Goal: Task Accomplishment & Management: Manage account settings

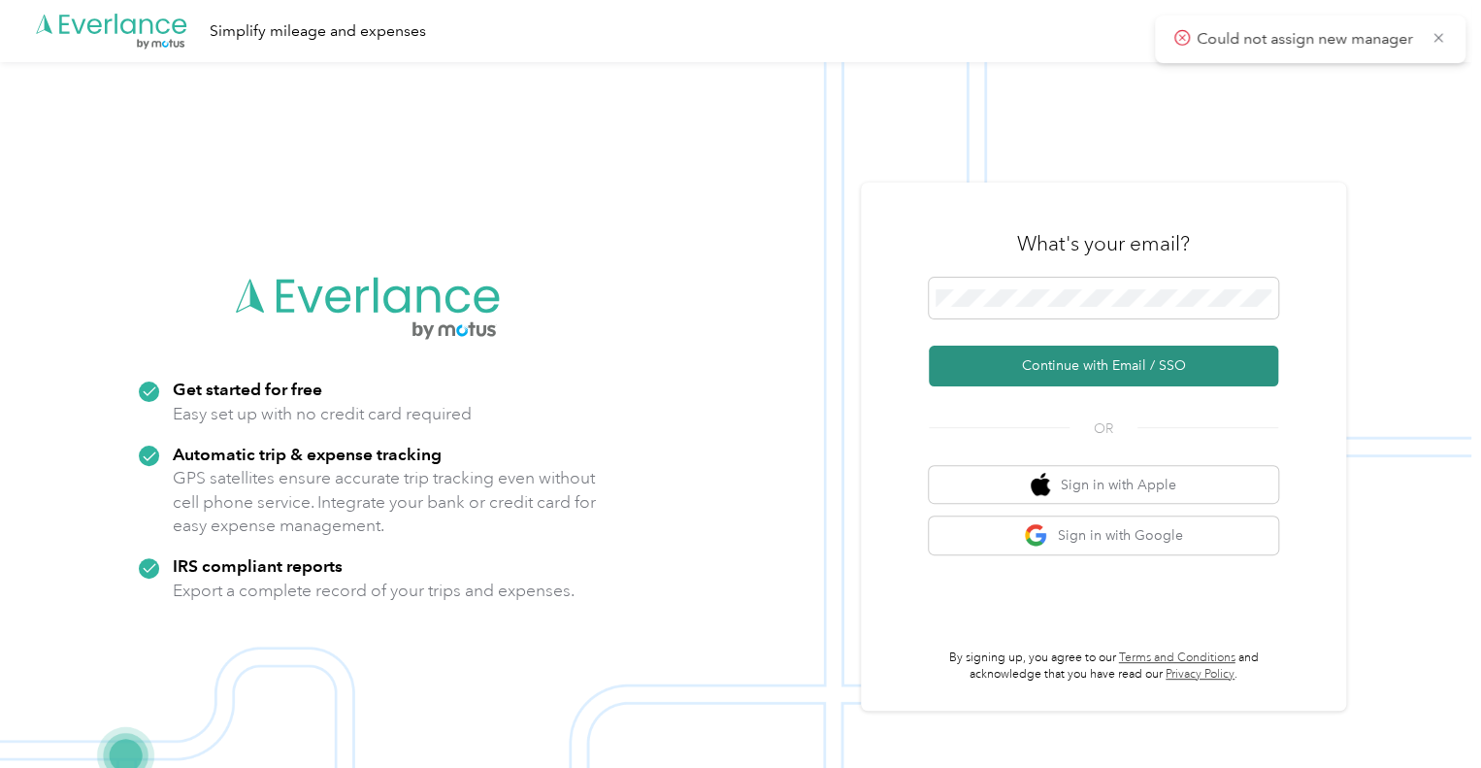
click at [1110, 371] on button "Continue with Email / SSO" at bounding box center [1103, 365] width 349 height 41
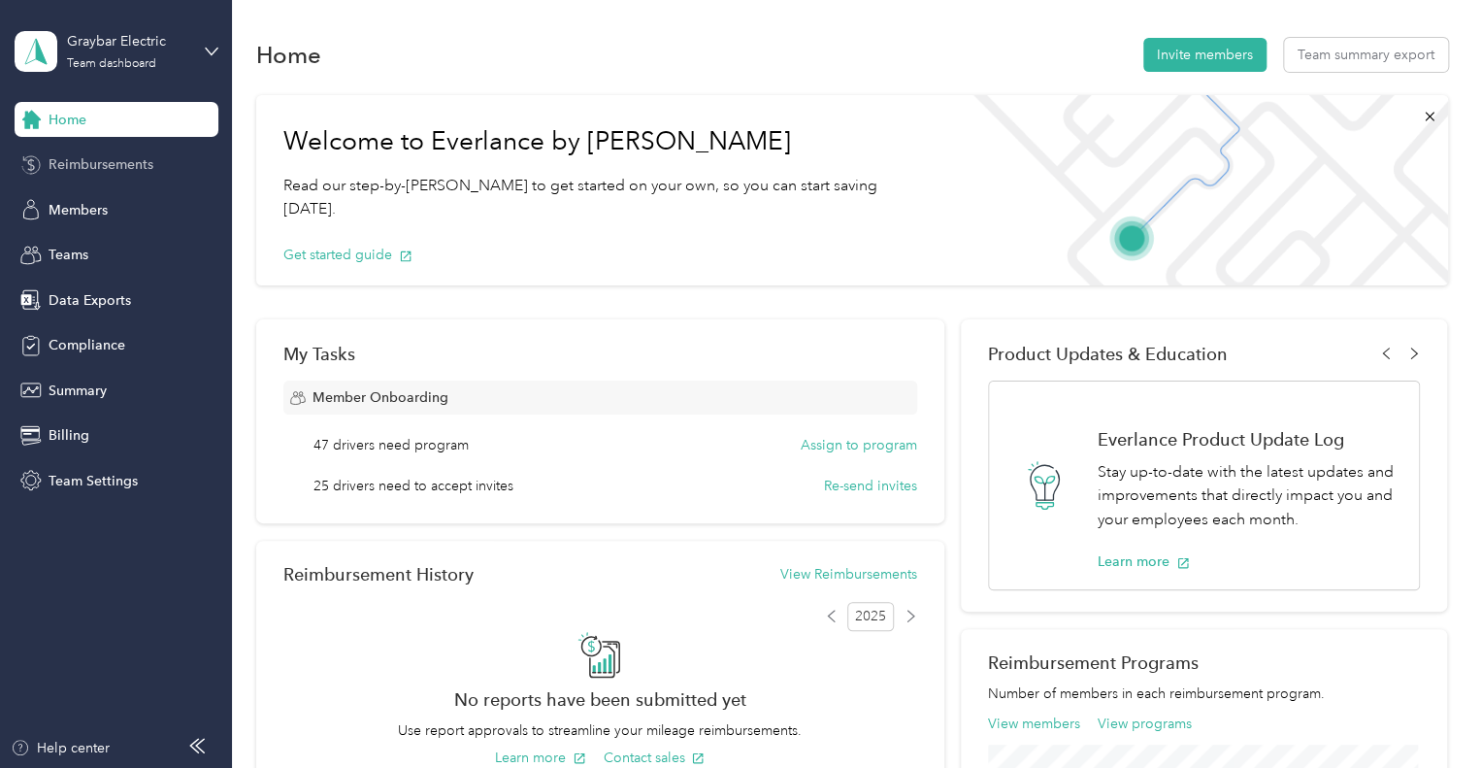
click at [114, 161] on span "Reimbursements" at bounding box center [101, 164] width 105 height 20
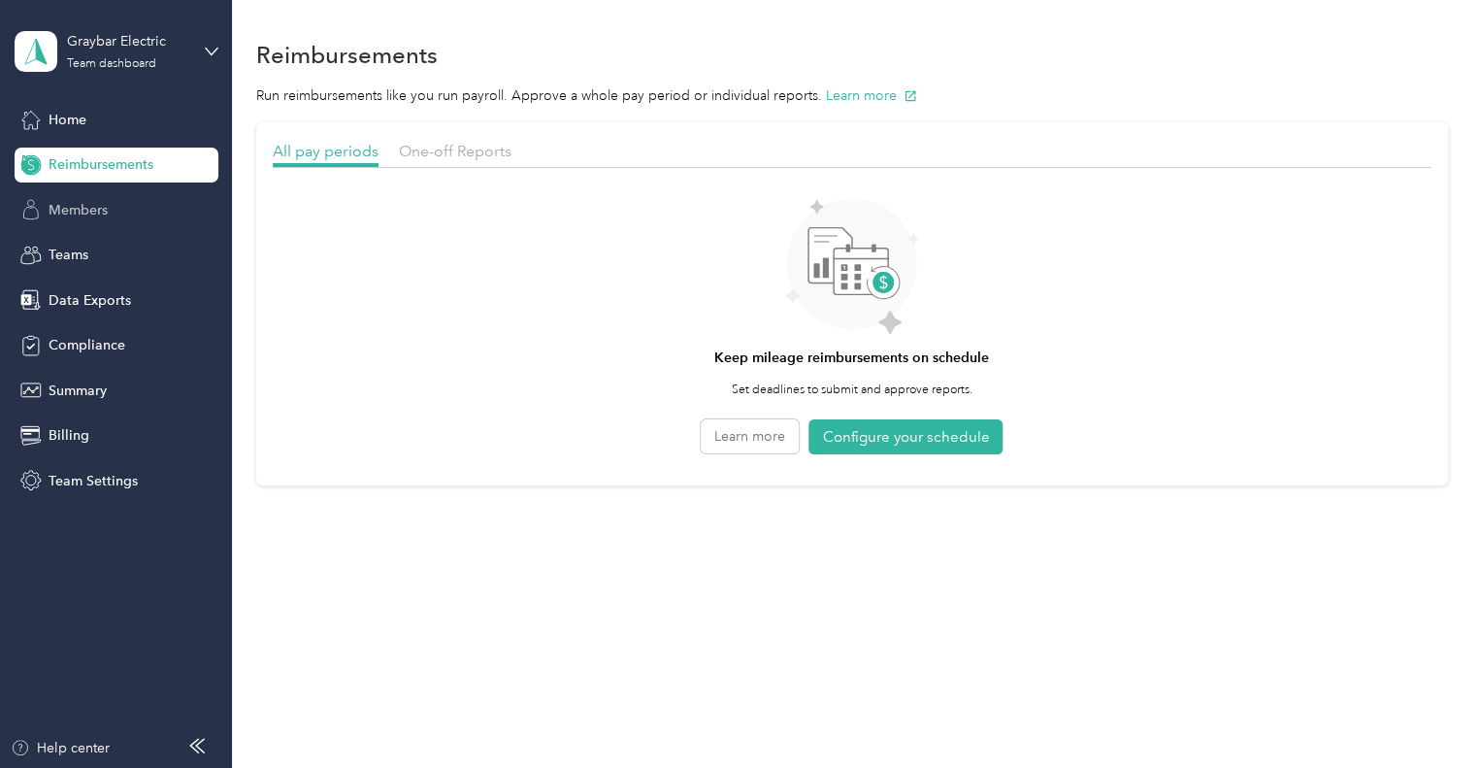
click at [87, 203] on span "Members" at bounding box center [78, 210] width 59 height 20
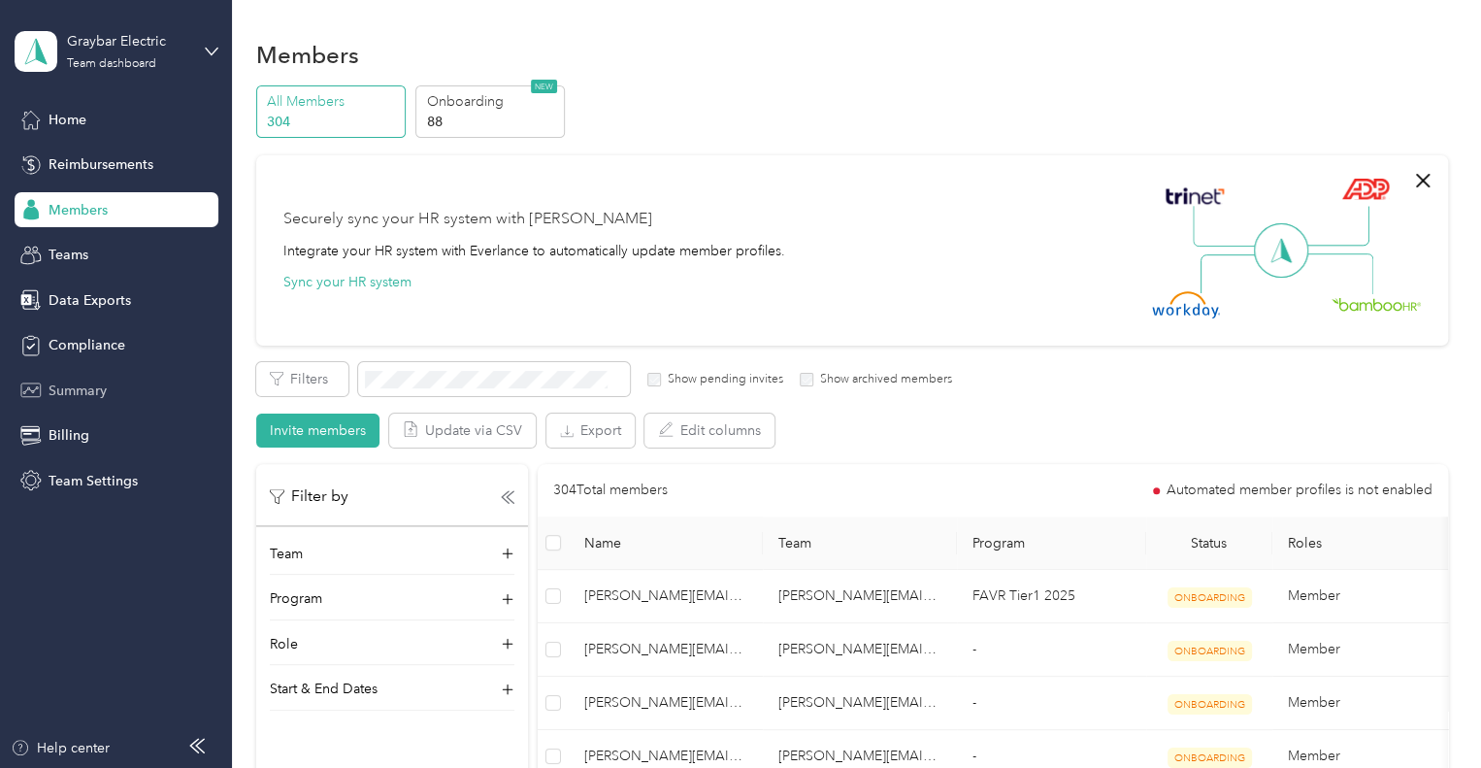
click at [80, 385] on span "Summary" at bounding box center [78, 390] width 58 height 20
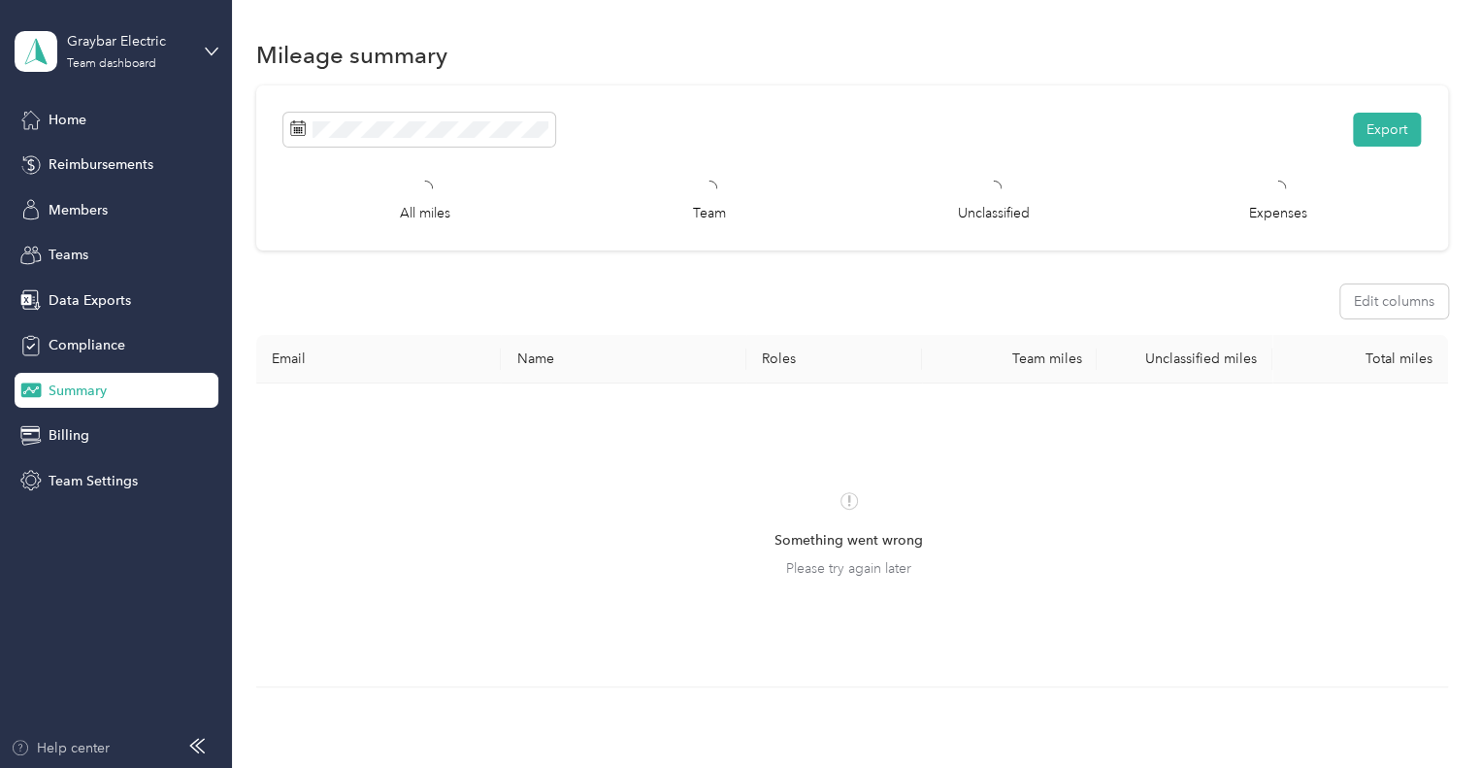
click at [98, 752] on div "Help center" at bounding box center [60, 747] width 99 height 20
click at [71, 112] on span "Home" at bounding box center [68, 120] width 38 height 20
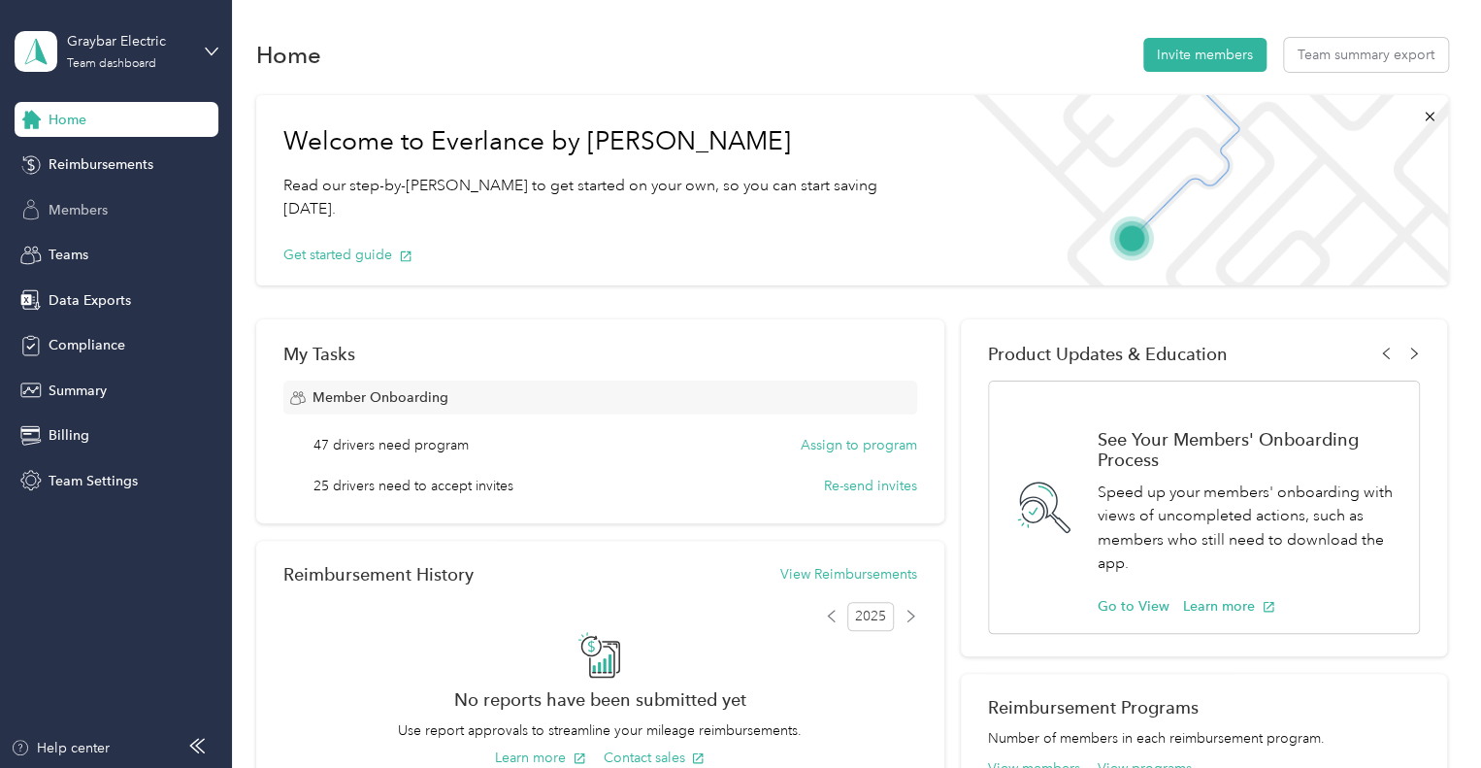
click at [78, 206] on span "Members" at bounding box center [78, 210] width 59 height 20
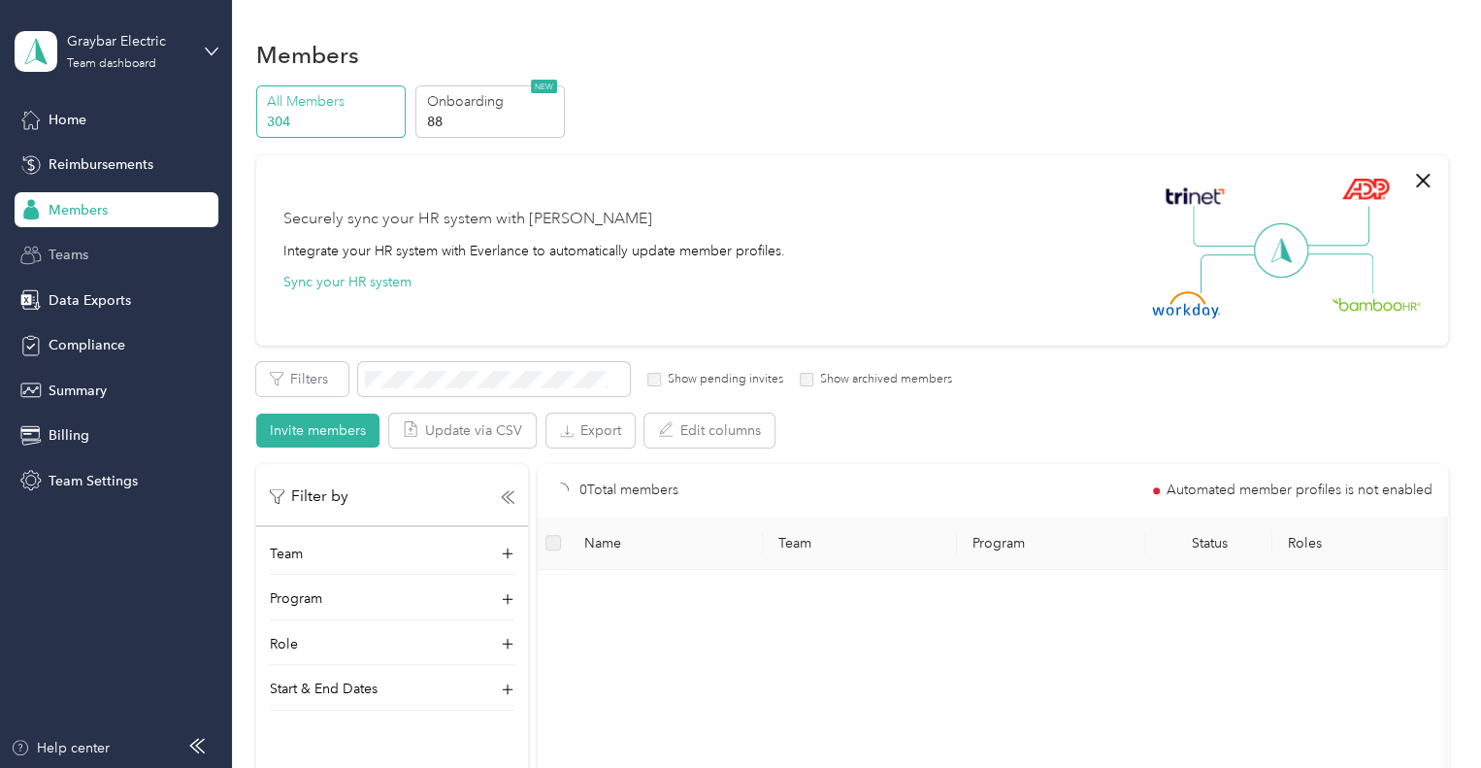
click at [76, 267] on div "Teams" at bounding box center [117, 255] width 204 height 35
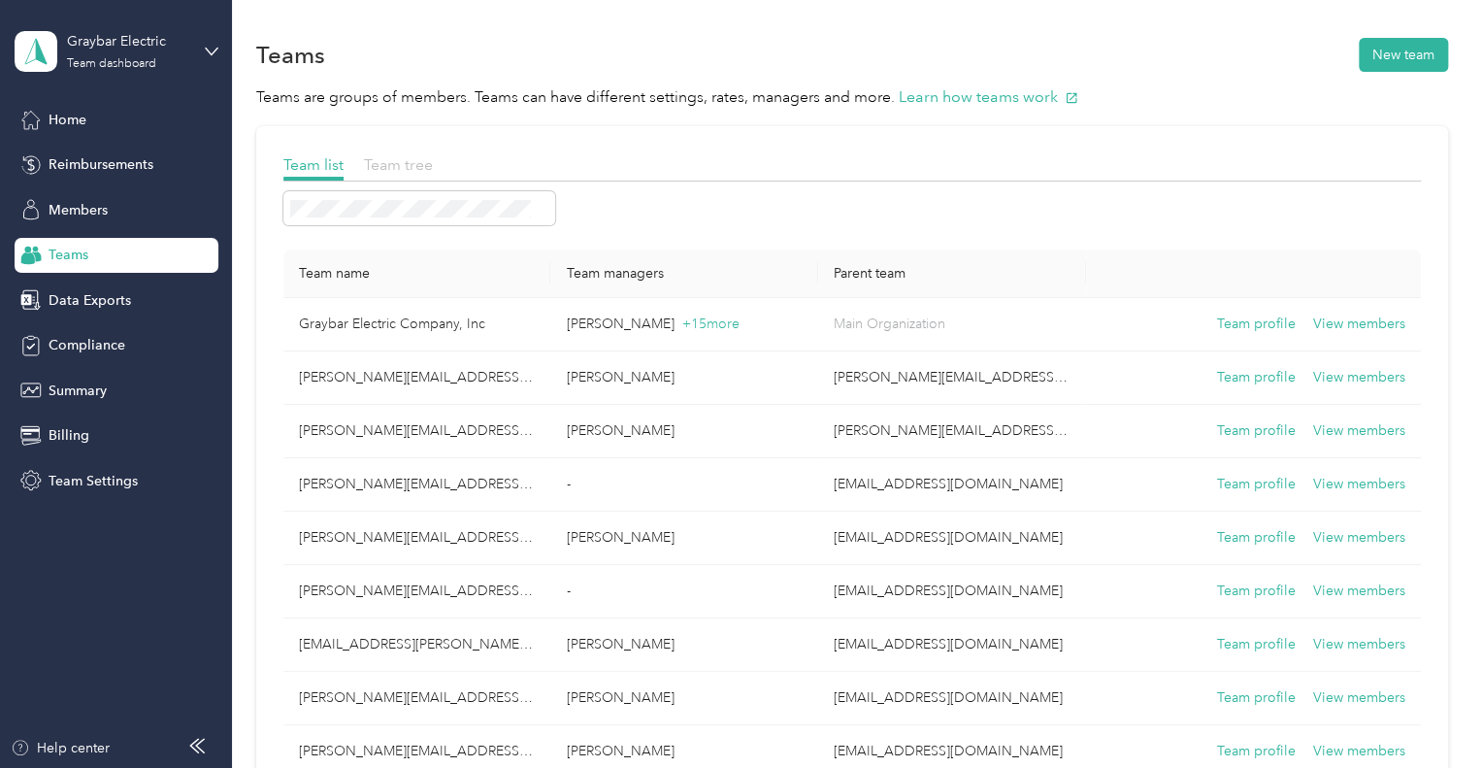
click at [427, 162] on span "Team tree" at bounding box center [398, 164] width 69 height 18
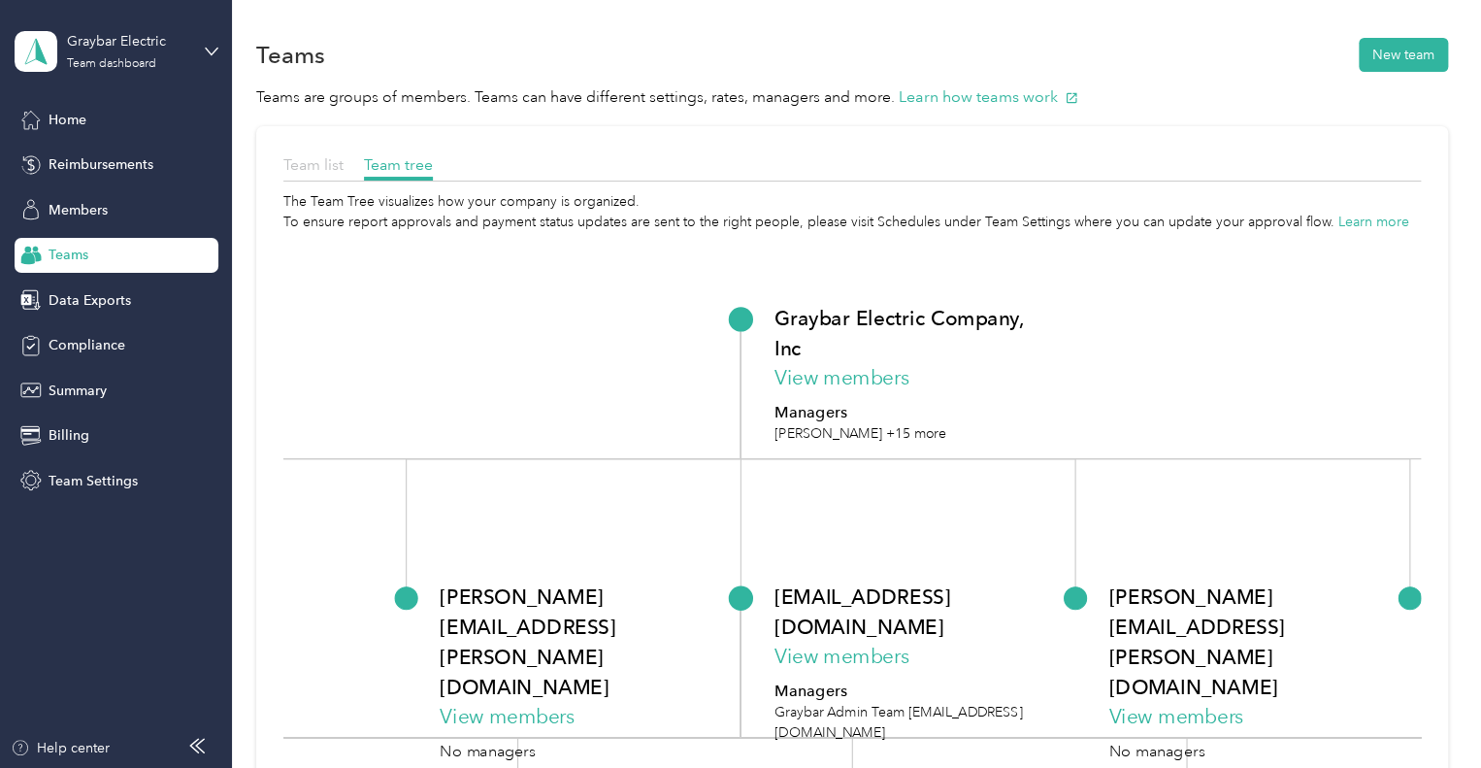
click at [310, 173] on span "Team list" at bounding box center [313, 164] width 60 height 18
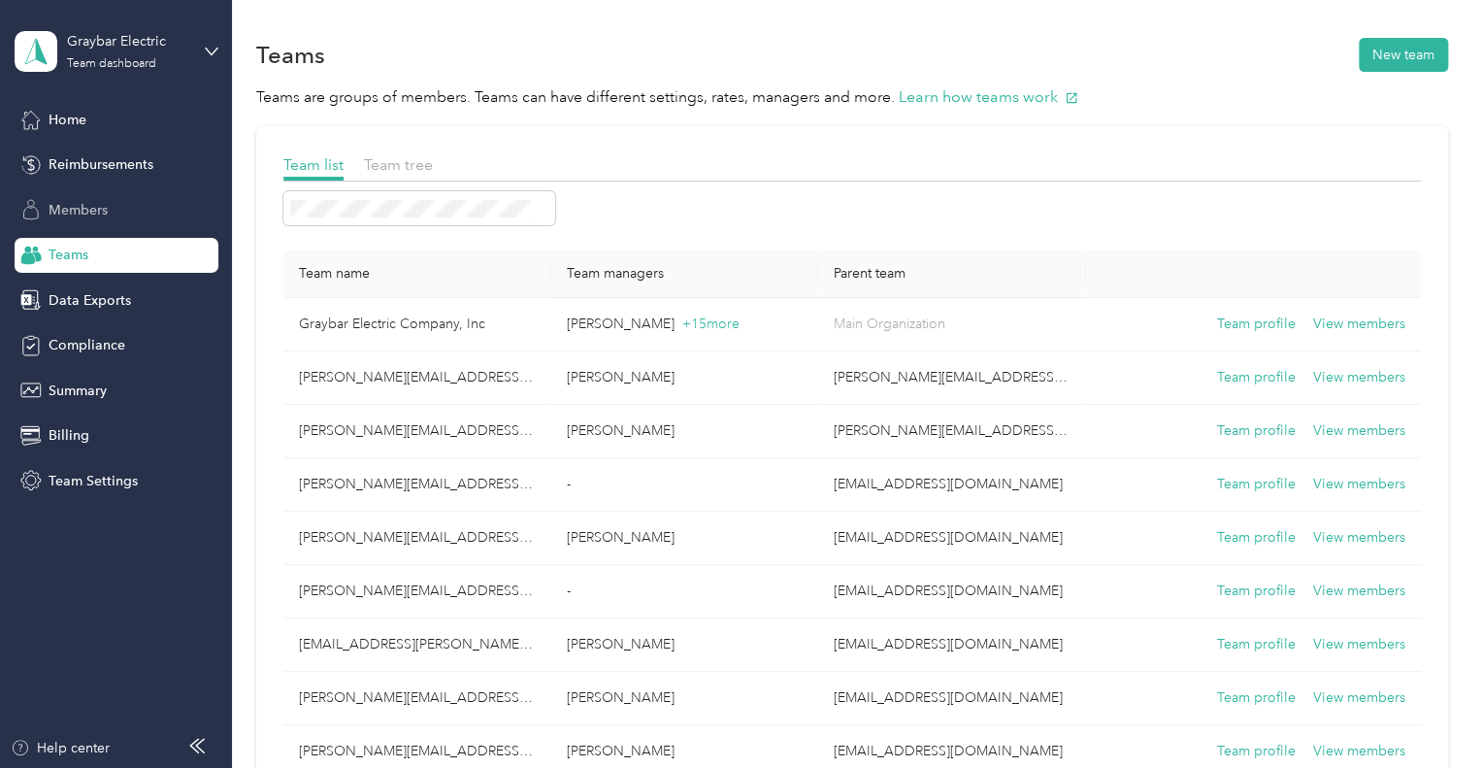
click at [62, 212] on span "Members" at bounding box center [78, 210] width 59 height 20
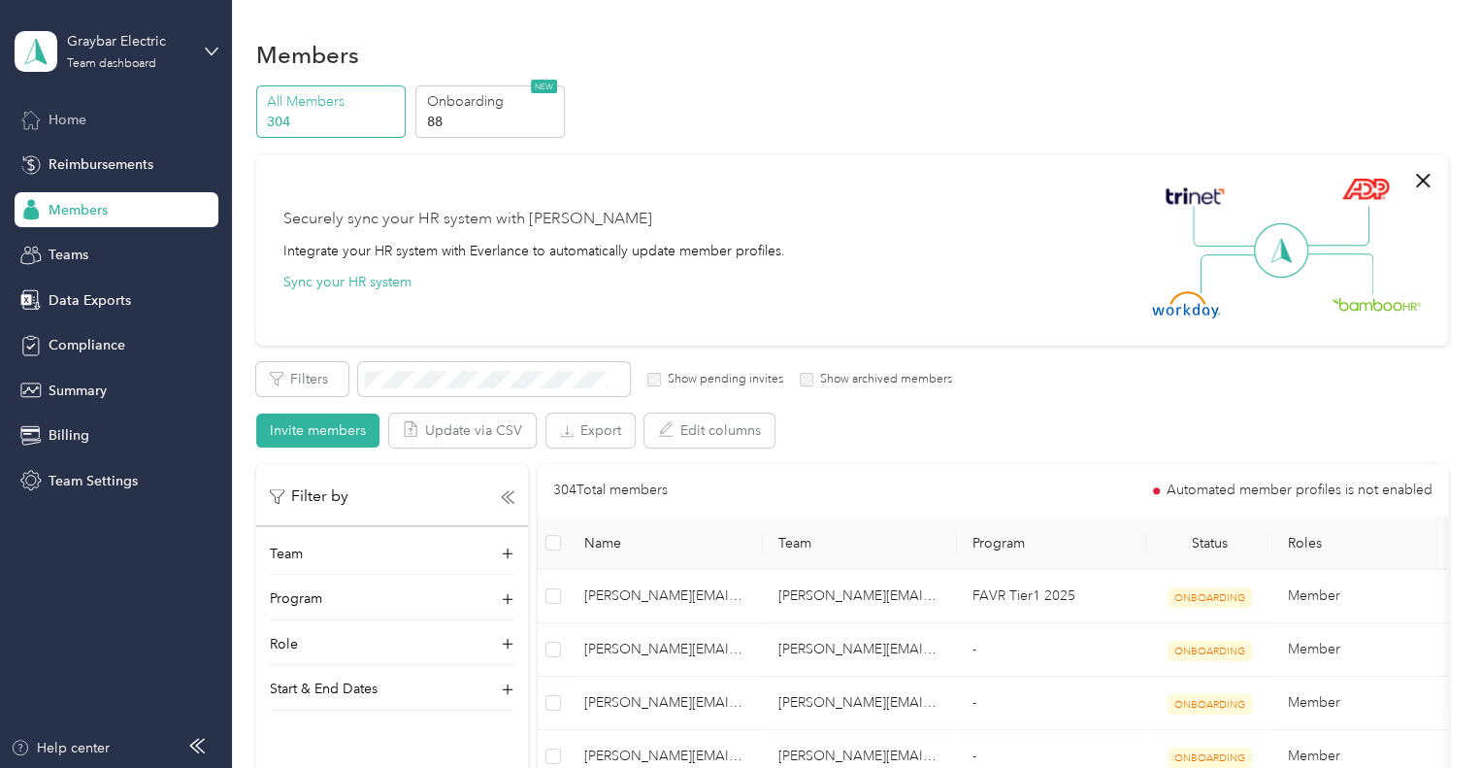
click at [70, 115] on span "Home" at bounding box center [68, 120] width 38 height 20
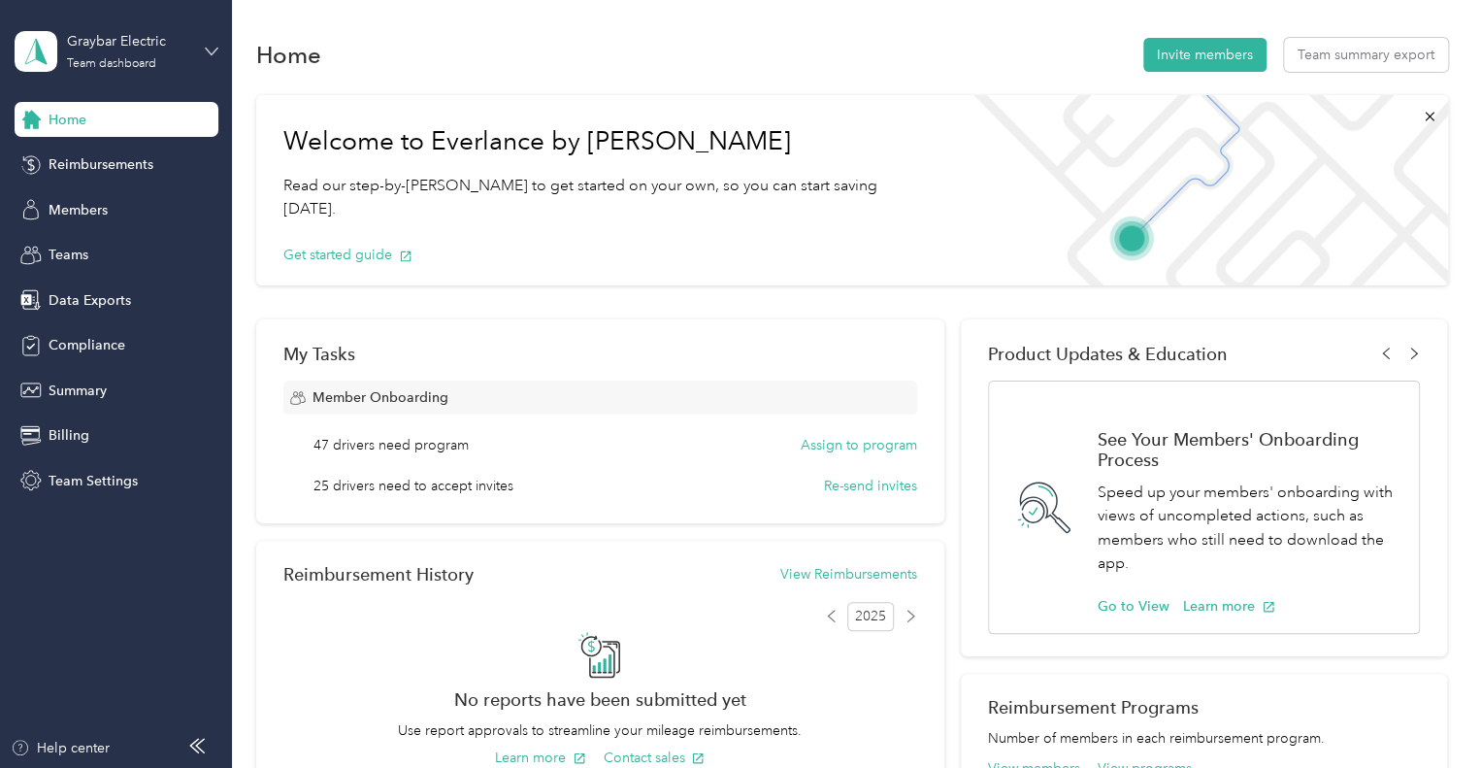
click at [214, 50] on icon at bounding box center [212, 52] width 14 height 14
click at [128, 197] on div "Personal dashboard" at bounding box center [92, 203] width 122 height 20
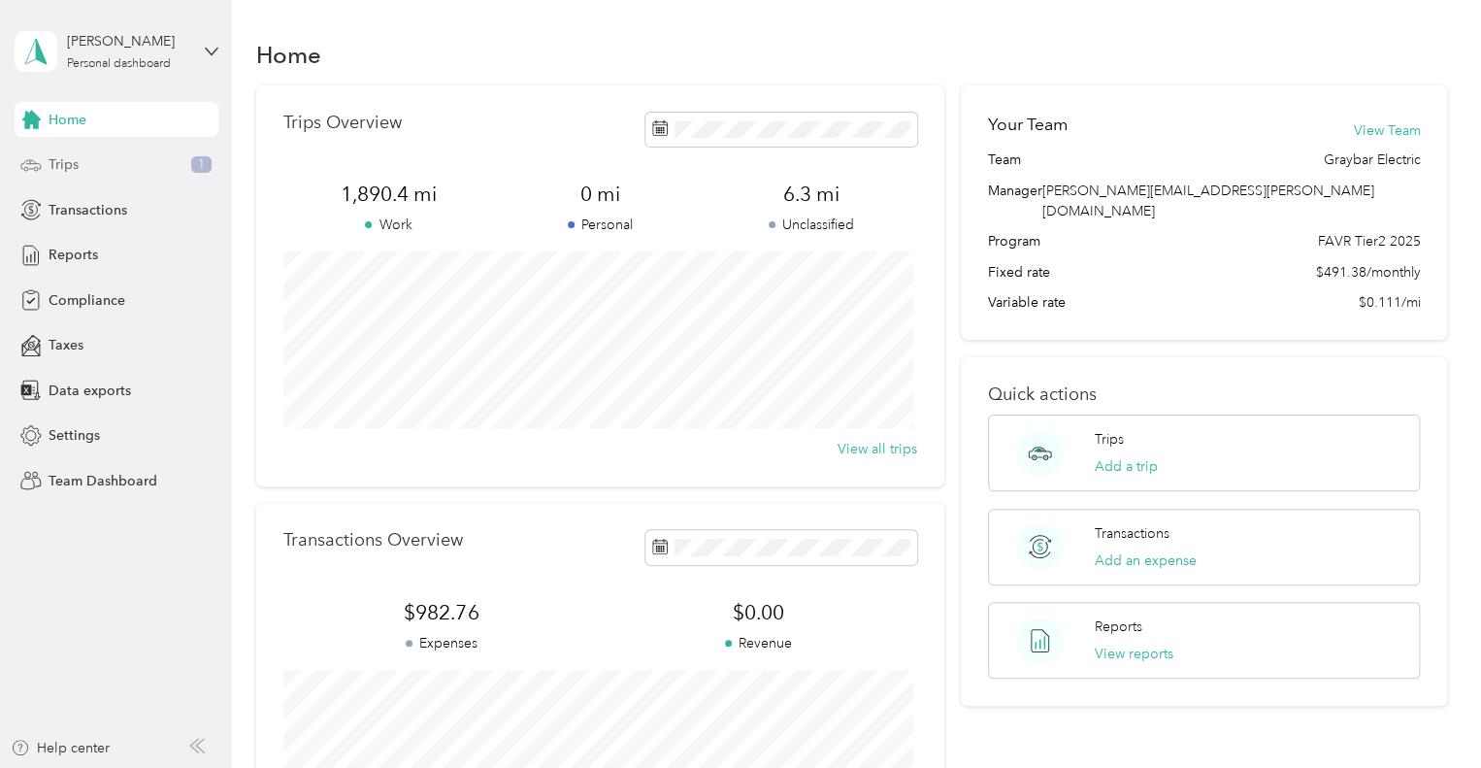
click at [112, 162] on div "Trips 1" at bounding box center [117, 164] width 204 height 35
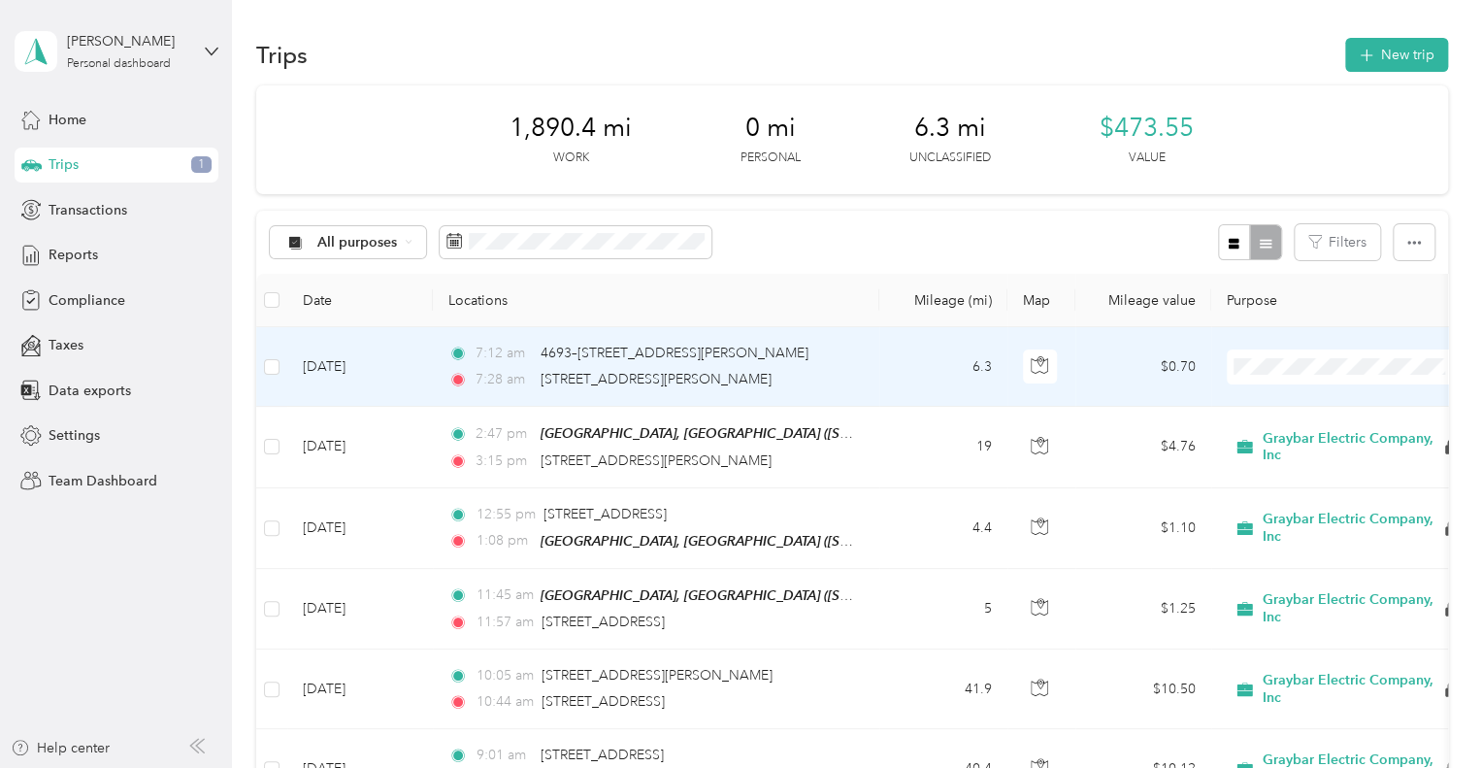
click at [1293, 407] on span "Graybar Electric Company, Inc" at bounding box center [1370, 402] width 193 height 20
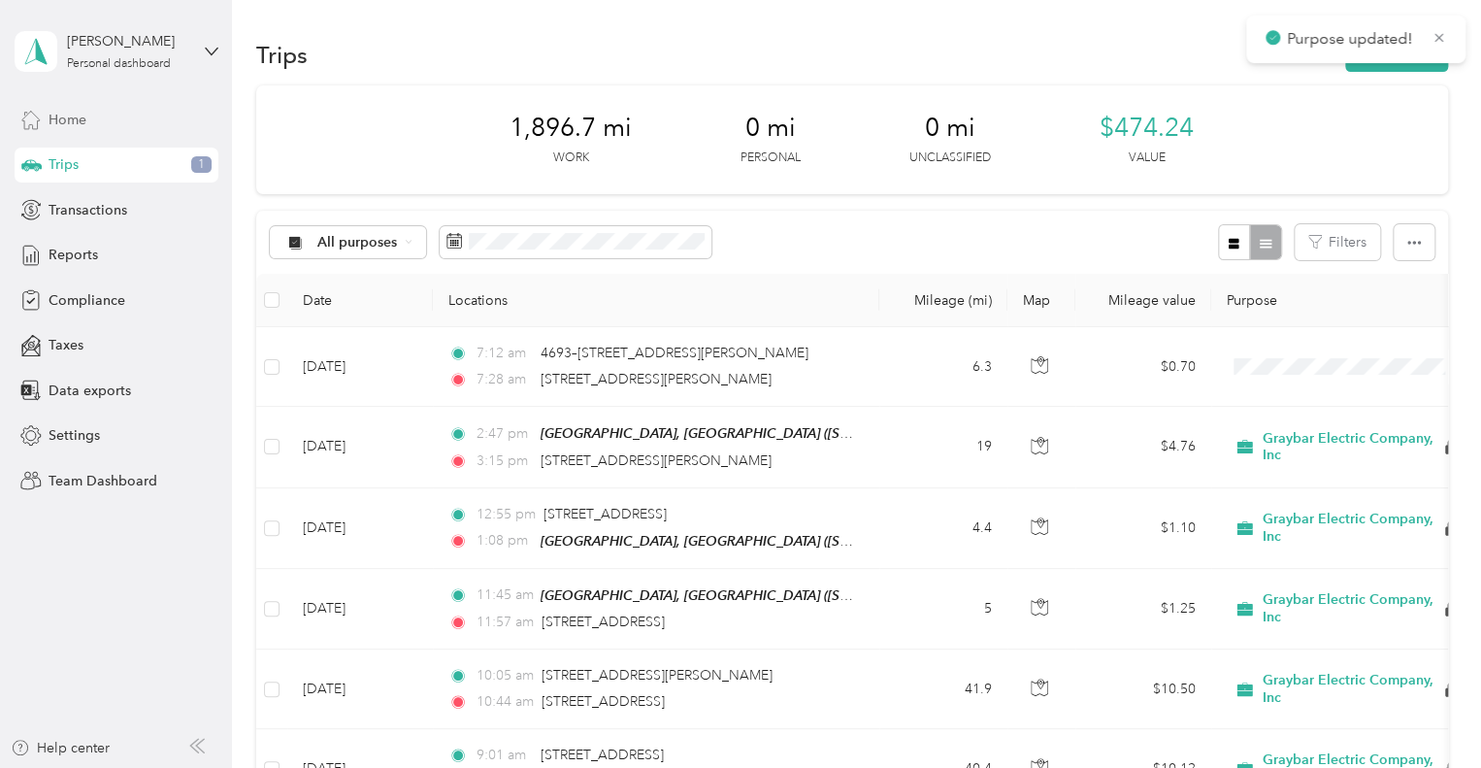
click at [71, 119] on span "Home" at bounding box center [68, 120] width 38 height 20
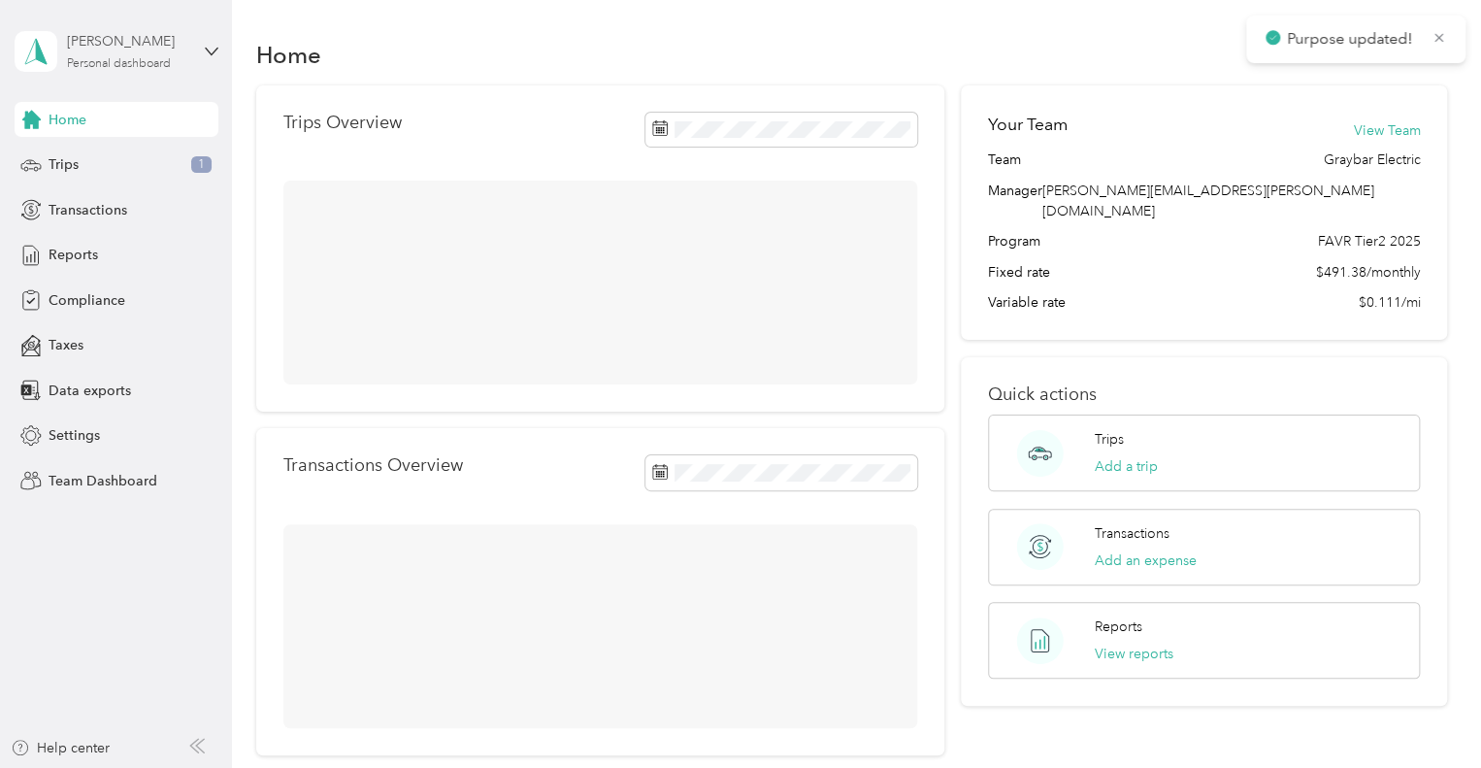
click at [127, 39] on div "[PERSON_NAME]" at bounding box center [127, 41] width 121 height 20
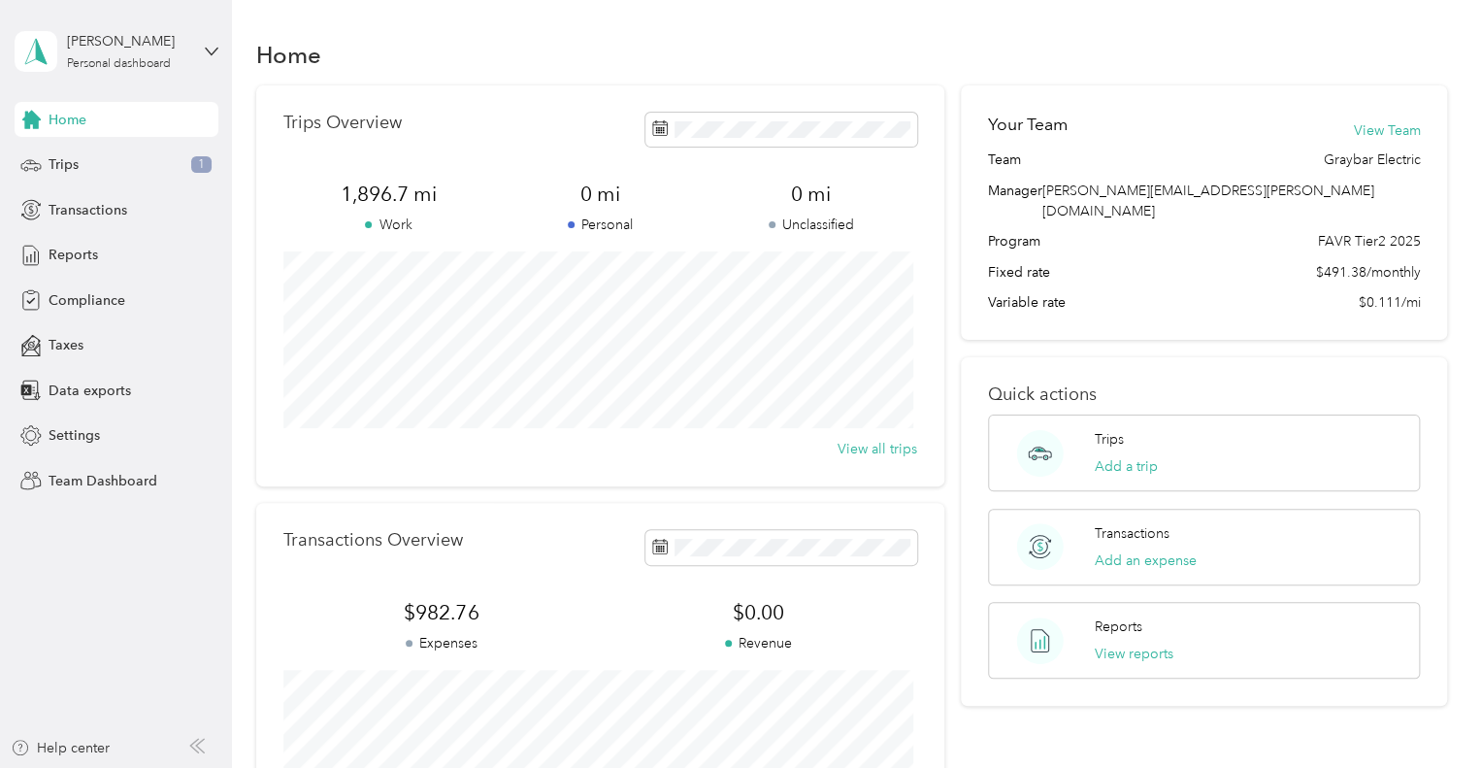
click at [116, 164] on div "Team dashboard" at bounding box center [328, 160] width 601 height 34
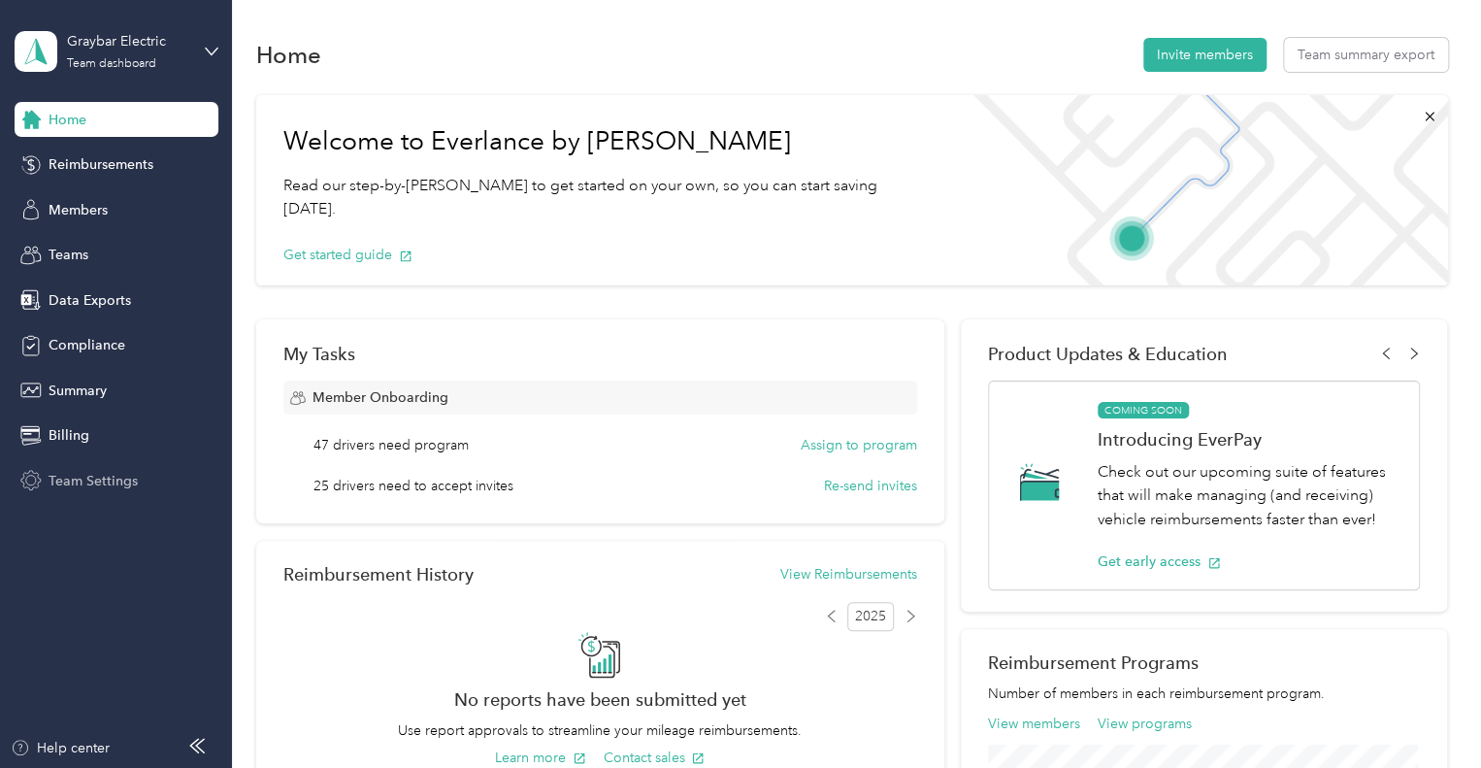
click at [101, 496] on div "Team Settings" at bounding box center [117, 480] width 204 height 35
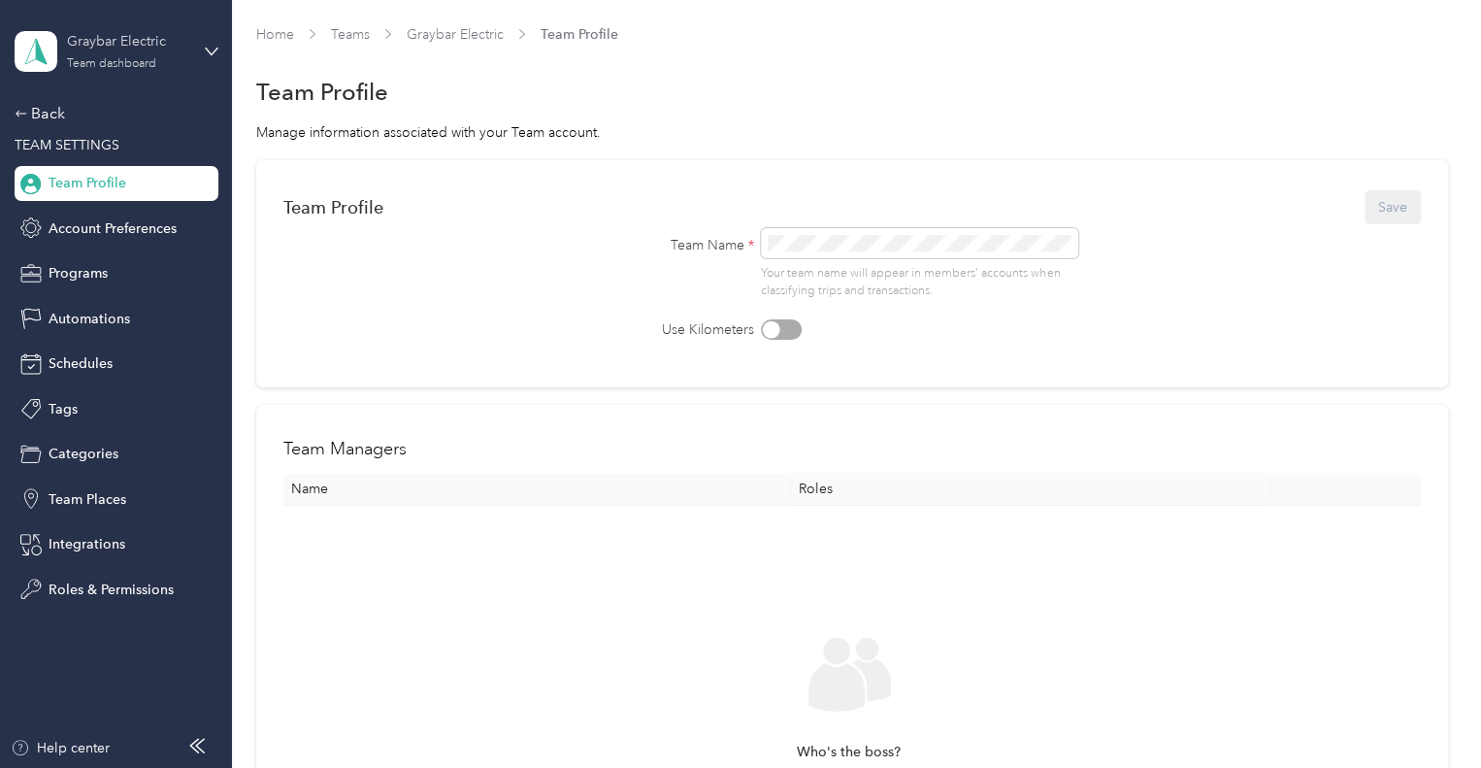
click at [125, 62] on div "Team dashboard" at bounding box center [111, 64] width 89 height 12
click at [117, 204] on div "Personal dashboard" at bounding box center [92, 203] width 122 height 20
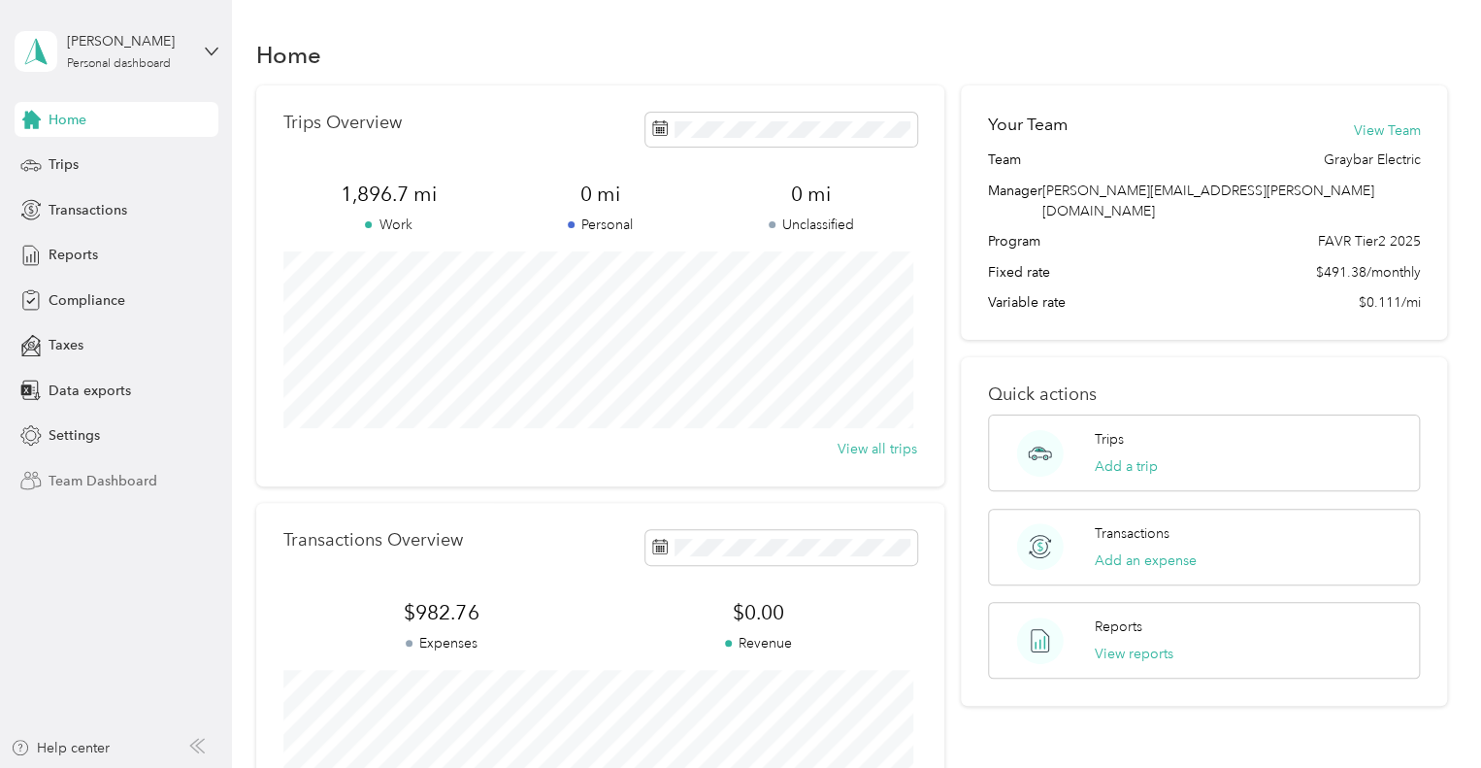
click at [82, 484] on span "Team Dashboard" at bounding box center [103, 481] width 109 height 20
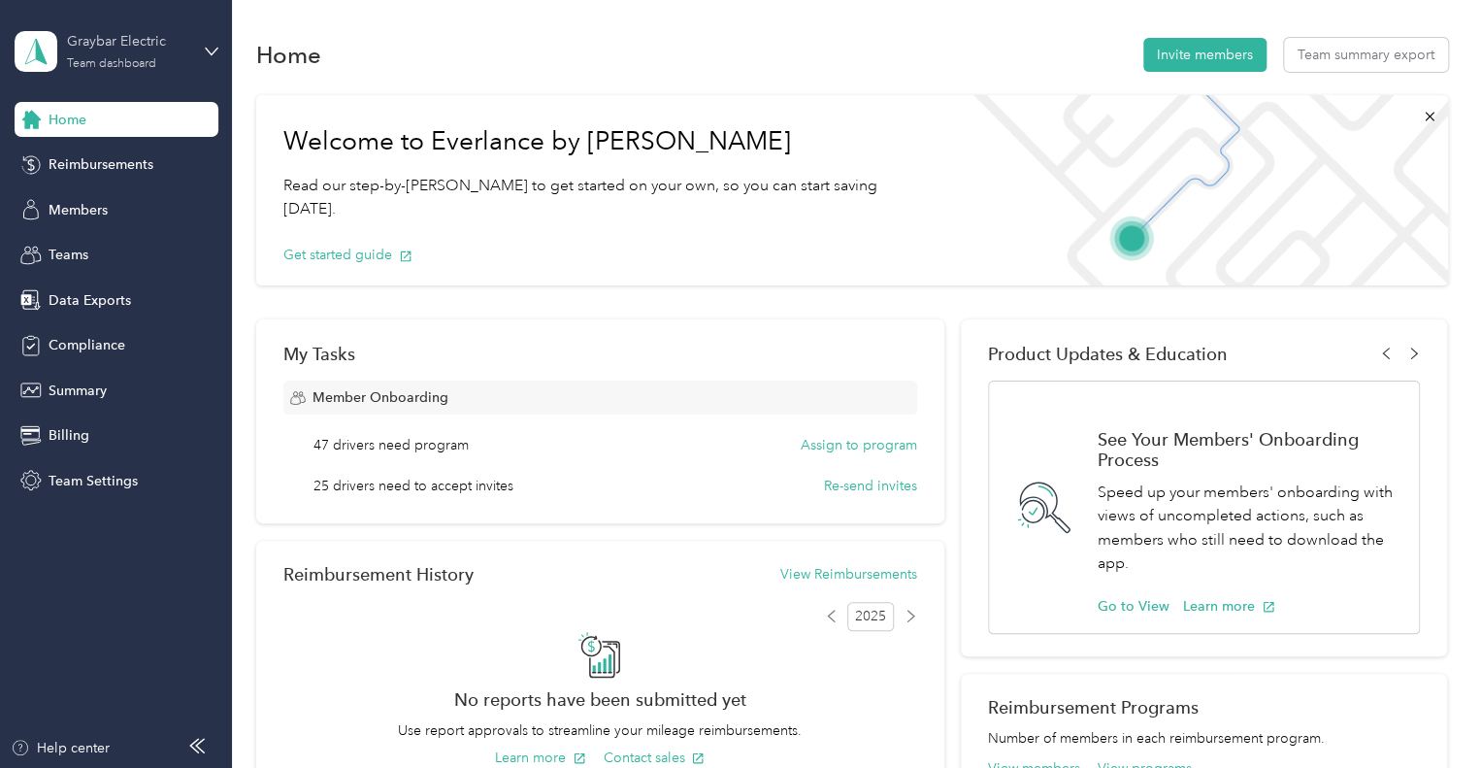
click at [115, 65] on div "Team dashboard" at bounding box center [111, 64] width 89 height 12
click at [115, 199] on div "Personal dashboard" at bounding box center [92, 200] width 122 height 20
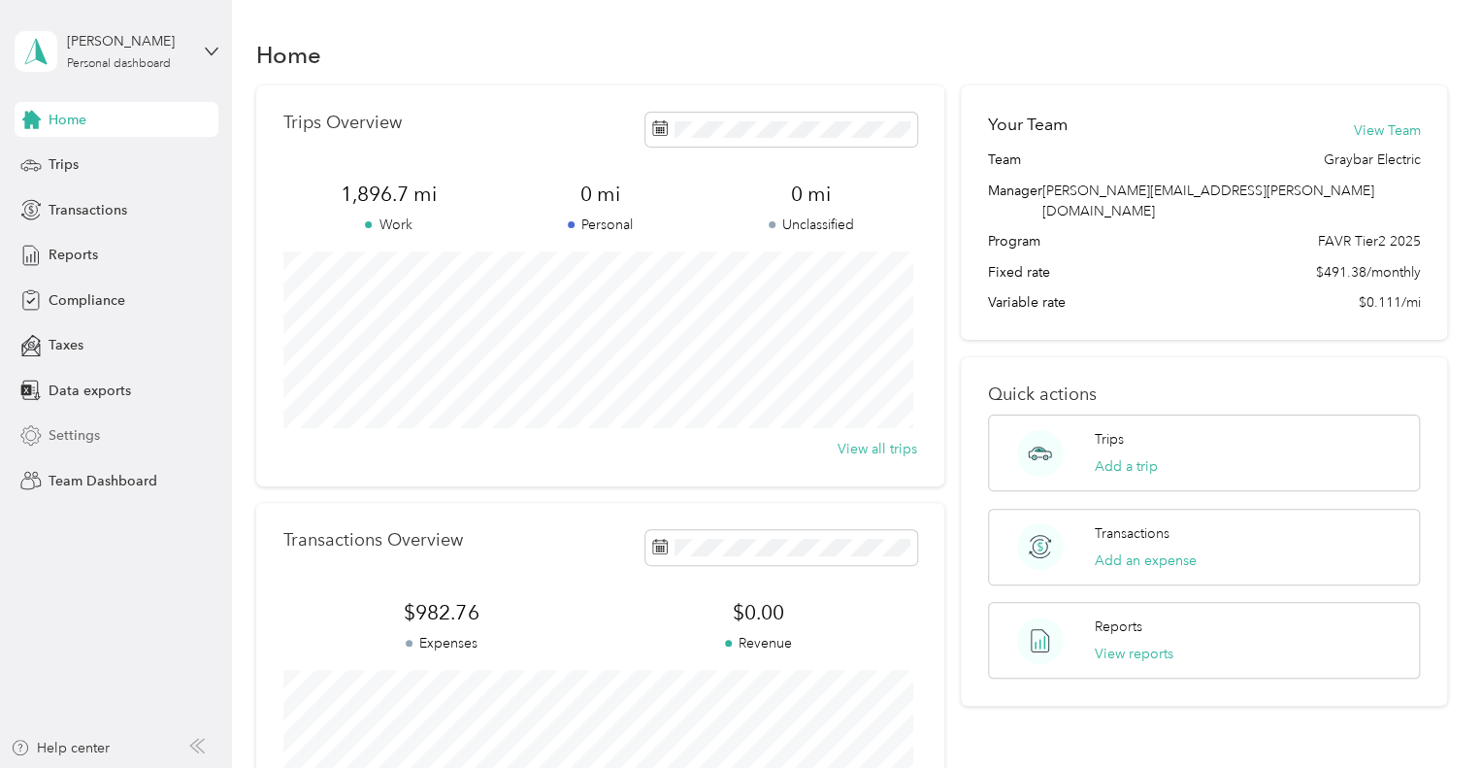
click at [62, 434] on span "Settings" at bounding box center [74, 435] width 51 height 20
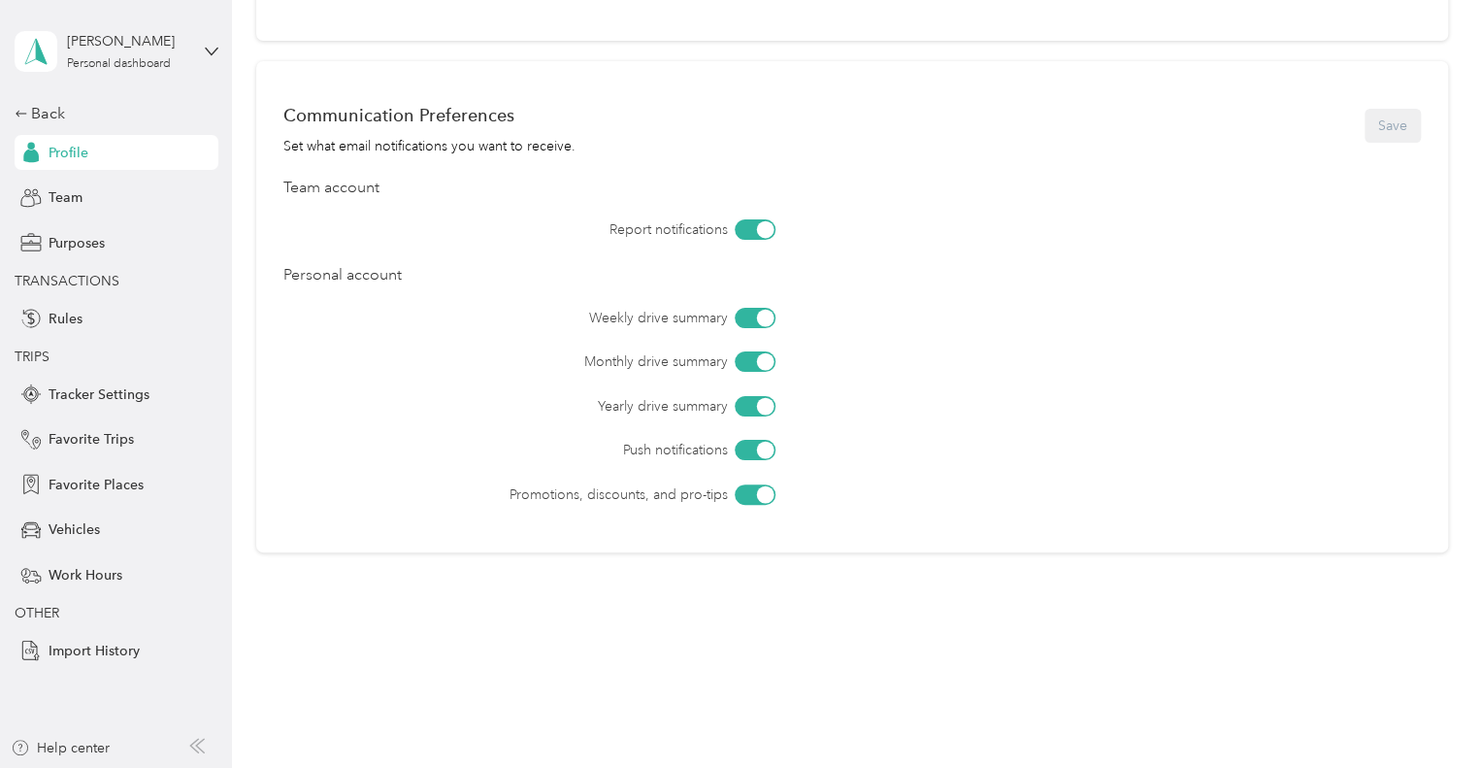
scroll to position [756, 0]
click at [47, 183] on div "Team" at bounding box center [117, 197] width 204 height 35
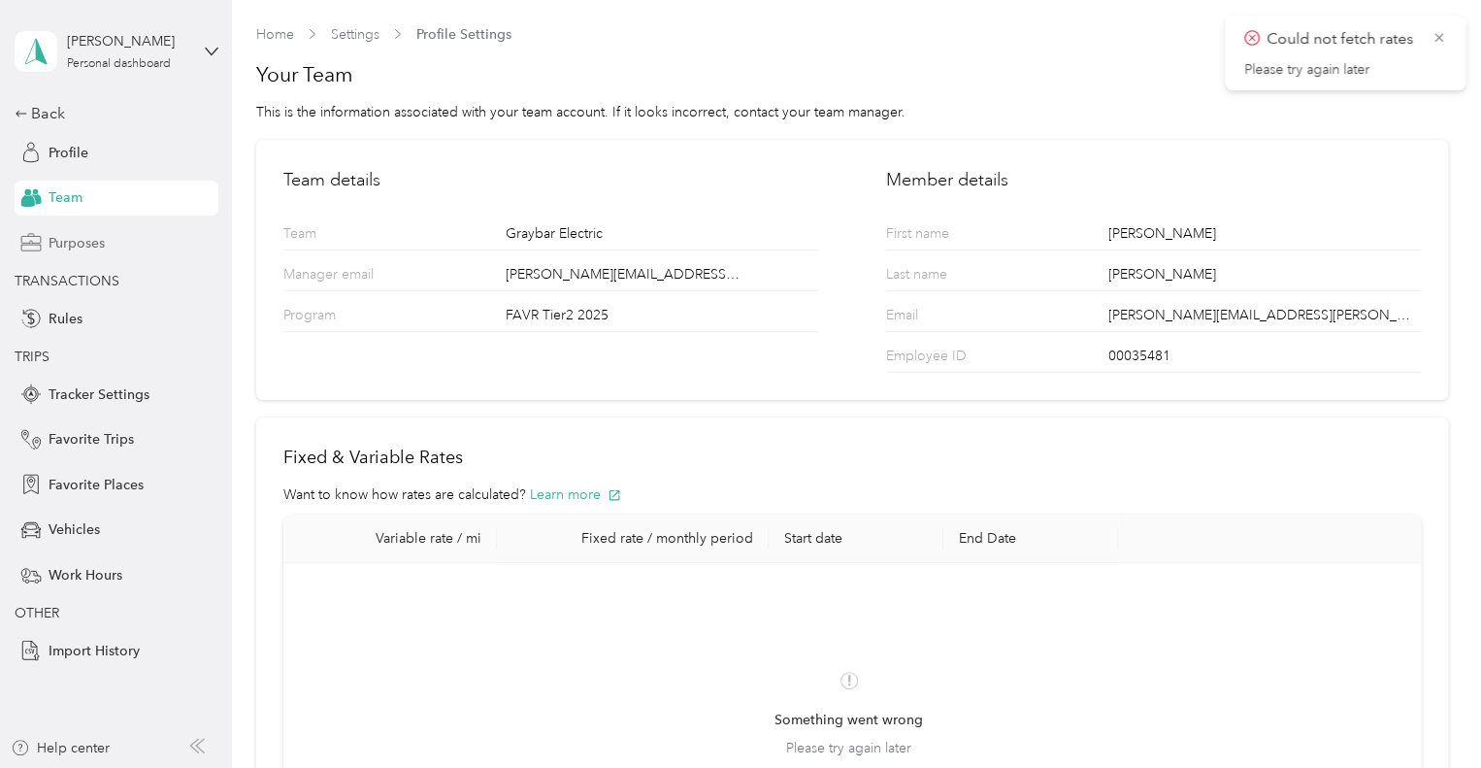
click at [71, 244] on span "Purposes" at bounding box center [77, 243] width 56 height 20
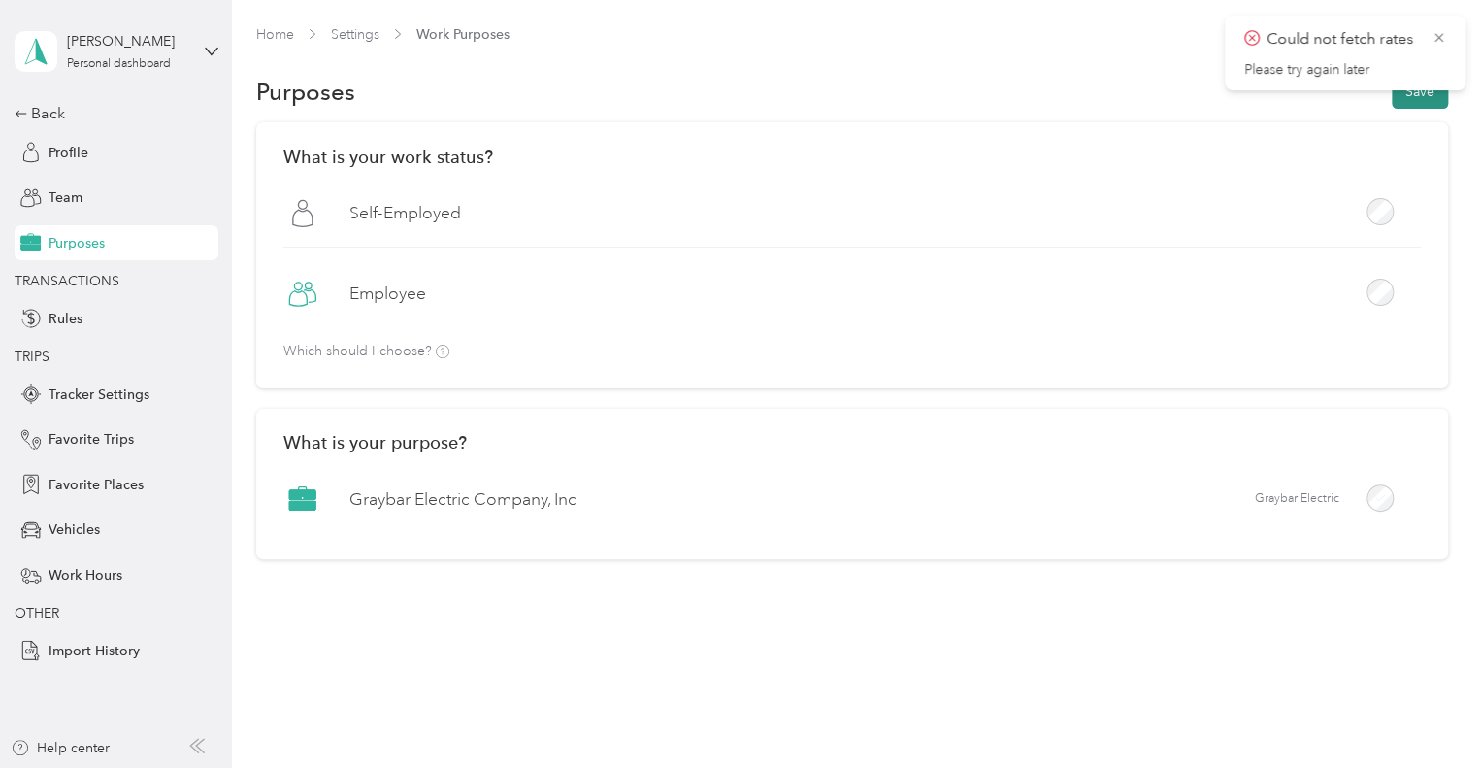
click at [1408, 100] on button "Save" at bounding box center [1420, 92] width 56 height 34
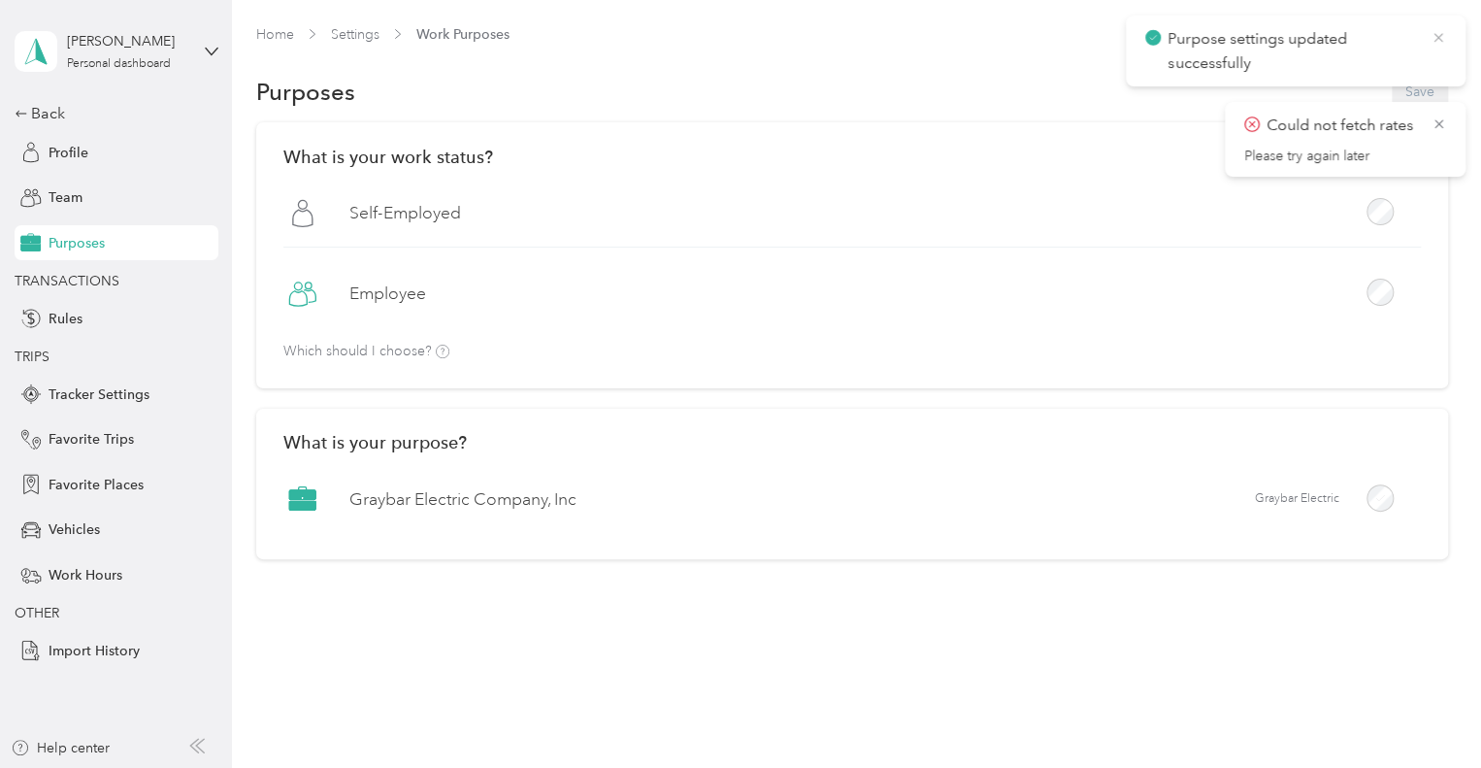
click at [1432, 46] on icon at bounding box center [1438, 37] width 16 height 17
click at [1441, 40] on icon at bounding box center [1438, 37] width 15 height 17
click at [70, 324] on span "Rules" at bounding box center [66, 319] width 34 height 20
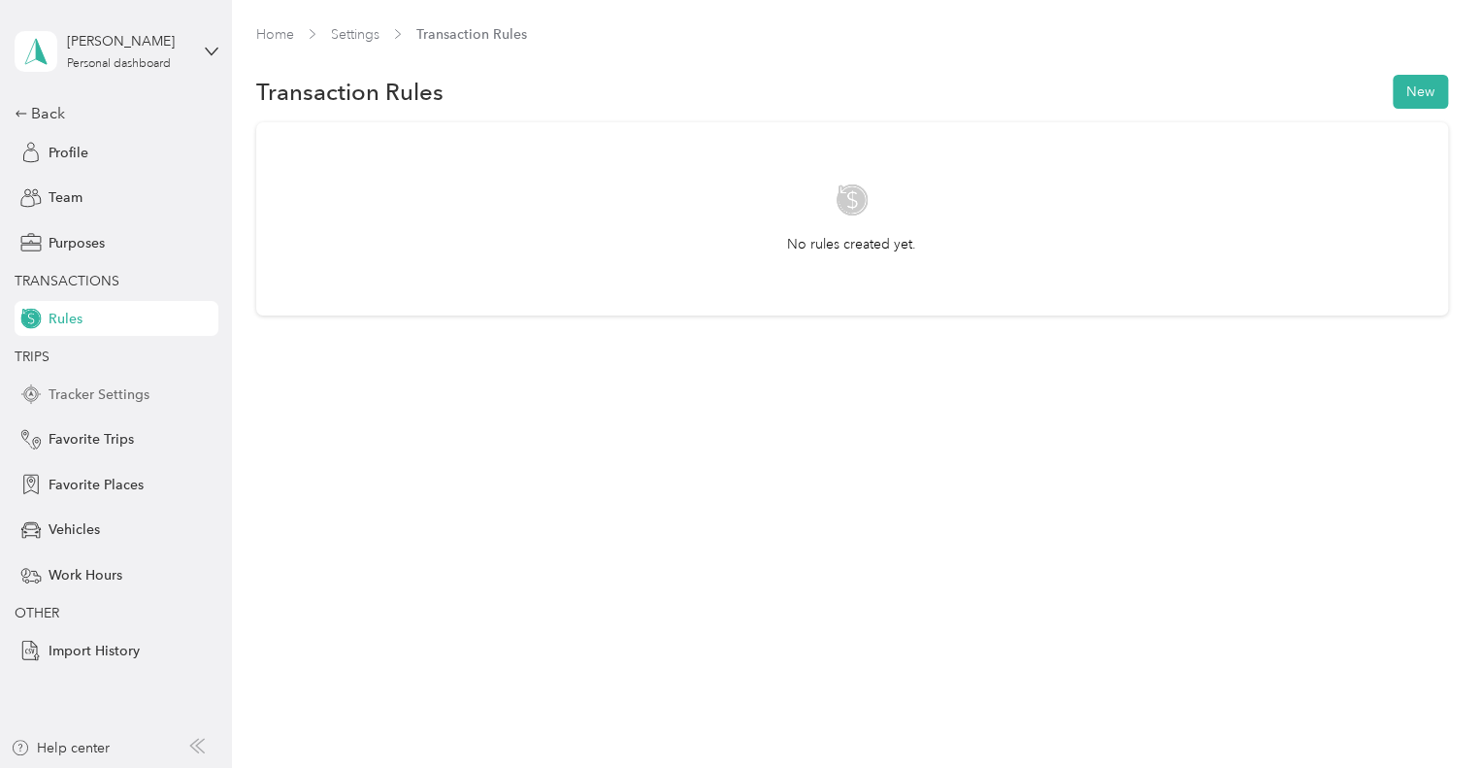
click at [76, 391] on span "Tracker Settings" at bounding box center [99, 394] width 101 height 20
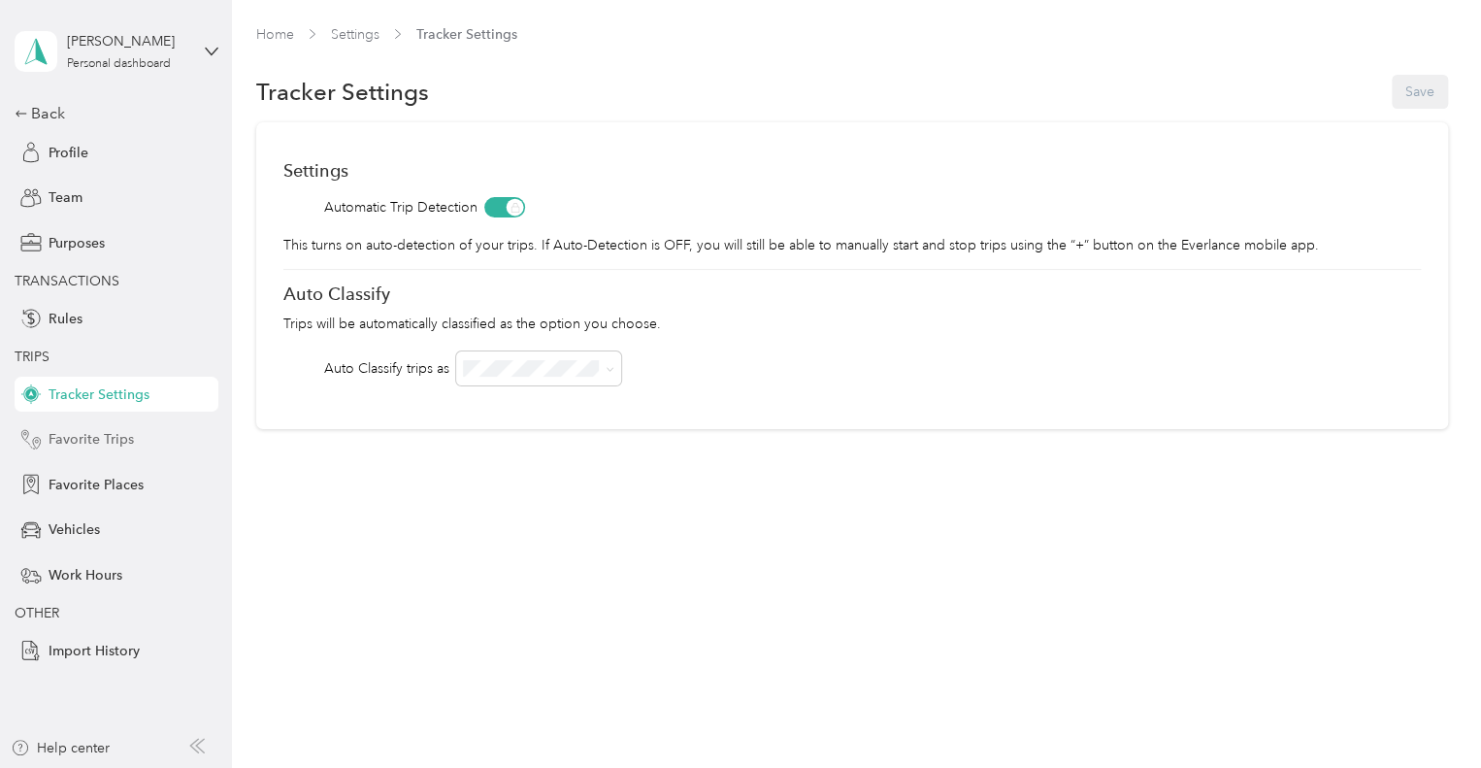
click at [80, 439] on span "Favorite Trips" at bounding box center [91, 439] width 85 height 20
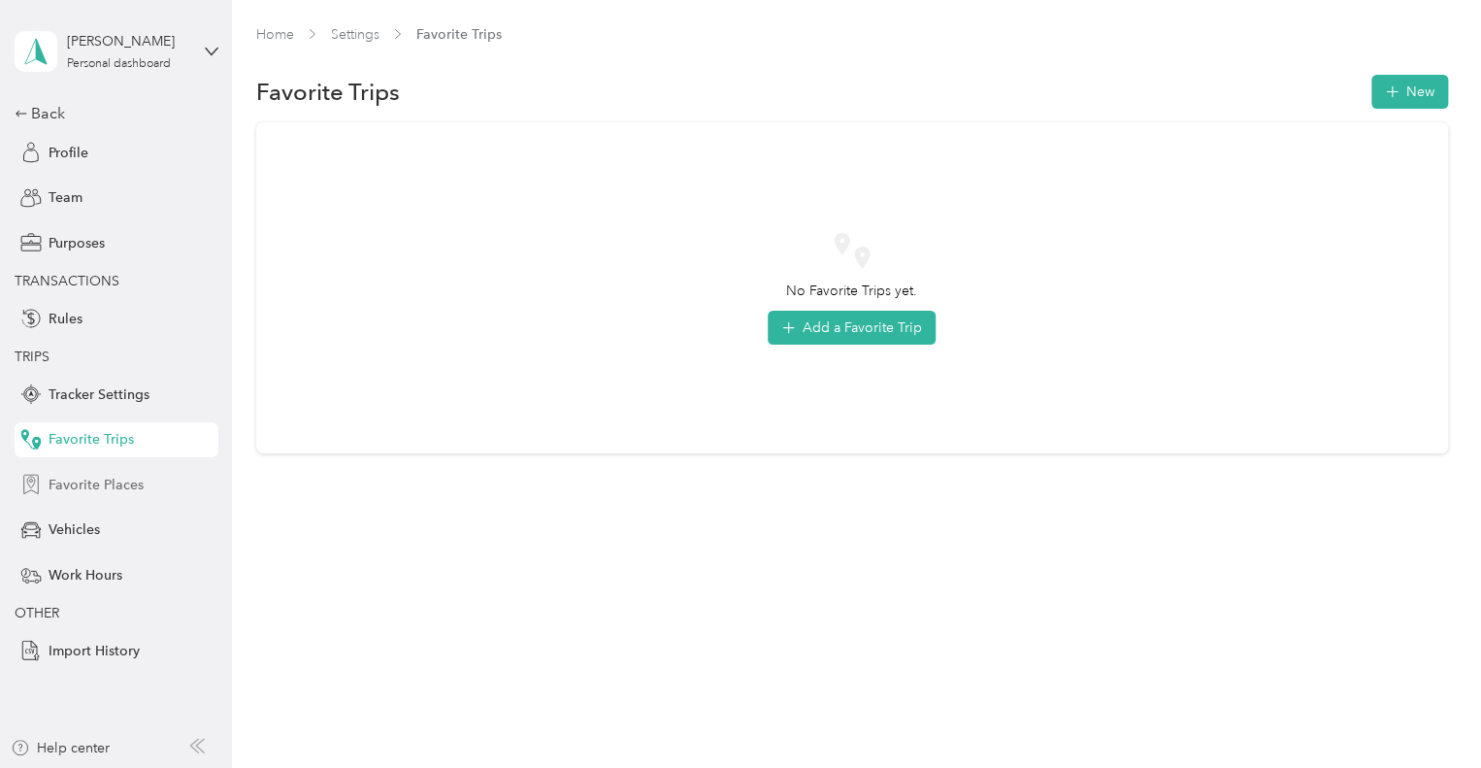
click at [109, 480] on span "Favorite Places" at bounding box center [96, 485] width 95 height 20
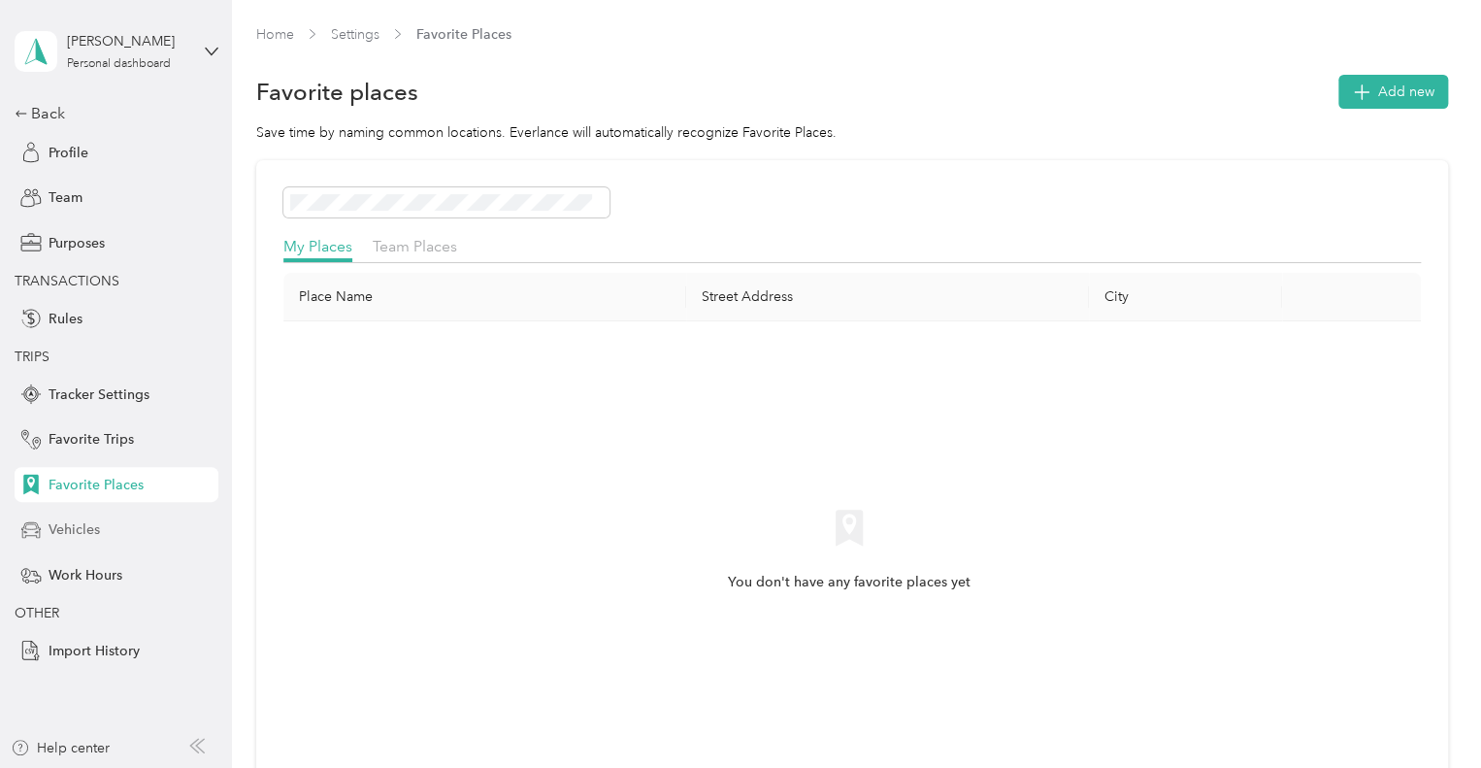
click at [82, 531] on span "Vehicles" at bounding box center [74, 529] width 51 height 20
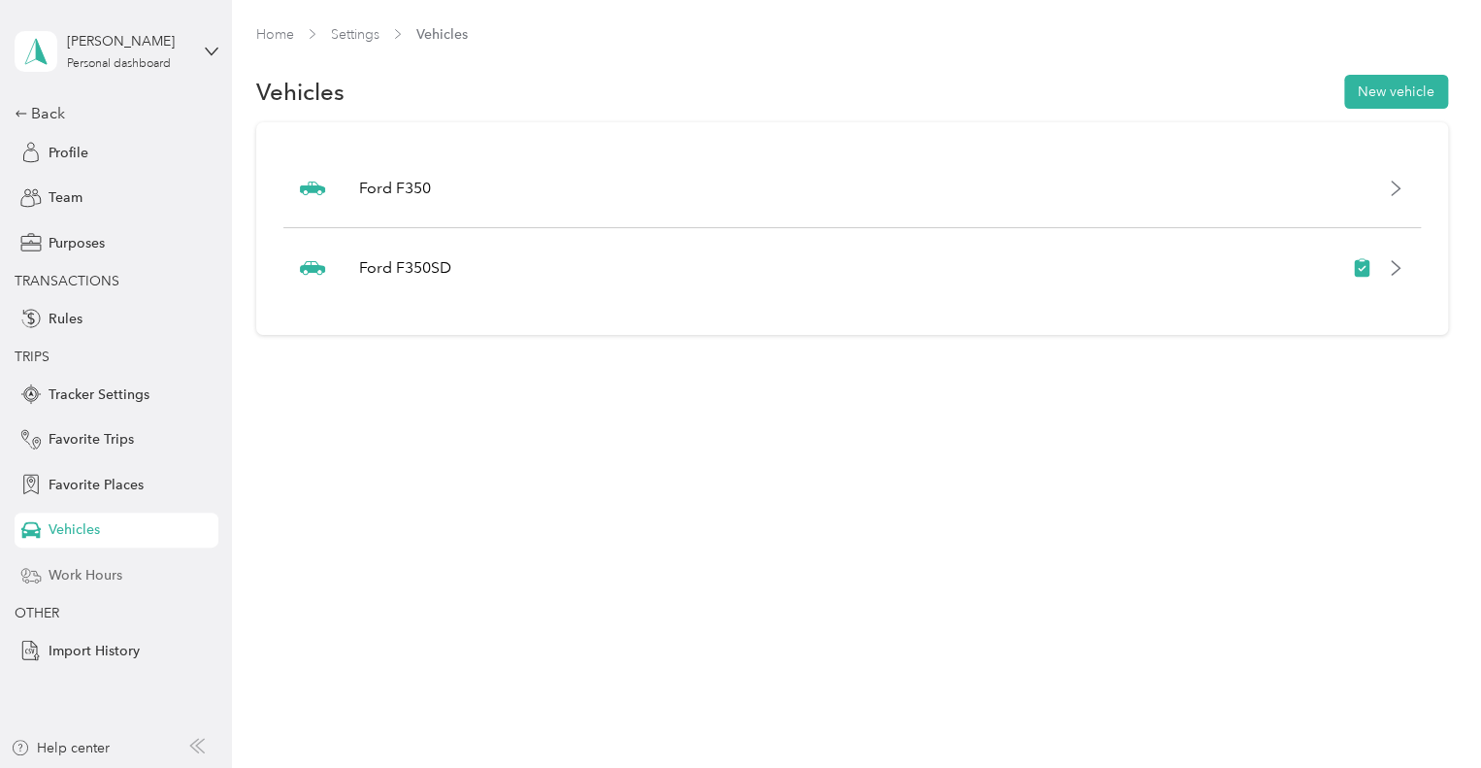
click at [82, 565] on span "Work Hours" at bounding box center [86, 575] width 74 height 20
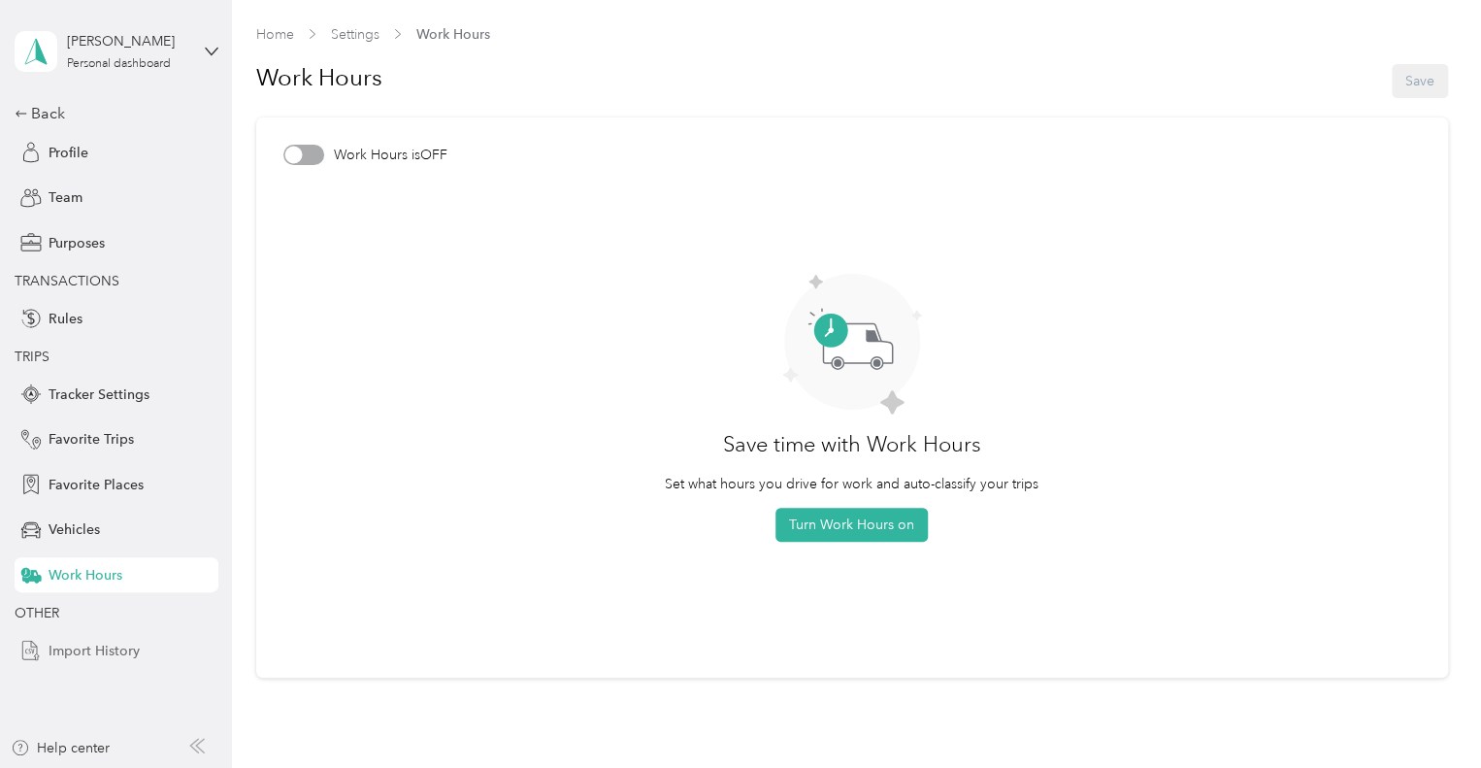
click at [85, 653] on span "Import History" at bounding box center [94, 650] width 91 height 20
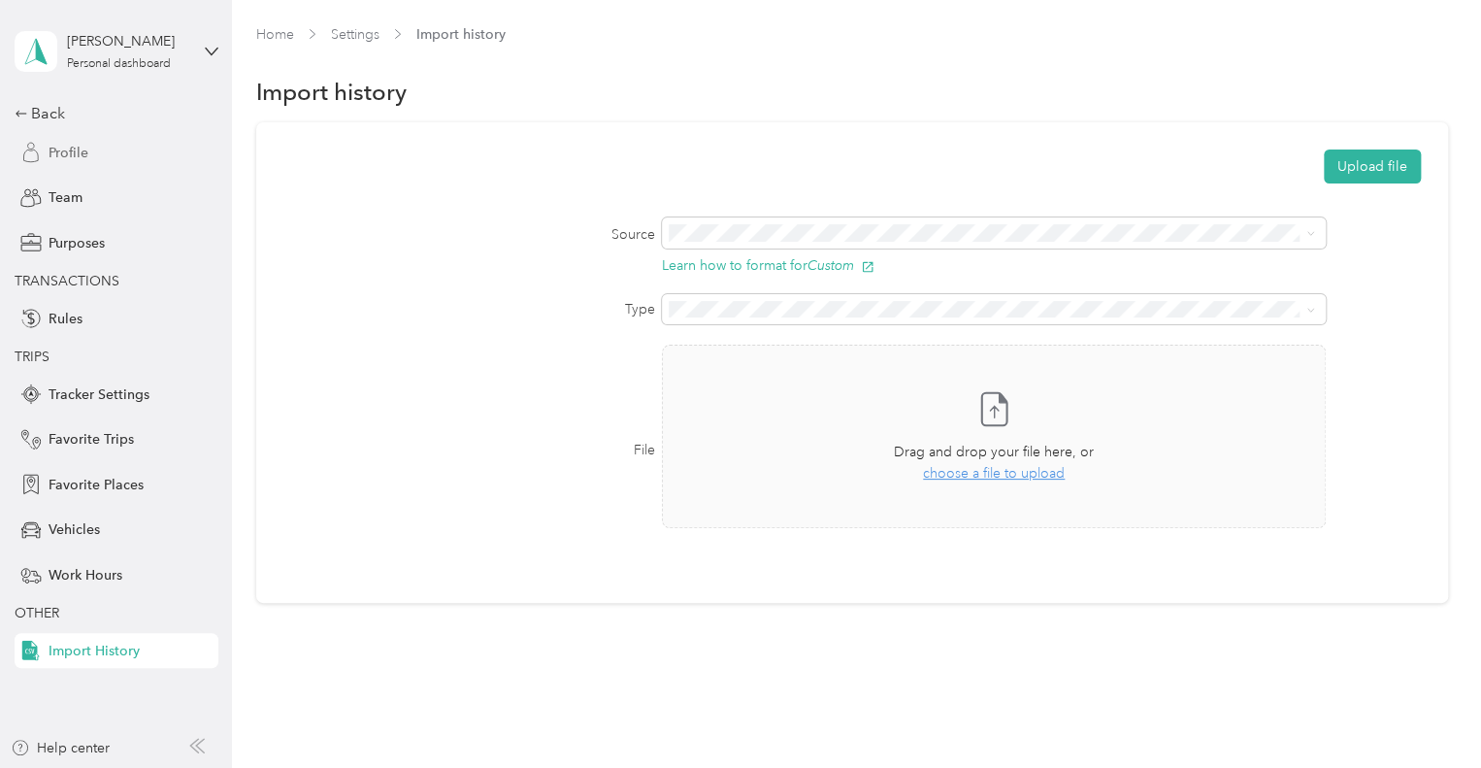
click at [74, 147] on span "Profile" at bounding box center [69, 153] width 40 height 20
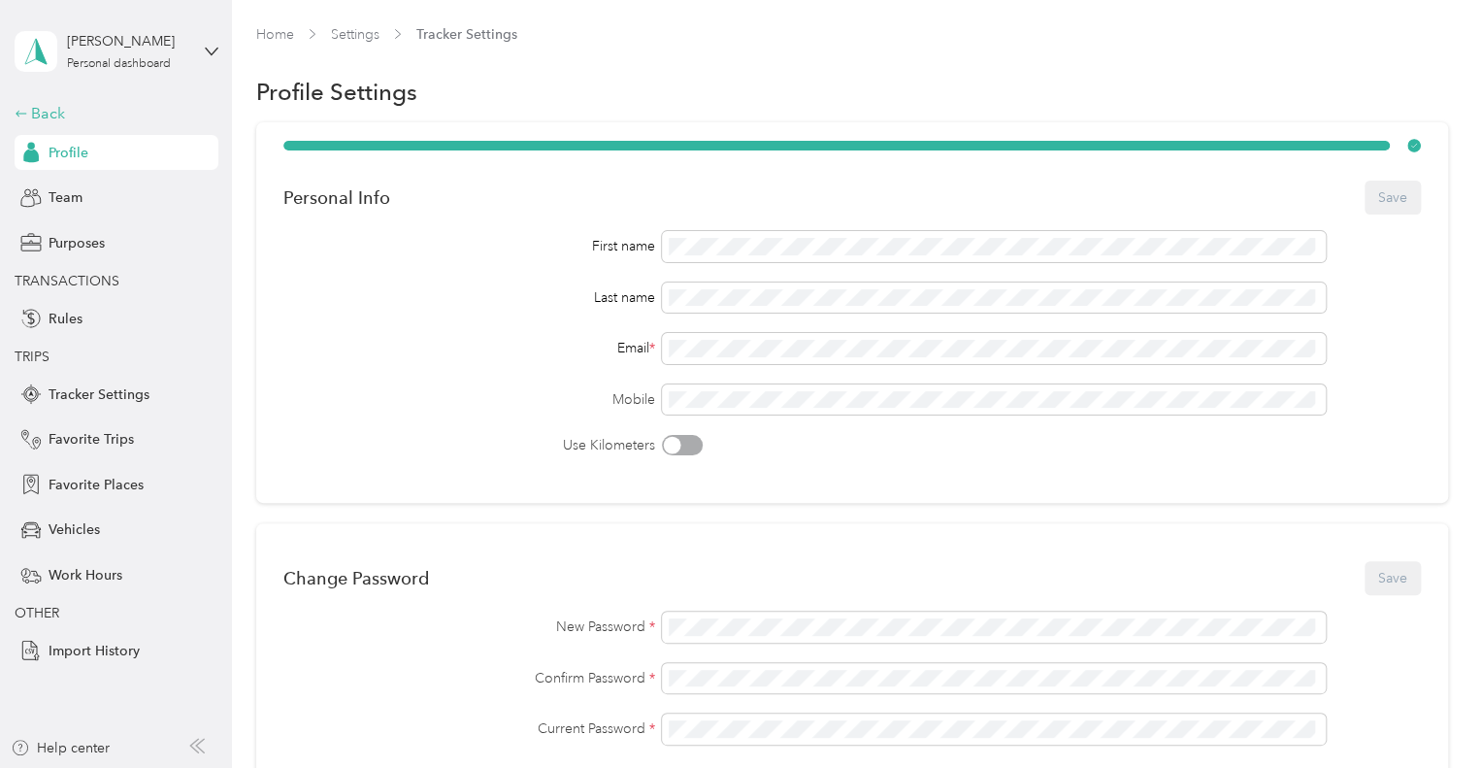
click at [52, 111] on div "Back" at bounding box center [112, 113] width 194 height 23
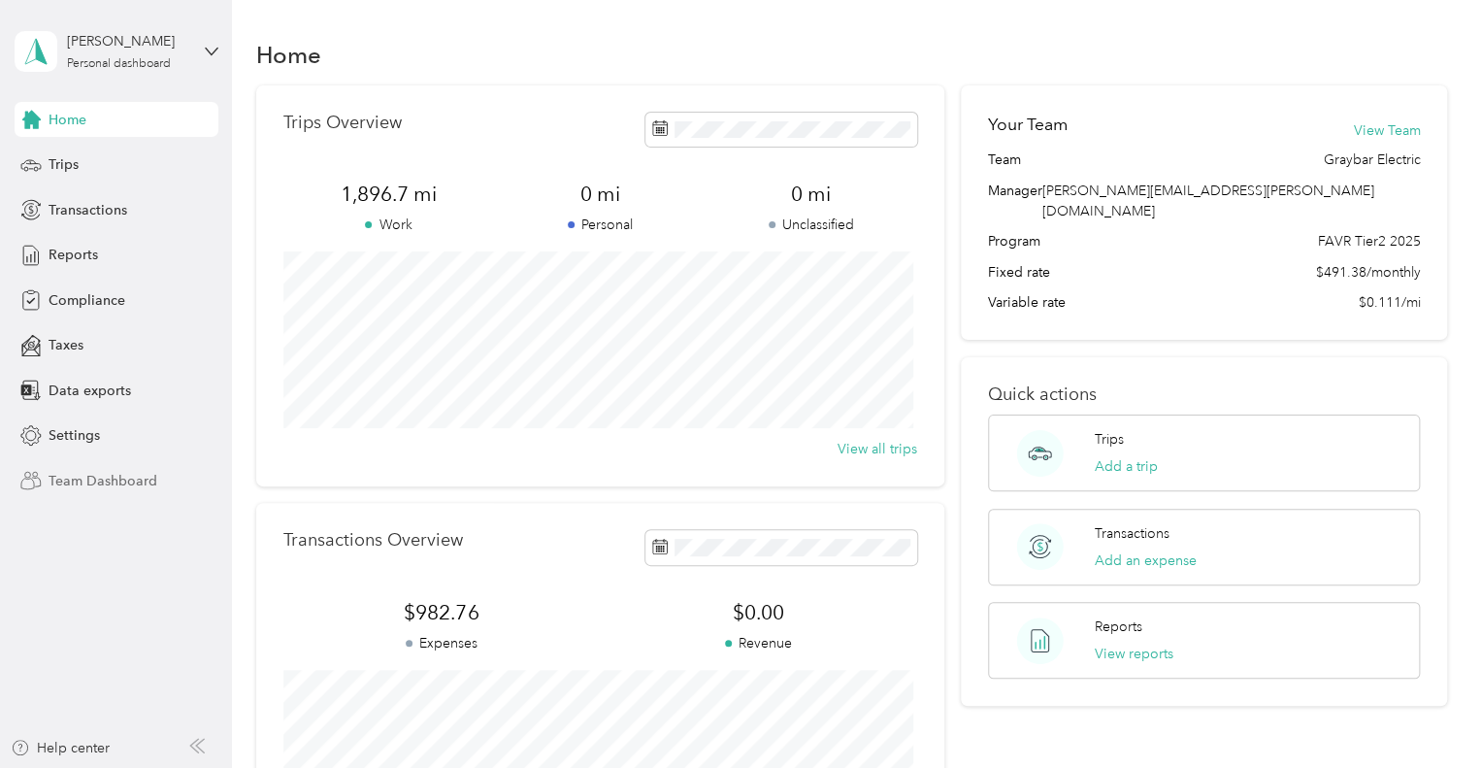
click at [82, 496] on div "Team Dashboard" at bounding box center [117, 480] width 204 height 35
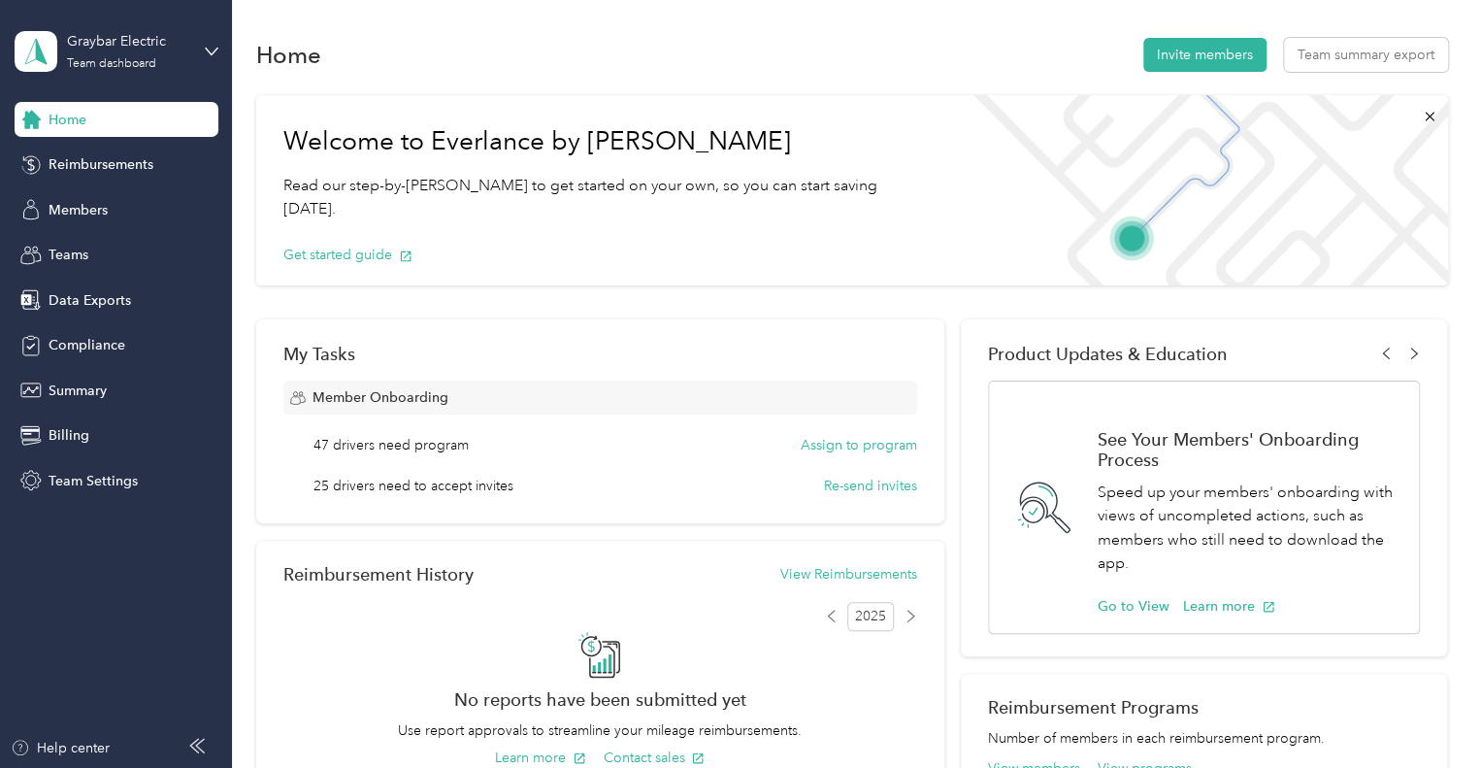
click at [196, 743] on icon at bounding box center [197, 745] width 16 height 16
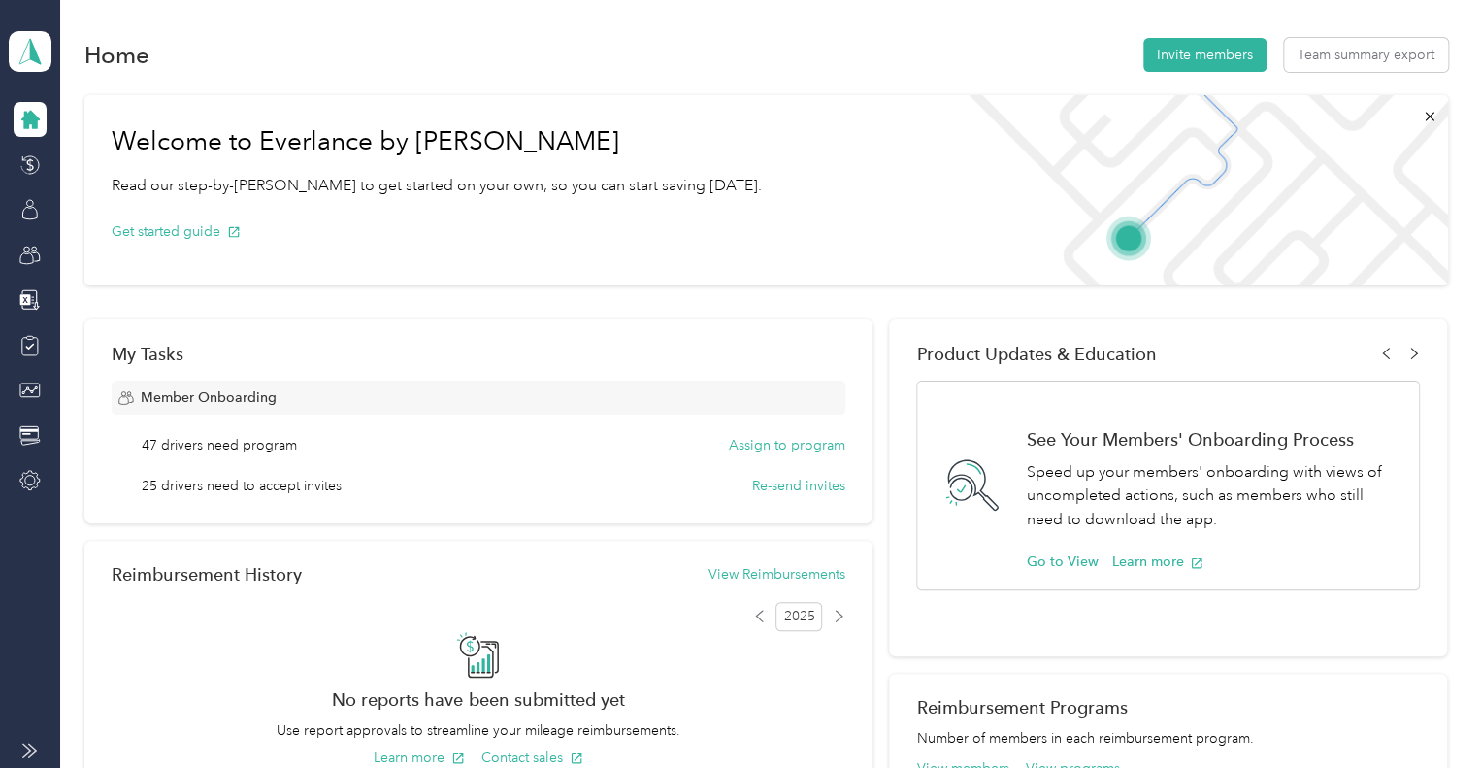
click at [32, 752] on icon at bounding box center [30, 750] width 16 height 16
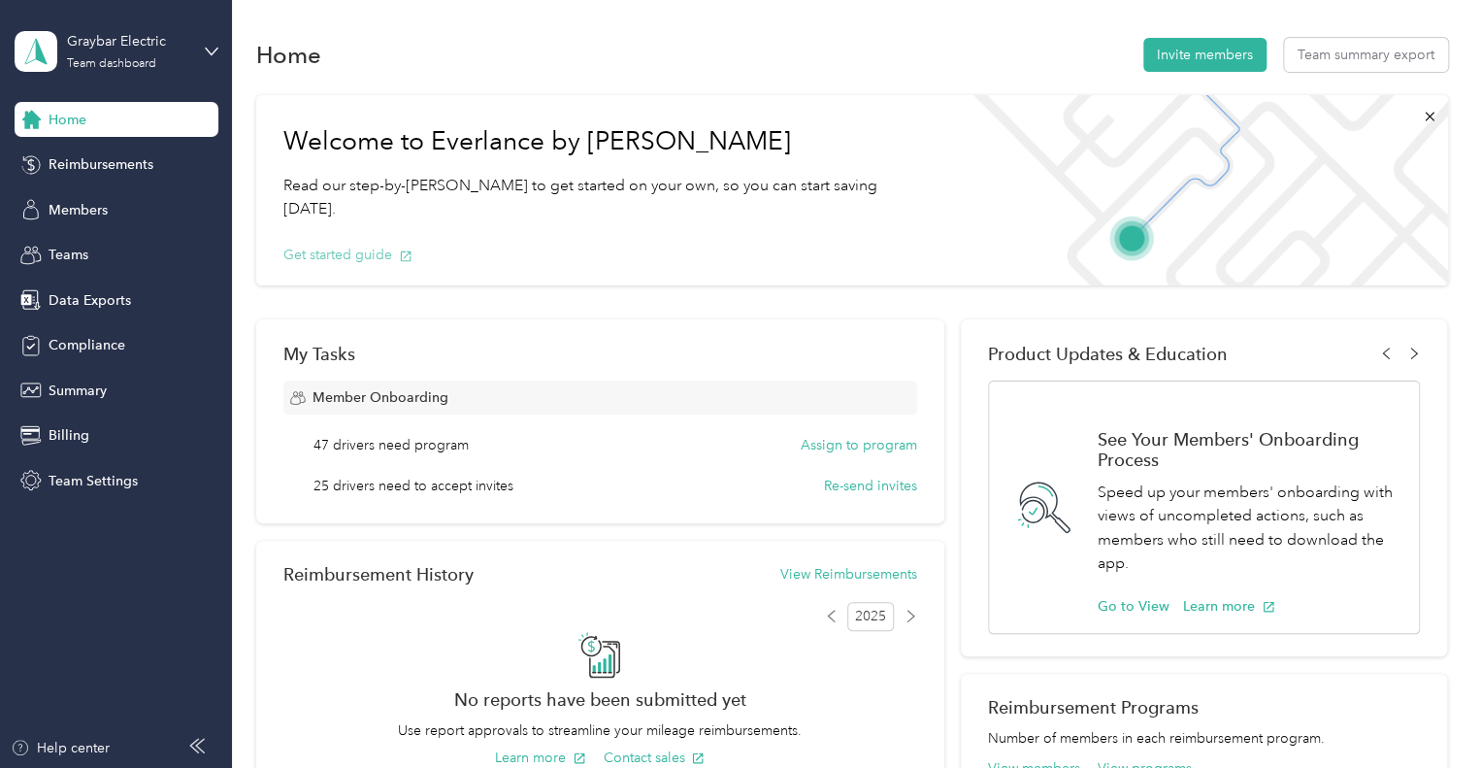
click at [343, 245] on button "Get started guide" at bounding box center [347, 255] width 129 height 20
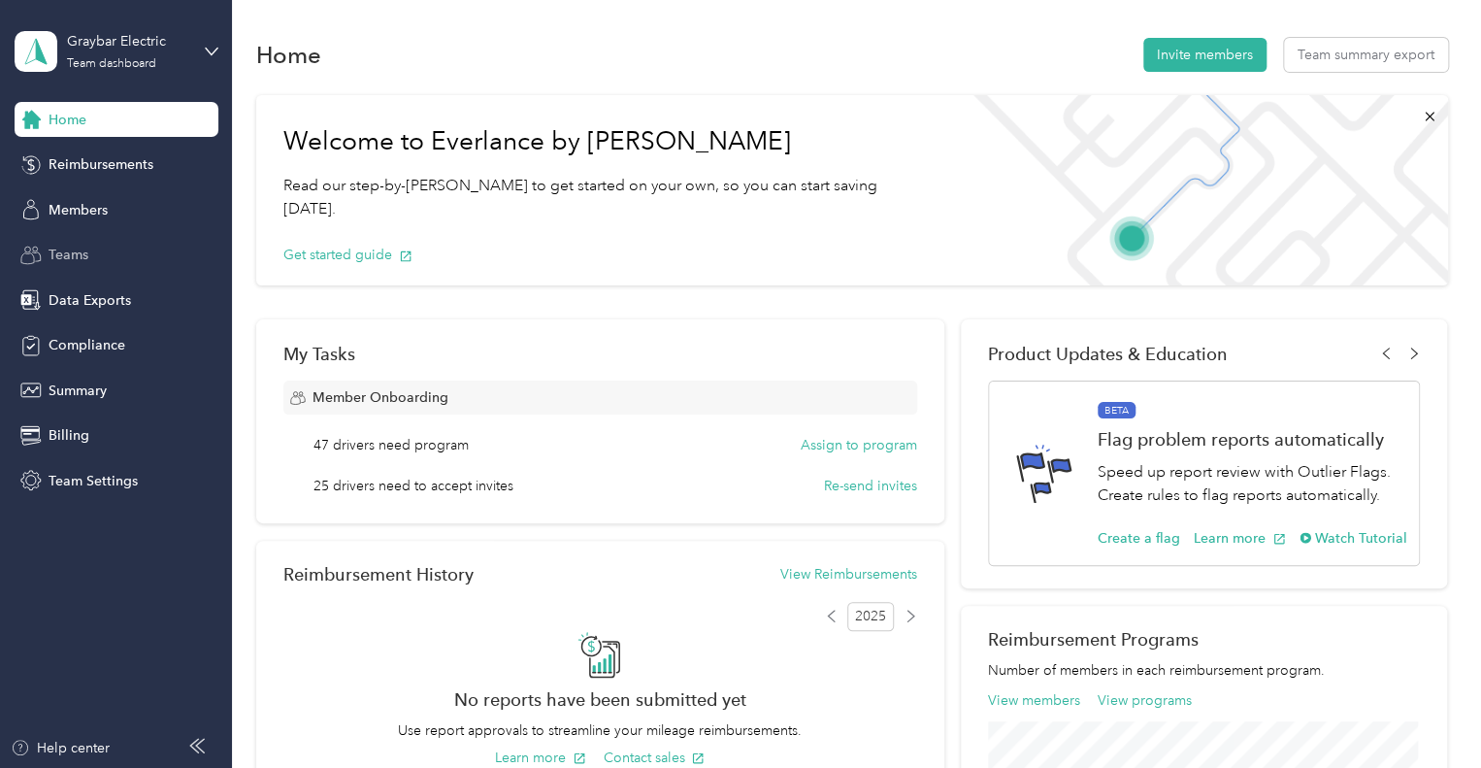
click at [70, 251] on span "Teams" at bounding box center [69, 255] width 40 height 20
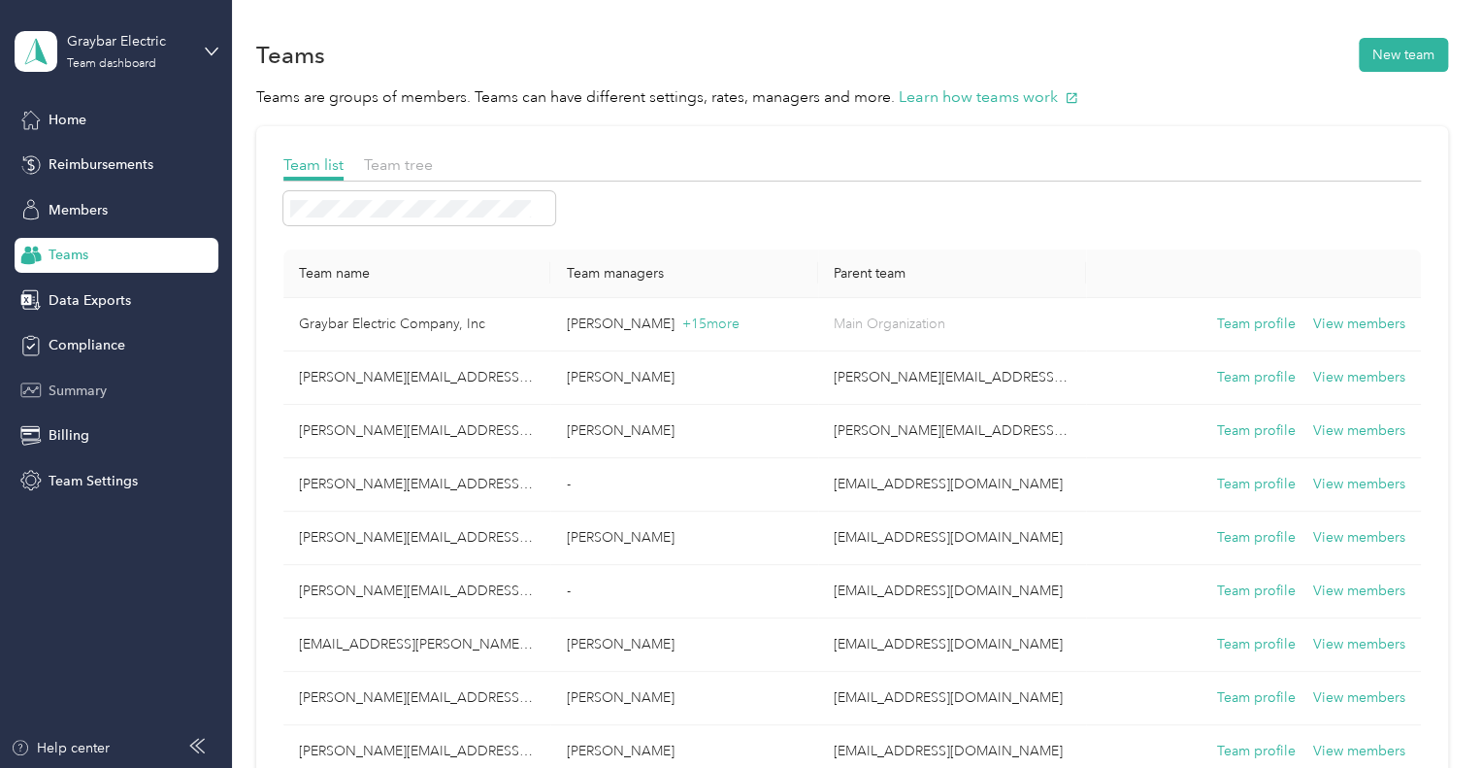
click at [81, 391] on span "Summary" at bounding box center [78, 390] width 58 height 20
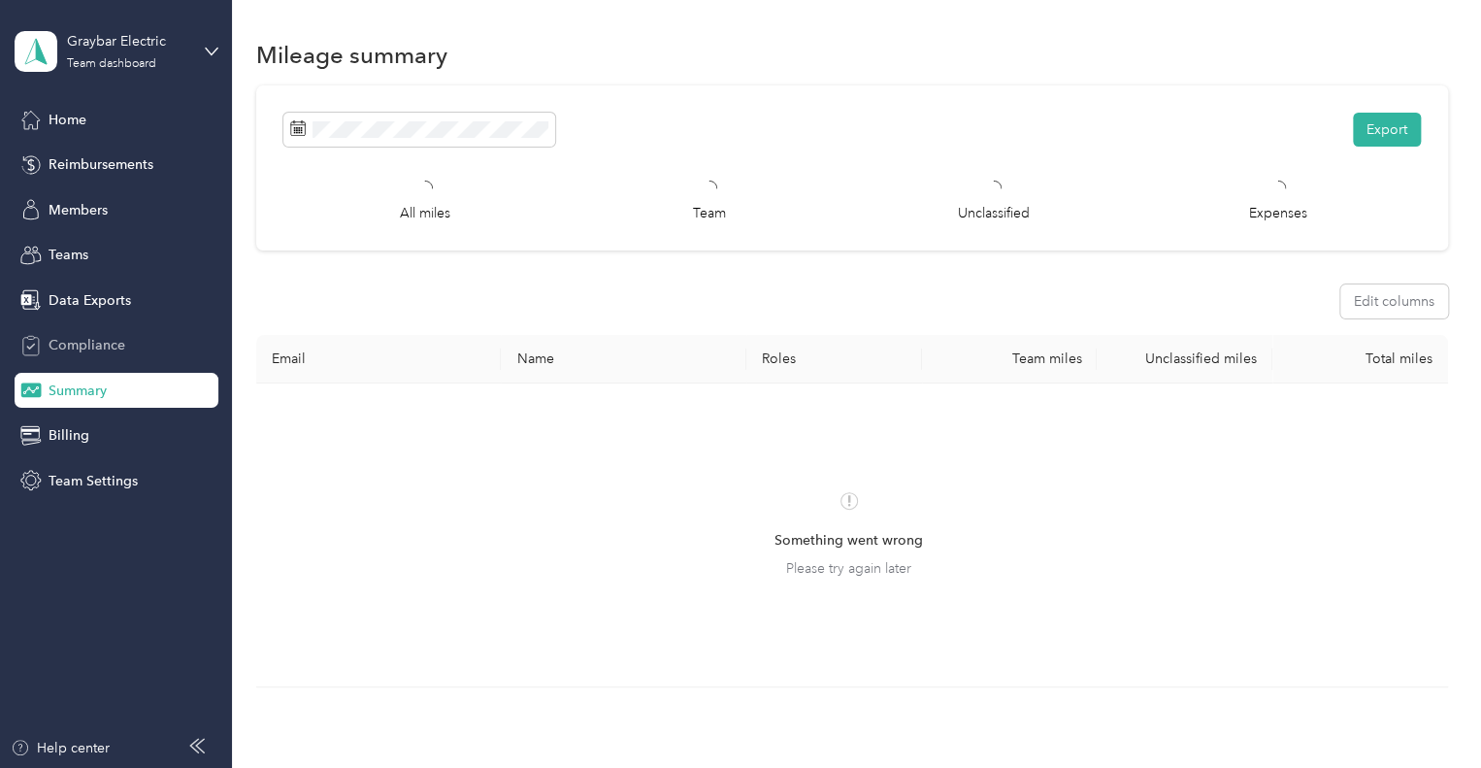
click at [94, 348] on span "Compliance" at bounding box center [87, 345] width 77 height 20
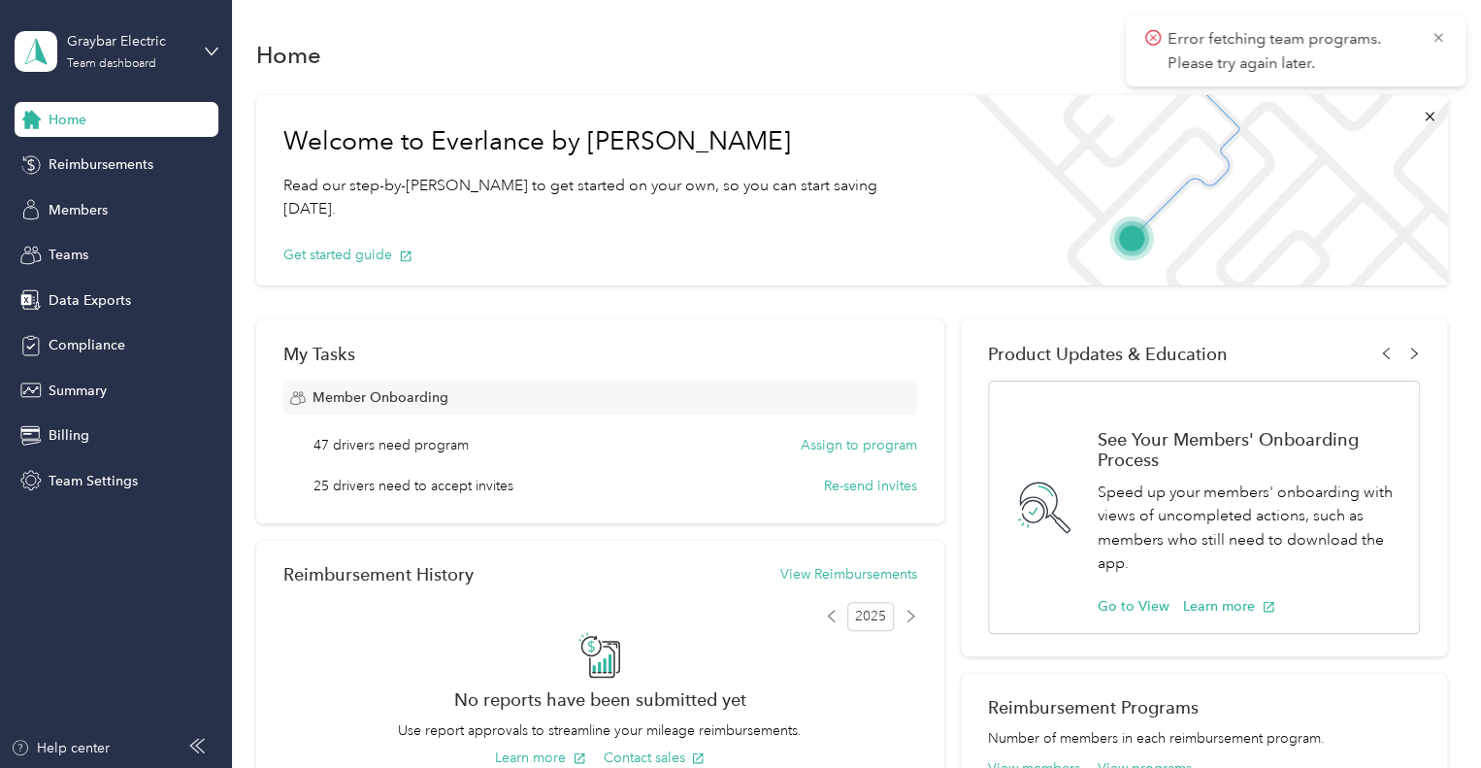
click at [81, 117] on span "Home" at bounding box center [68, 120] width 38 height 20
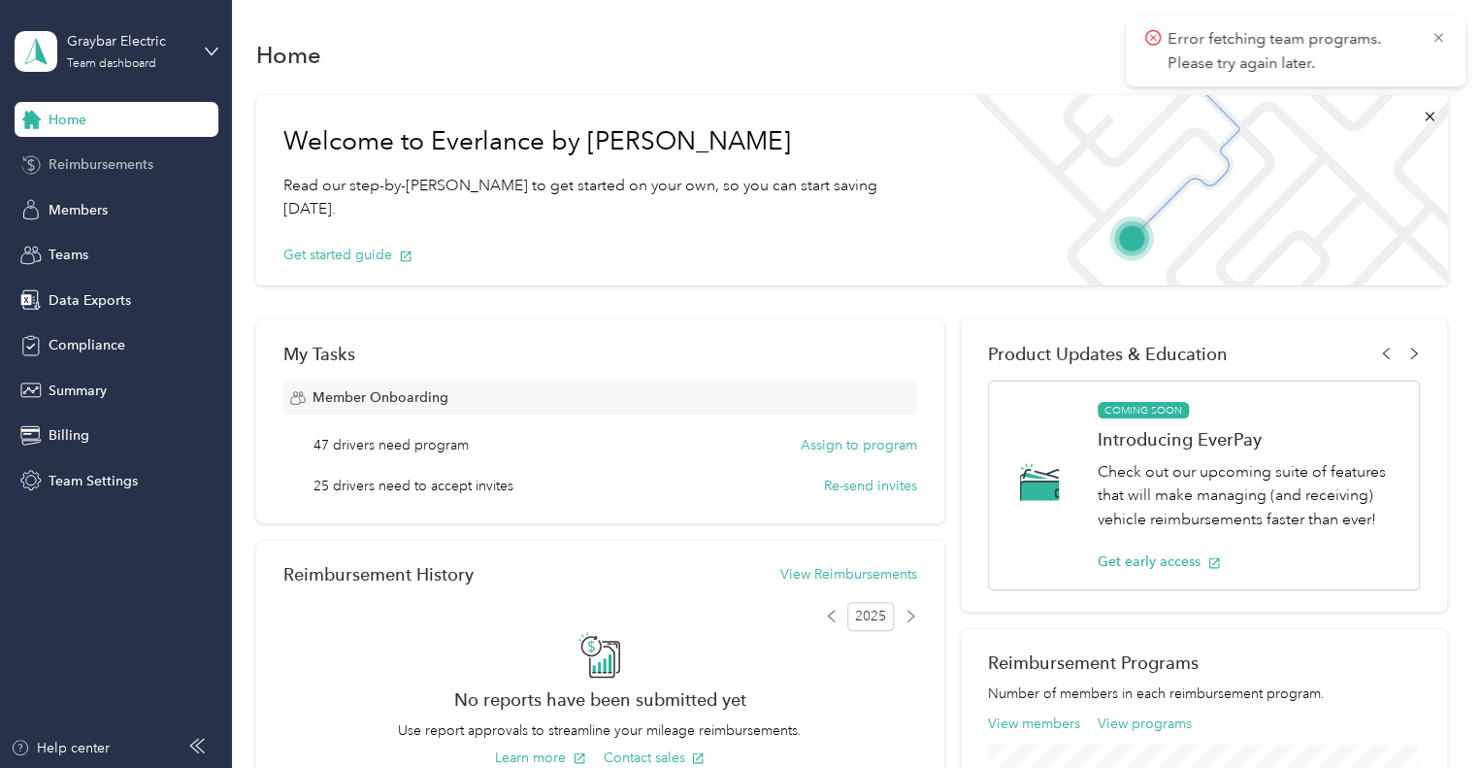
click at [105, 155] on span "Reimbursements" at bounding box center [101, 164] width 105 height 20
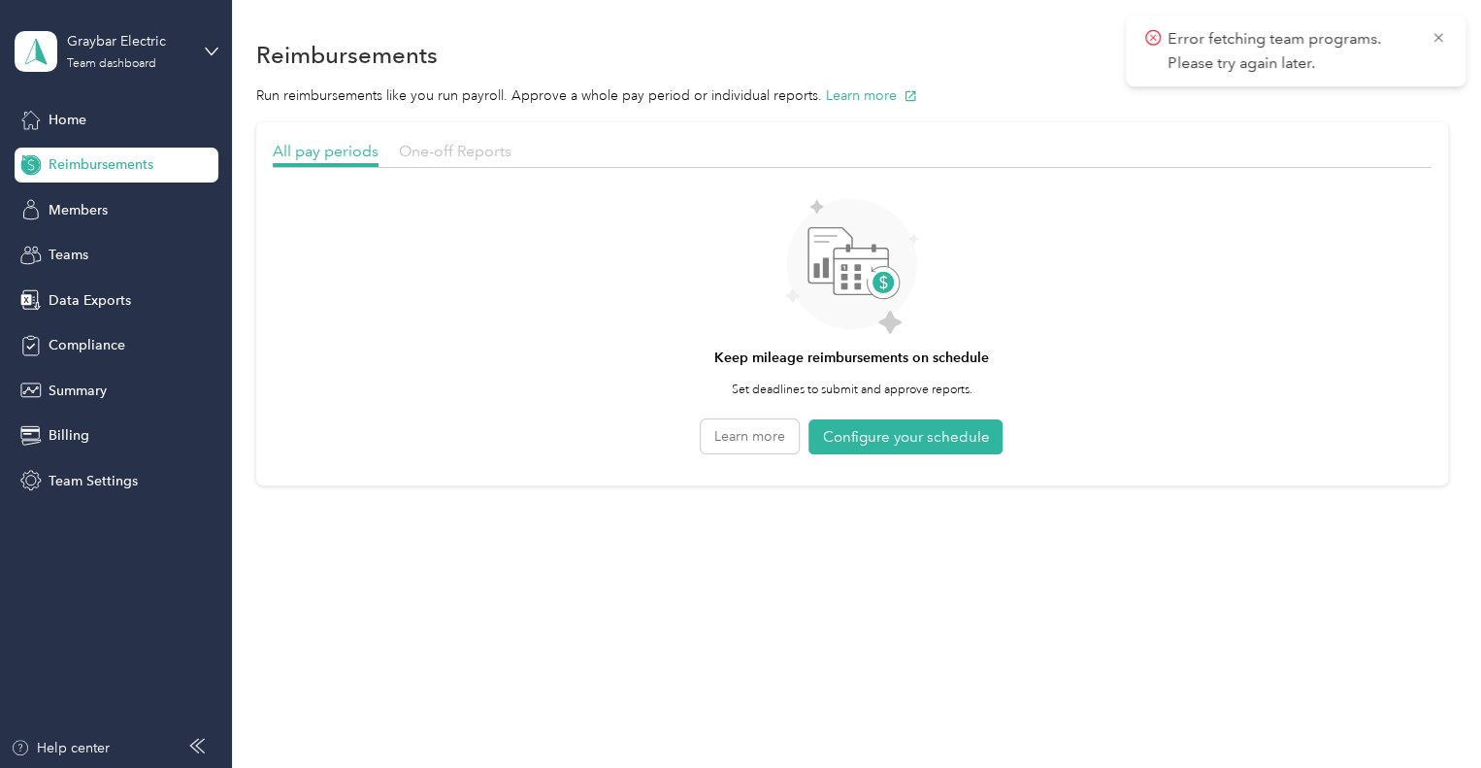
click at [476, 149] on span "One-off Reports" at bounding box center [455, 151] width 113 height 18
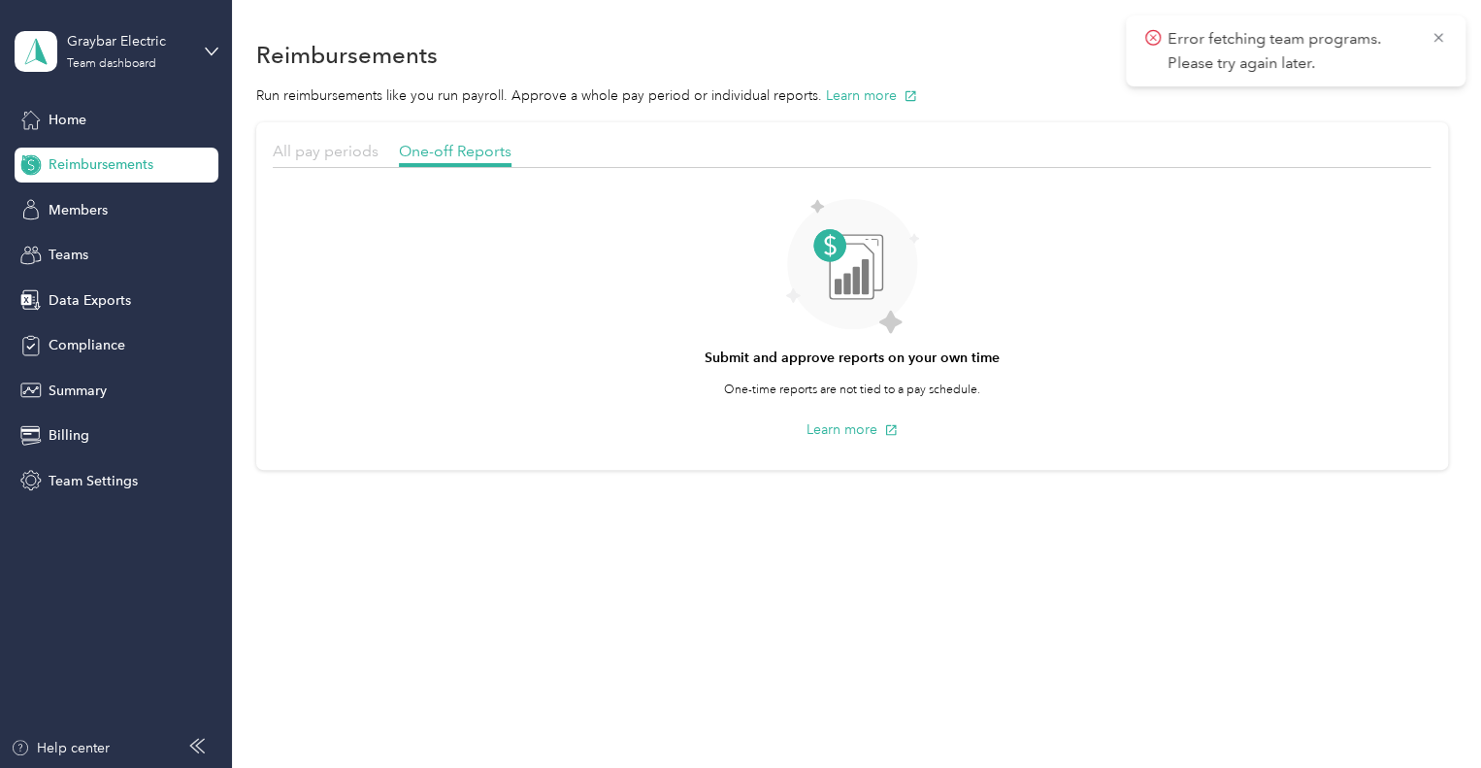
click at [309, 153] on span "All pay periods" at bounding box center [326, 151] width 106 height 18
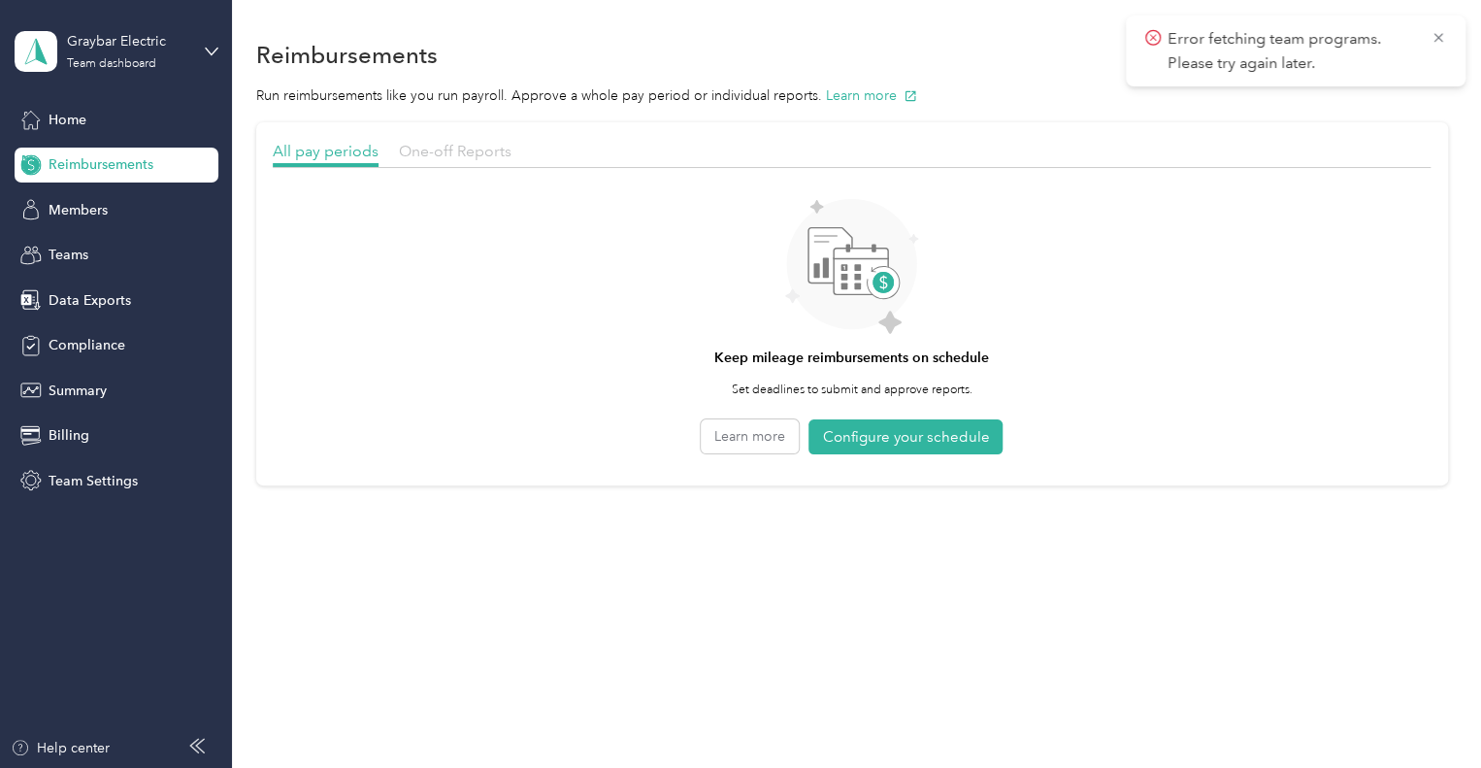
click at [469, 149] on span "One-off Reports" at bounding box center [455, 151] width 113 height 18
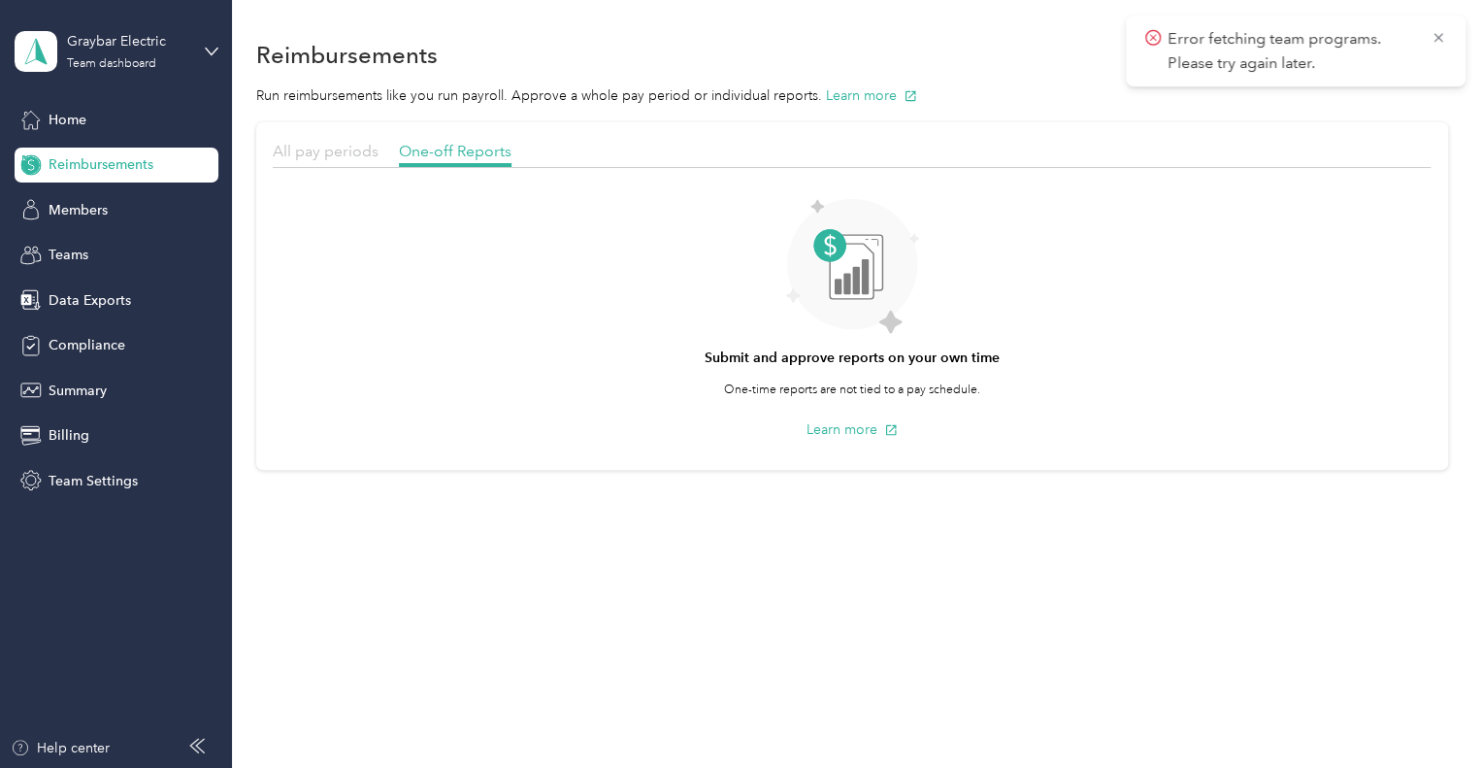
click at [305, 148] on span "All pay periods" at bounding box center [326, 151] width 106 height 18
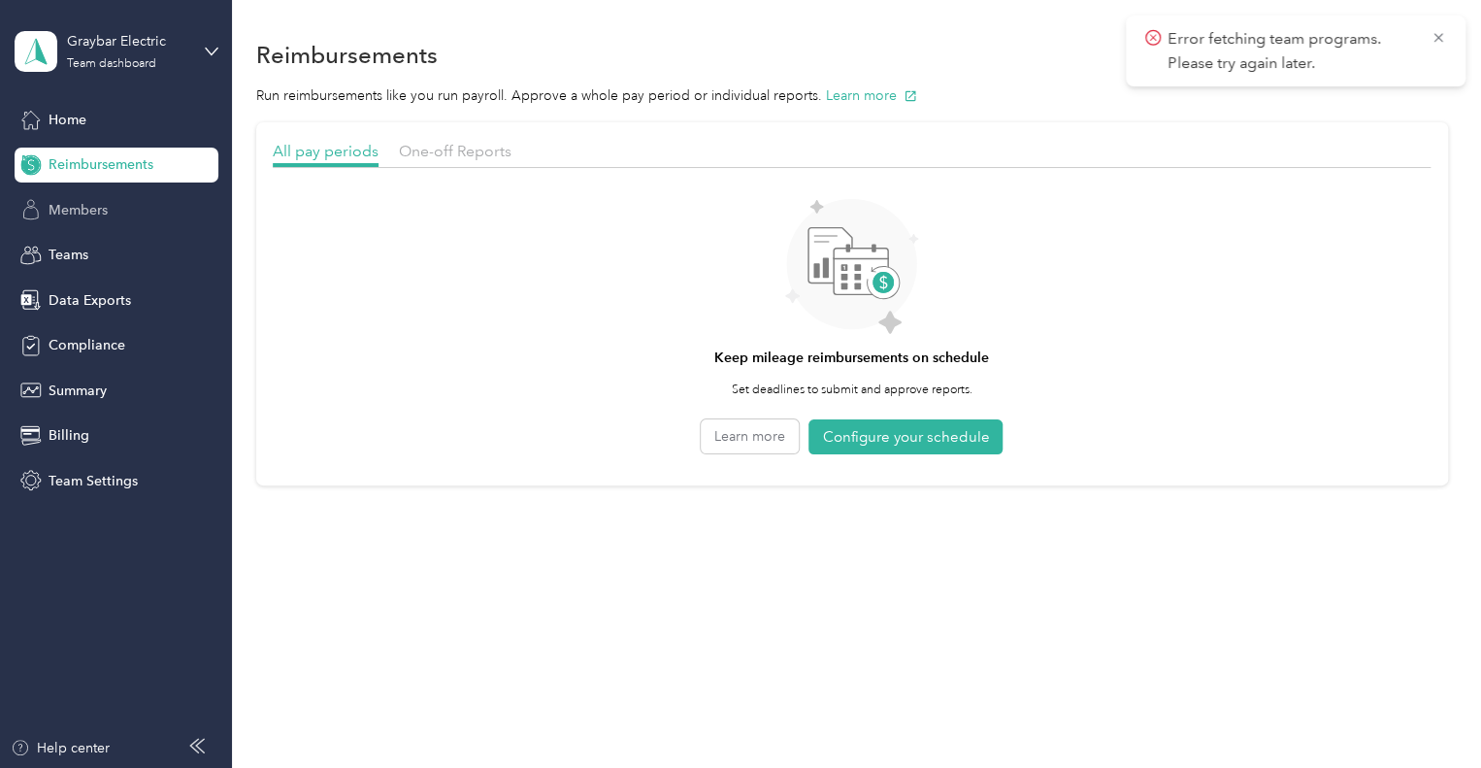
click at [80, 201] on span "Members" at bounding box center [78, 210] width 59 height 20
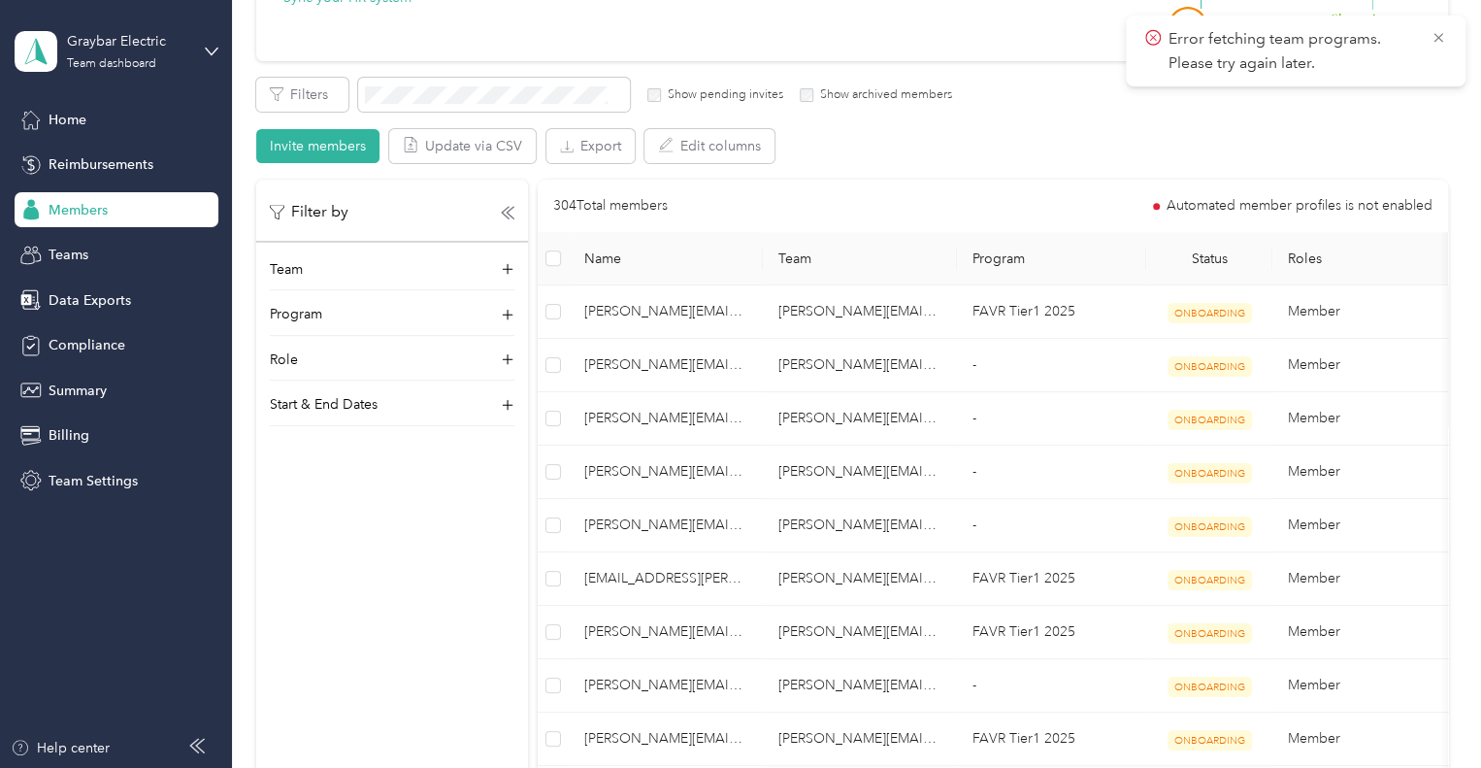
scroll to position [291, 0]
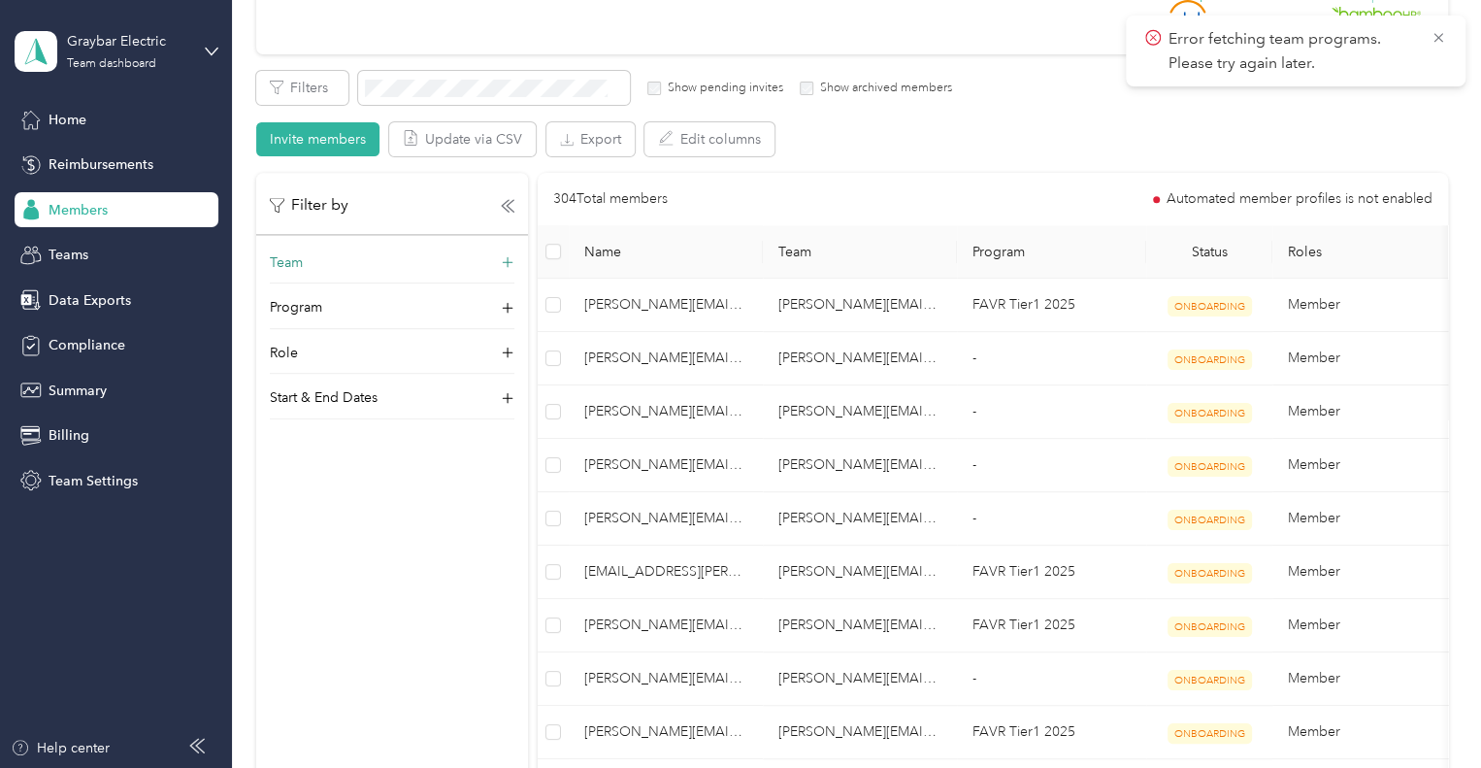
click at [508, 264] on icon at bounding box center [508, 263] width 12 height 12
click at [405, 648] on p "[PERSON_NAME]" at bounding box center [391, 658] width 217 height 20
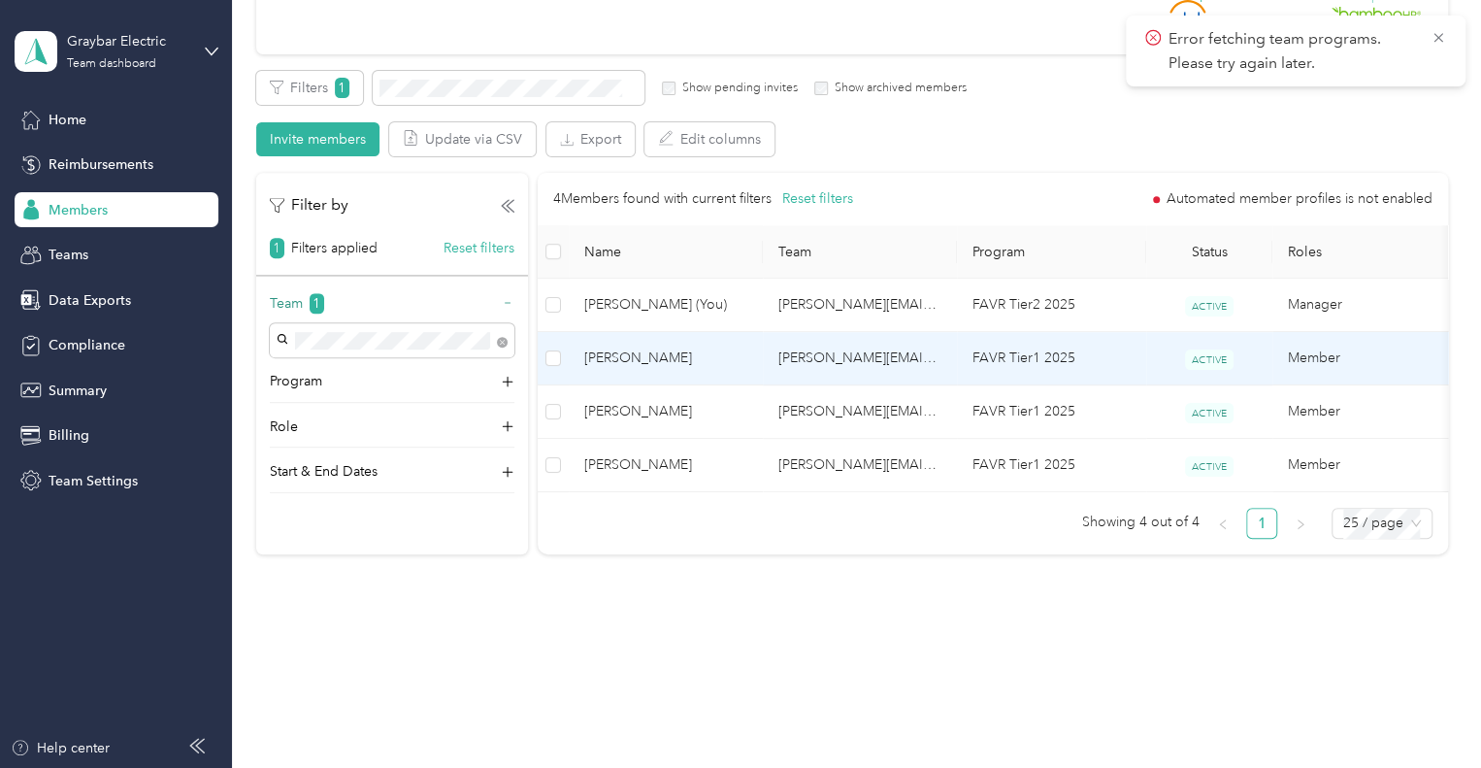
click at [641, 356] on span "[PERSON_NAME]" at bounding box center [665, 357] width 163 height 21
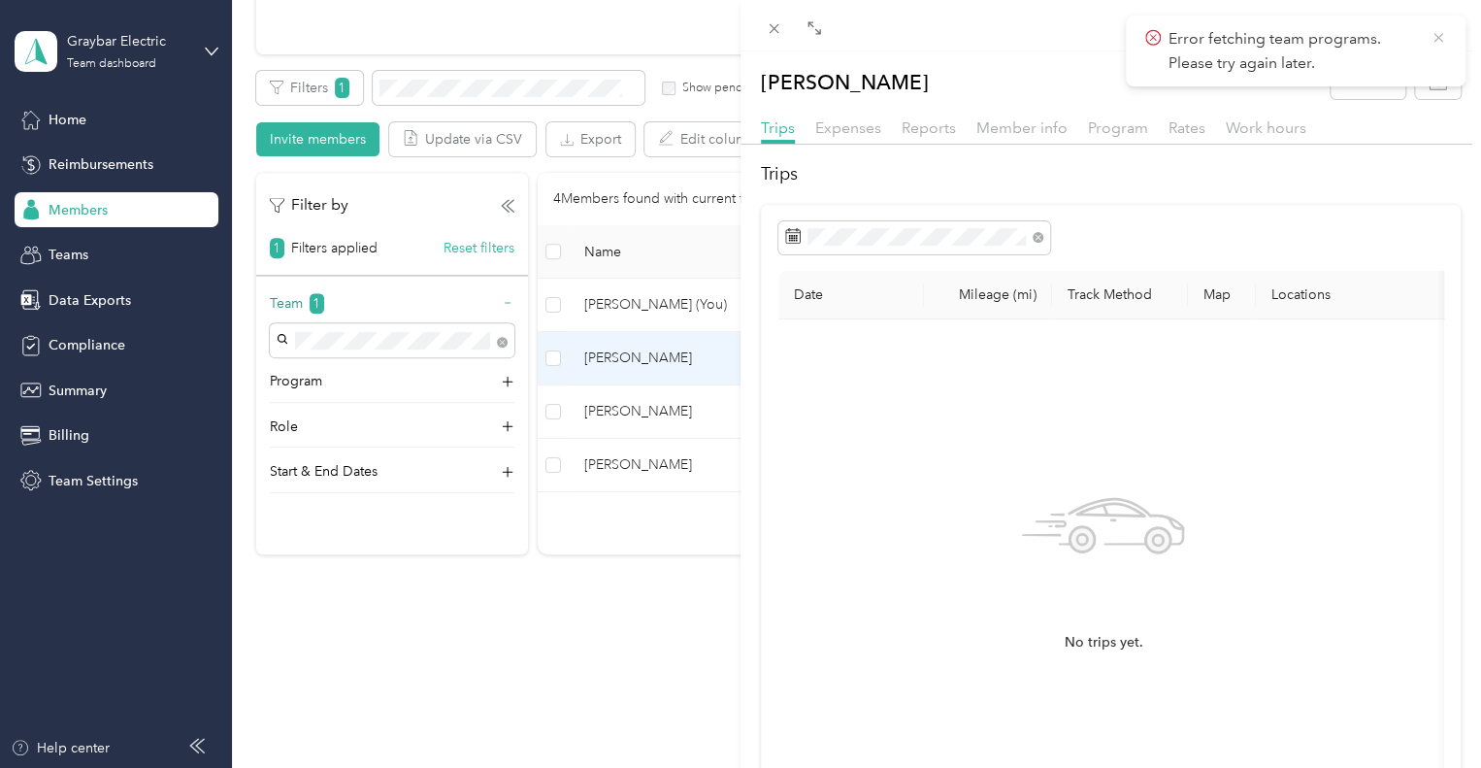
click at [1440, 36] on icon at bounding box center [1438, 37] width 16 height 17
click at [846, 139] on div "Expenses" at bounding box center [848, 128] width 66 height 24
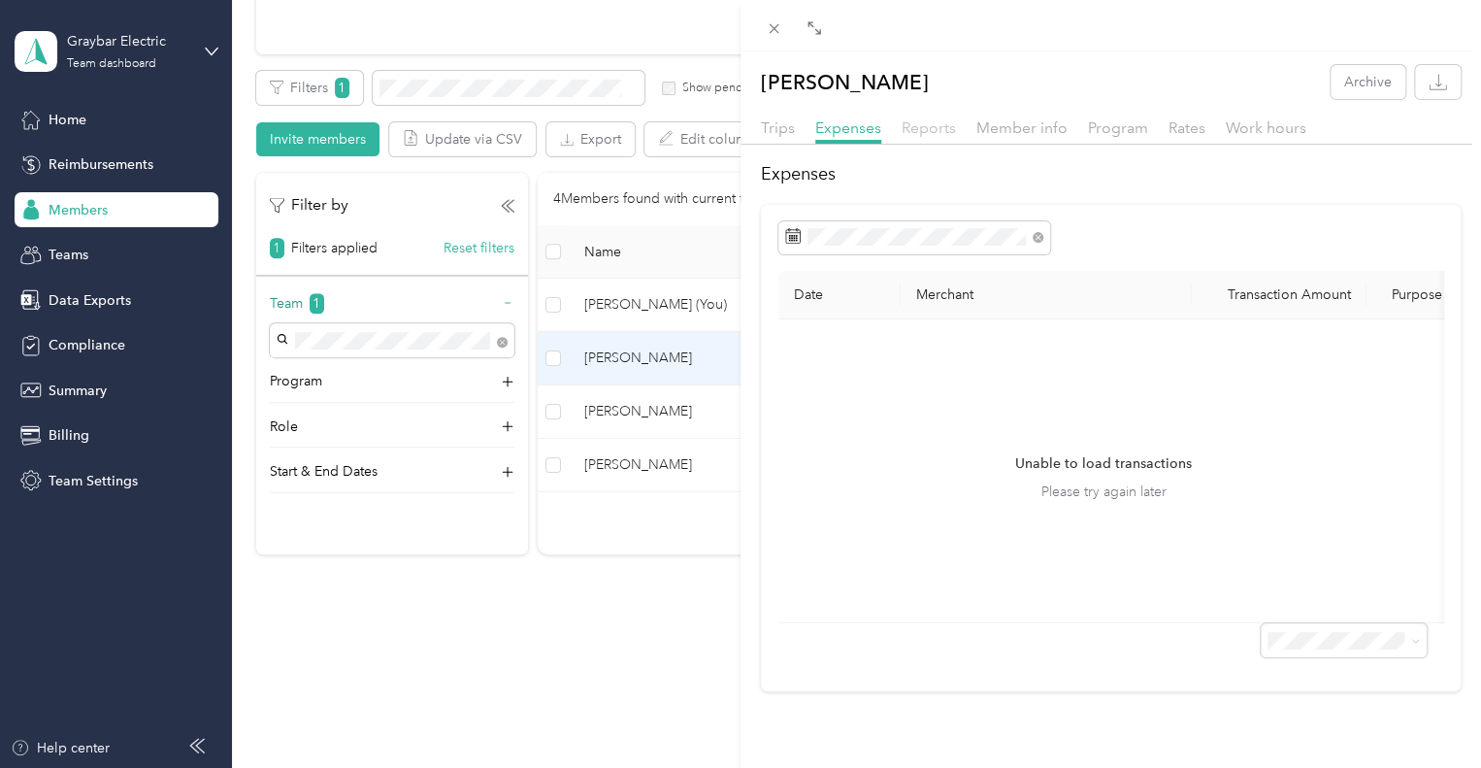
click at [946, 134] on span "Reports" at bounding box center [928, 127] width 54 height 18
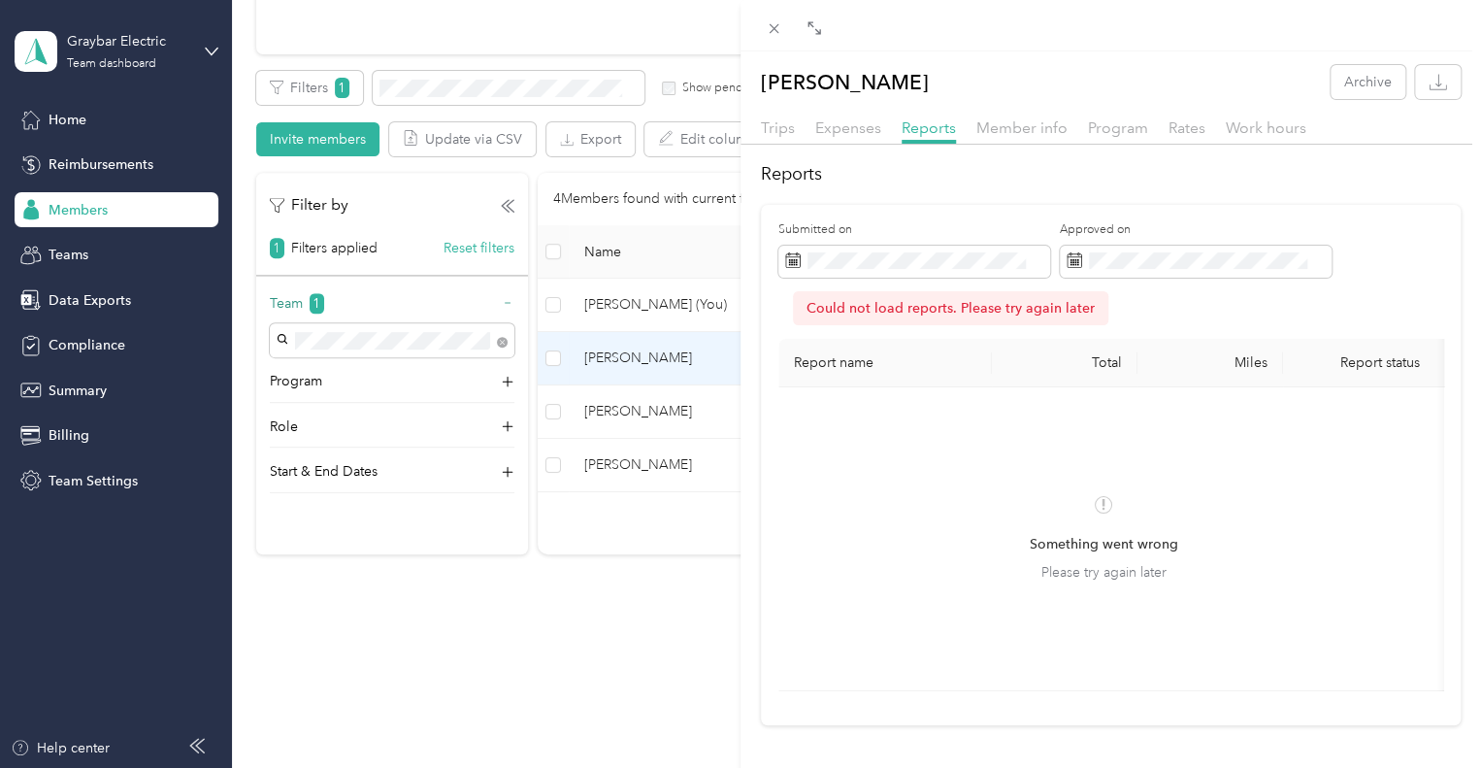
click at [782, 116] on div "Trips" at bounding box center [778, 128] width 34 height 24
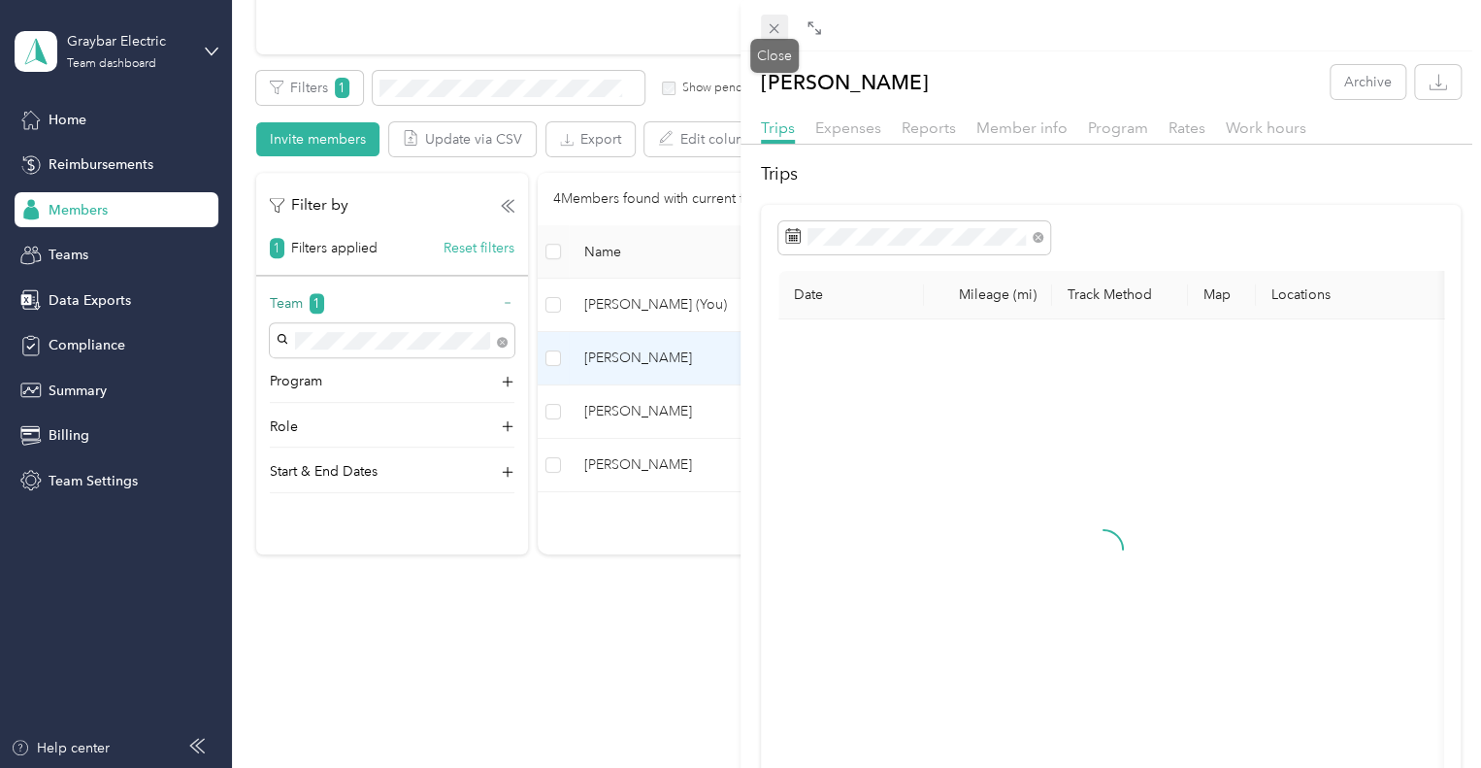
click at [774, 31] on icon at bounding box center [774, 28] width 16 height 16
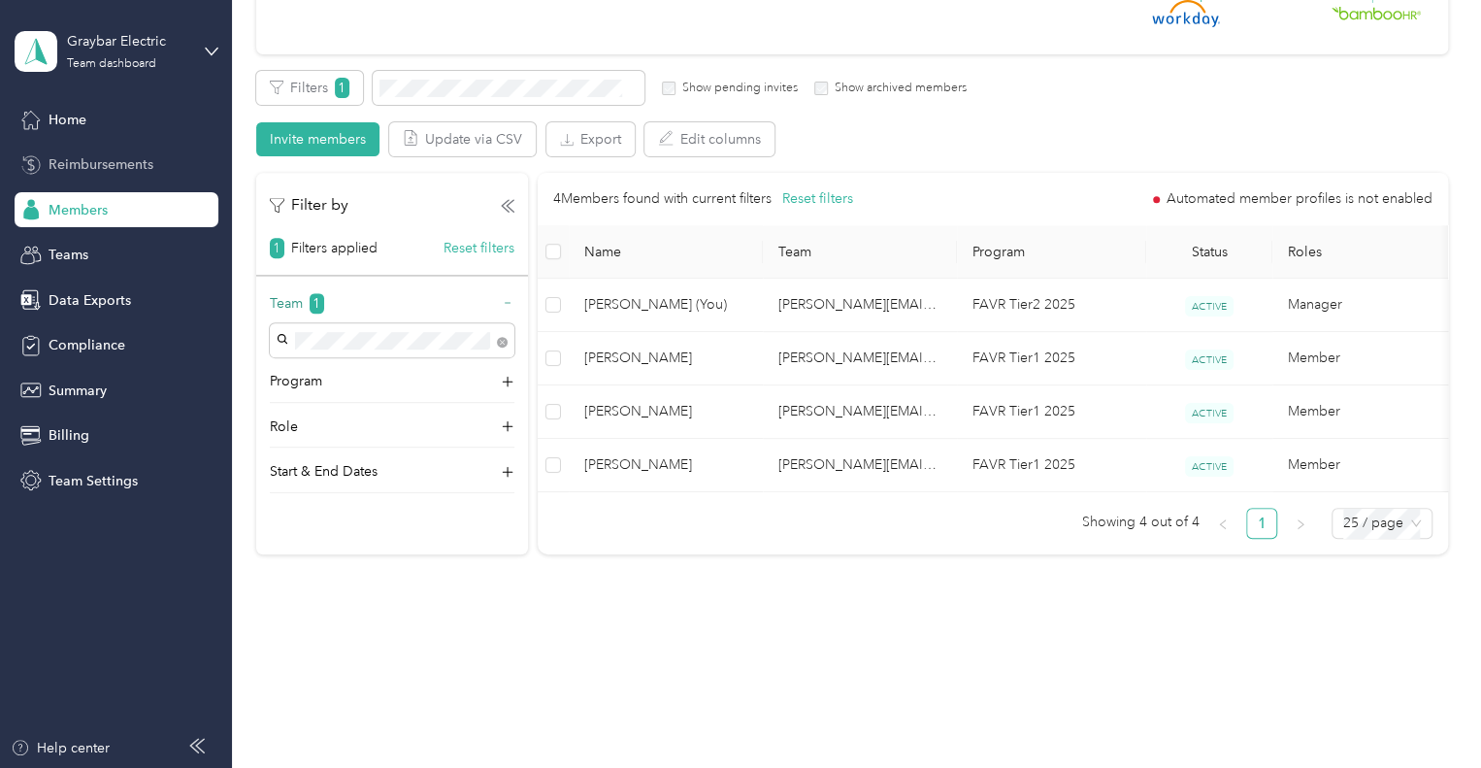
click at [120, 171] on span "Reimbursements" at bounding box center [101, 164] width 105 height 20
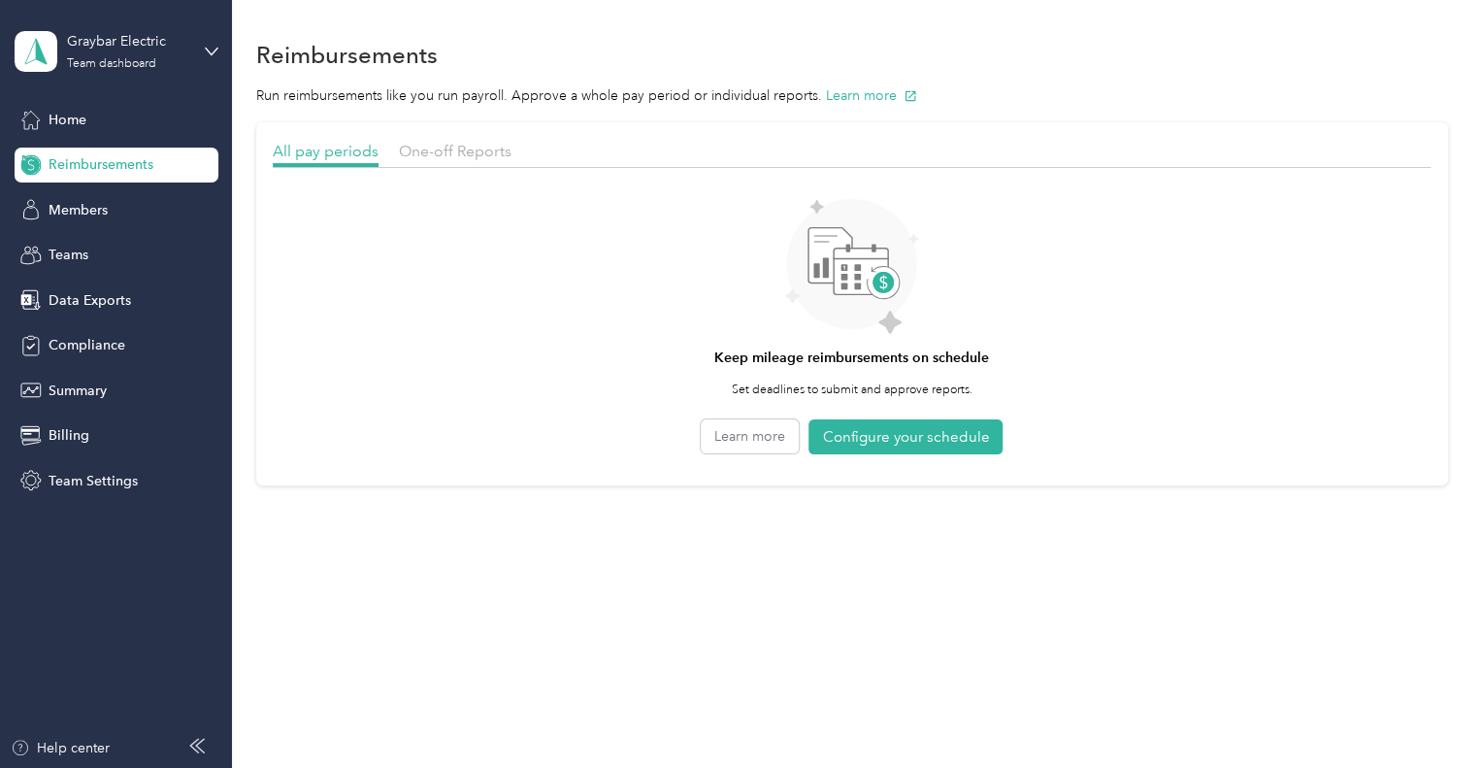
click at [475, 161] on div "One-off Reports" at bounding box center [455, 152] width 113 height 24
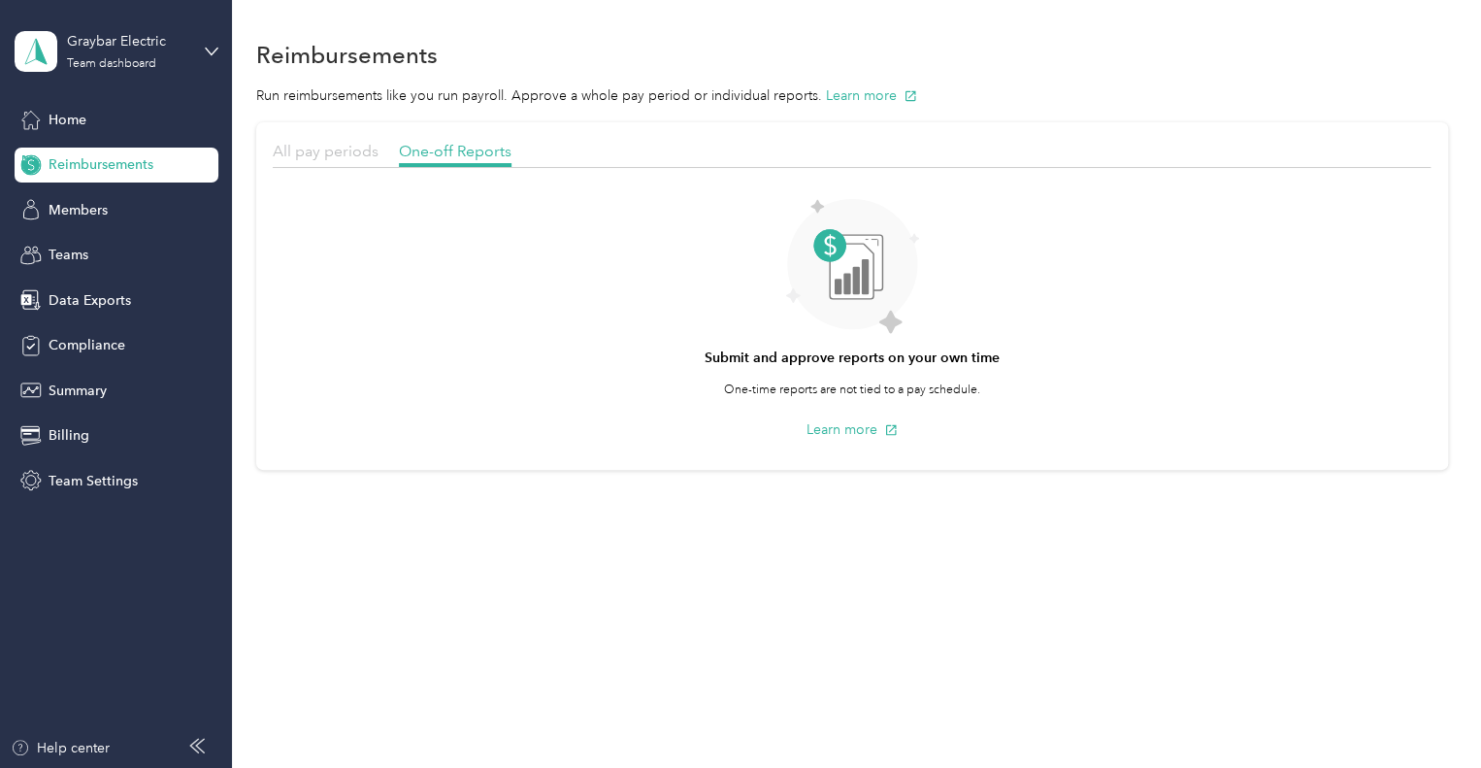
click at [334, 153] on span "All pay periods" at bounding box center [326, 151] width 106 height 18
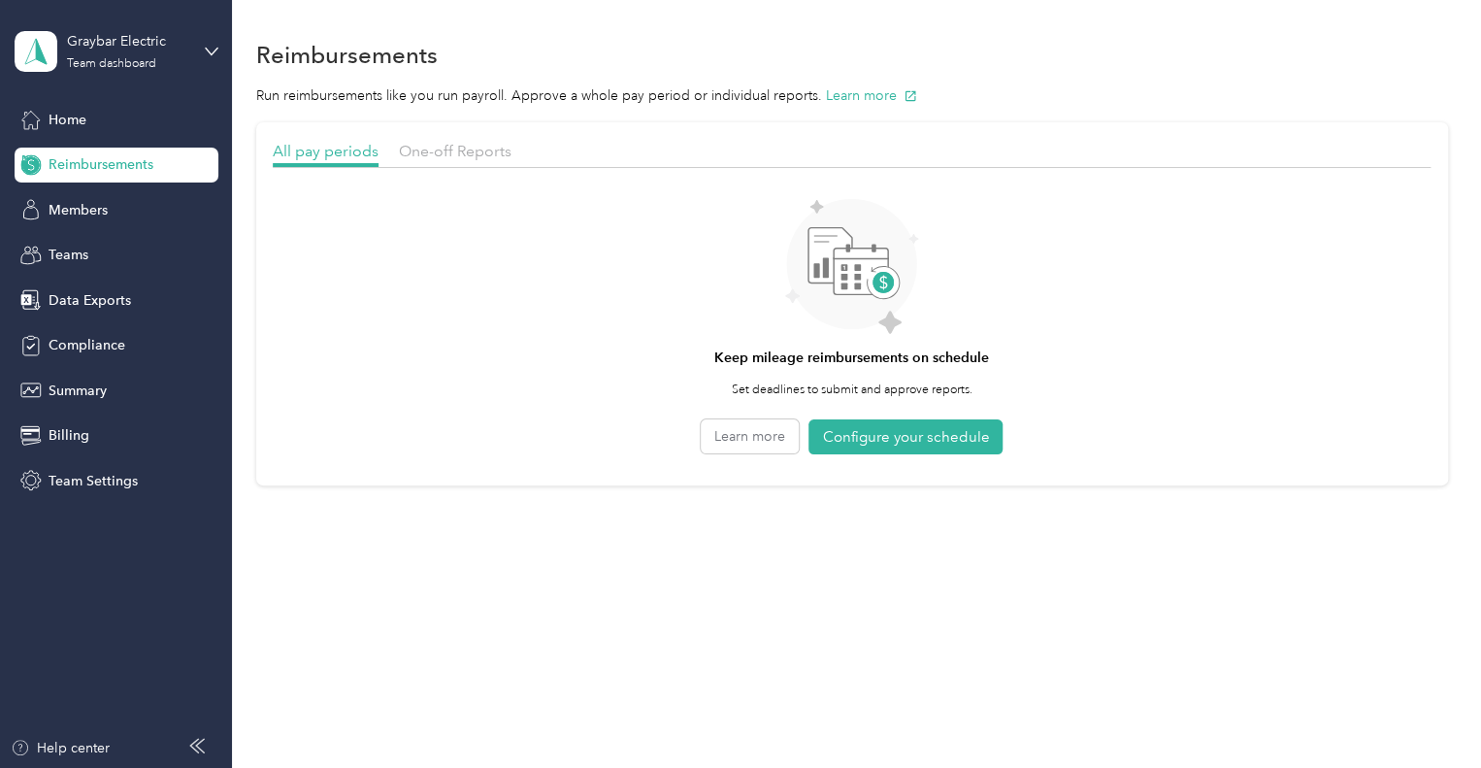
click at [133, 168] on span "Reimbursements" at bounding box center [101, 164] width 105 height 20
click at [897, 438] on button "Configure your schedule" at bounding box center [905, 437] width 194 height 36
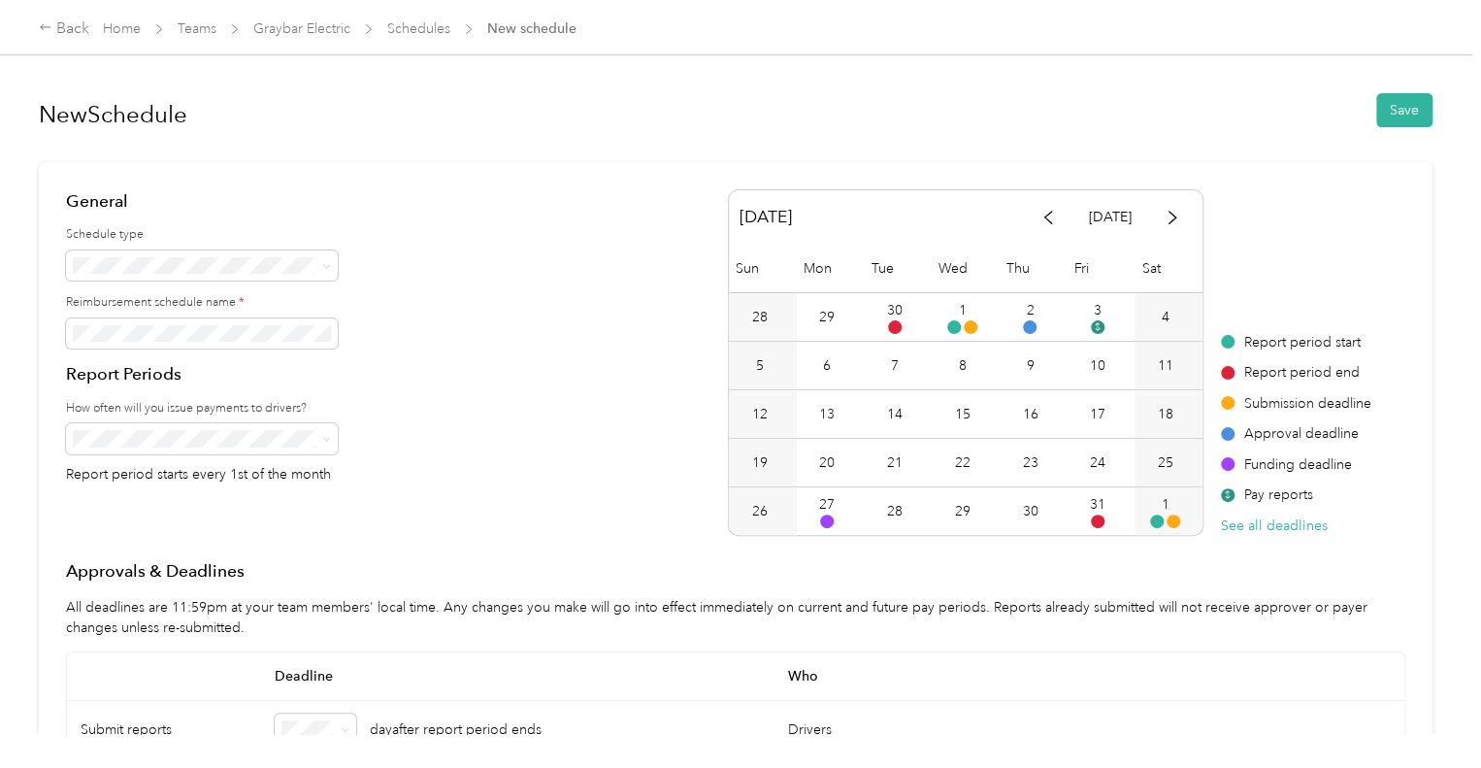
click at [513, 278] on div "General Schedule type Reimbursement schedule name * Report Periods How often wi…" at bounding box center [735, 362] width 1339 height 346
click at [59, 30] on div "Back" at bounding box center [64, 28] width 50 height 23
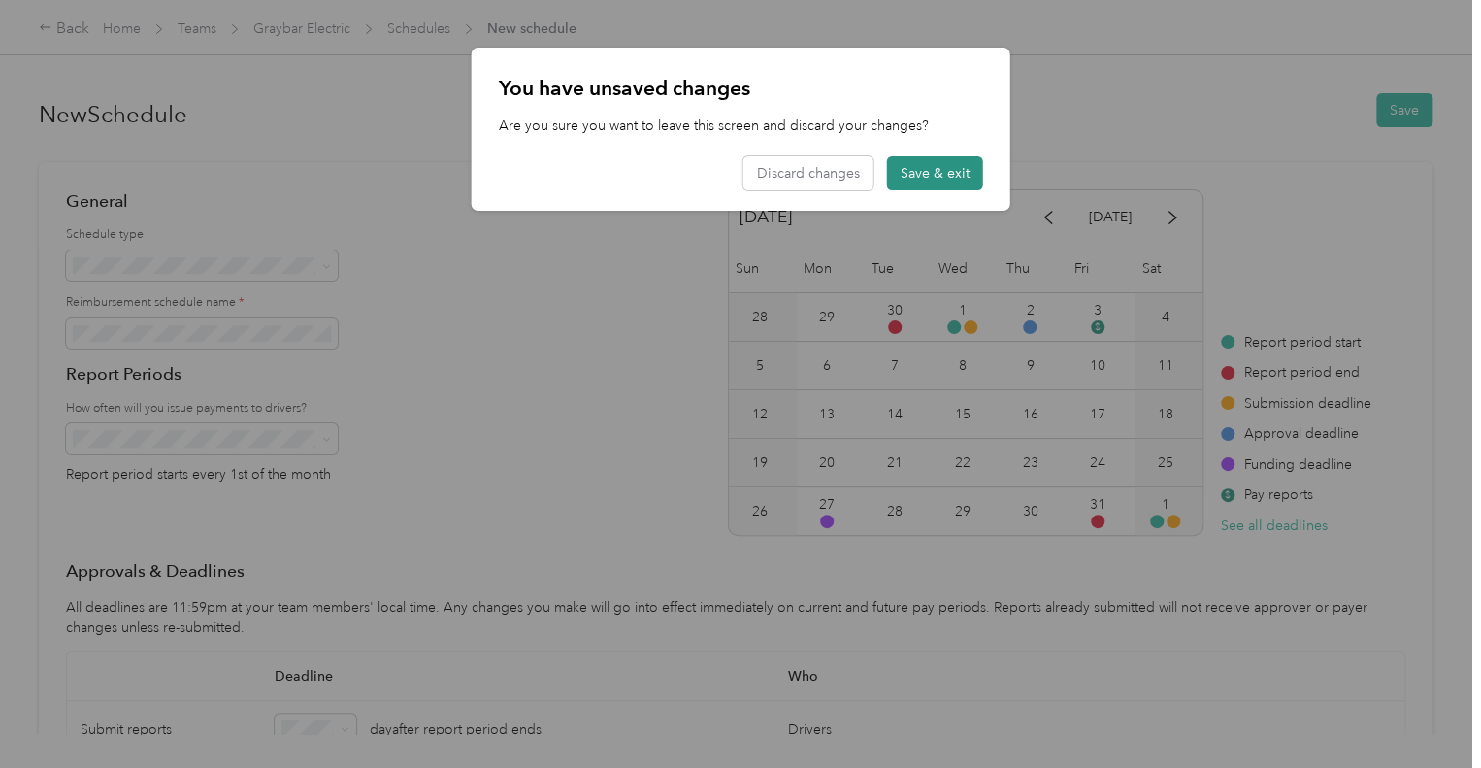
click at [926, 179] on button "Save & exit" at bounding box center [935, 173] width 96 height 34
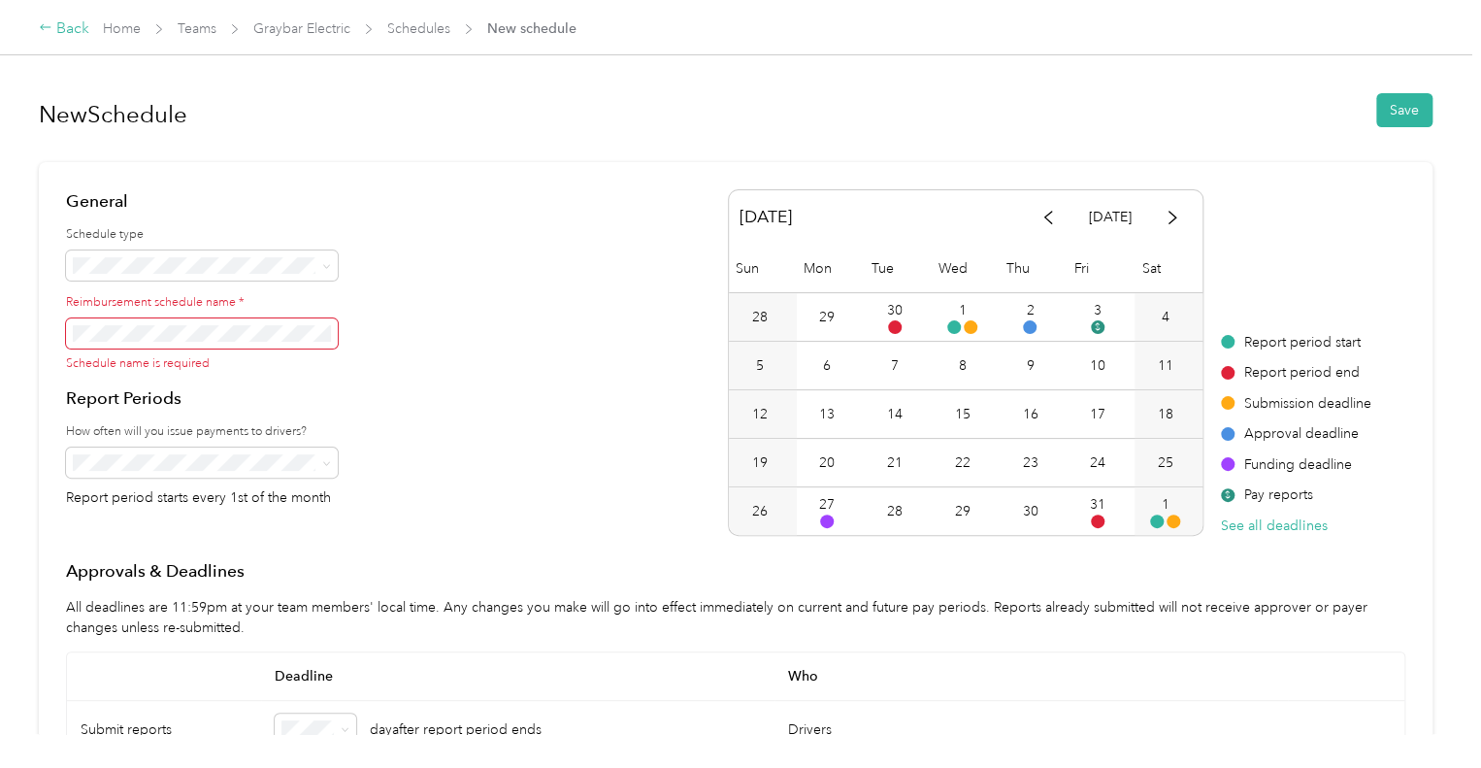
click at [77, 27] on div "Back" at bounding box center [64, 28] width 50 height 23
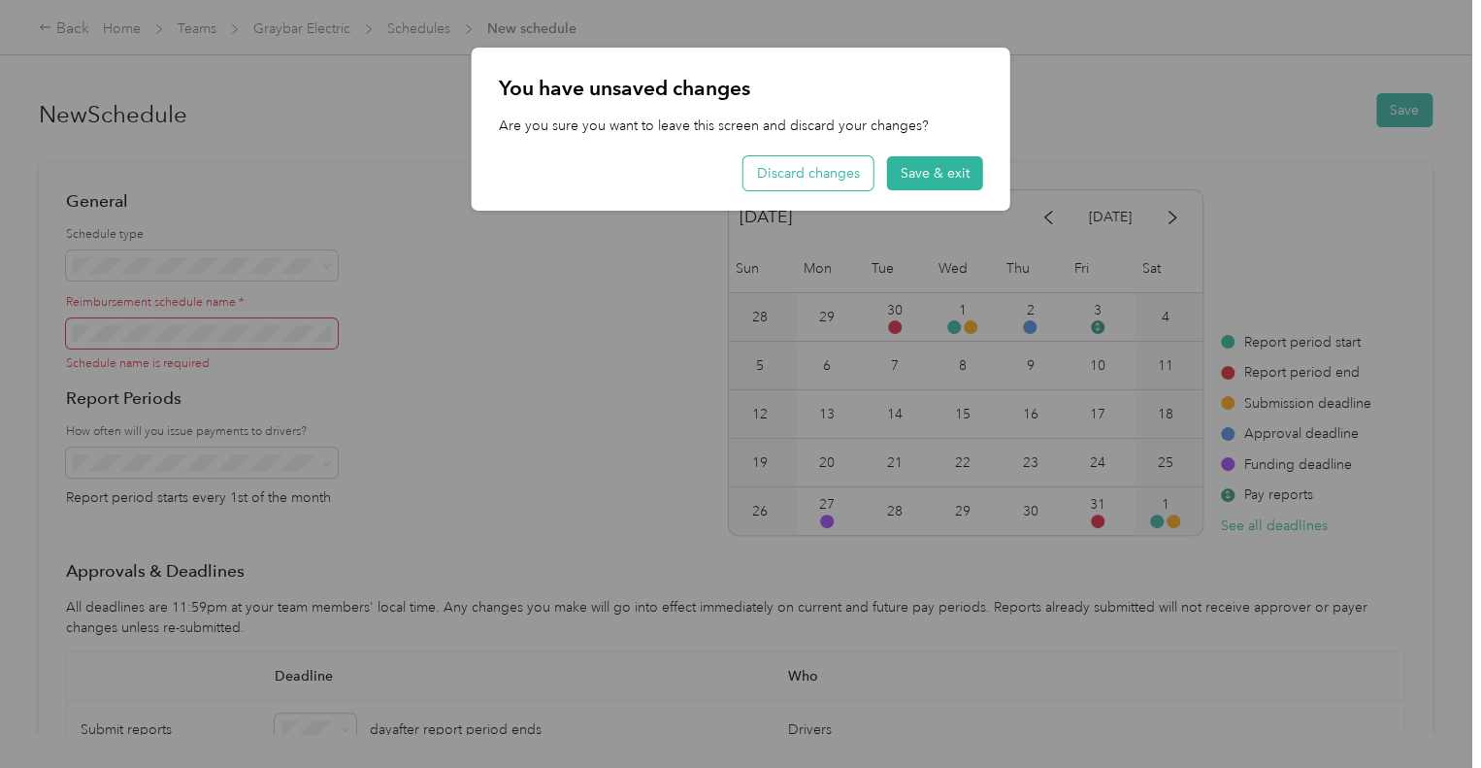
click at [831, 174] on button "Discard changes" at bounding box center [808, 173] width 130 height 34
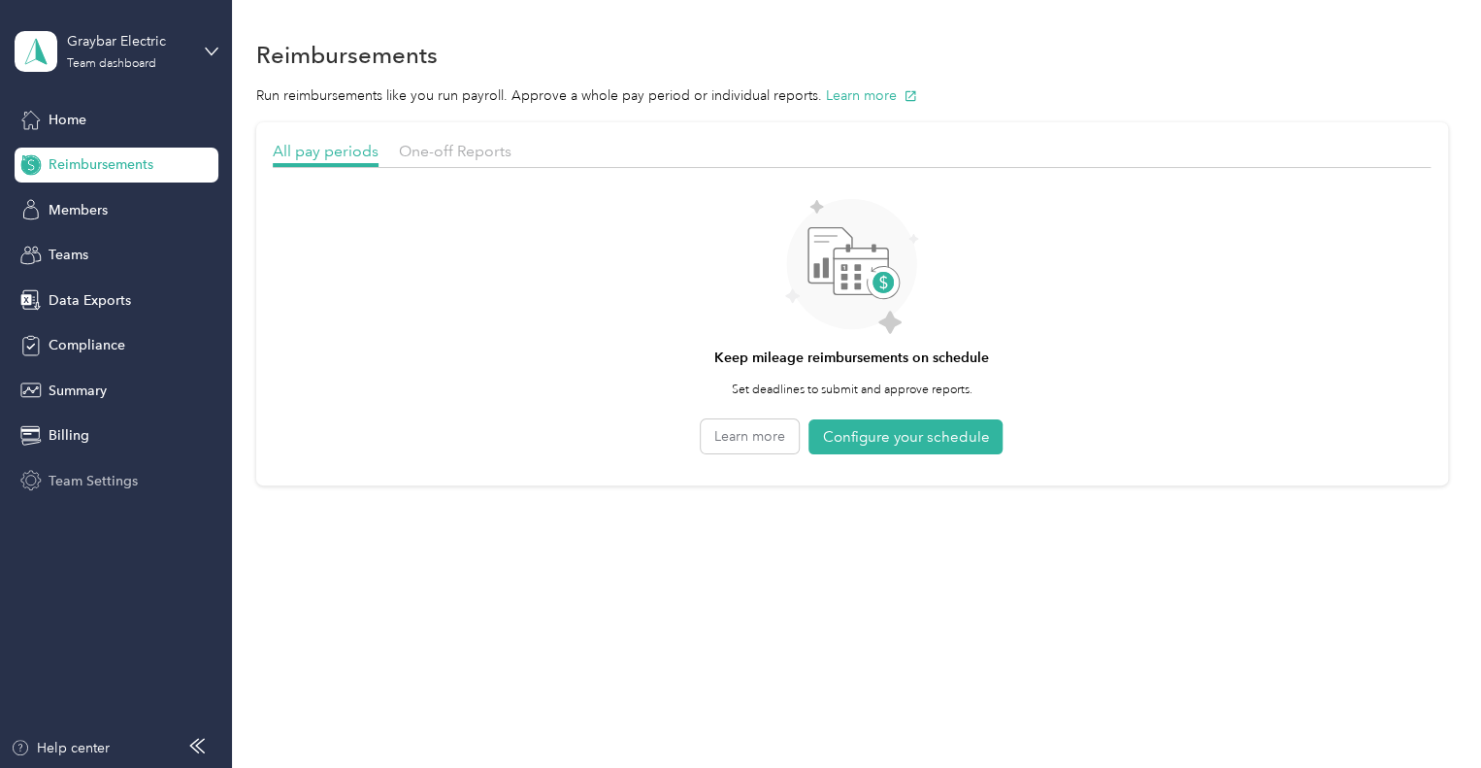
click at [101, 491] on div "Team Settings" at bounding box center [117, 480] width 204 height 35
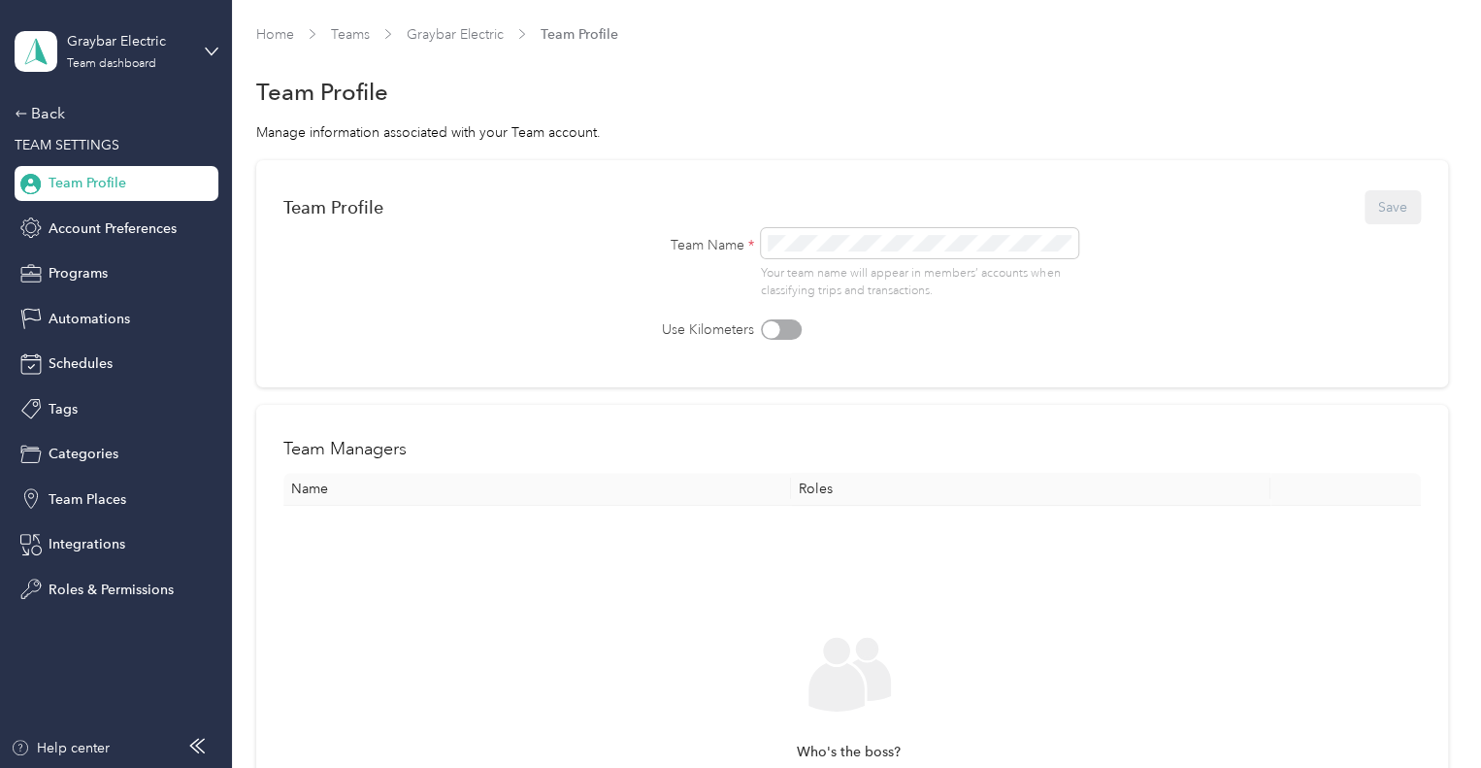
click at [112, 76] on div "Graybar Electric Team dashboard" at bounding box center [117, 51] width 204 height 68
click at [115, 207] on div "Personal dashboard" at bounding box center [328, 202] width 601 height 34
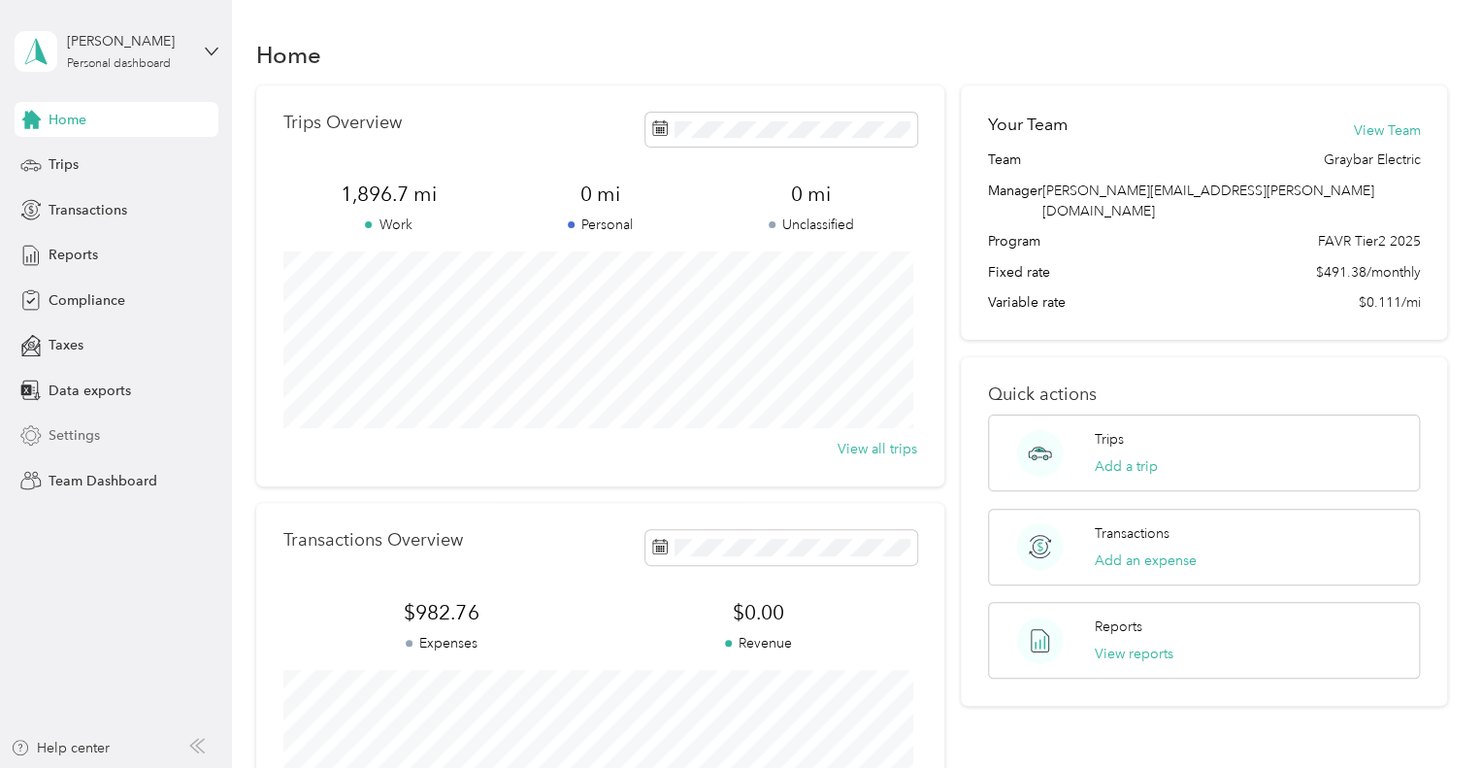
click at [77, 441] on span "Settings" at bounding box center [74, 435] width 51 height 20
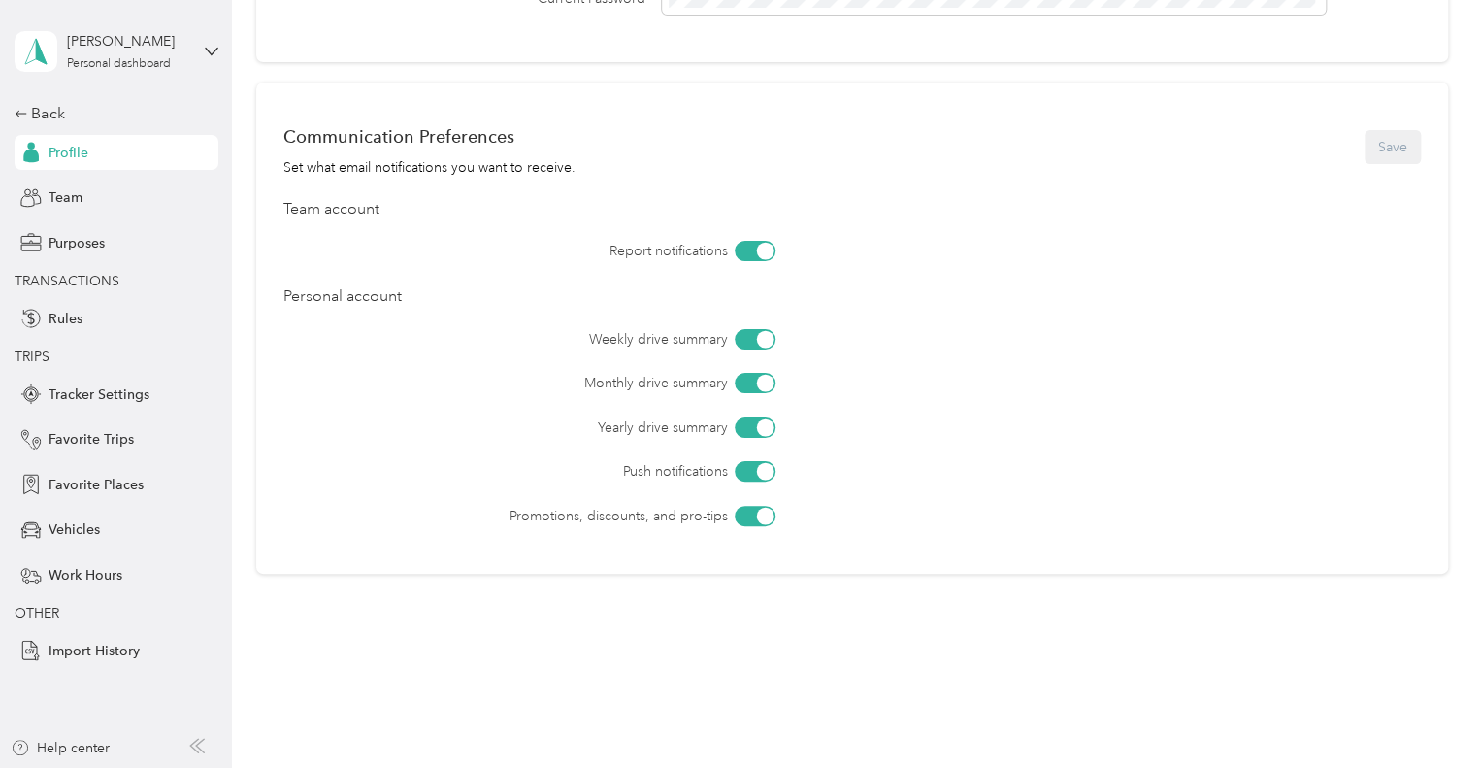
scroll to position [756, 0]
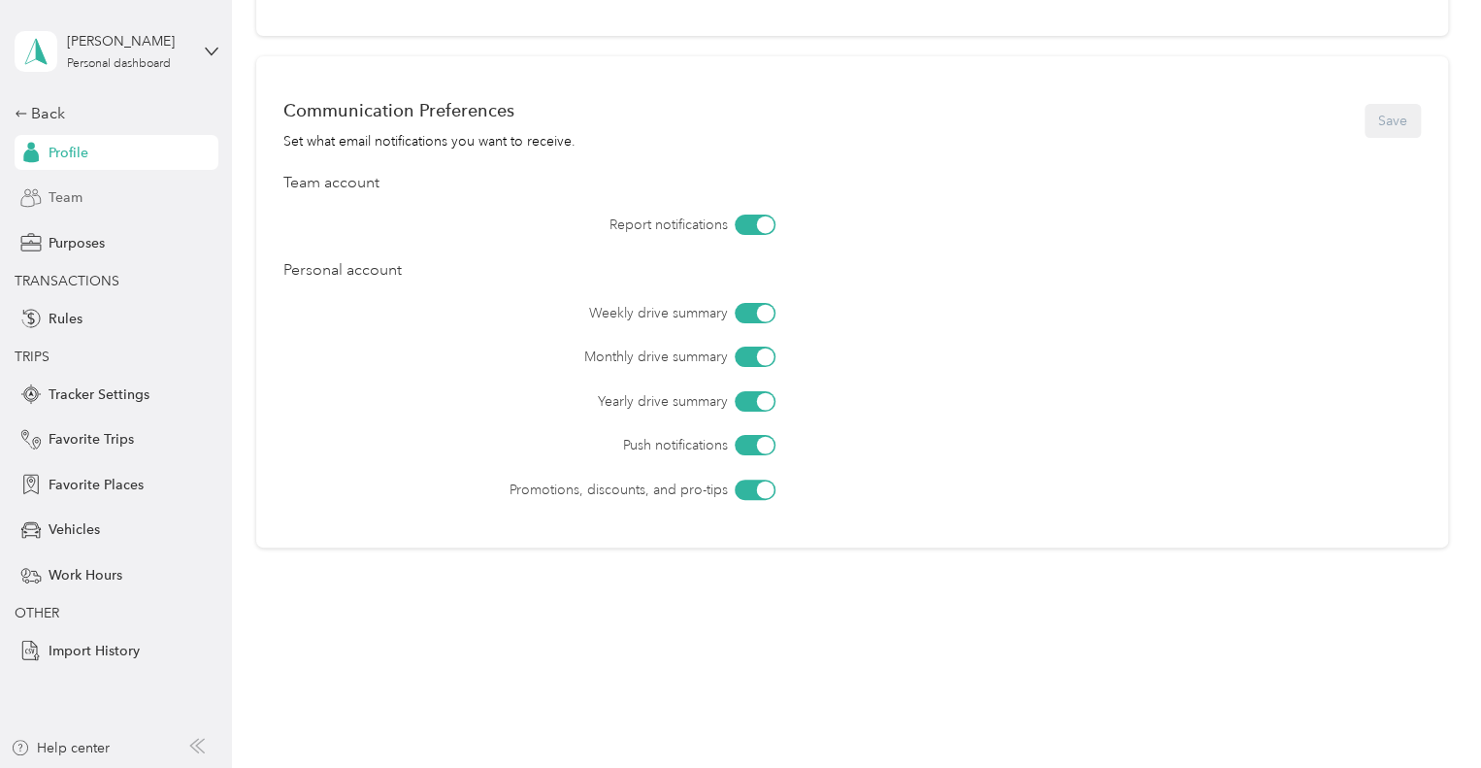
click at [67, 190] on span "Team" at bounding box center [66, 197] width 34 height 20
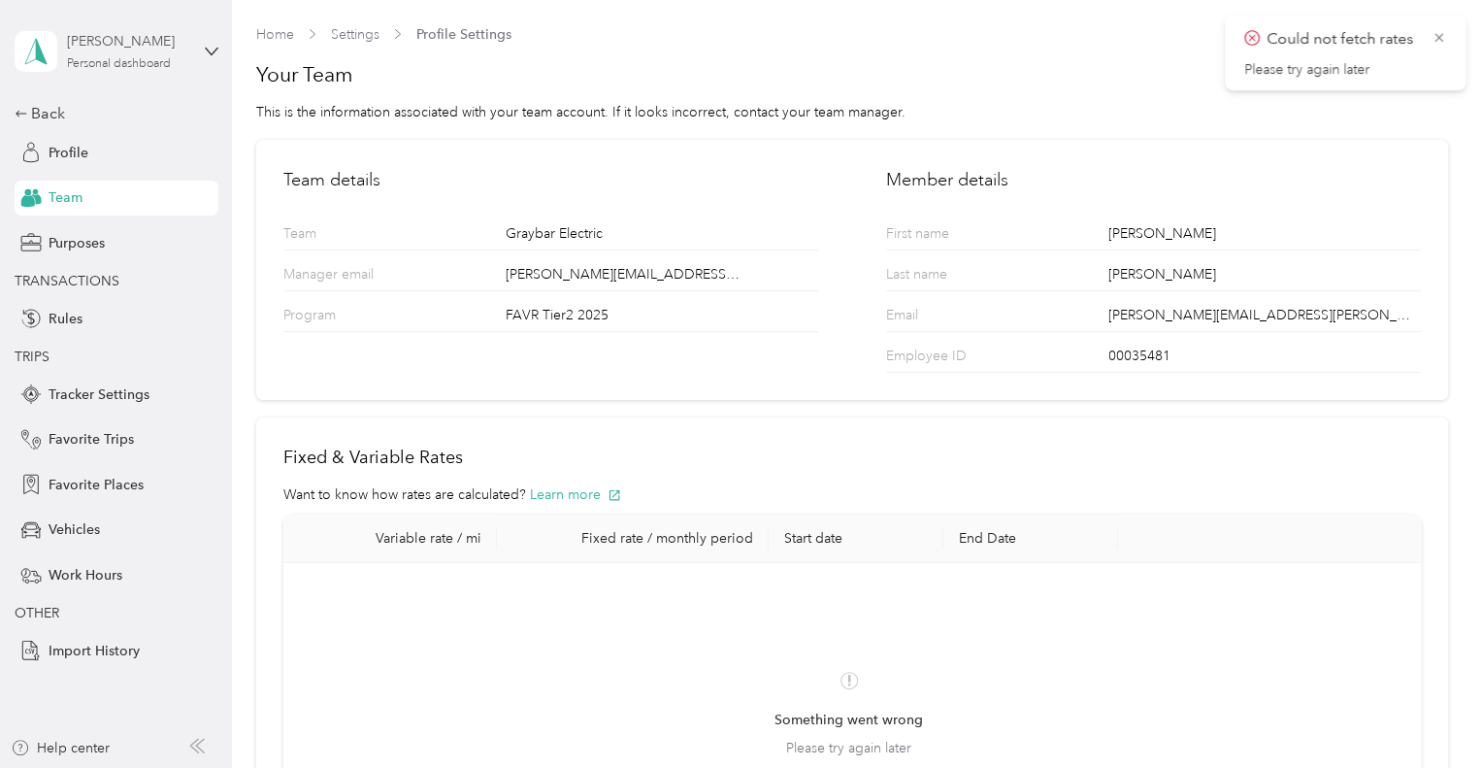
click at [88, 58] on div "Personal dashboard" at bounding box center [119, 64] width 104 height 12
click at [110, 158] on div "Team dashboard" at bounding box center [83, 159] width 104 height 20
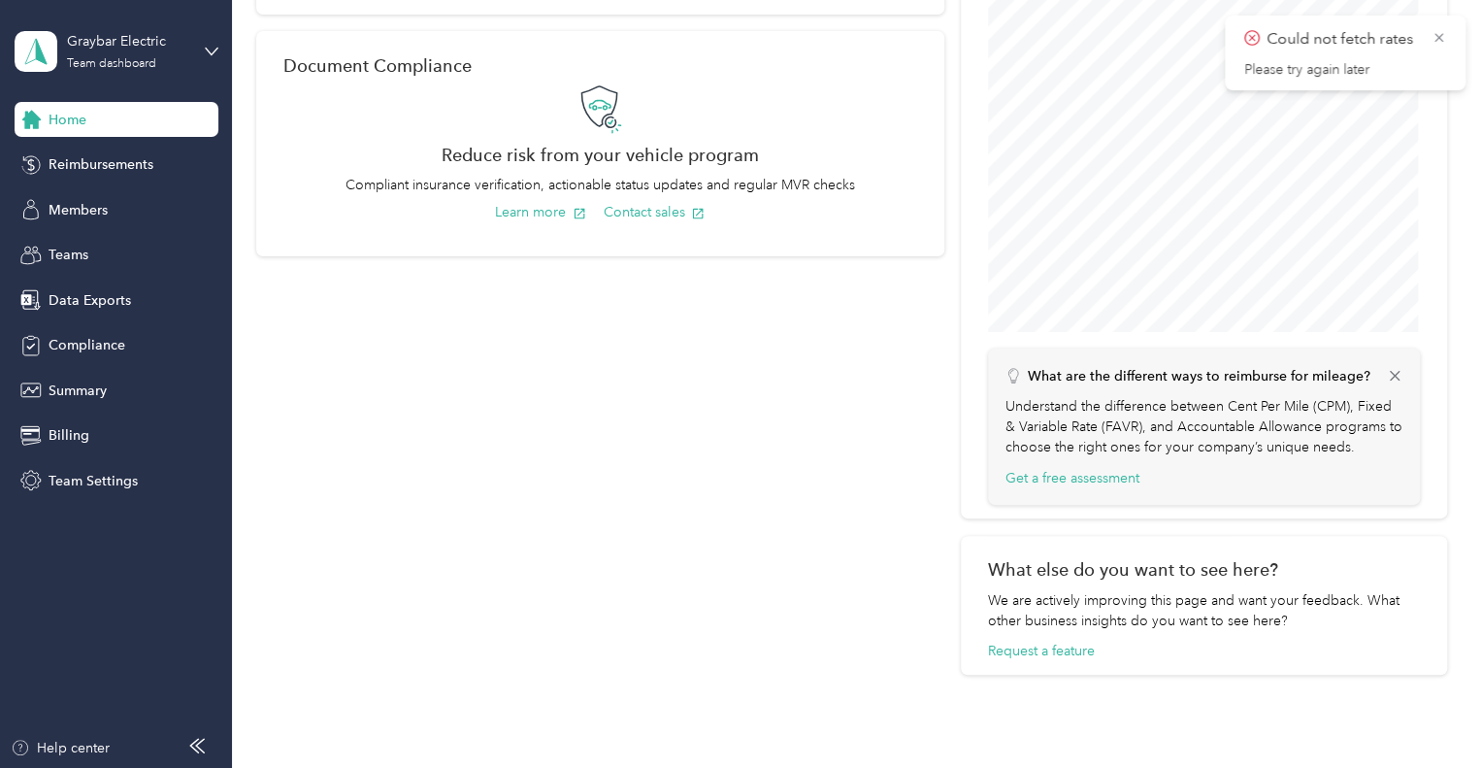
scroll to position [907, 0]
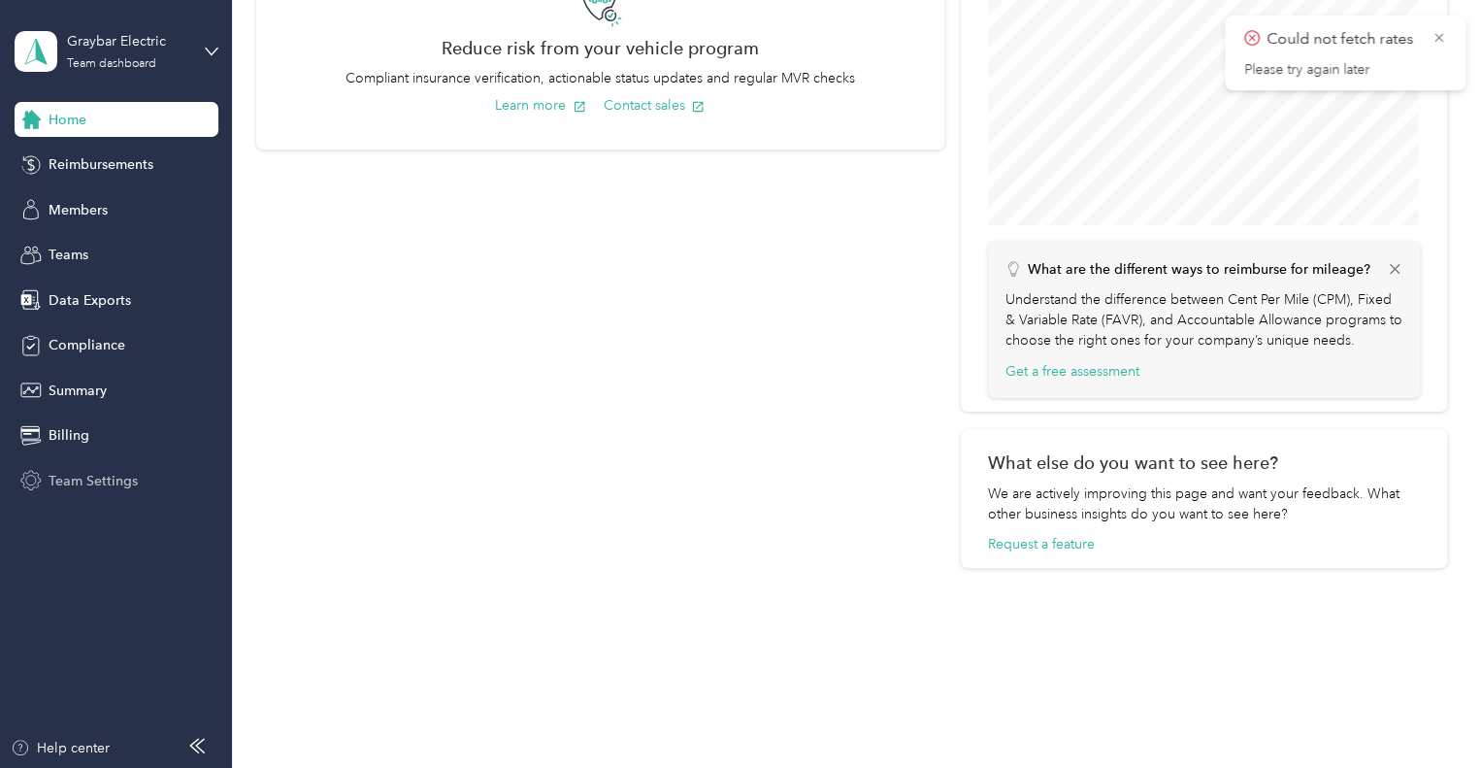
click at [105, 486] on span "Team Settings" at bounding box center [93, 481] width 89 height 20
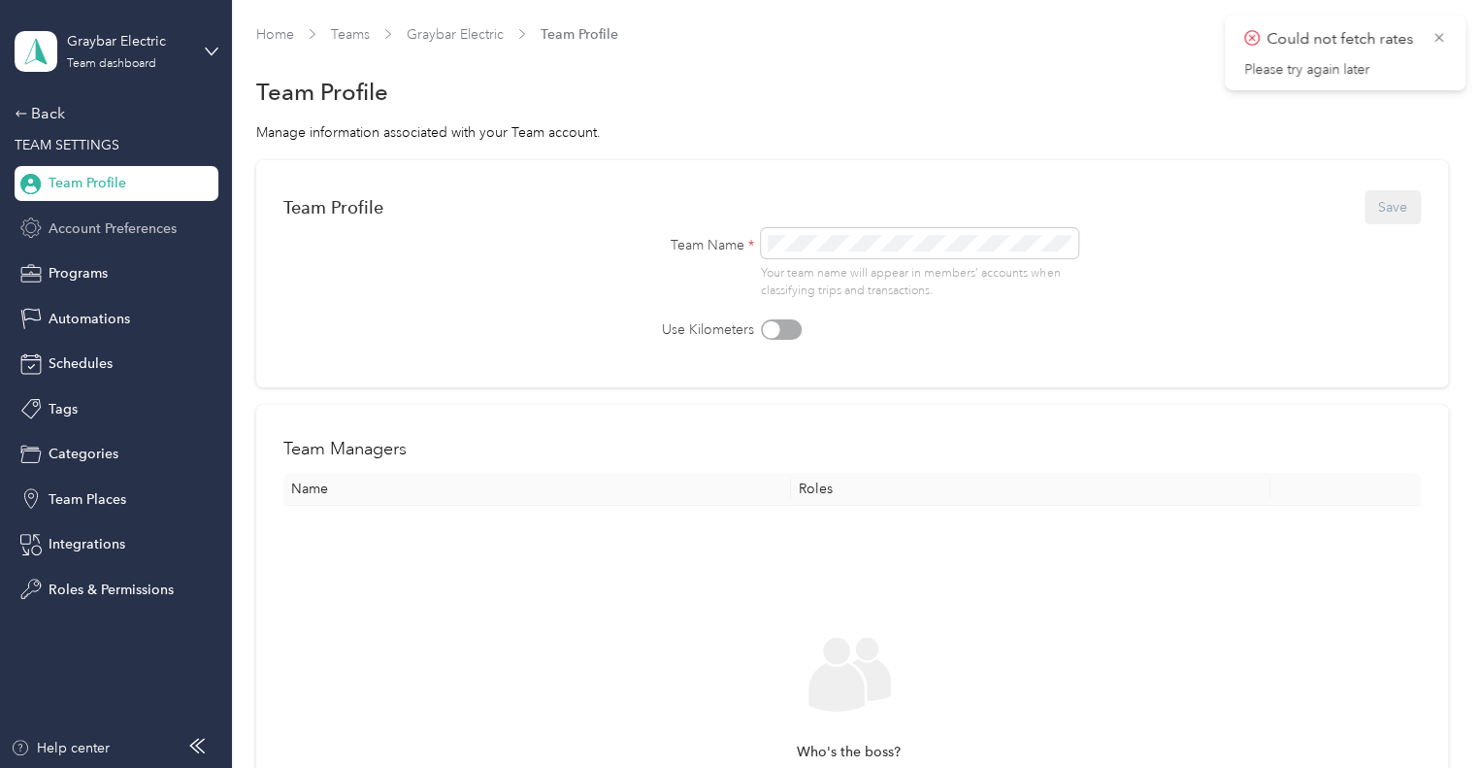
click at [82, 234] on span "Account Preferences" at bounding box center [113, 228] width 128 height 20
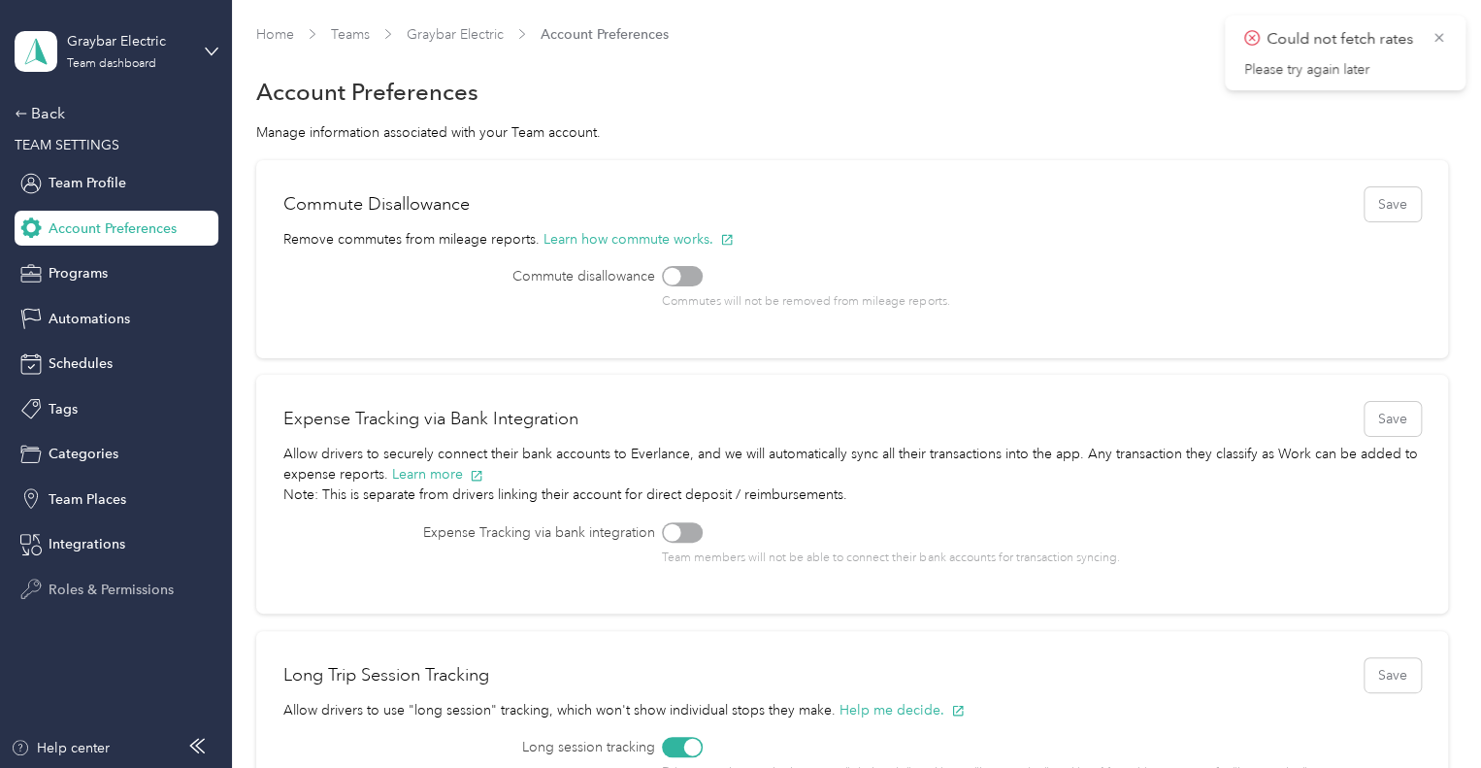
click at [99, 601] on div "Roles & Permissions" at bounding box center [117, 589] width 204 height 35
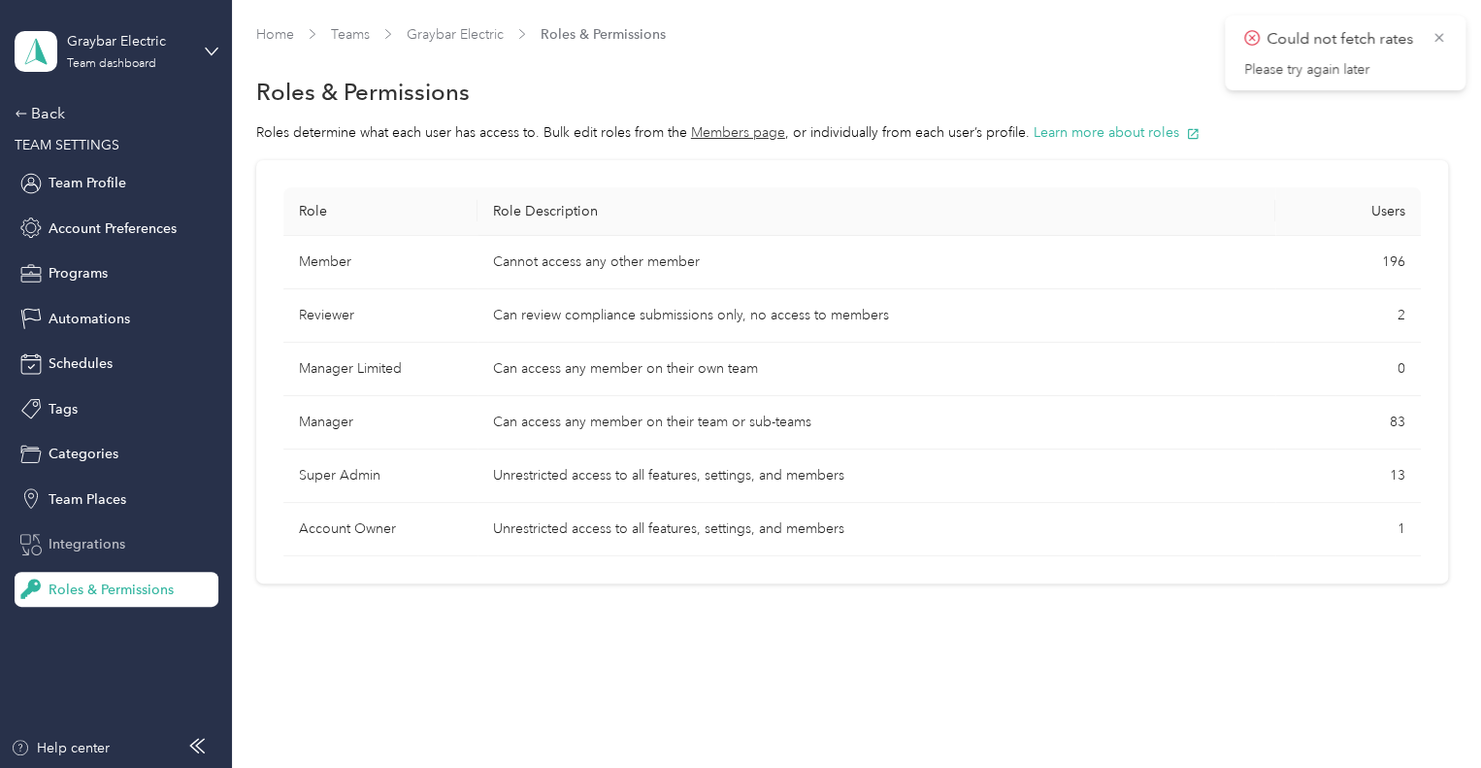
click at [53, 550] on span "Integrations" at bounding box center [87, 544] width 77 height 20
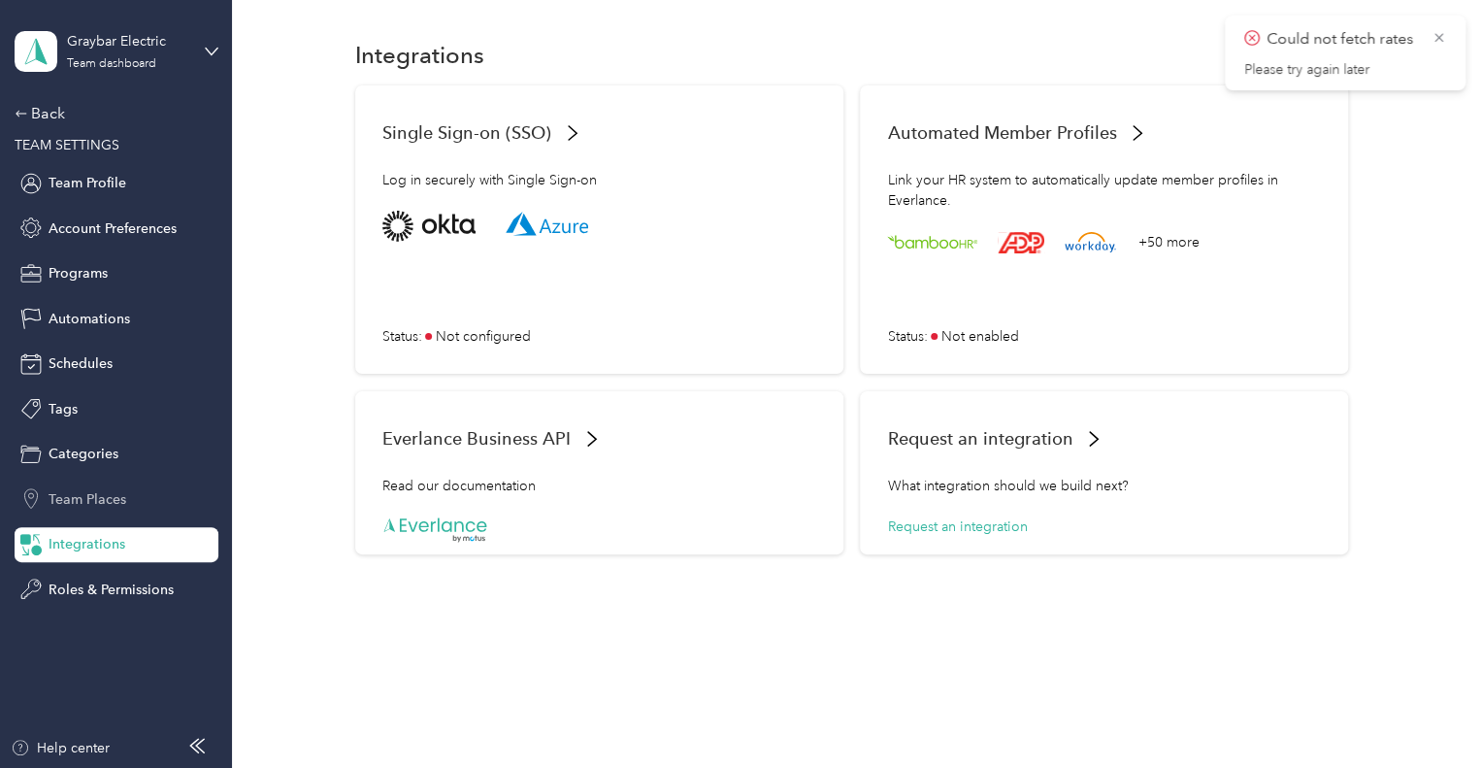
click at [97, 497] on span "Team Places" at bounding box center [88, 499] width 78 height 20
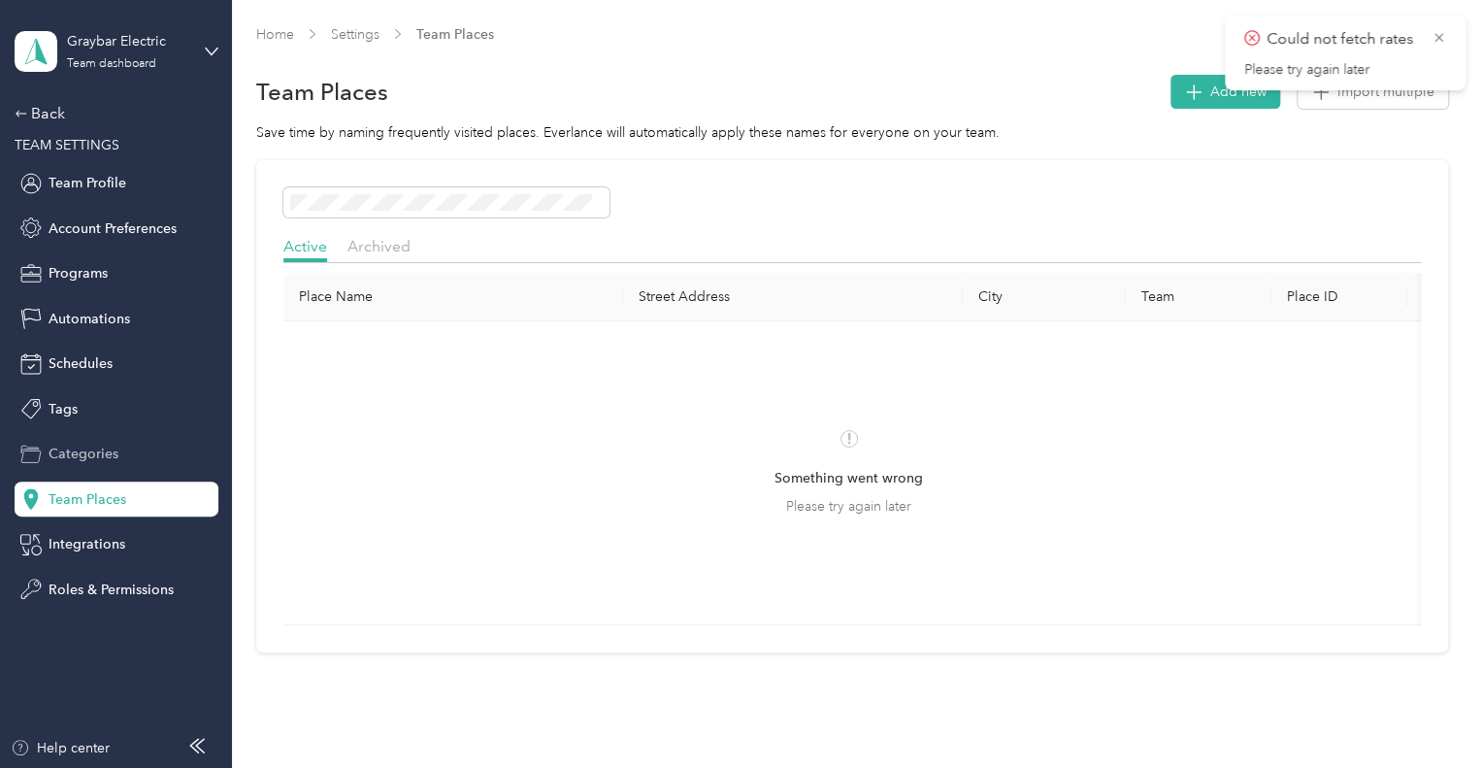
click at [101, 456] on span "Categories" at bounding box center [84, 453] width 70 height 20
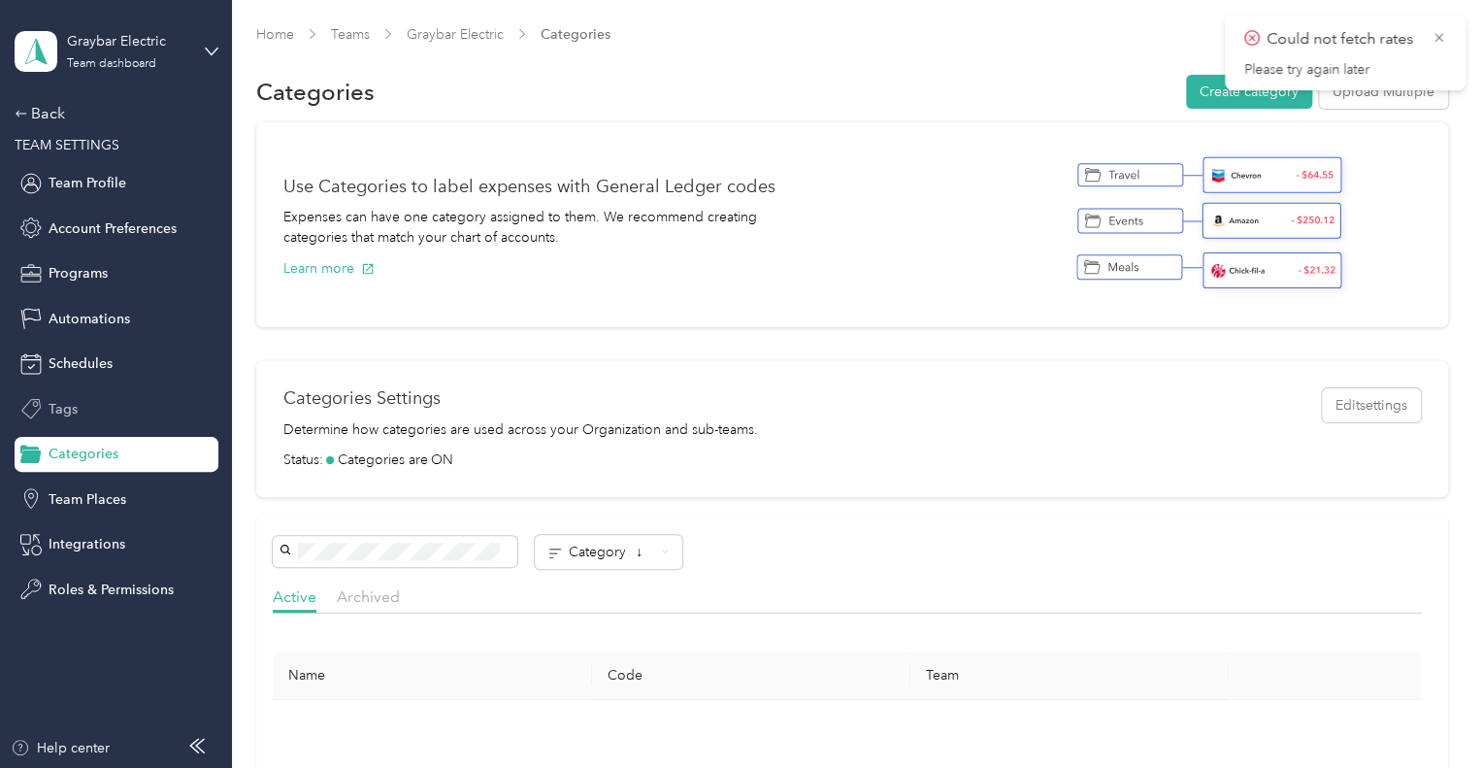
click at [78, 404] on div "Tags" at bounding box center [117, 408] width 204 height 35
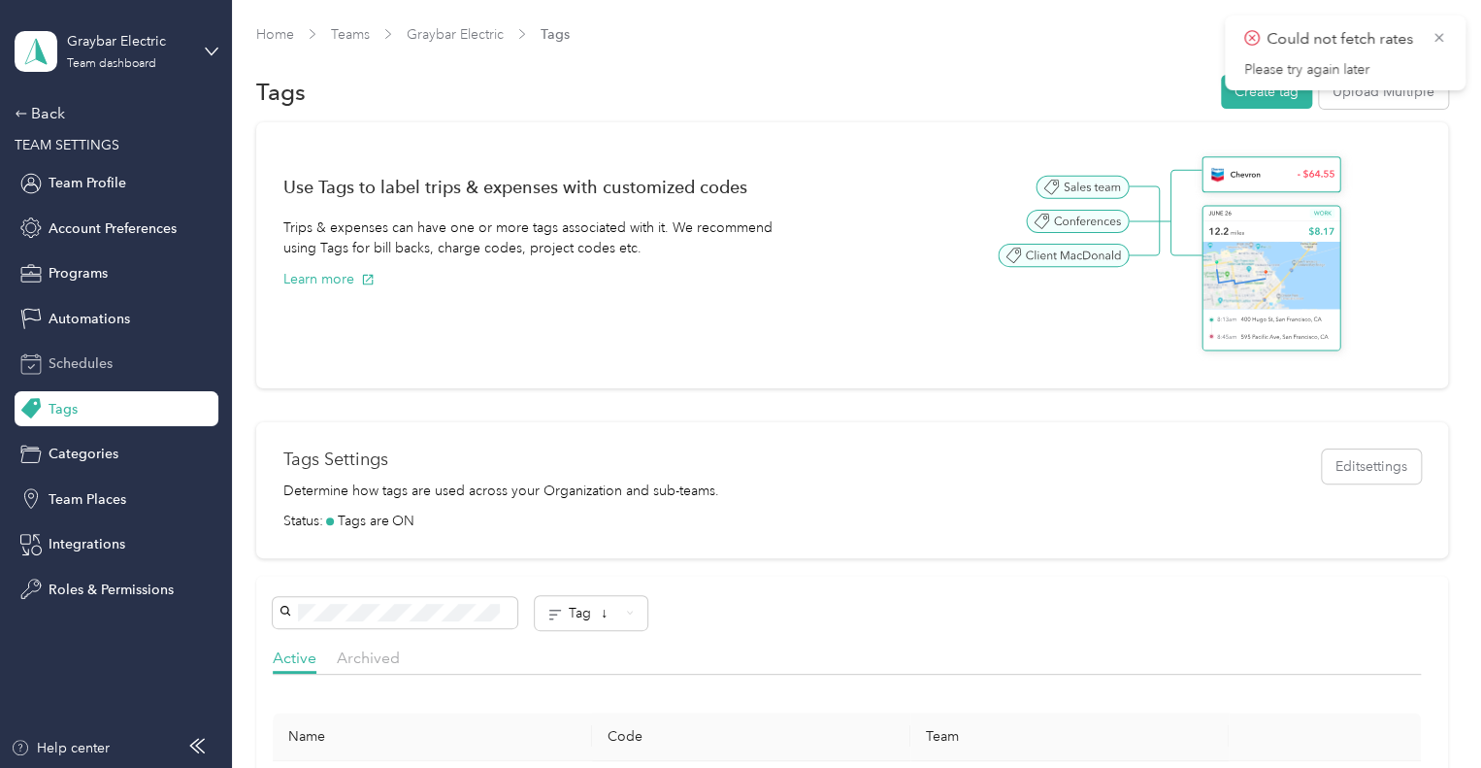
click at [81, 365] on span "Schedules" at bounding box center [81, 363] width 64 height 20
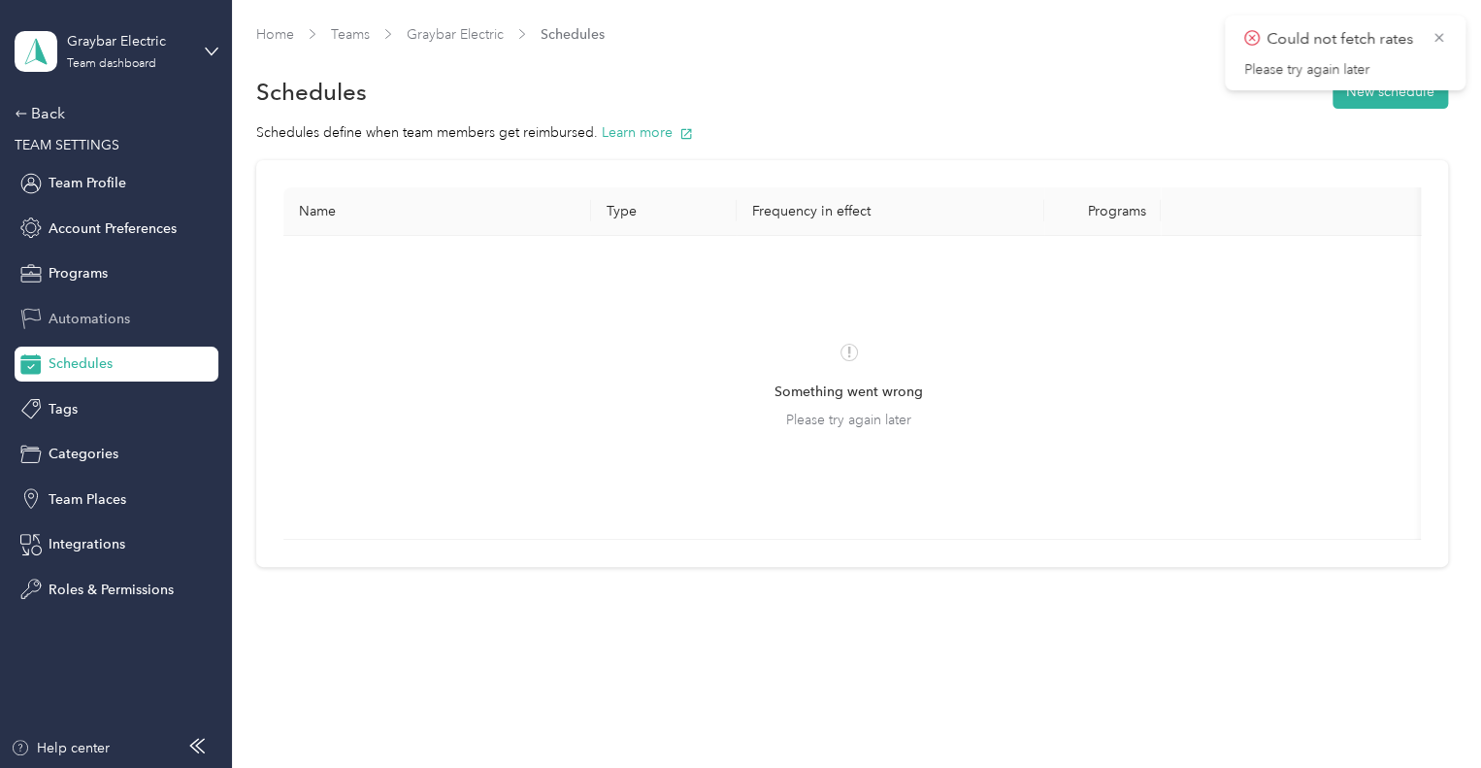
click at [97, 311] on span "Automations" at bounding box center [90, 319] width 82 height 20
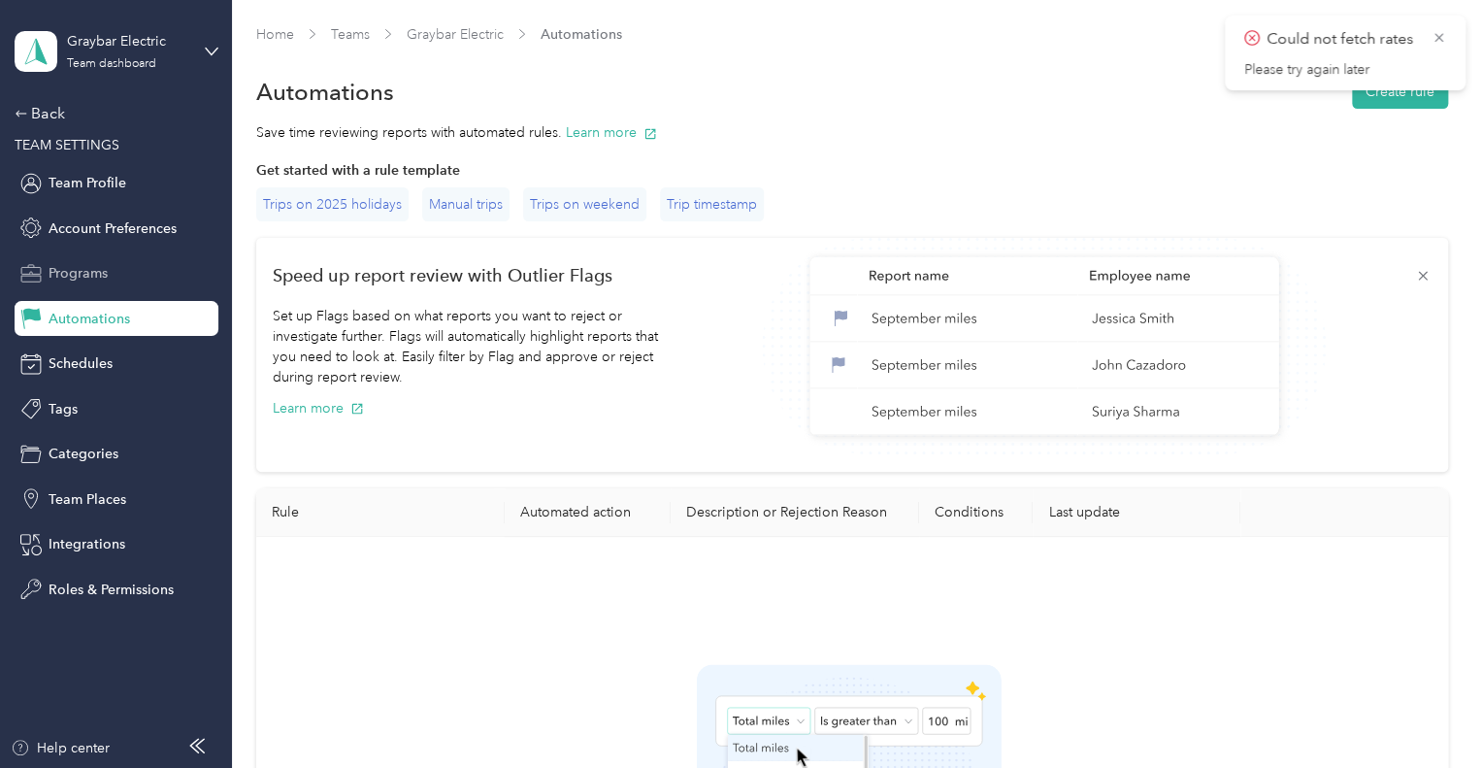
click at [88, 269] on span "Programs" at bounding box center [78, 273] width 59 height 20
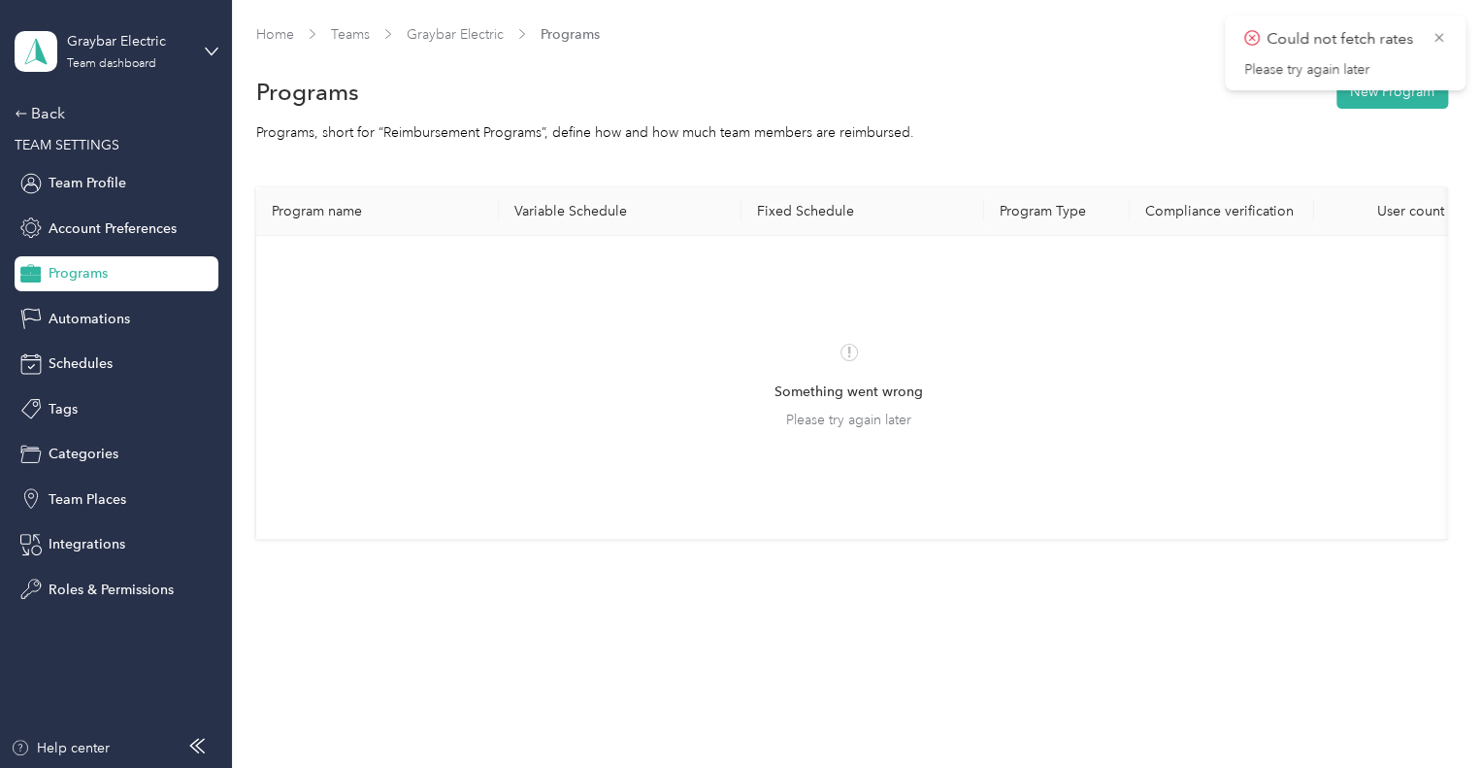
click at [100, 205] on div "Back TEAM SETTINGS Team Profile Account Preferences Programs Automations Schedu…" at bounding box center [117, 354] width 204 height 505
click at [99, 228] on span "Account Preferences" at bounding box center [113, 228] width 128 height 20
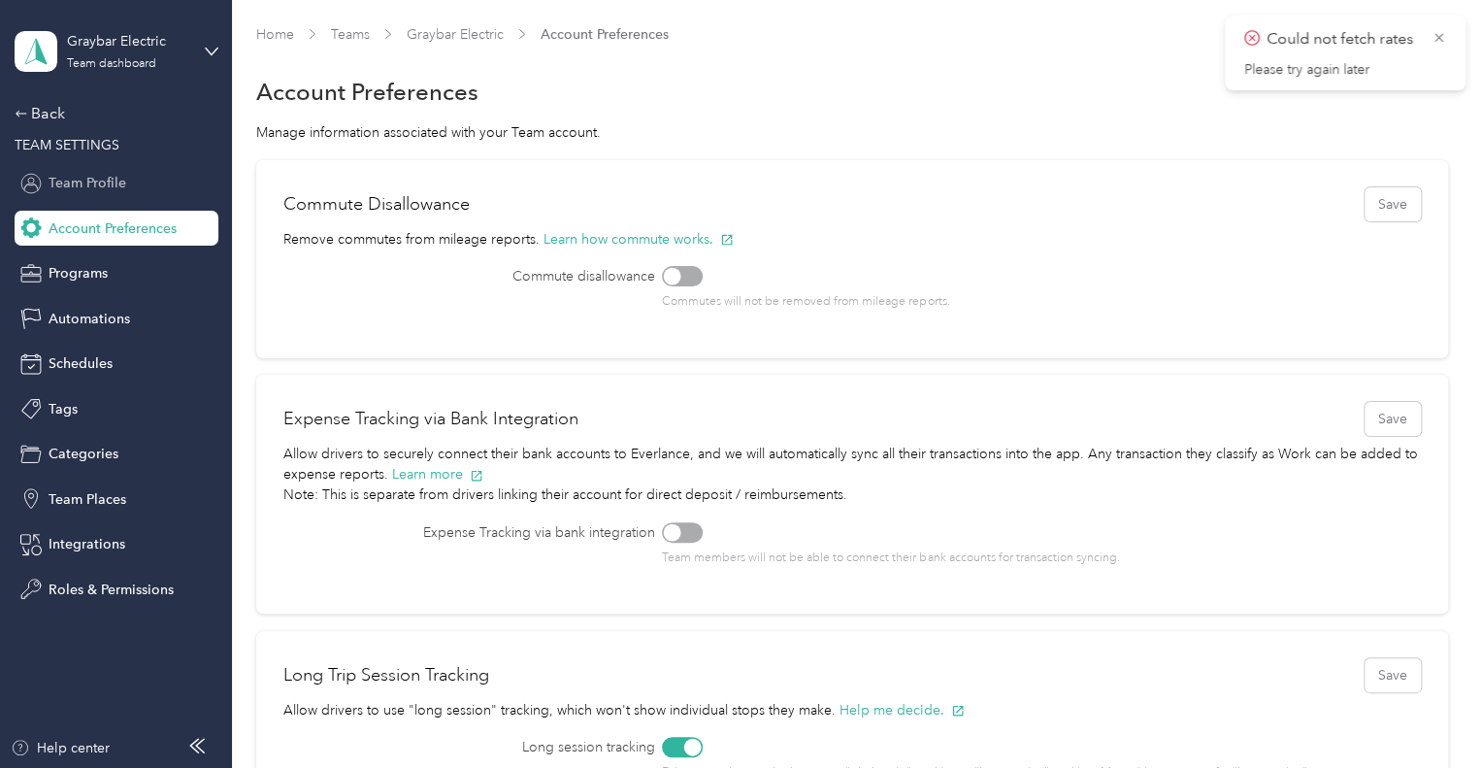
click at [93, 183] on span "Team Profile" at bounding box center [88, 183] width 78 height 20
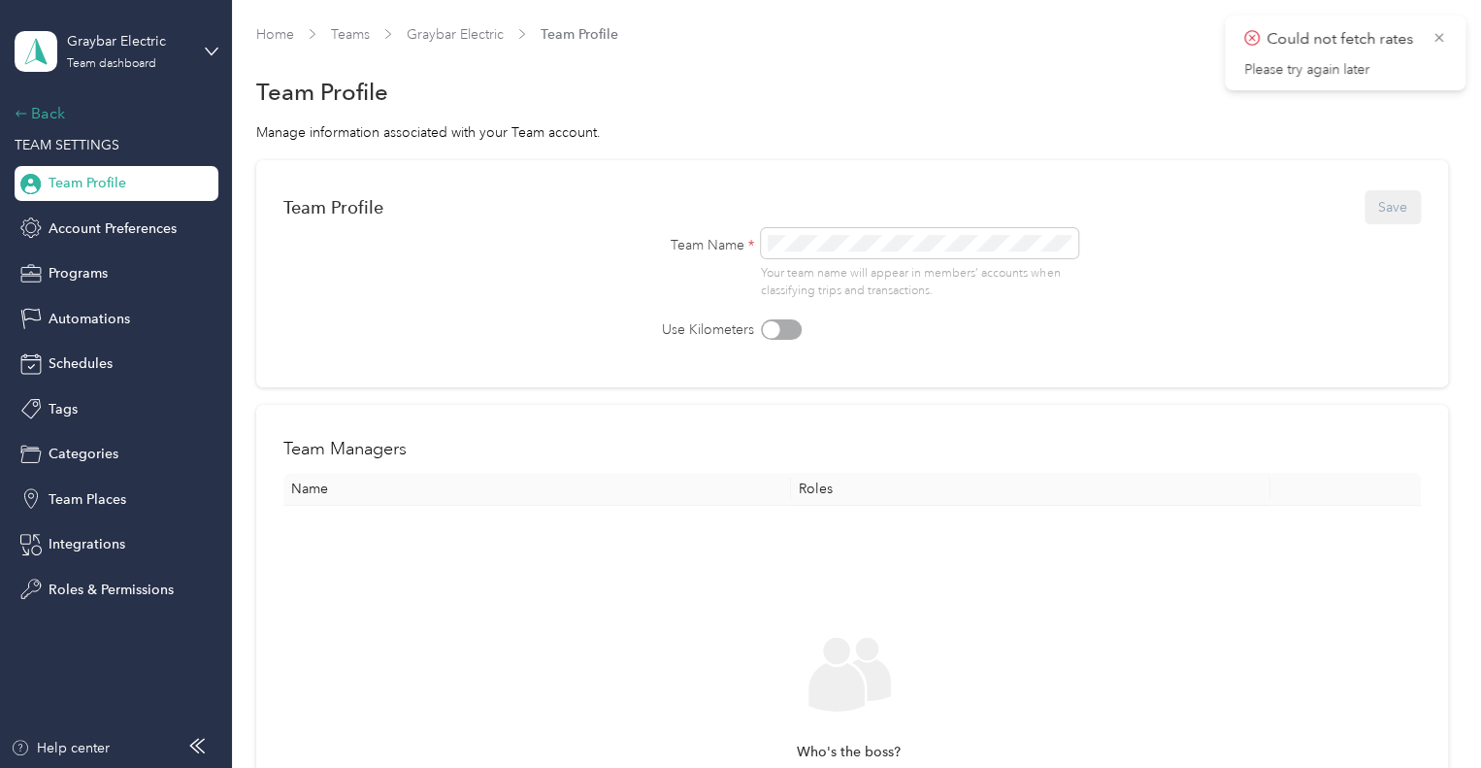
click at [57, 123] on div "Back" at bounding box center [112, 113] width 194 height 23
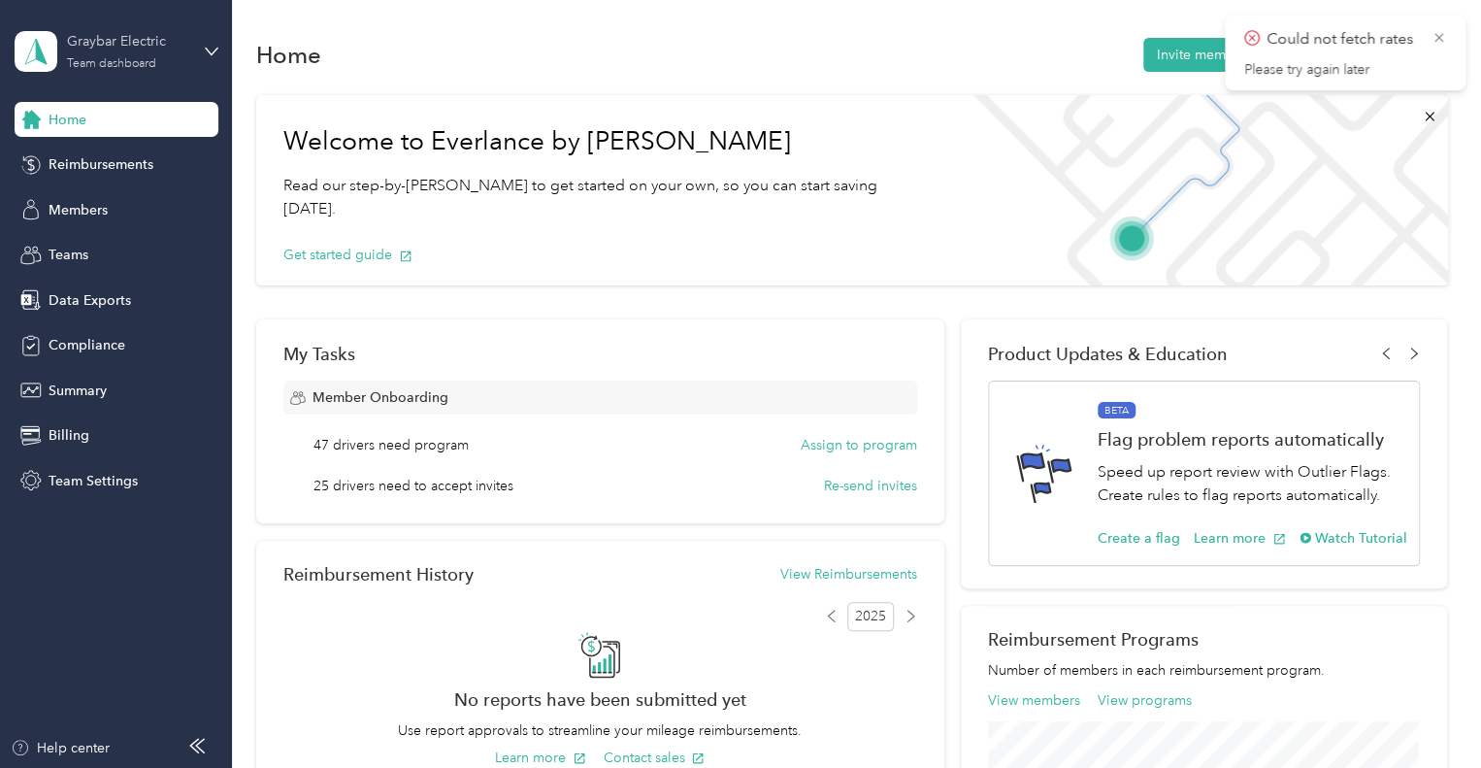
click at [128, 66] on div "Graybar Electric Team dashboard" at bounding box center [117, 51] width 204 height 68
click at [119, 166] on div "Team dashboard Personal dashboard Log out" at bounding box center [328, 202] width 601 height 122
click at [121, 40] on div "Graybar Electric" at bounding box center [127, 41] width 121 height 20
click at [111, 207] on div "Personal dashboard" at bounding box center [328, 203] width 601 height 34
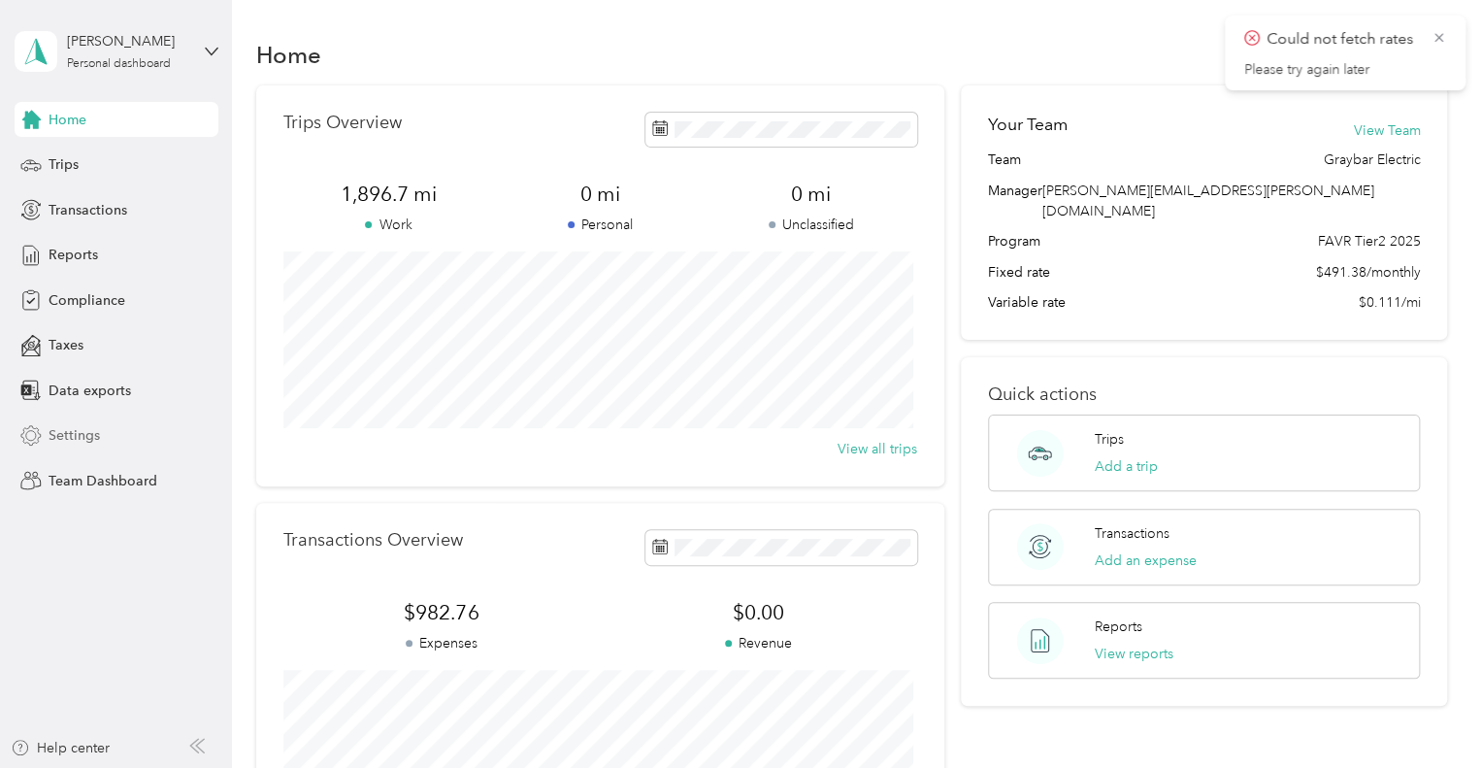
click at [73, 439] on span "Settings" at bounding box center [74, 435] width 51 height 20
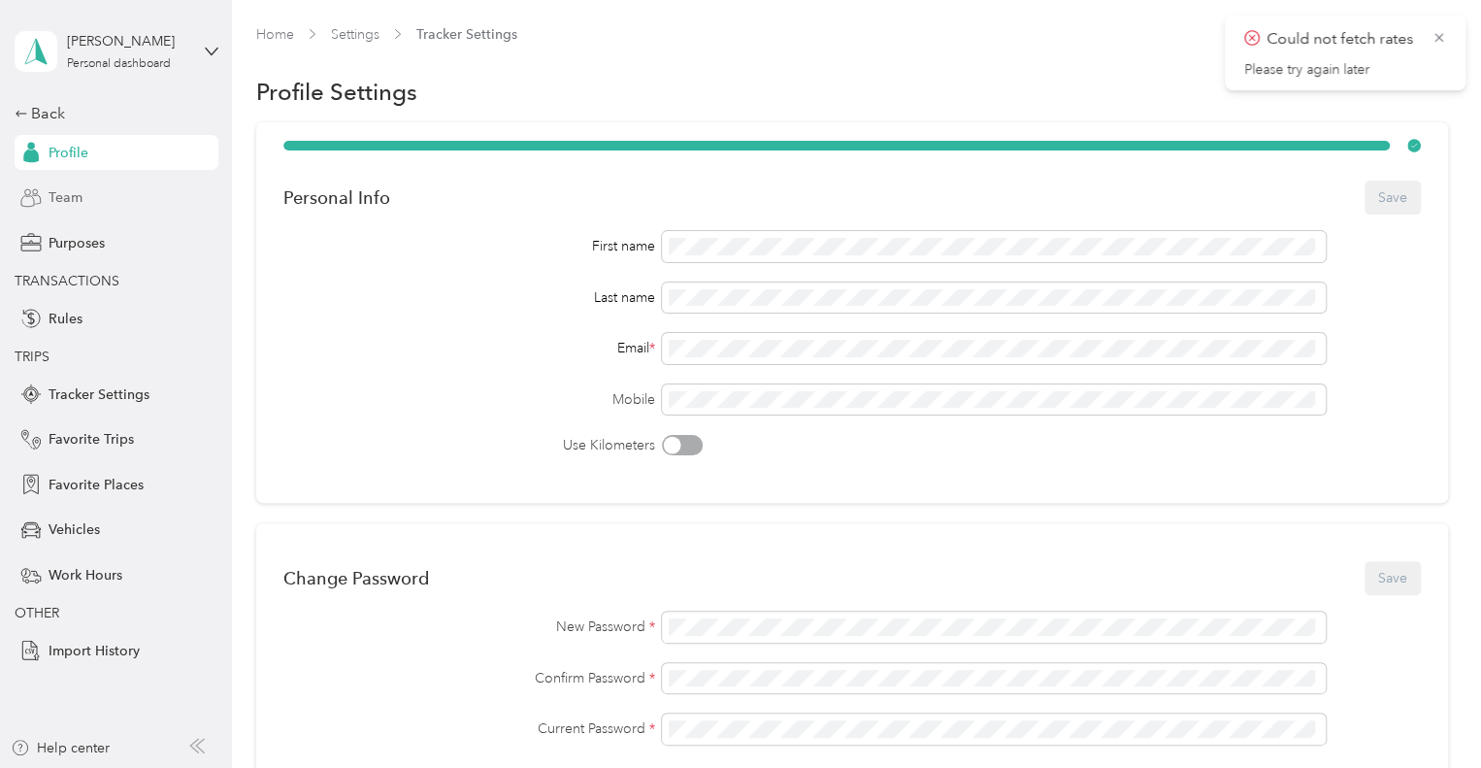
click at [68, 195] on span "Team" at bounding box center [66, 197] width 34 height 20
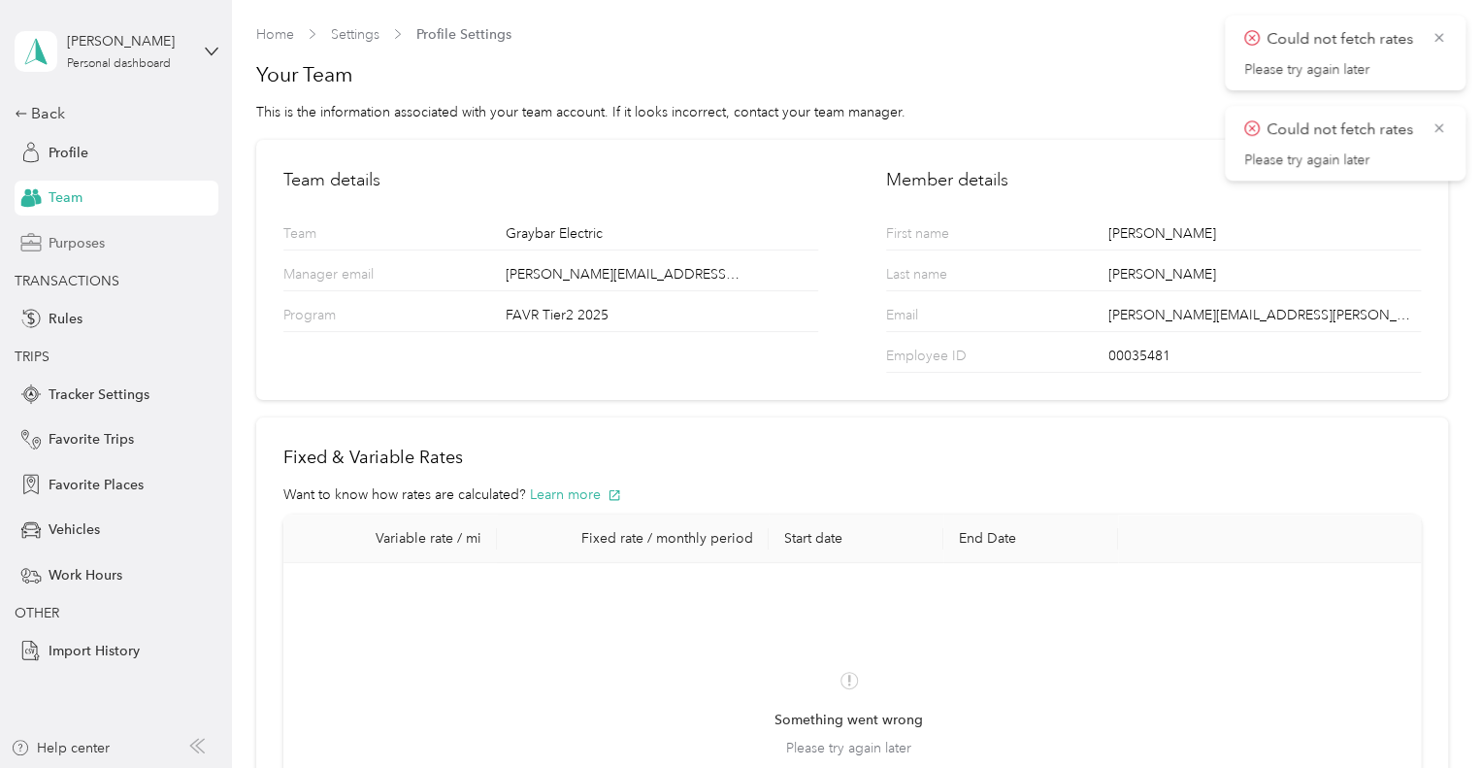
click at [83, 247] on span "Purposes" at bounding box center [77, 243] width 56 height 20
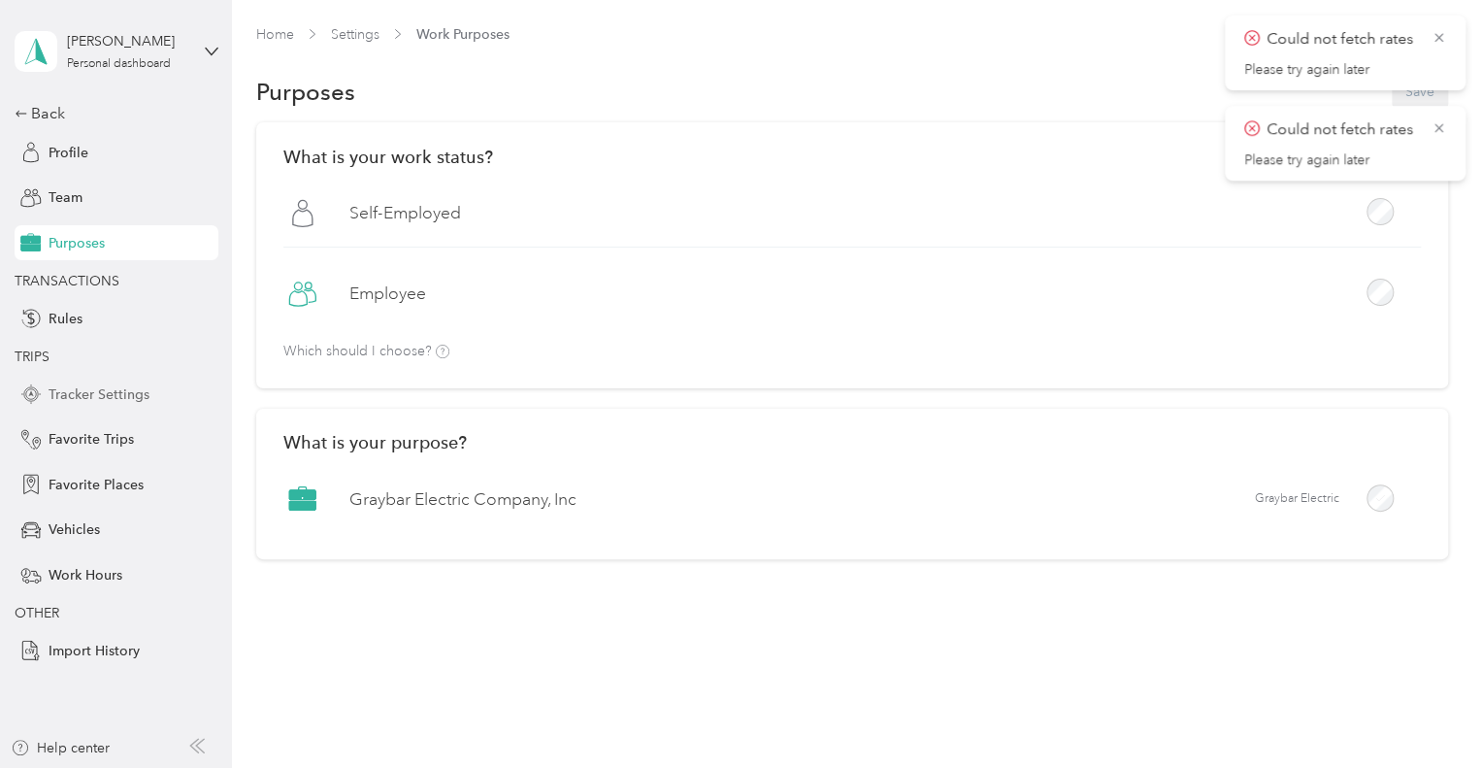
click at [113, 391] on span "Tracker Settings" at bounding box center [99, 394] width 101 height 20
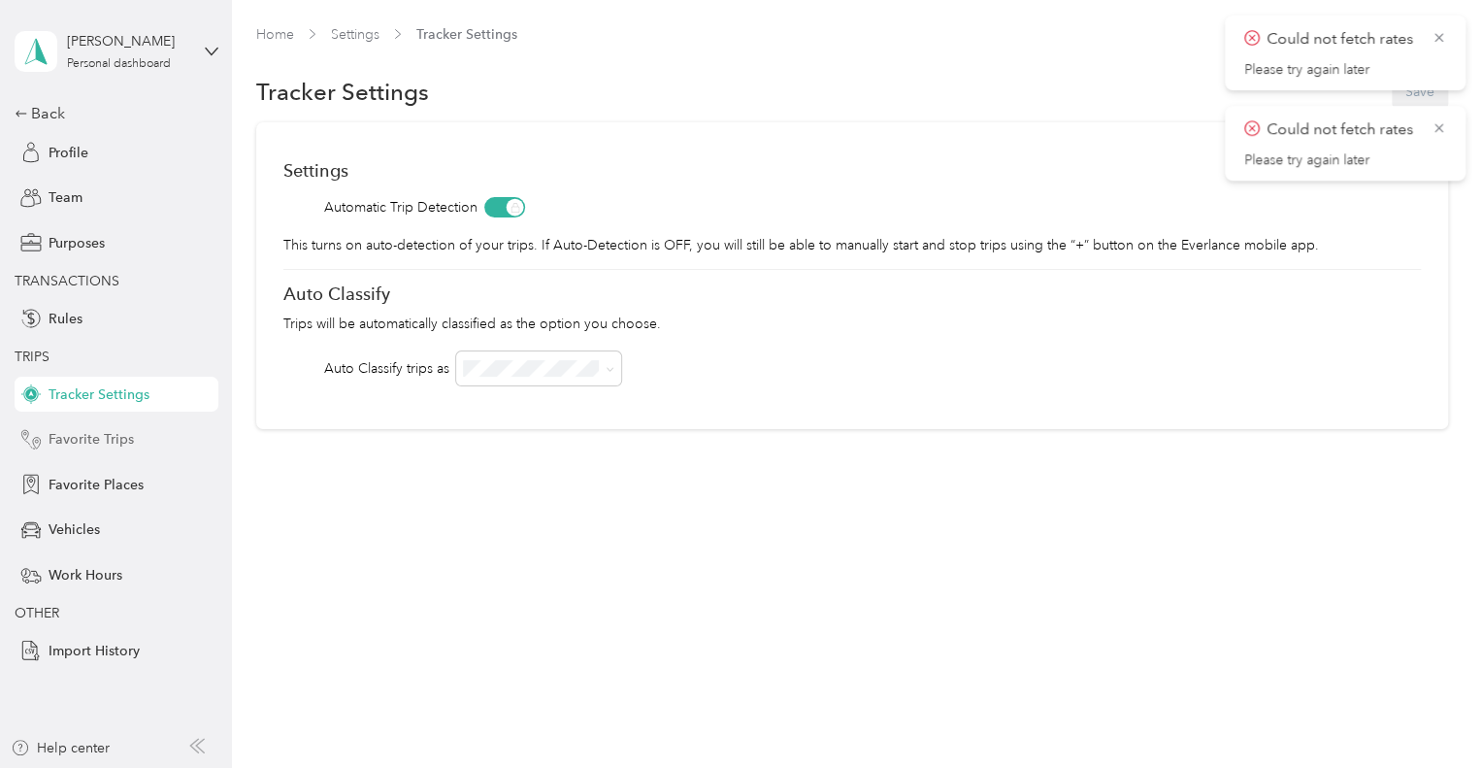
click at [109, 433] on span "Favorite Trips" at bounding box center [91, 439] width 85 height 20
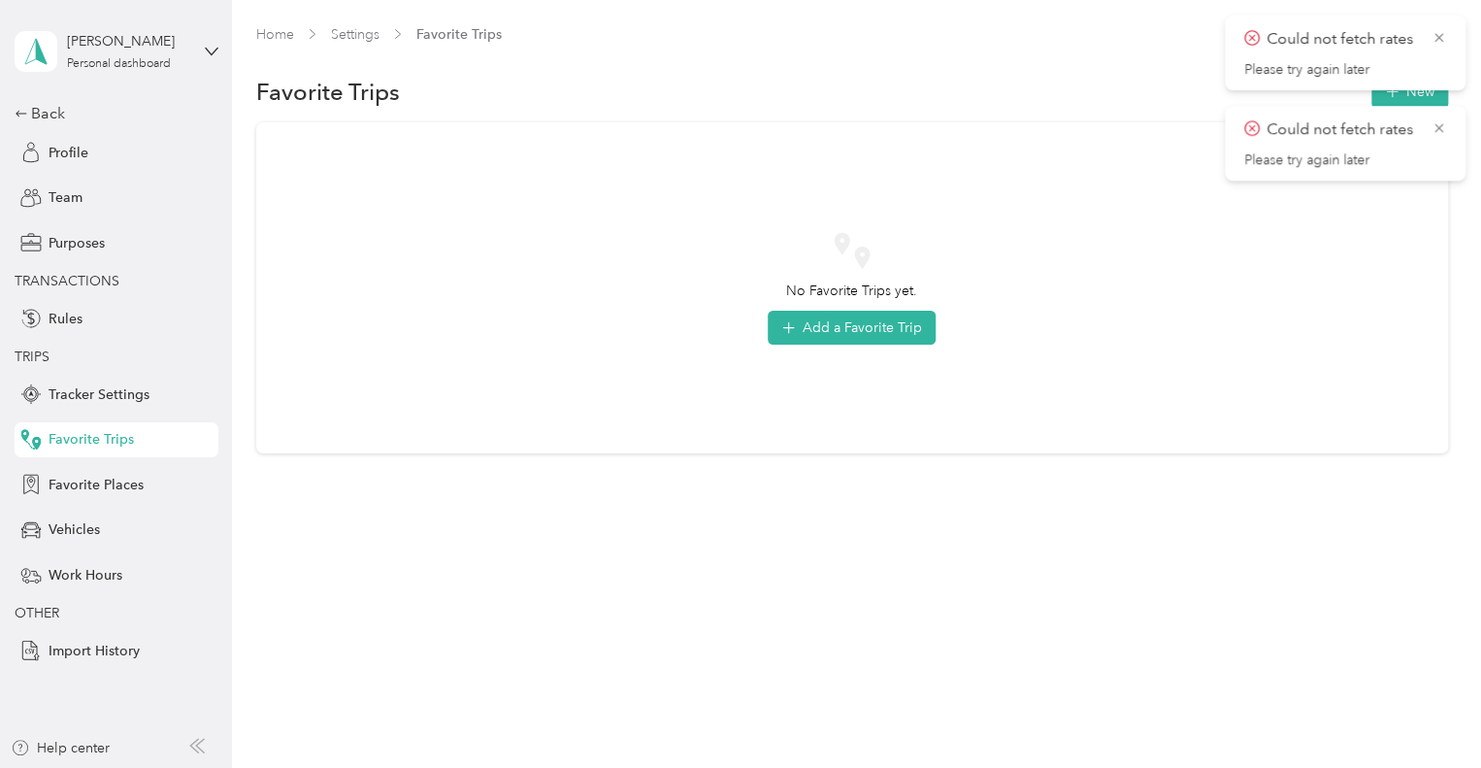
click at [35, 100] on div "[PERSON_NAME] Personal dashboard Back Profile Team Purposes TRANSACTIONS Rules …" at bounding box center [117, 334] width 204 height 668
click at [43, 108] on div "Back" at bounding box center [112, 113] width 194 height 23
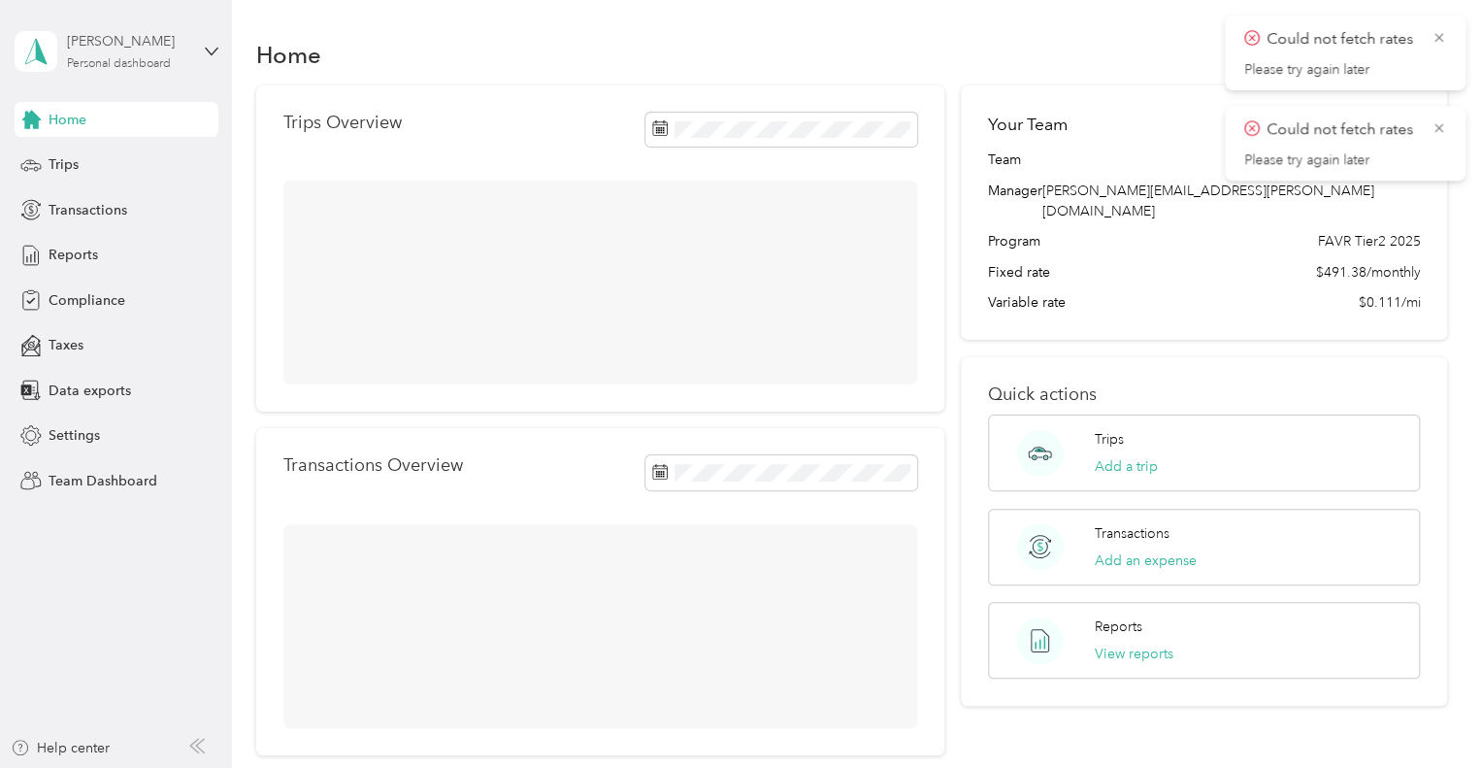
click at [136, 36] on div "[PERSON_NAME]" at bounding box center [127, 41] width 121 height 20
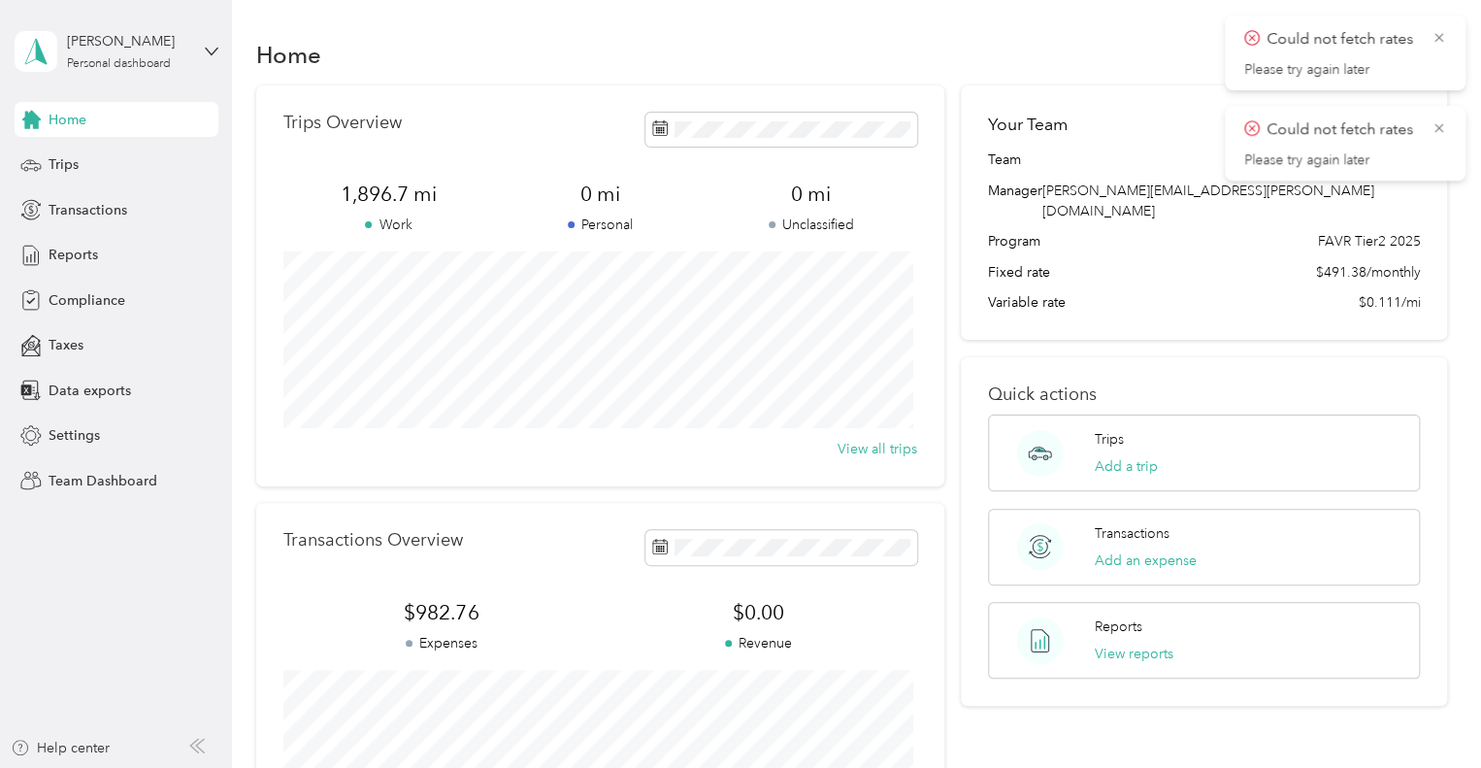
click at [119, 200] on div "Personal dashboard" at bounding box center [94, 203] width 126 height 20
click at [89, 471] on span "Team Dashboard" at bounding box center [103, 481] width 109 height 20
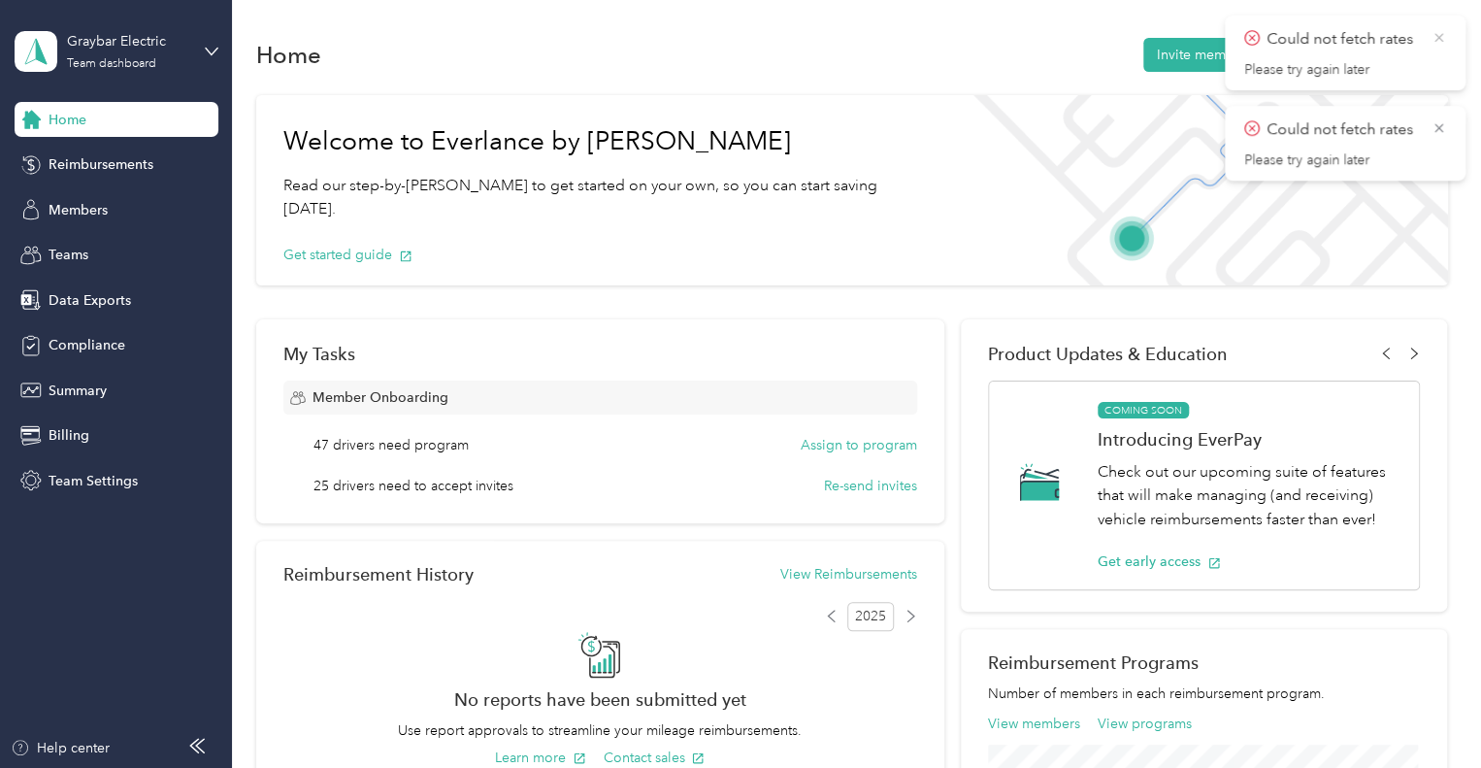
click at [1437, 44] on icon at bounding box center [1438, 37] width 15 height 17
click at [1438, 34] on icon at bounding box center [1438, 37] width 15 height 17
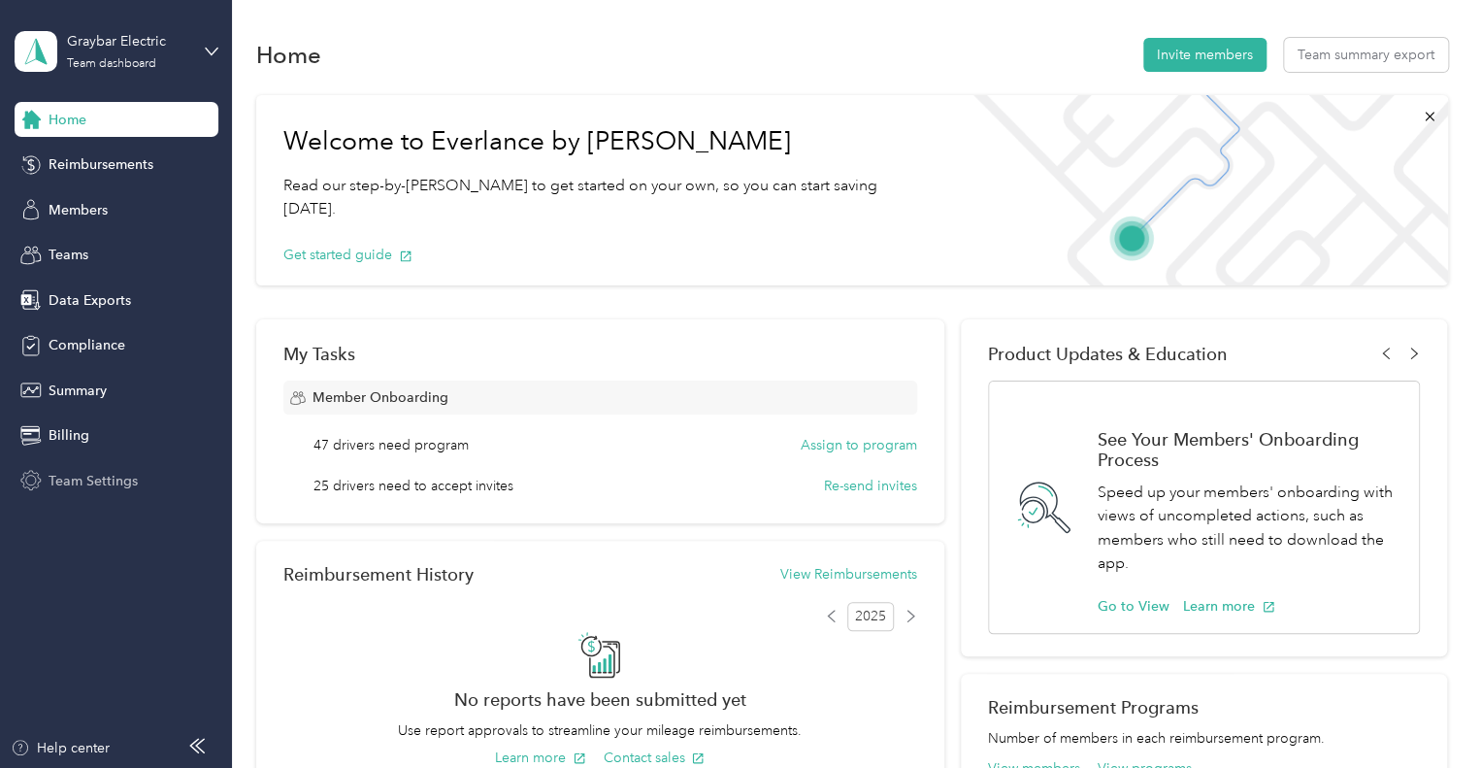
click at [82, 473] on span "Team Settings" at bounding box center [93, 481] width 89 height 20
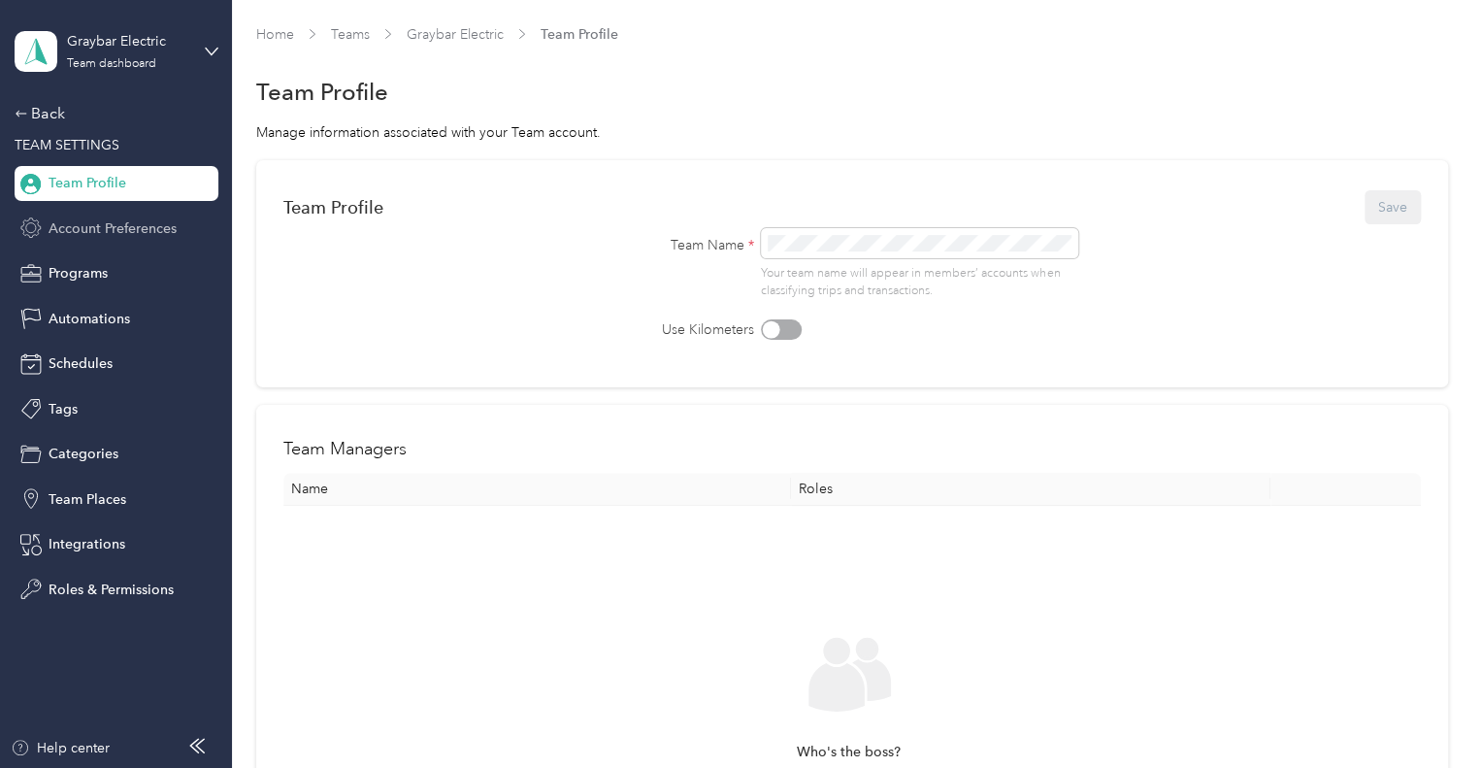
click at [103, 228] on span "Account Preferences" at bounding box center [113, 228] width 128 height 20
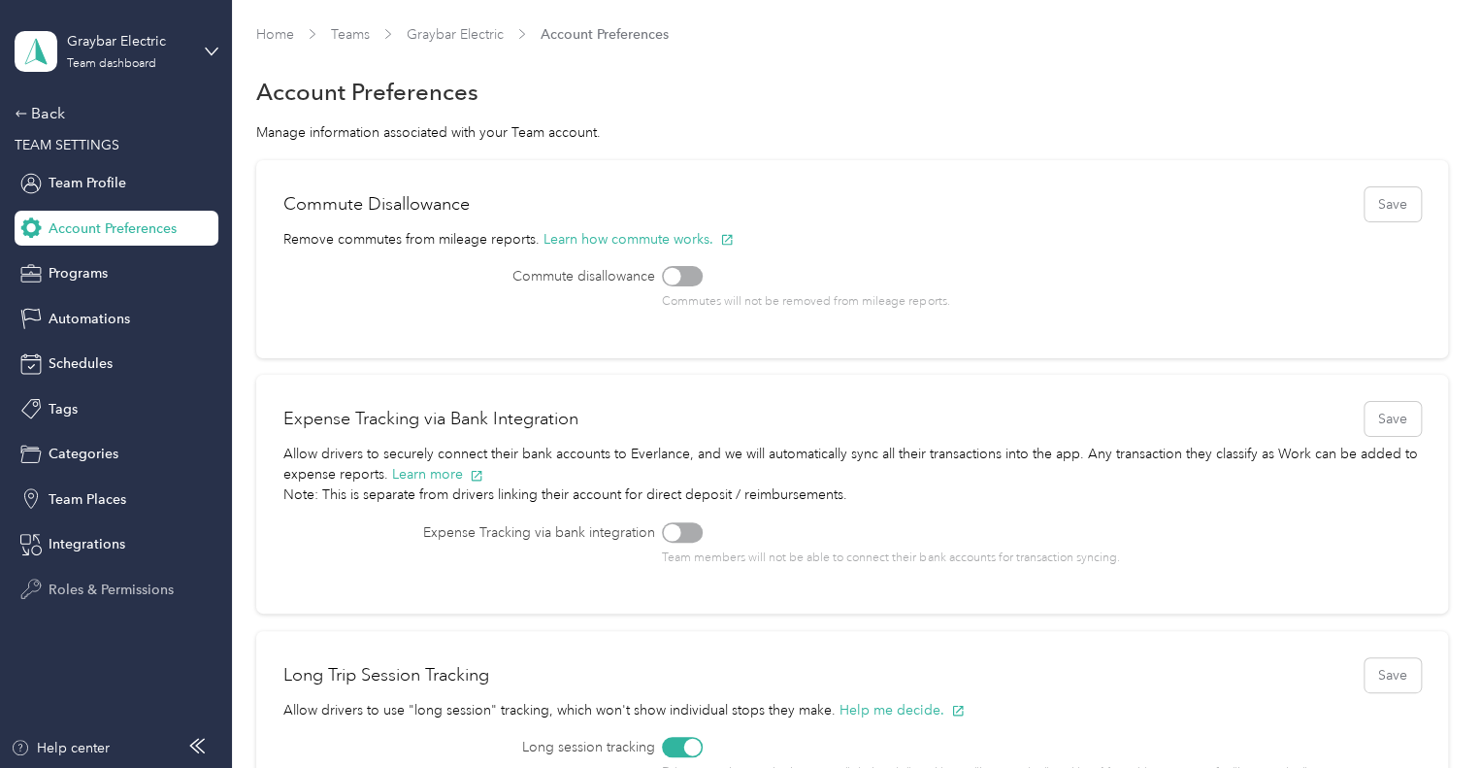
click at [89, 597] on span "Roles & Permissions" at bounding box center [111, 589] width 125 height 20
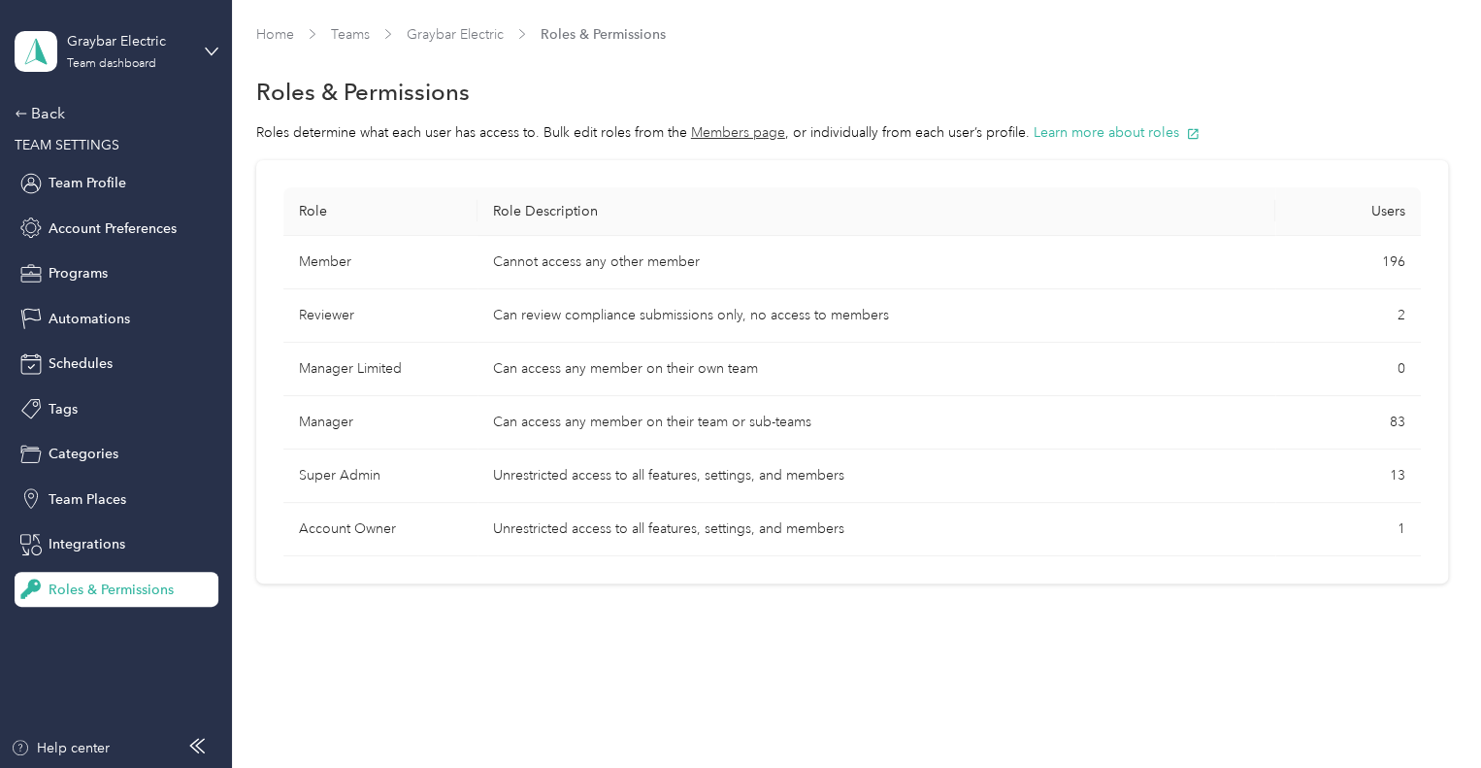
click at [726, 129] on button "Members page" at bounding box center [738, 132] width 94 height 20
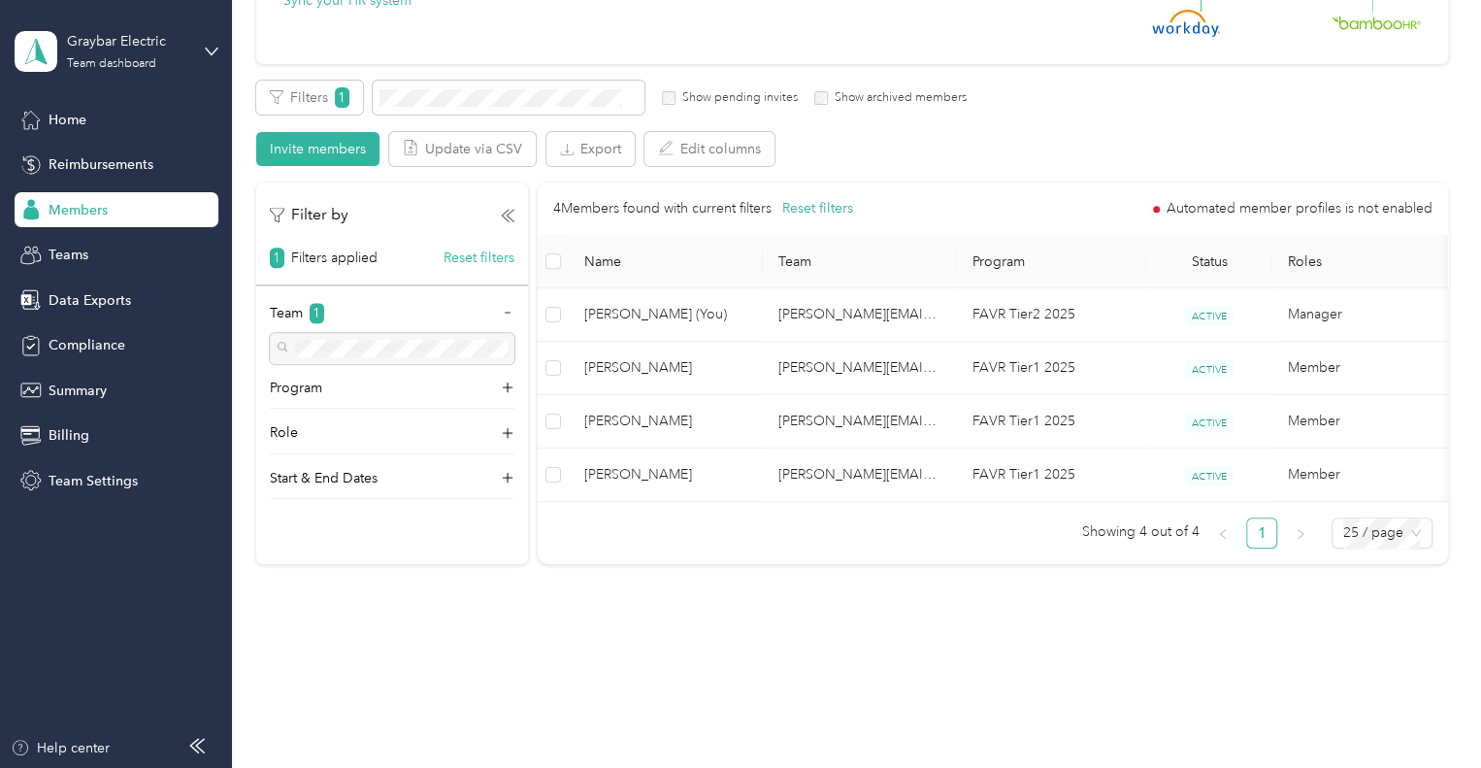
scroll to position [291, 0]
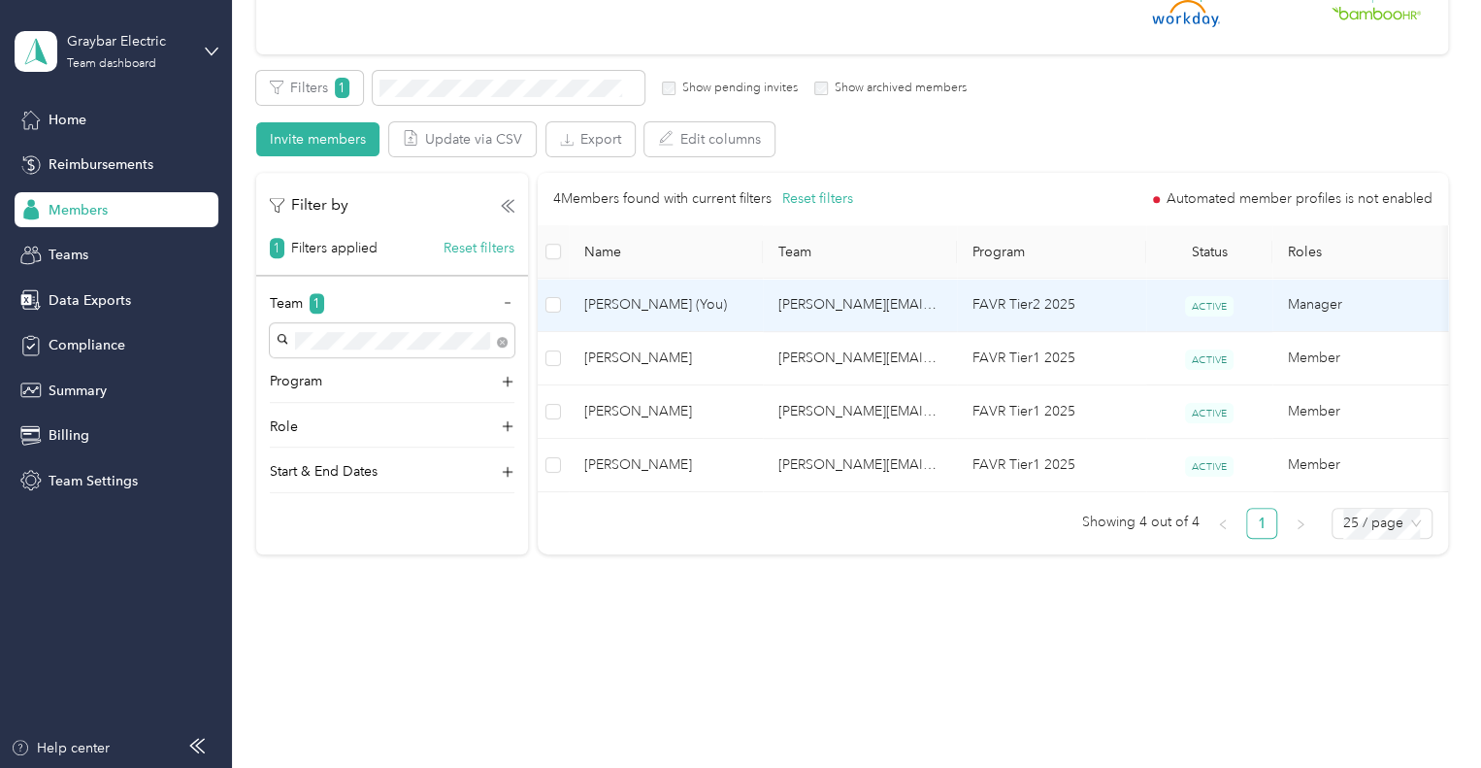
click at [649, 299] on span "[PERSON_NAME] (You)" at bounding box center [665, 304] width 163 height 21
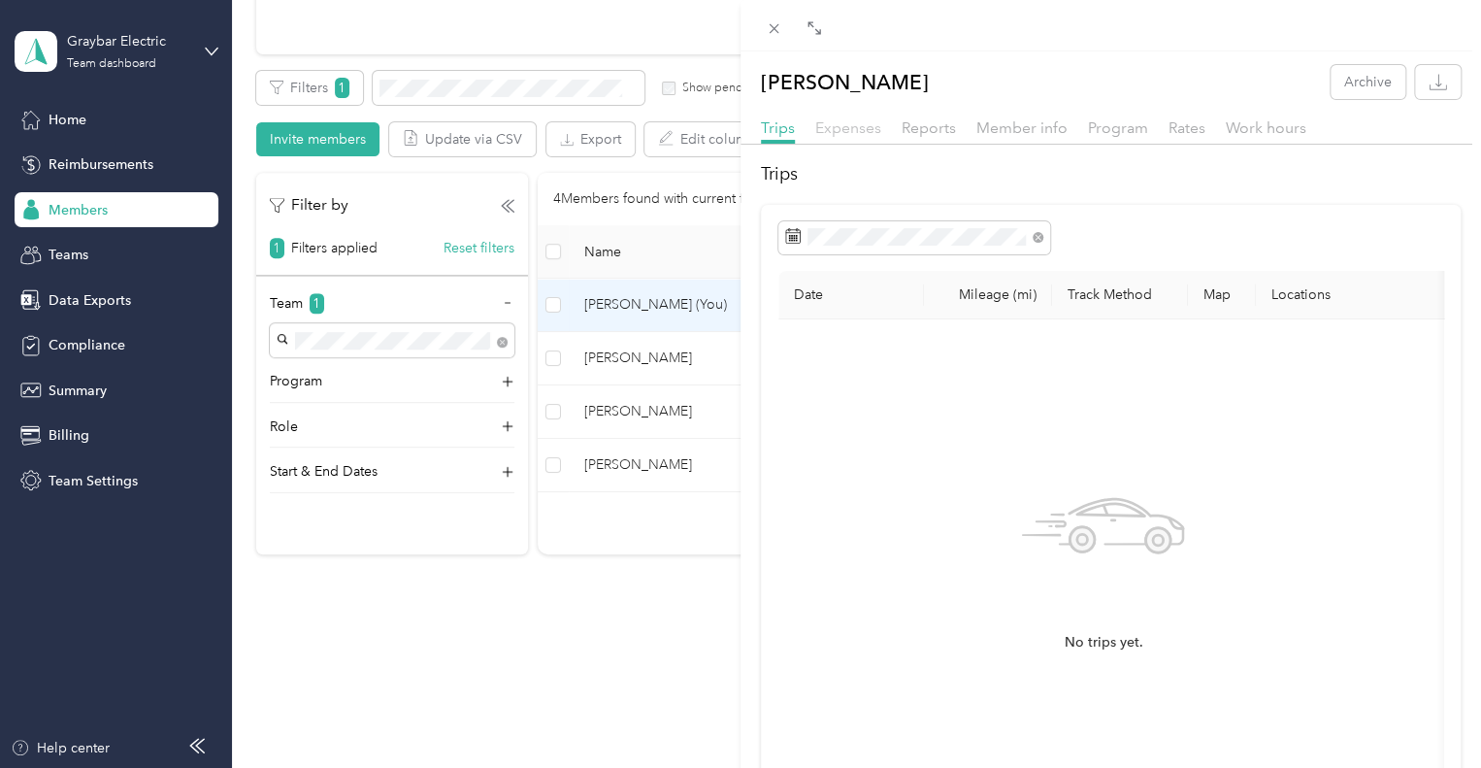
click at [855, 126] on span "Expenses" at bounding box center [848, 127] width 66 height 18
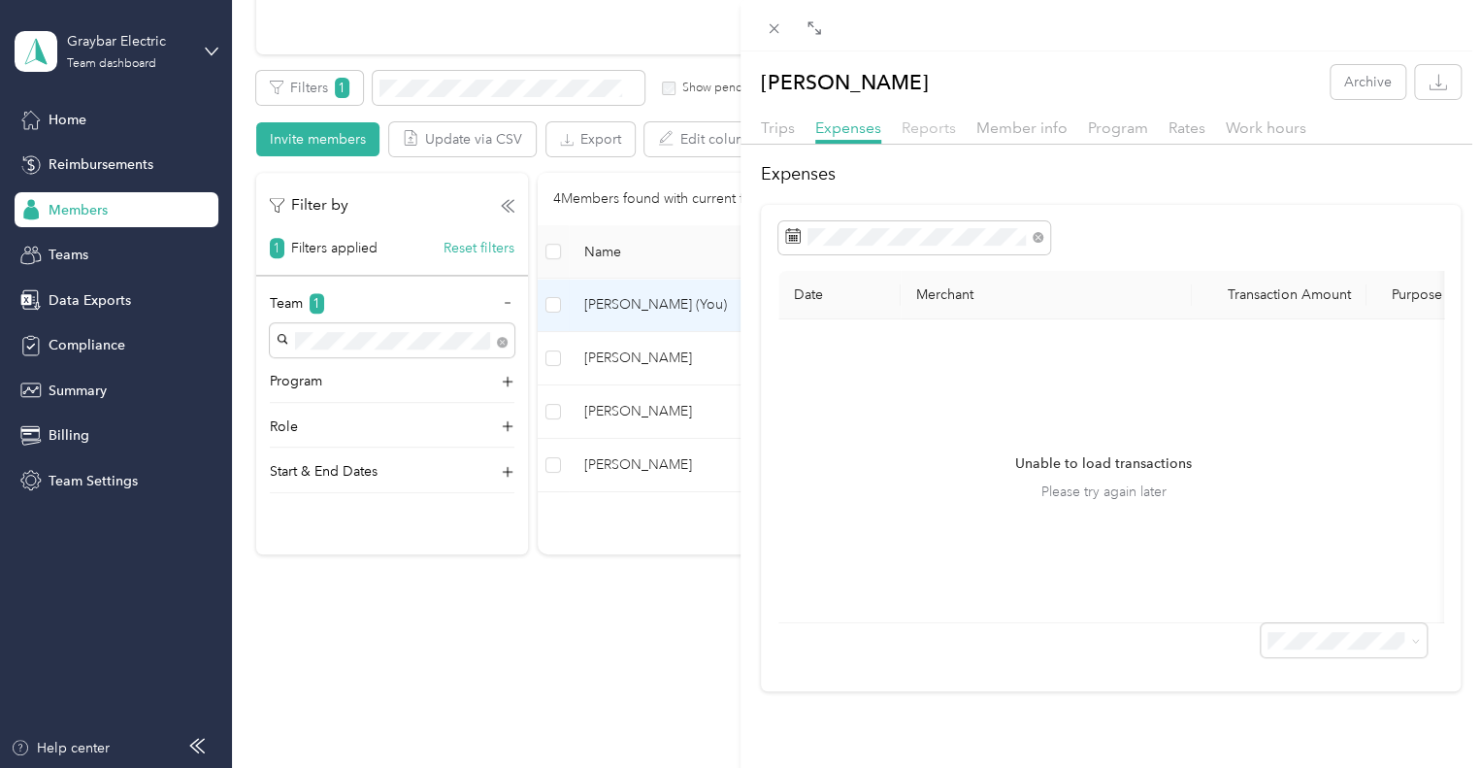
click at [932, 130] on span "Reports" at bounding box center [928, 127] width 54 height 18
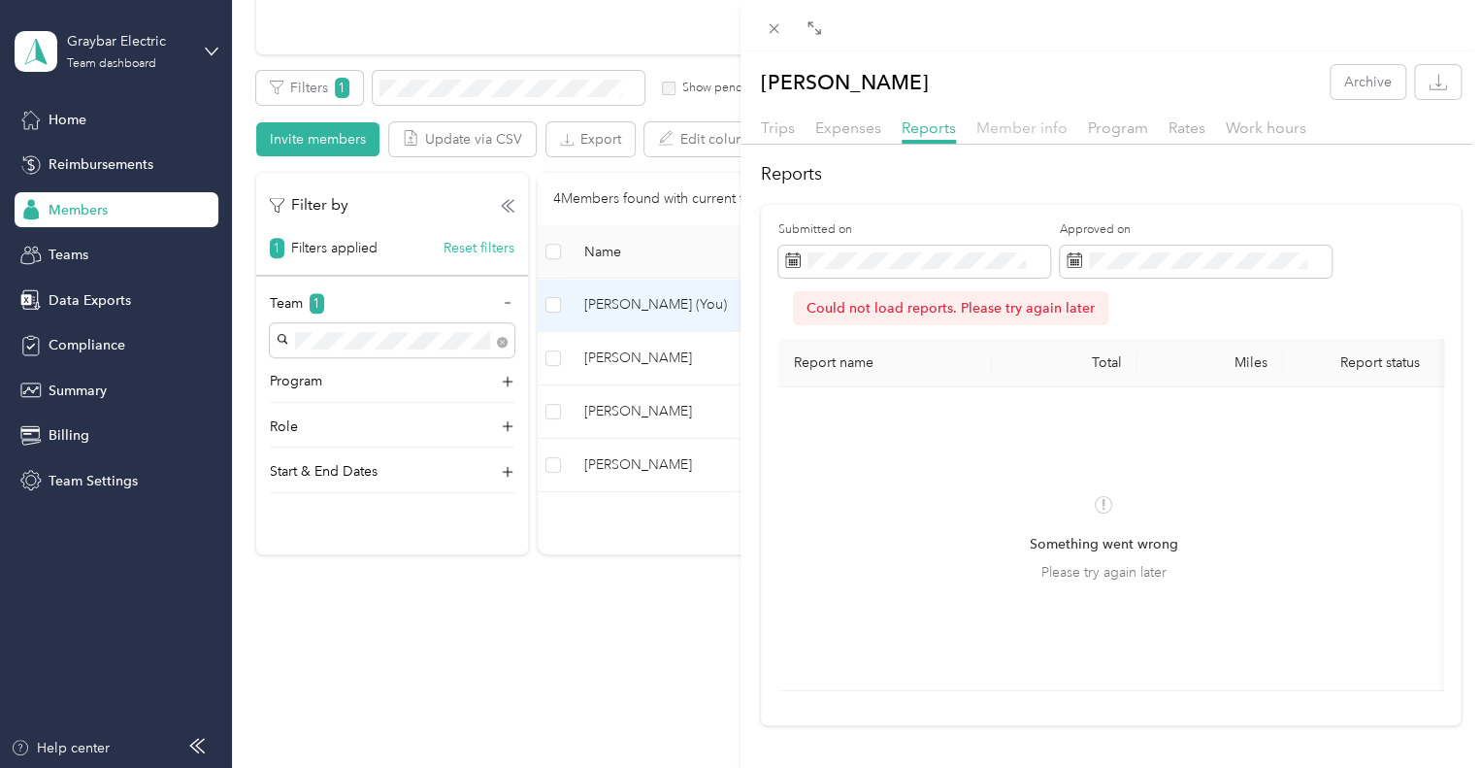
click at [989, 133] on span "Member info" at bounding box center [1021, 127] width 91 height 18
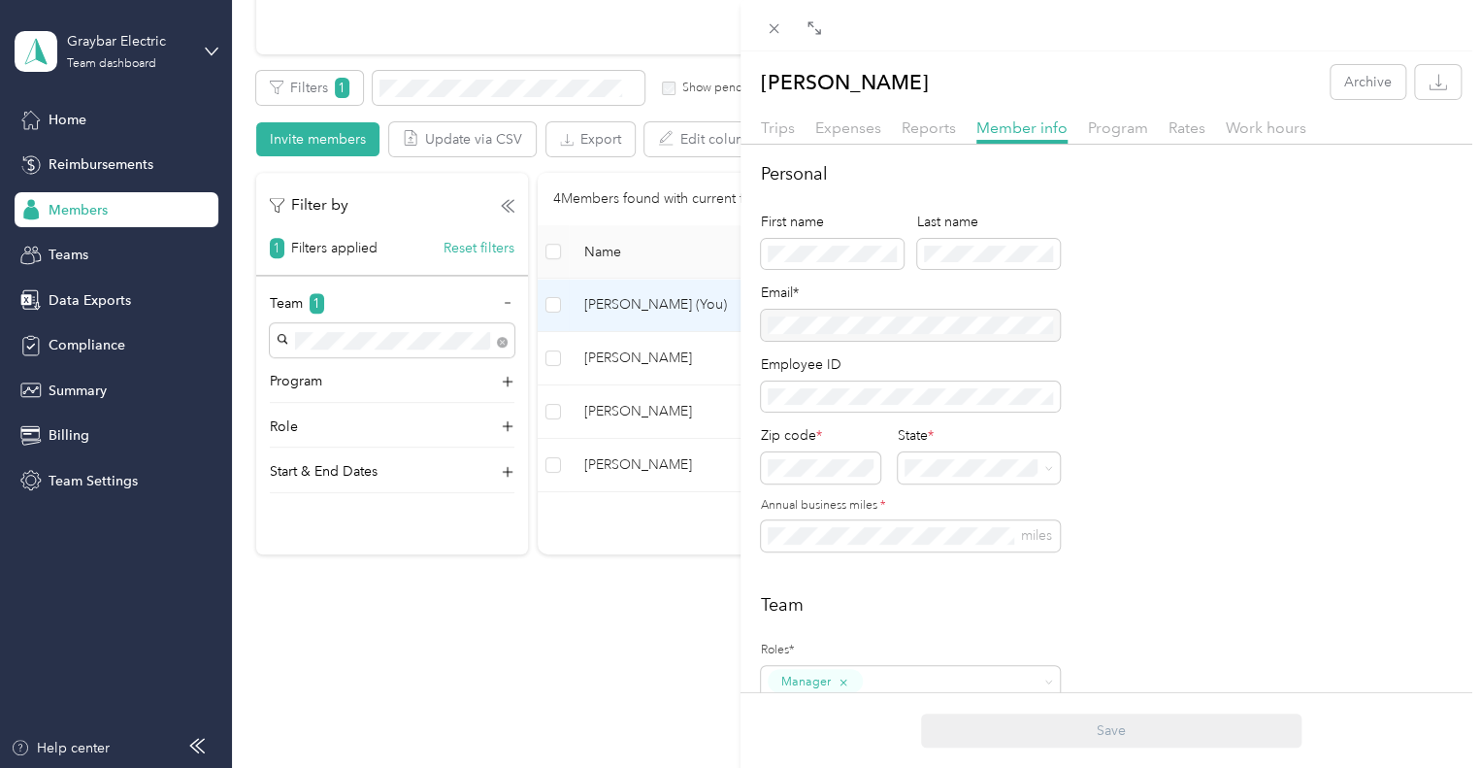
scroll to position [194, 0]
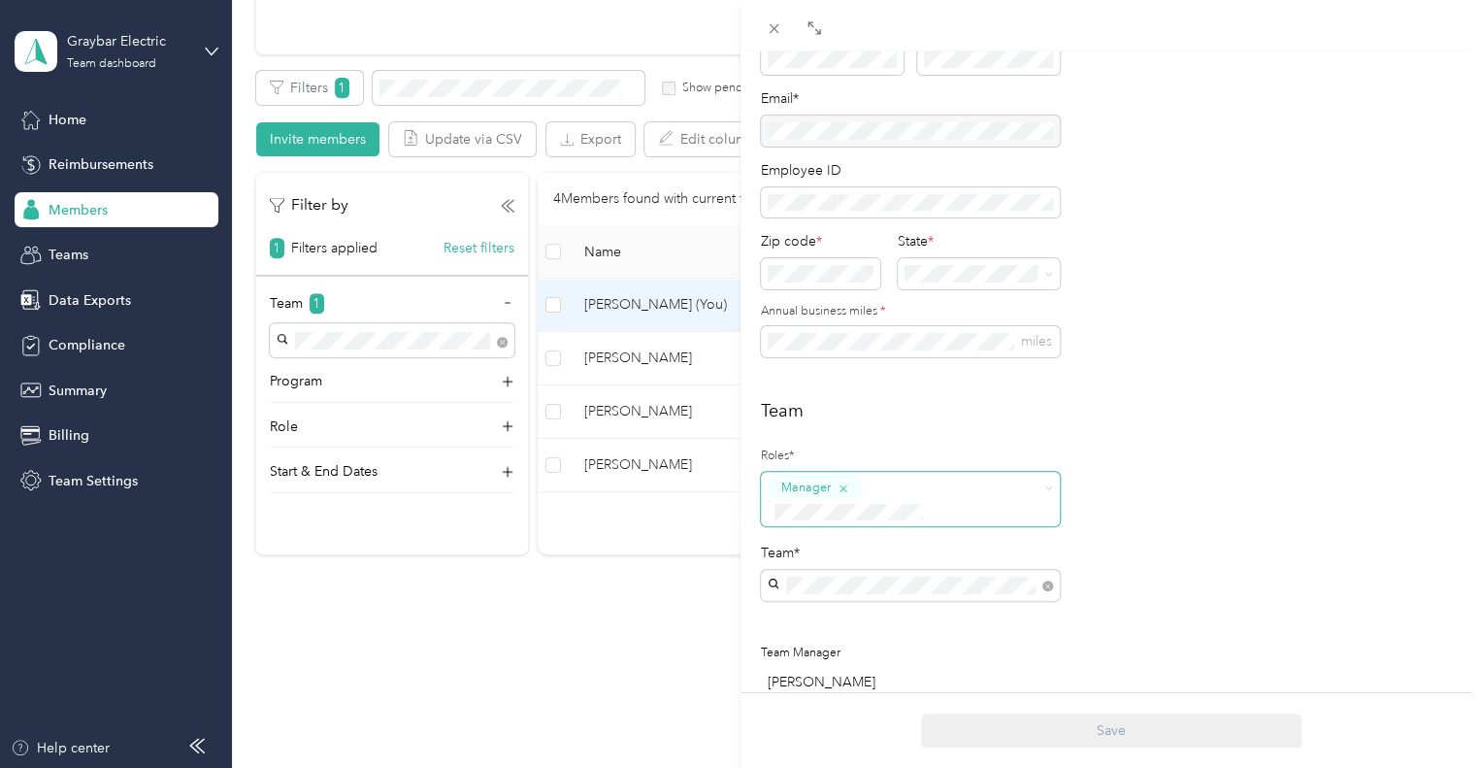
click at [846, 486] on icon "button" at bounding box center [843, 487] width 12 height 12
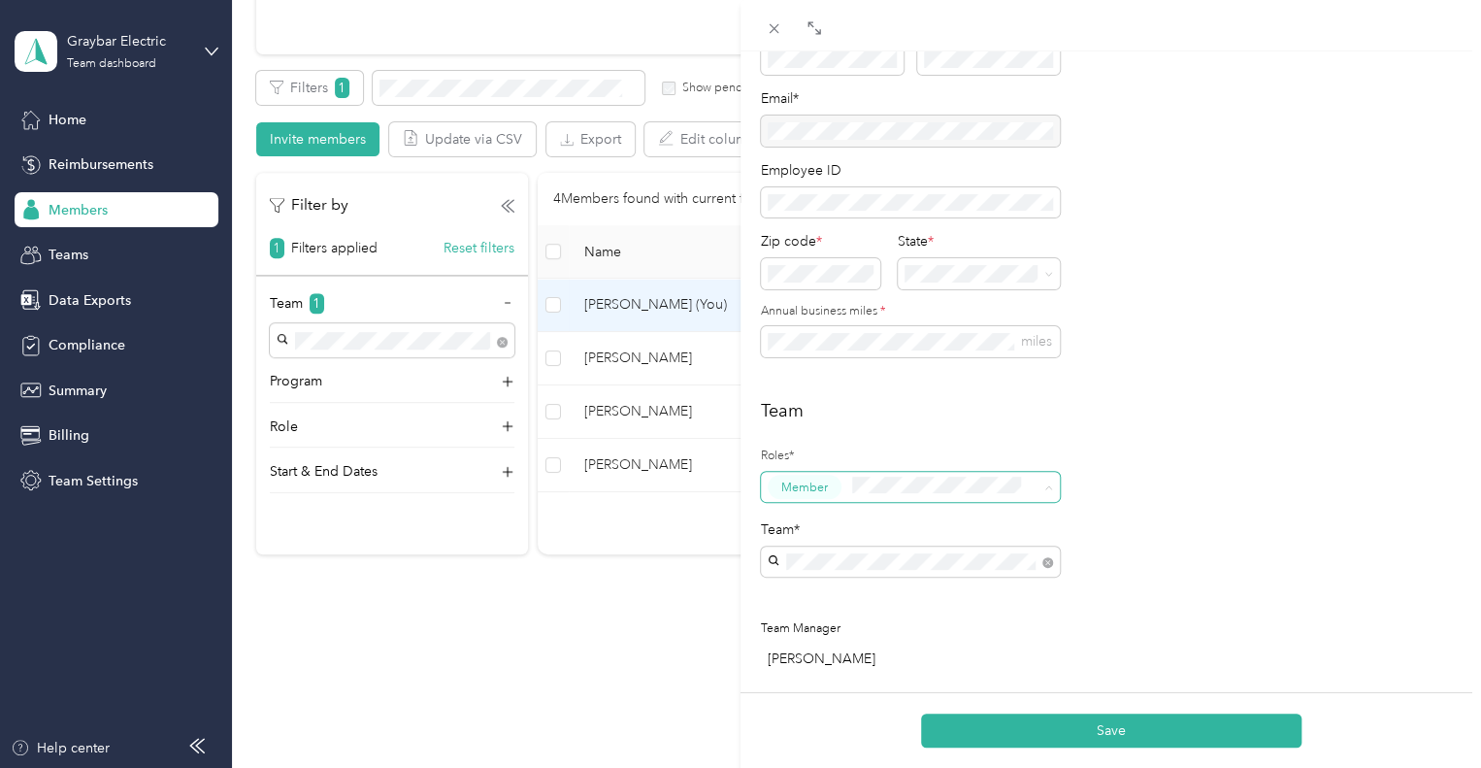
click at [844, 703] on span "Account Owner" at bounding box center [829, 709] width 83 height 17
click at [815, 550] on span "Member" at bounding box center [811, 546] width 47 height 17
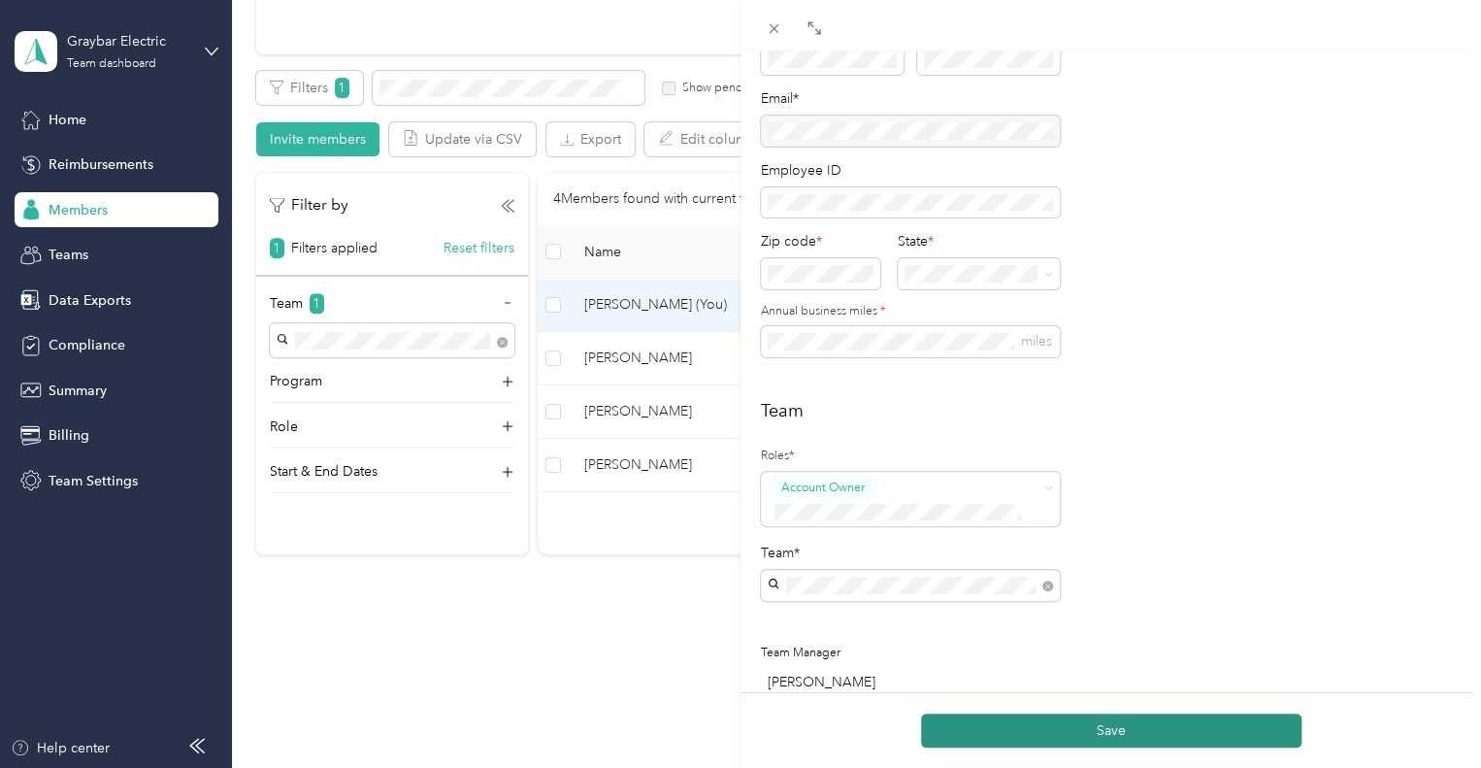
click at [1131, 731] on button "Save" at bounding box center [1111, 730] width 380 height 34
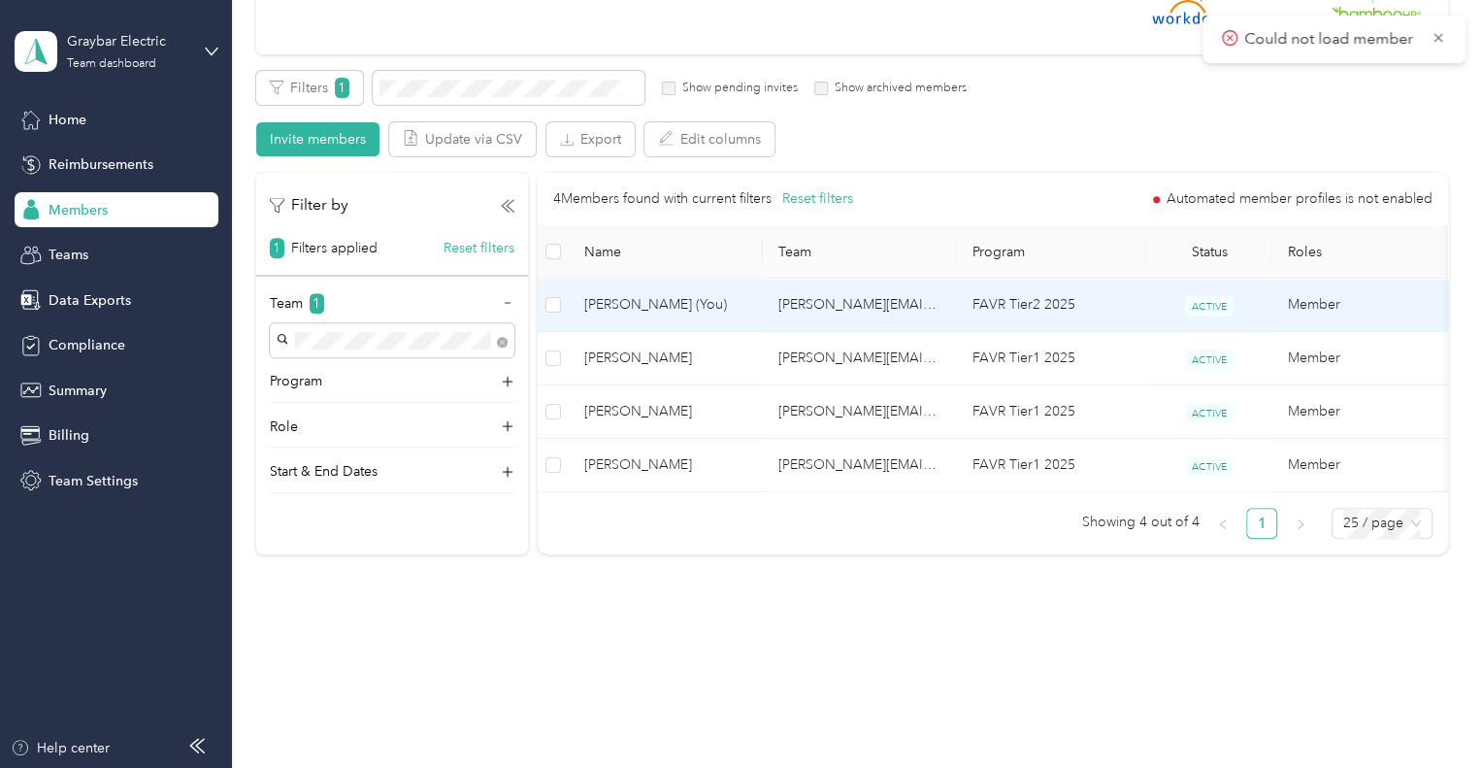
click at [643, 306] on span "[PERSON_NAME] (You)" at bounding box center [665, 304] width 163 height 21
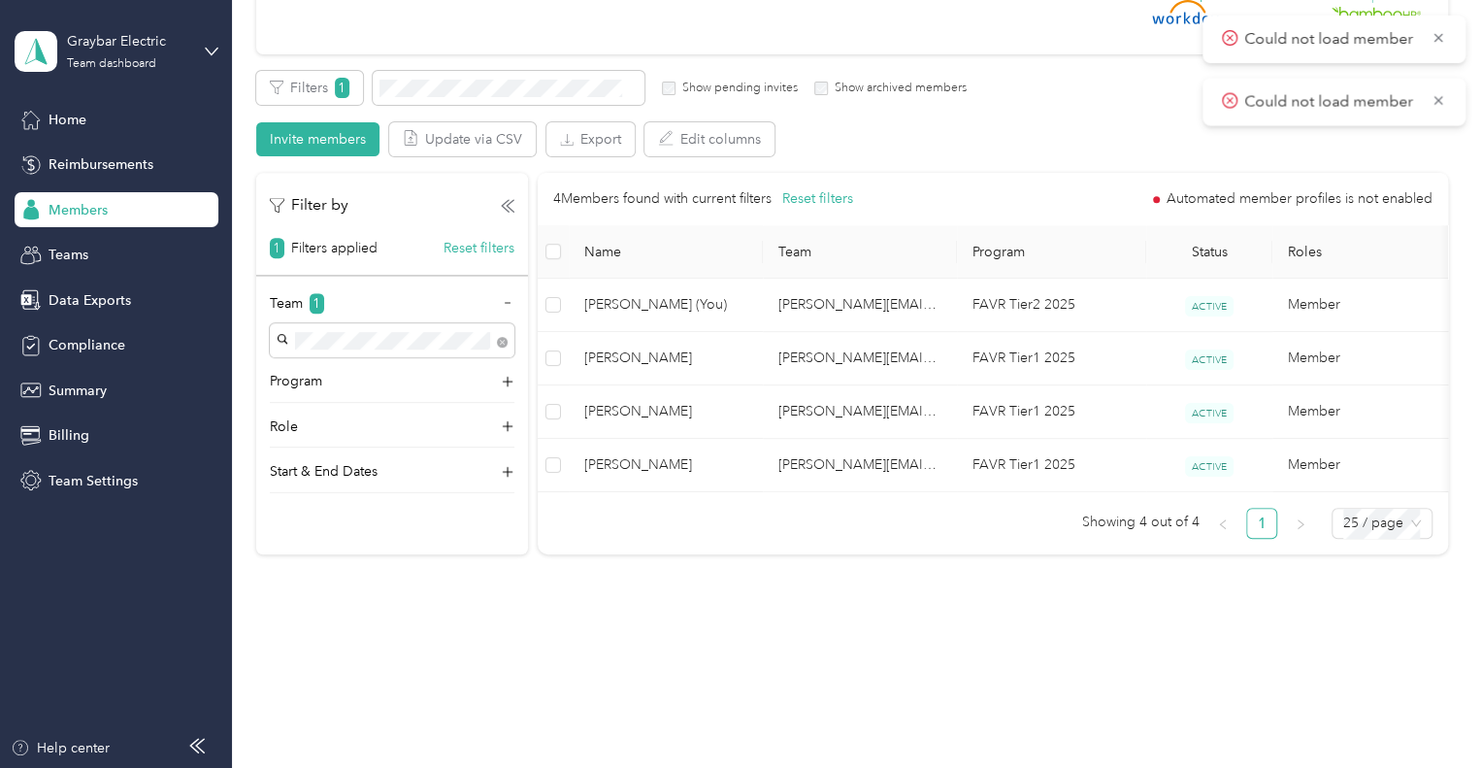
click at [82, 213] on span "Members" at bounding box center [78, 210] width 59 height 20
click at [88, 154] on span "Reimbursements" at bounding box center [101, 164] width 105 height 20
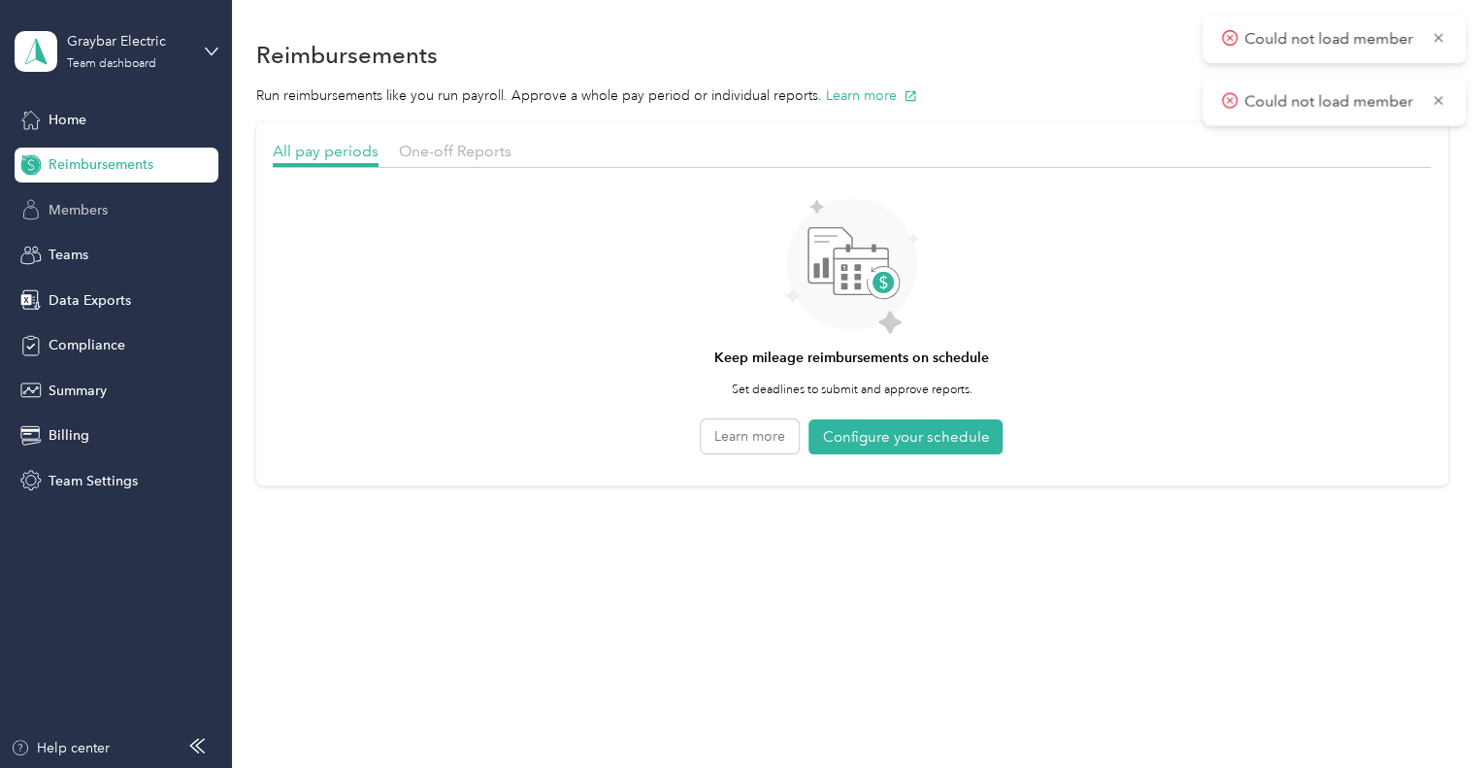
click at [89, 208] on span "Members" at bounding box center [78, 210] width 59 height 20
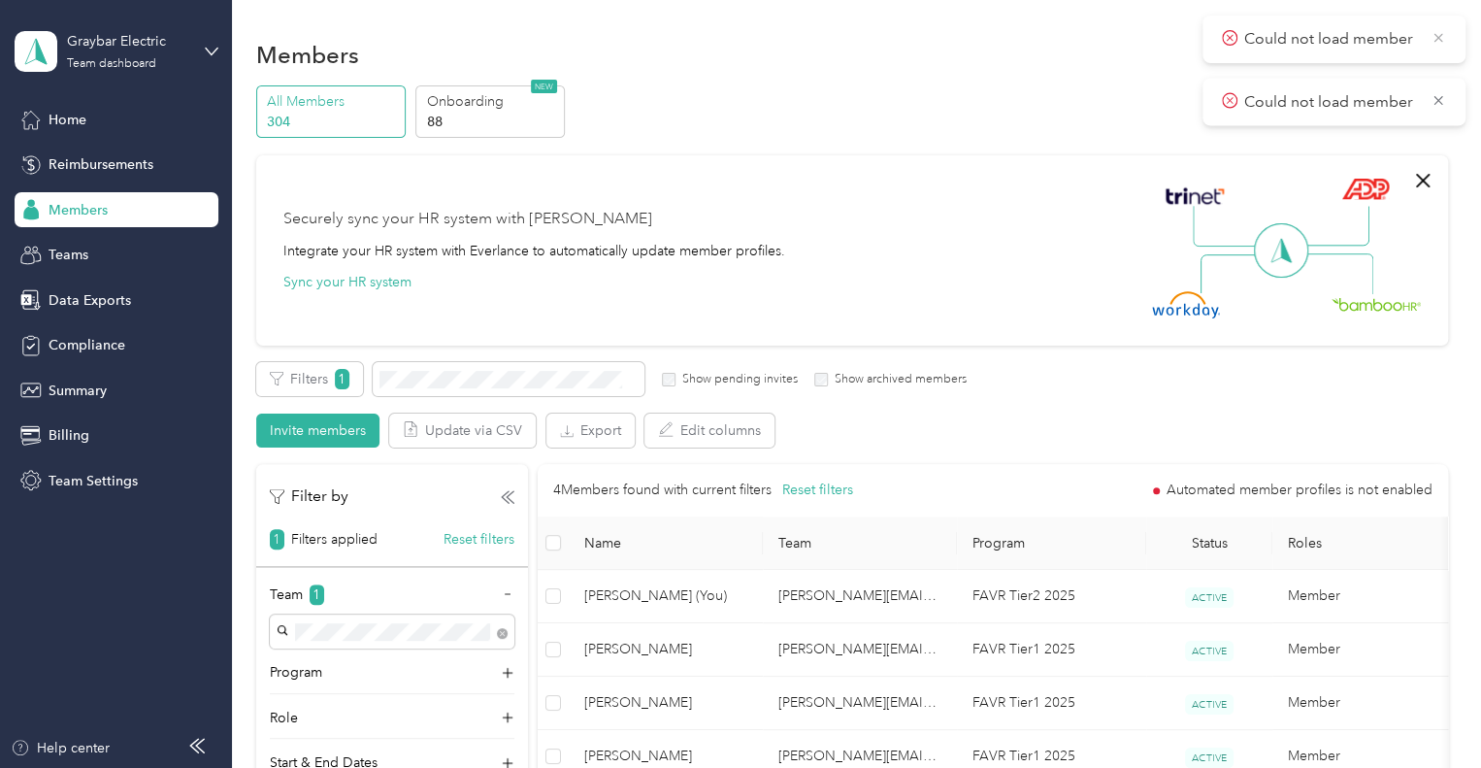
click at [1436, 39] on icon at bounding box center [1438, 37] width 9 height 9
click at [1436, 42] on icon at bounding box center [1438, 37] width 16 height 17
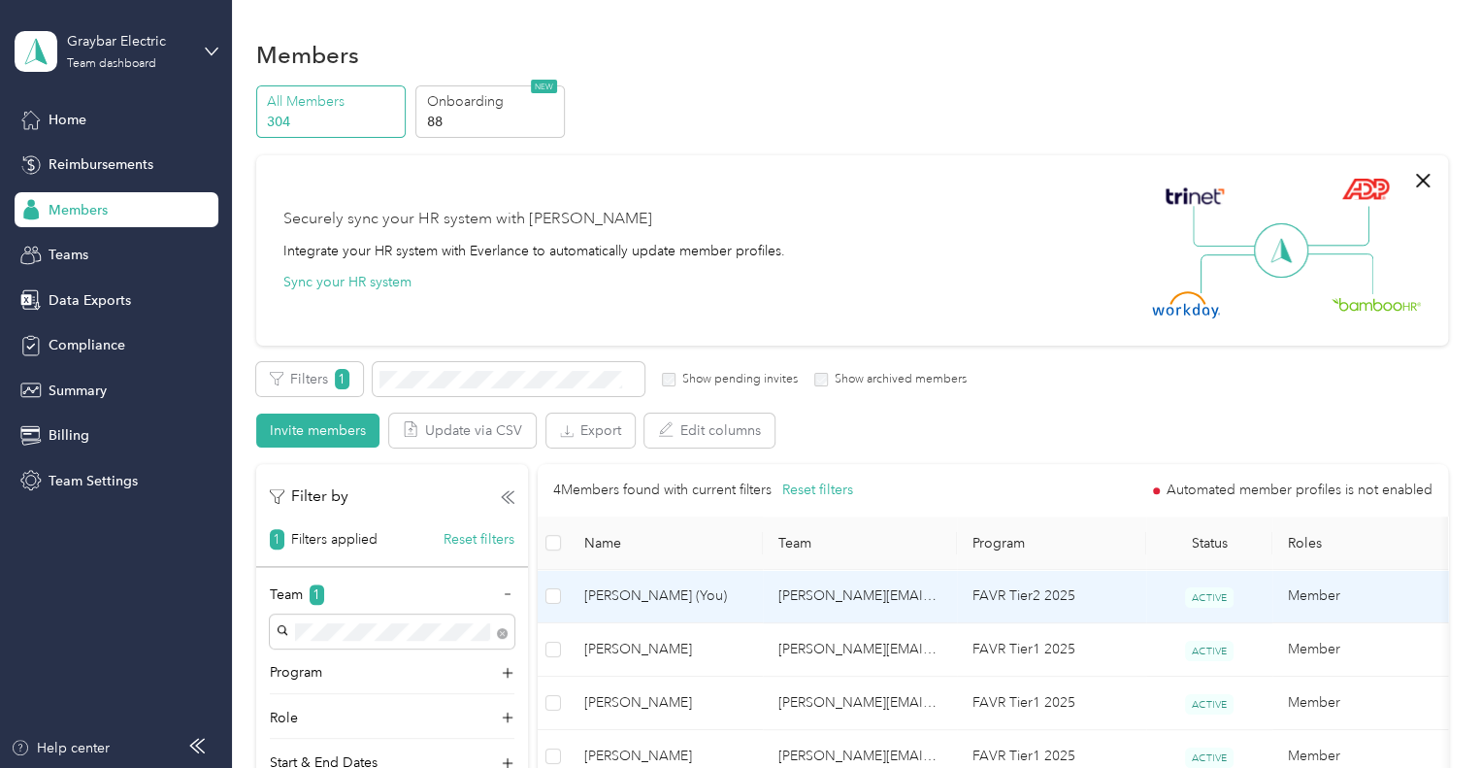
click at [640, 595] on span "[PERSON_NAME] (You)" at bounding box center [665, 595] width 163 height 21
click at [620, 605] on span "[PERSON_NAME] (You)" at bounding box center [665, 595] width 163 height 21
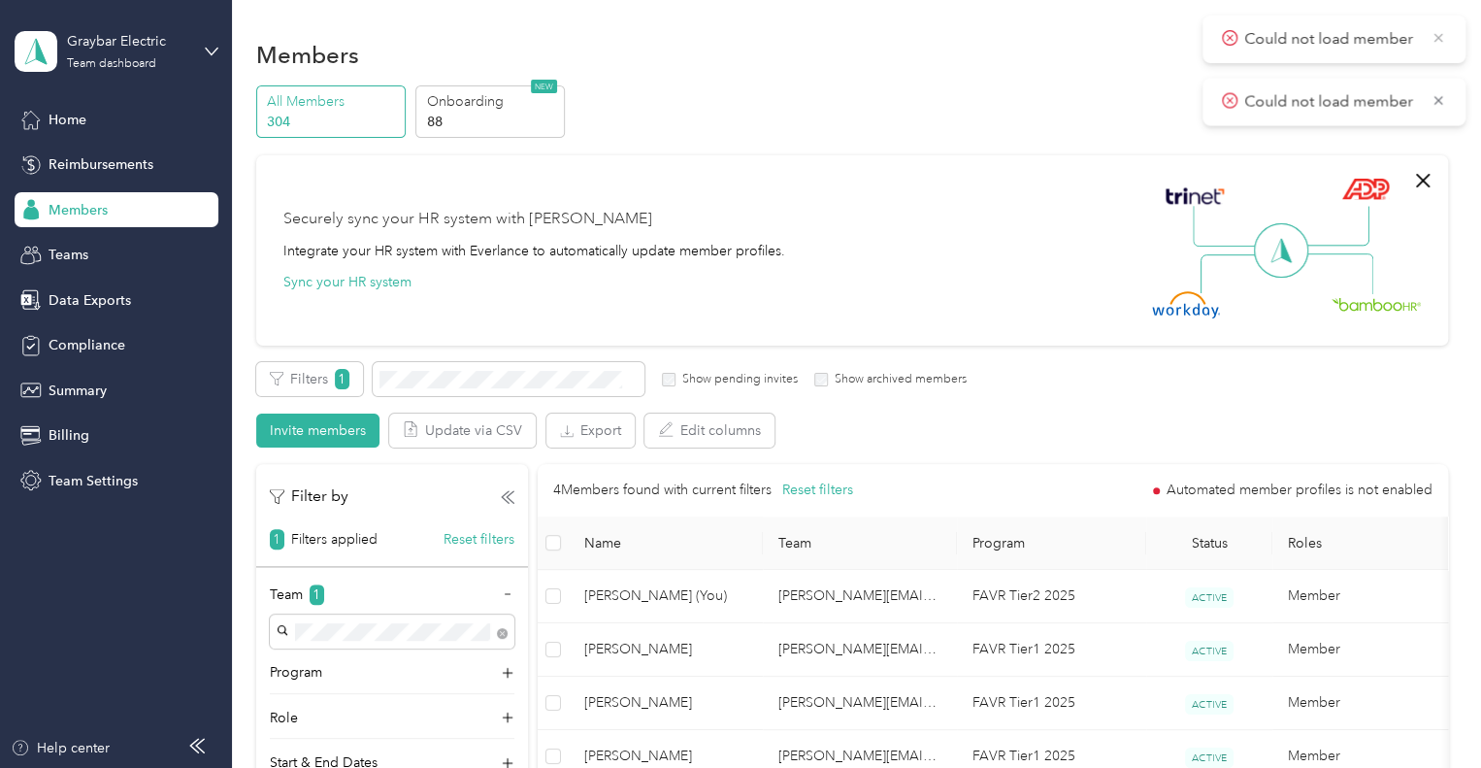
click at [1436, 42] on icon at bounding box center [1438, 37] width 16 height 17
click at [1440, 44] on icon at bounding box center [1438, 37] width 16 height 17
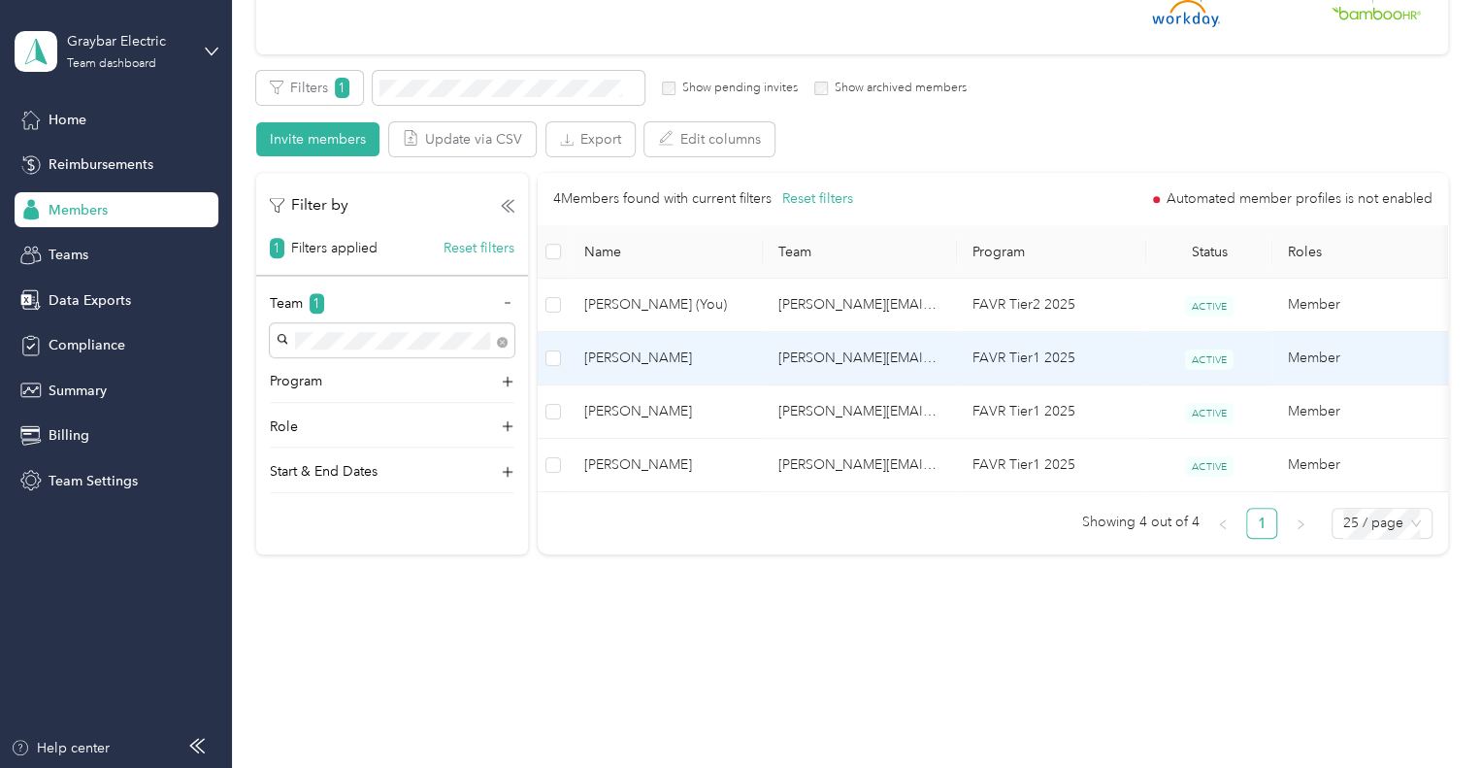
click at [617, 363] on span "[PERSON_NAME]" at bounding box center [665, 357] width 163 height 21
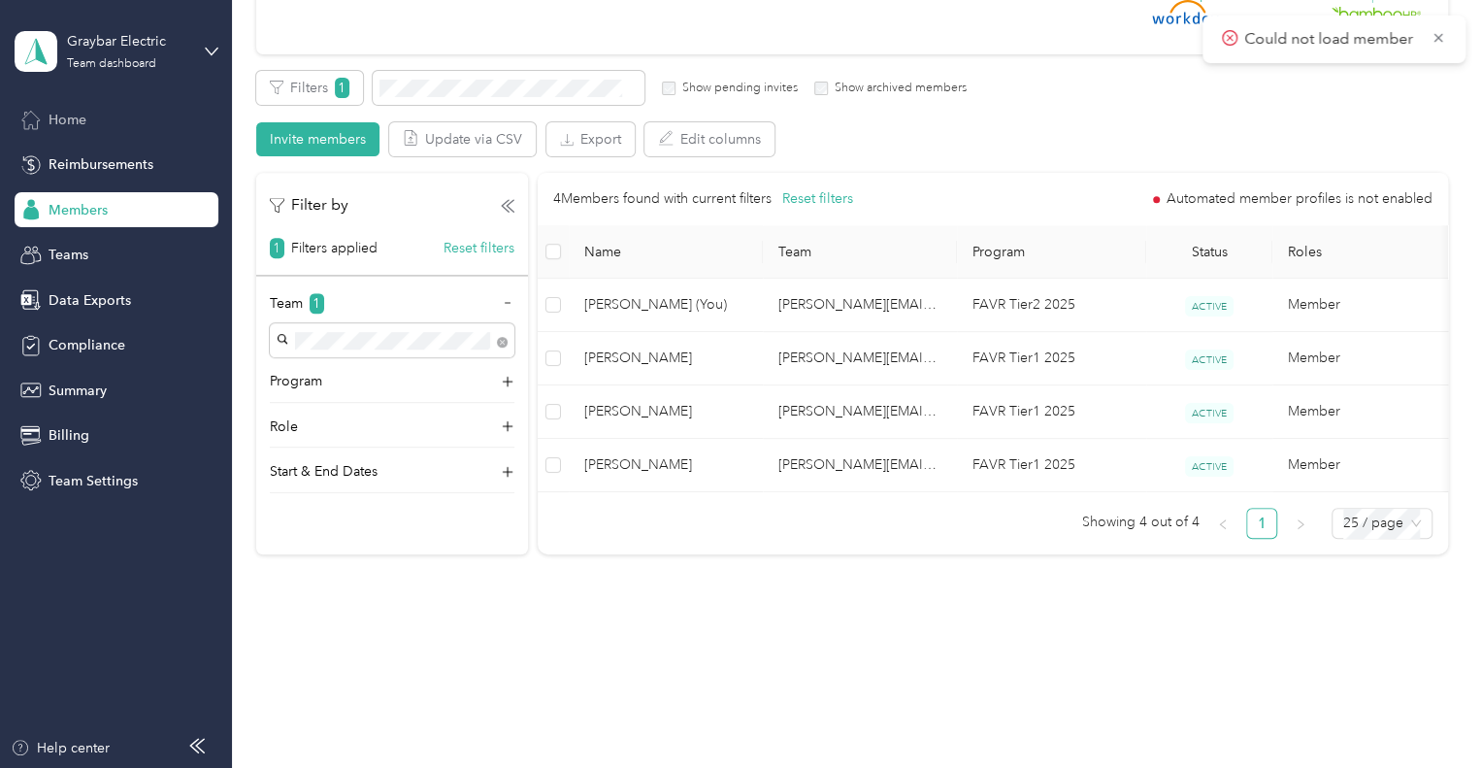
click at [71, 119] on span "Home" at bounding box center [68, 120] width 38 height 20
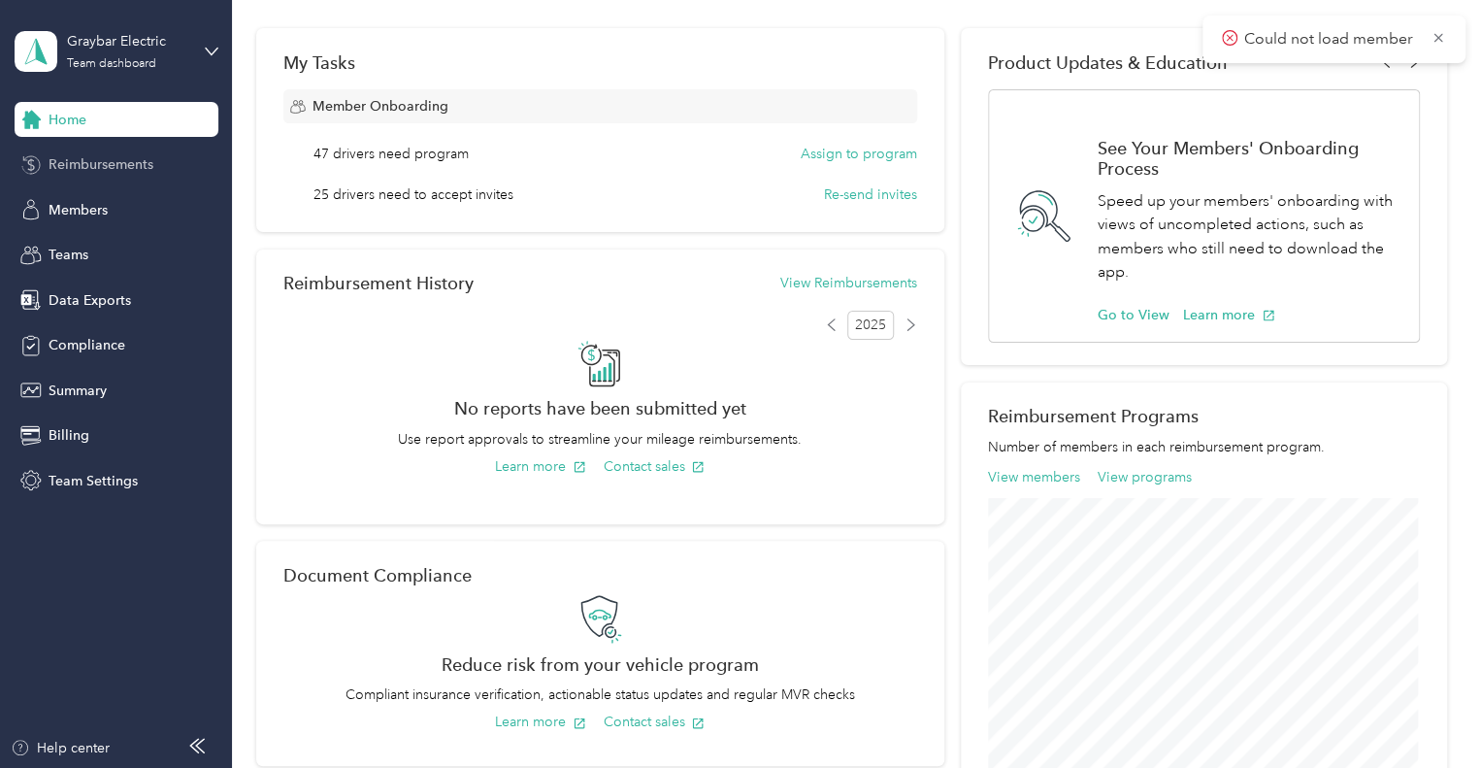
click at [113, 178] on div "Reimbursements" at bounding box center [117, 164] width 204 height 35
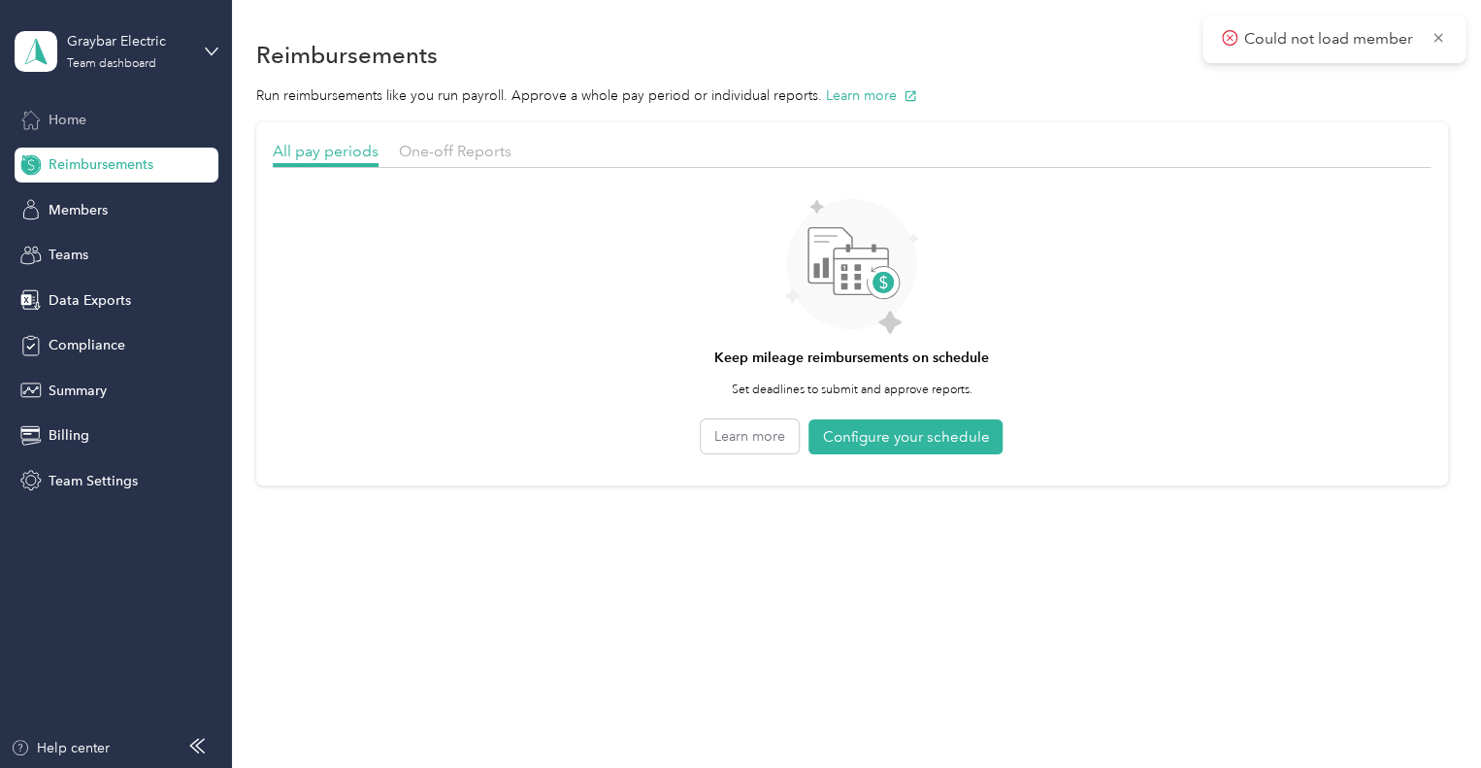
click at [62, 110] on span "Home" at bounding box center [68, 120] width 38 height 20
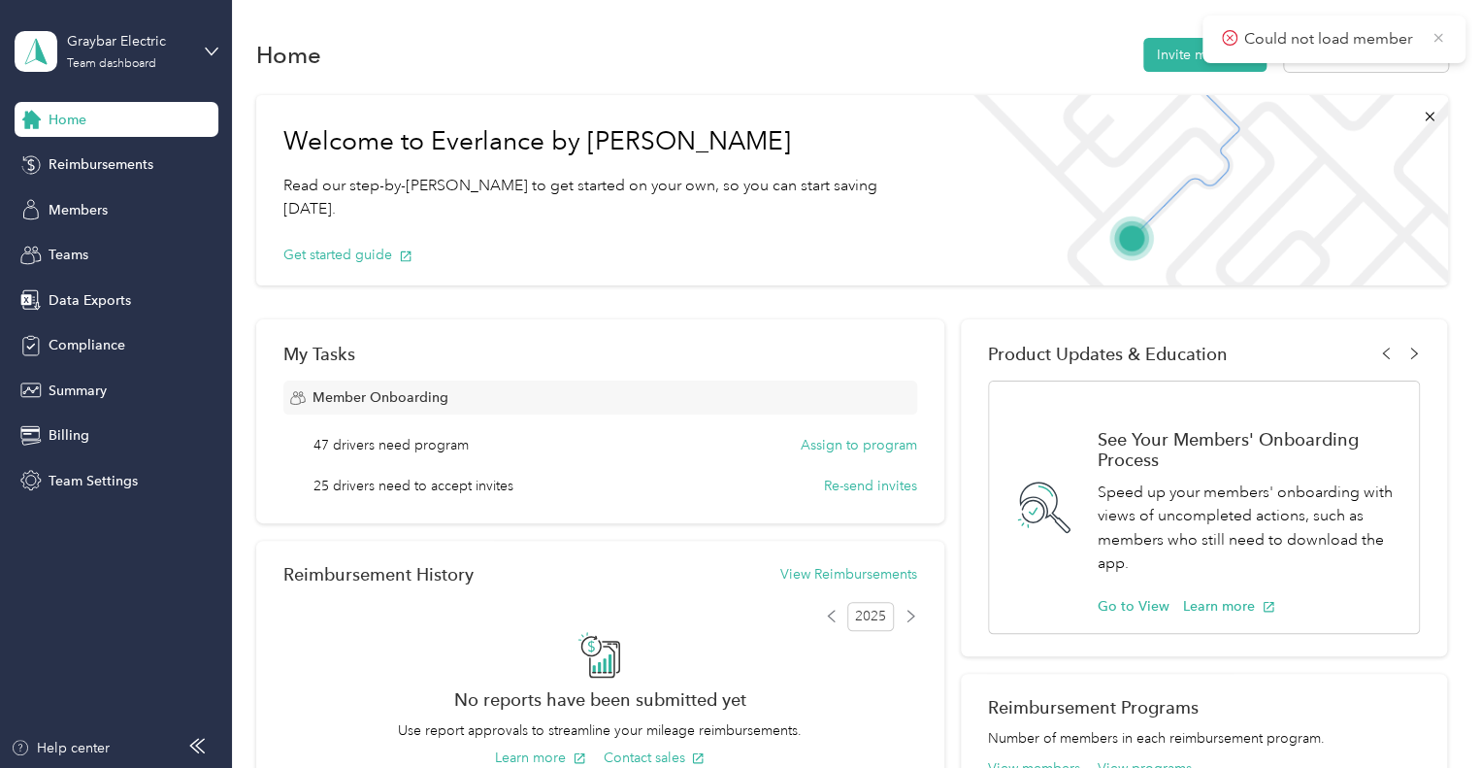
click at [1438, 40] on icon at bounding box center [1438, 37] width 16 height 17
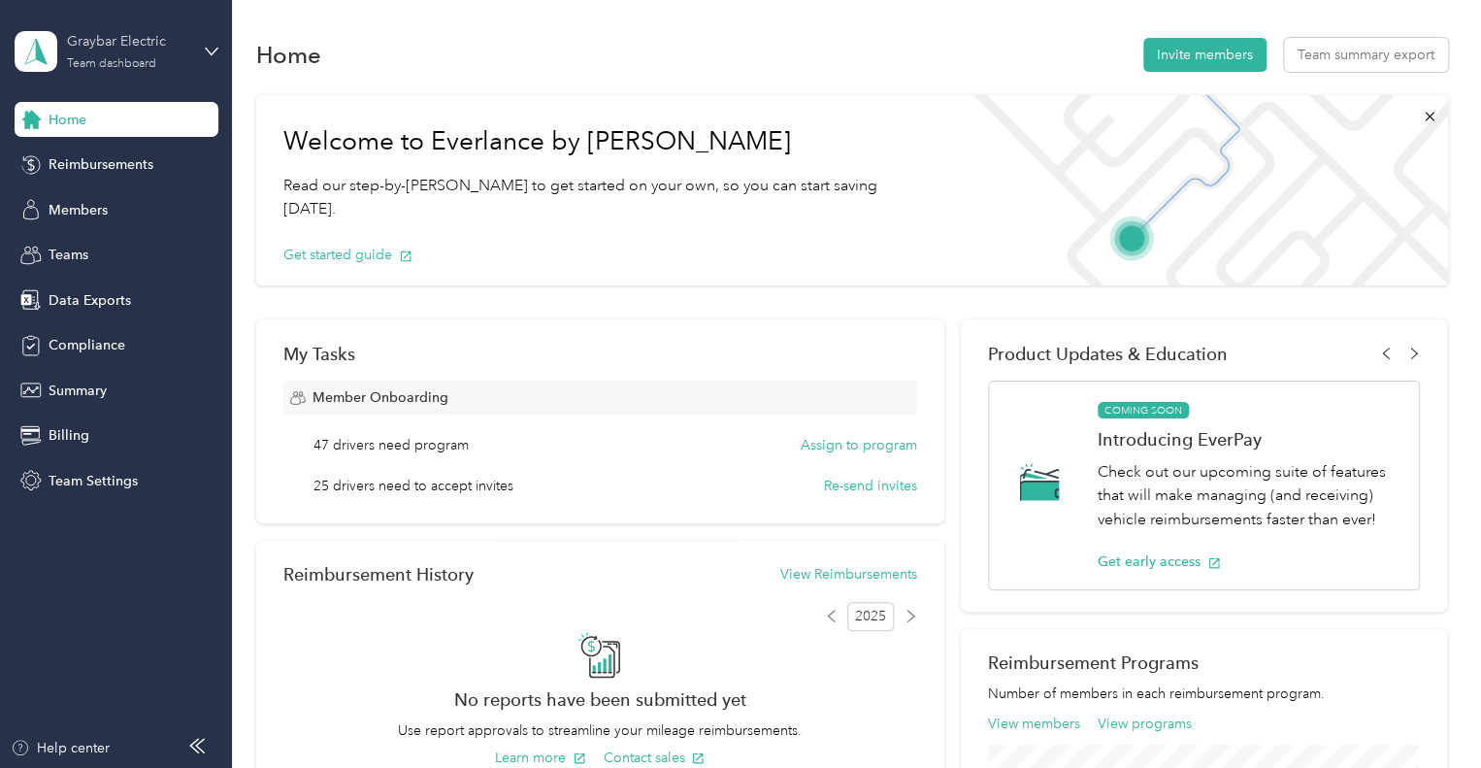
click at [115, 49] on div "Graybar Electric" at bounding box center [127, 41] width 121 height 20
click at [127, 204] on div "Personal dashboard" at bounding box center [92, 202] width 122 height 20
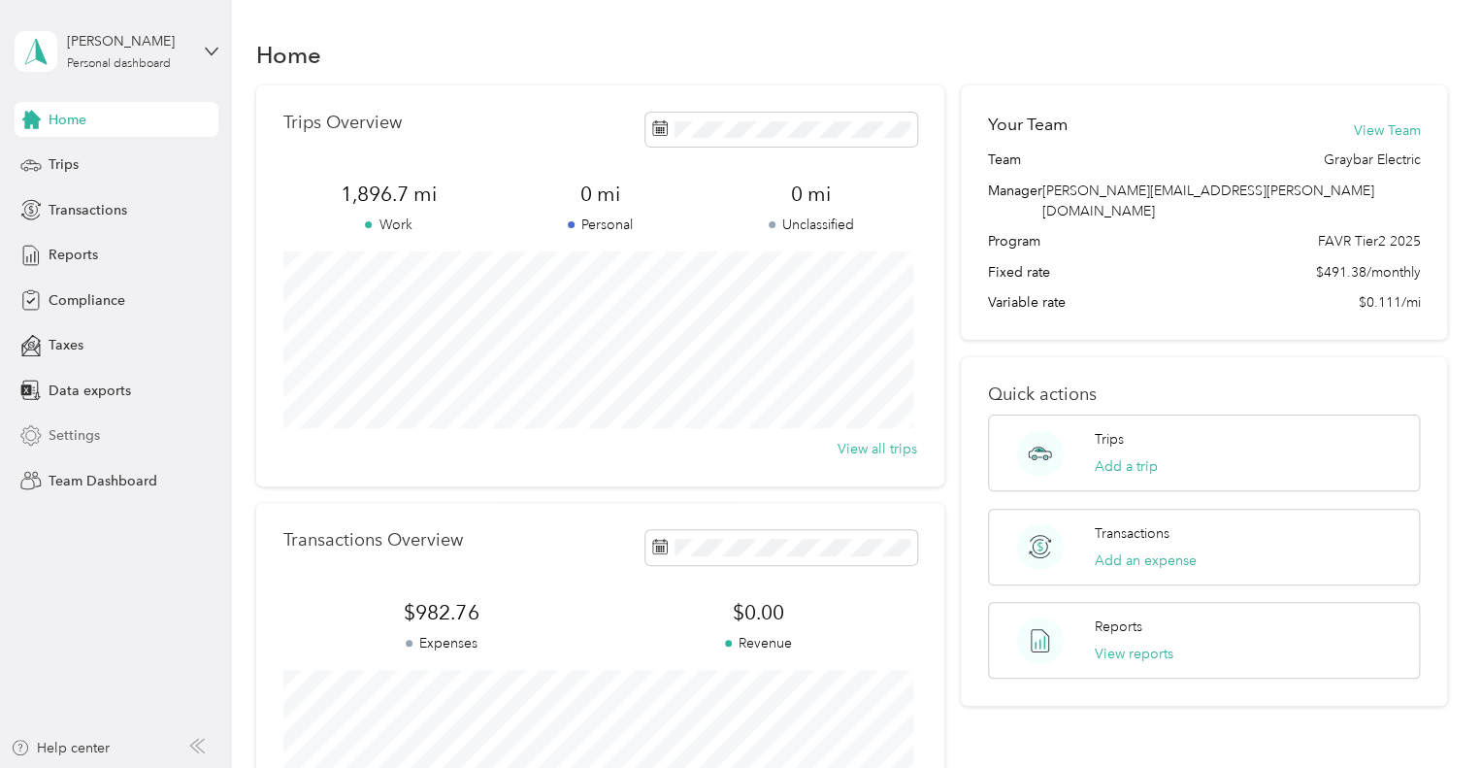
click at [70, 441] on span "Settings" at bounding box center [74, 435] width 51 height 20
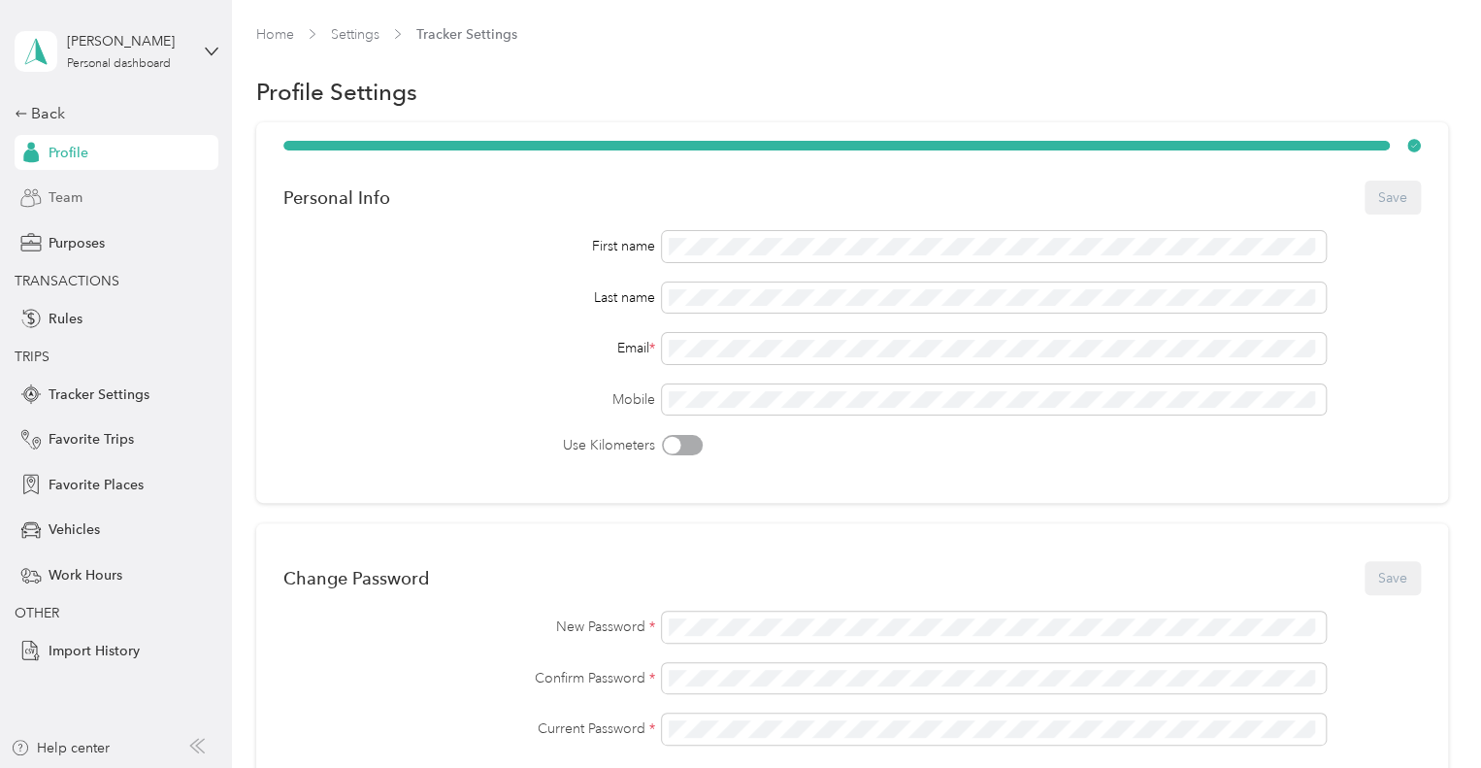
click at [54, 192] on span "Team" at bounding box center [66, 197] width 34 height 20
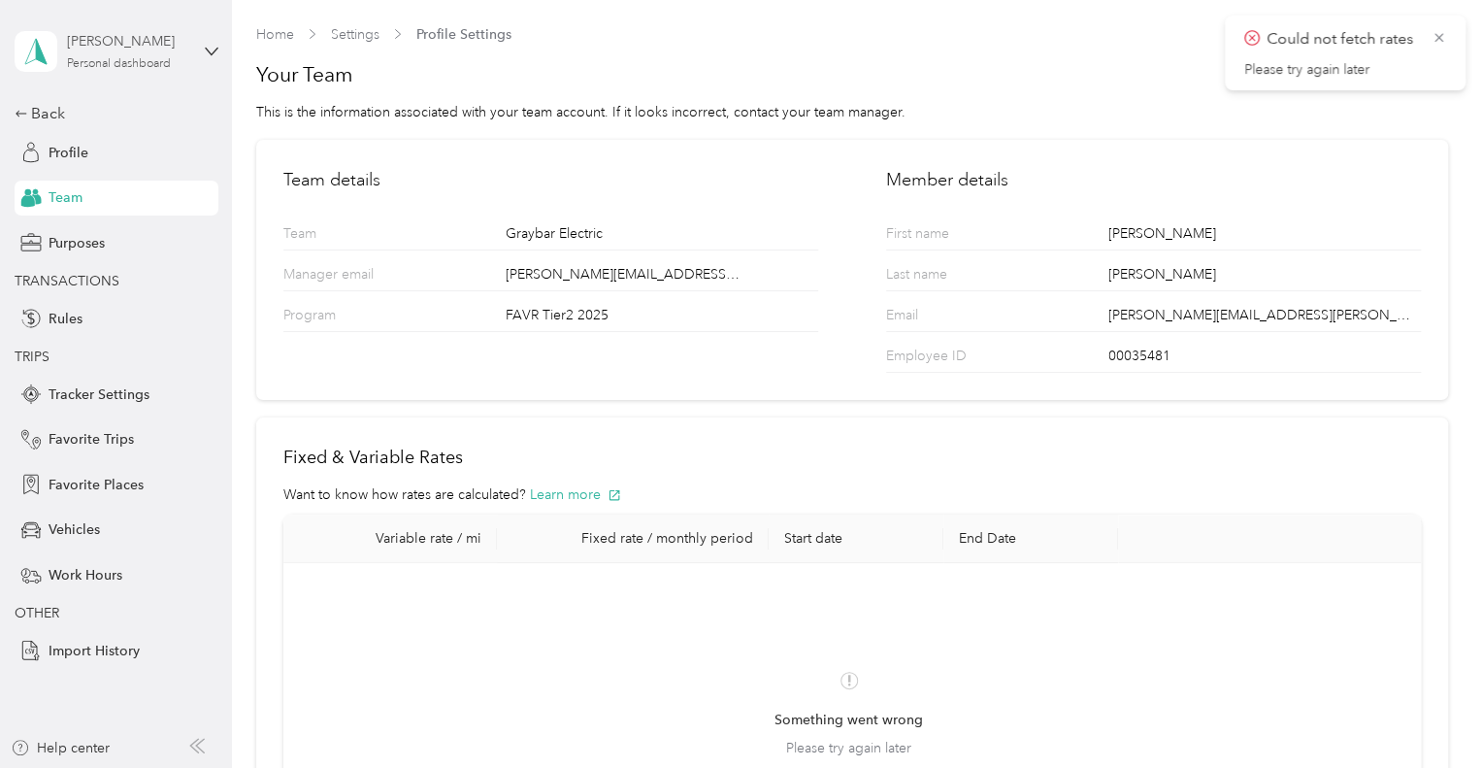
click at [110, 64] on div "Personal dashboard" at bounding box center [119, 64] width 104 height 12
click at [119, 158] on div "Team dashboard" at bounding box center [83, 154] width 104 height 20
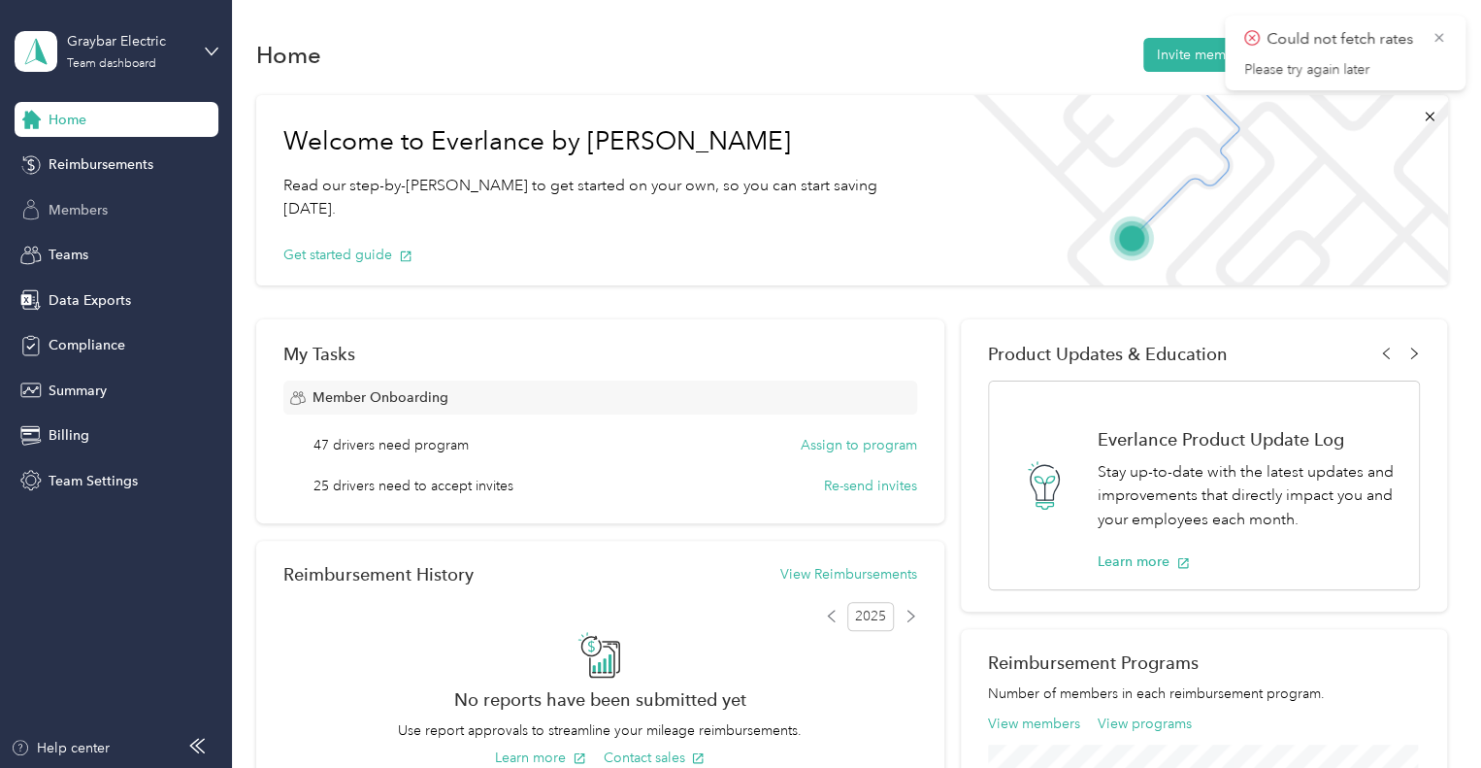
click at [83, 217] on span "Members" at bounding box center [78, 210] width 59 height 20
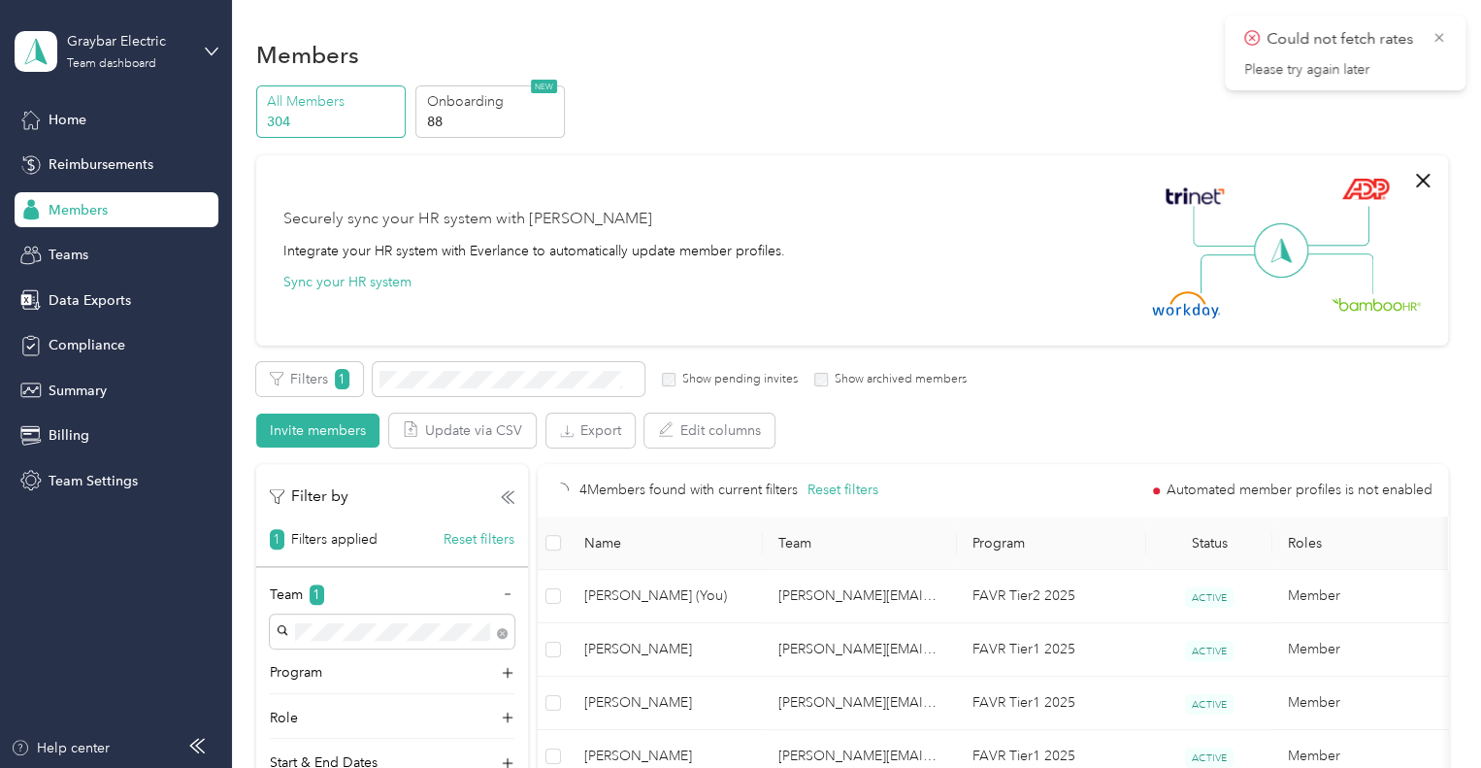
scroll to position [291, 0]
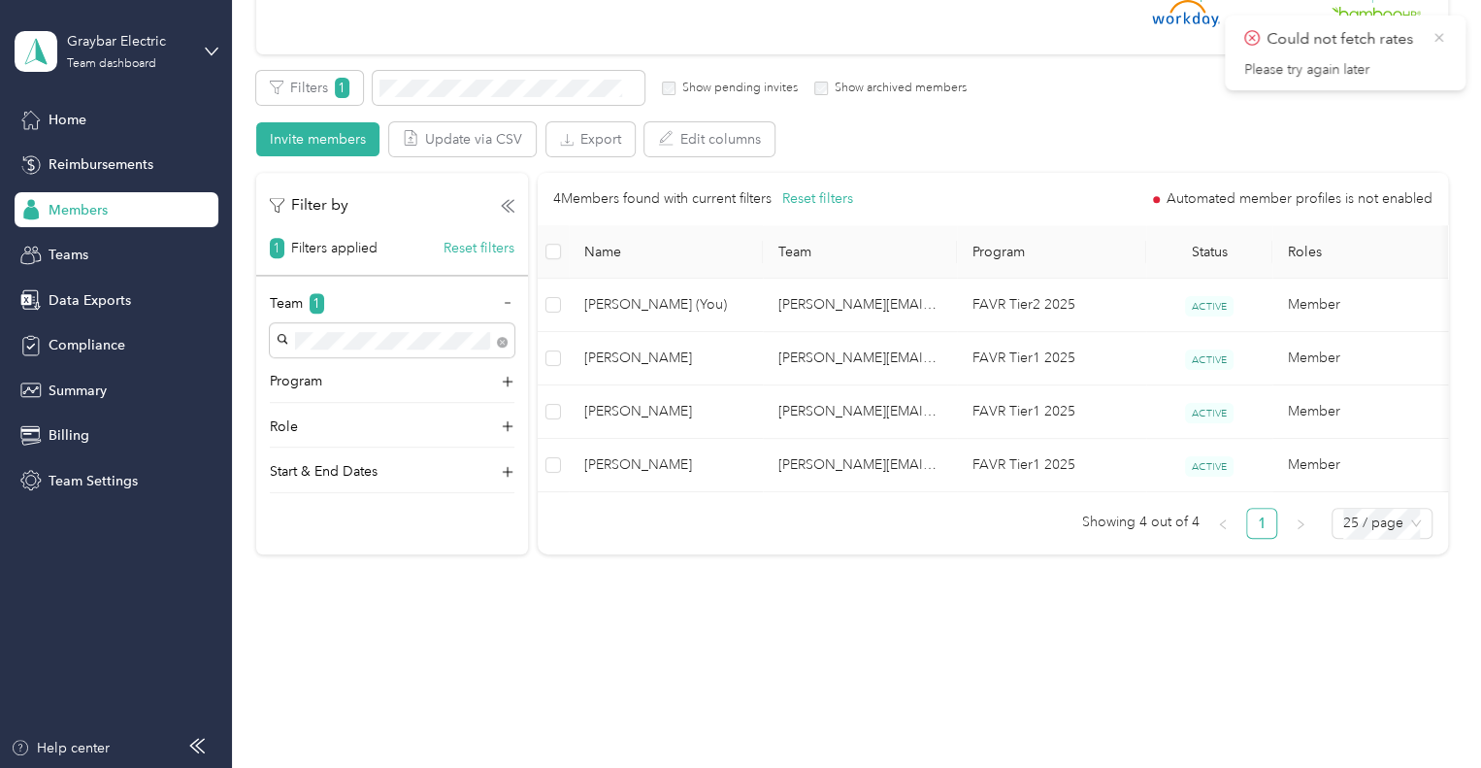
click at [1434, 41] on icon at bounding box center [1438, 37] width 9 height 9
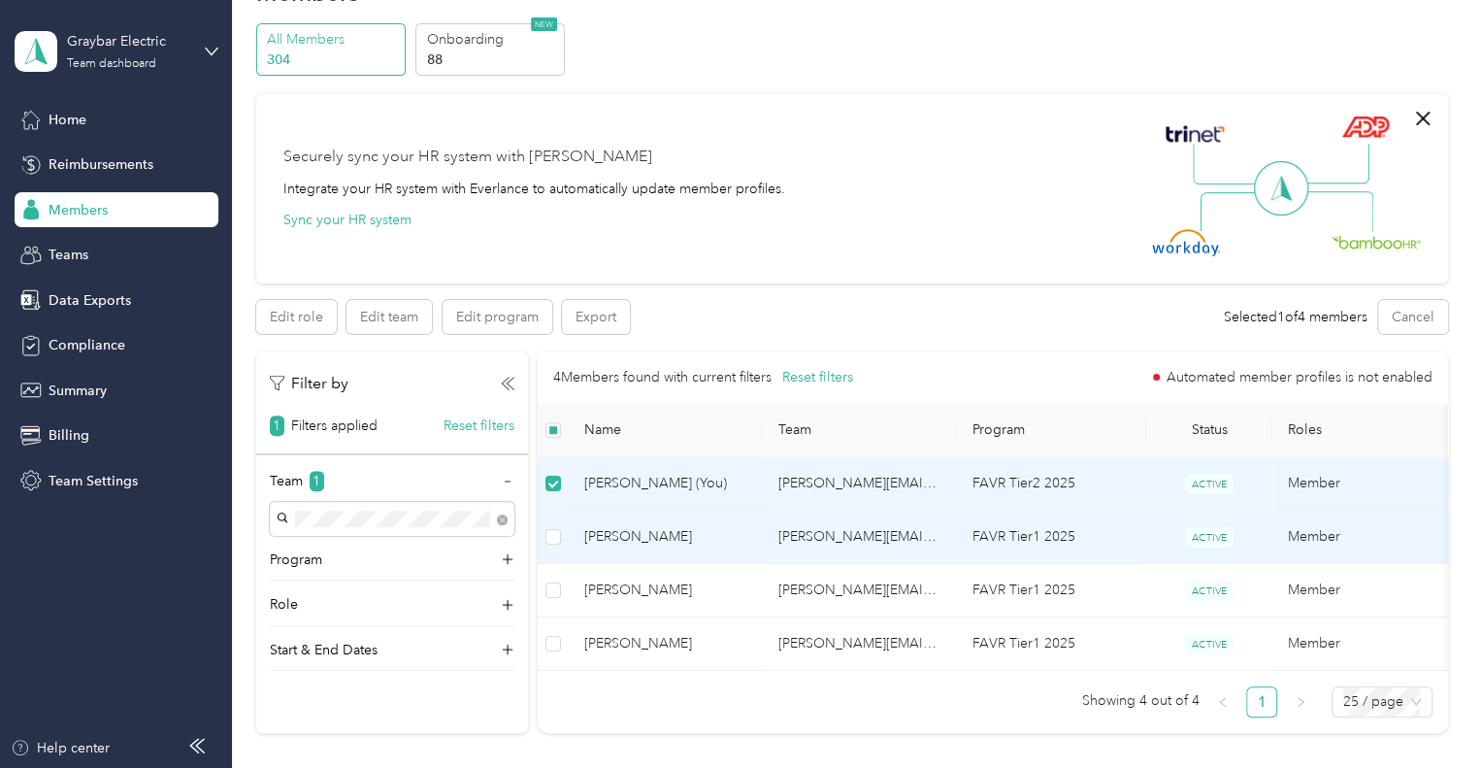
scroll to position [0, 0]
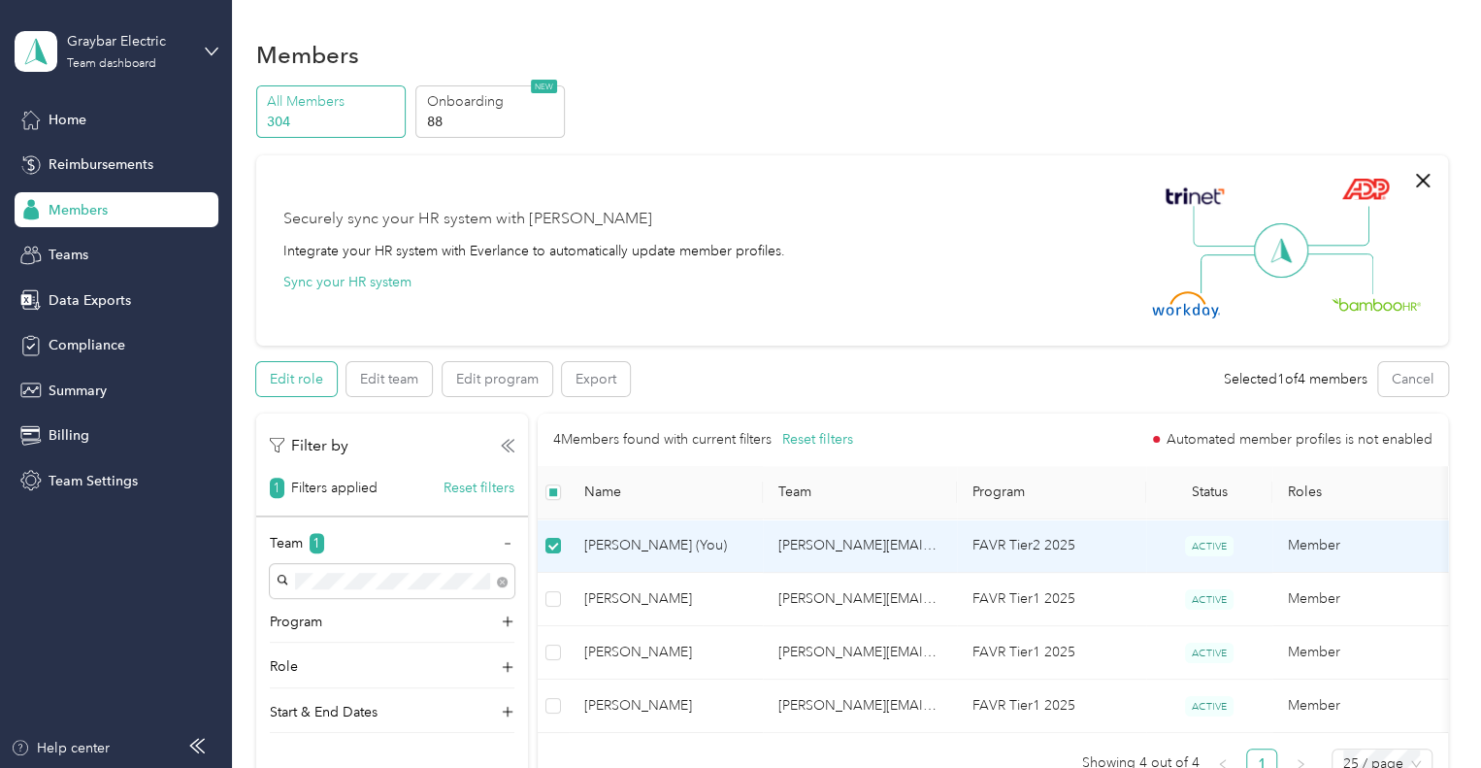
click at [299, 375] on button "Edit role" at bounding box center [296, 379] width 81 height 34
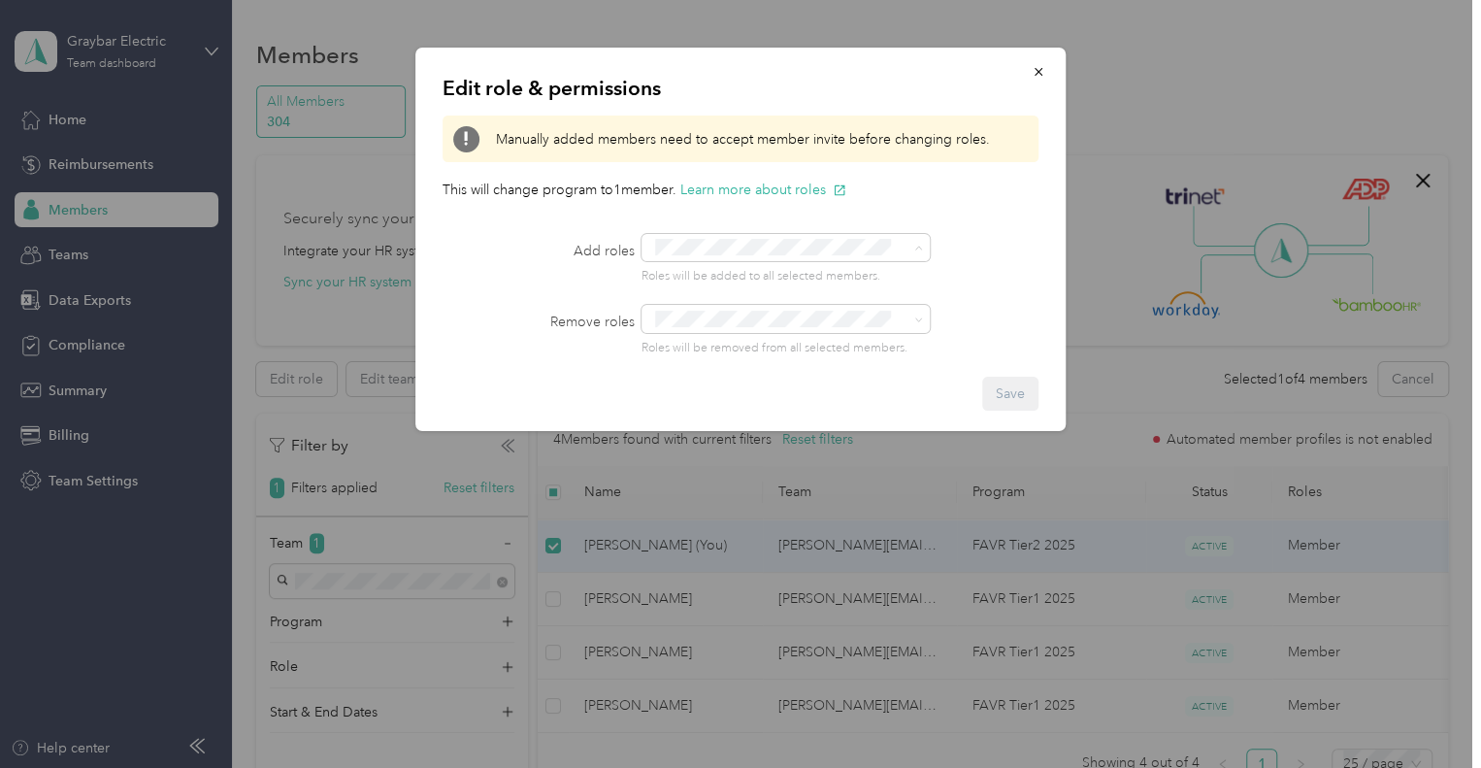
click at [1029, 203] on div "Edit role & permissions Manually added members need to accept member invite bef…" at bounding box center [740, 239] width 650 height 383
click at [1036, 75] on icon "button" at bounding box center [1039, 72] width 14 height 14
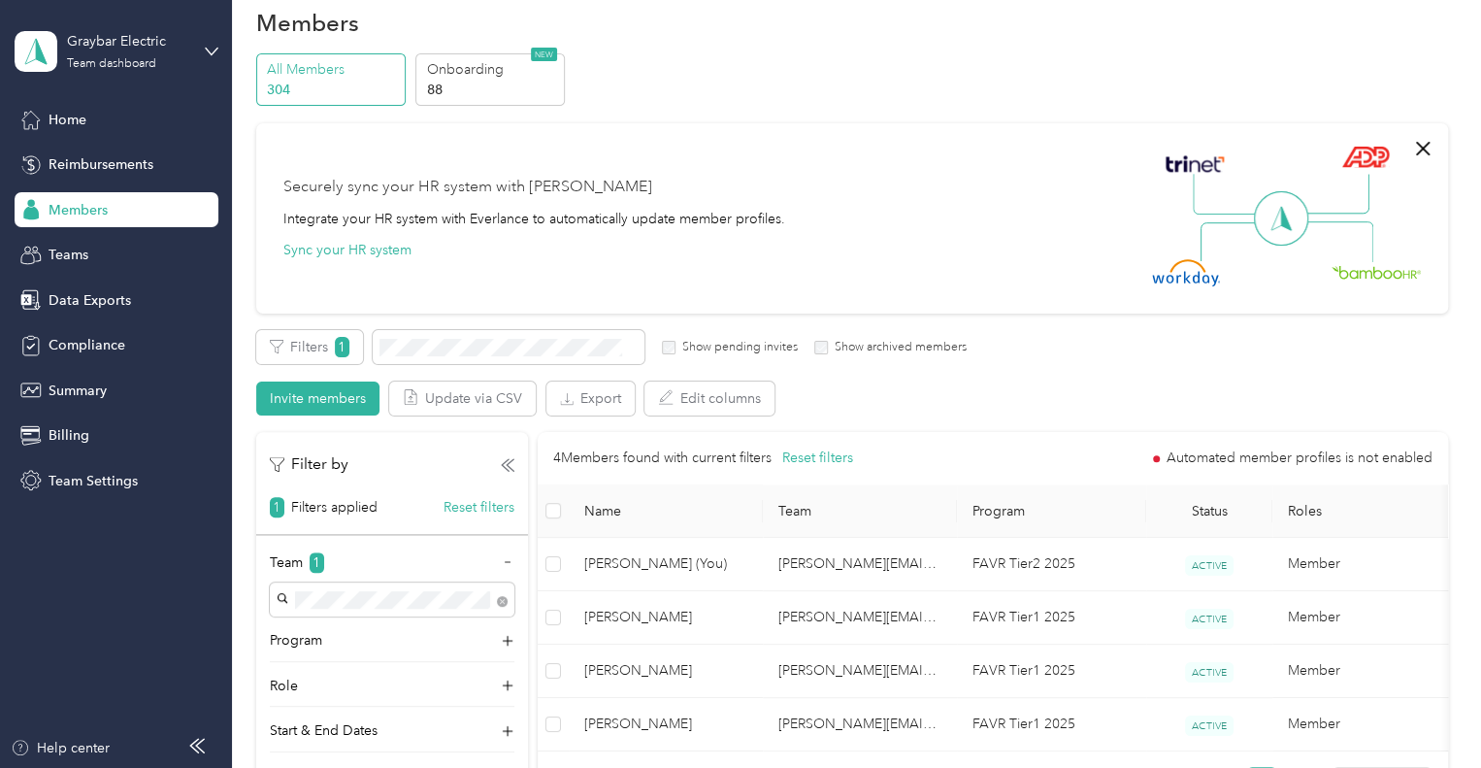
scroll to position [17, 0]
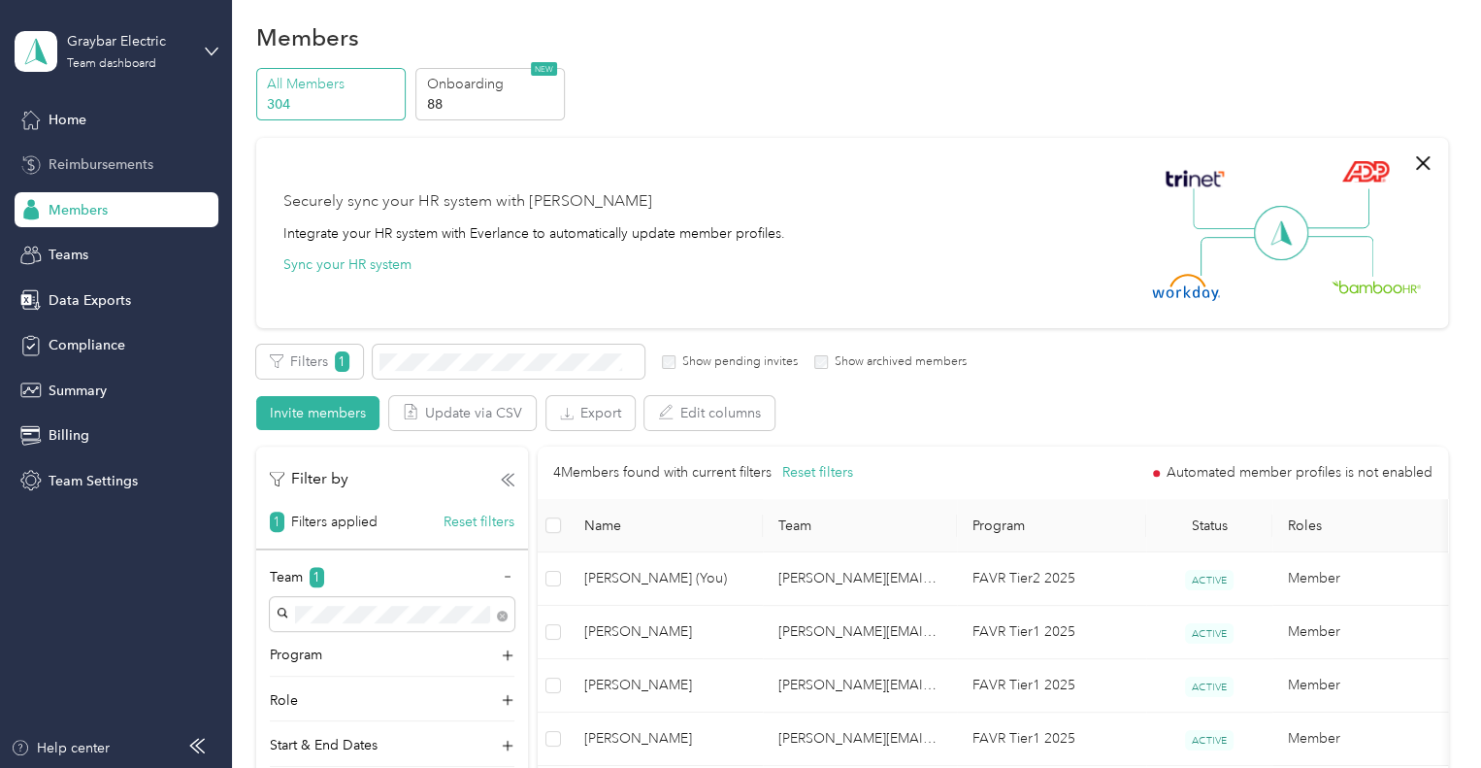
click at [62, 158] on span "Reimbursements" at bounding box center [101, 164] width 105 height 20
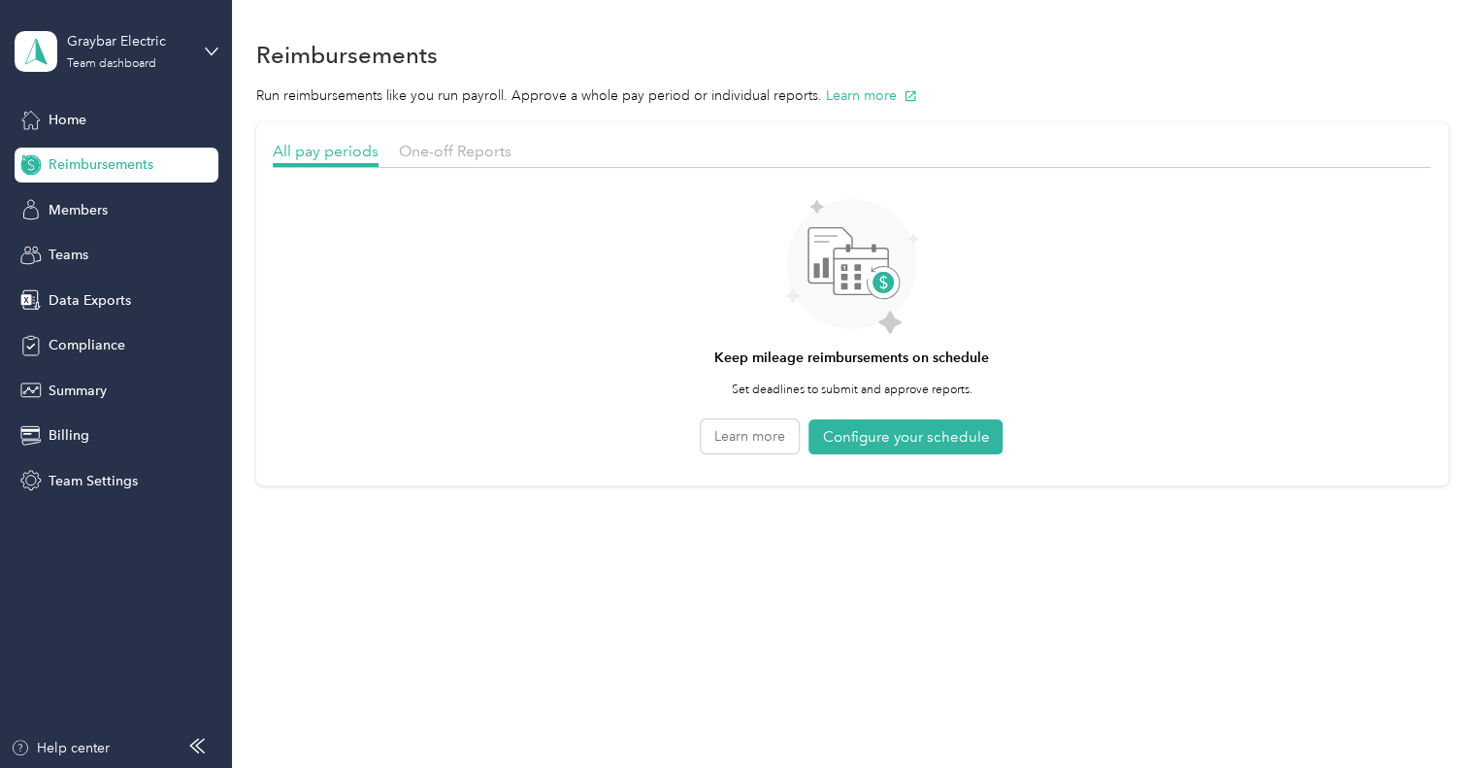
click at [434, 166] on div "All pay periods One-off Reports" at bounding box center [852, 154] width 1158 height 28
click at [440, 153] on span "One-off Reports" at bounding box center [455, 151] width 113 height 18
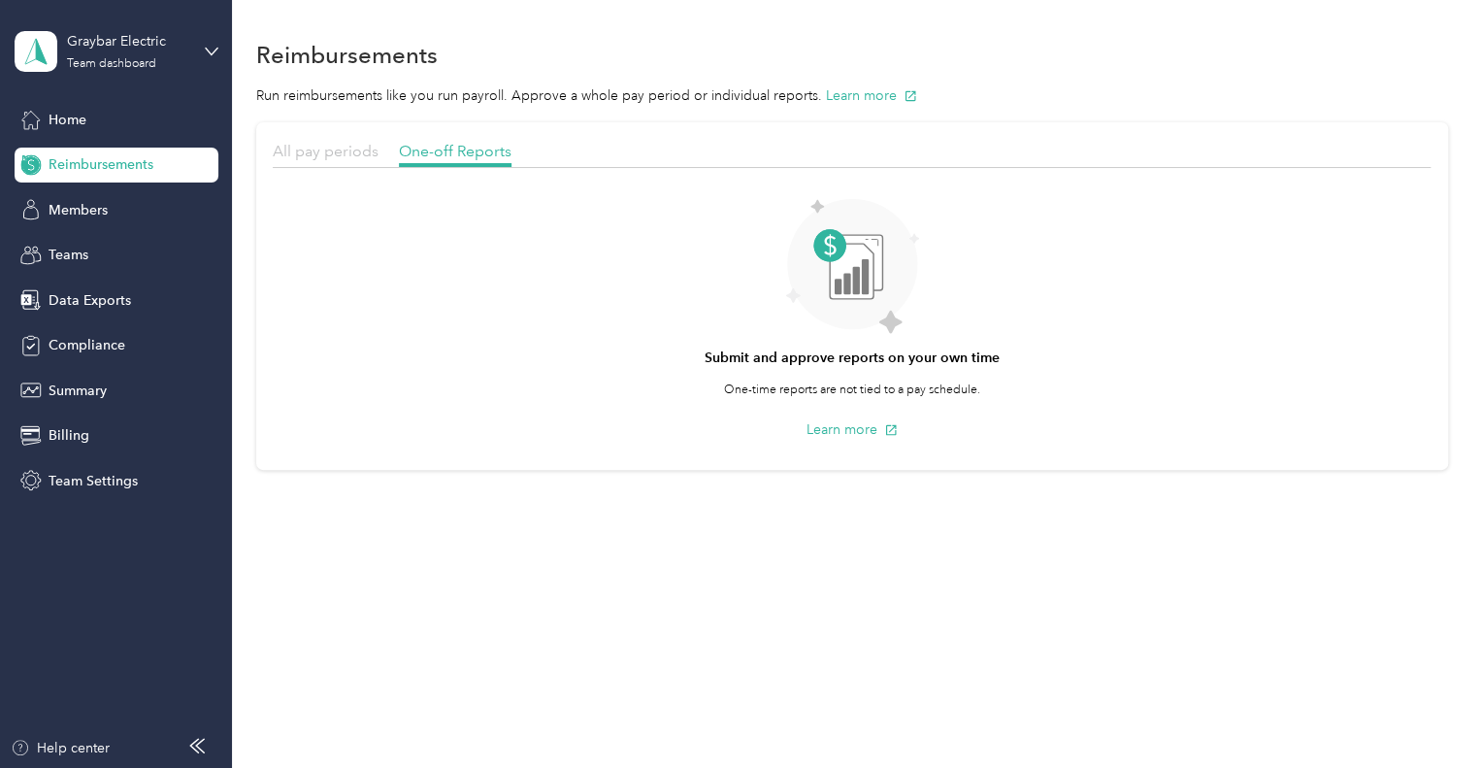
click at [345, 155] on span "All pay periods" at bounding box center [326, 151] width 106 height 18
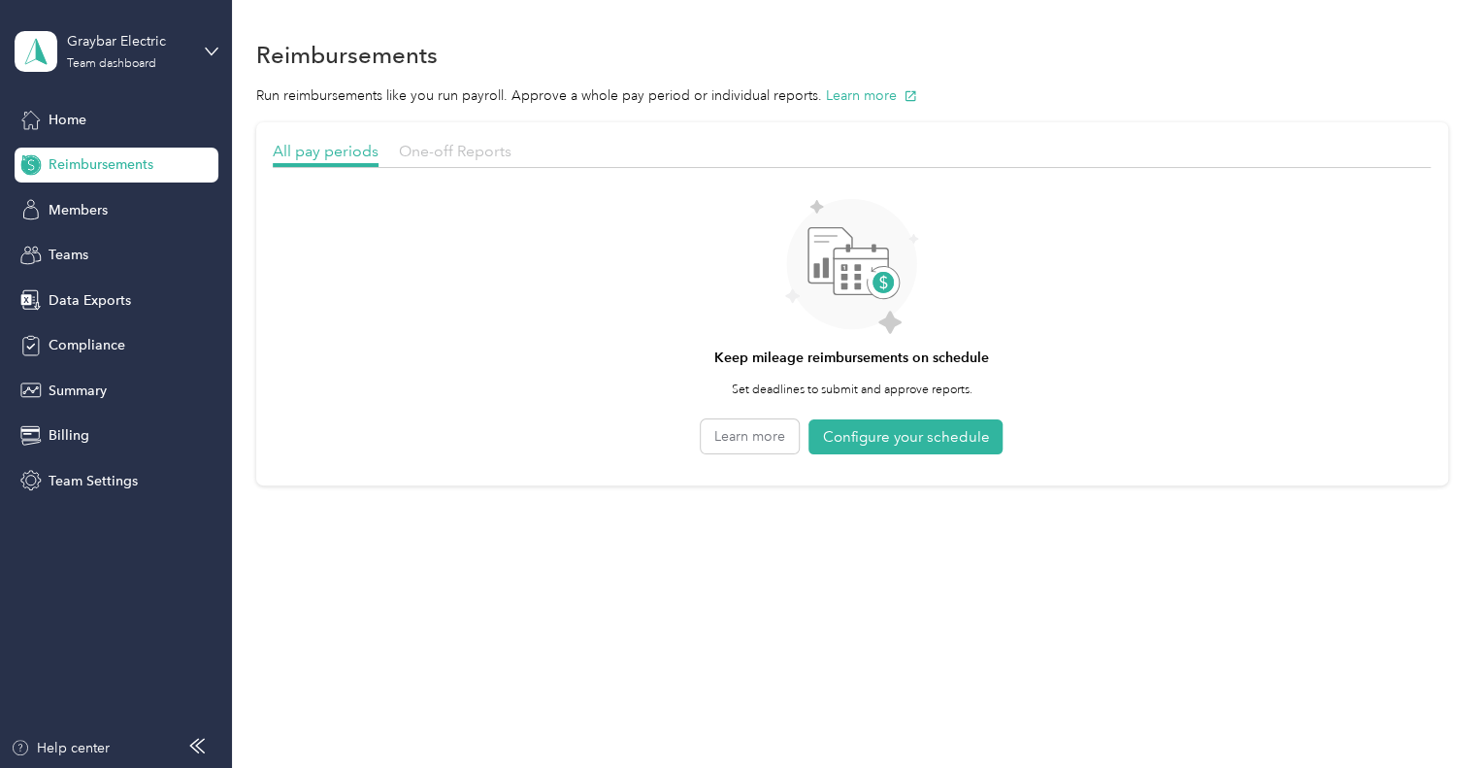
click at [445, 154] on span "One-off Reports" at bounding box center [455, 151] width 113 height 18
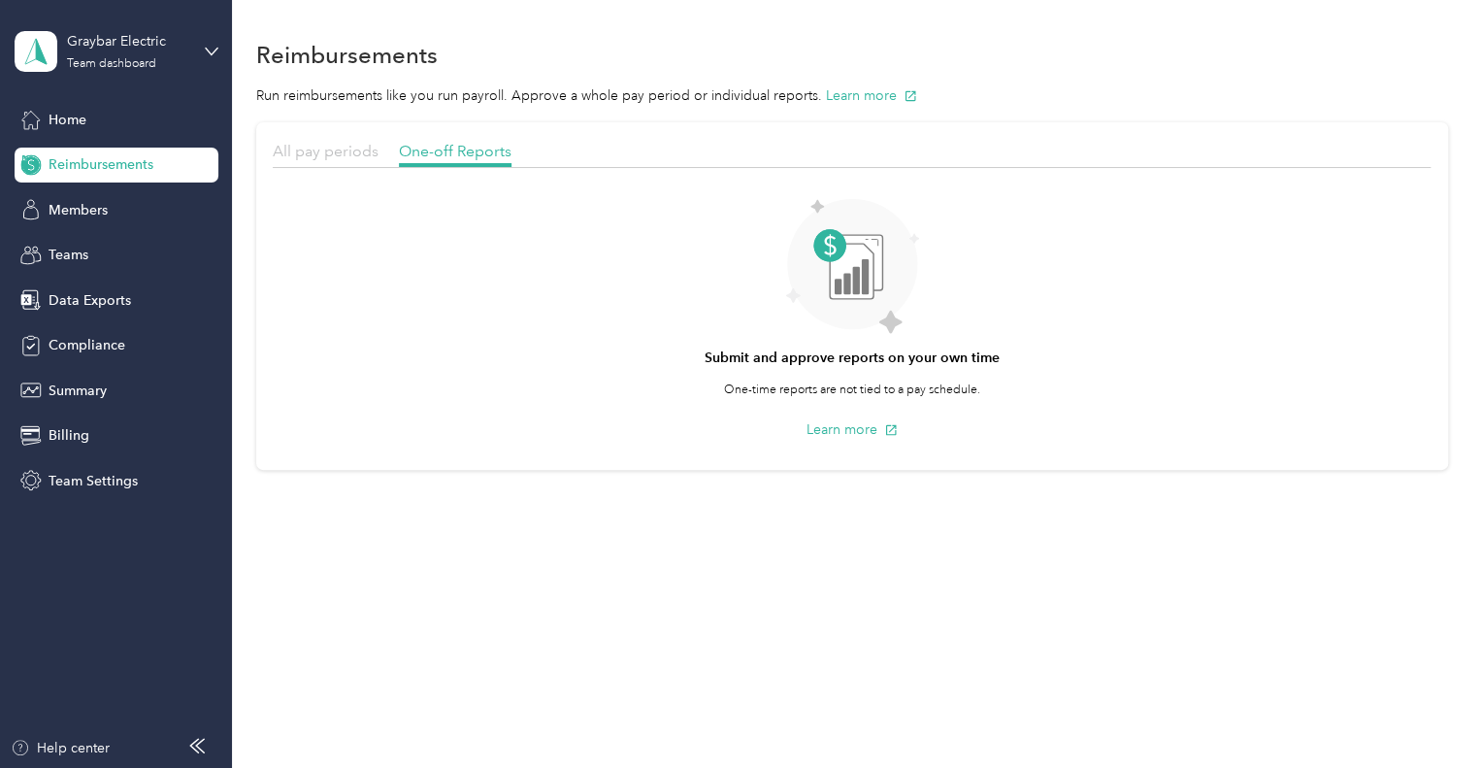
click at [315, 149] on span "All pay periods" at bounding box center [326, 151] width 106 height 18
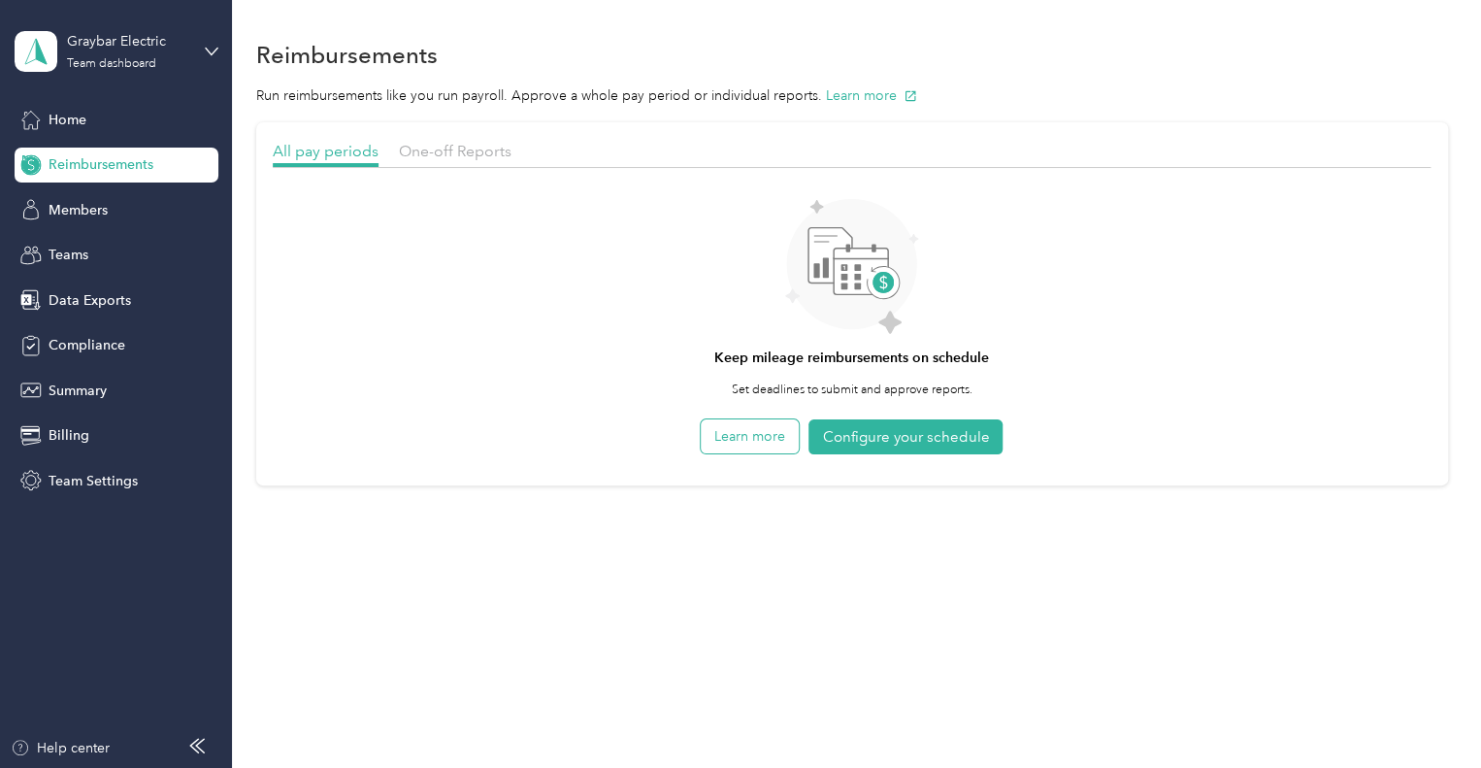
click at [767, 430] on button "Learn more" at bounding box center [750, 436] width 98 height 34
click at [439, 143] on span "One-off Reports" at bounding box center [455, 151] width 113 height 18
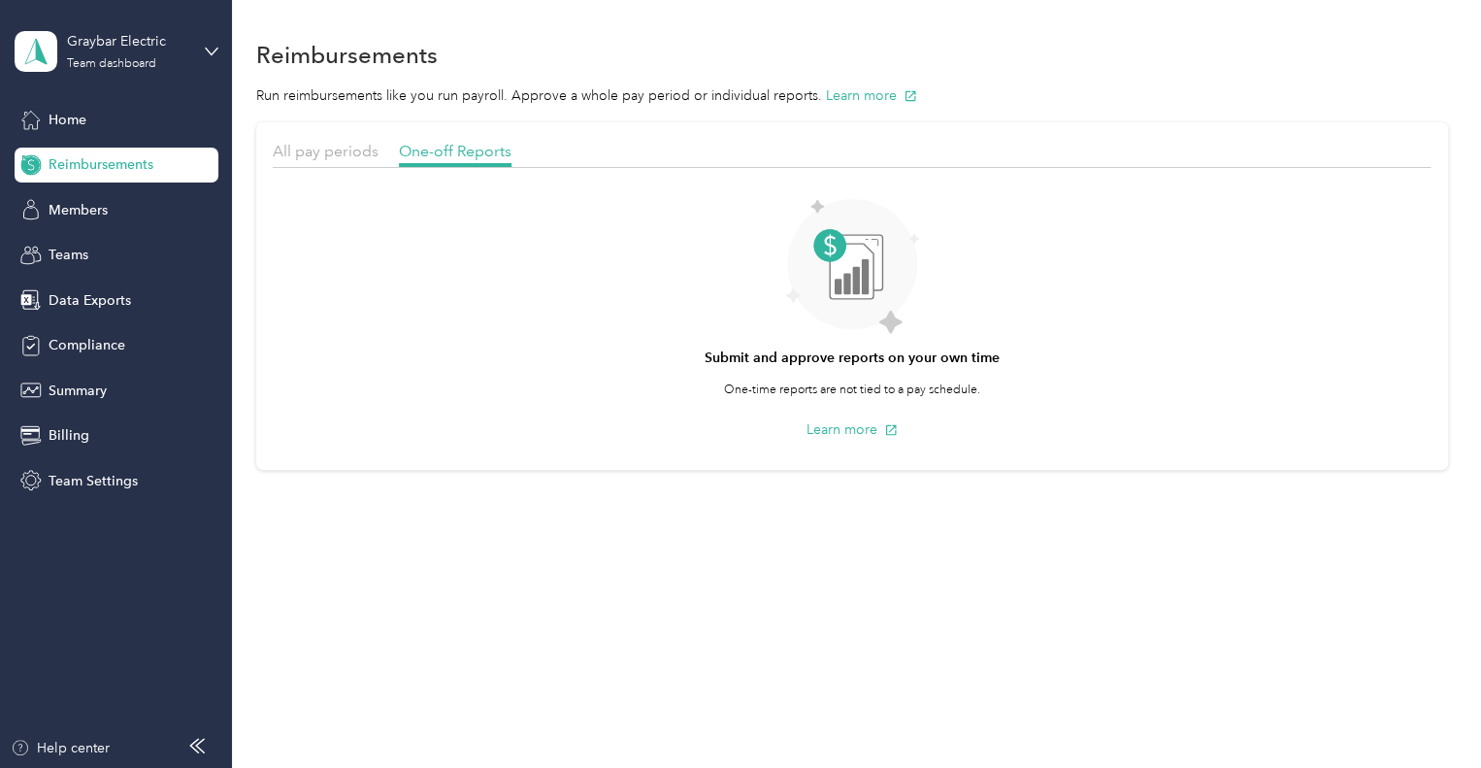
click at [314, 140] on div "All pay periods" at bounding box center [326, 152] width 106 height 24
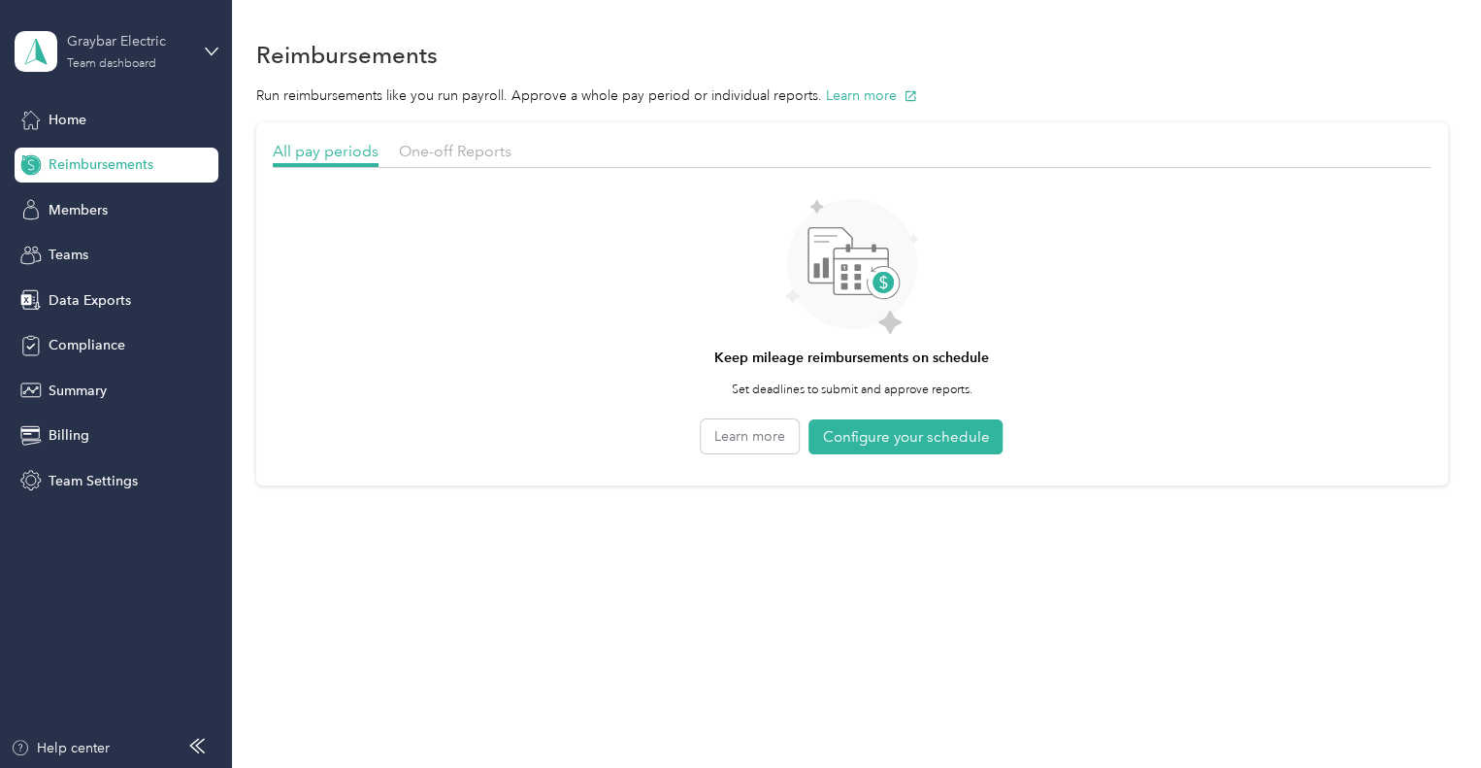
click at [134, 39] on div "Graybar Electric" at bounding box center [127, 41] width 121 height 20
click at [122, 210] on div "Personal dashboard" at bounding box center [328, 203] width 601 height 34
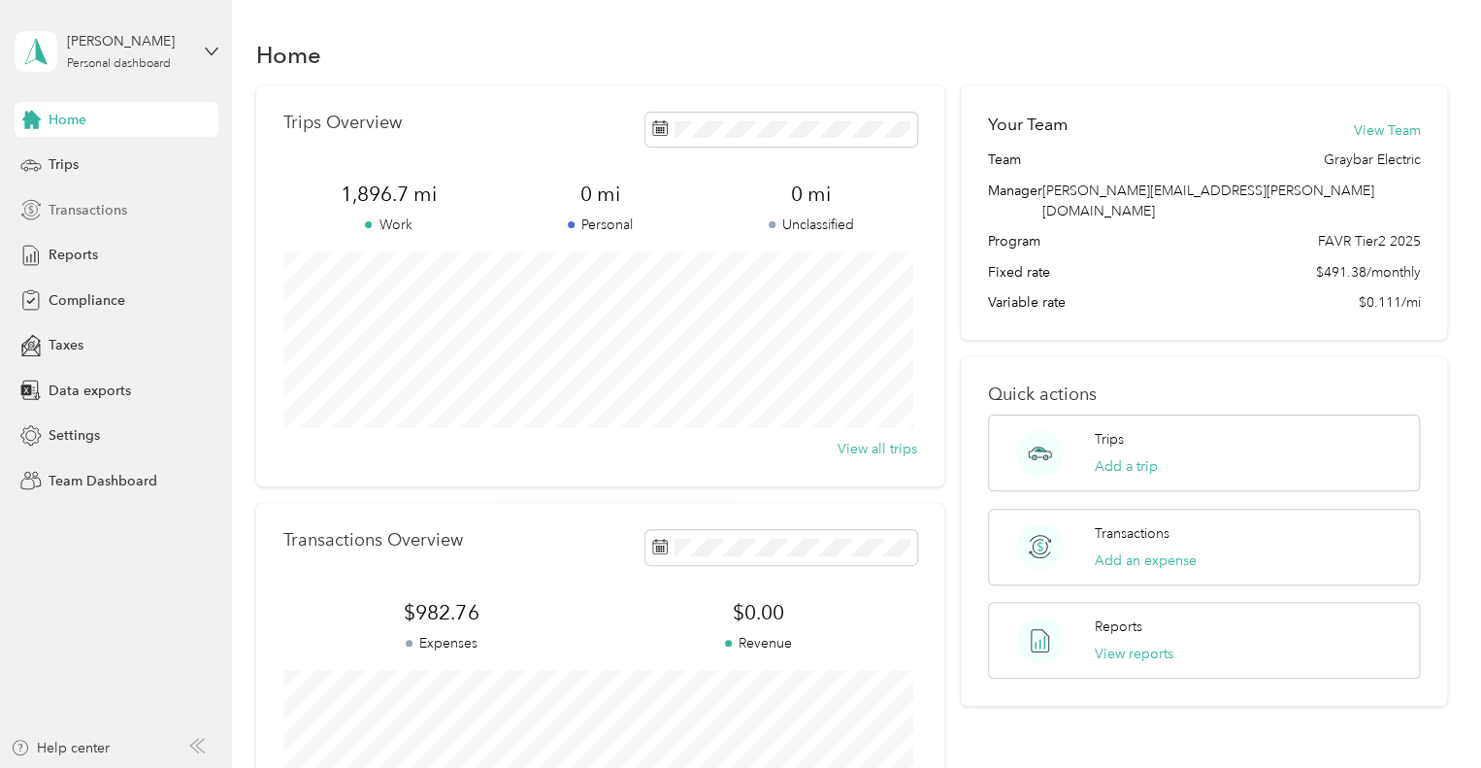
click at [86, 206] on span "Transactions" at bounding box center [88, 210] width 79 height 20
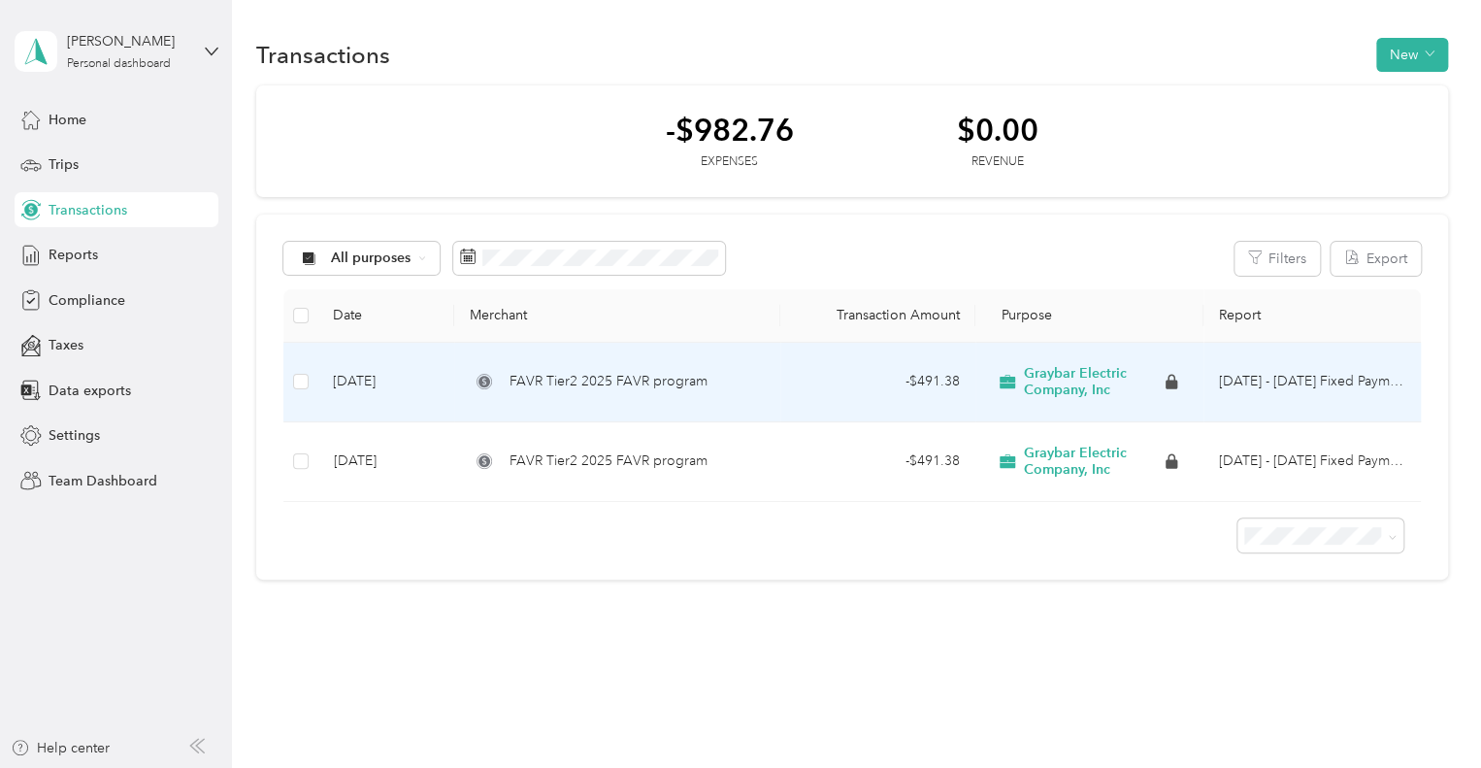
click at [563, 386] on span "FAVR Tier2 2025 FAVR program" at bounding box center [608, 381] width 198 height 21
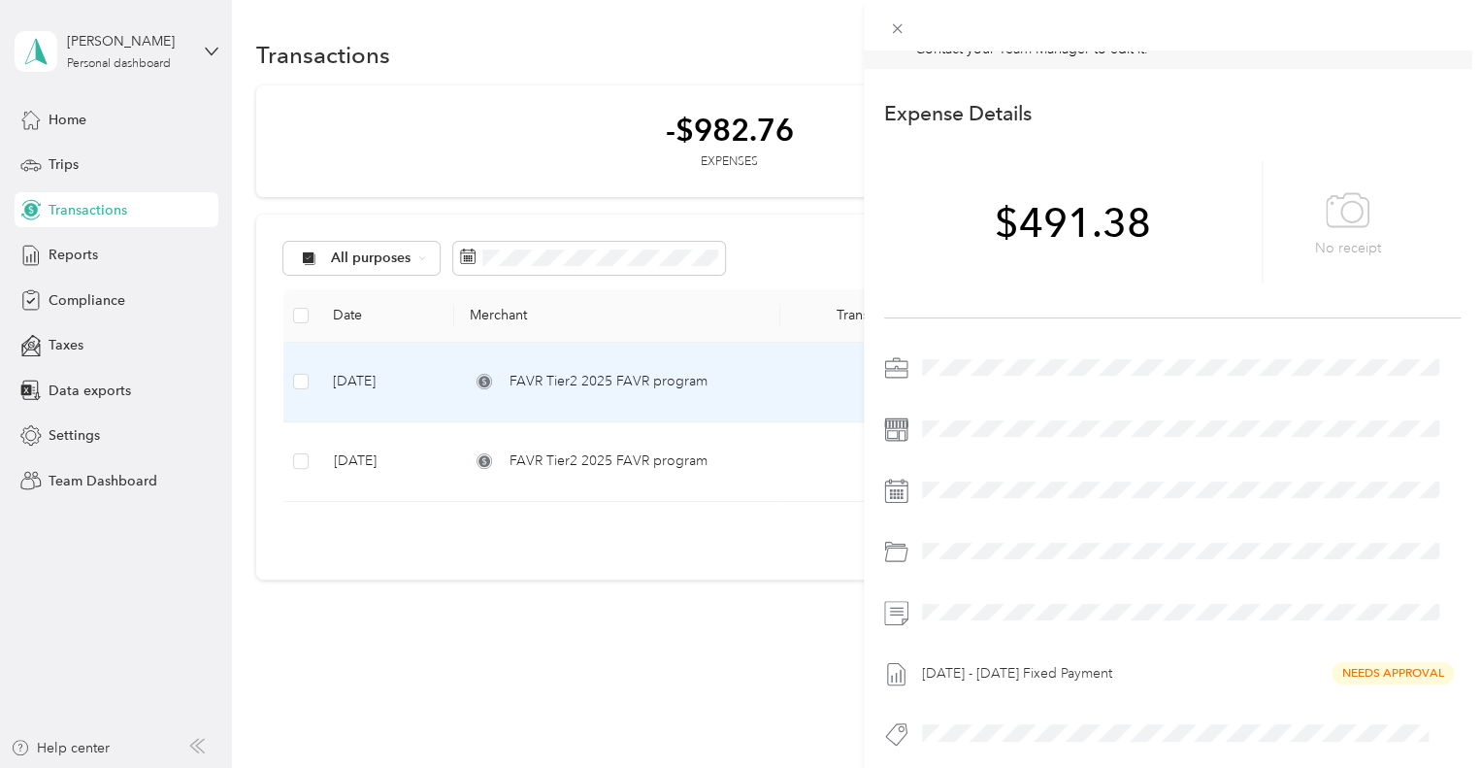
scroll to position [66, 0]
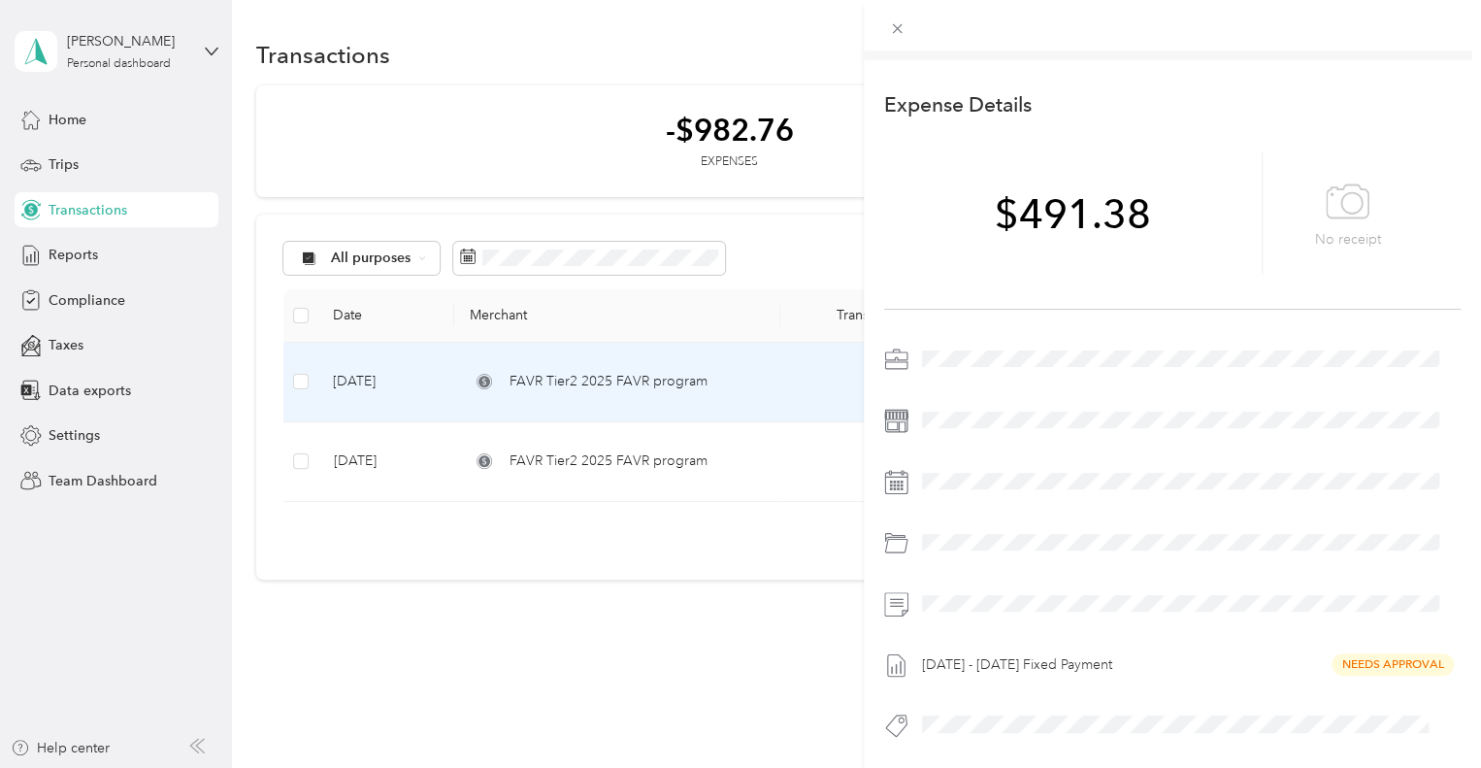
click at [596, 454] on div "This expense cannot be edited because it is either under review, approved, or p…" at bounding box center [740, 384] width 1481 height 768
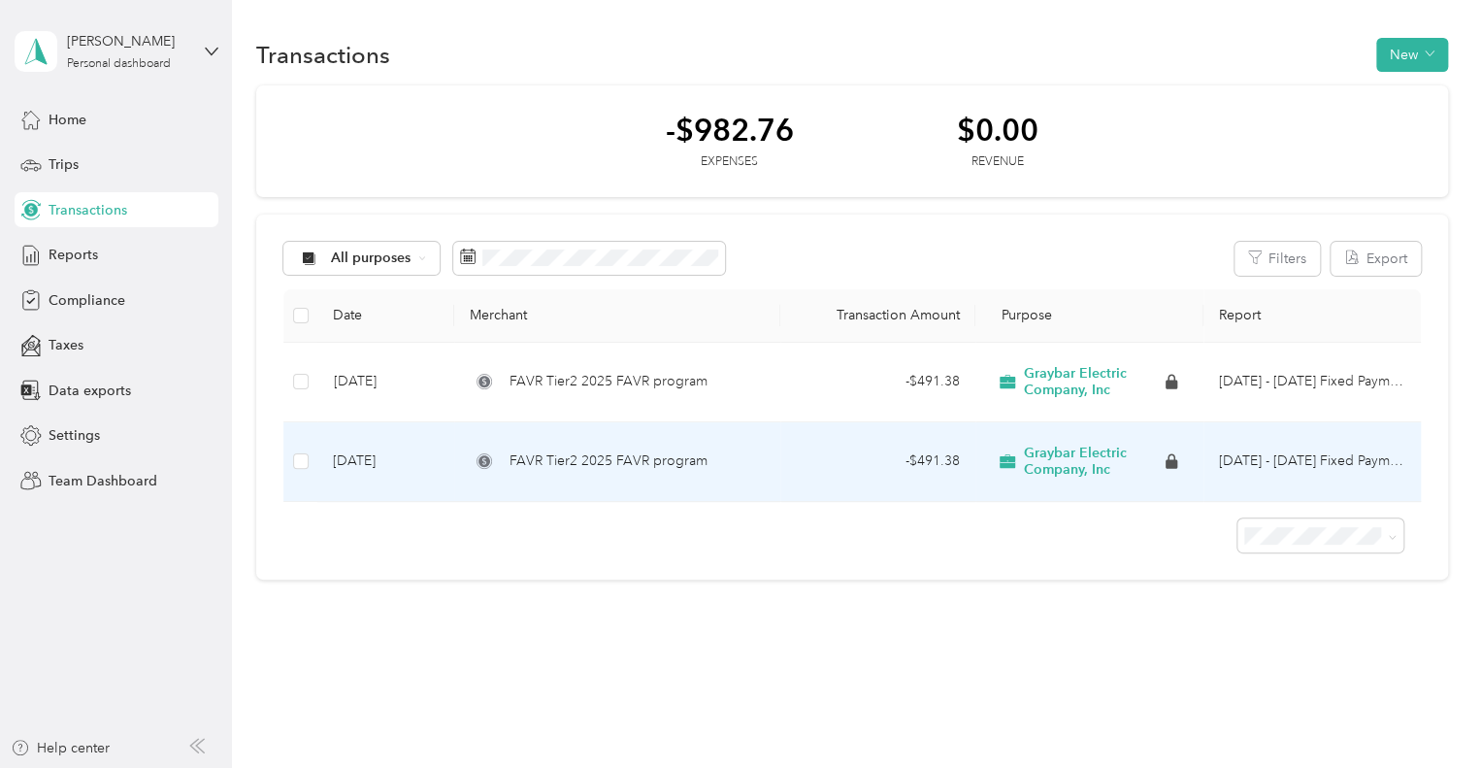
click at [596, 454] on span "FAVR Tier2 2025 FAVR program" at bounding box center [608, 460] width 198 height 21
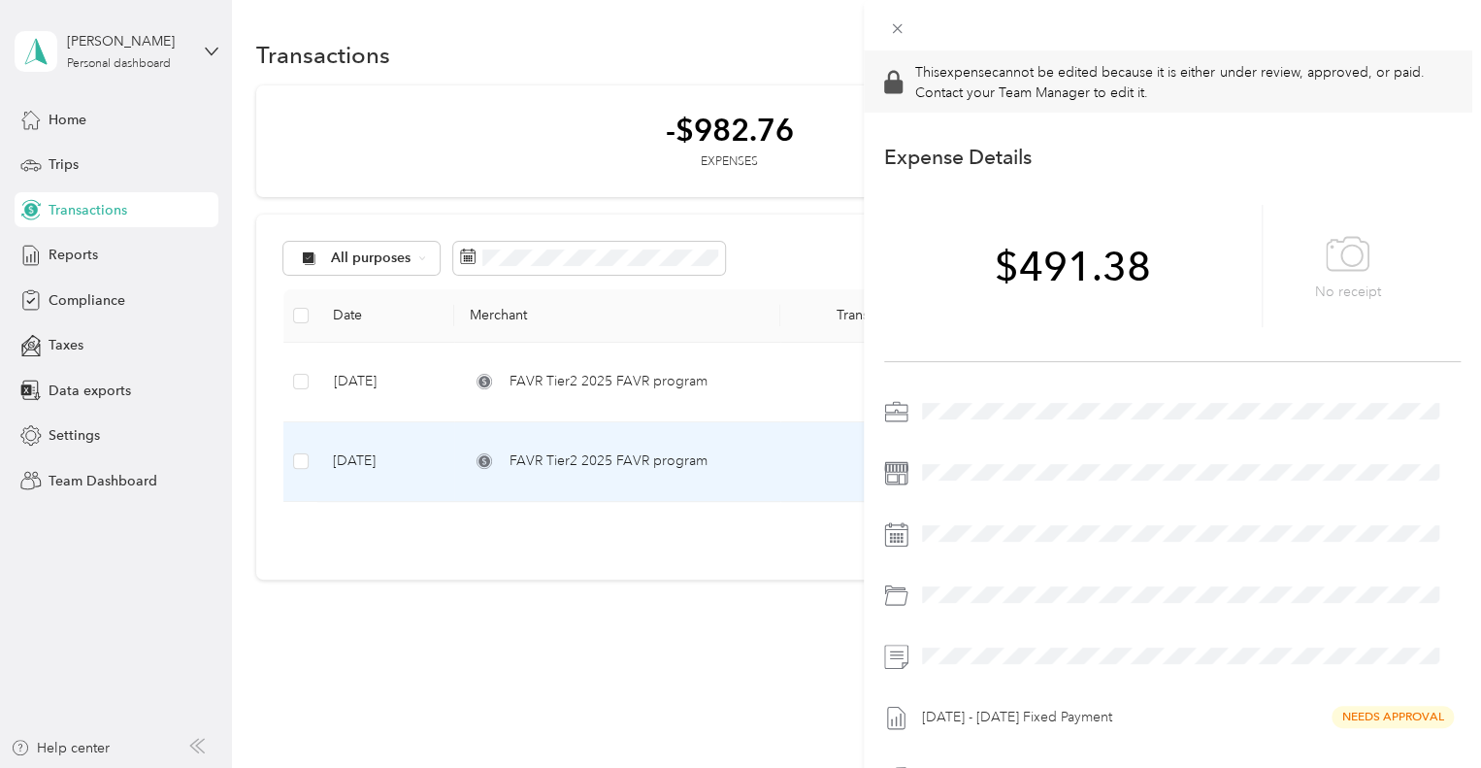
scroll to position [66, 0]
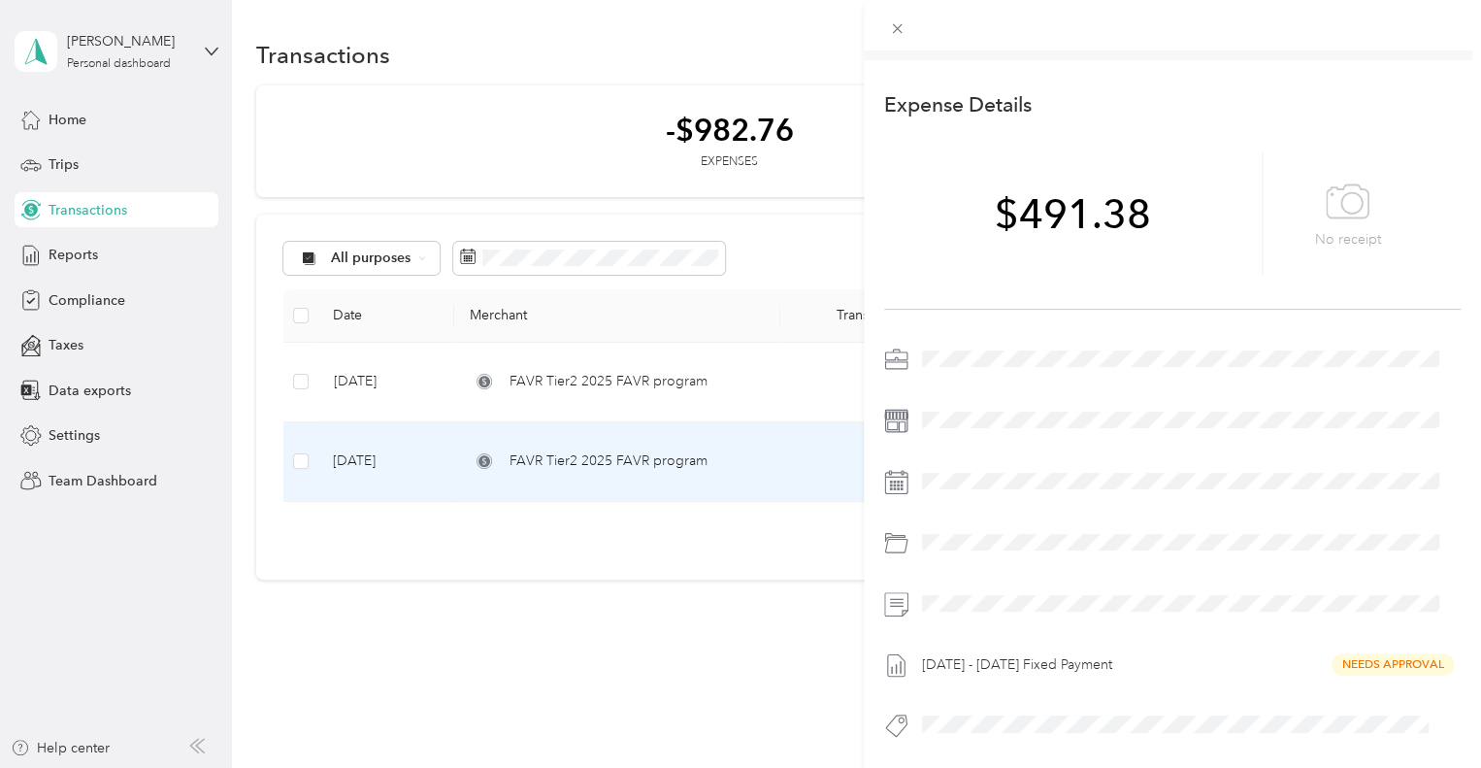
click at [577, 381] on div "This expense cannot be edited because it is either under review, approved, or p…" at bounding box center [740, 384] width 1481 height 768
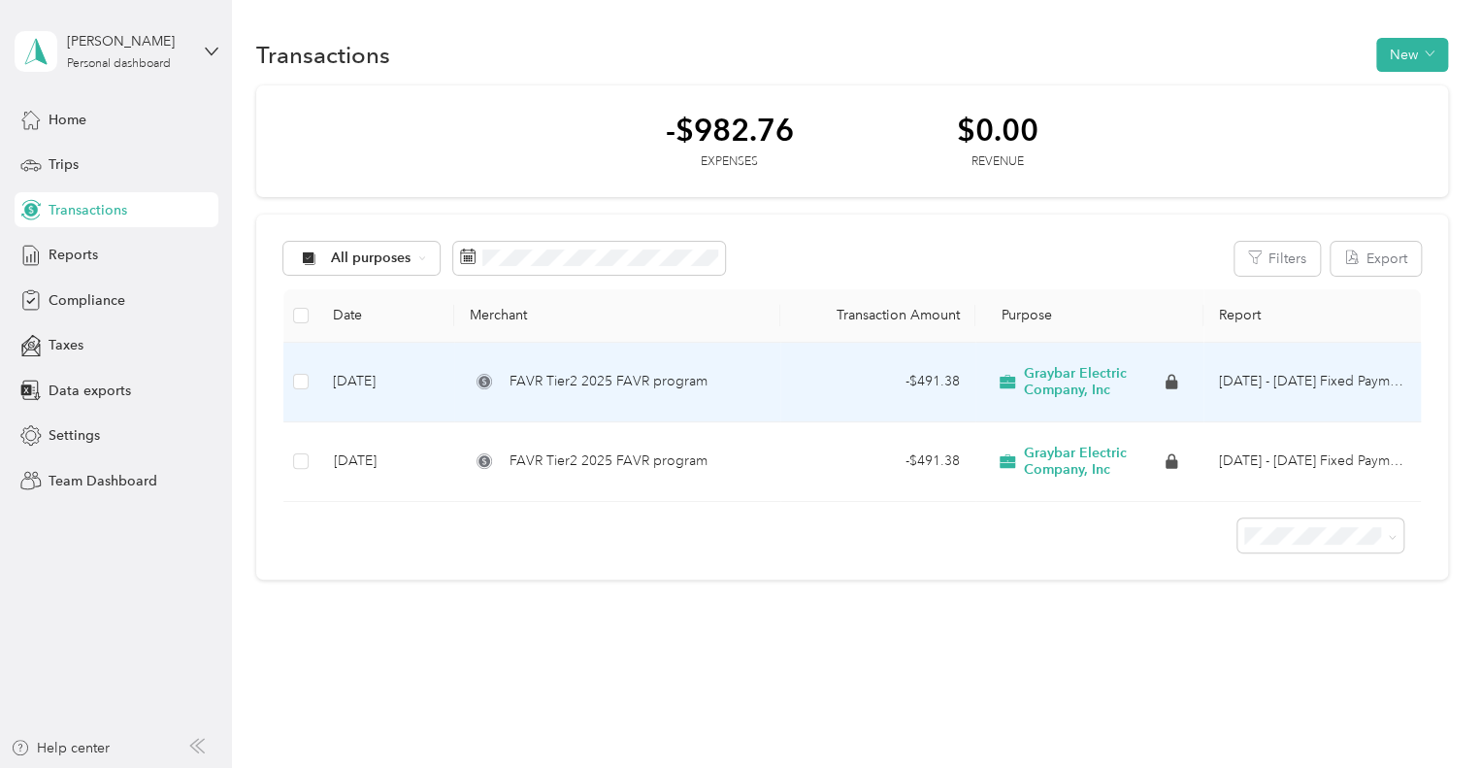
click at [577, 381] on span "FAVR Tier2 2025 FAVR program" at bounding box center [608, 381] width 198 height 21
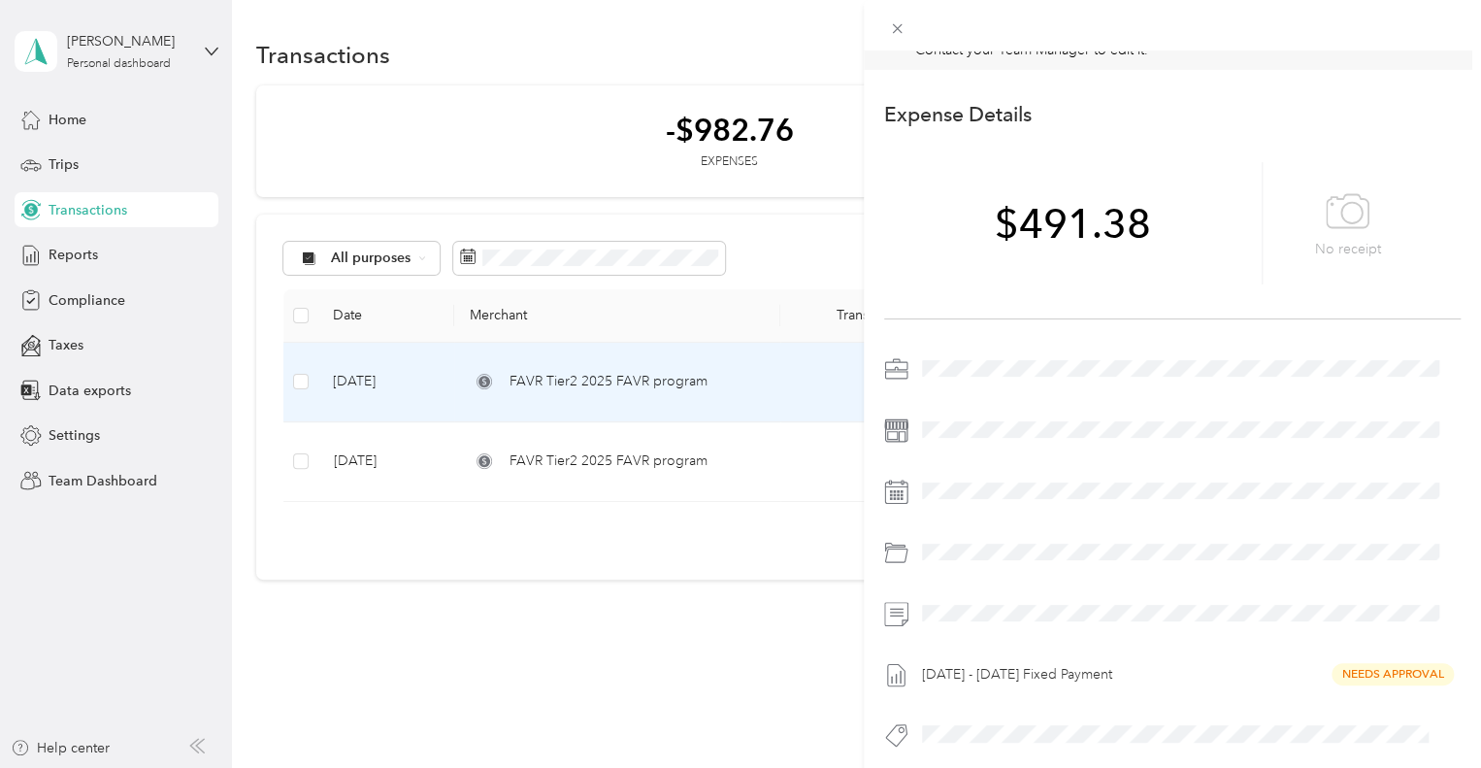
scroll to position [66, 0]
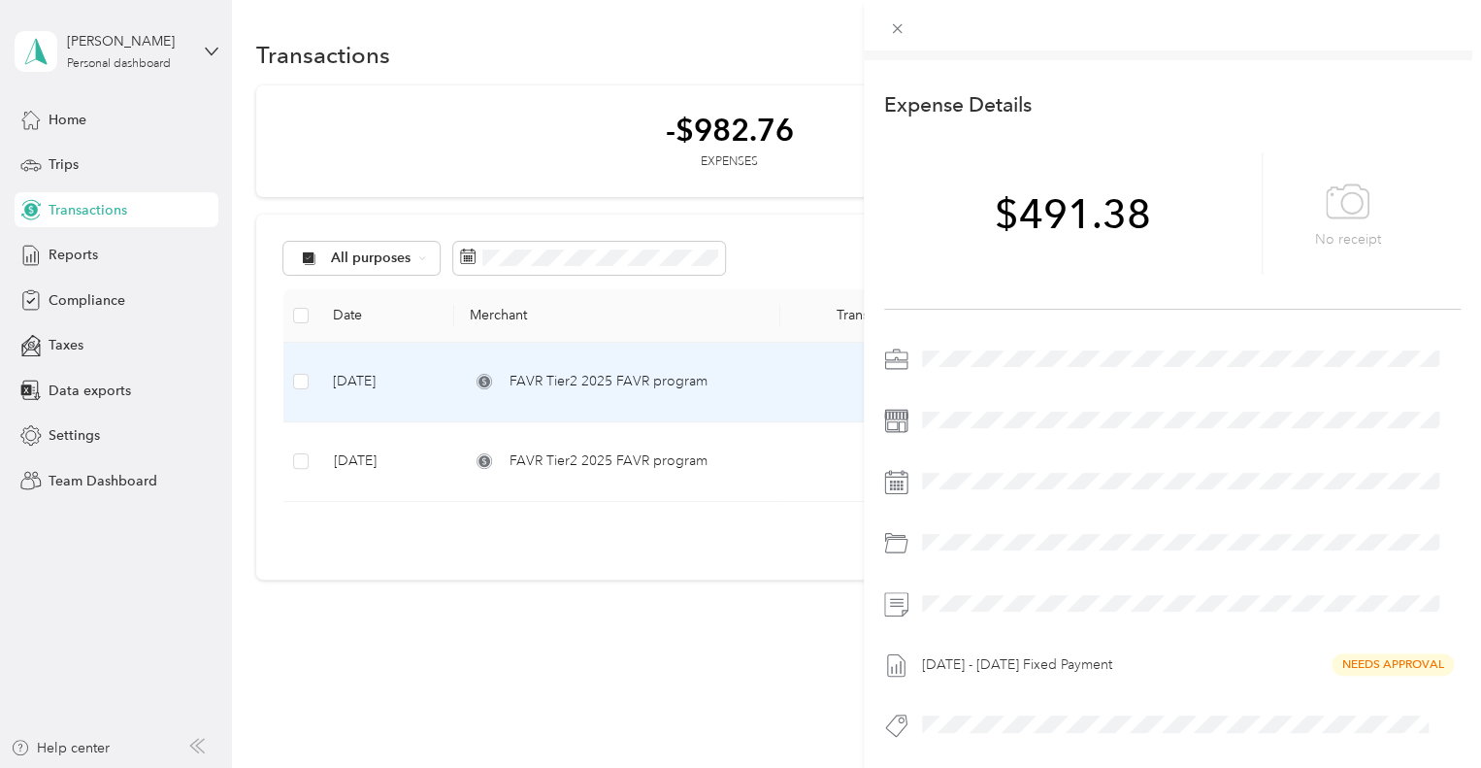
click at [550, 319] on div "This expense cannot be edited because it is either under review, approved, or p…" at bounding box center [740, 384] width 1481 height 768
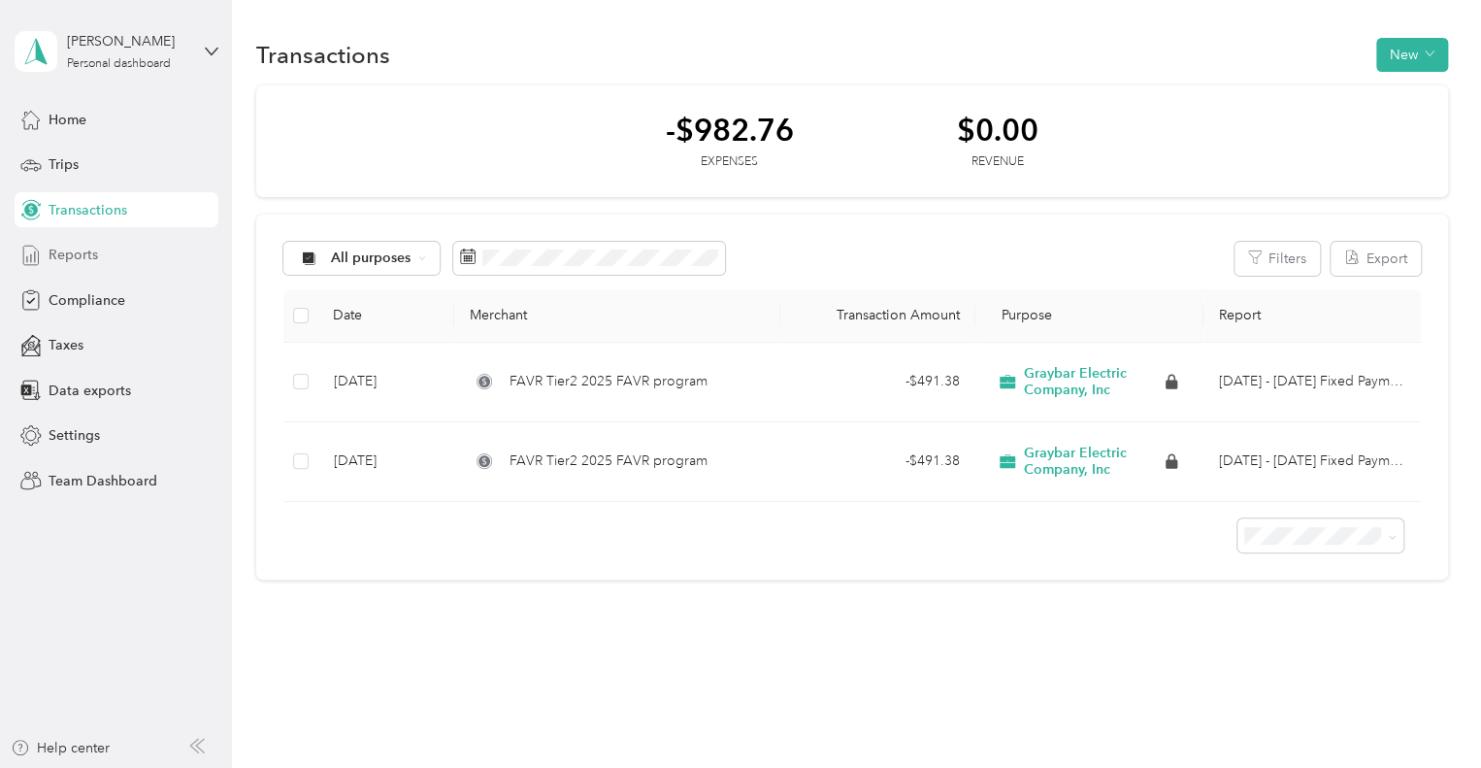
click at [62, 266] on div "Reports" at bounding box center [117, 255] width 204 height 35
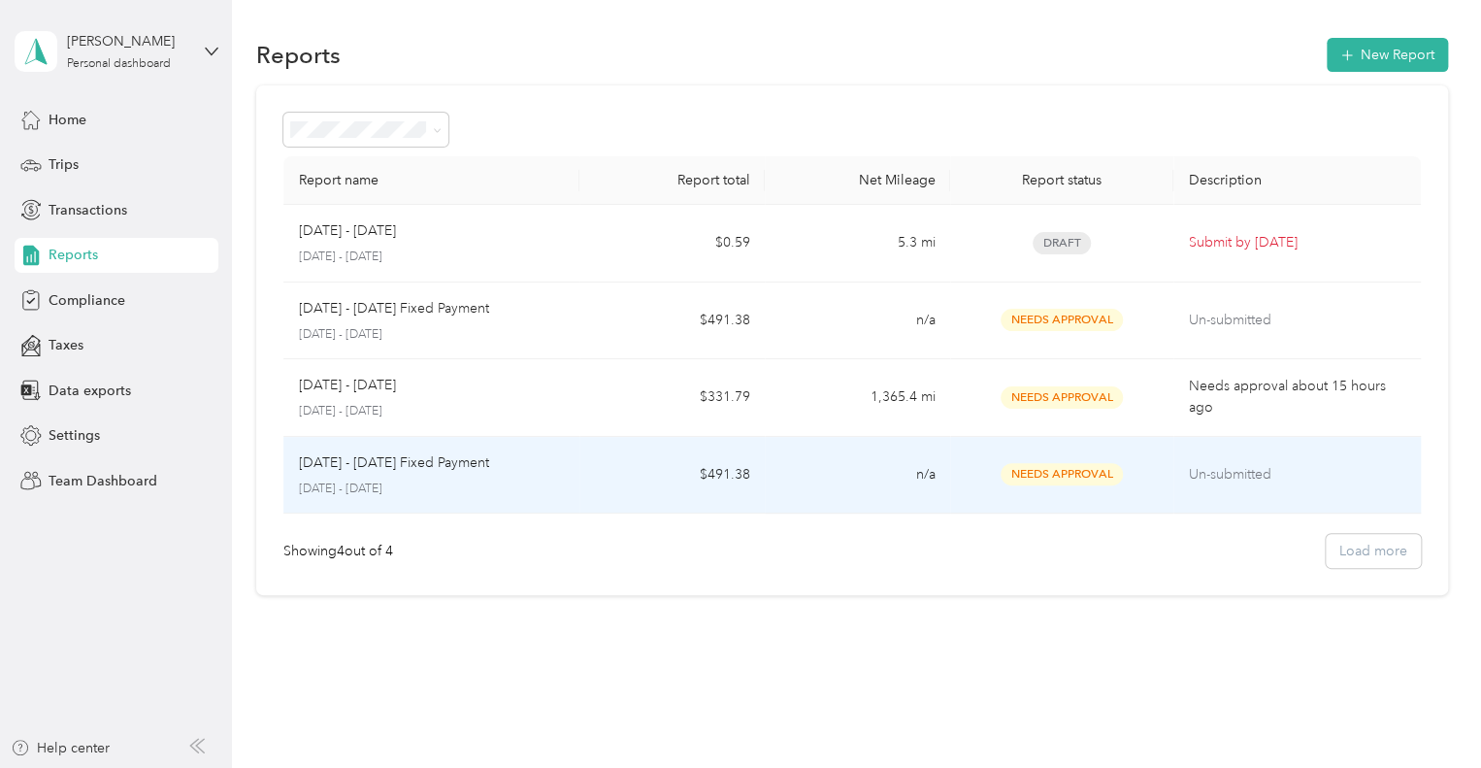
click at [1071, 467] on span "Needs Approval" at bounding box center [1061, 474] width 122 height 22
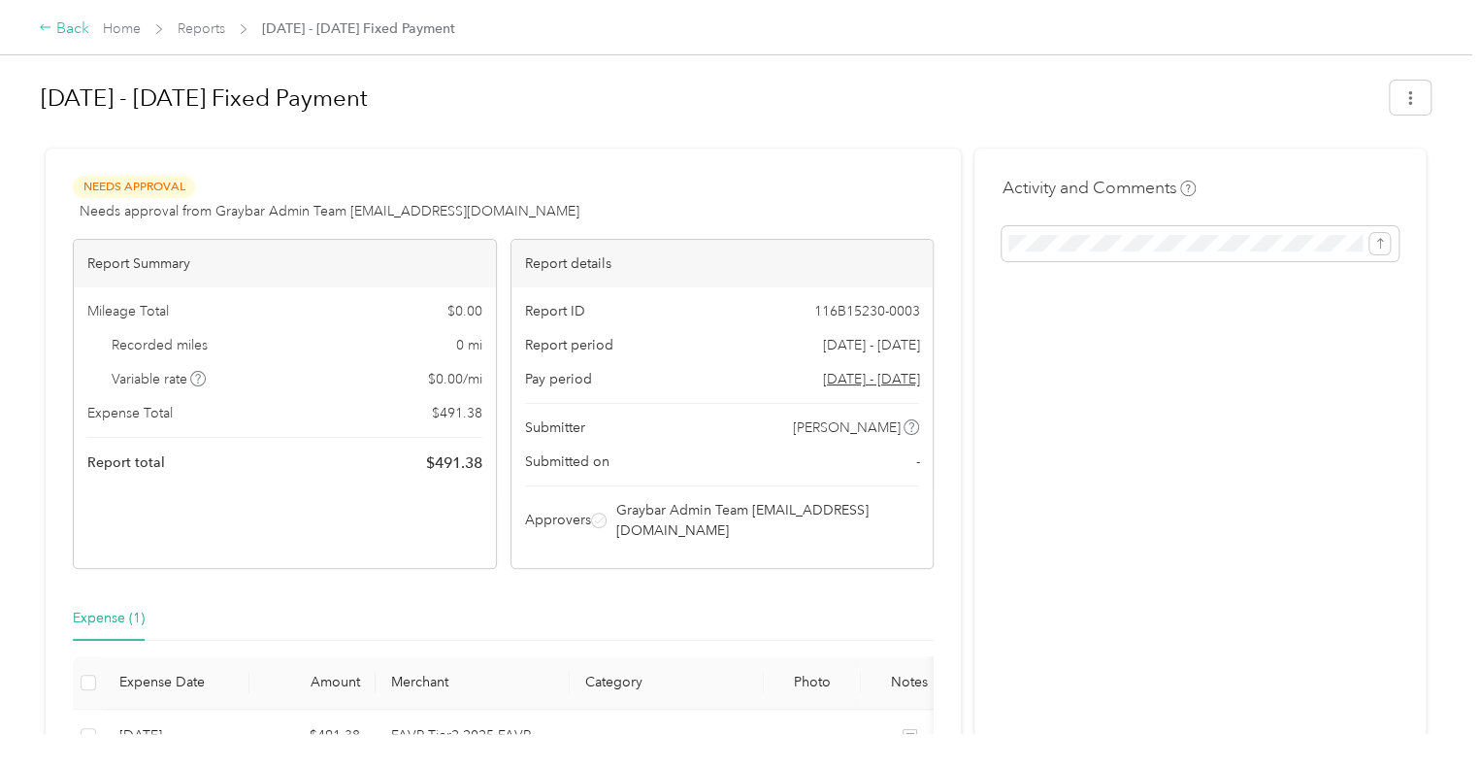
click at [66, 28] on div "Back" at bounding box center [64, 28] width 50 height 23
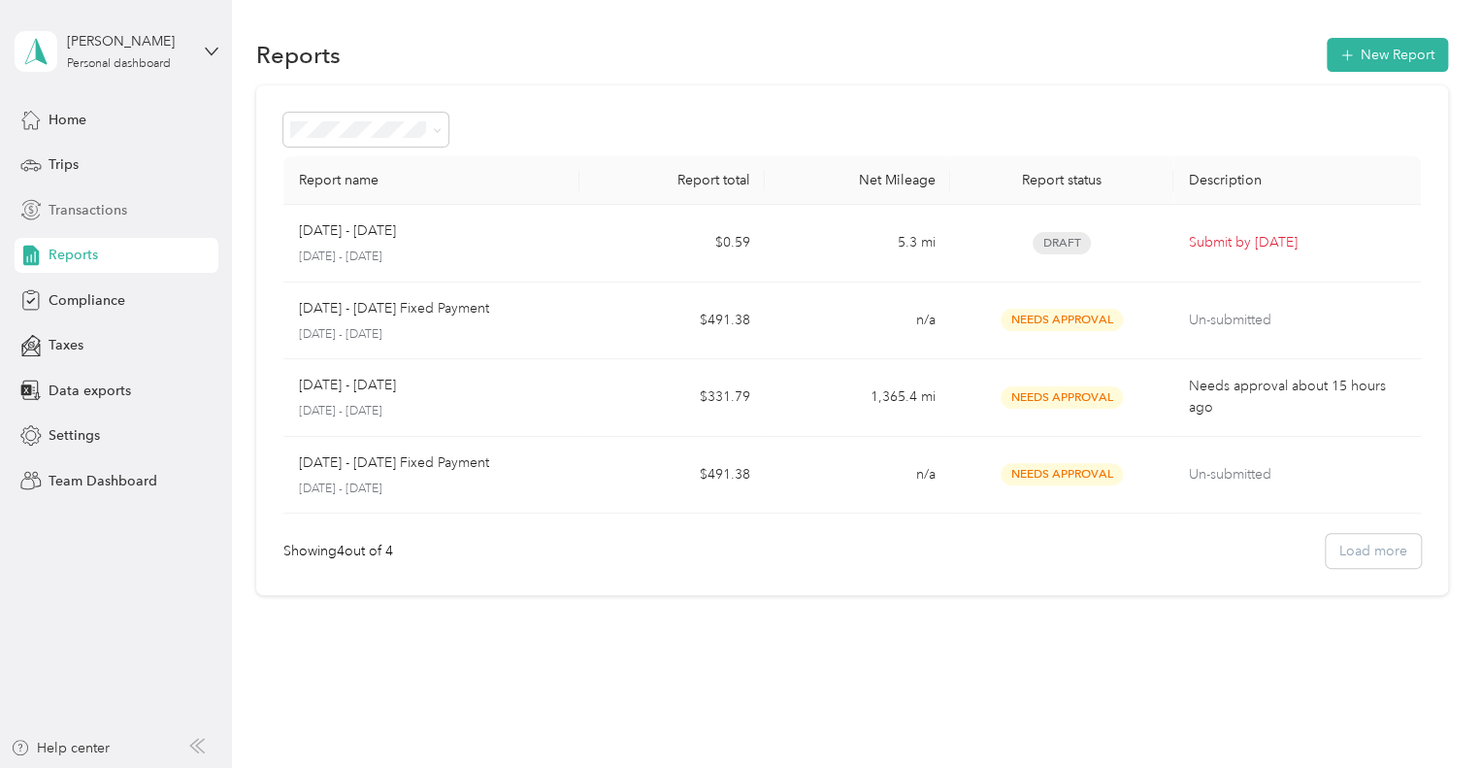
click at [107, 212] on span "Transactions" at bounding box center [88, 210] width 79 height 20
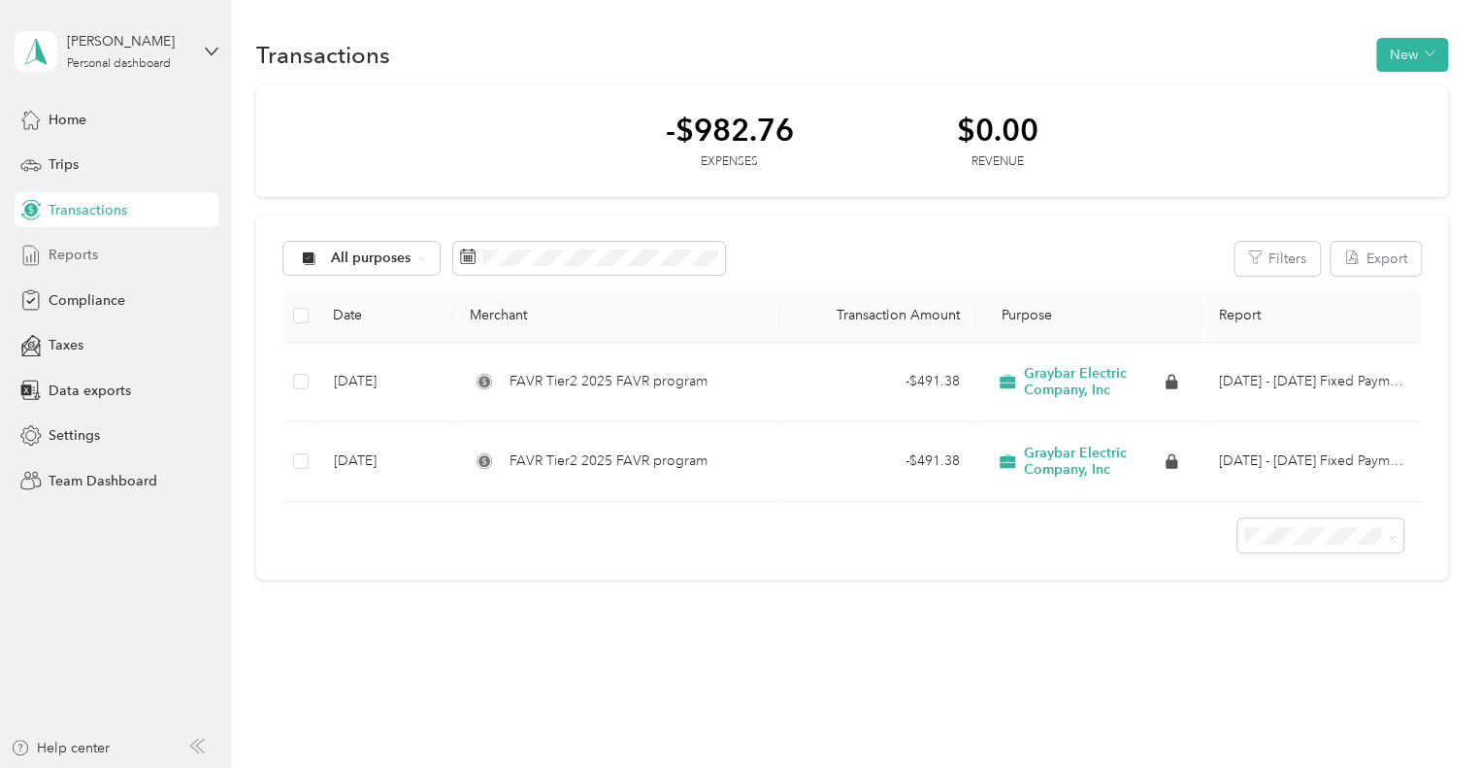
click at [83, 256] on span "Reports" at bounding box center [73, 255] width 49 height 20
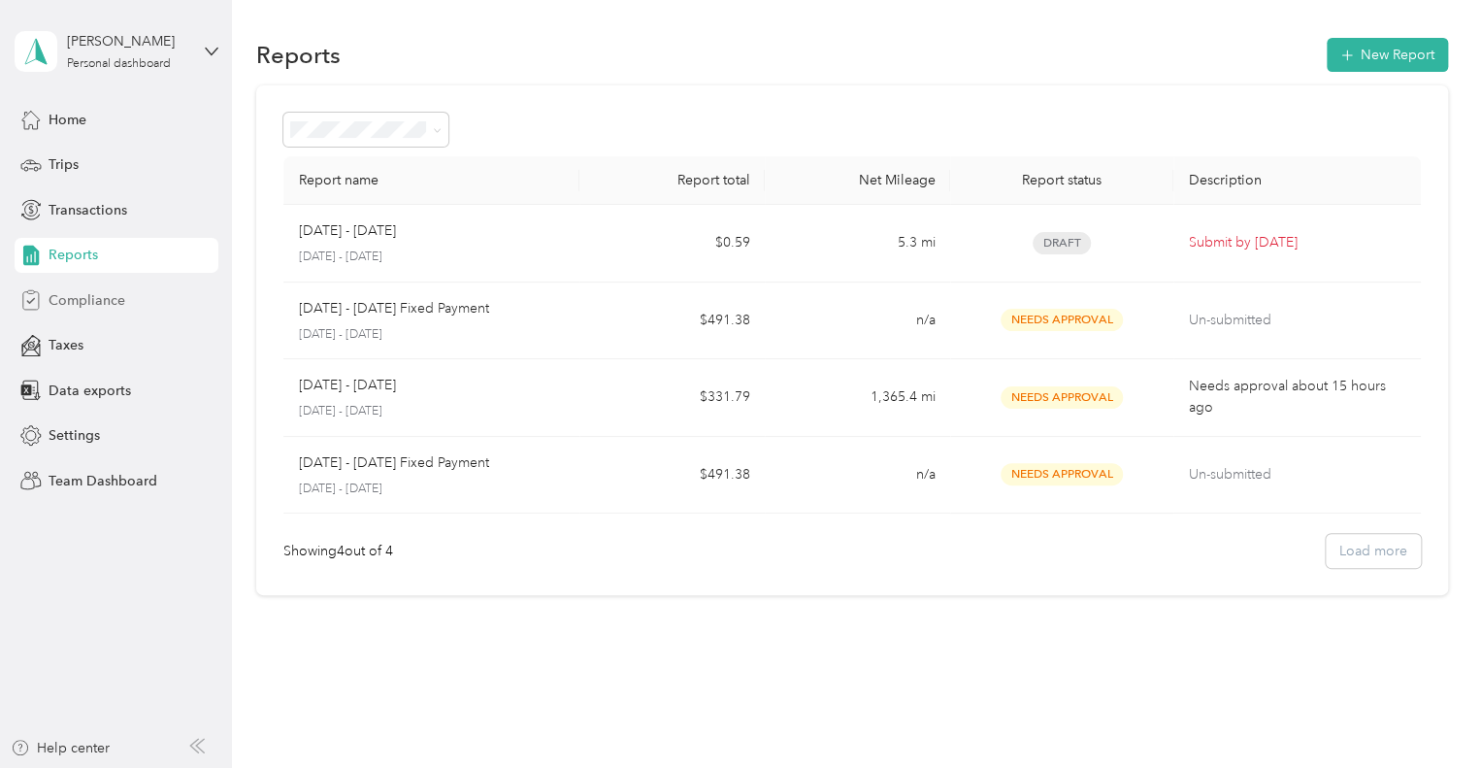
click at [86, 291] on span "Compliance" at bounding box center [87, 300] width 77 height 20
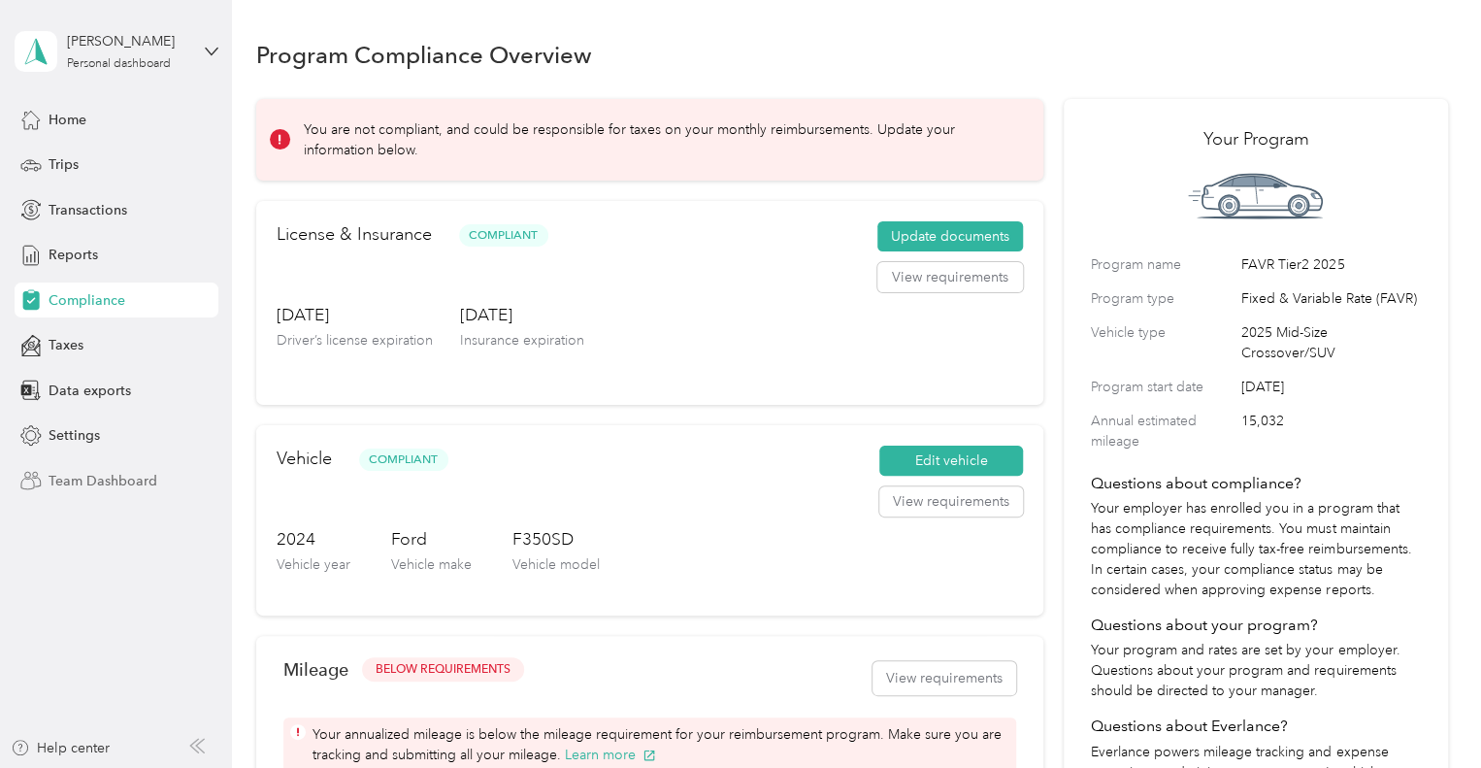
click at [141, 467] on div "Team Dashboard" at bounding box center [117, 480] width 204 height 35
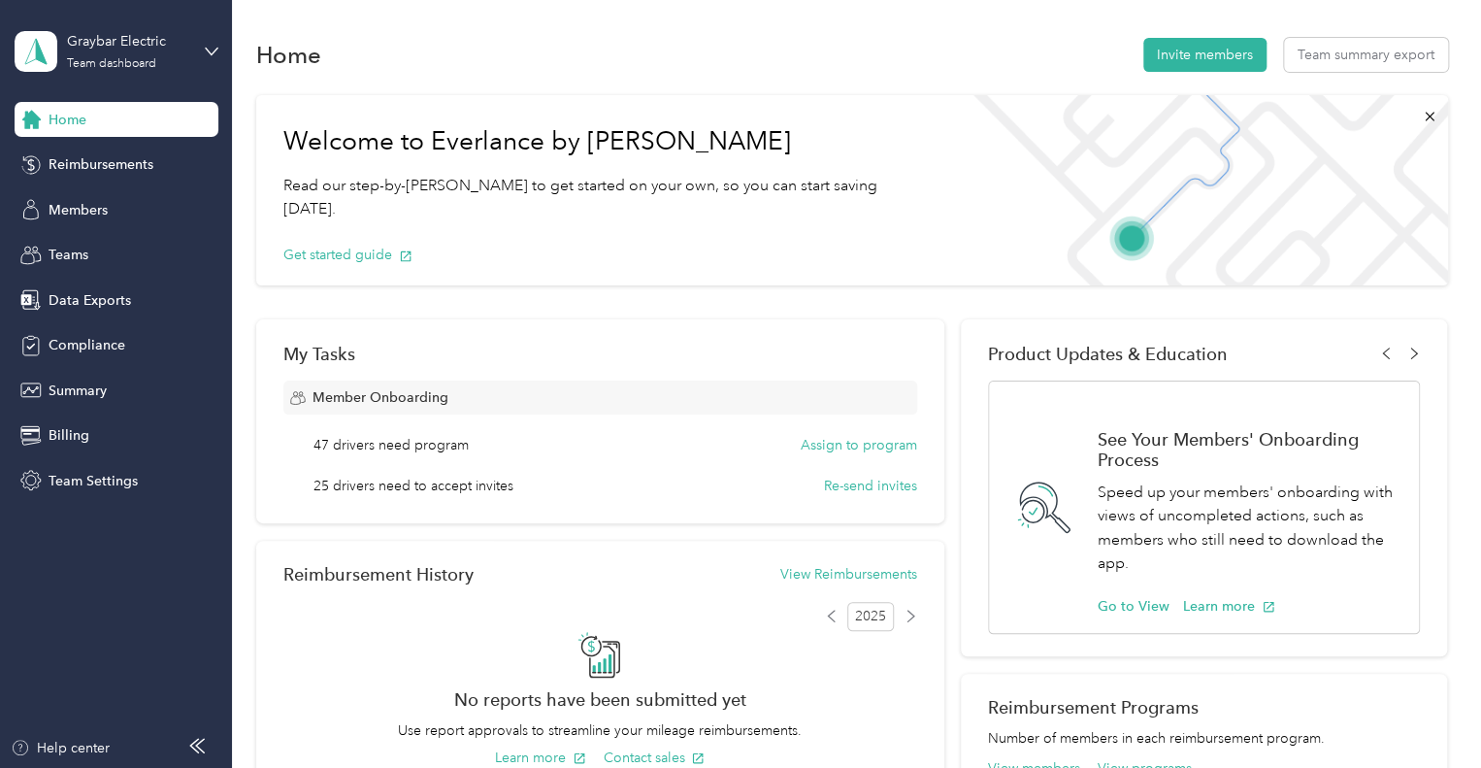
click at [147, 191] on div "Home Reimbursements Members Teams Data Exports Compliance Summary Billing Team …" at bounding box center [117, 300] width 204 height 396
click at [136, 157] on span "Reimbursements" at bounding box center [101, 164] width 105 height 20
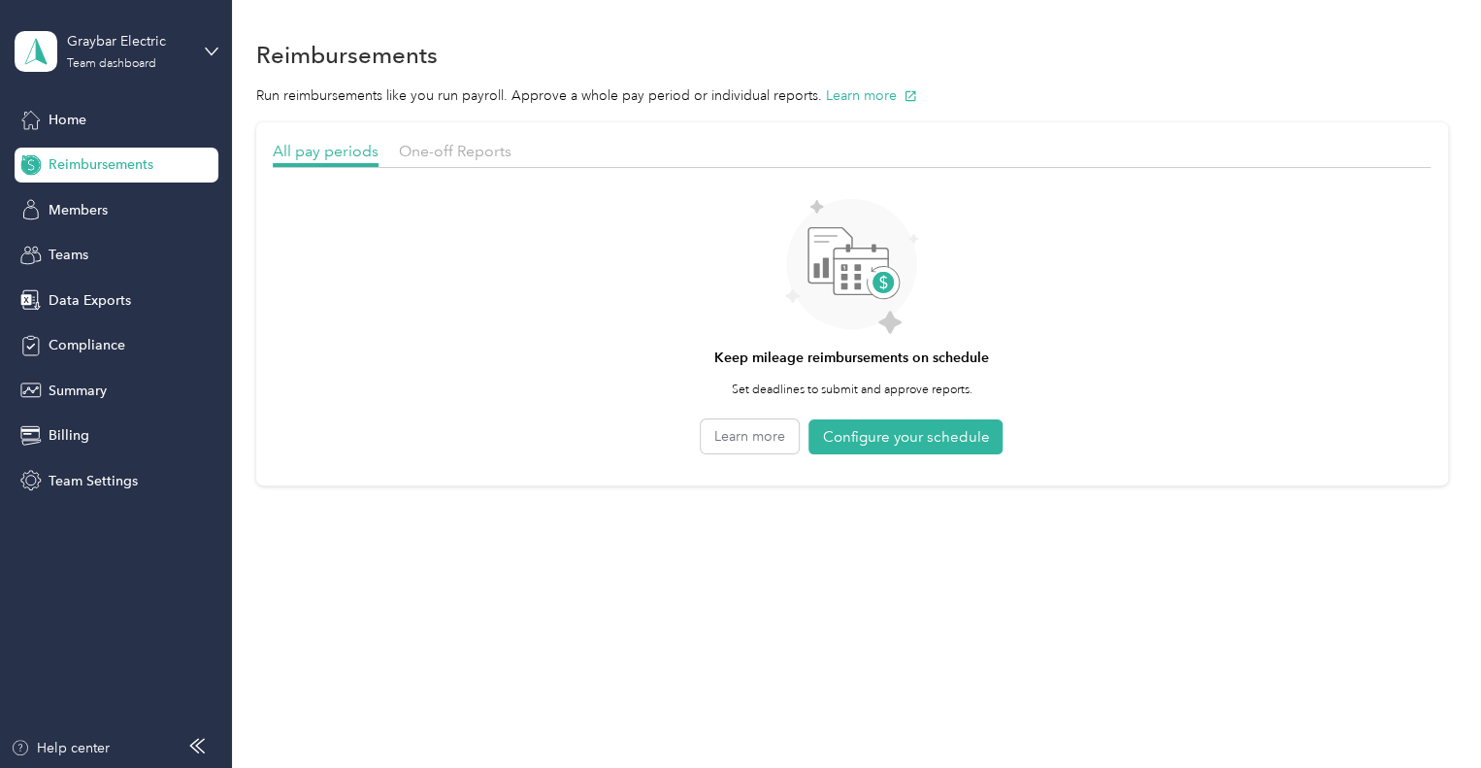
click at [113, 141] on div "Home Reimbursements Members Teams Data Exports Compliance Summary Billing Team …" at bounding box center [117, 300] width 204 height 396
click at [98, 127] on div "Home" at bounding box center [117, 119] width 204 height 35
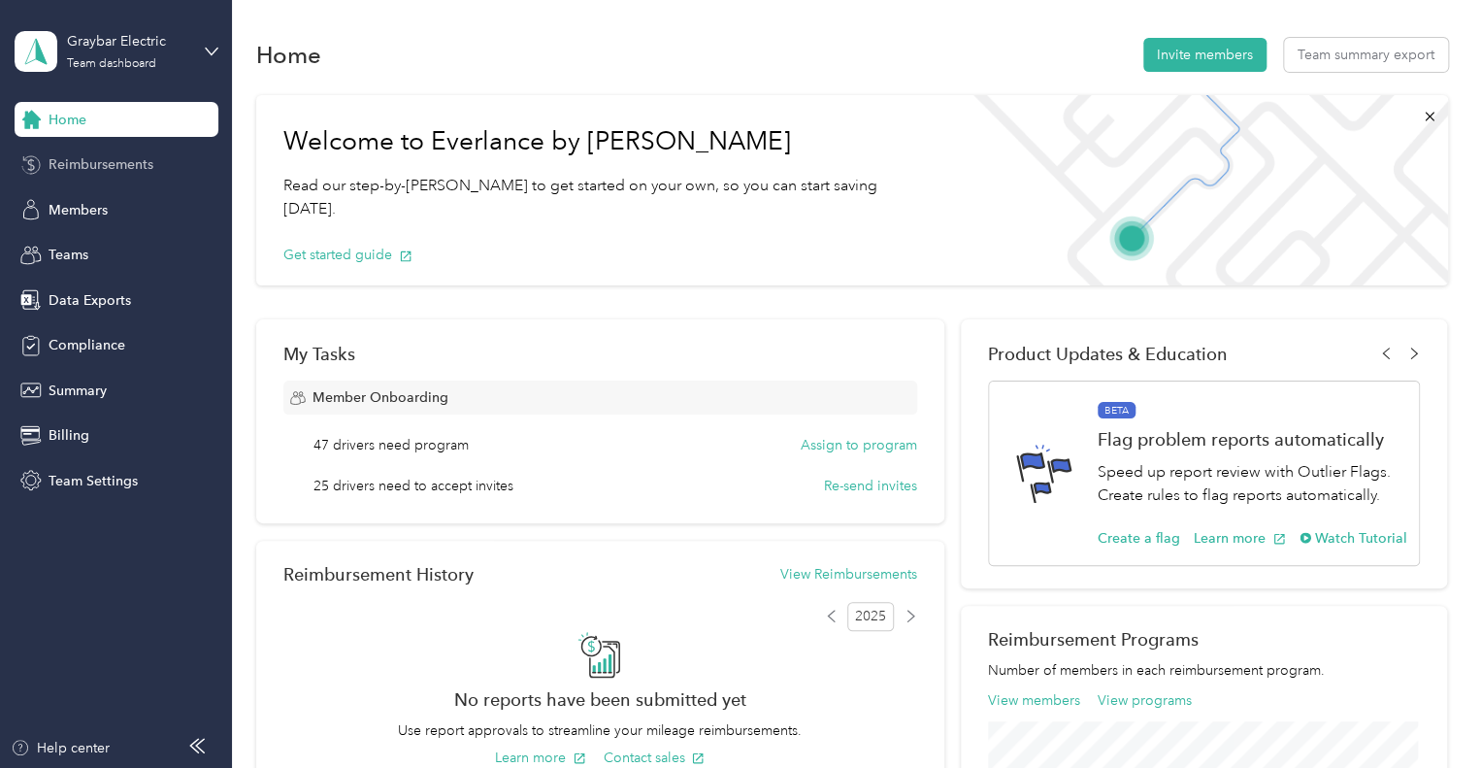
click at [82, 156] on span "Reimbursements" at bounding box center [101, 164] width 105 height 20
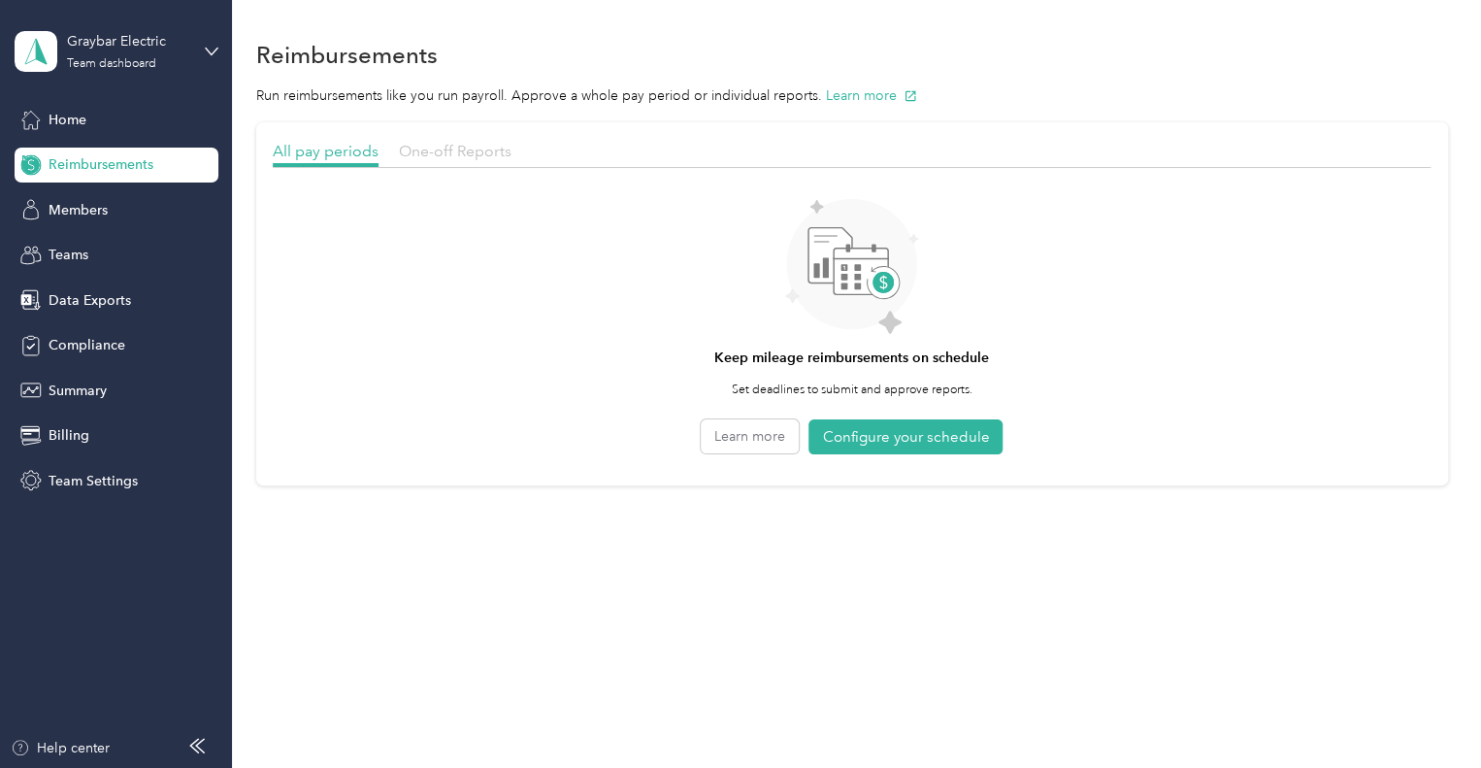
click at [481, 152] on span "One-off Reports" at bounding box center [455, 151] width 113 height 18
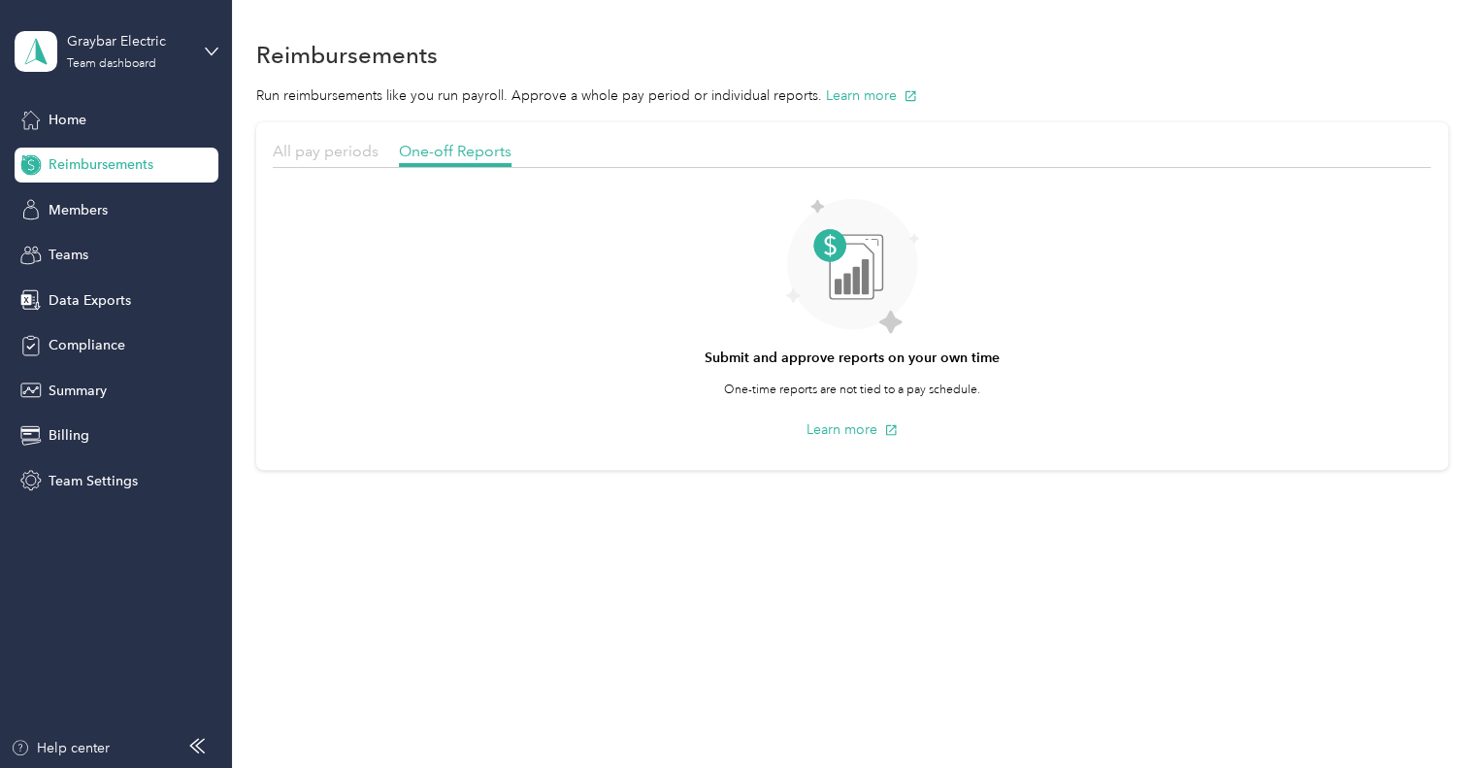
click at [328, 145] on span "All pay periods" at bounding box center [326, 151] width 106 height 18
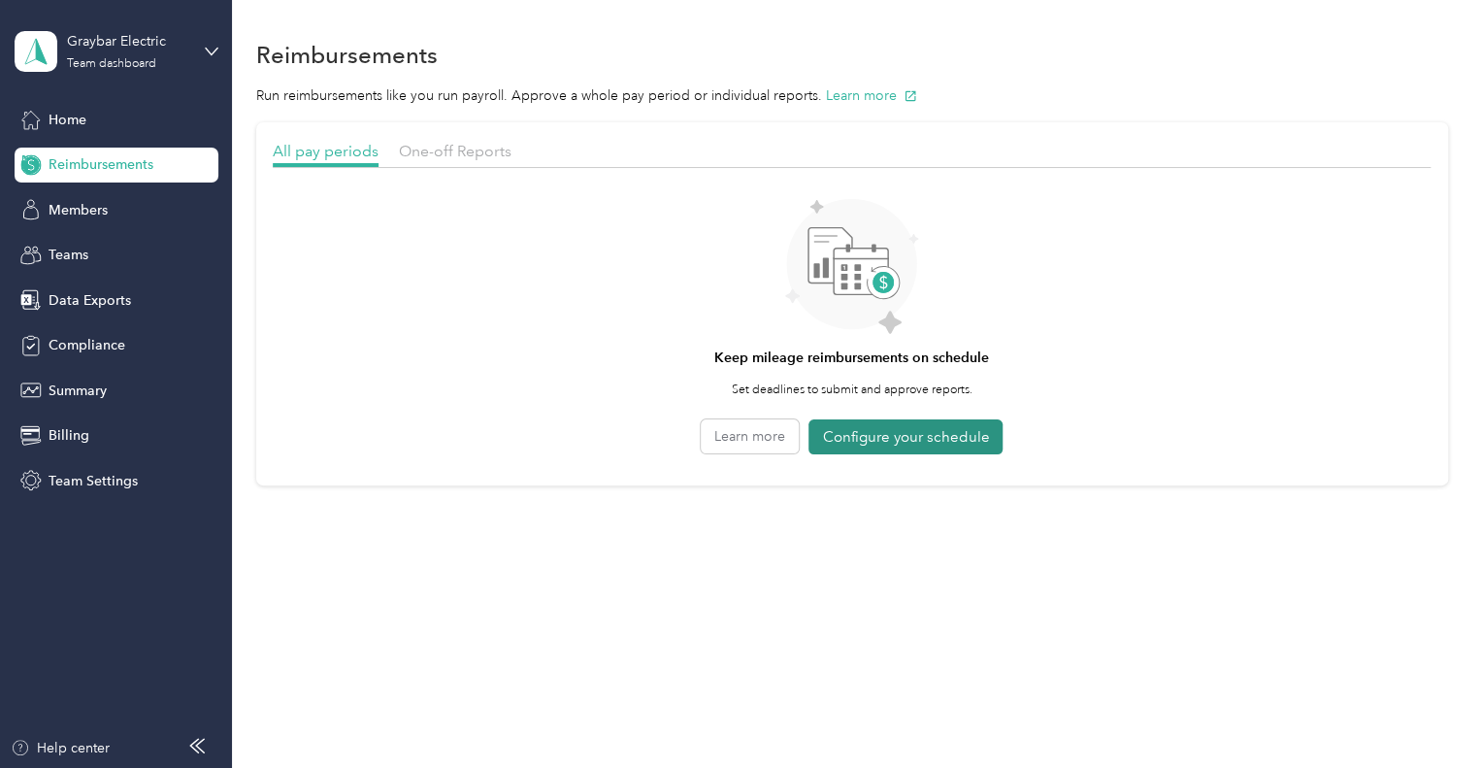
click at [897, 442] on button "Configure your schedule" at bounding box center [905, 437] width 194 height 36
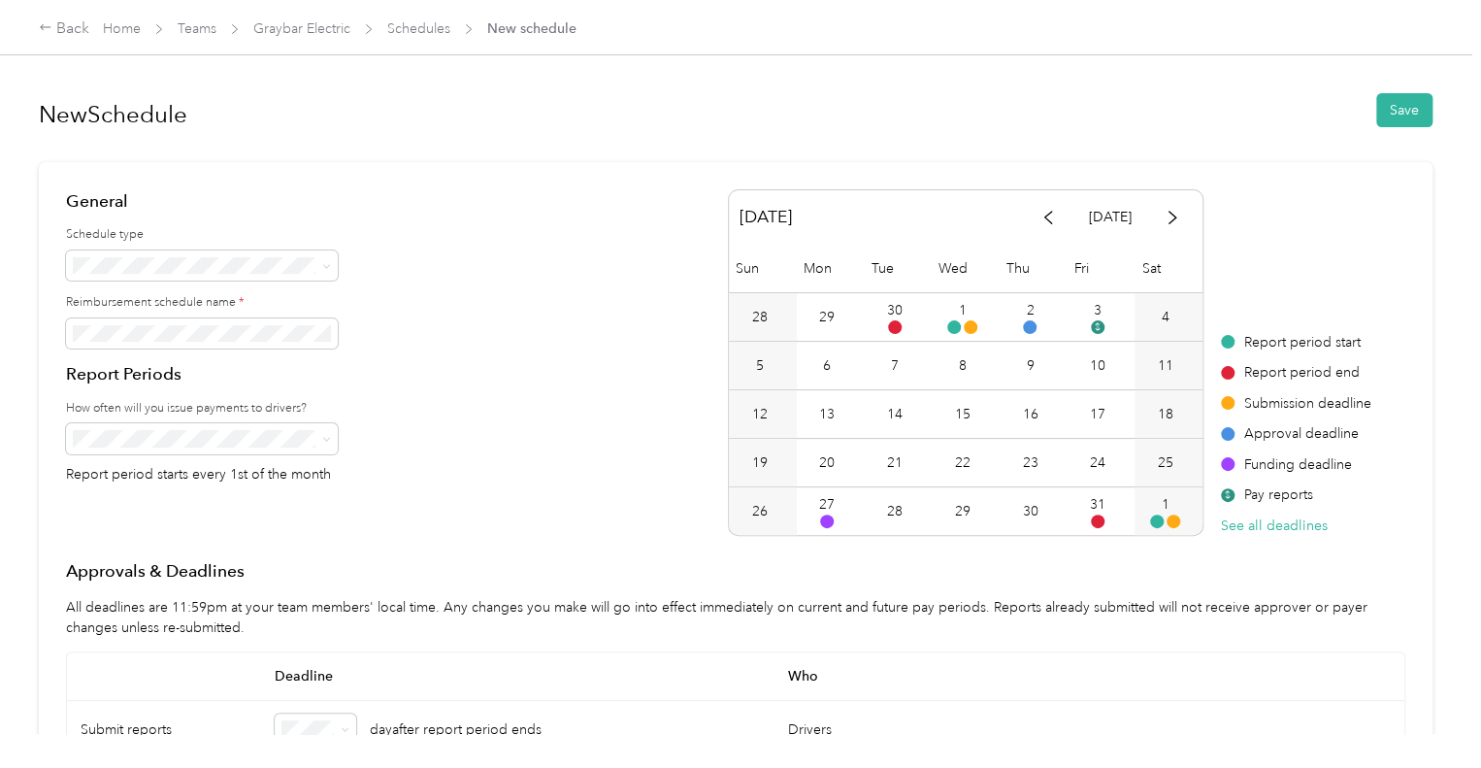
click at [477, 338] on div "General Schedule type Reimbursement schedule name * Report Periods How often wi…" at bounding box center [735, 362] width 1339 height 346
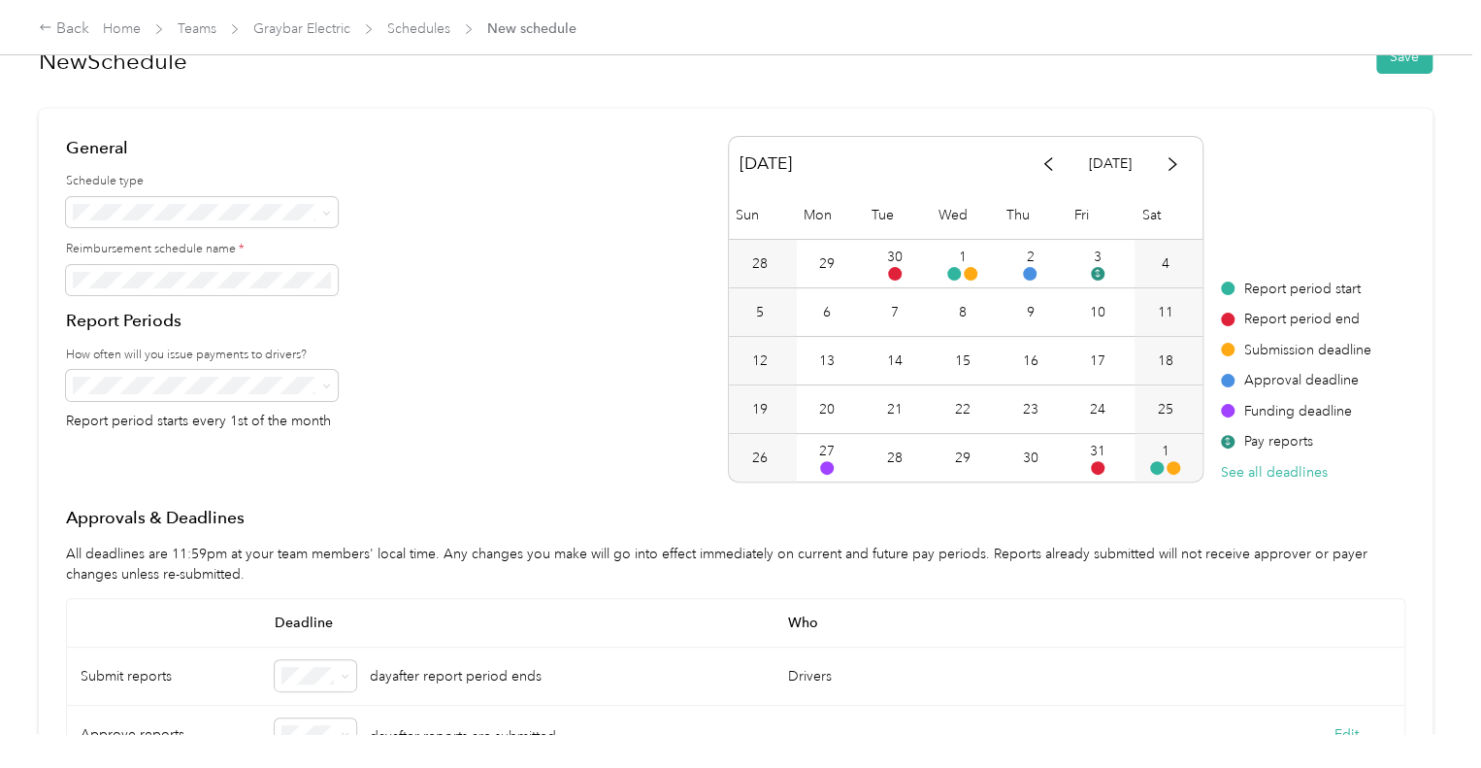
scroll to position [51, 0]
click at [322, 215] on icon at bounding box center [326, 215] width 9 height 9
click at [330, 215] on icon at bounding box center [326, 215] width 9 height 9
click at [468, 236] on div "General Schedule type Reimbursement schedule name * Report Periods How often wi…" at bounding box center [735, 311] width 1339 height 346
click at [319, 391] on span at bounding box center [323, 387] width 16 height 14
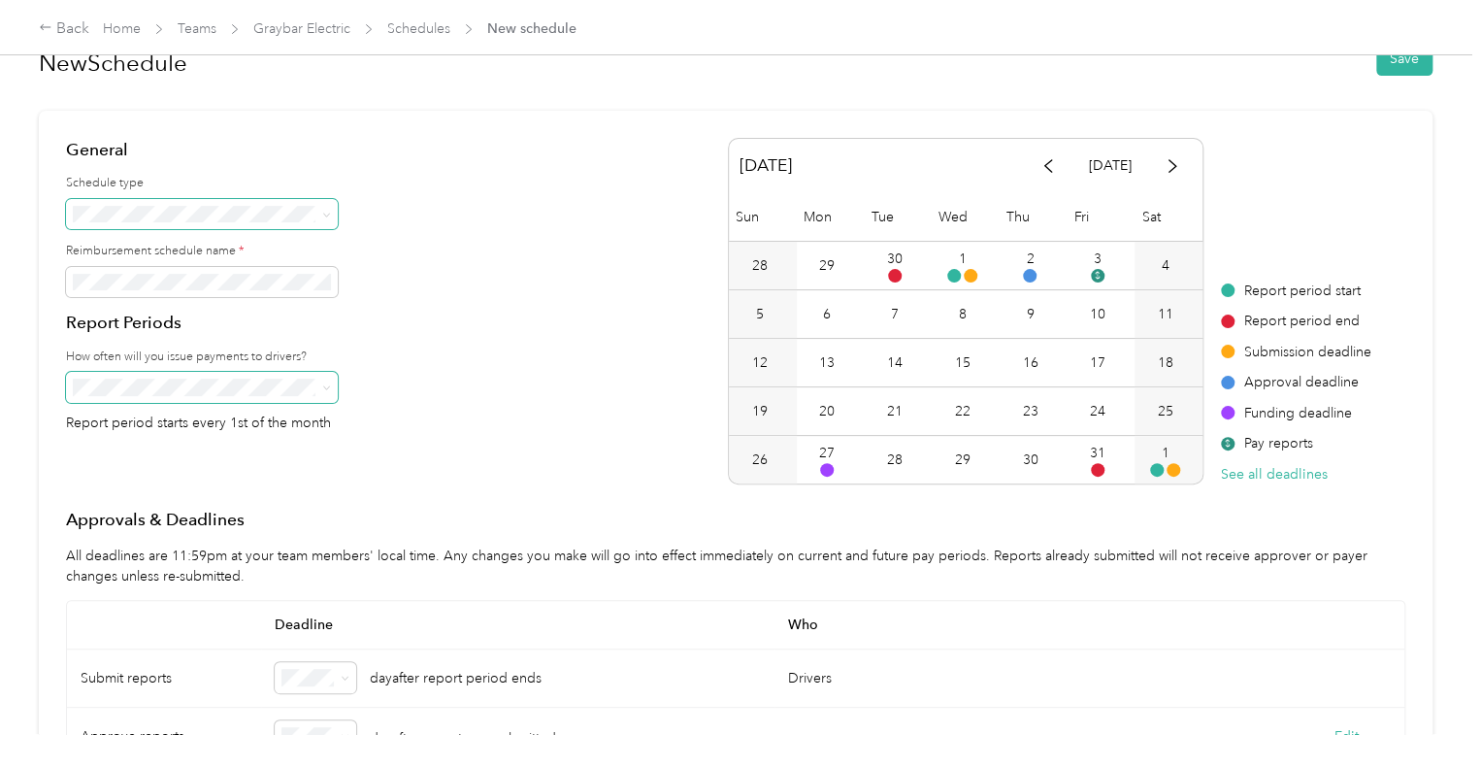
click at [335, 390] on span at bounding box center [202, 387] width 272 height 31
click at [334, 387] on span at bounding box center [202, 387] width 272 height 31
click at [330, 384] on icon at bounding box center [326, 387] width 9 height 9
click at [406, 301] on div "General Schedule type Reimbursement schedule name * Report Periods How often wi…" at bounding box center [735, 311] width 1339 height 346
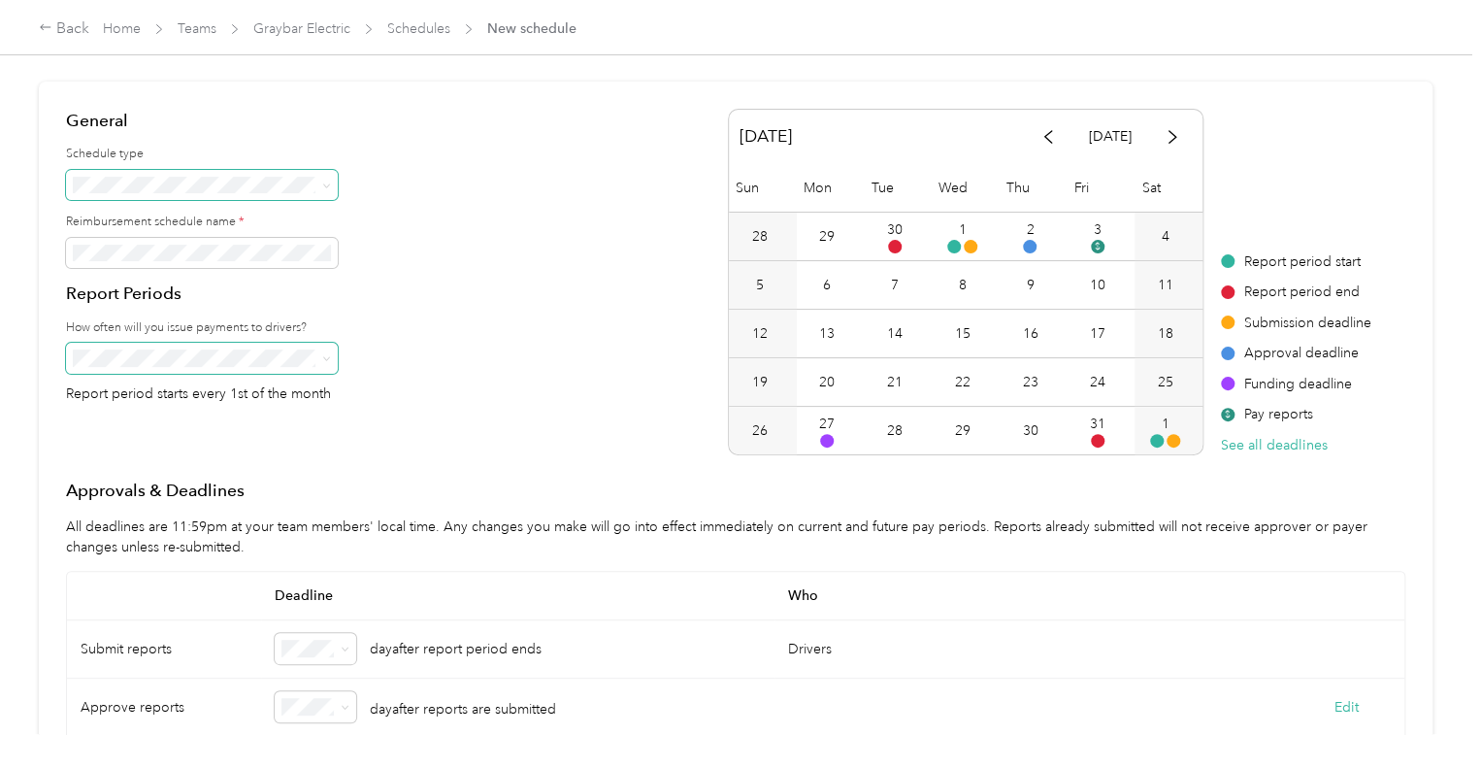
scroll to position [0, 0]
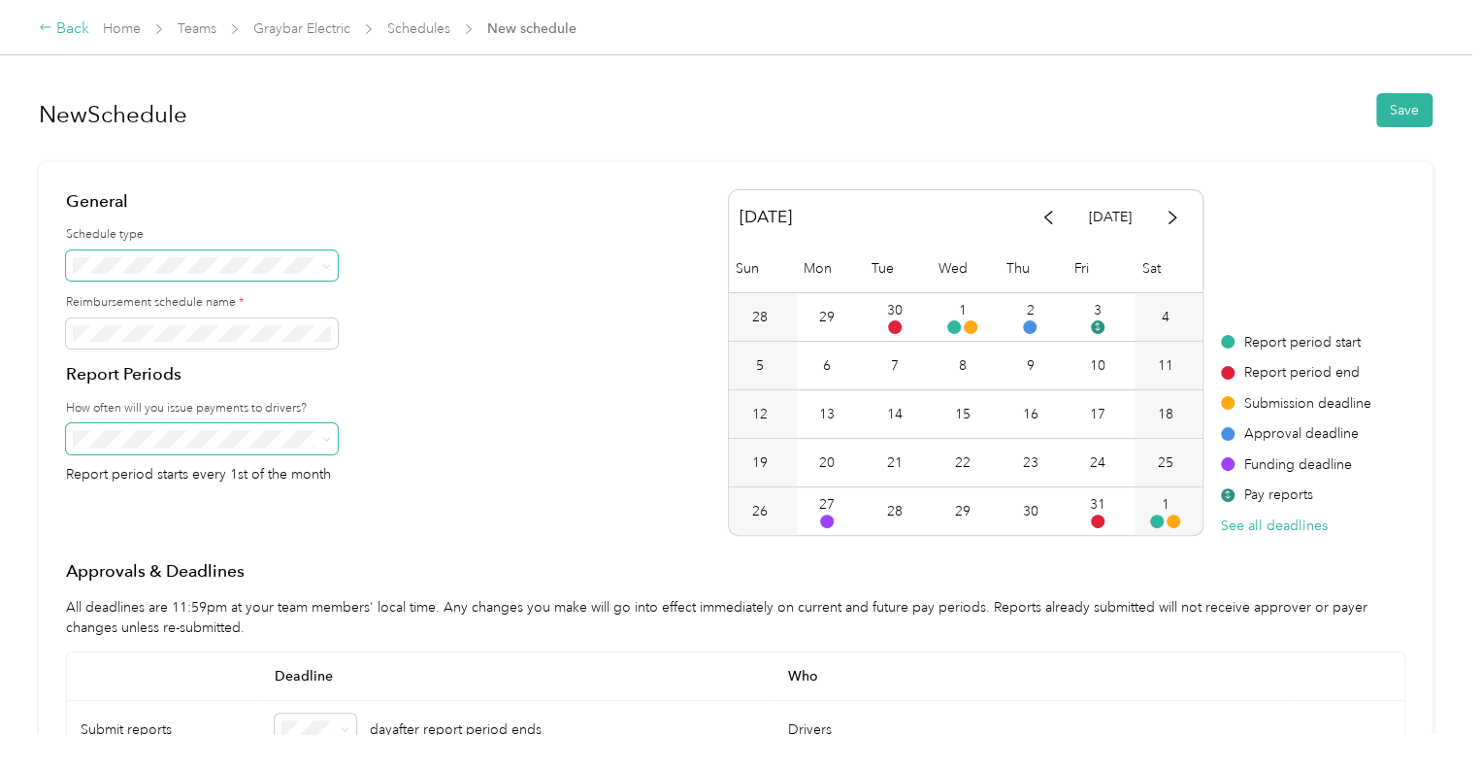
click at [56, 30] on div "Back" at bounding box center [64, 28] width 50 height 23
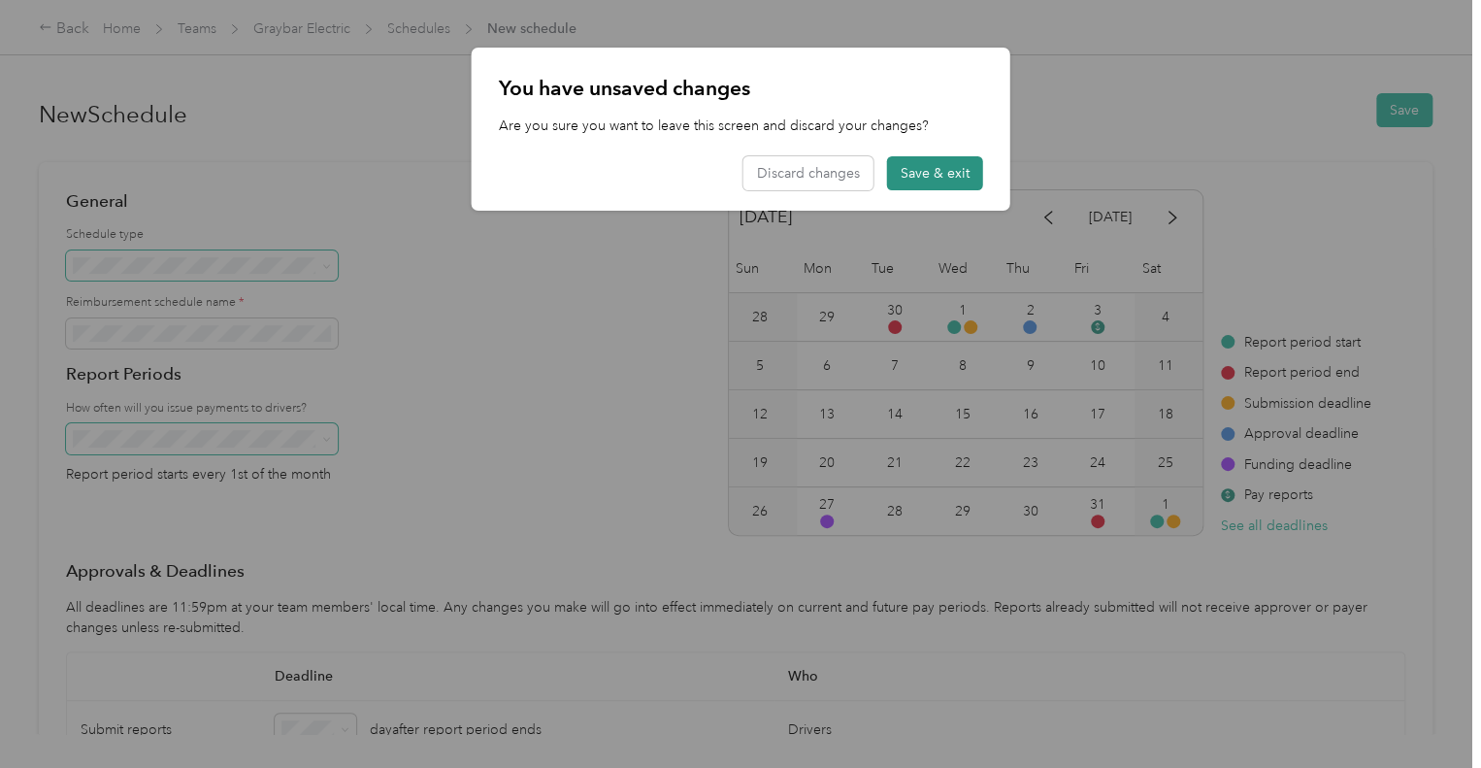
click at [925, 173] on button "Save & exit" at bounding box center [935, 173] width 96 height 34
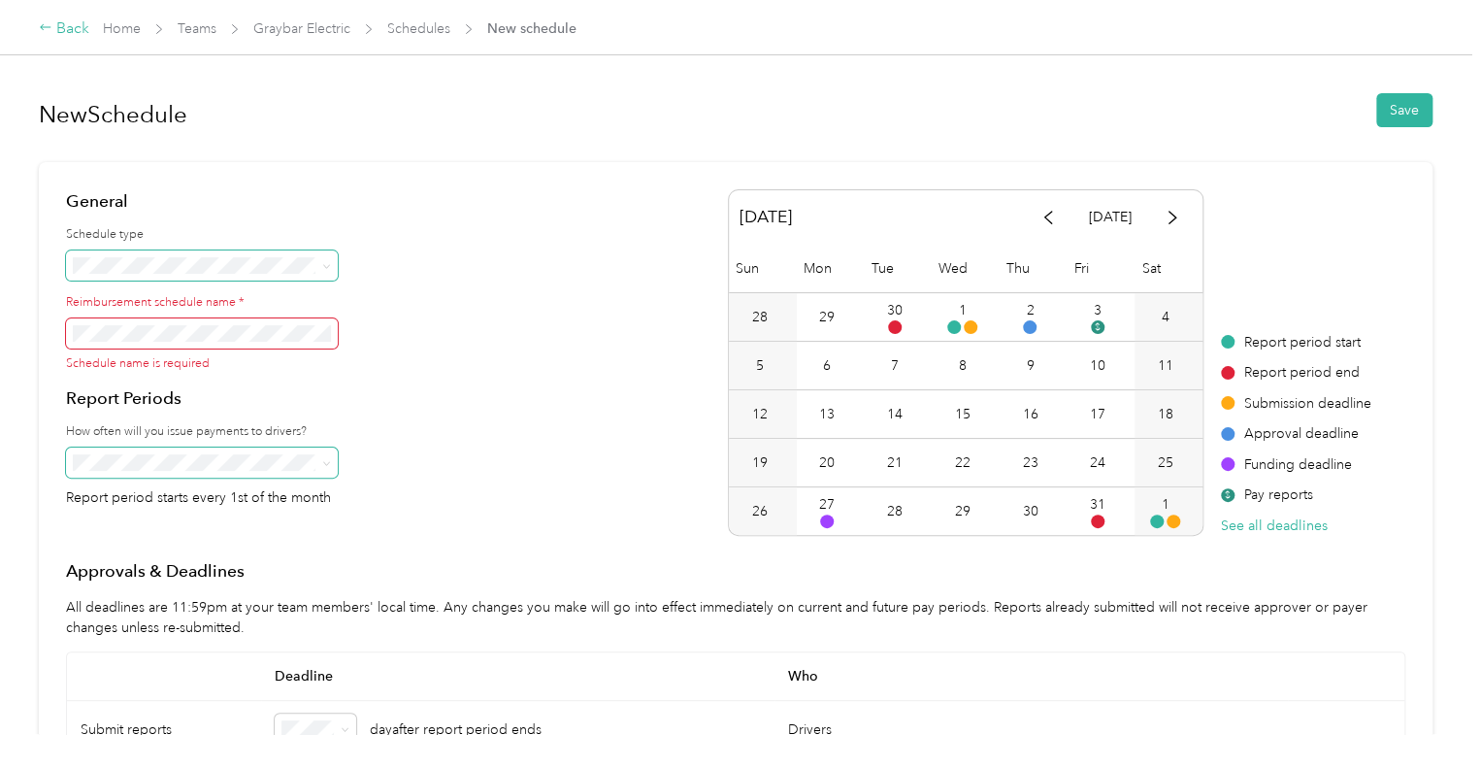
click at [70, 22] on div "Back" at bounding box center [64, 28] width 50 height 23
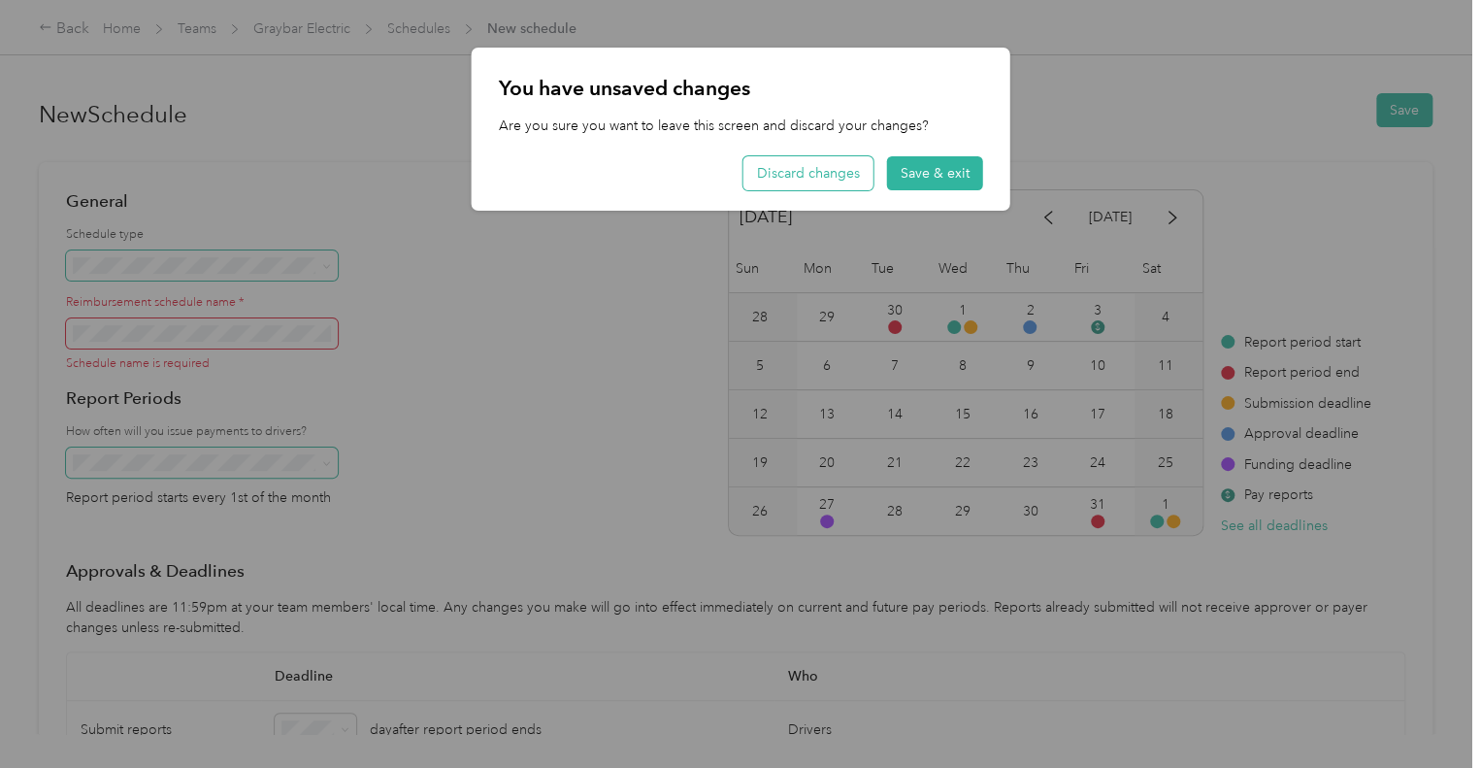
click at [819, 168] on button "Discard changes" at bounding box center [808, 173] width 130 height 34
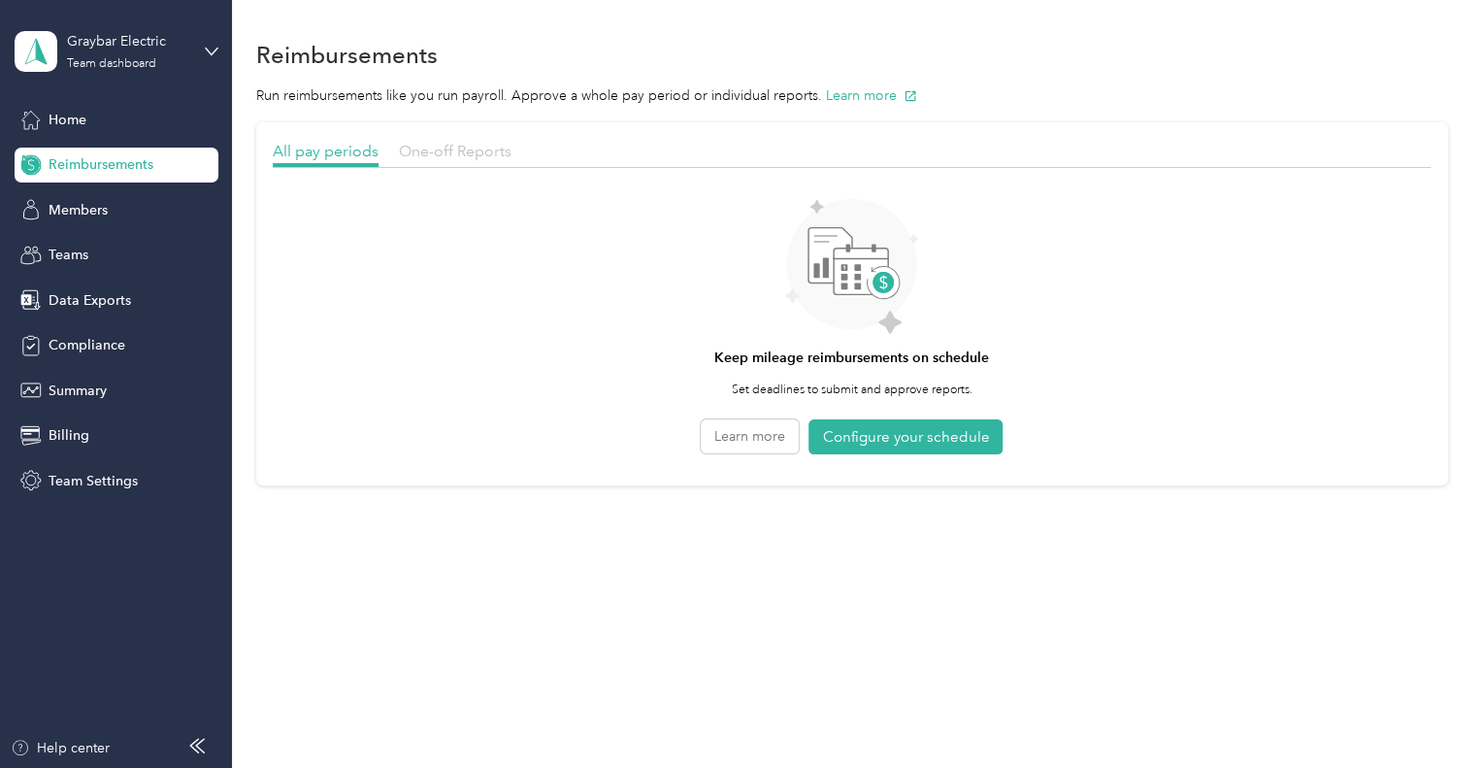
click at [488, 143] on span "One-off Reports" at bounding box center [455, 151] width 113 height 18
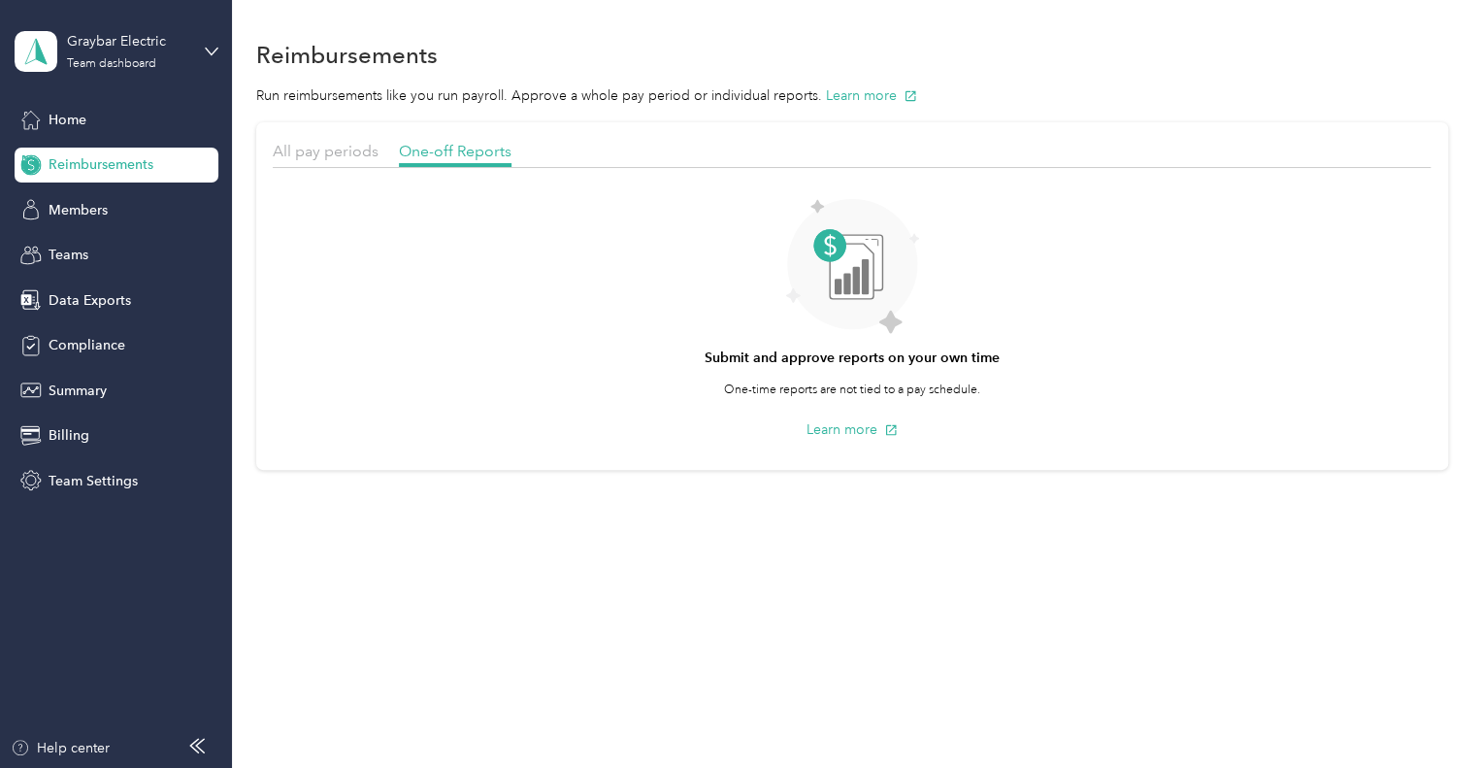
click at [78, 160] on span "Reimbursements" at bounding box center [101, 164] width 105 height 20
click at [82, 118] on span "Home" at bounding box center [68, 120] width 38 height 20
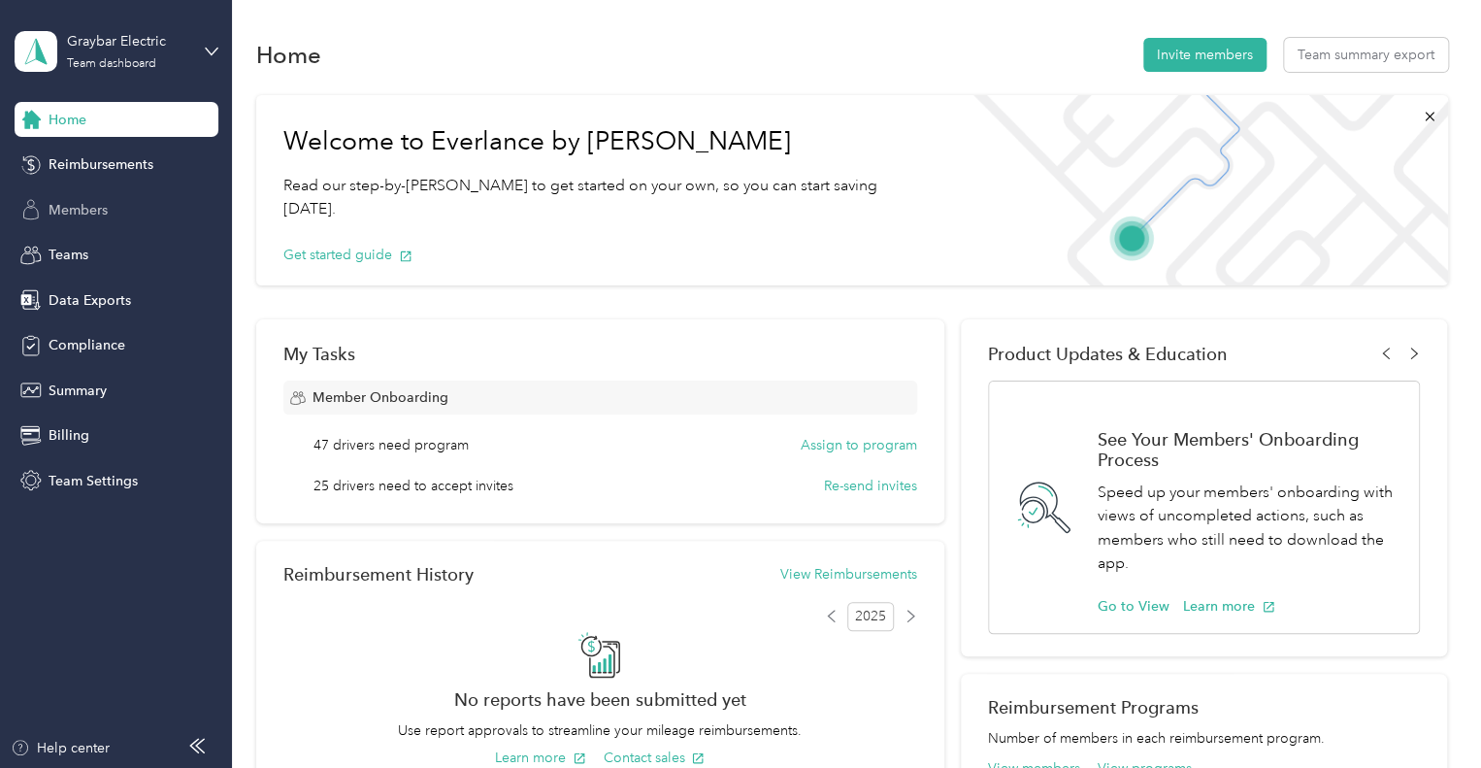
click at [86, 214] on span "Members" at bounding box center [78, 210] width 59 height 20
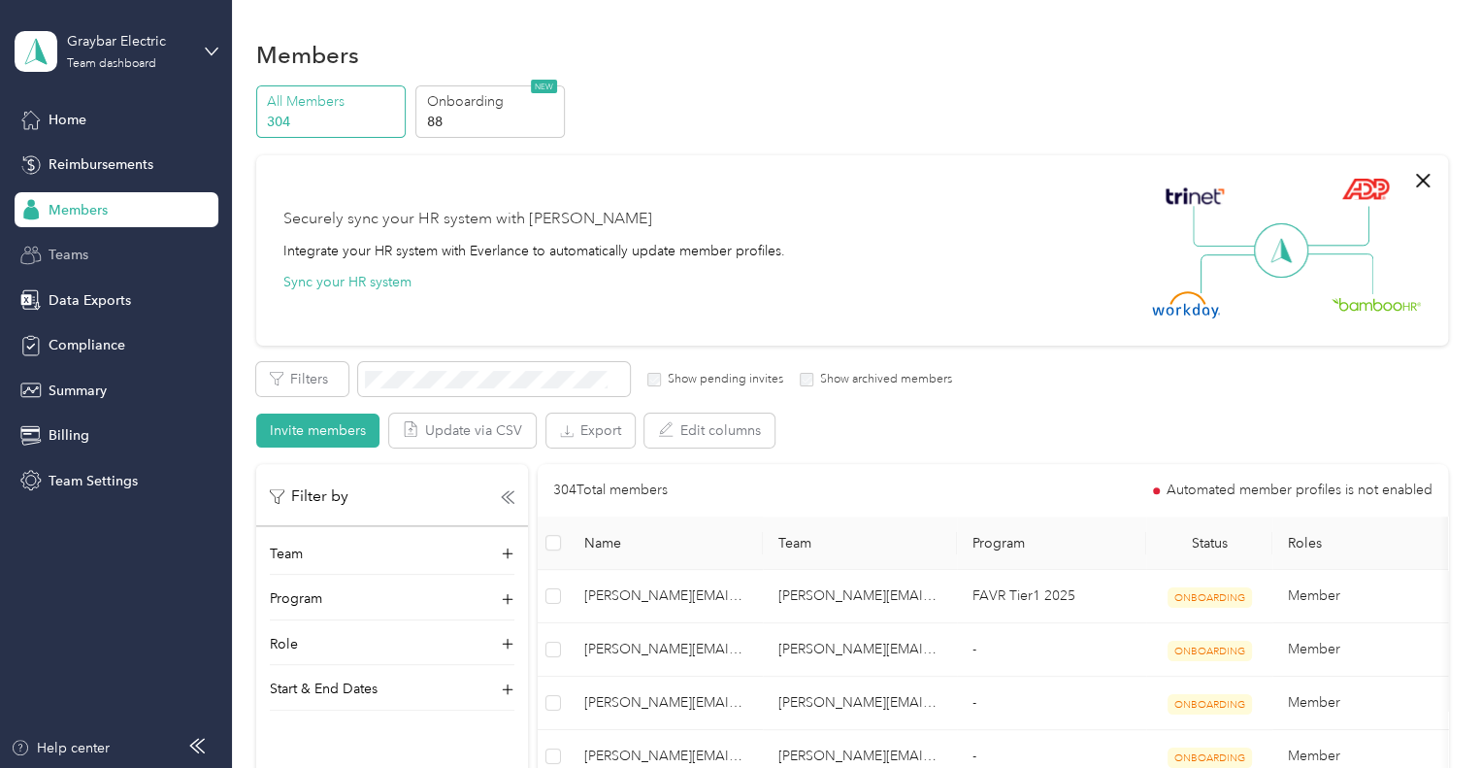
click at [71, 240] on div "Teams" at bounding box center [117, 255] width 204 height 35
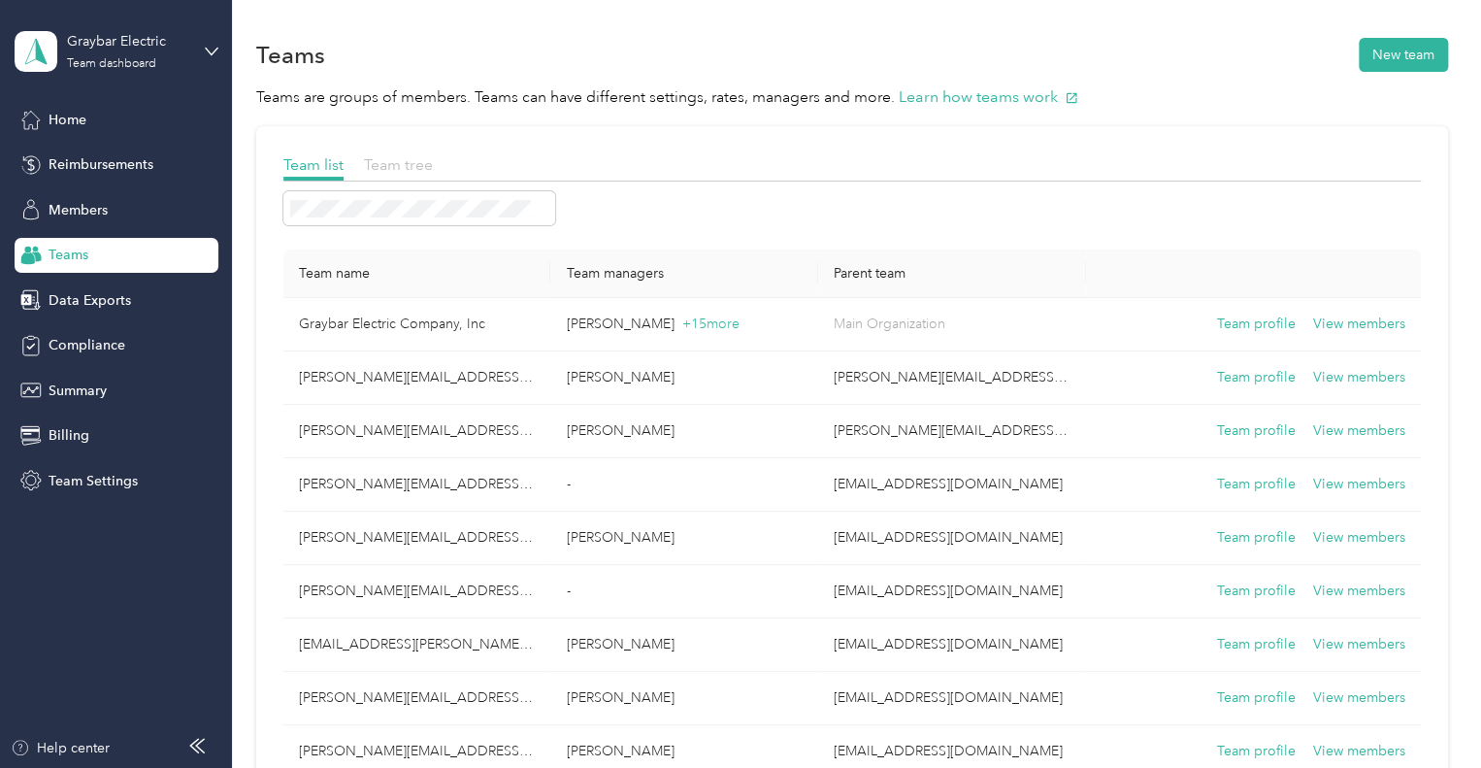
click at [384, 164] on span "Team tree" at bounding box center [398, 164] width 69 height 18
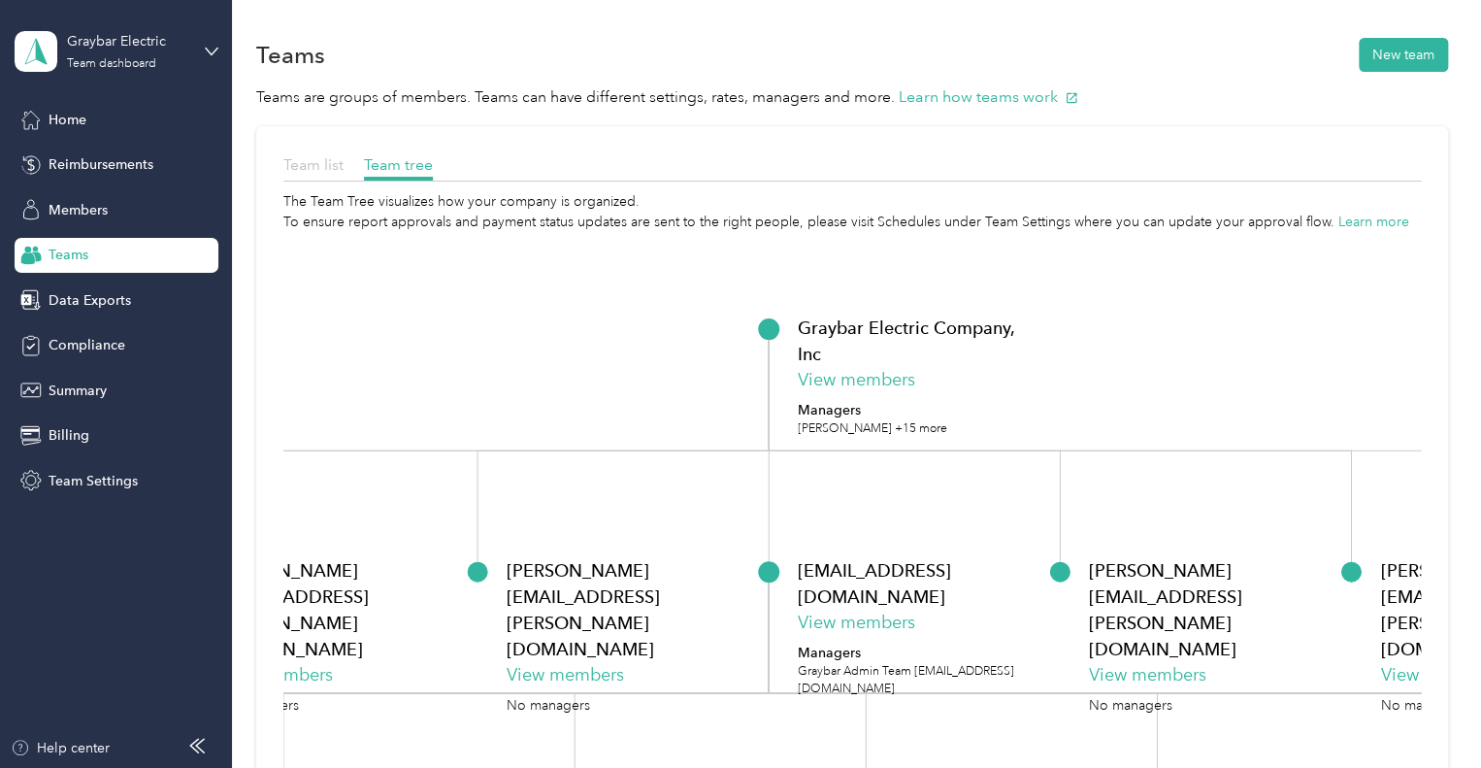
click at [330, 163] on span "Team list" at bounding box center [313, 164] width 60 height 18
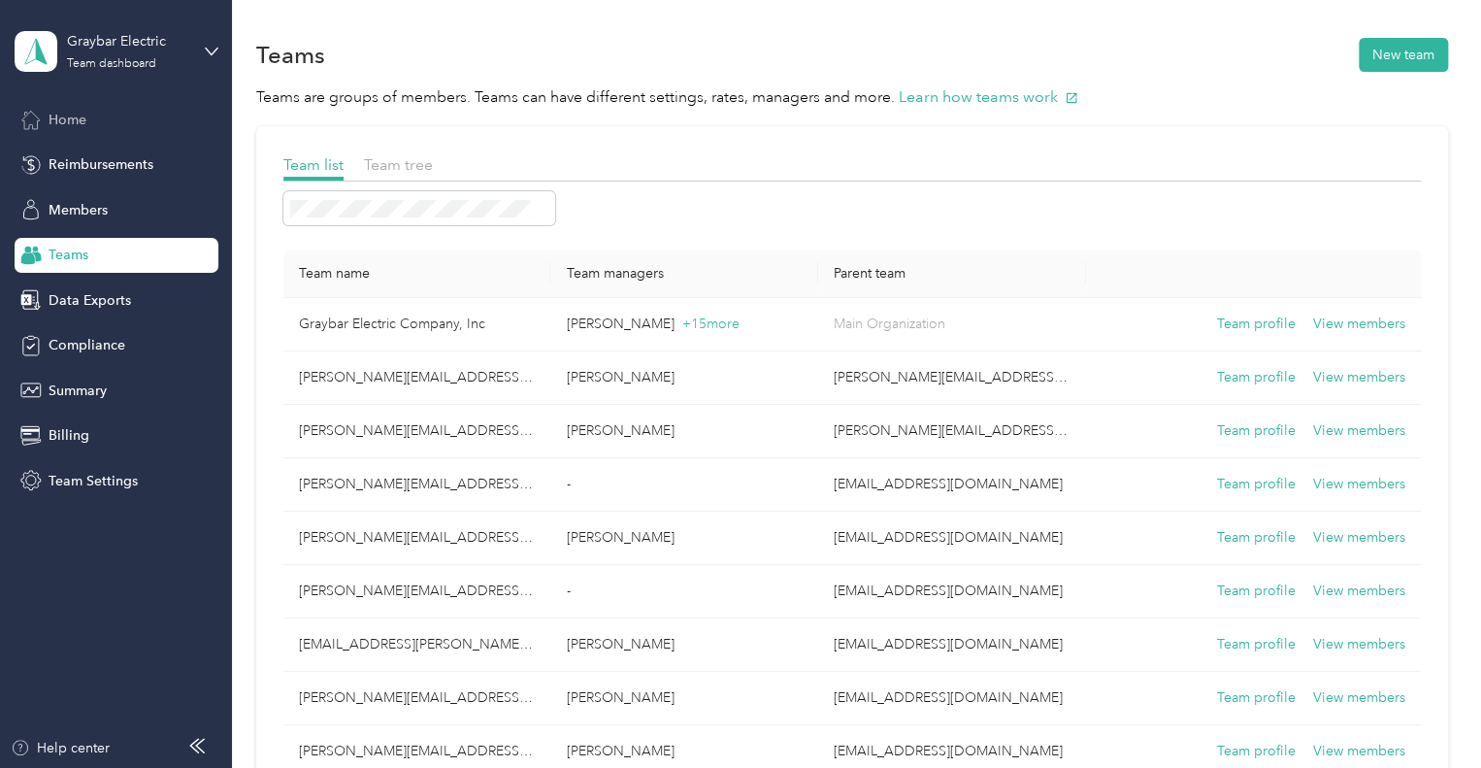
click at [58, 123] on span "Home" at bounding box center [68, 120] width 38 height 20
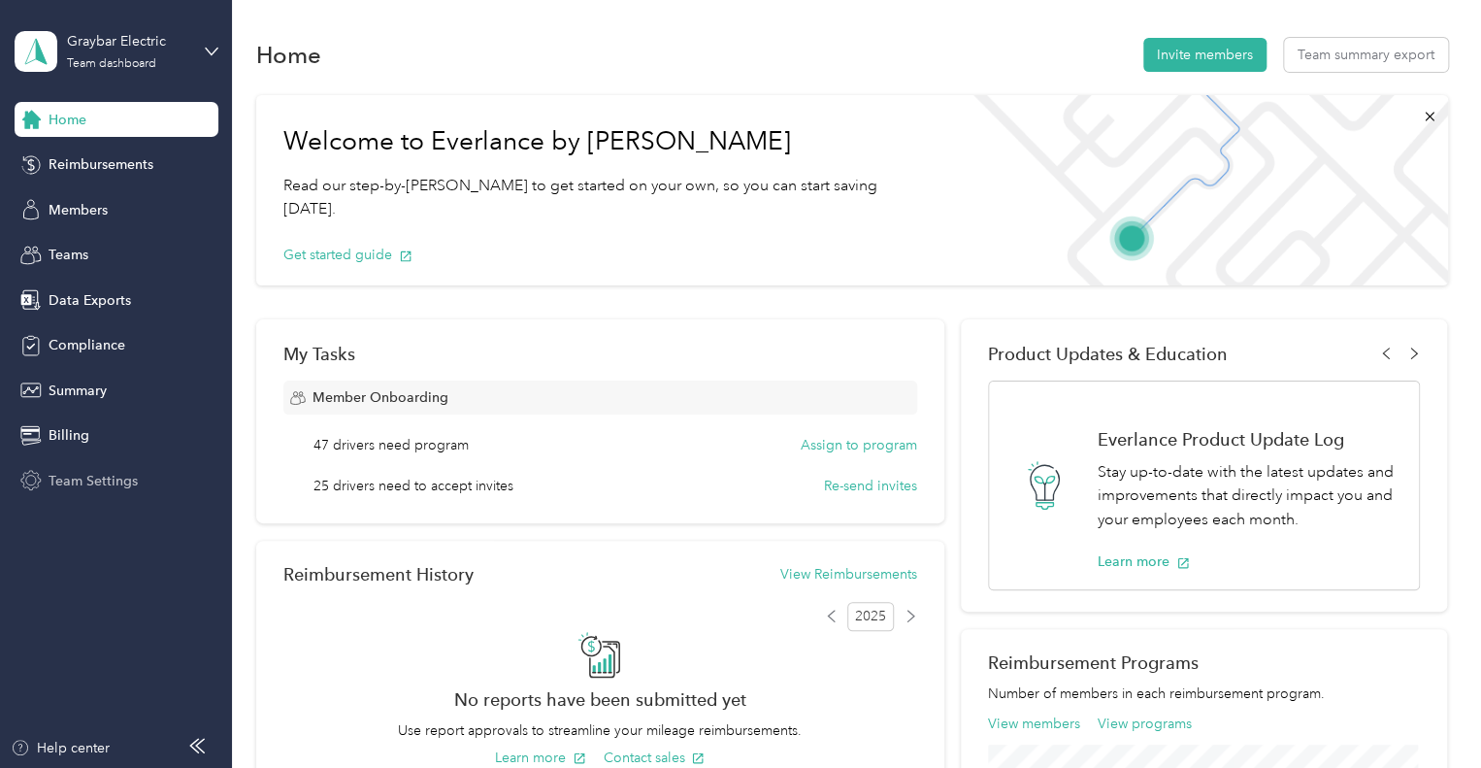
click at [147, 492] on div "Team Settings" at bounding box center [117, 480] width 204 height 35
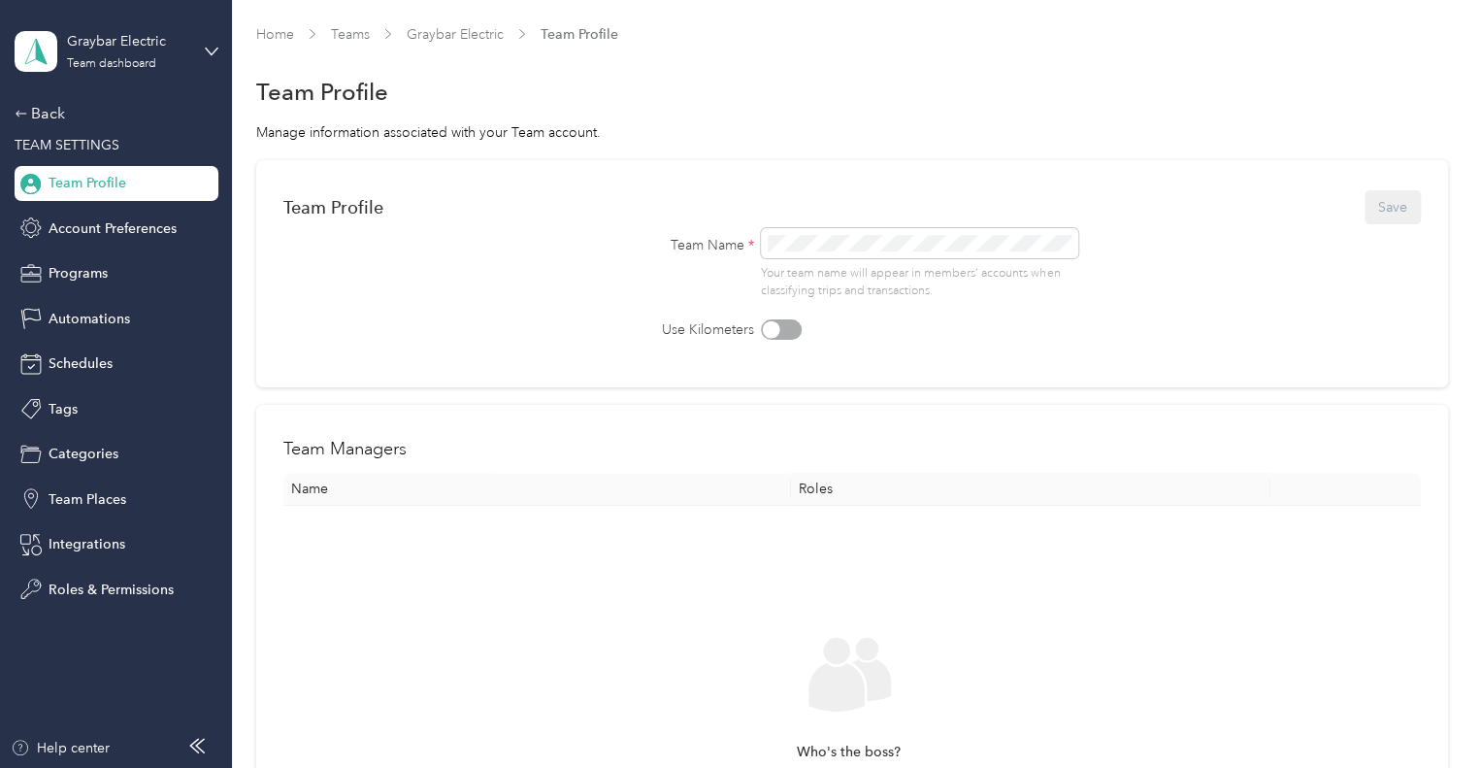
scroll to position [291, 0]
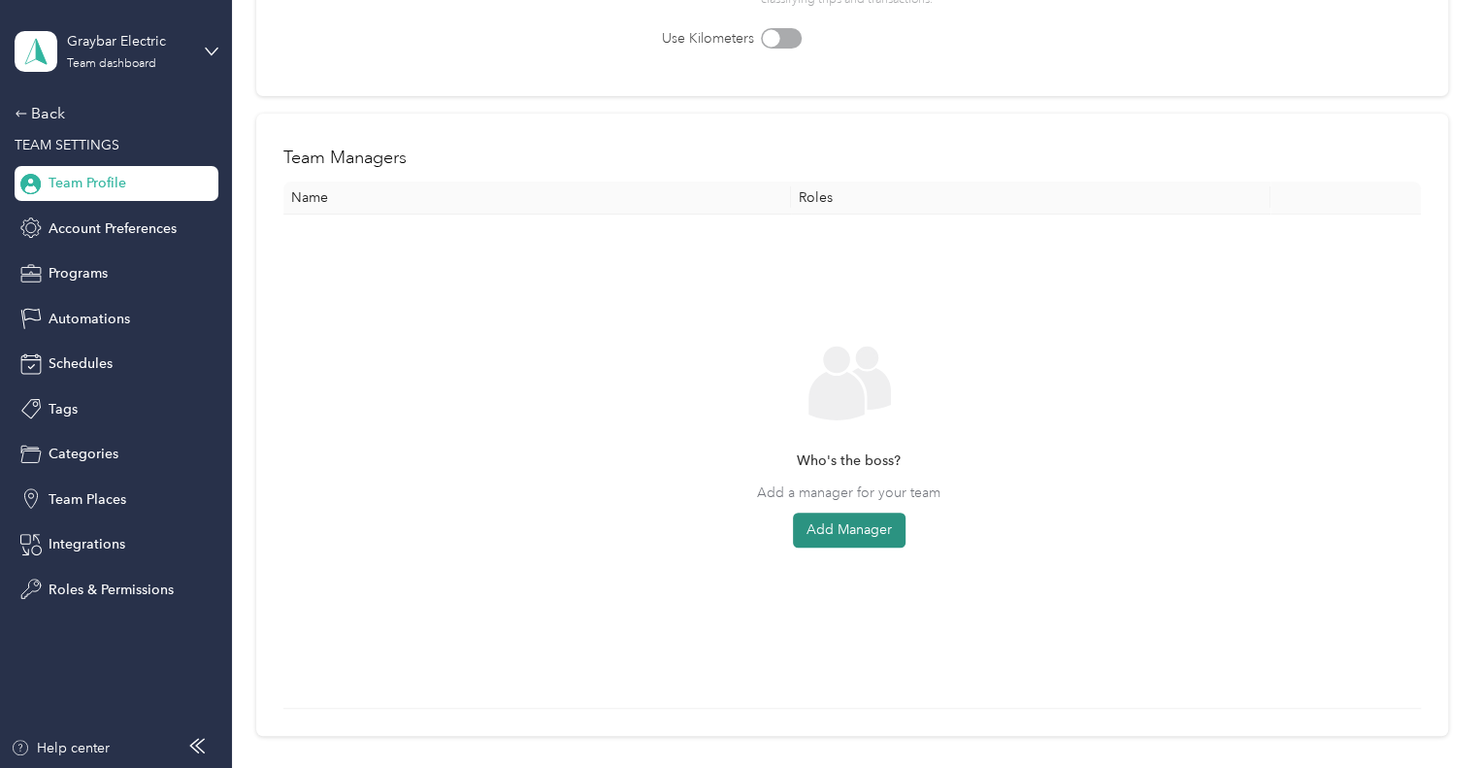
click at [877, 542] on button "Add Manager" at bounding box center [849, 529] width 113 height 35
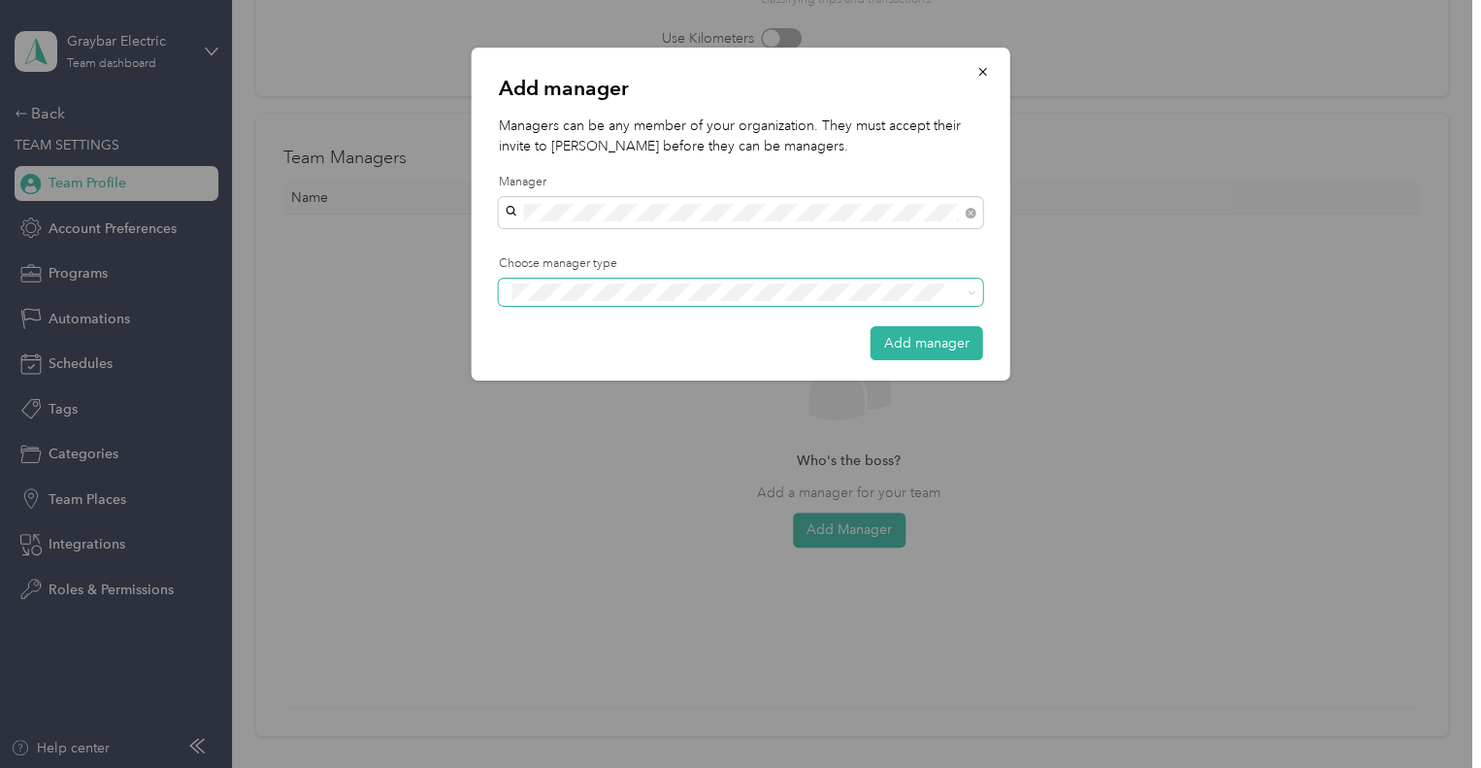
click at [838, 300] on span at bounding box center [728, 292] width 445 height 20
click at [1190, 229] on div "Add manager Managers can be any member of your organization. They must accept t…" at bounding box center [1009, 217] width 539 height 339
click at [990, 80] on button "button" at bounding box center [983, 71] width 41 height 34
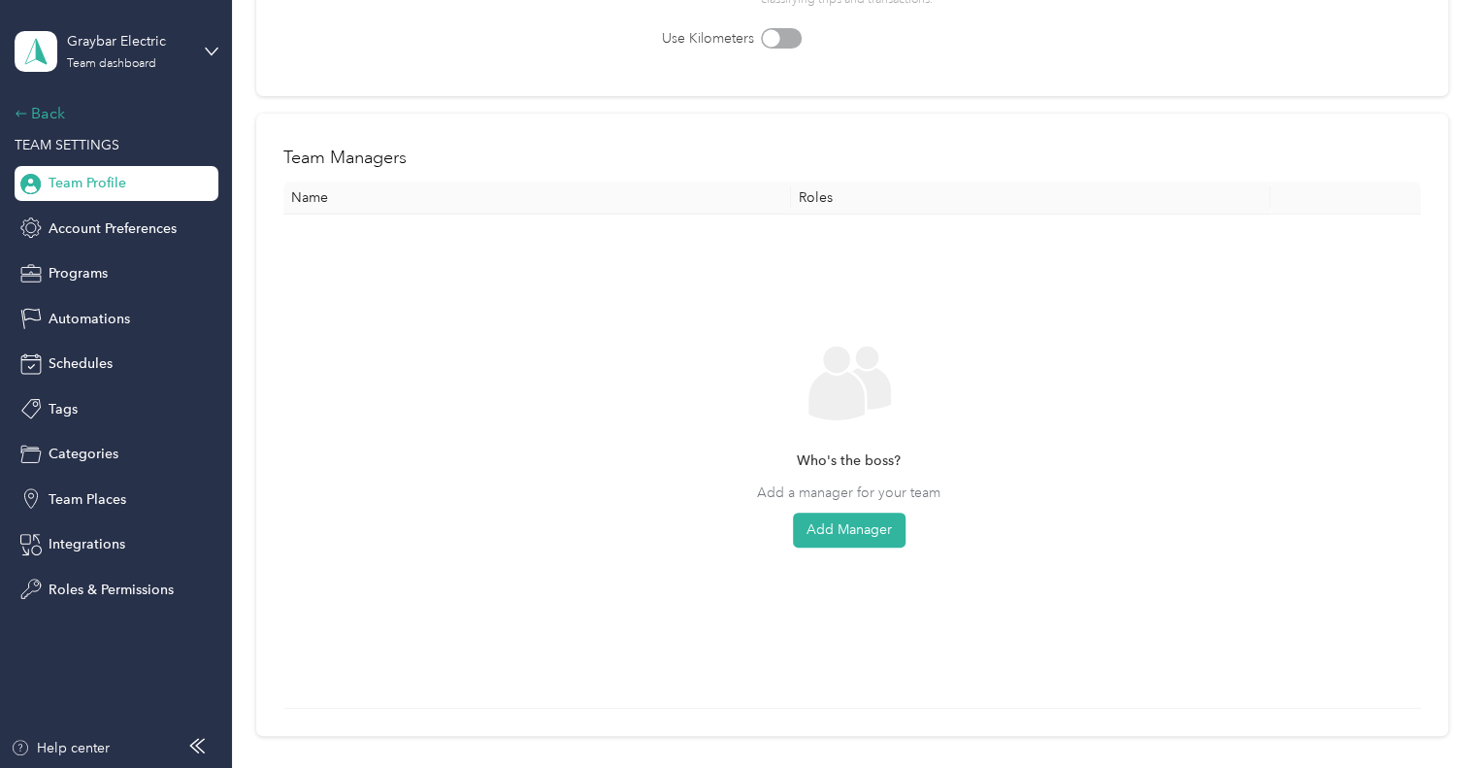
click at [54, 106] on div "Back" at bounding box center [112, 113] width 194 height 23
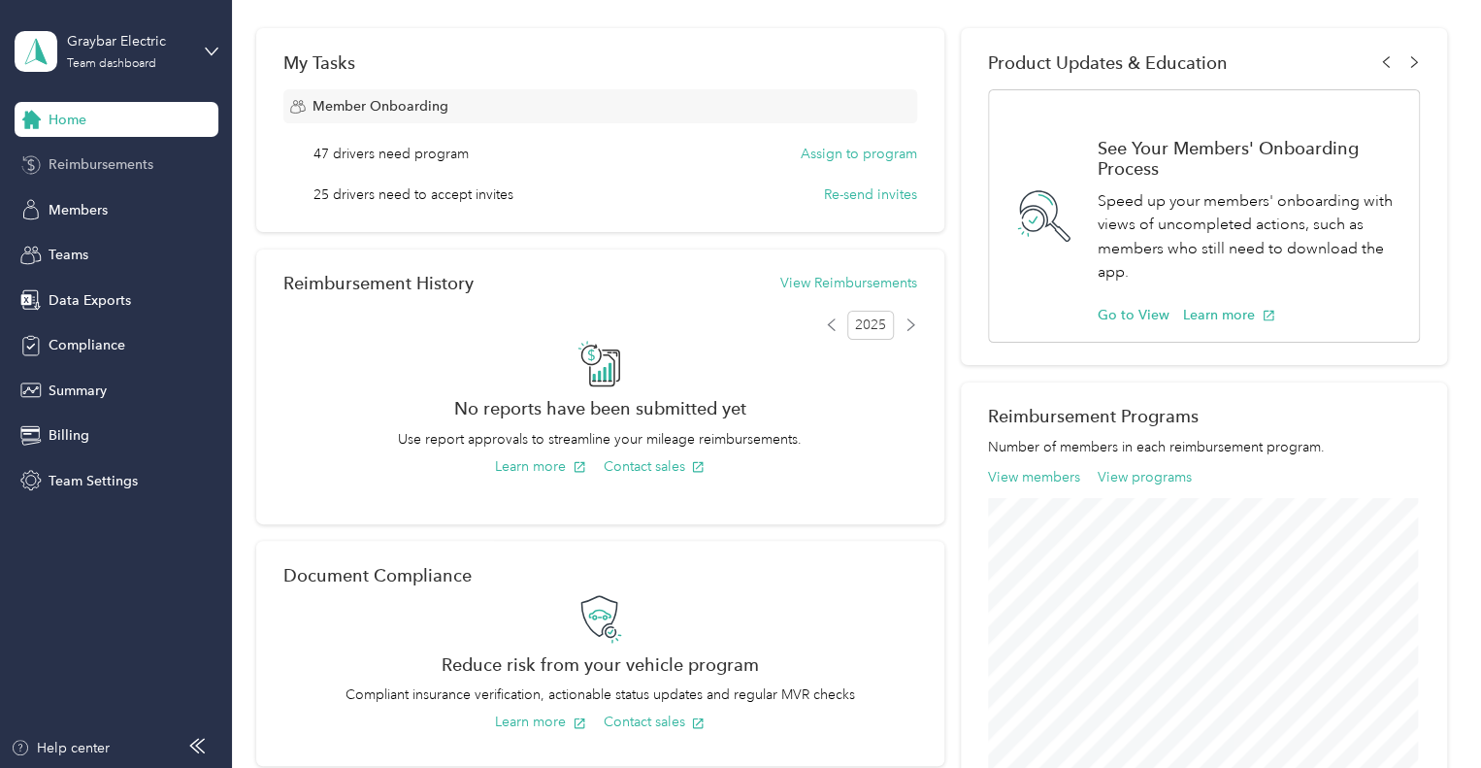
click at [110, 170] on span "Reimbursements" at bounding box center [101, 164] width 105 height 20
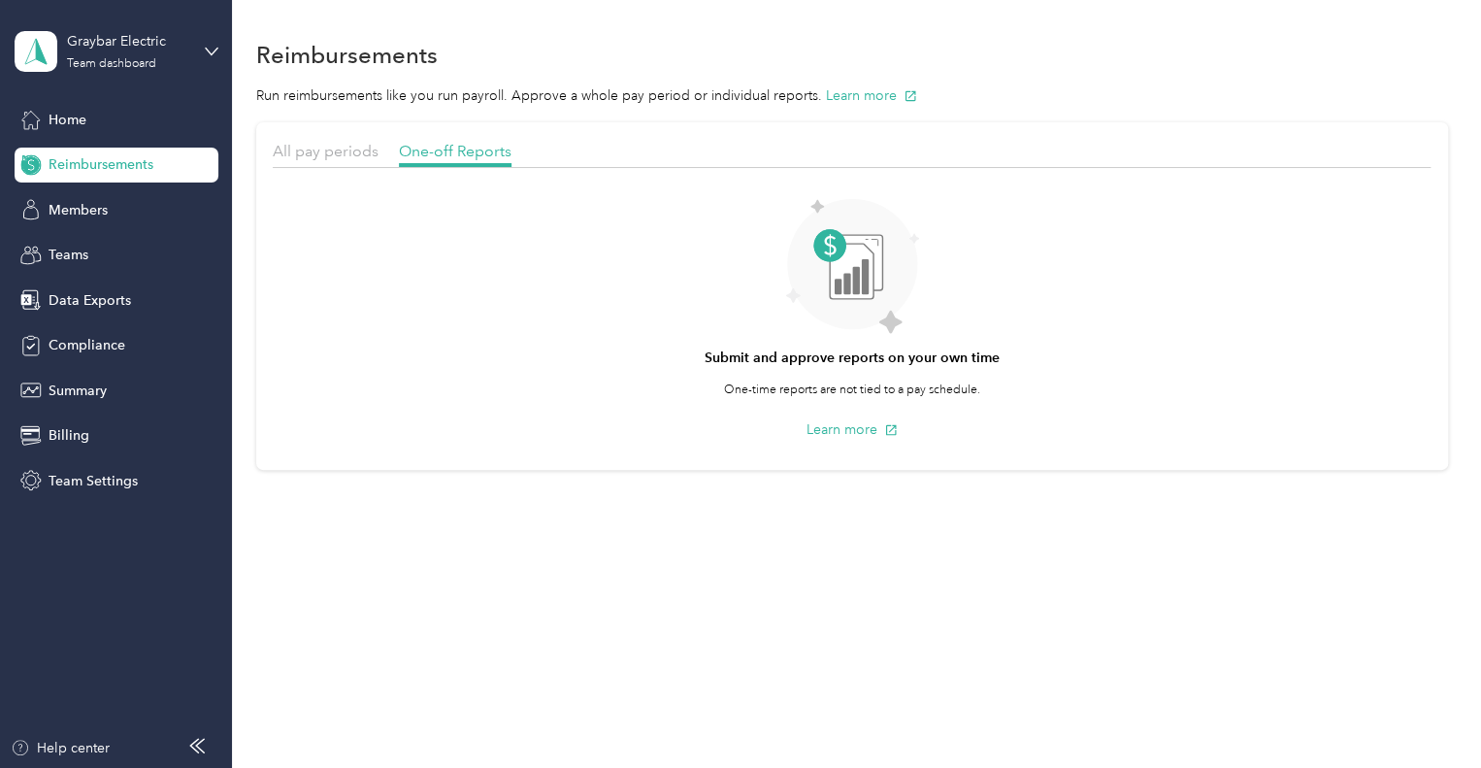
click at [322, 140] on div "All pay periods" at bounding box center [326, 152] width 106 height 24
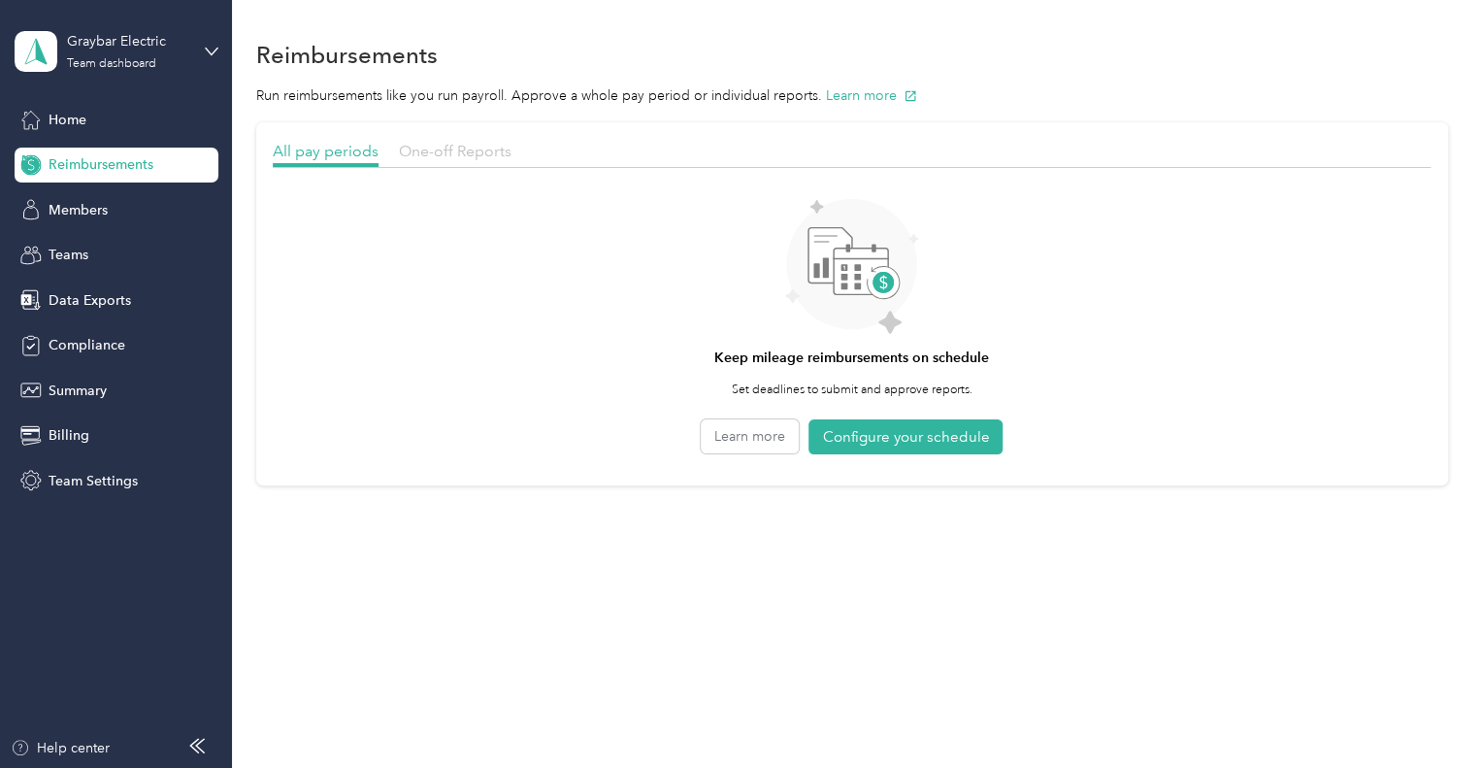
click at [423, 159] on span "One-off Reports" at bounding box center [455, 151] width 113 height 18
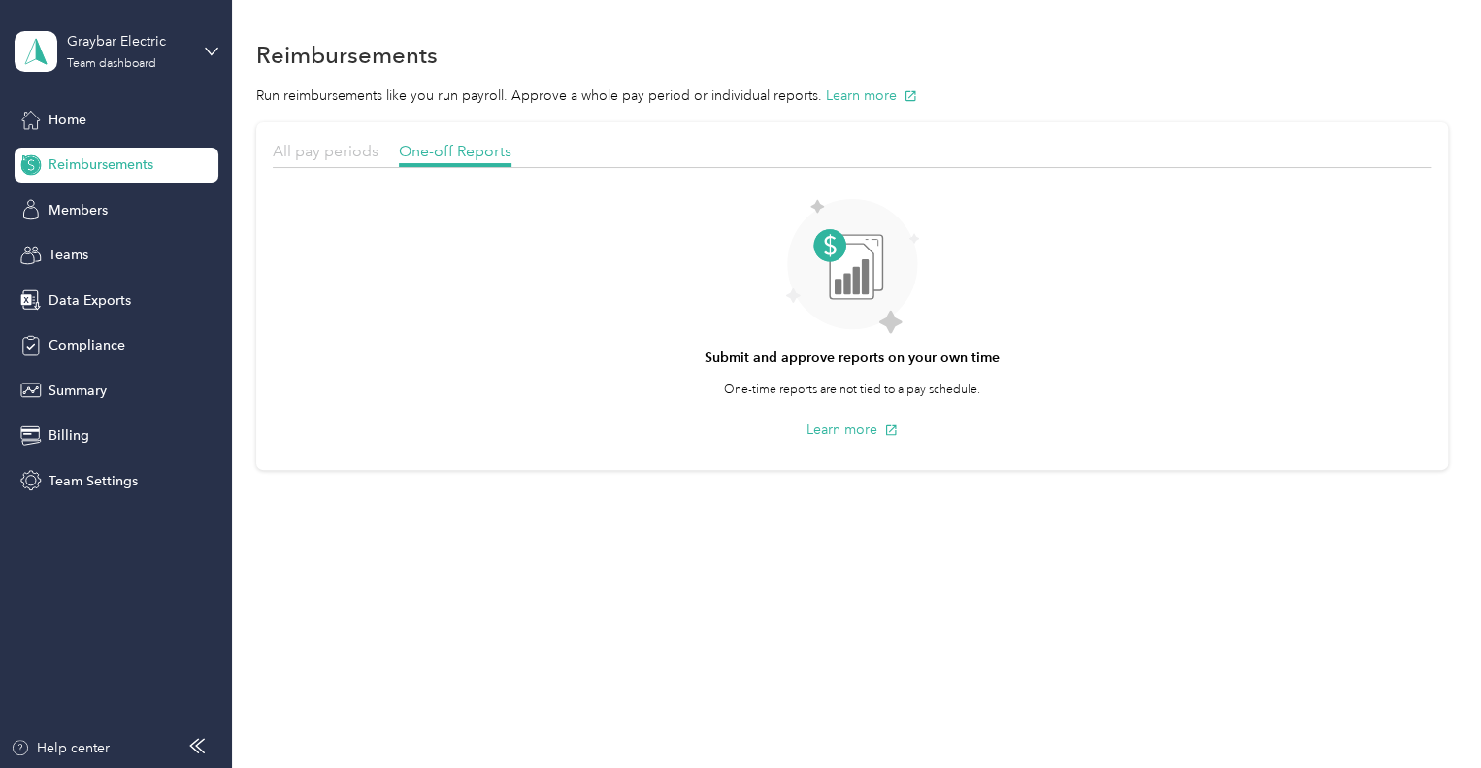
click at [339, 147] on span "All pay periods" at bounding box center [326, 151] width 106 height 18
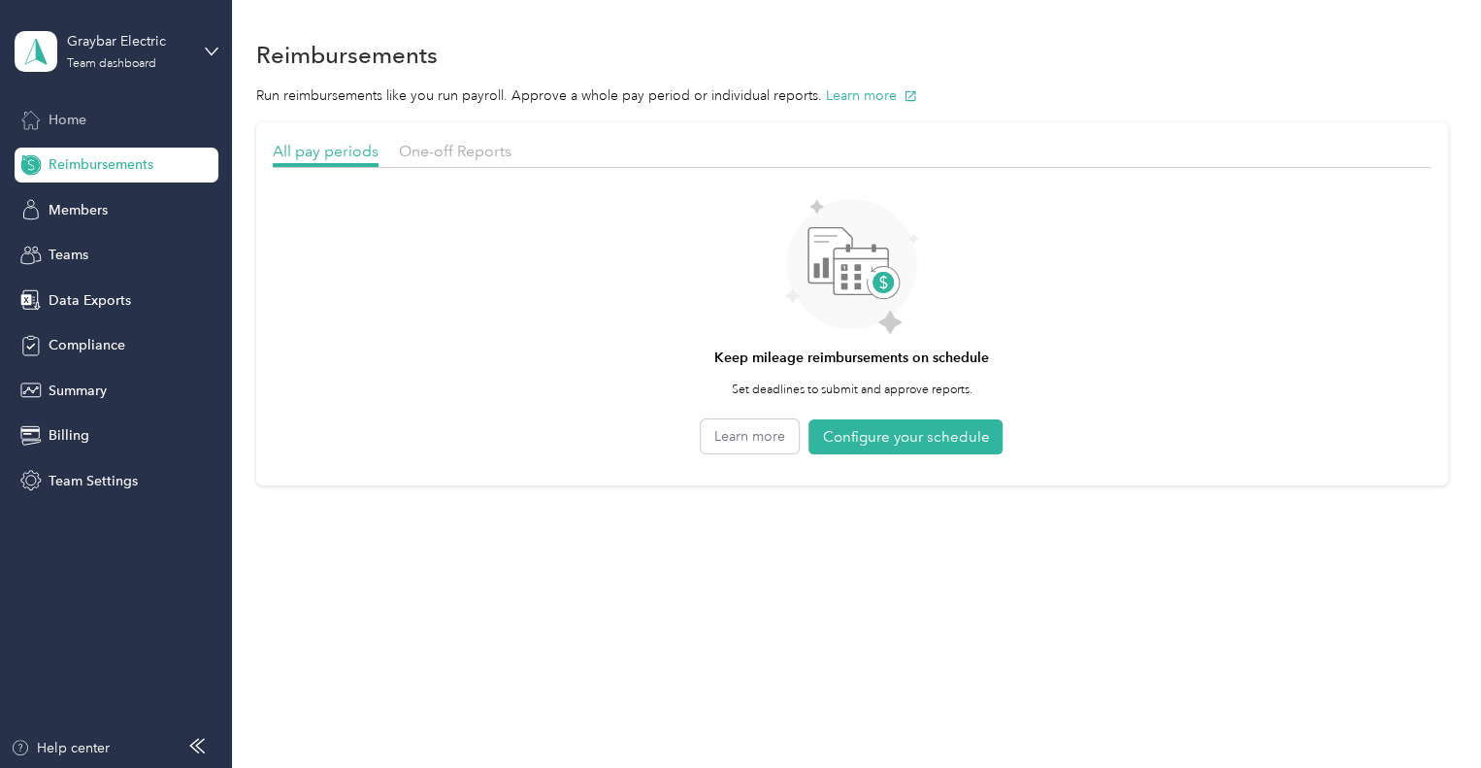
click at [60, 116] on span "Home" at bounding box center [68, 120] width 38 height 20
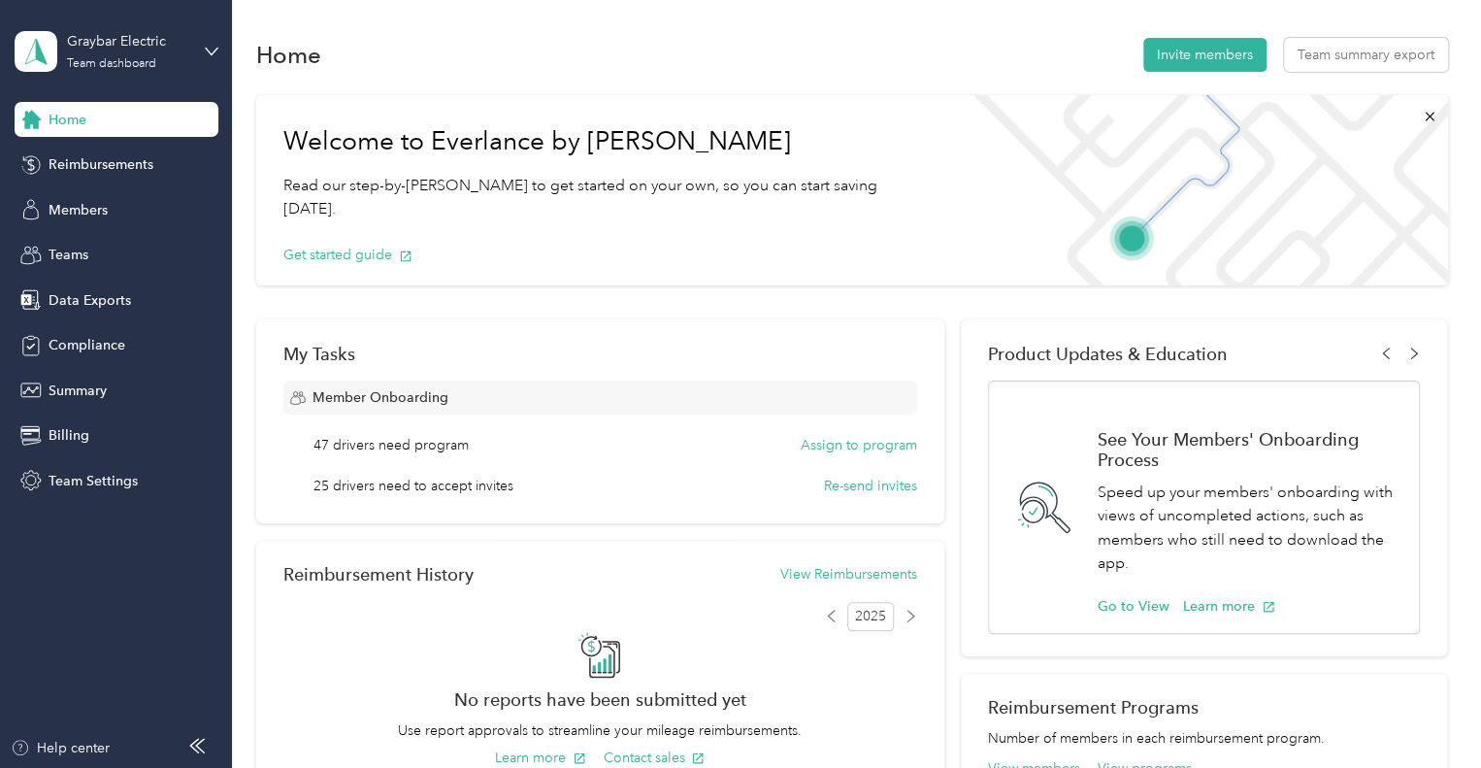
click at [76, 228] on div "Home Reimbursements Members Teams Data Exports Compliance Summary Billing Team …" at bounding box center [117, 300] width 204 height 396
click at [82, 213] on span "Members" at bounding box center [78, 210] width 59 height 20
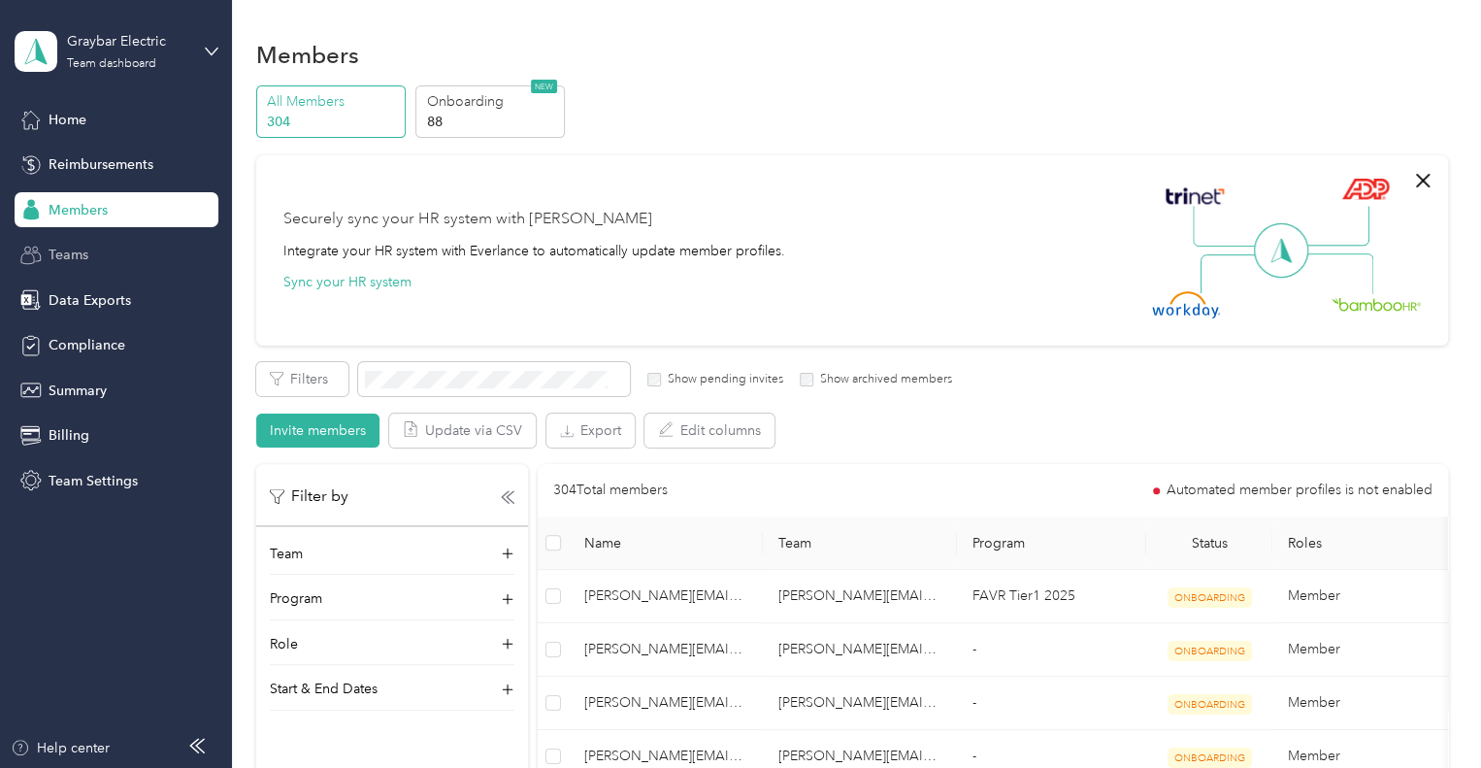
click at [82, 250] on span "Teams" at bounding box center [69, 255] width 40 height 20
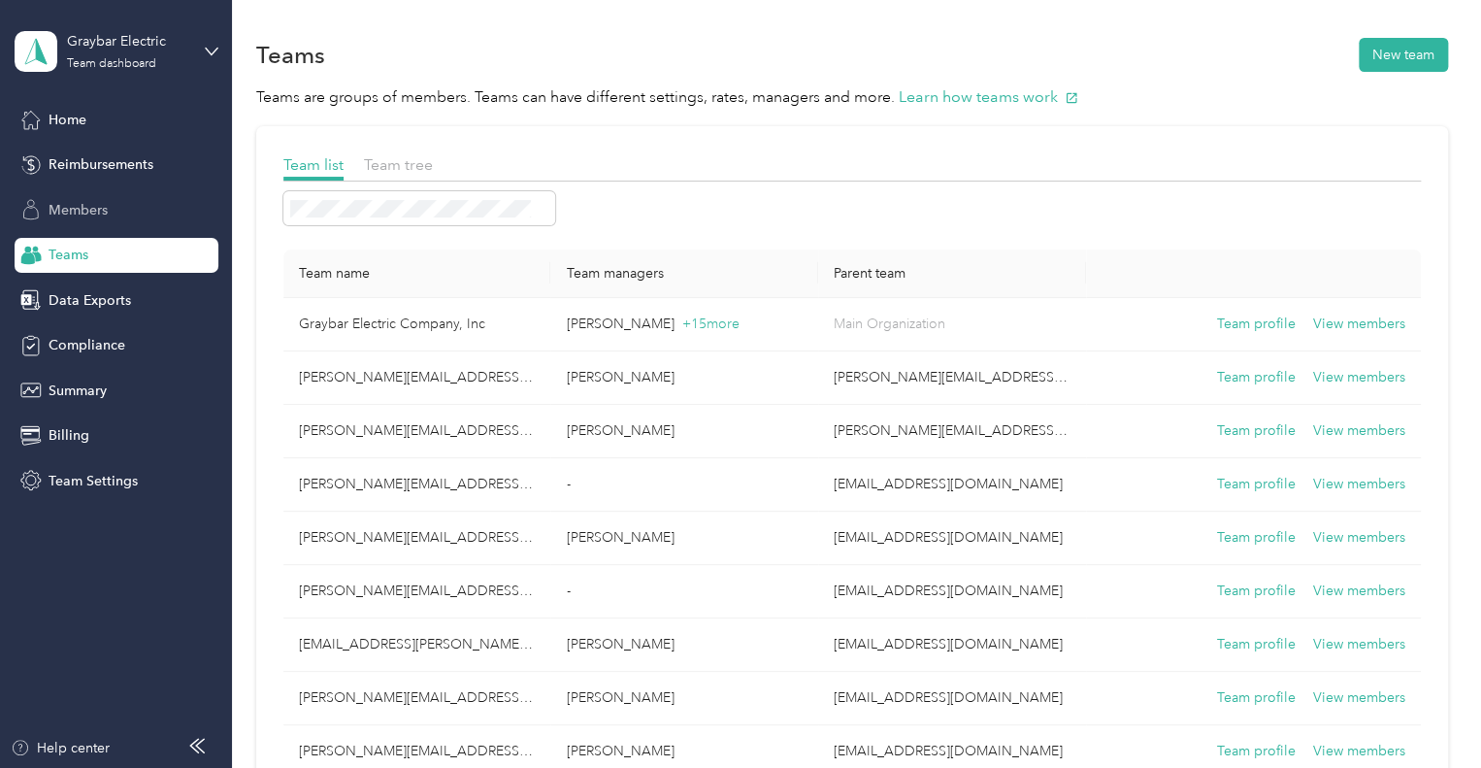
click at [82, 224] on div "Members" at bounding box center [117, 209] width 204 height 35
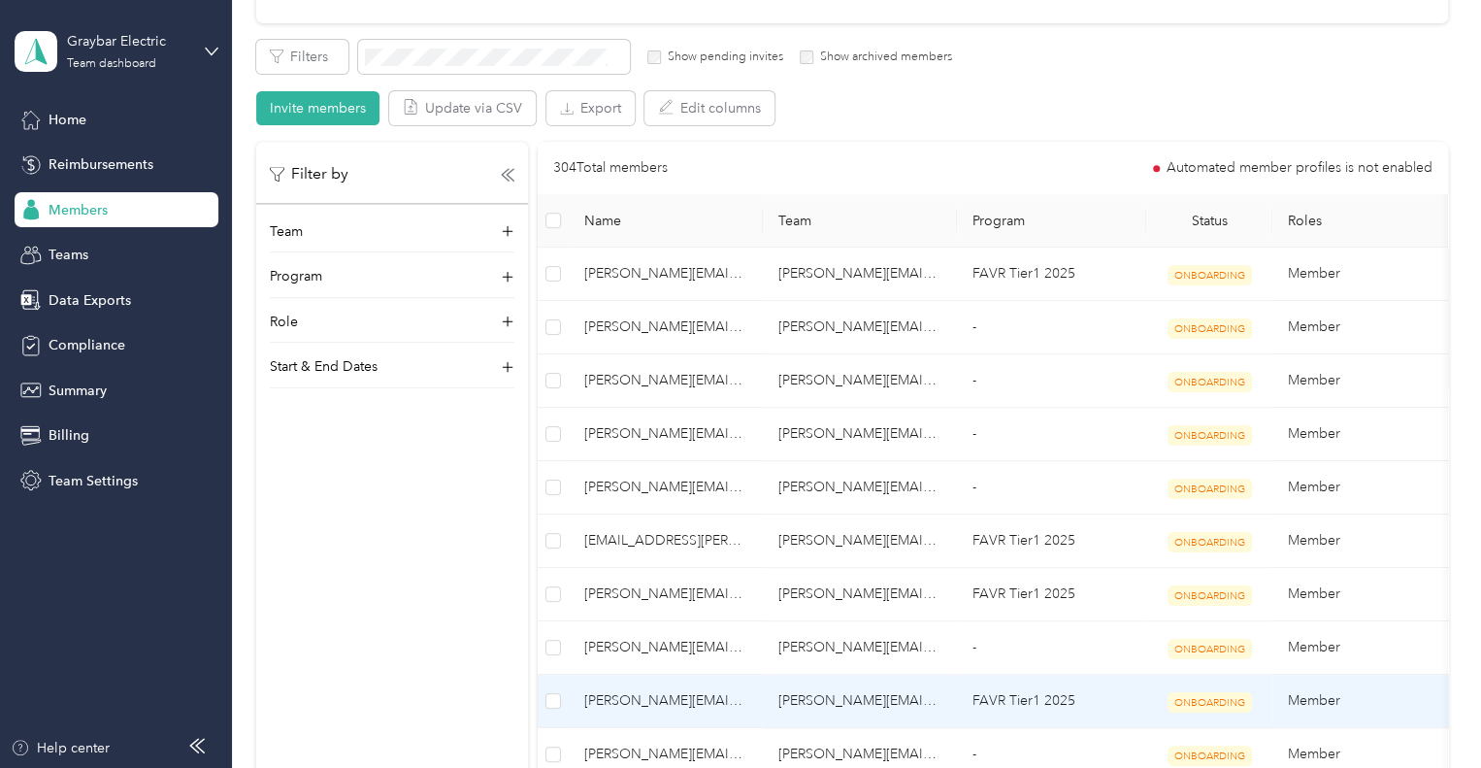
scroll to position [194, 0]
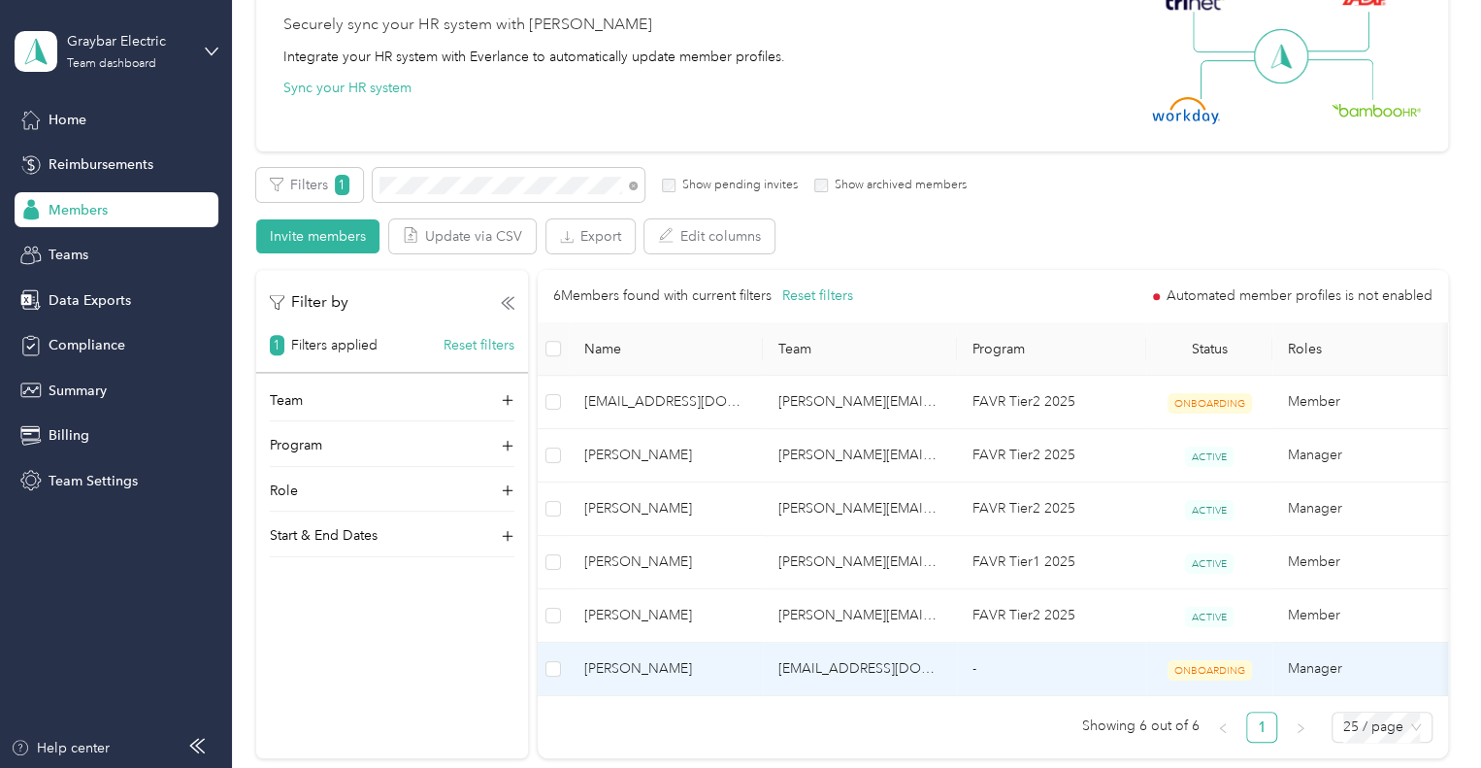
click at [623, 667] on span "[PERSON_NAME]" at bounding box center [665, 668] width 163 height 21
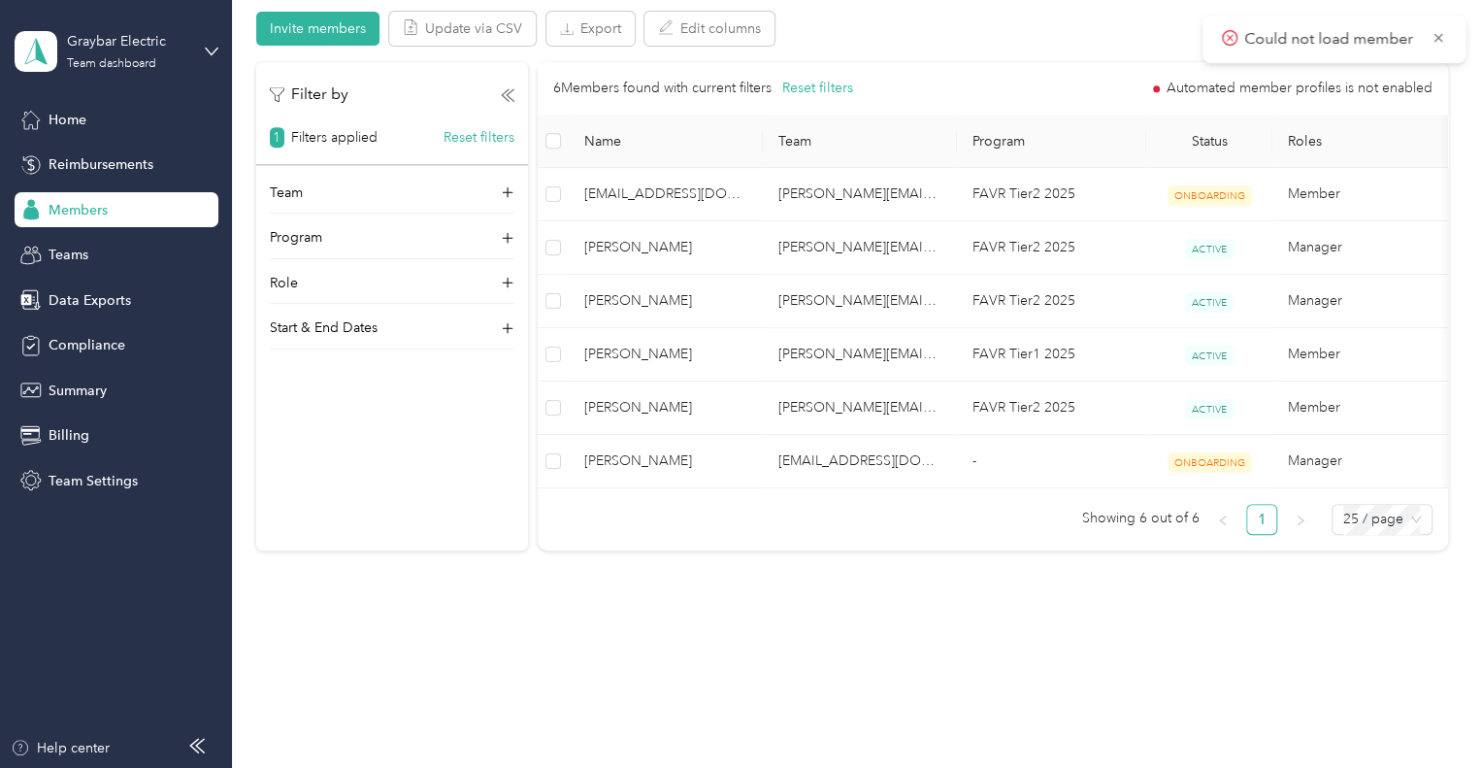
scroll to position [221, 0]
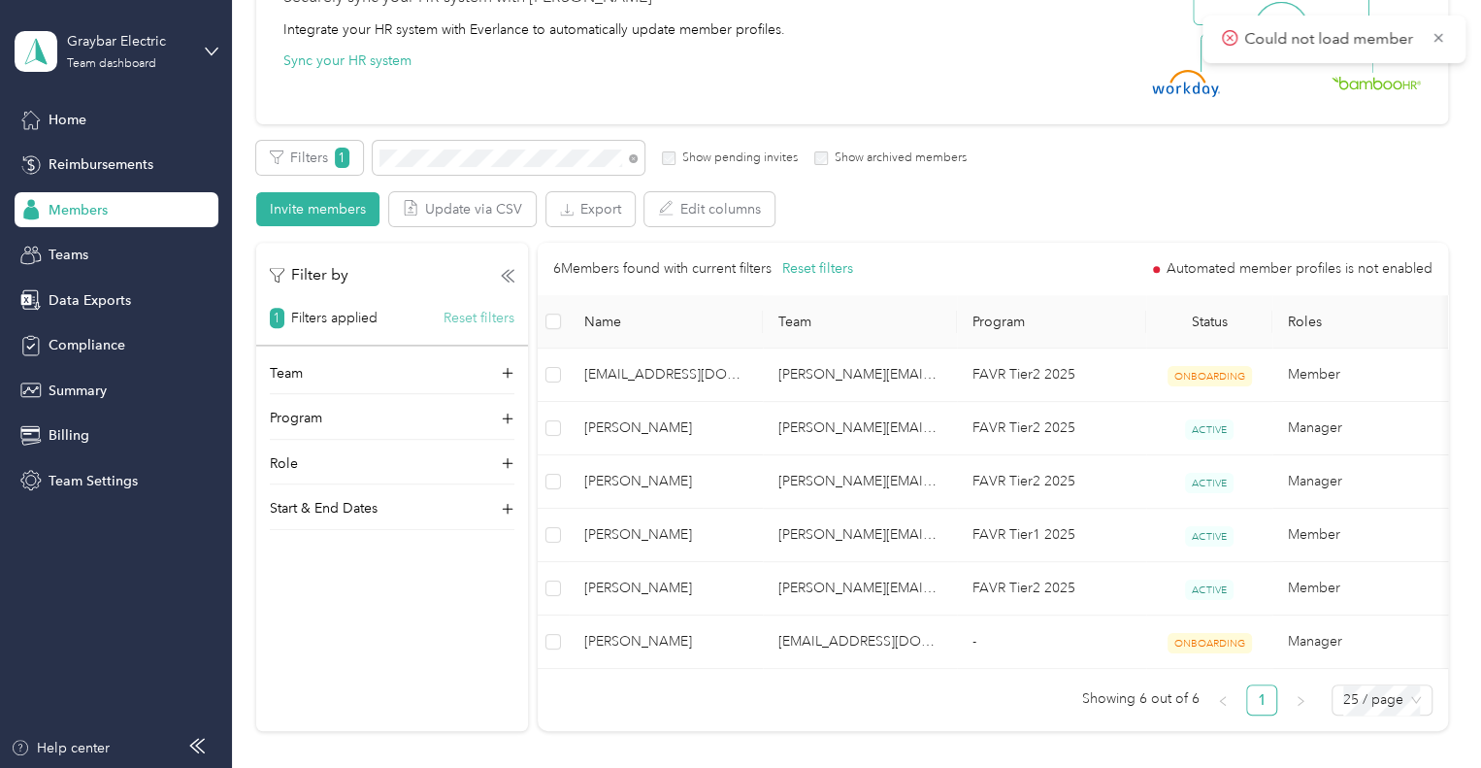
click at [497, 309] on button "Reset filters" at bounding box center [478, 318] width 71 height 20
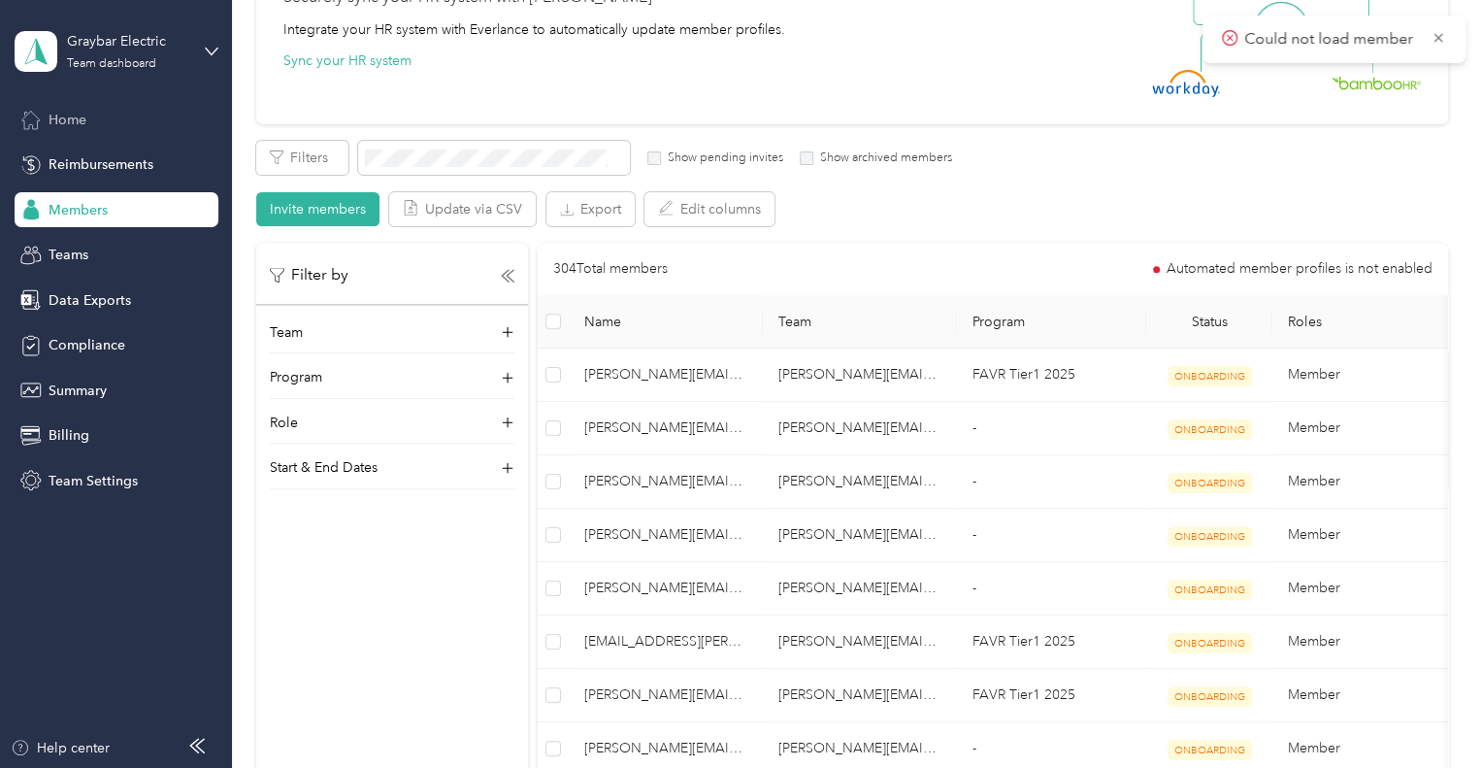
click at [81, 127] on span "Home" at bounding box center [68, 120] width 38 height 20
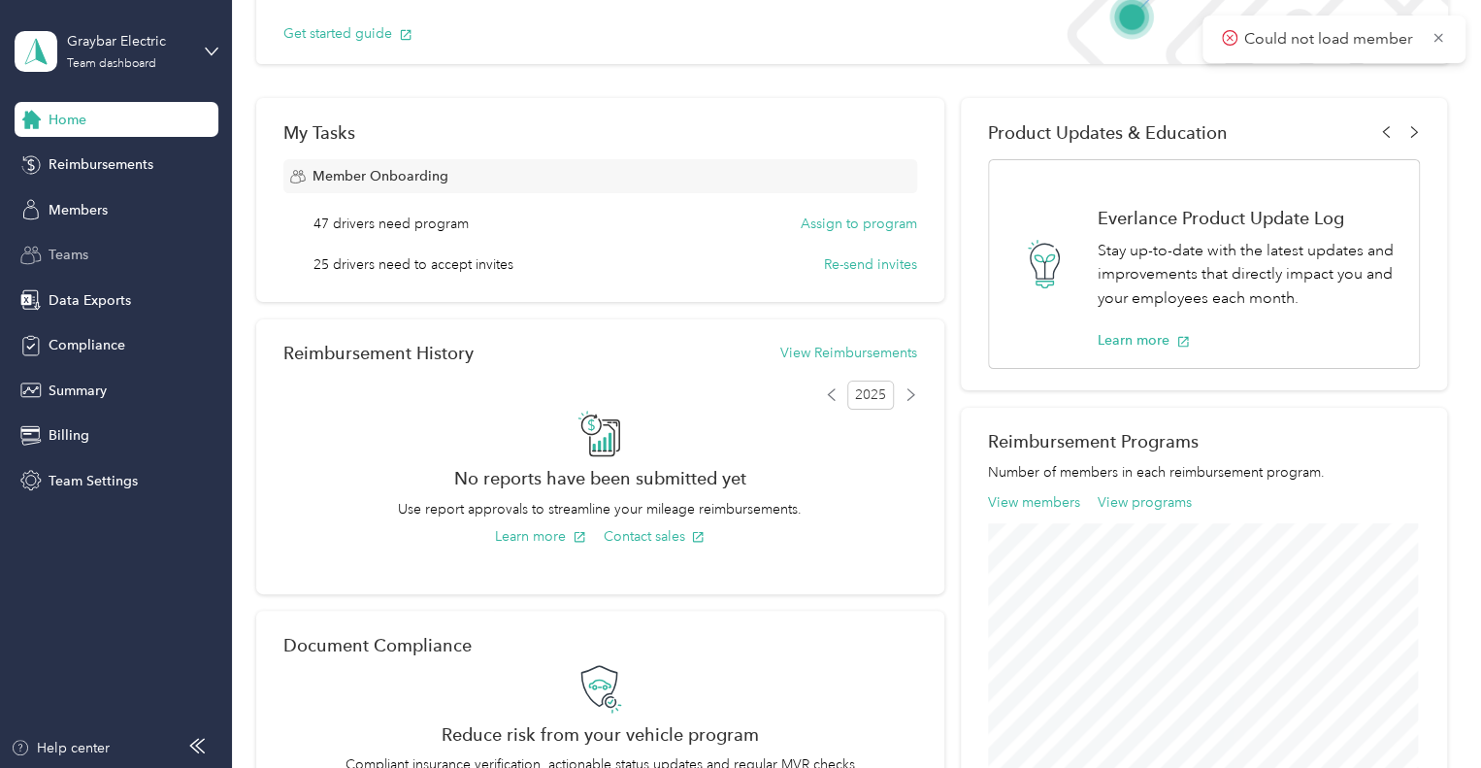
click at [77, 259] on span "Teams" at bounding box center [69, 255] width 40 height 20
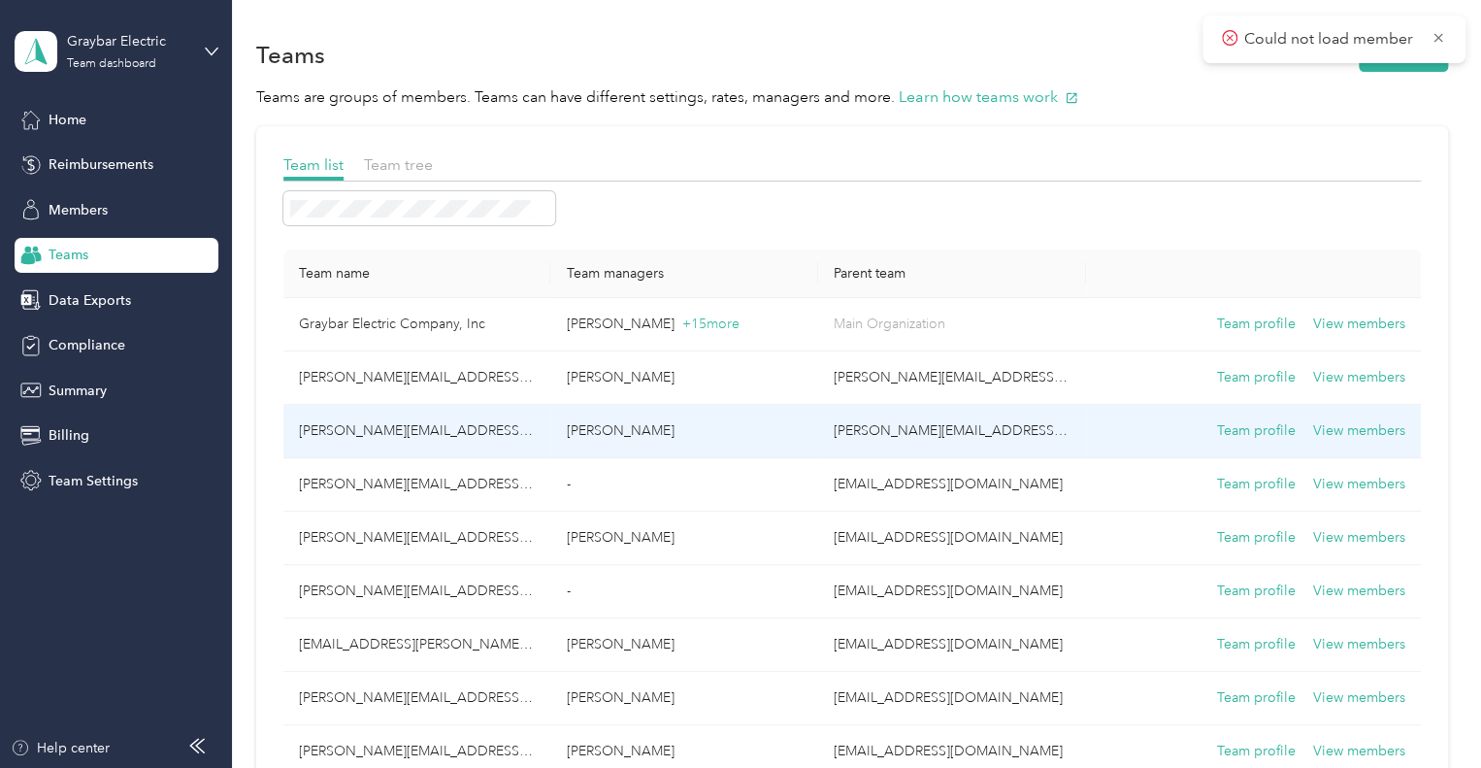
click at [357, 430] on td "[PERSON_NAME][EMAIL_ADDRESS][PERSON_NAME][DOMAIN_NAME]" at bounding box center [417, 431] width 268 height 53
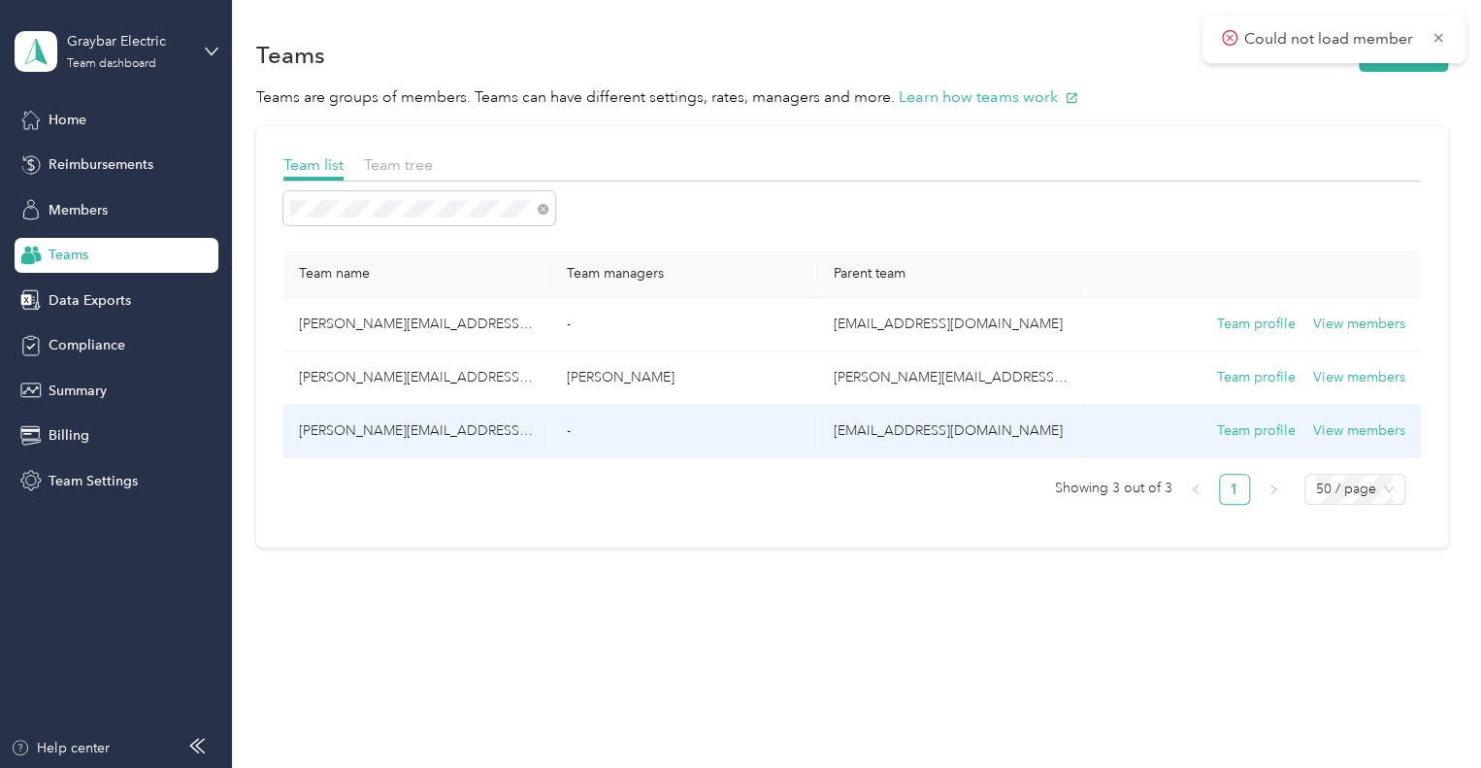
click at [370, 426] on td "[PERSON_NAME][EMAIL_ADDRESS][PERSON_NAME][DOMAIN_NAME]" at bounding box center [417, 431] width 268 height 53
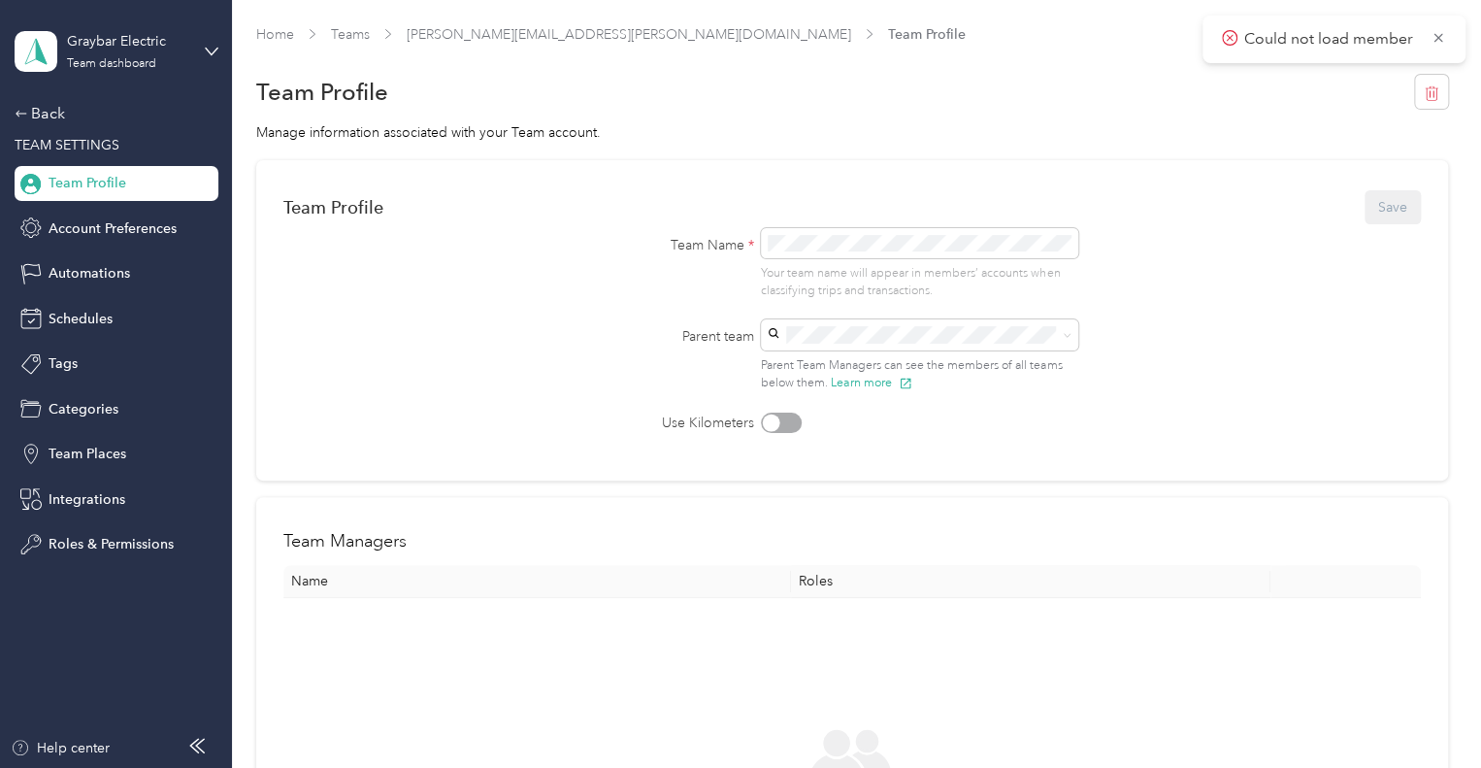
click at [100, 187] on span "Team Profile" at bounding box center [88, 183] width 78 height 20
click at [53, 110] on div "Back" at bounding box center [112, 113] width 194 height 23
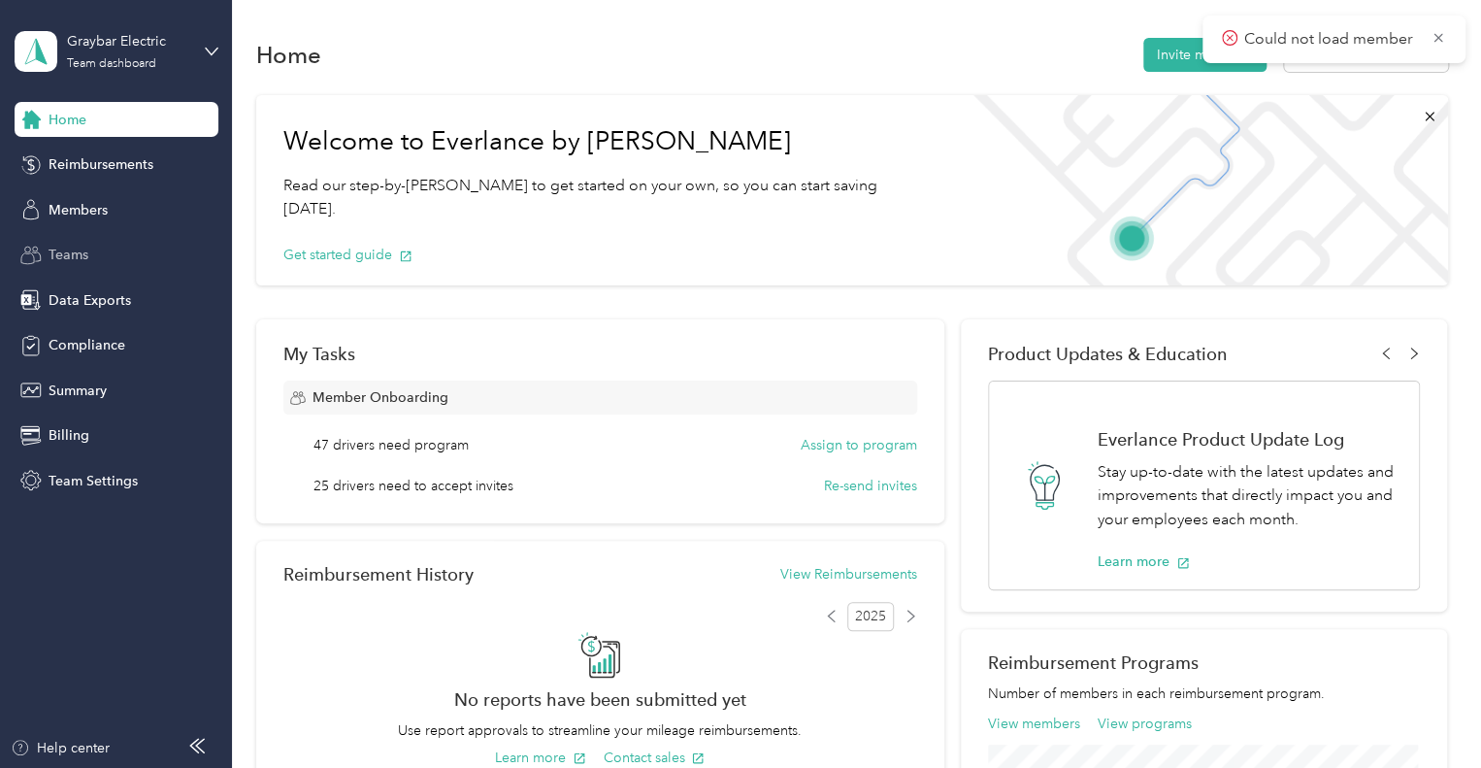
click at [73, 253] on span "Teams" at bounding box center [69, 255] width 40 height 20
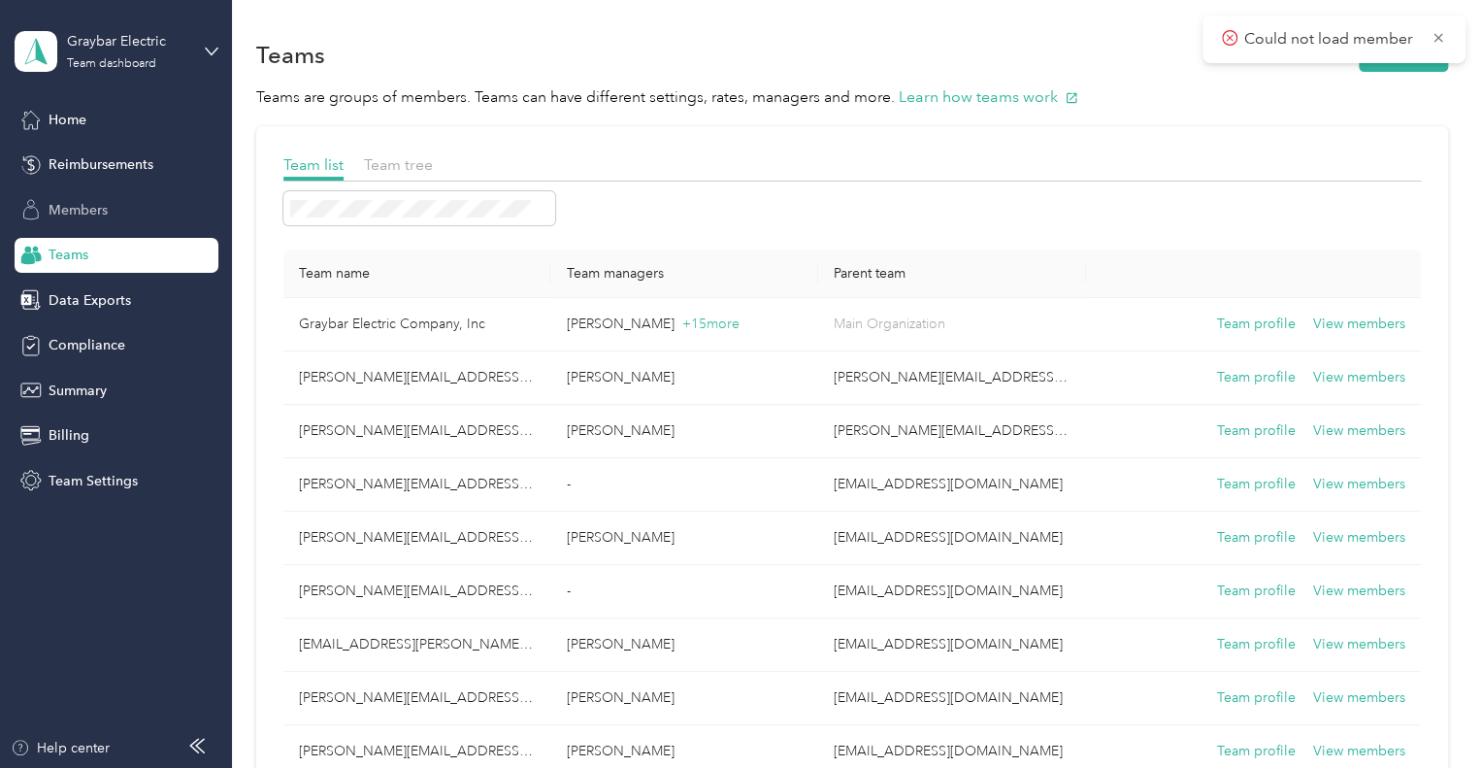
click at [59, 209] on span "Members" at bounding box center [78, 210] width 59 height 20
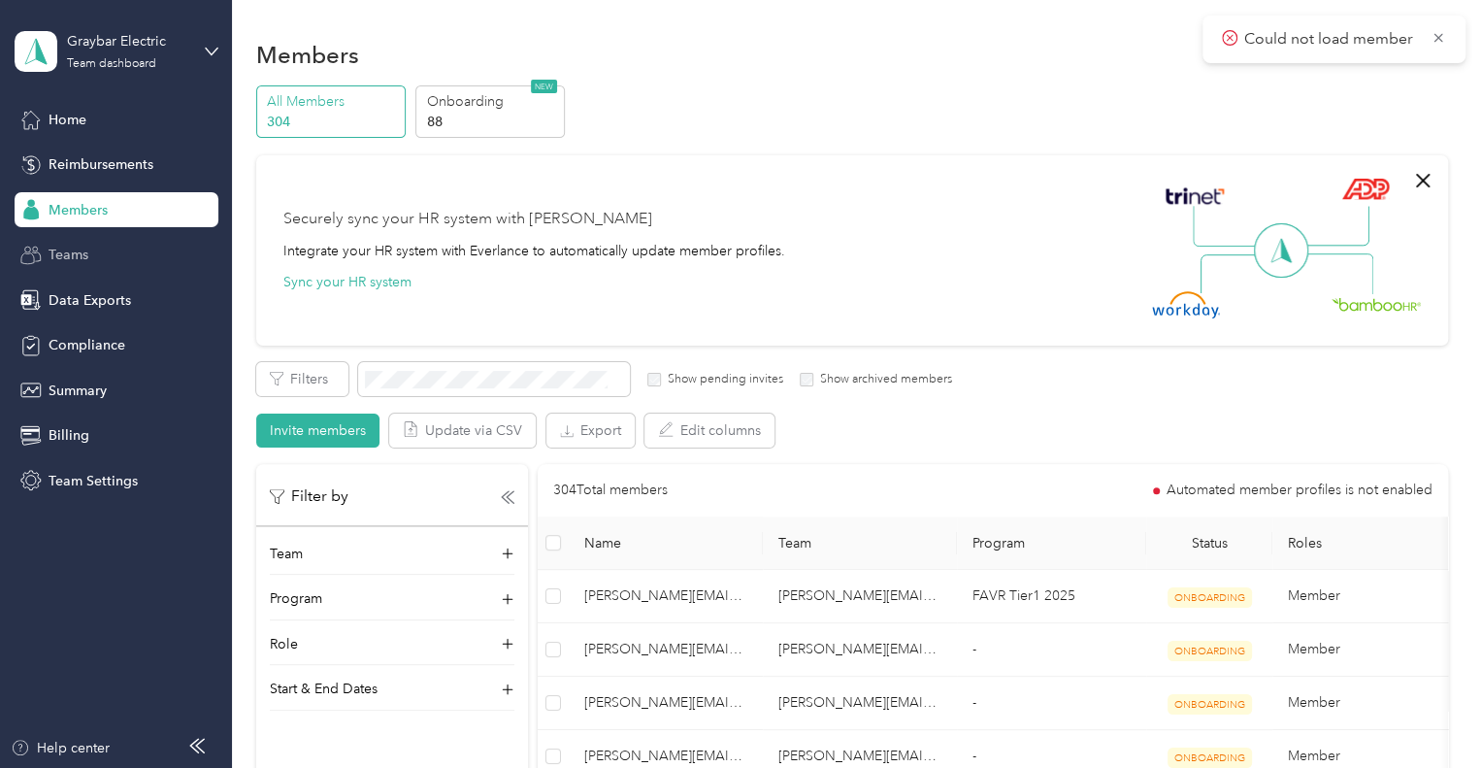
click at [80, 255] on span "Teams" at bounding box center [69, 255] width 40 height 20
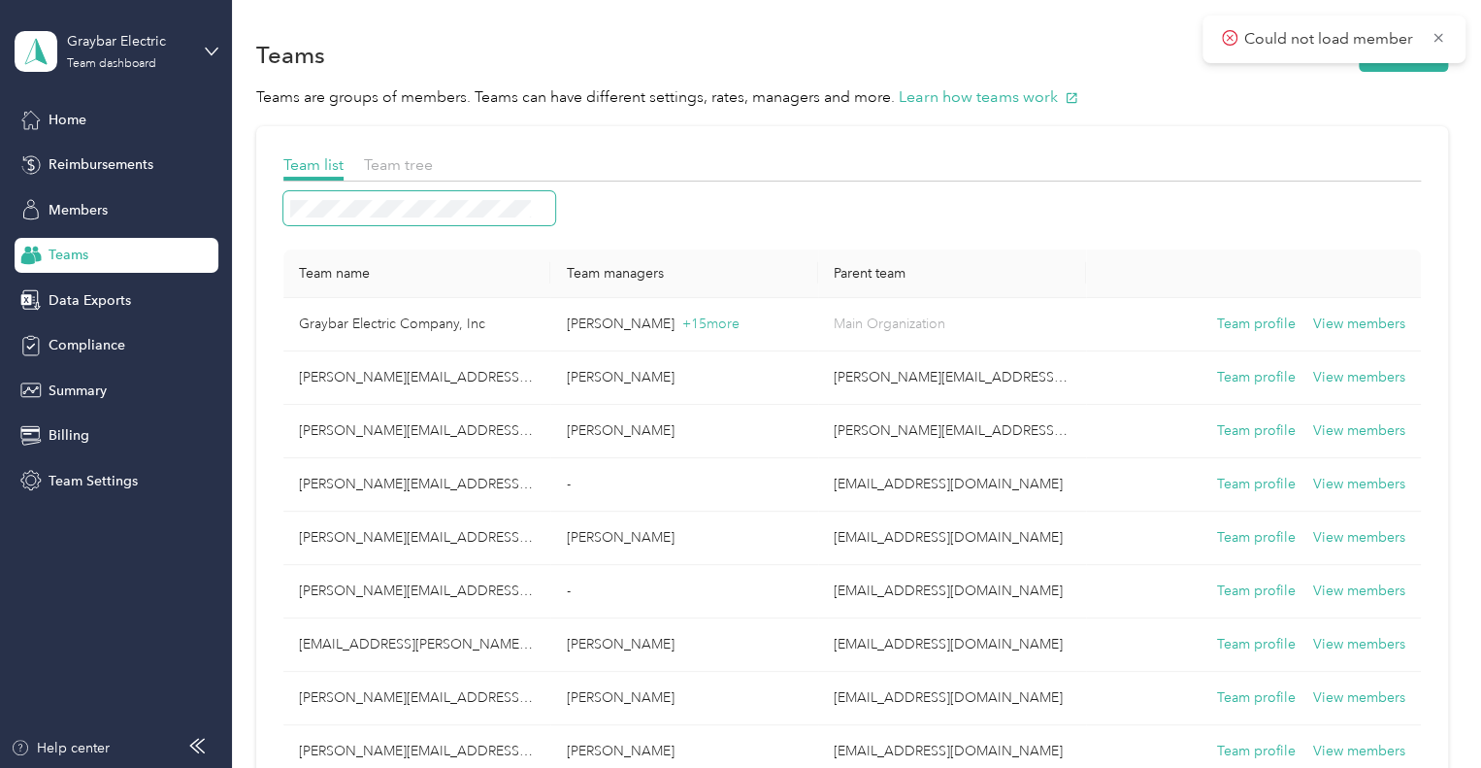
click at [494, 197] on span at bounding box center [419, 208] width 272 height 34
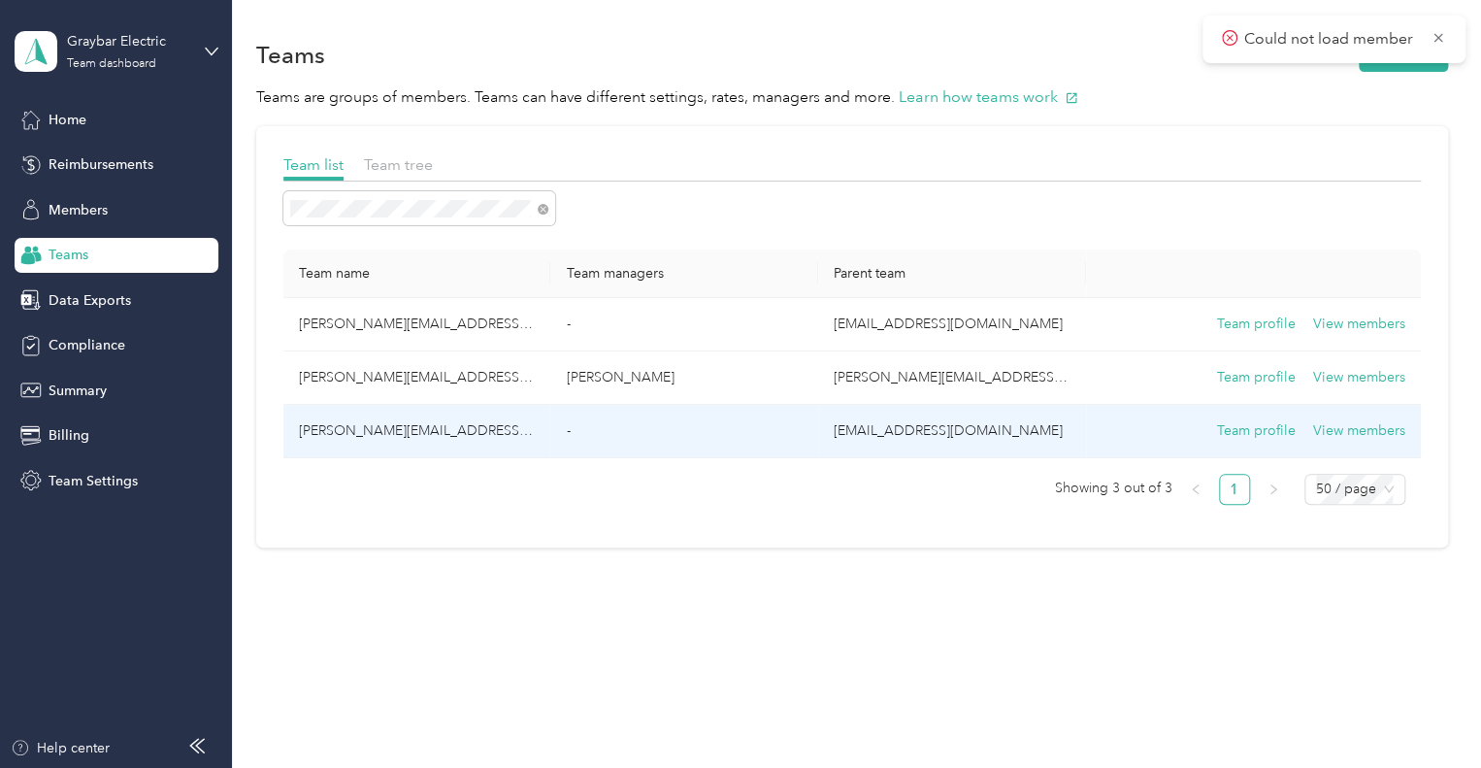
click at [342, 438] on td "[PERSON_NAME][EMAIL_ADDRESS][PERSON_NAME][DOMAIN_NAME]" at bounding box center [417, 431] width 268 height 53
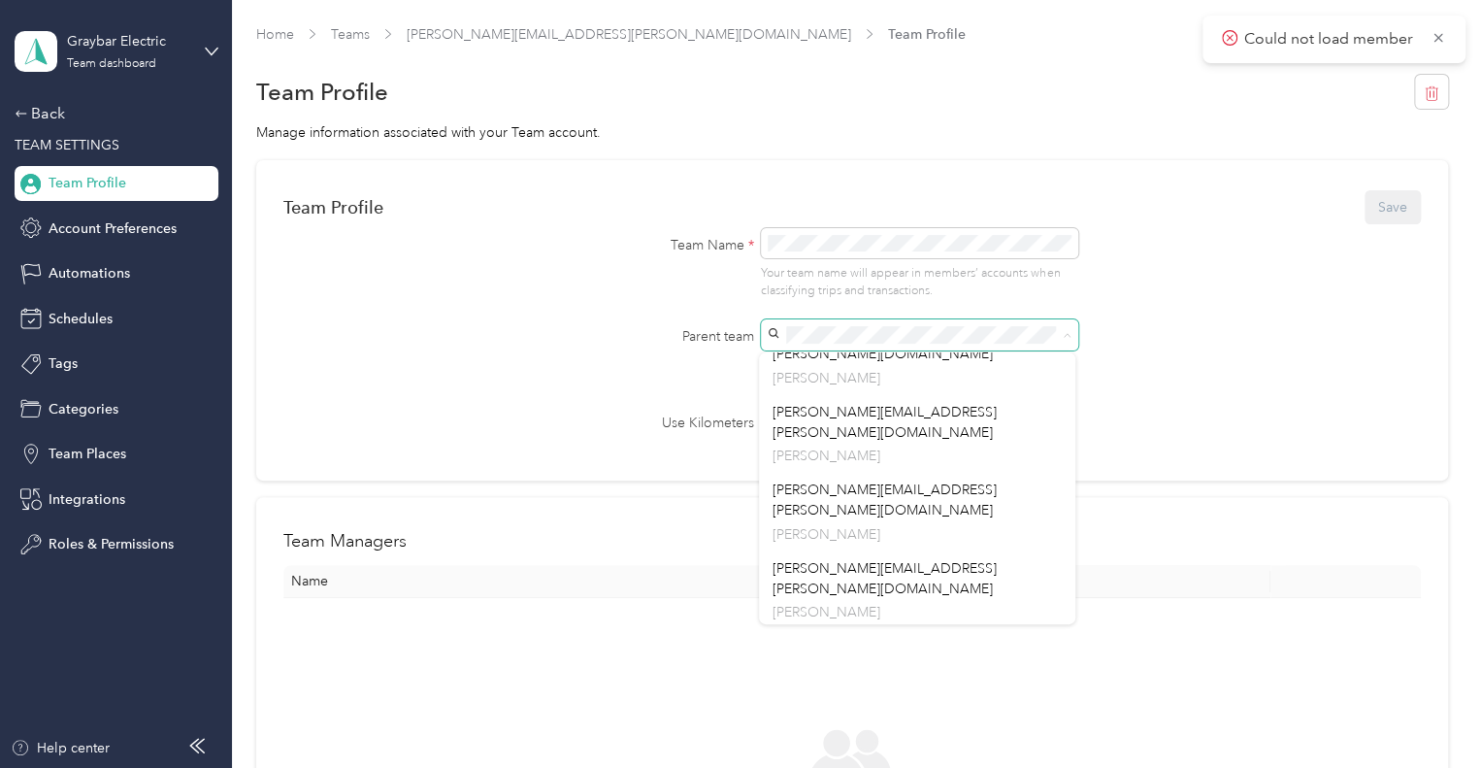
scroll to position [679, 0]
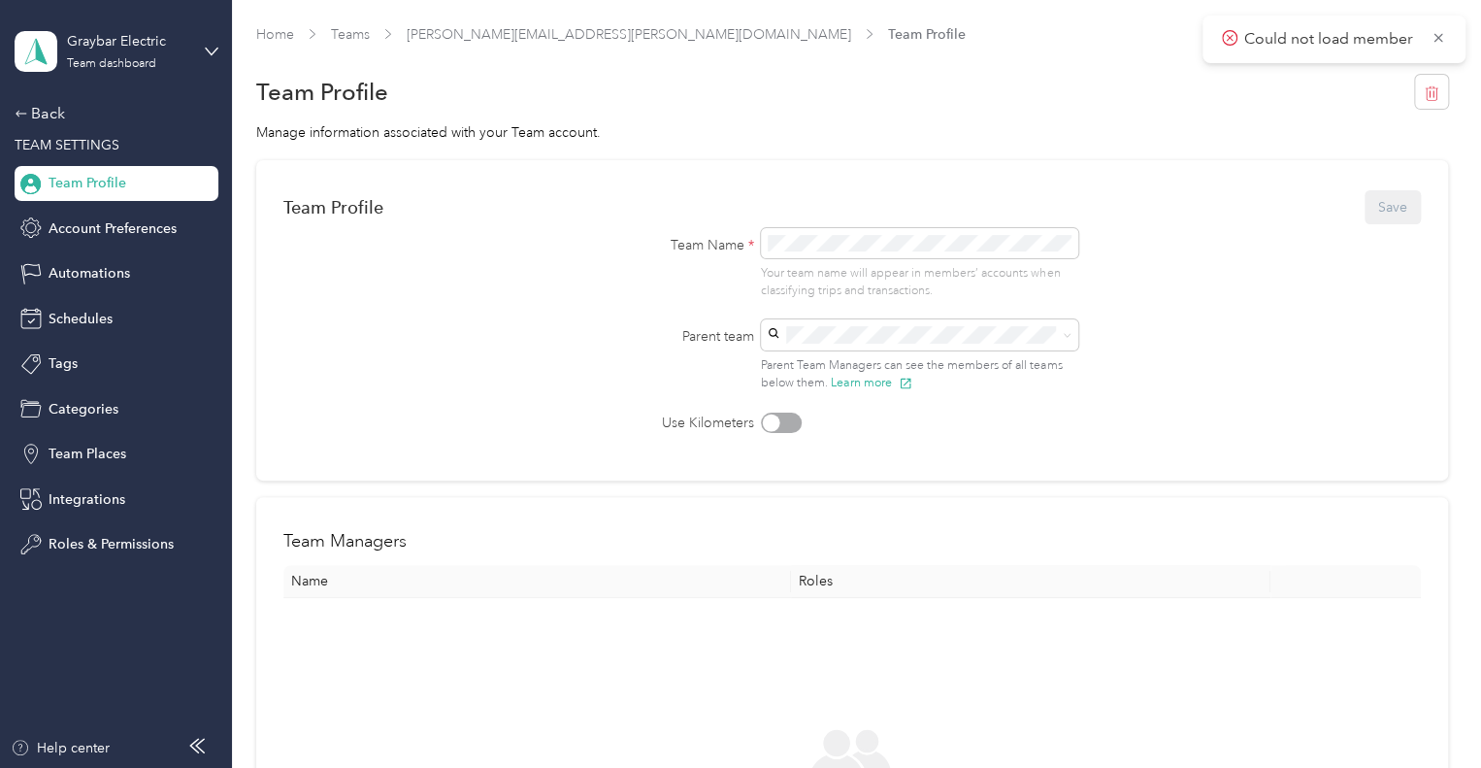
click at [1390, 201] on button "Save" at bounding box center [1392, 207] width 56 height 34
click at [1397, 201] on button "Save" at bounding box center [1382, 207] width 77 height 34
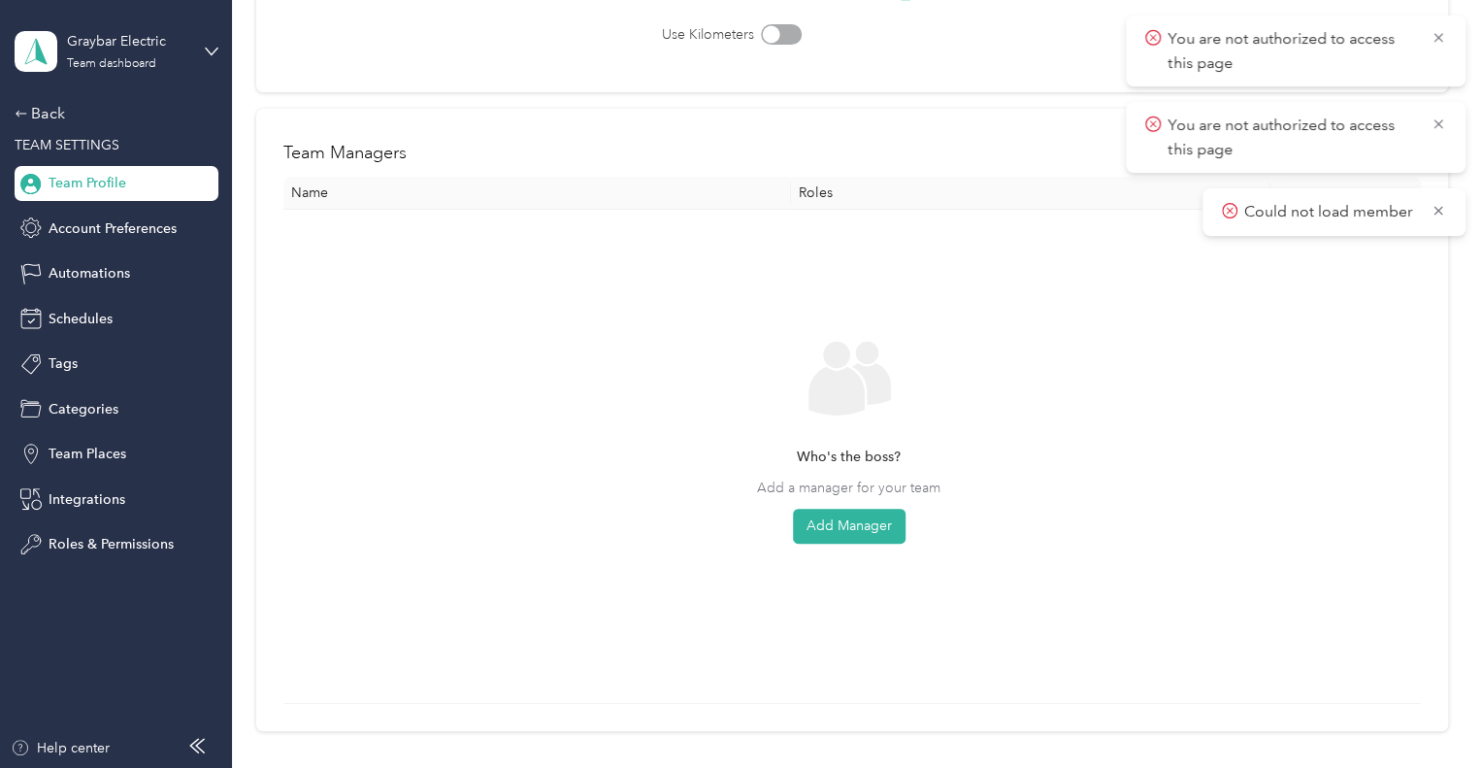
scroll to position [0, 0]
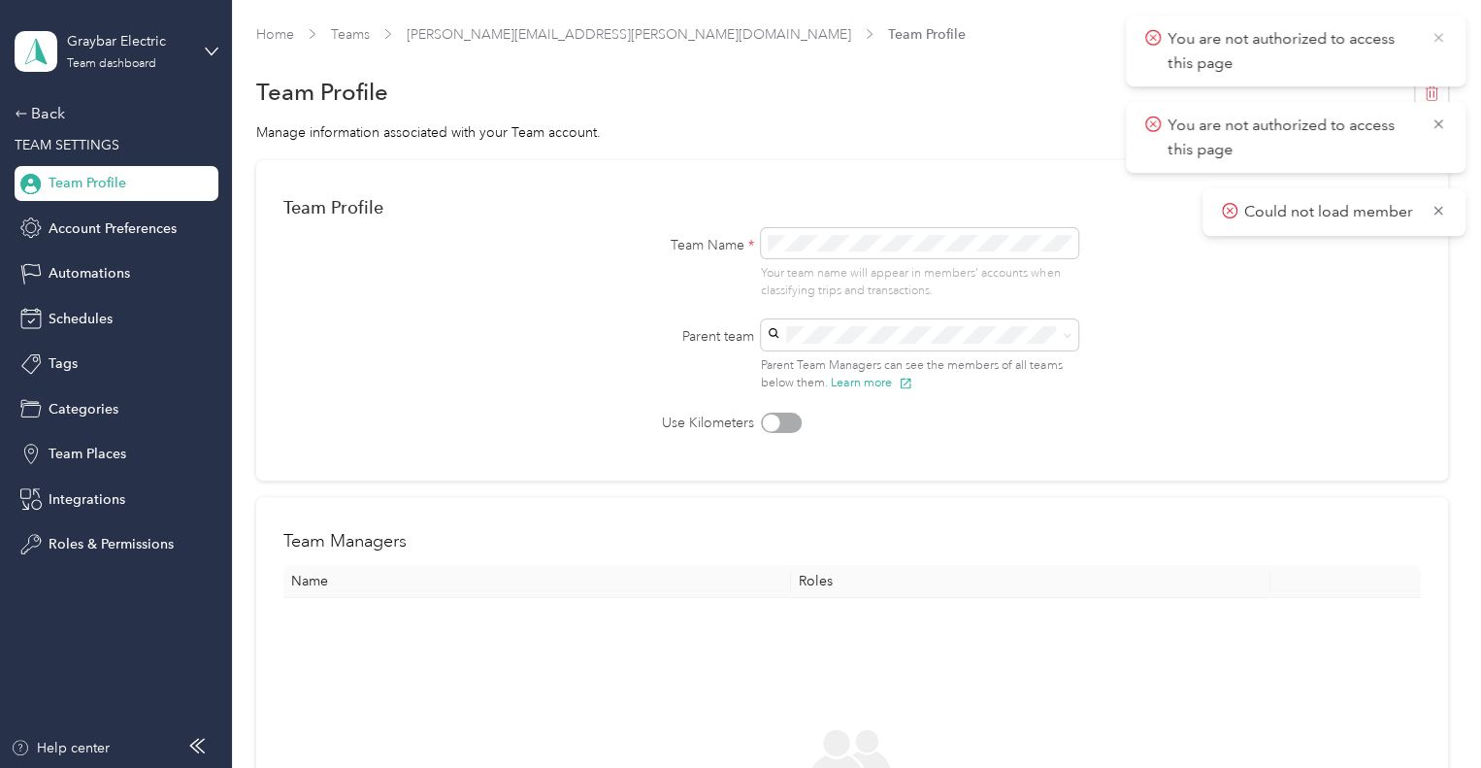
click at [1443, 42] on icon at bounding box center [1438, 37] width 16 height 17
click at [1439, 39] on icon at bounding box center [1437, 37] width 9 height 9
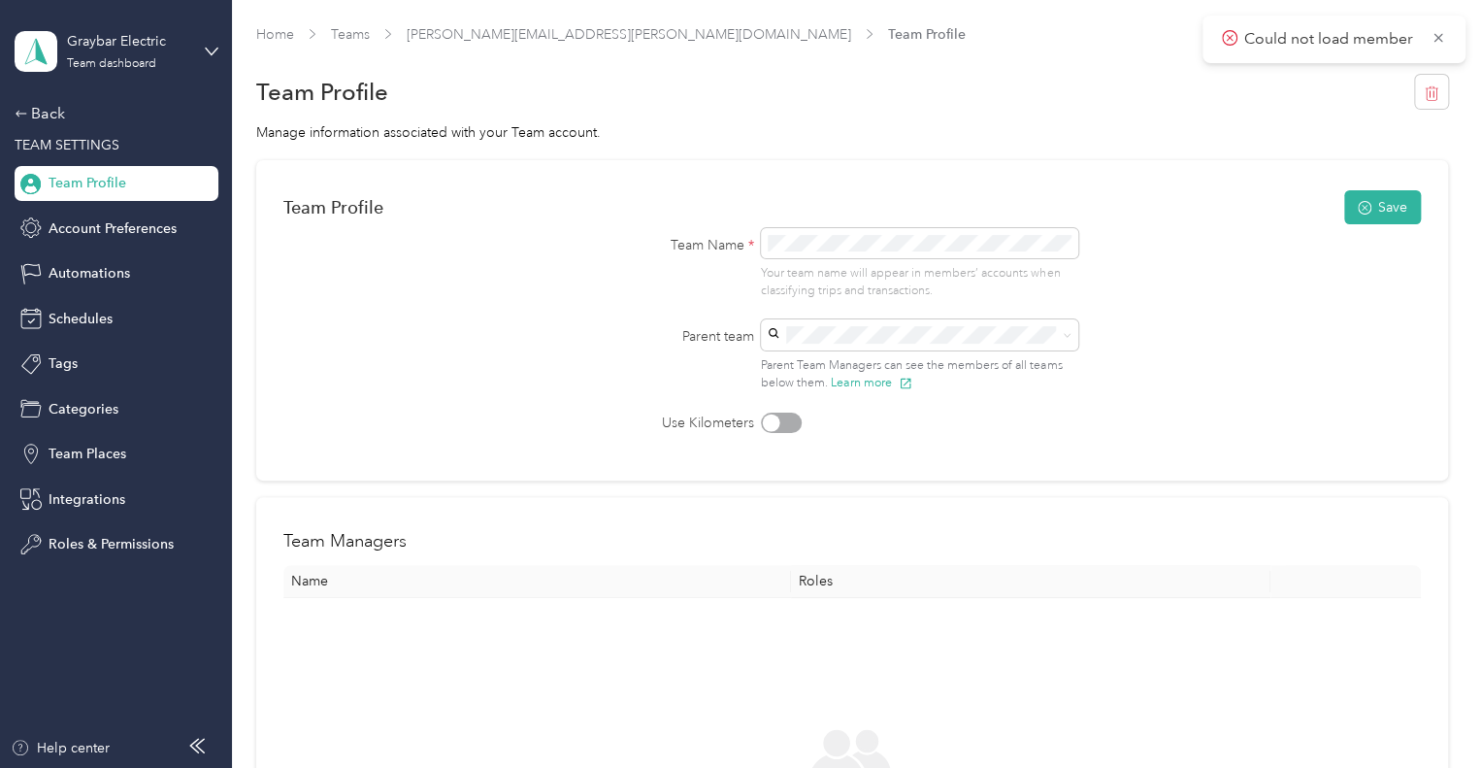
click at [1437, 47] on span "Could not load member" at bounding box center [1334, 39] width 224 height 24
click at [1438, 36] on icon at bounding box center [1438, 37] width 9 height 9
click at [89, 234] on span "Account Preferences" at bounding box center [113, 228] width 128 height 20
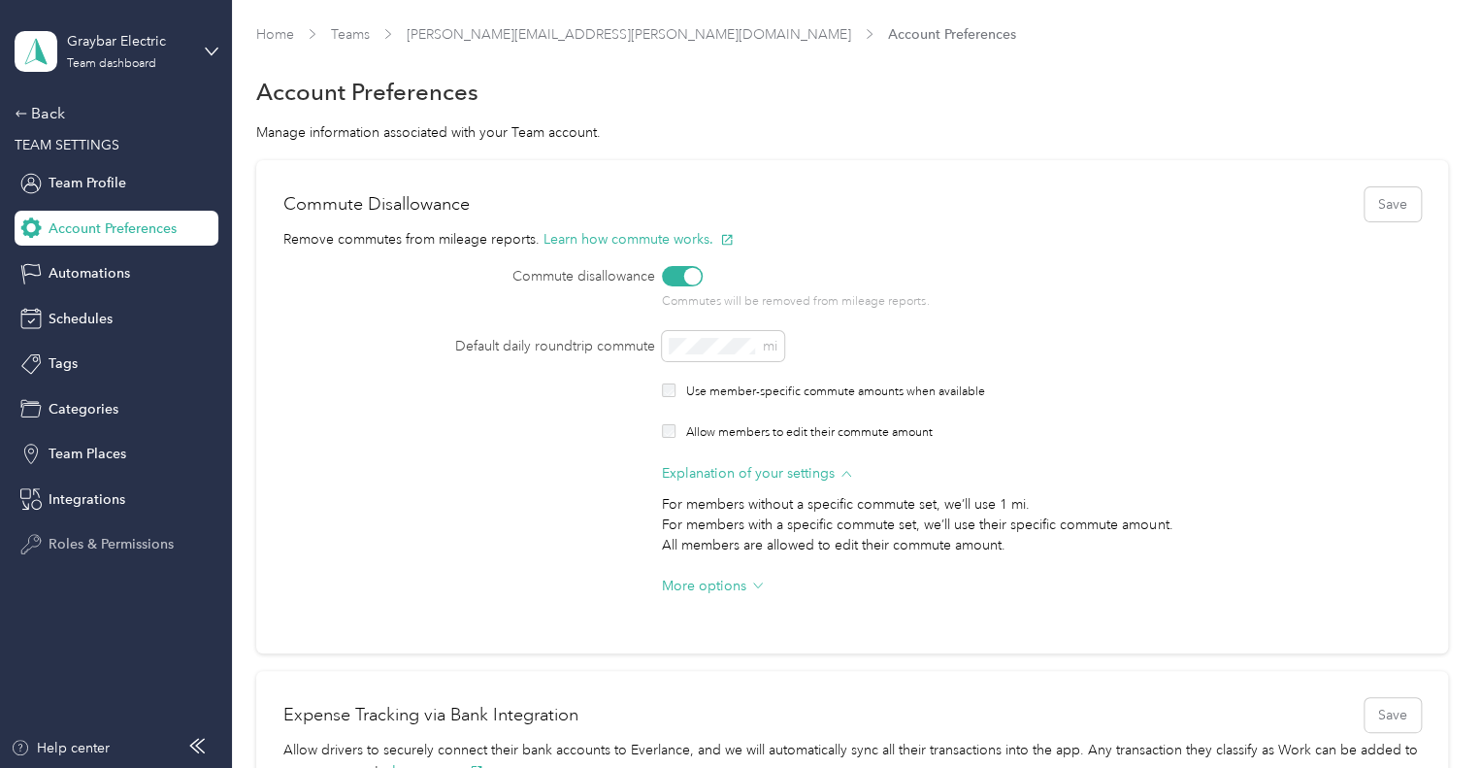
click at [105, 542] on span "Roles & Permissions" at bounding box center [111, 544] width 125 height 20
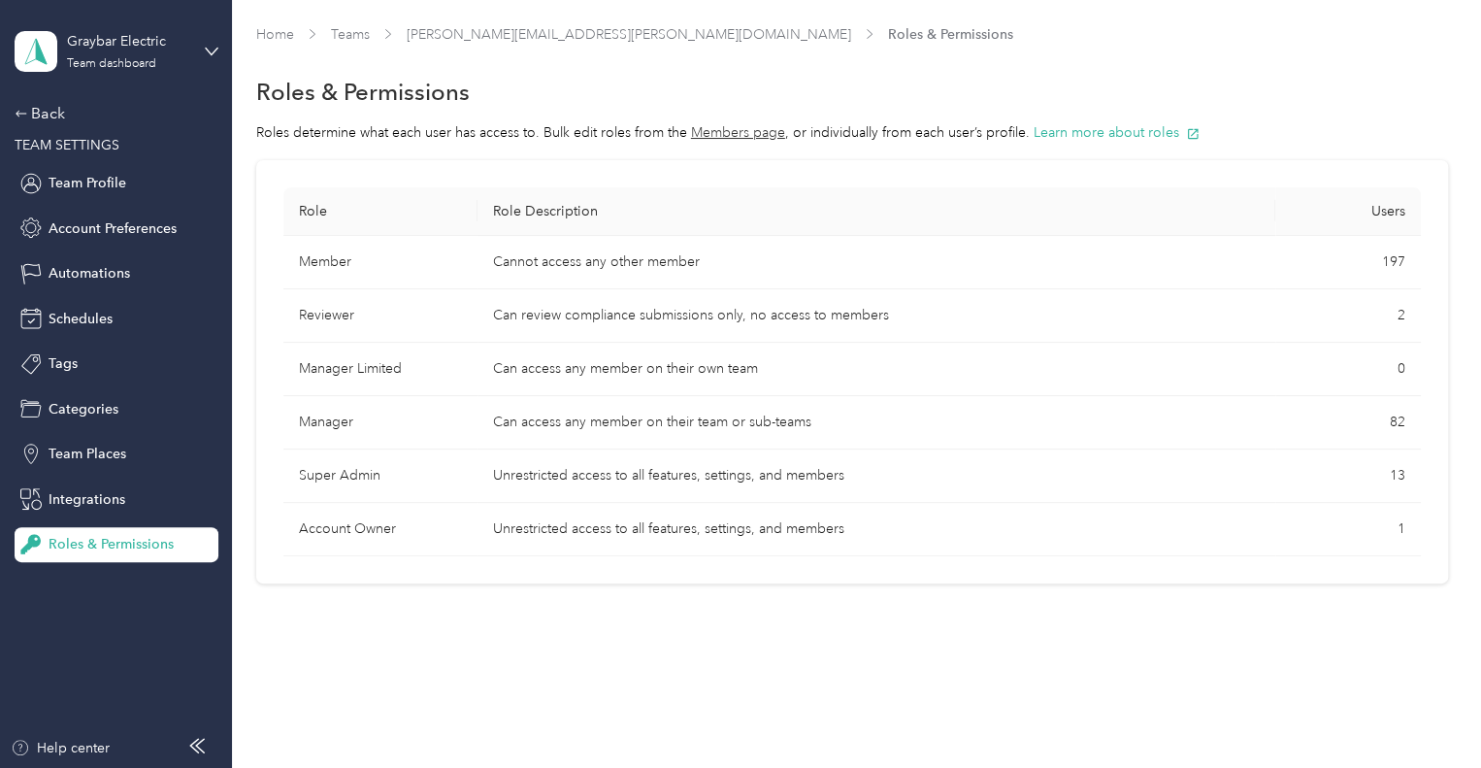
click at [733, 119] on section "Home Teams [PERSON_NAME][EMAIL_ADDRESS][PERSON_NAME][DOMAIN_NAME] Roles & Permi…" at bounding box center [852, 303] width 1192 height 559
click at [732, 142] on button "Members page" at bounding box center [738, 132] width 94 height 20
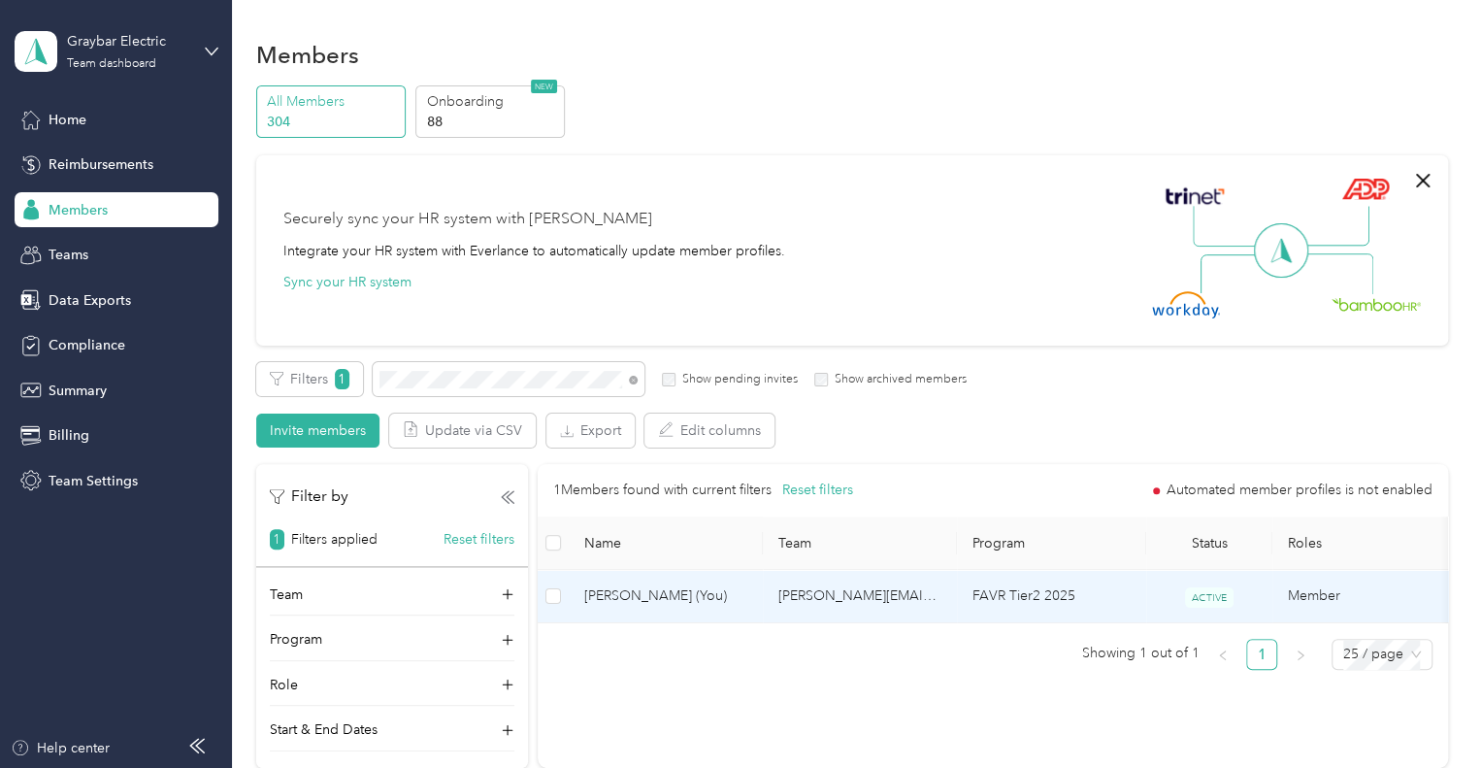
click at [658, 591] on span "[PERSON_NAME] (You)" at bounding box center [665, 595] width 163 height 21
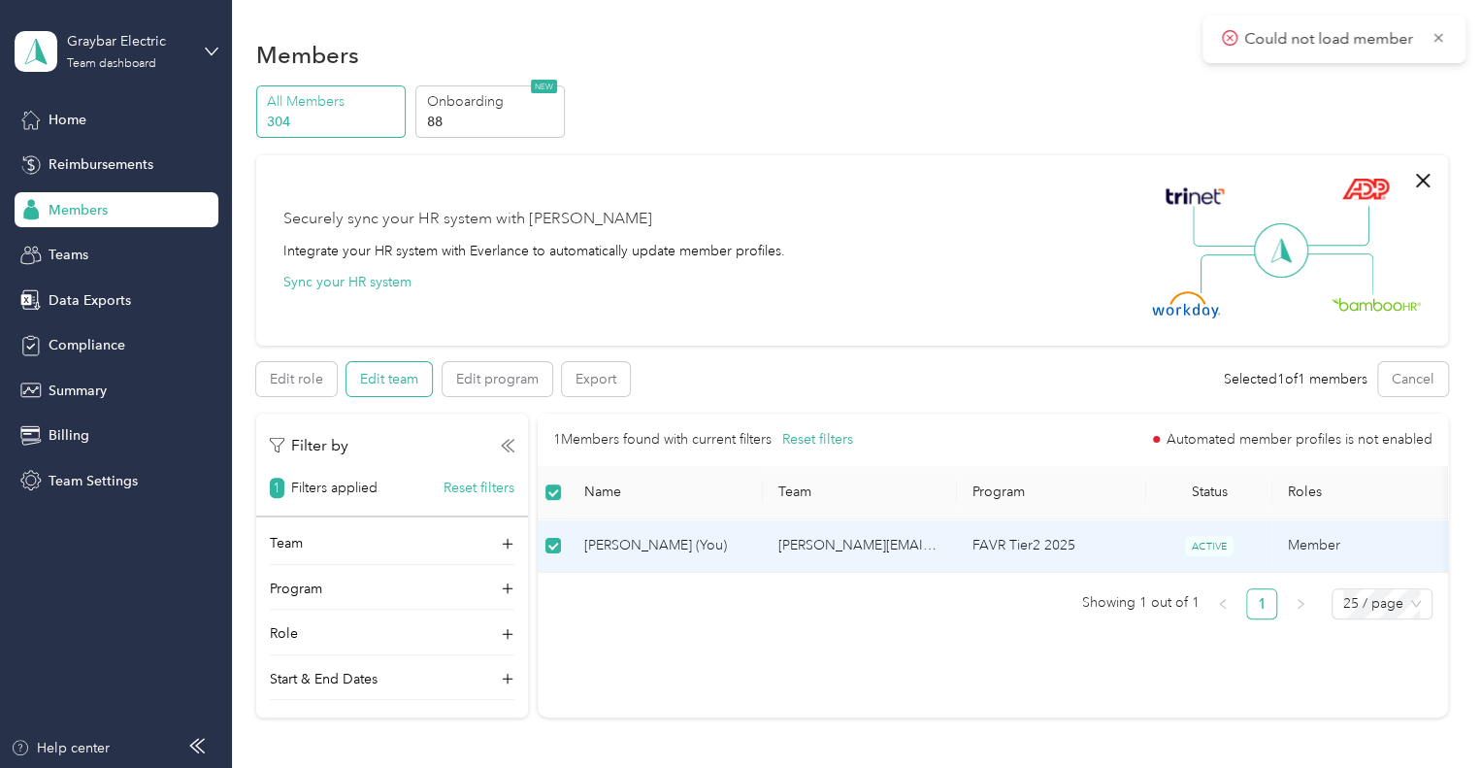
click at [380, 385] on button "Edit team" at bounding box center [388, 379] width 85 height 34
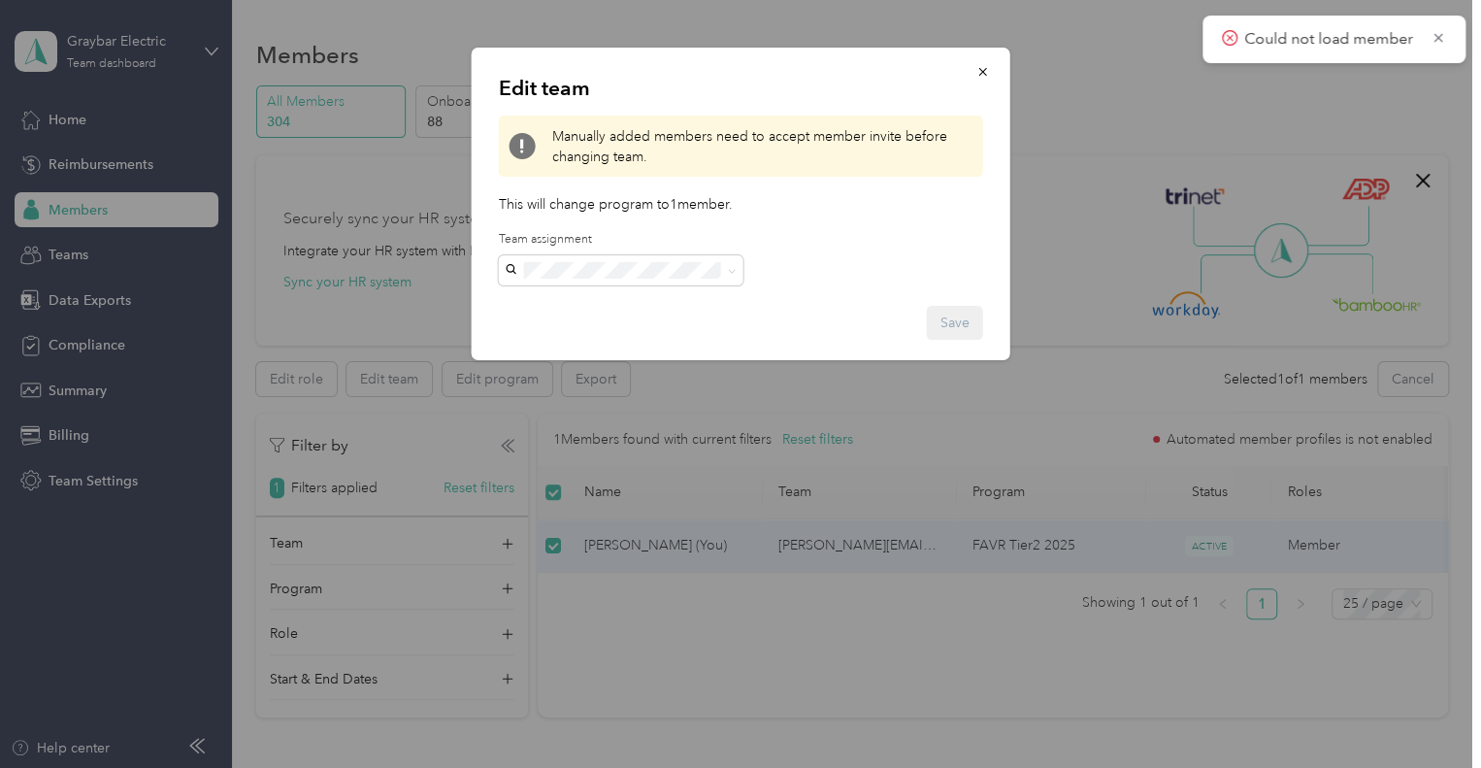
click at [892, 150] on span "Manually added members need to accept member invite before changing team." at bounding box center [762, 146] width 421 height 41
click at [991, 71] on button "button" at bounding box center [983, 71] width 41 height 34
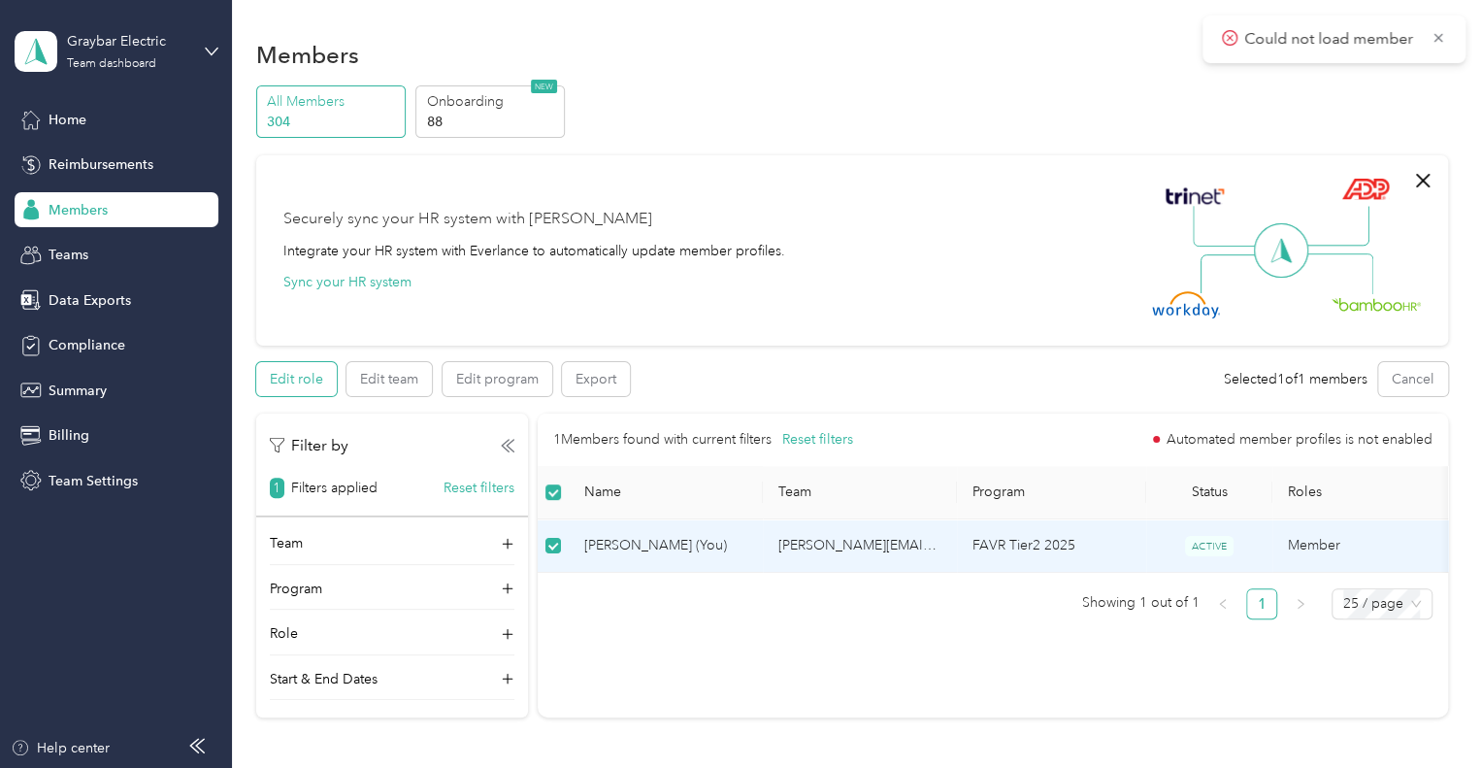
click at [290, 372] on button "Edit role" at bounding box center [296, 379] width 81 height 34
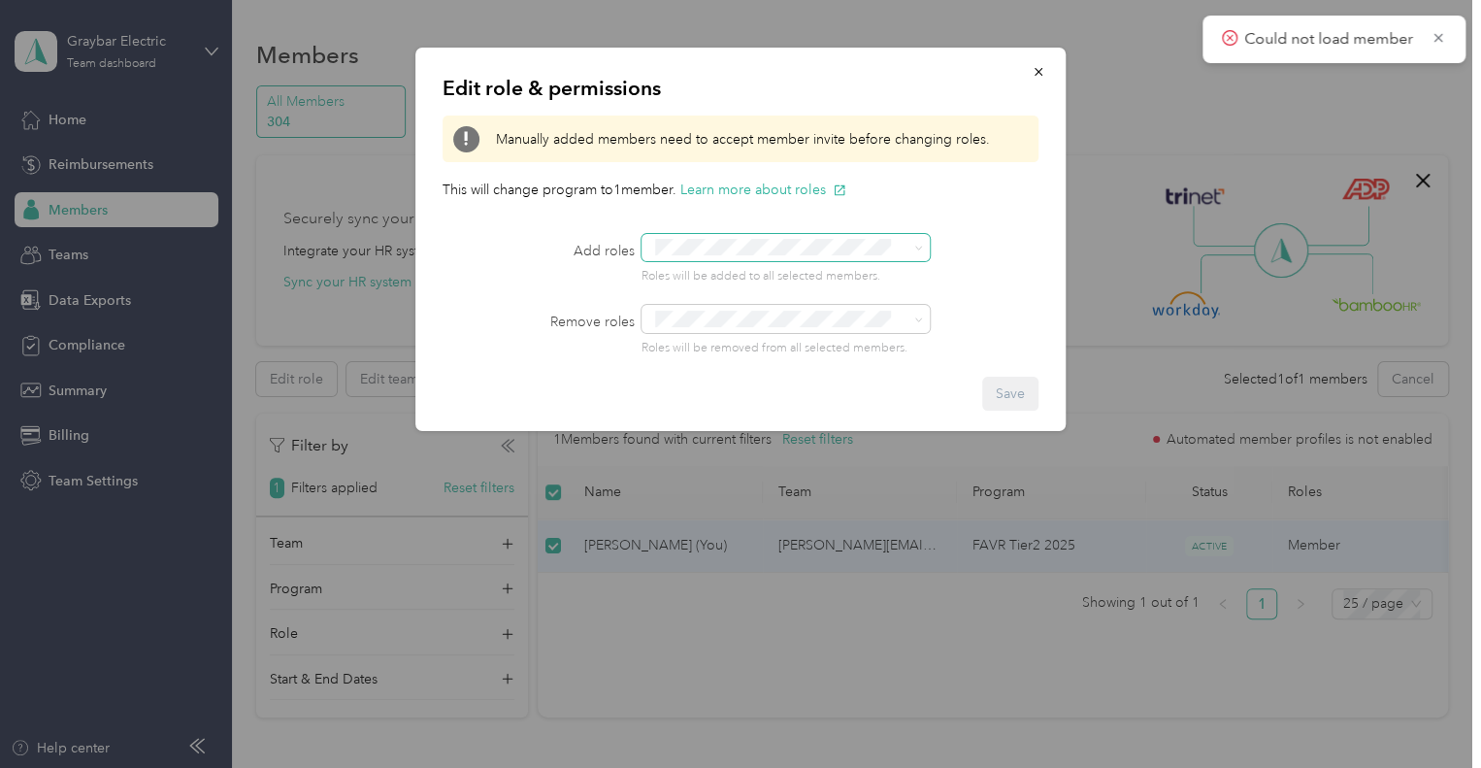
click at [926, 241] on span at bounding box center [785, 247] width 289 height 27
click at [1025, 146] on div "Manually added members need to accept member invite before changing roles." at bounding box center [740, 138] width 596 height 47
click at [955, 248] on div at bounding box center [814, 247] width 347 height 27
click at [1046, 73] on button "button" at bounding box center [1038, 71] width 41 height 34
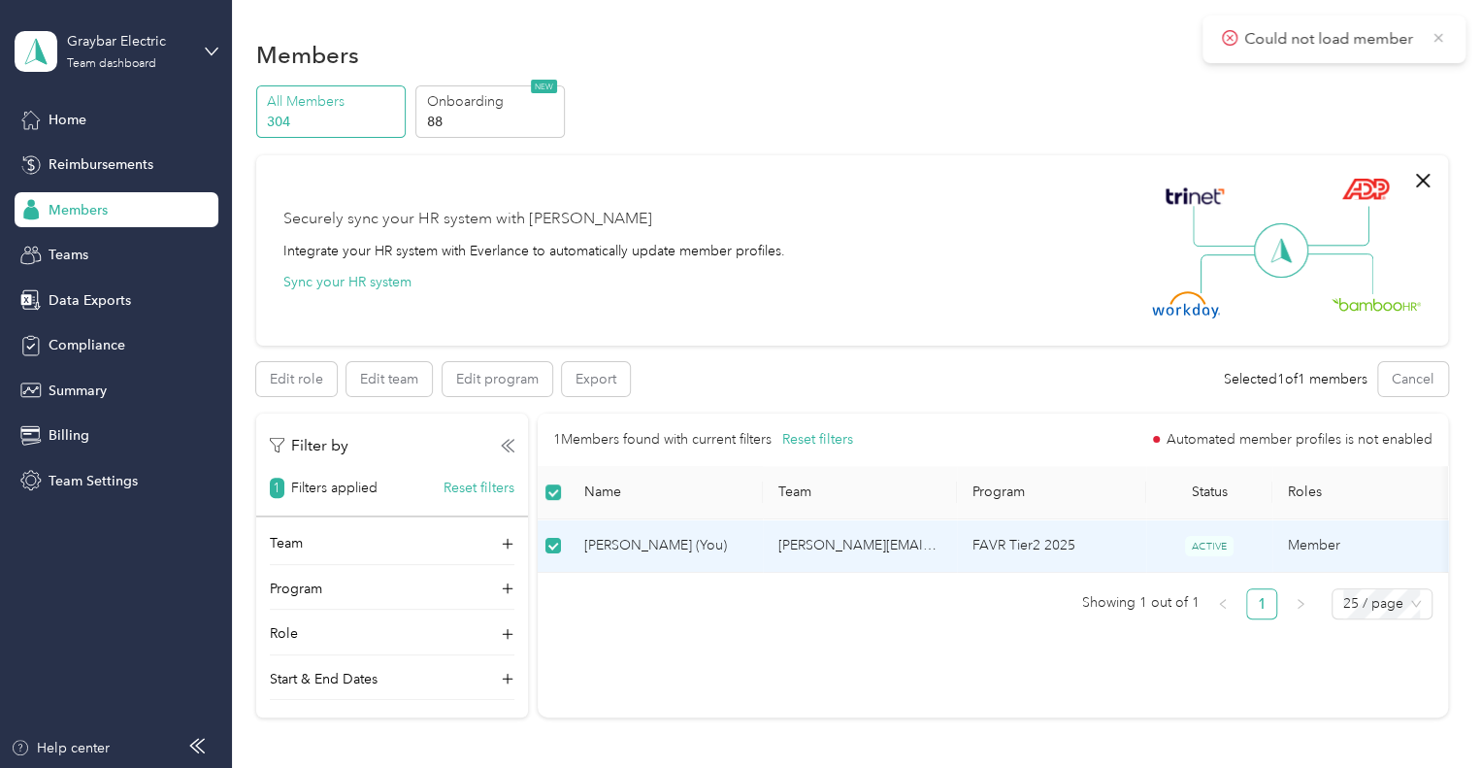
click at [1439, 34] on icon at bounding box center [1438, 37] width 16 height 17
click at [508, 378] on button "Edit program" at bounding box center [497, 379] width 110 height 34
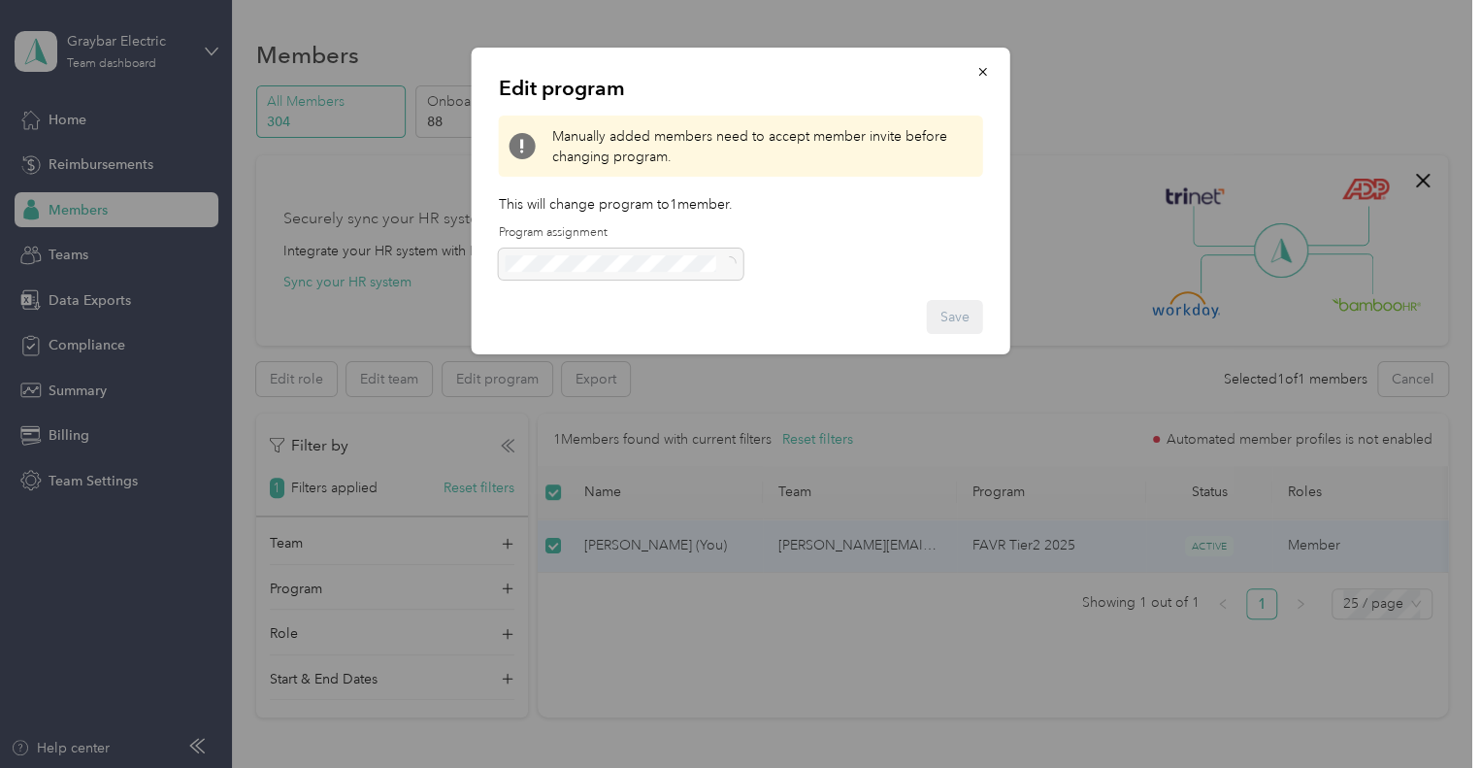
click at [711, 255] on div at bounding box center [621, 263] width 245 height 31
click at [985, 71] on icon "button" at bounding box center [983, 72] width 14 height 14
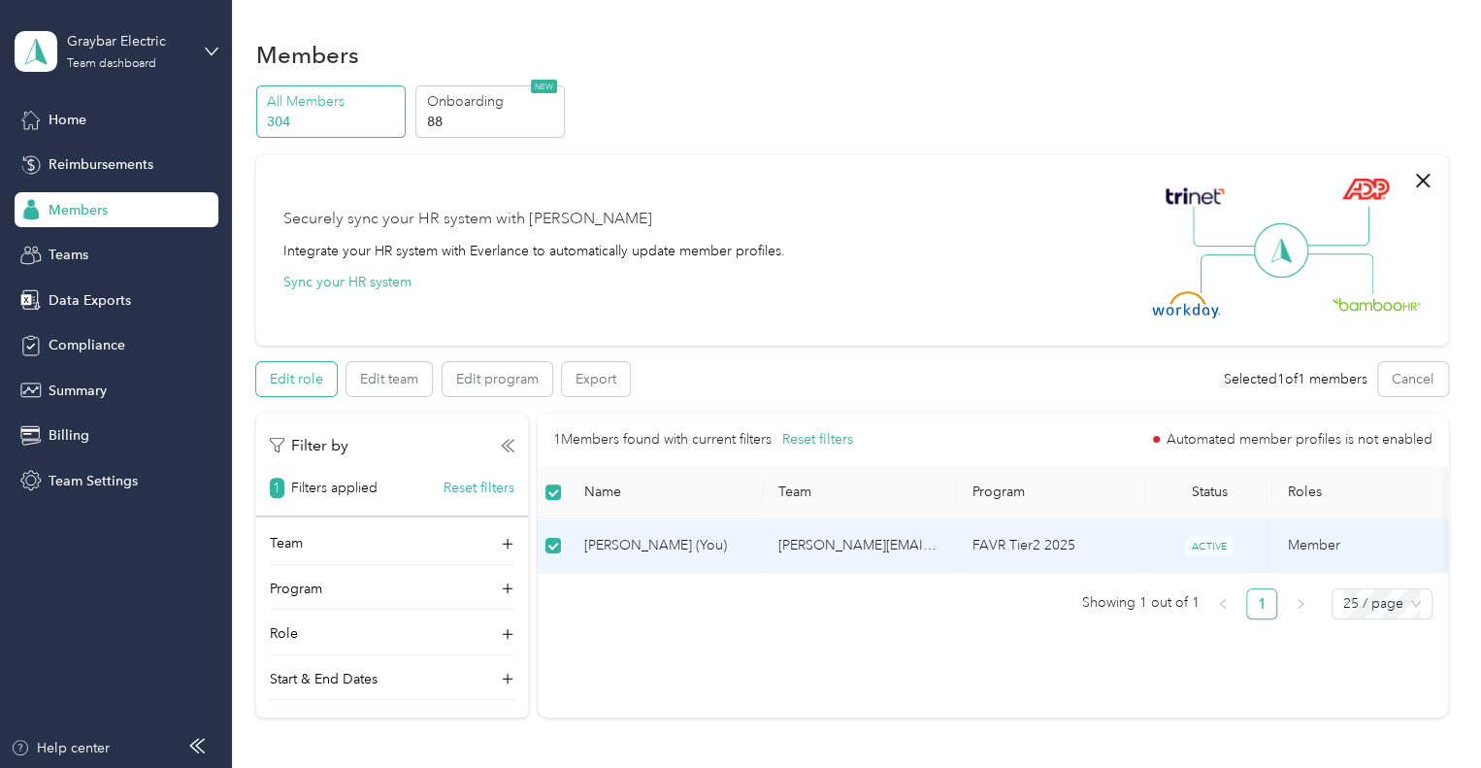
click at [312, 376] on button "Edit role" at bounding box center [296, 379] width 81 height 34
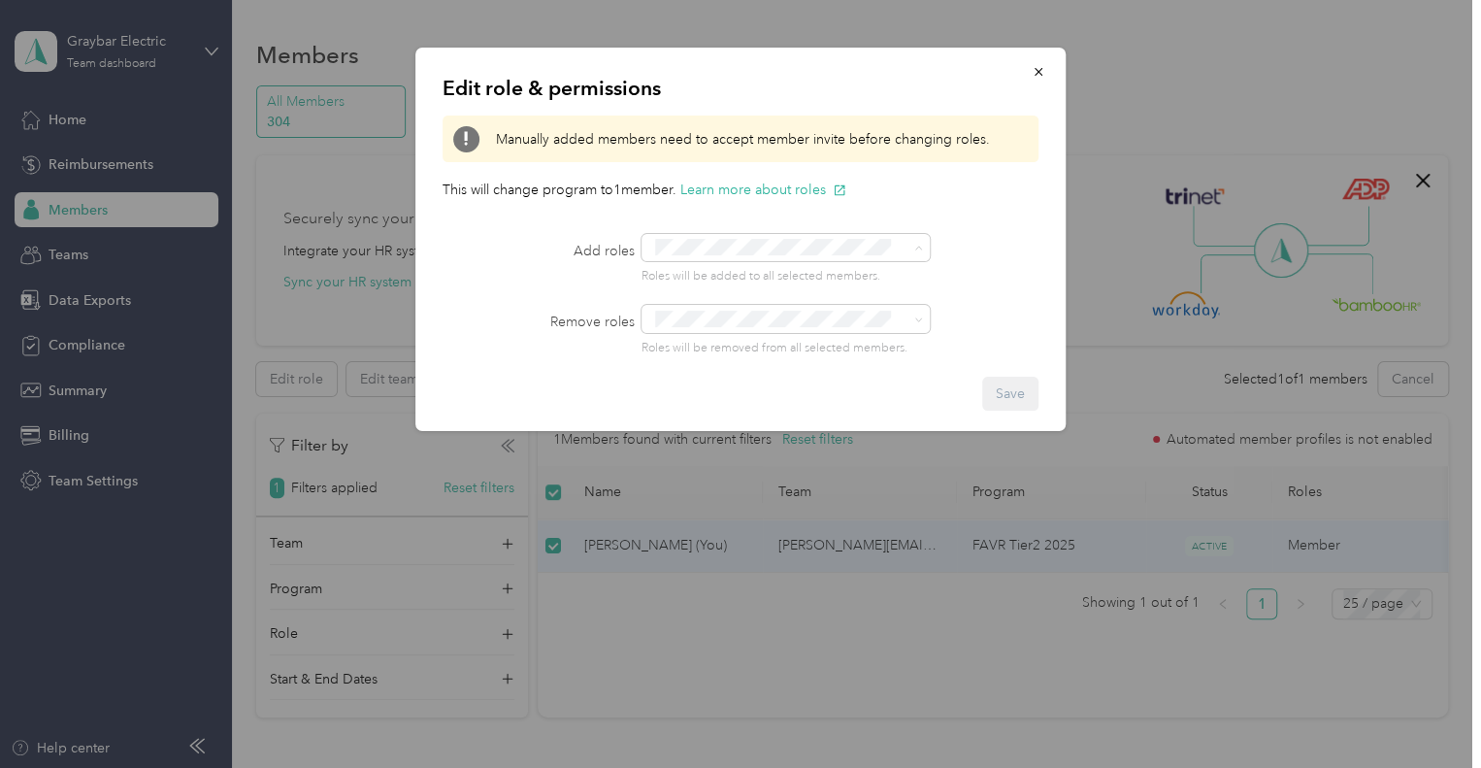
click at [698, 388] on span "Manager" at bounding box center [692, 393] width 49 height 17
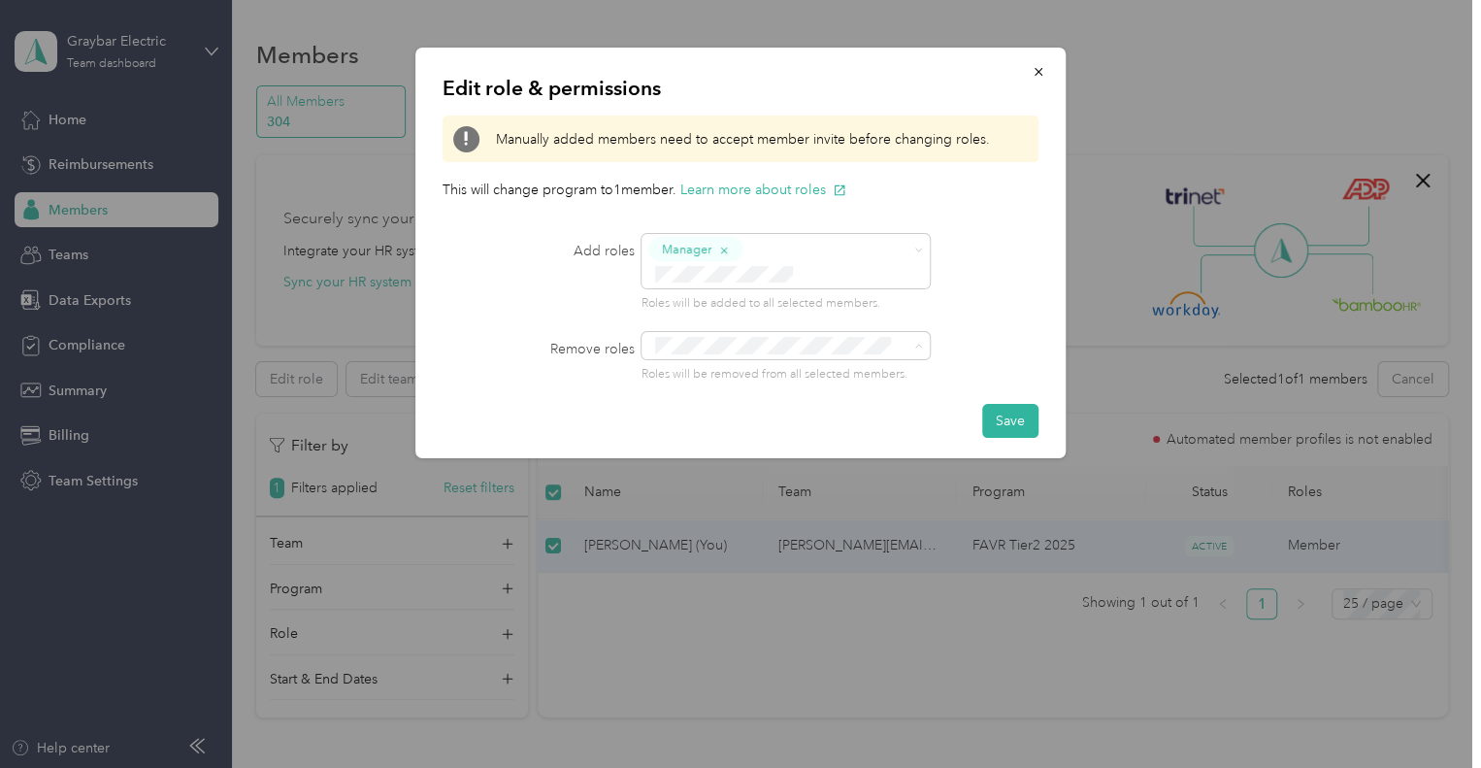
click at [1050, 246] on div "Edit role & permissions Manually added members need to accept member invite bef…" at bounding box center [740, 253] width 650 height 410
click at [1000, 404] on button "Save" at bounding box center [1010, 421] width 56 height 34
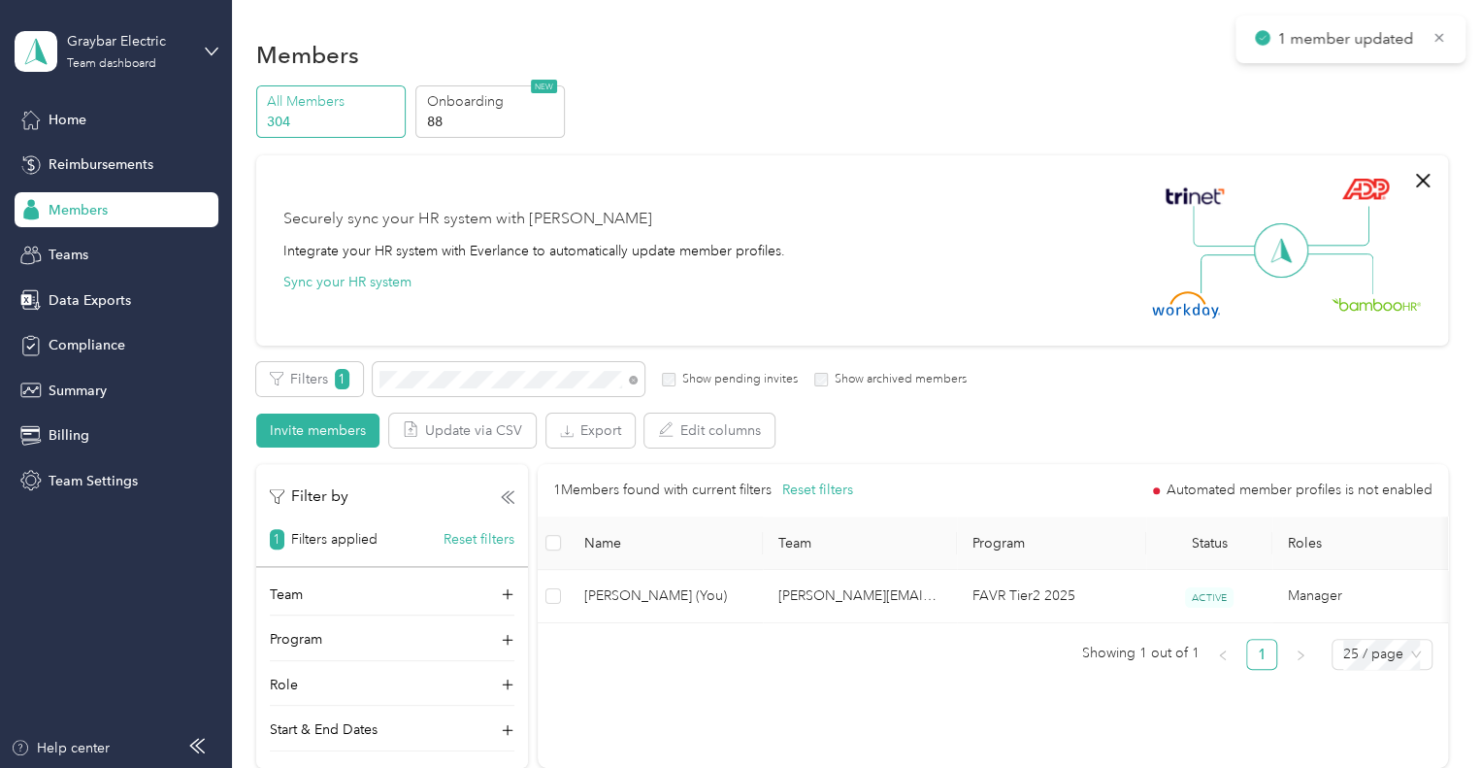
click at [64, 213] on span "Members" at bounding box center [78, 210] width 59 height 20
click at [87, 147] on div "Reimbursements" at bounding box center [117, 164] width 204 height 35
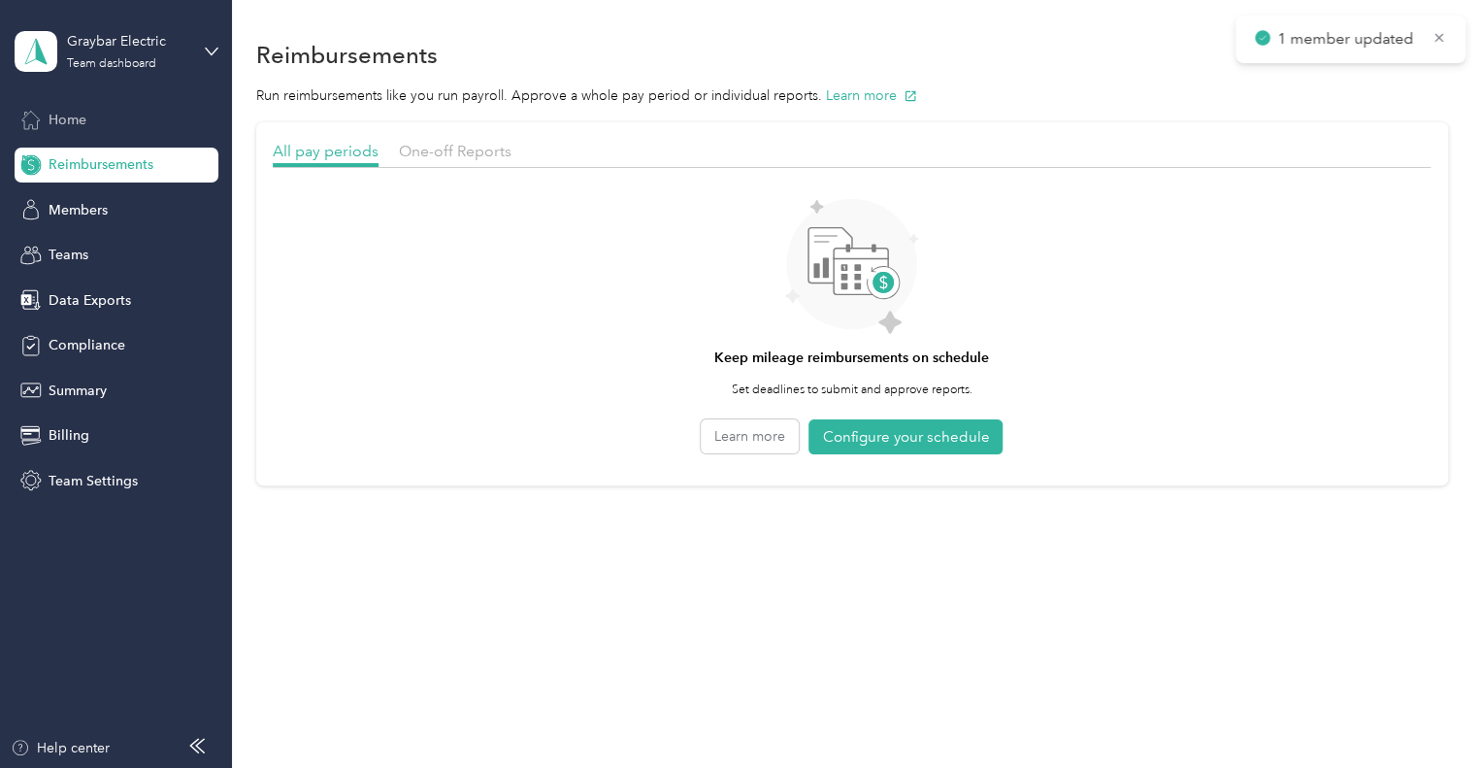
click at [76, 116] on span "Home" at bounding box center [68, 120] width 38 height 20
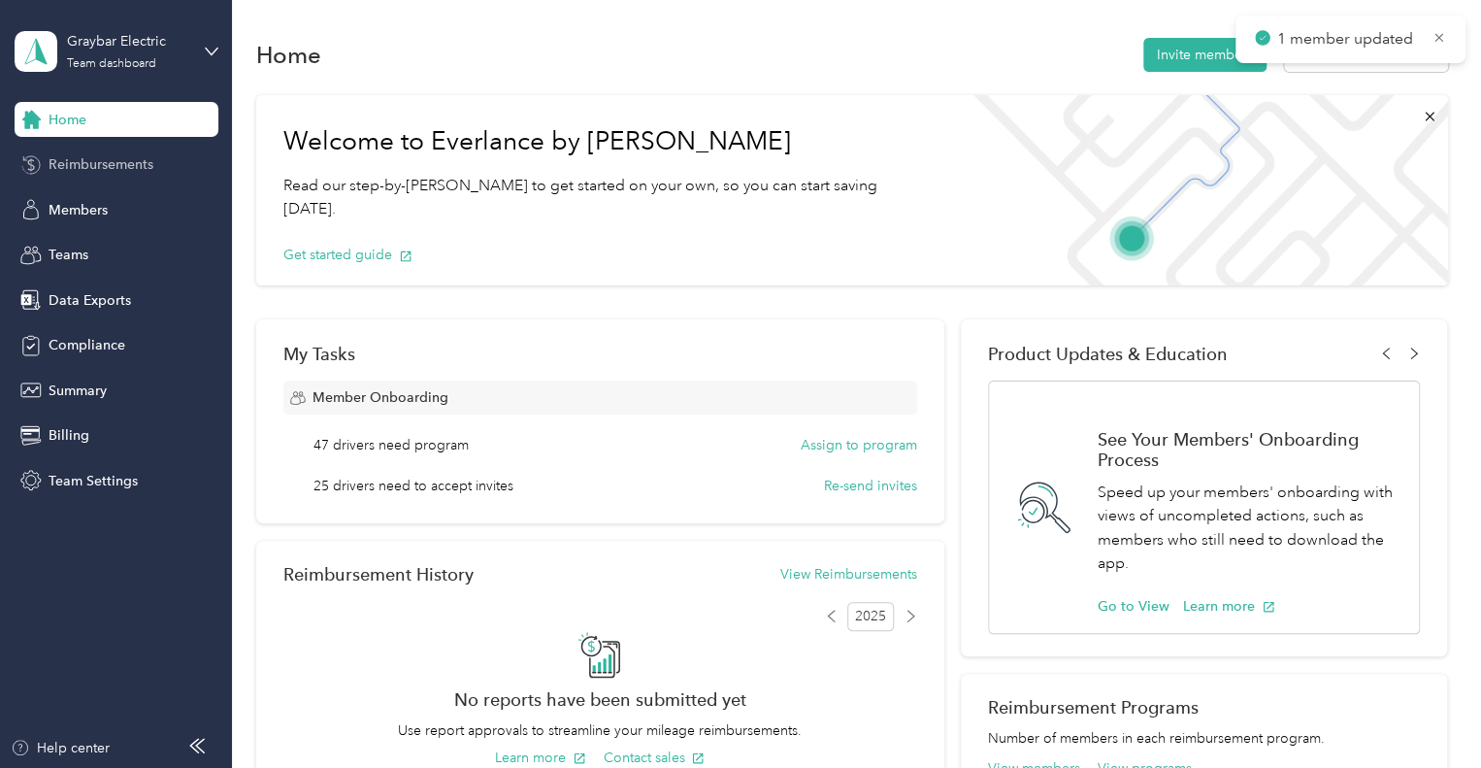
click at [147, 157] on span "Reimbursements" at bounding box center [101, 164] width 105 height 20
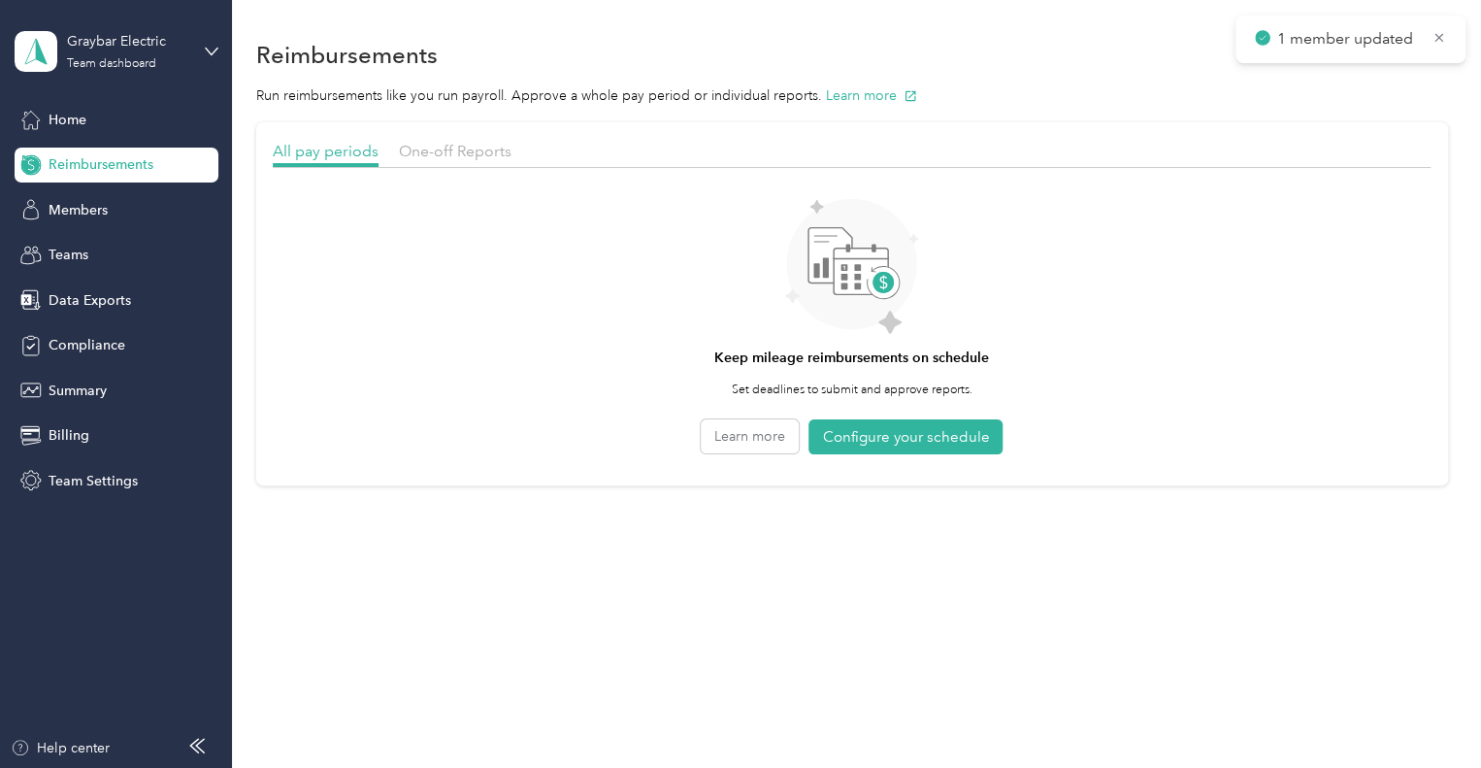
click at [452, 174] on div at bounding box center [852, 173] width 1158 height 11
click at [454, 161] on div "One-off Reports" at bounding box center [455, 152] width 113 height 24
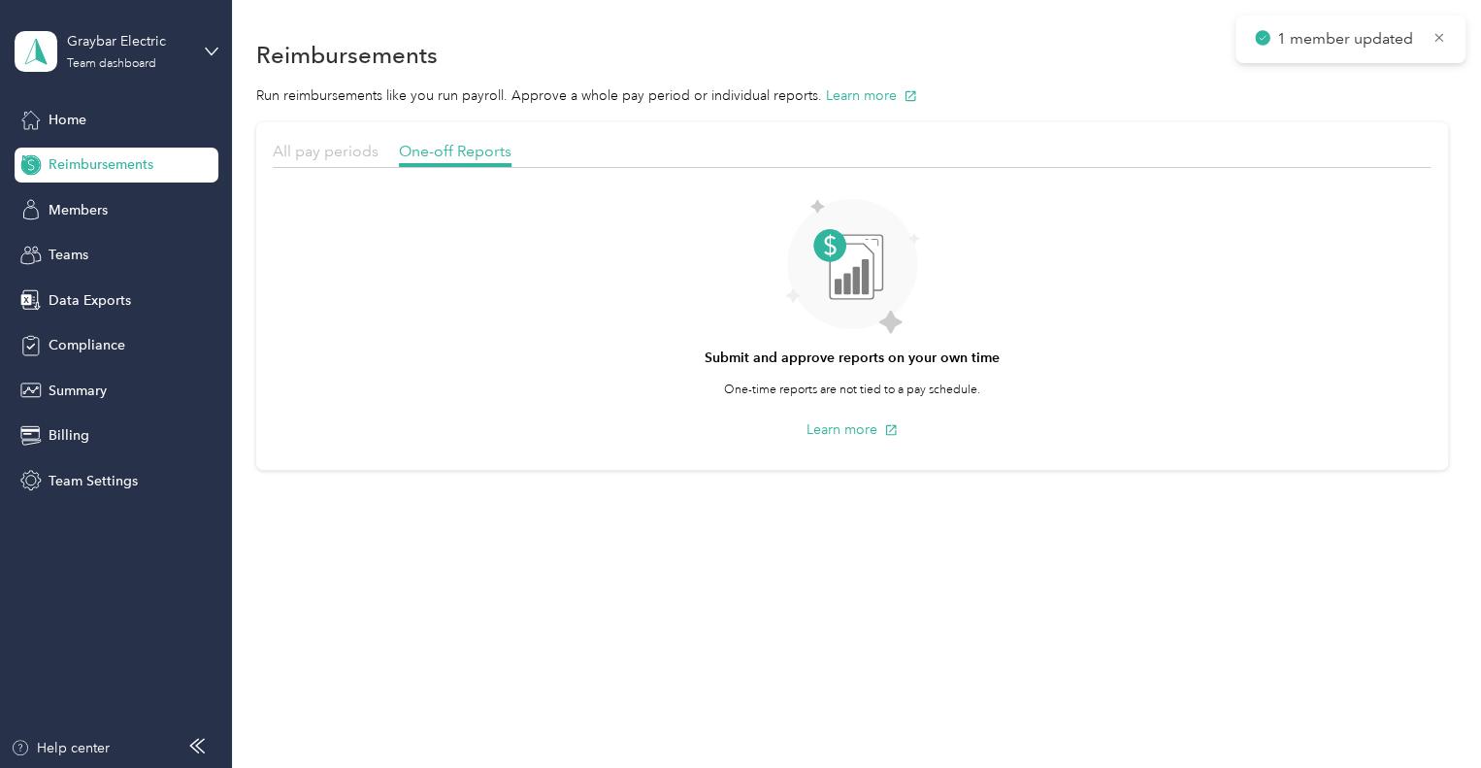
click at [361, 150] on span "All pay periods" at bounding box center [326, 151] width 106 height 18
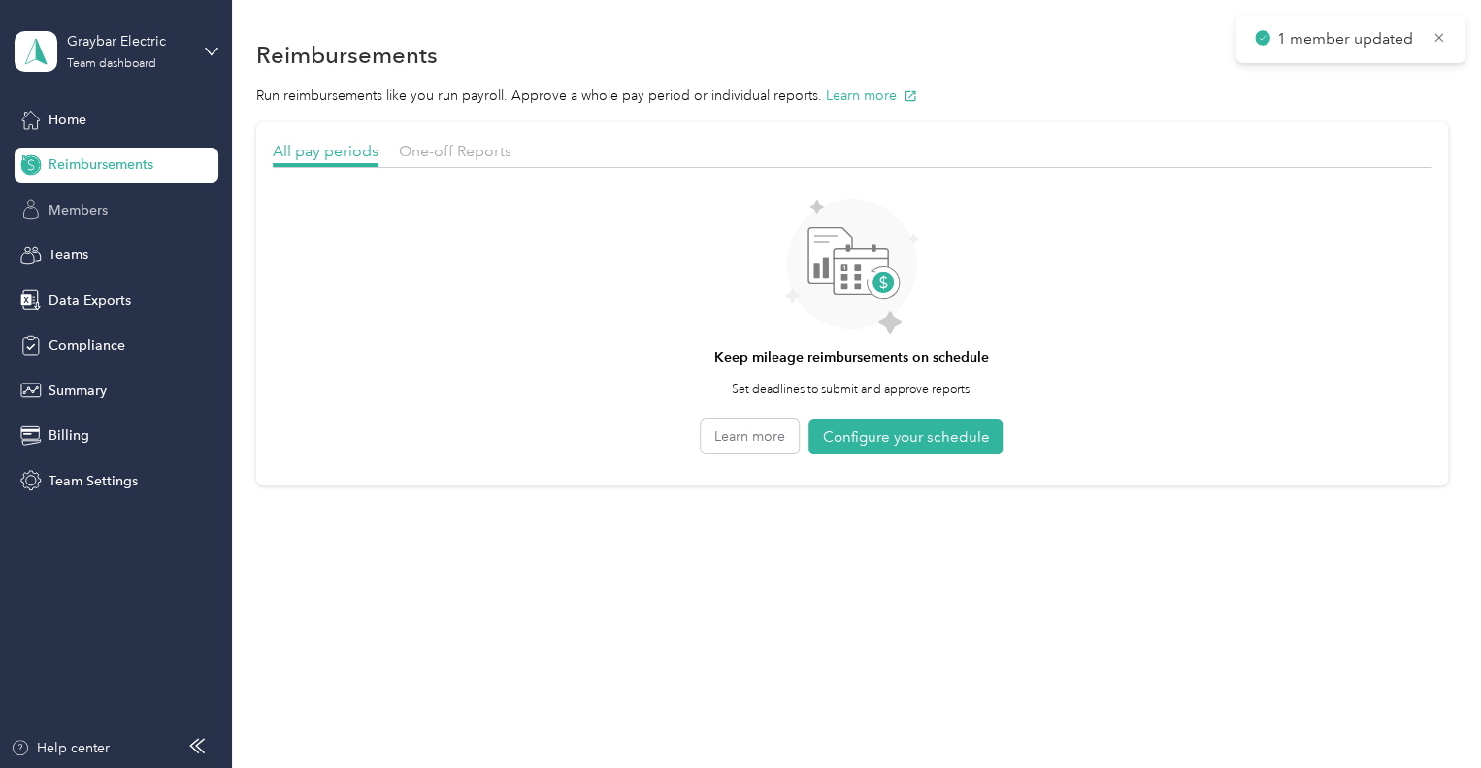
click at [128, 210] on div "Members" at bounding box center [117, 209] width 204 height 35
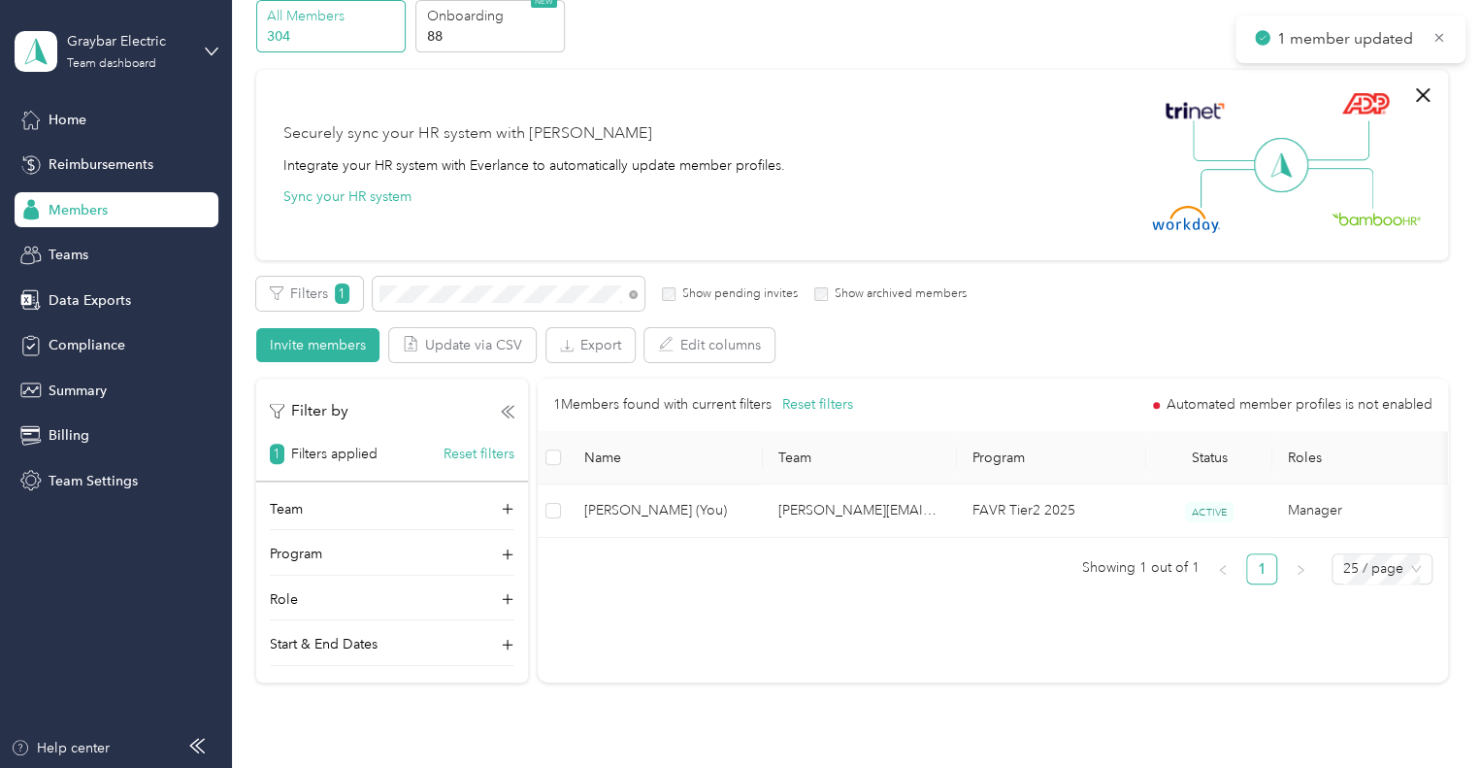
scroll to position [194, 0]
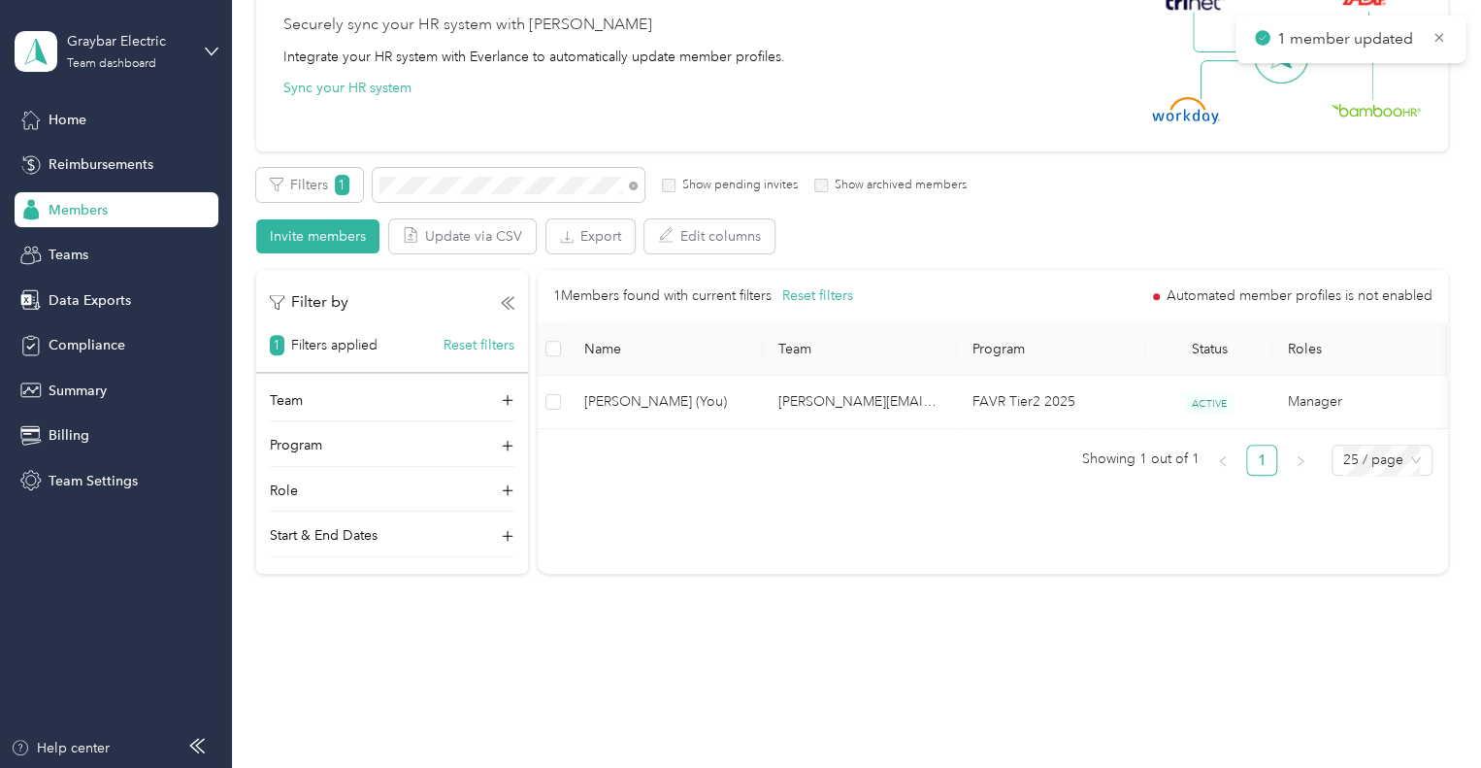
click at [516, 406] on div "Team Program Role Start & End Dates" at bounding box center [392, 473] width 272 height 167
click at [508, 400] on icon at bounding box center [508, 401] width 12 height 12
click at [508, 400] on icon at bounding box center [508, 400] width 14 height 14
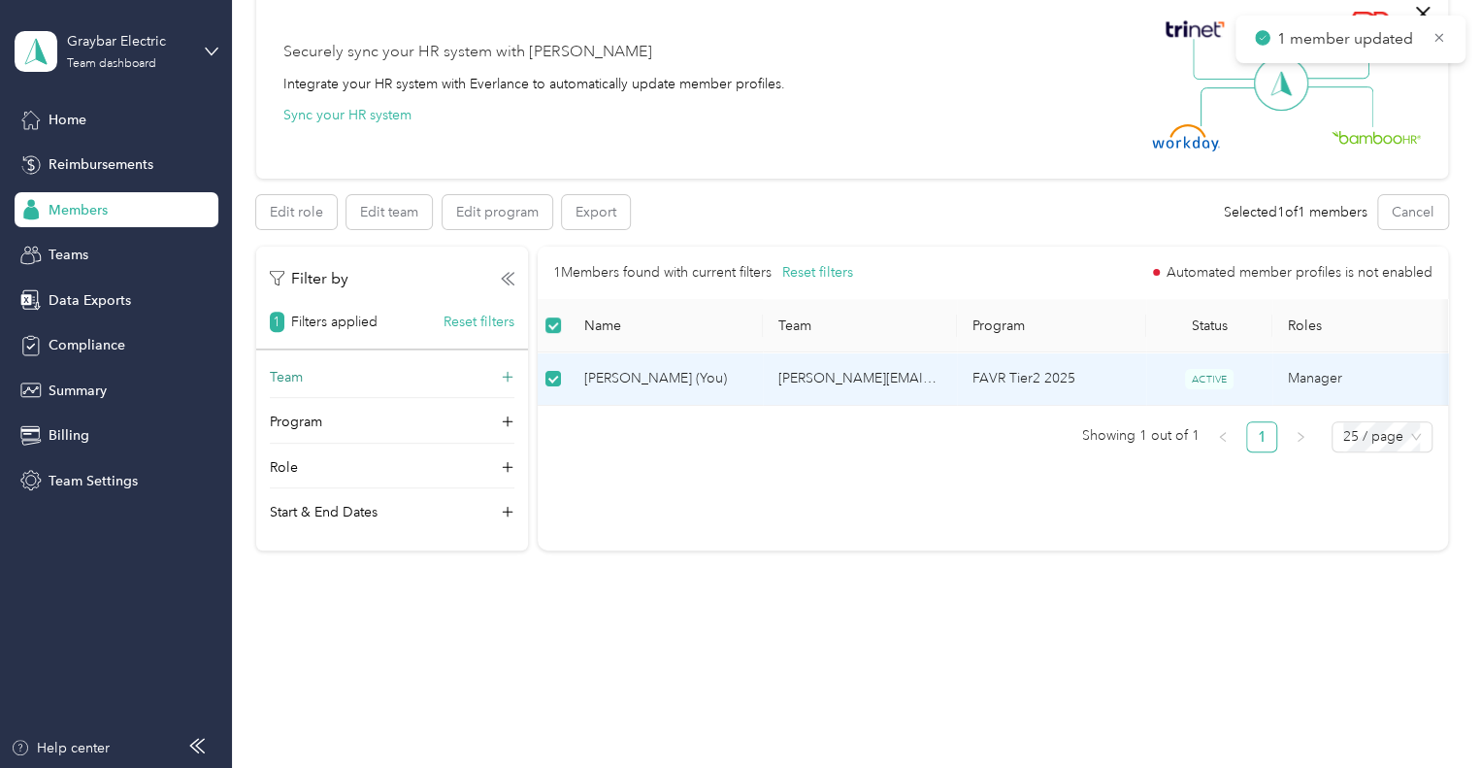
scroll to position [164, 0]
click at [379, 221] on button "Edit team" at bounding box center [388, 215] width 85 height 34
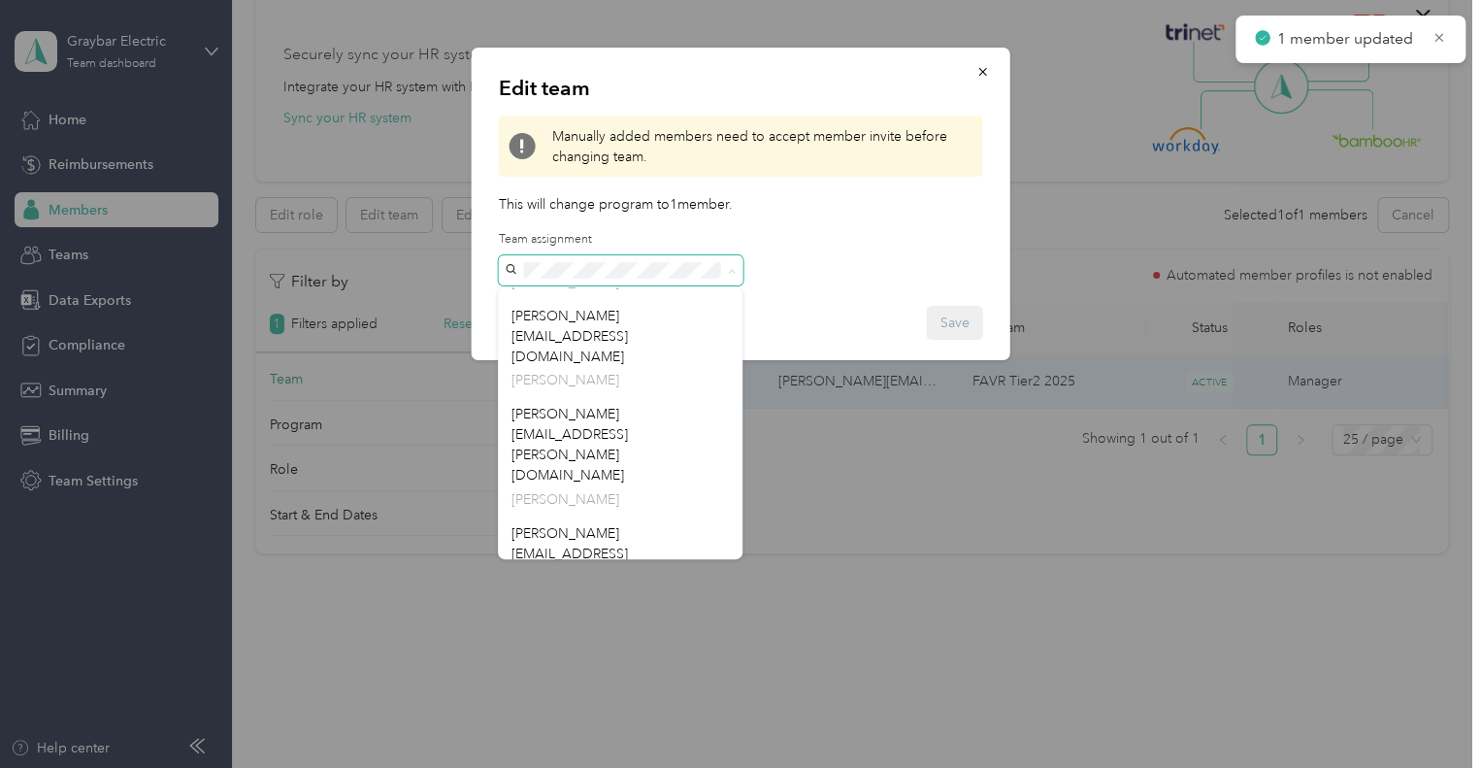
scroll to position [2636, 0]
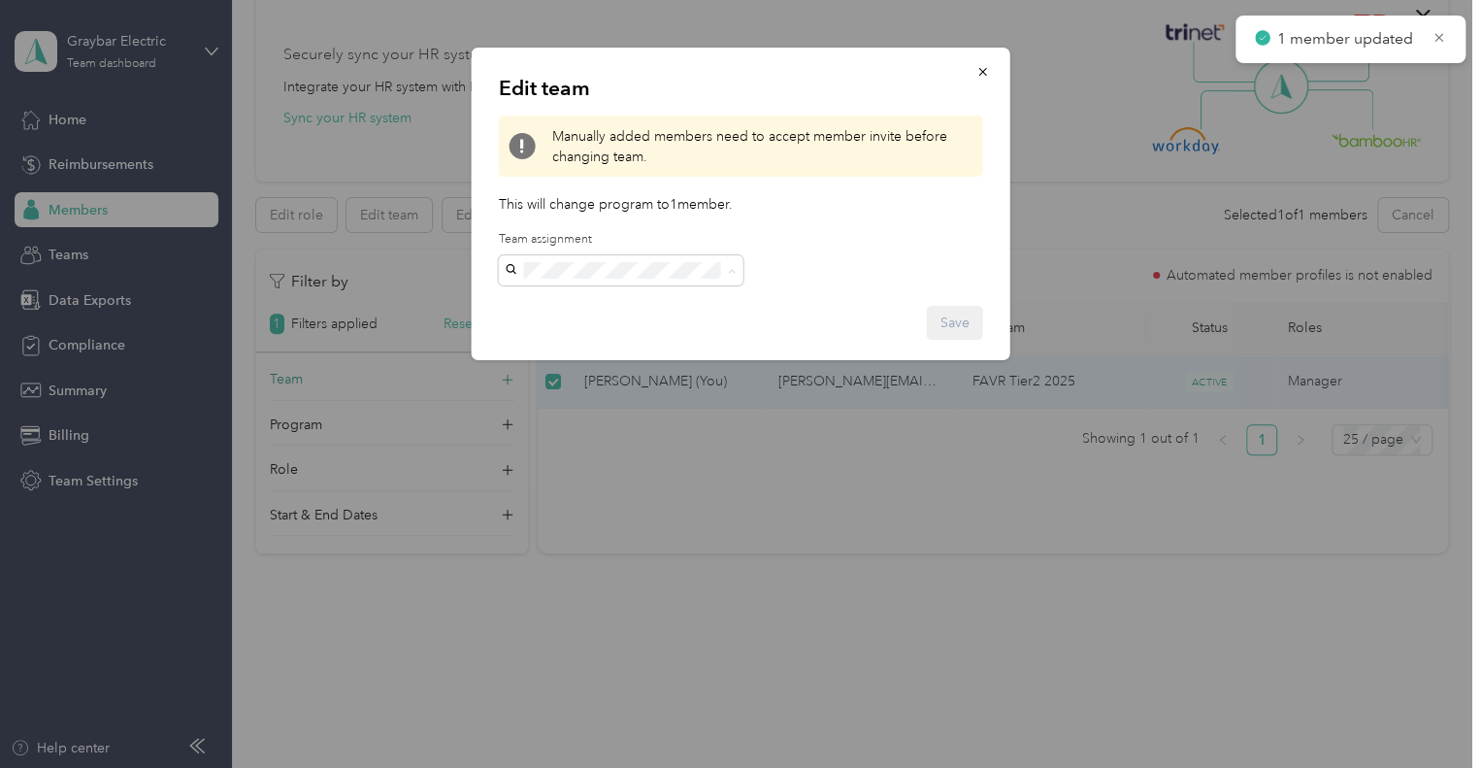
click at [836, 236] on div "Edit team Manually added members need to accept member invite before changing t…" at bounding box center [741, 204] width 539 height 312
click at [904, 213] on p "This will change program to 1 member ." at bounding box center [741, 204] width 484 height 20
click at [987, 69] on icon "button" at bounding box center [983, 72] width 14 height 14
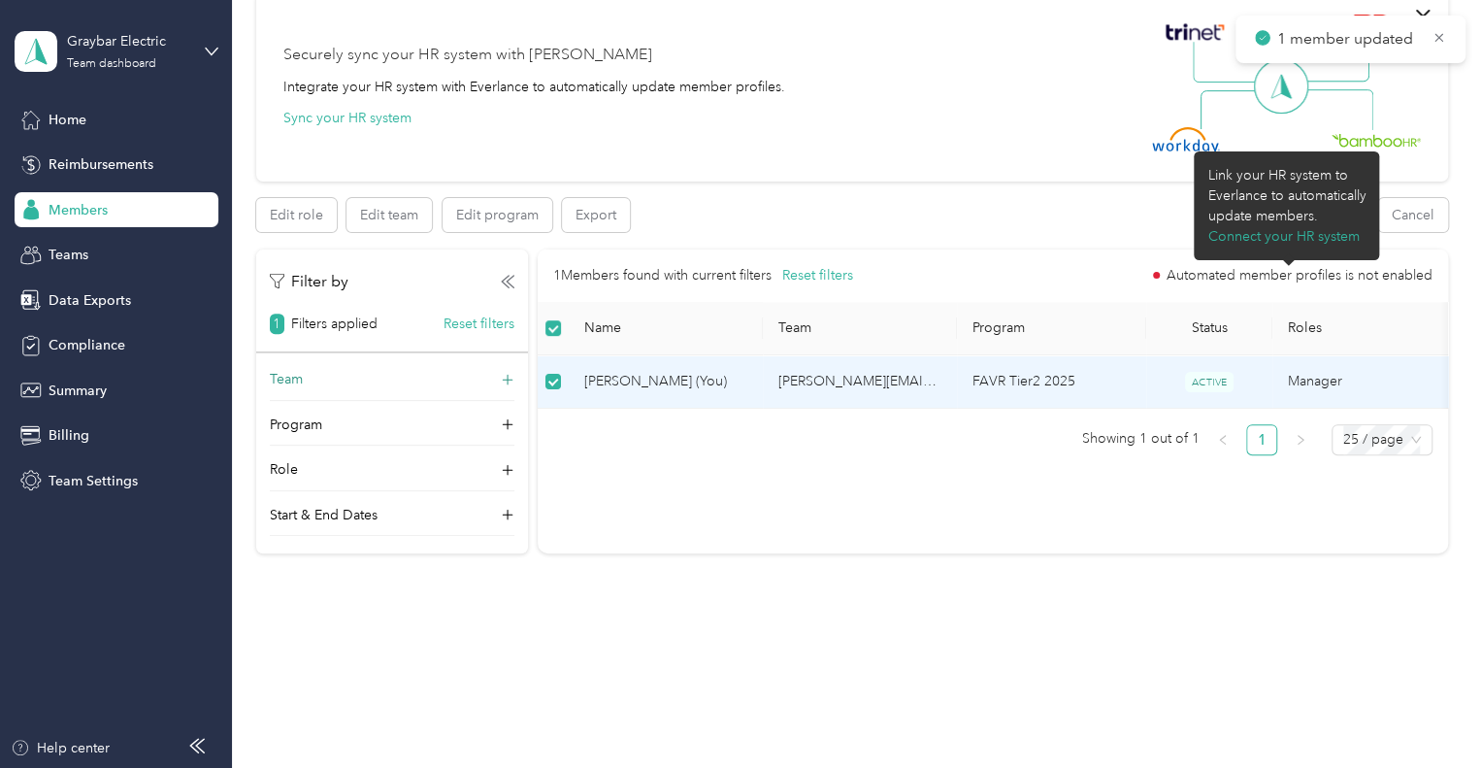
click at [1294, 276] on span "Automated member profiles is not enabled" at bounding box center [1299, 276] width 266 height 14
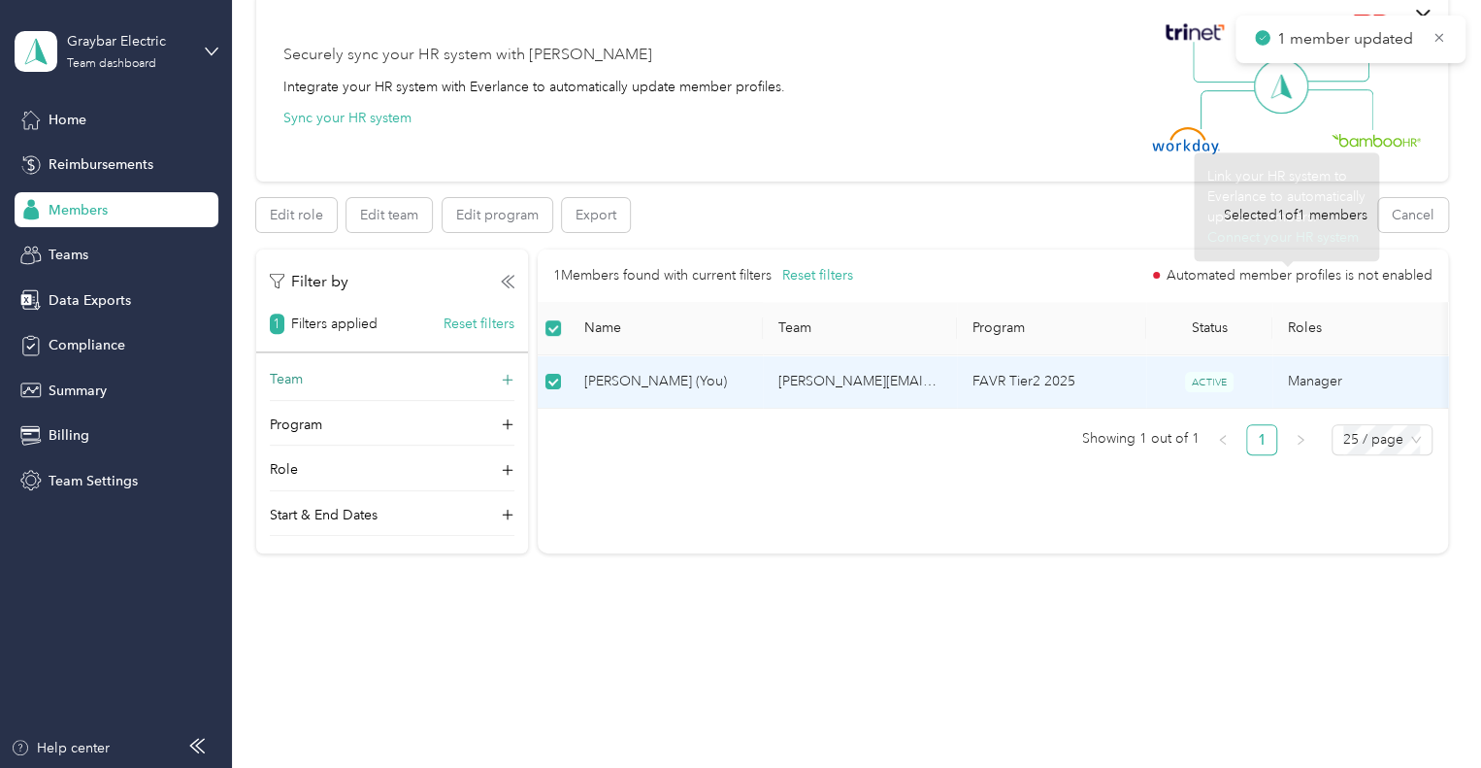
click at [1168, 271] on span "Automated member profiles is not enabled" at bounding box center [1299, 276] width 266 height 14
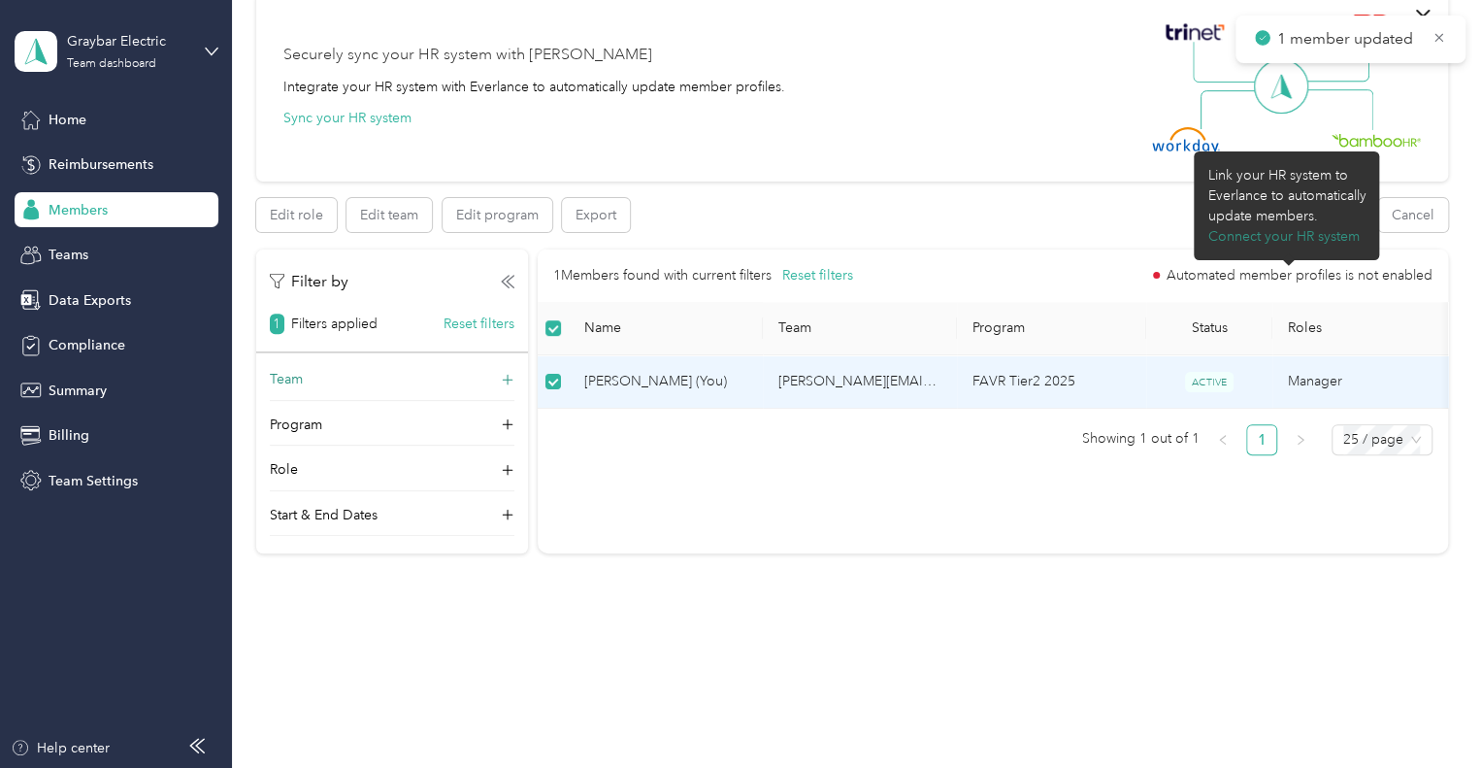
click at [1248, 236] on button "Connect your HR system" at bounding box center [1282, 236] width 151 height 20
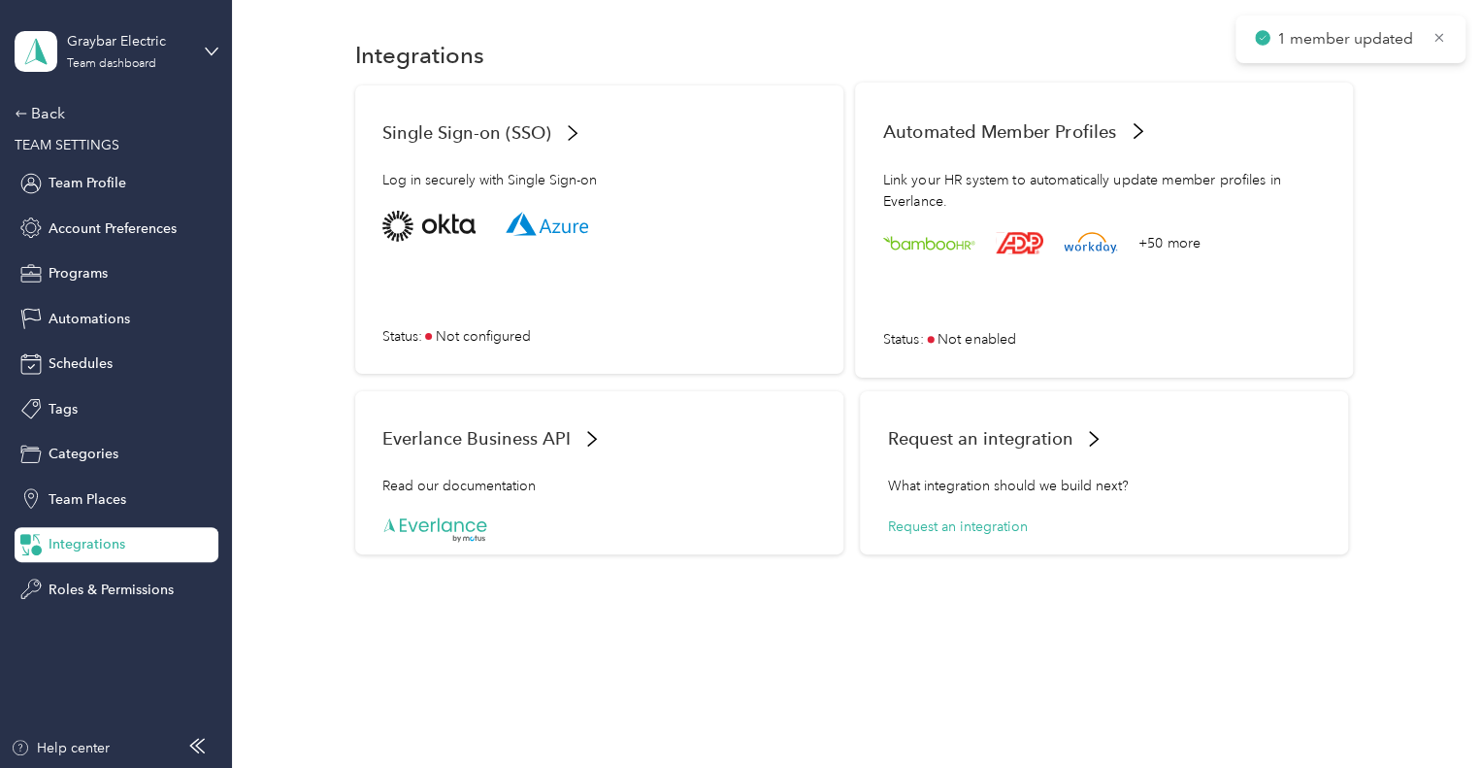
click at [1081, 135] on span "Automated Member Profiles" at bounding box center [1000, 130] width 234 height 20
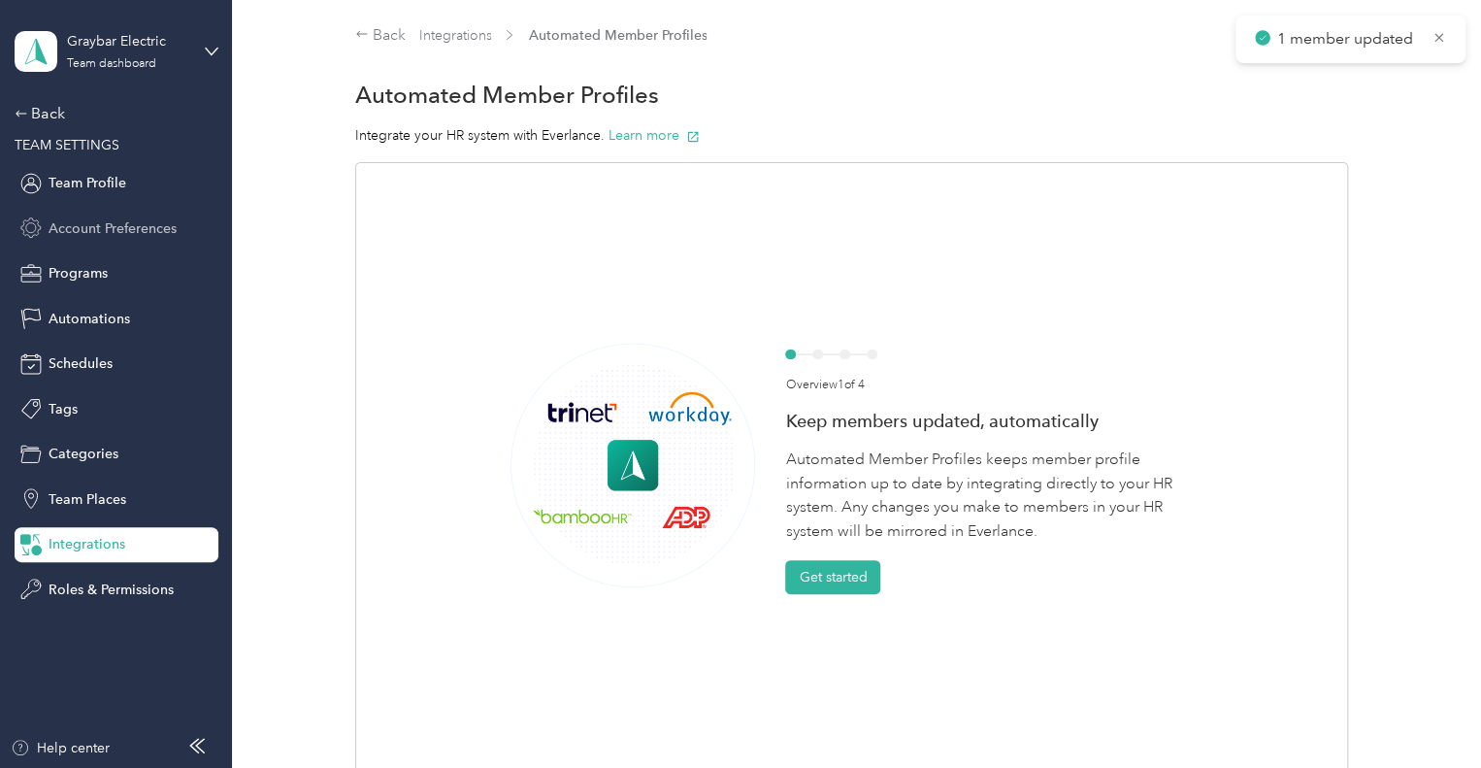
click at [120, 221] on span "Account Preferences" at bounding box center [113, 228] width 128 height 20
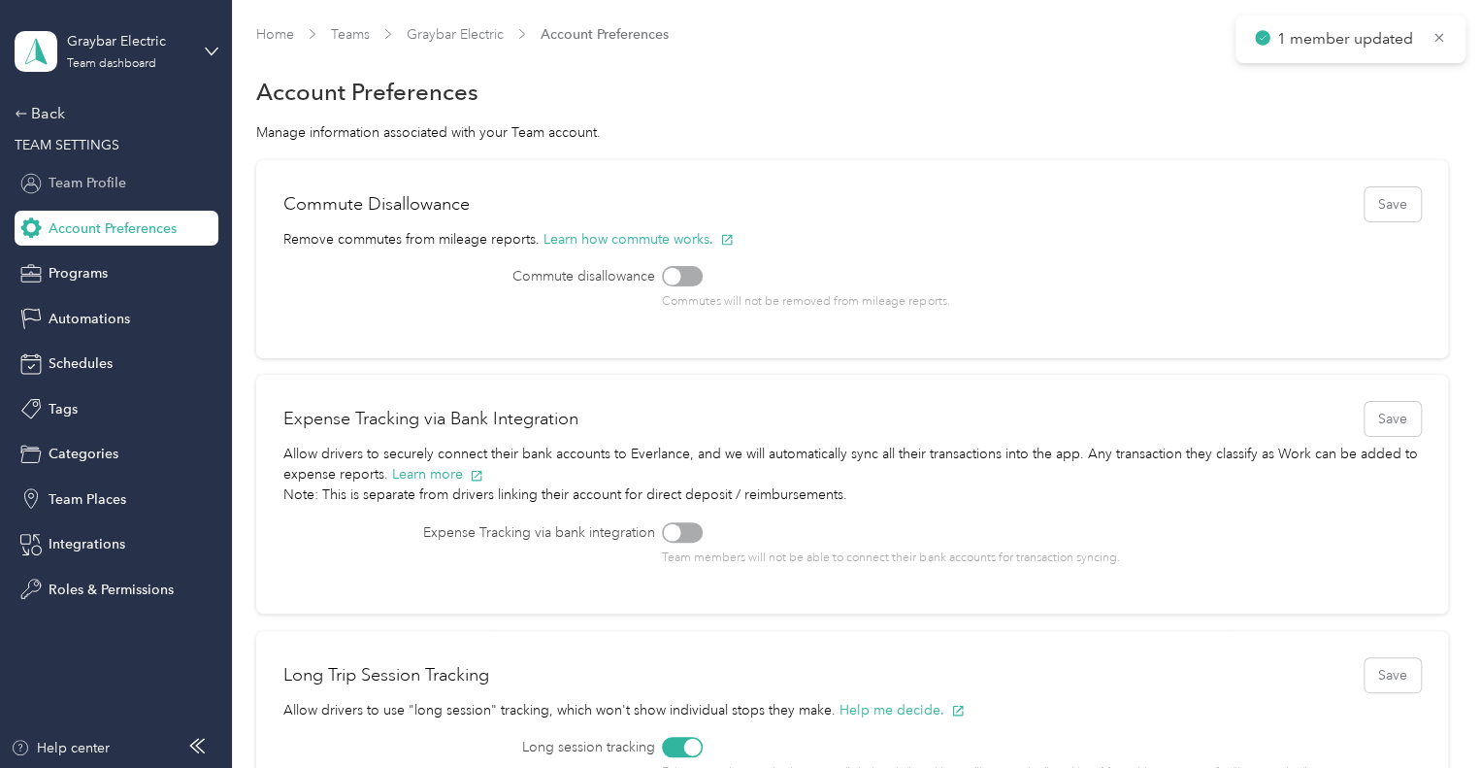
click at [98, 197] on div "Team Profile" at bounding box center [117, 183] width 204 height 35
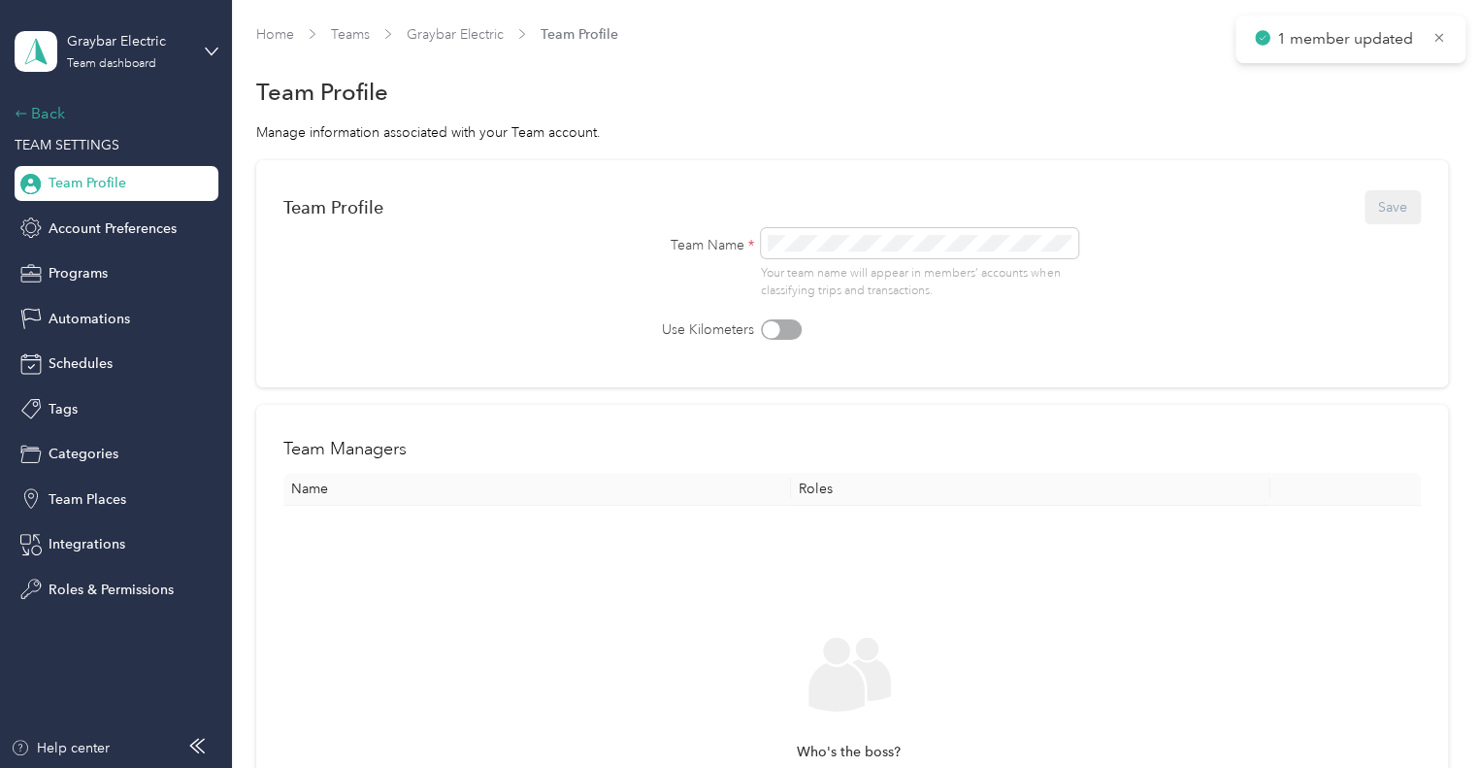
click at [41, 114] on div "Back" at bounding box center [112, 113] width 194 height 23
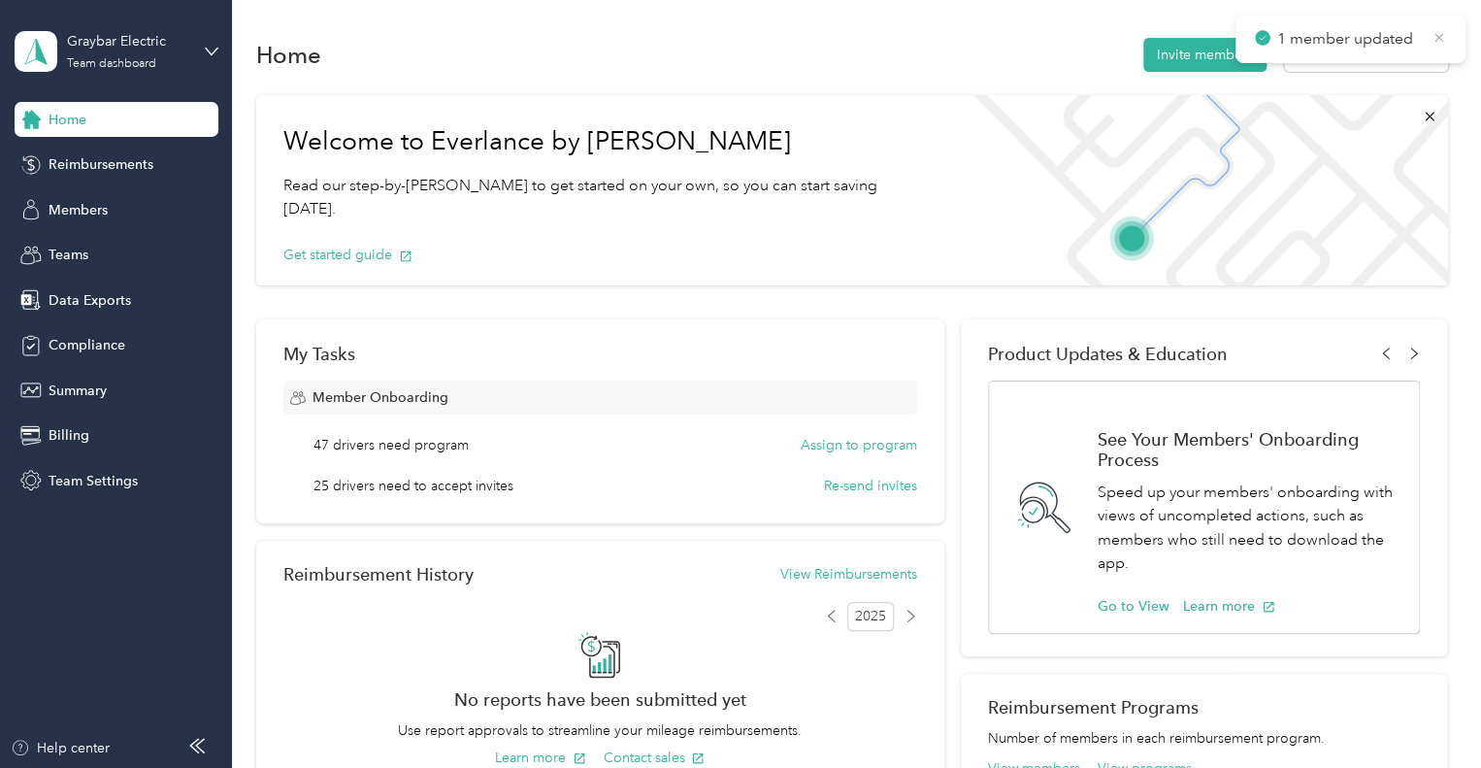
click at [1435, 41] on icon at bounding box center [1438, 37] width 9 height 9
click at [81, 259] on span "Teams" at bounding box center [69, 255] width 40 height 20
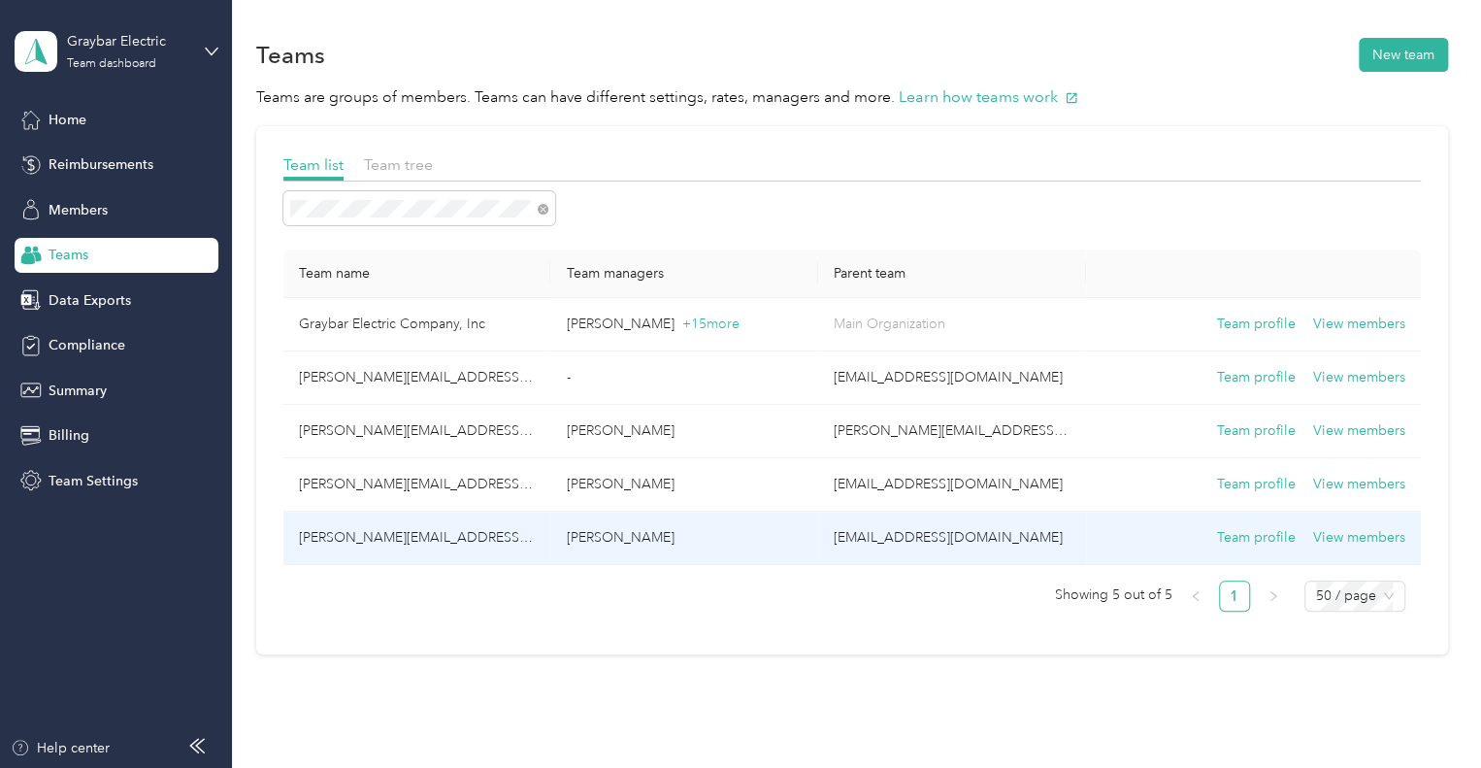
click at [384, 531] on td "[PERSON_NAME][EMAIL_ADDRESS][PERSON_NAME][DOMAIN_NAME]" at bounding box center [417, 537] width 268 height 53
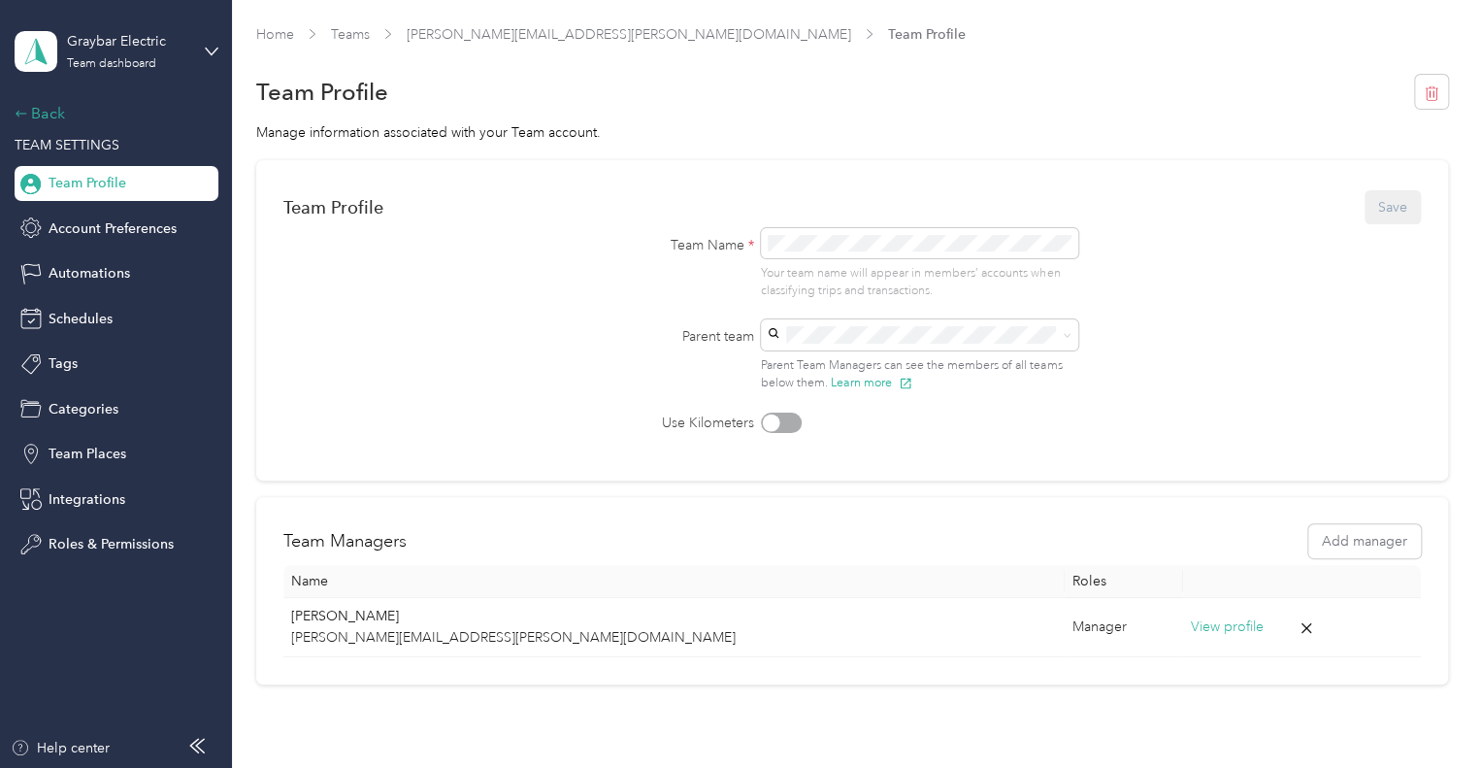
click at [40, 119] on div "Back" at bounding box center [112, 113] width 194 height 23
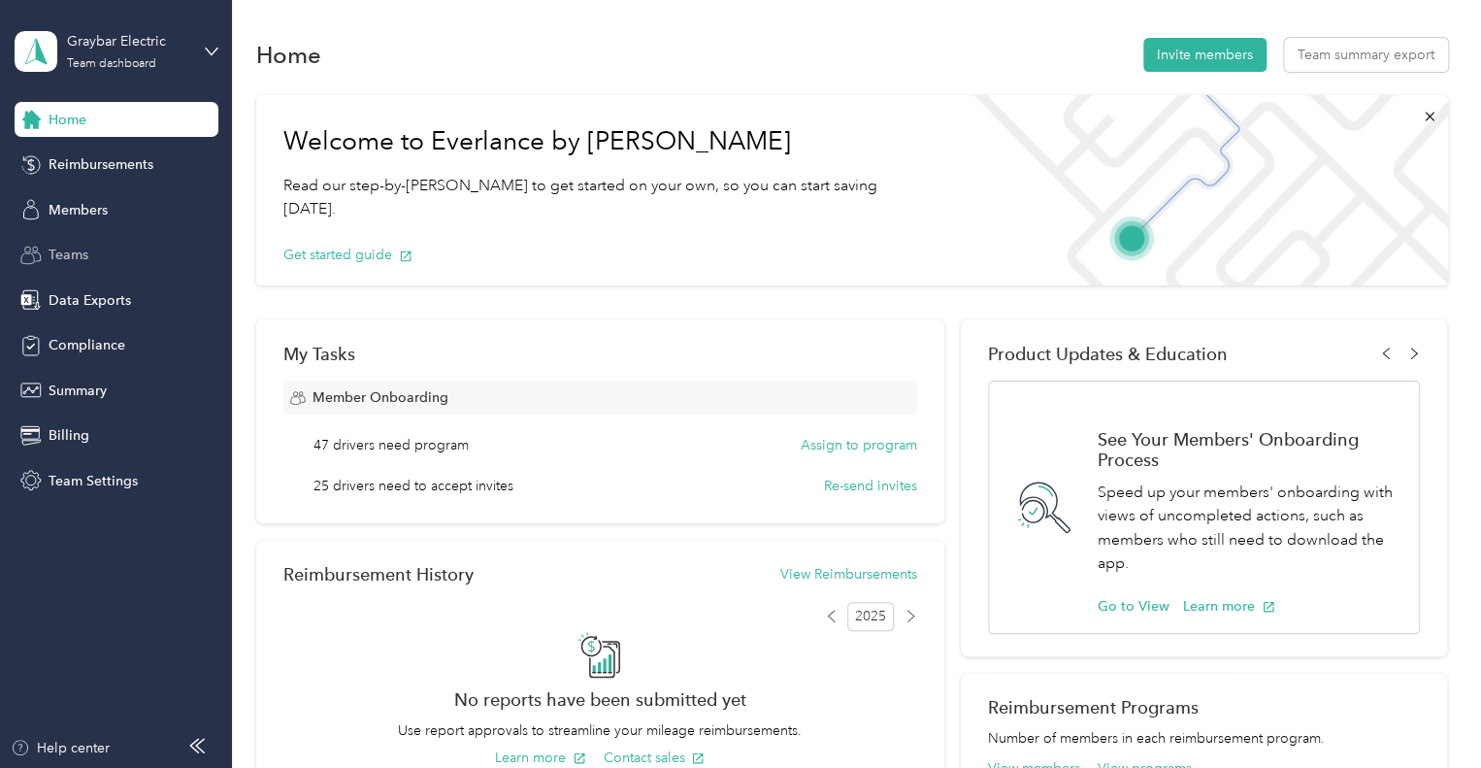
click at [78, 251] on span "Teams" at bounding box center [69, 255] width 40 height 20
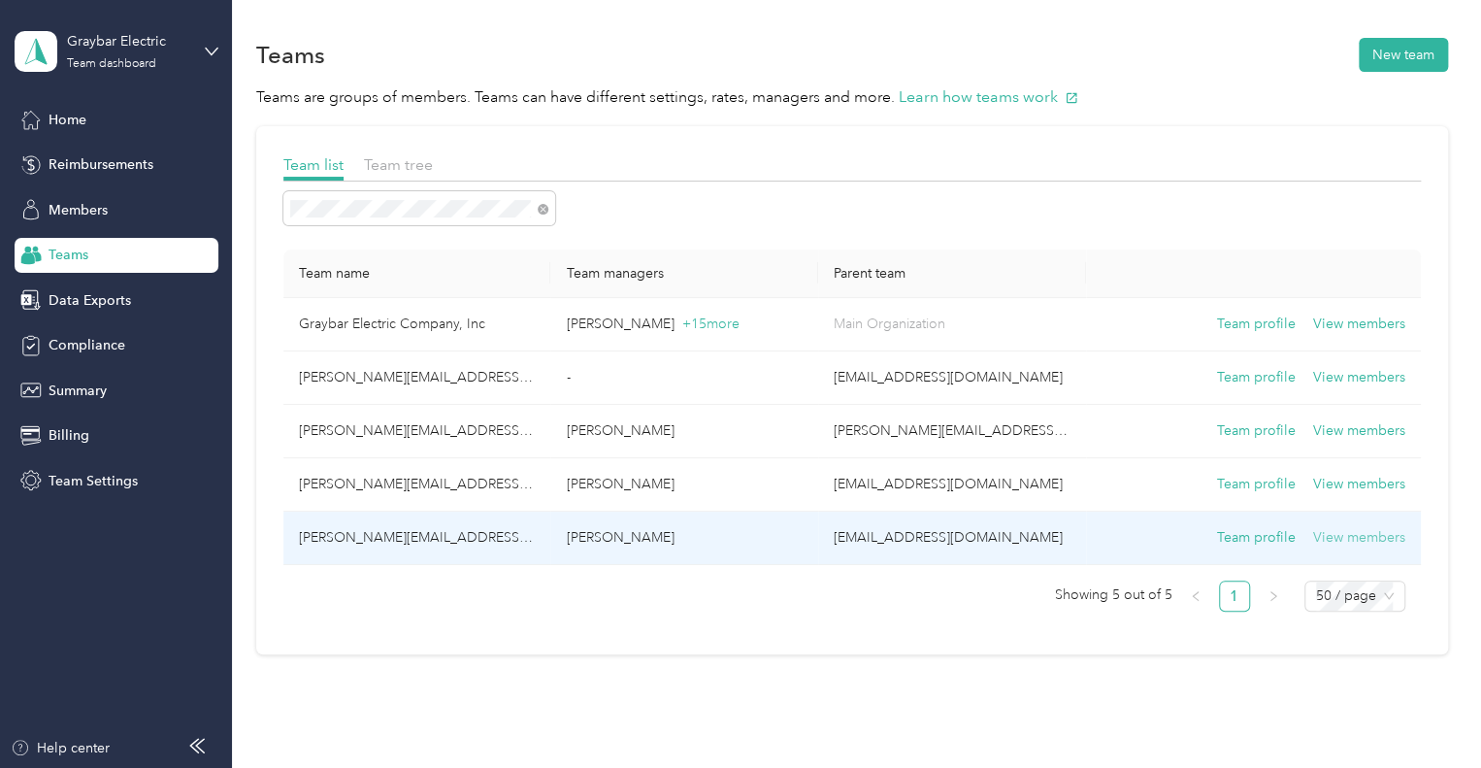
click at [1347, 534] on button "View members" at bounding box center [1359, 537] width 92 height 21
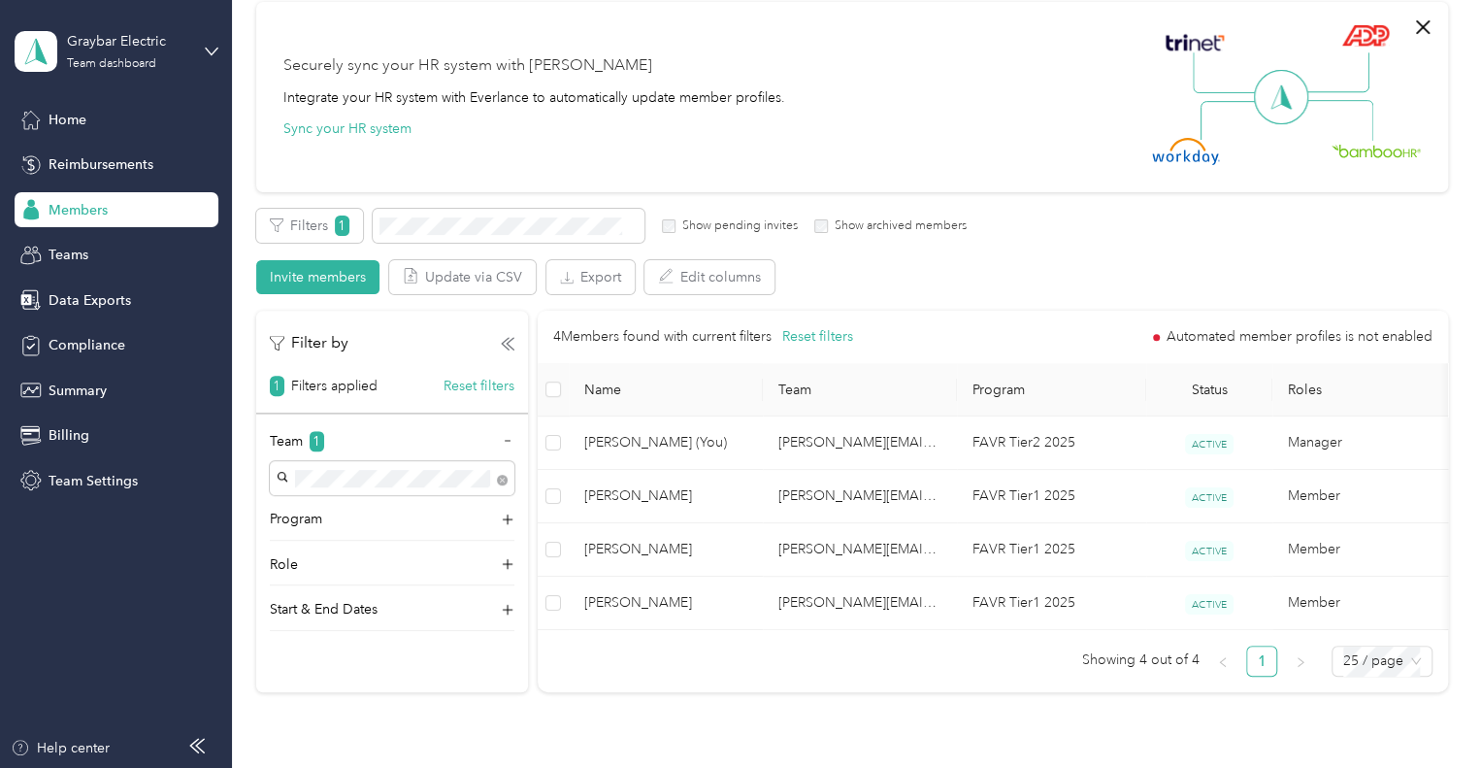
scroll to position [291, 0]
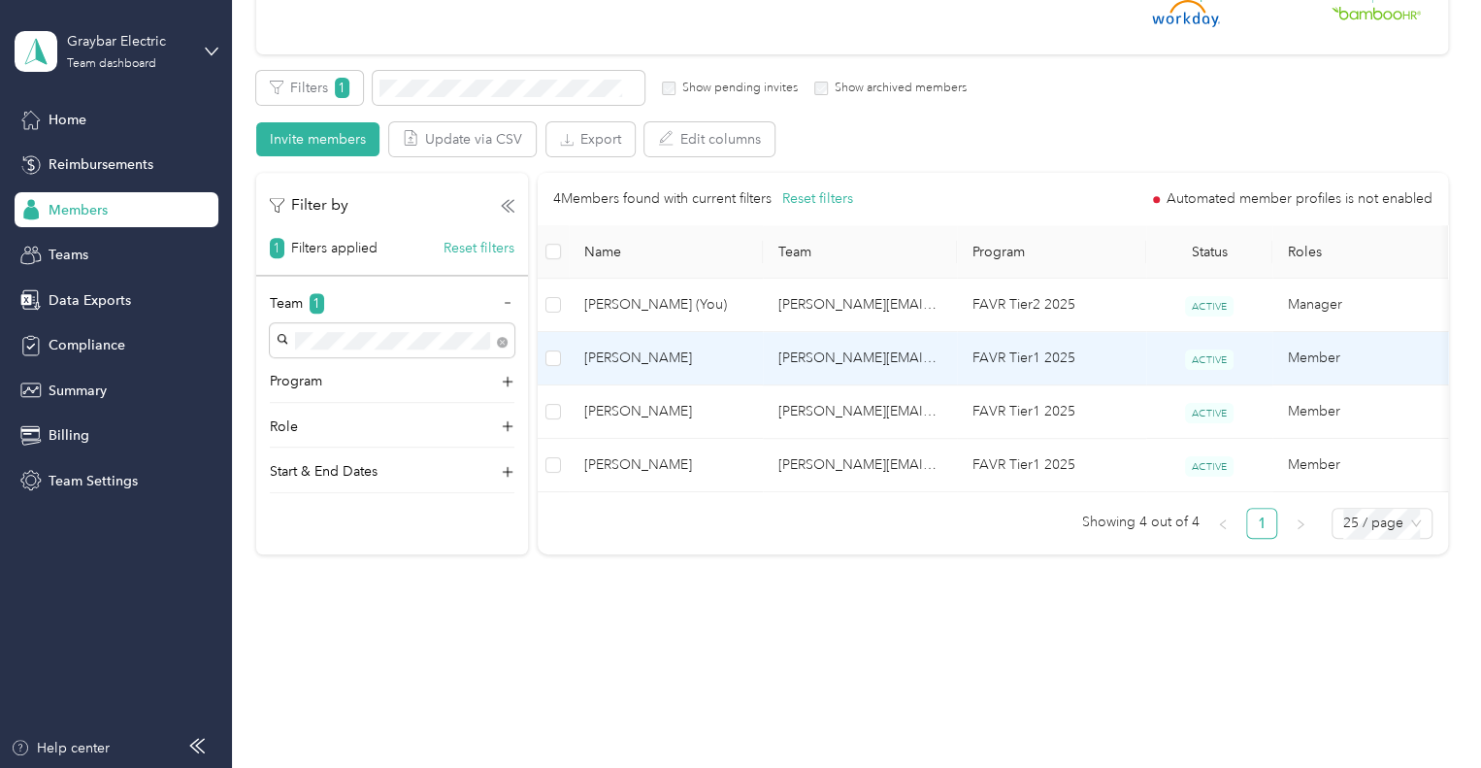
click at [629, 352] on span "[PERSON_NAME]" at bounding box center [665, 357] width 163 height 21
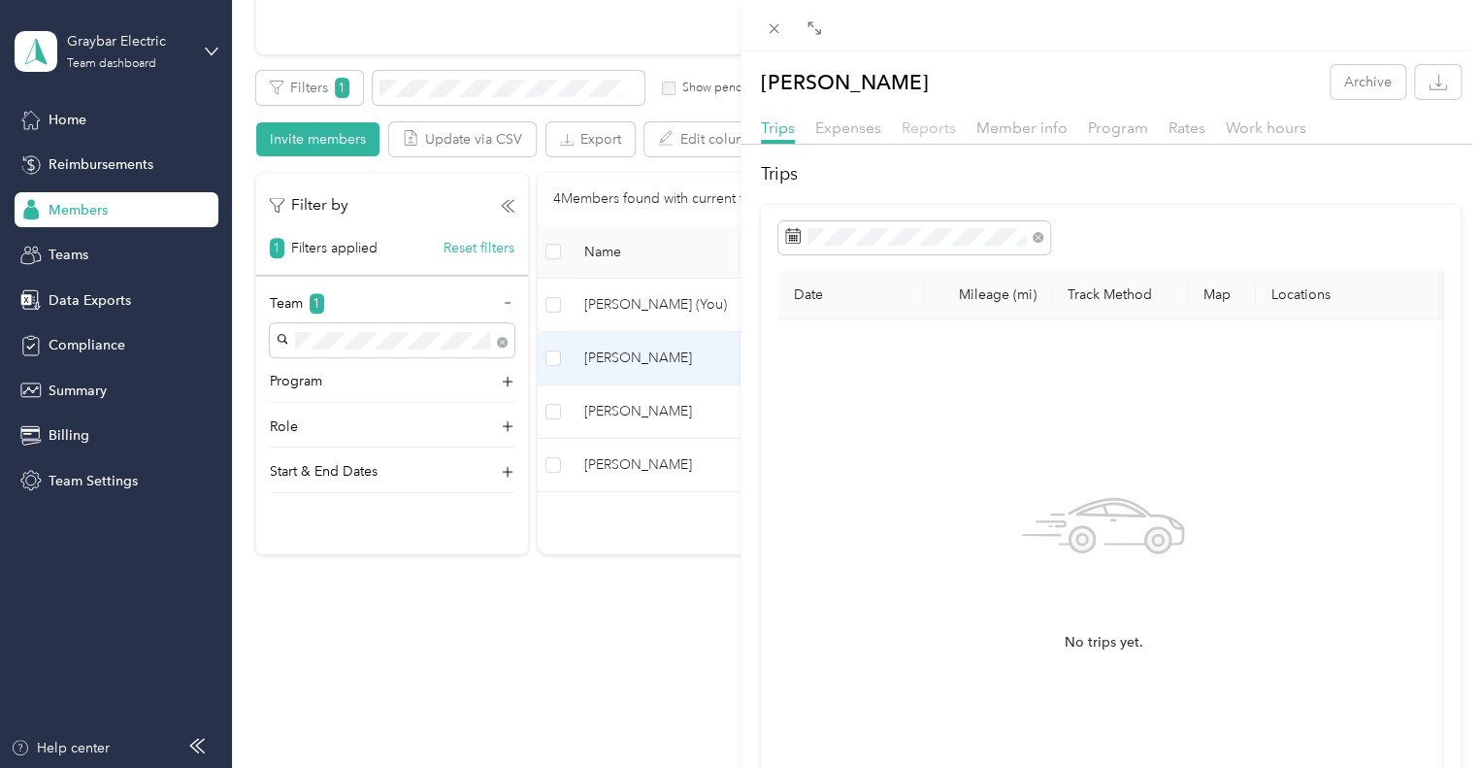
click at [937, 121] on span "Reports" at bounding box center [928, 127] width 54 height 18
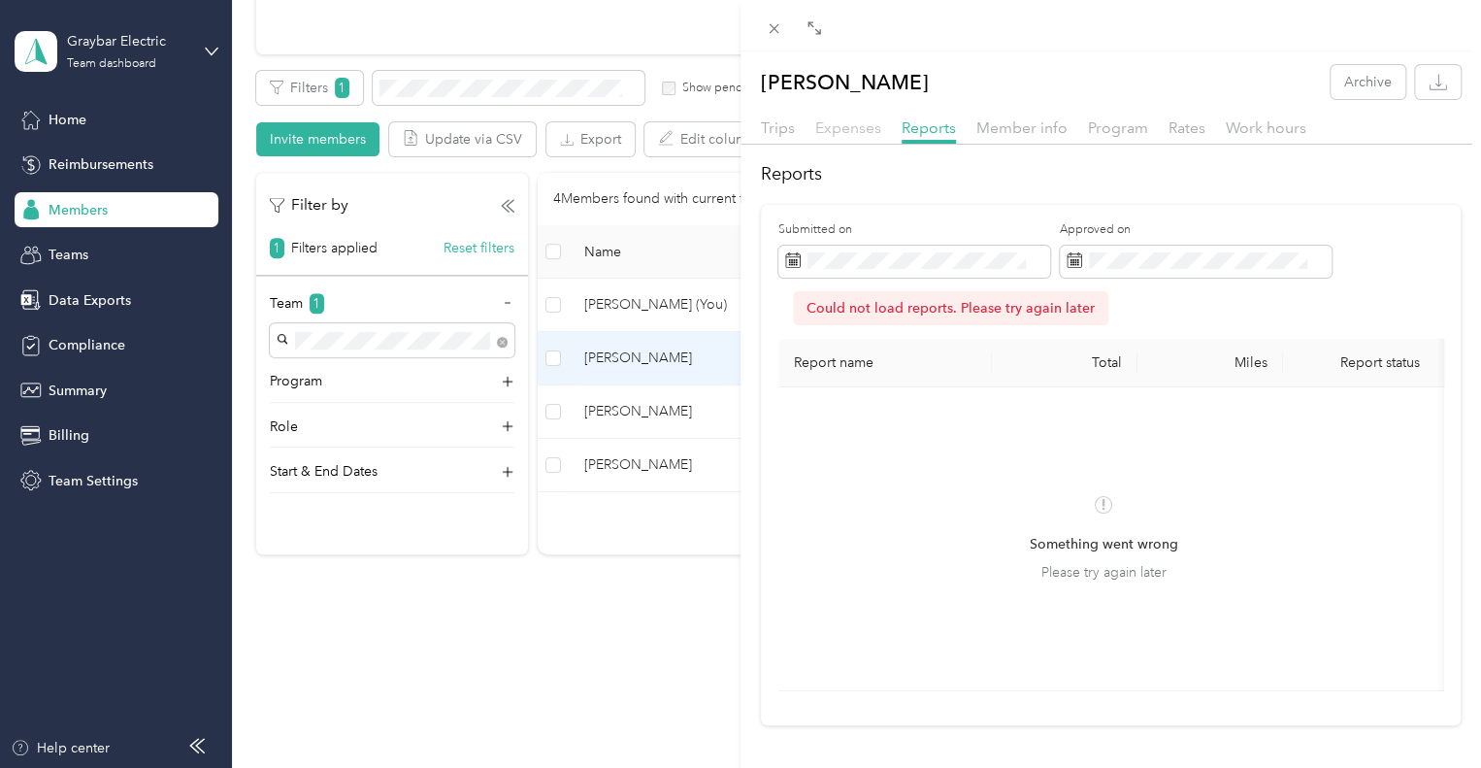
click at [846, 127] on span "Expenses" at bounding box center [848, 127] width 66 height 18
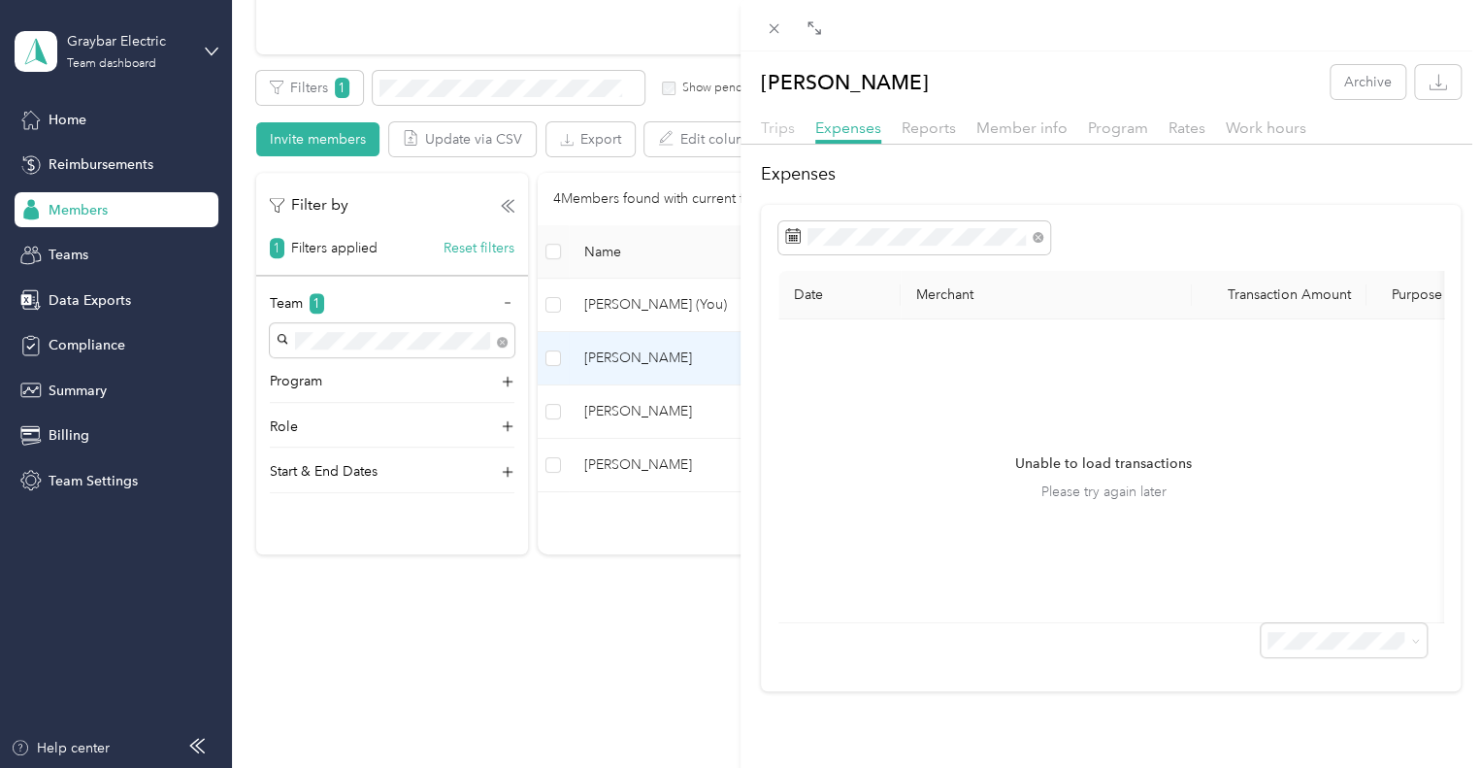
click at [778, 131] on span "Trips" at bounding box center [778, 127] width 34 height 18
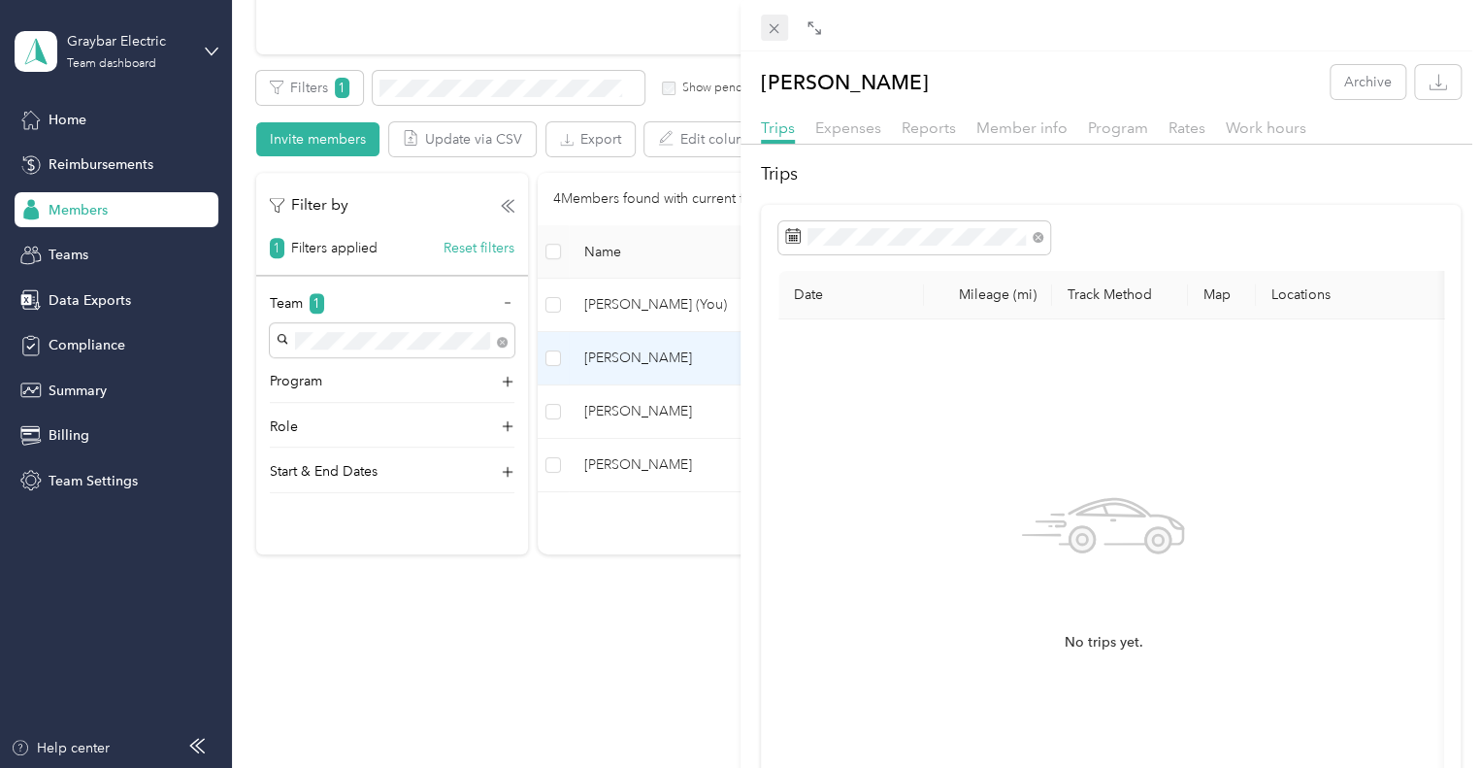
click at [775, 34] on icon at bounding box center [774, 28] width 16 height 16
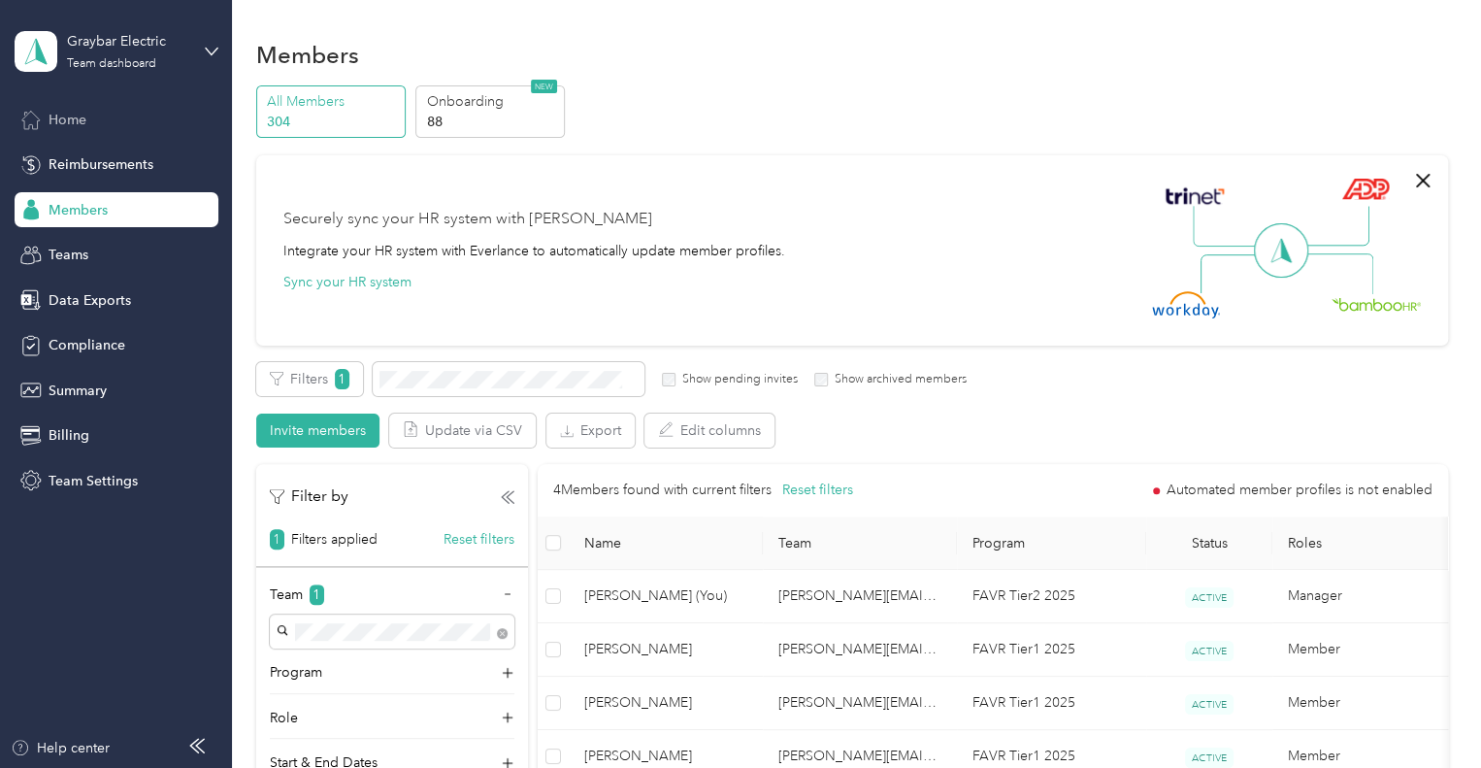
click at [83, 127] on span "Home" at bounding box center [68, 120] width 38 height 20
